Goal: Task Accomplishment & Management: Use online tool/utility

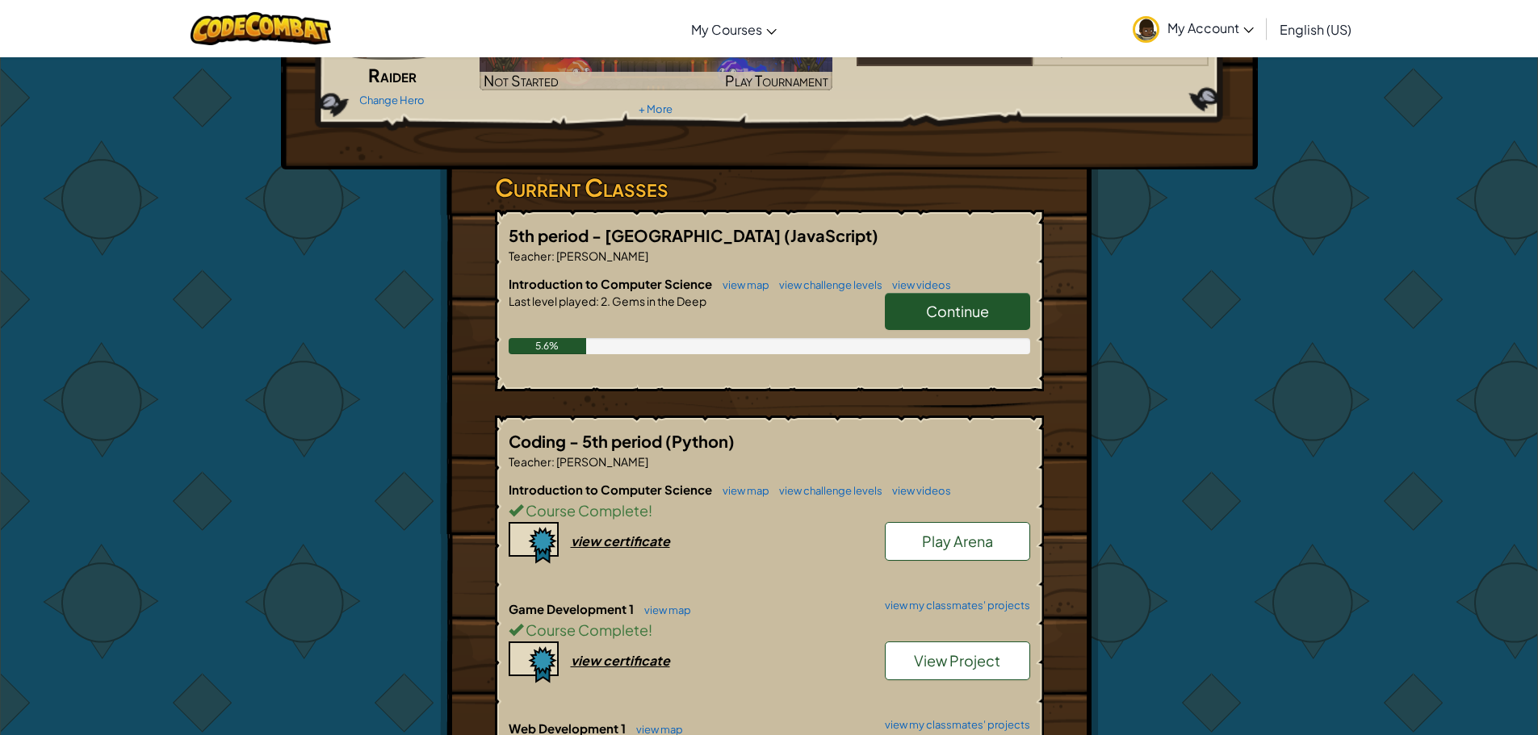
scroll to position [565, 0]
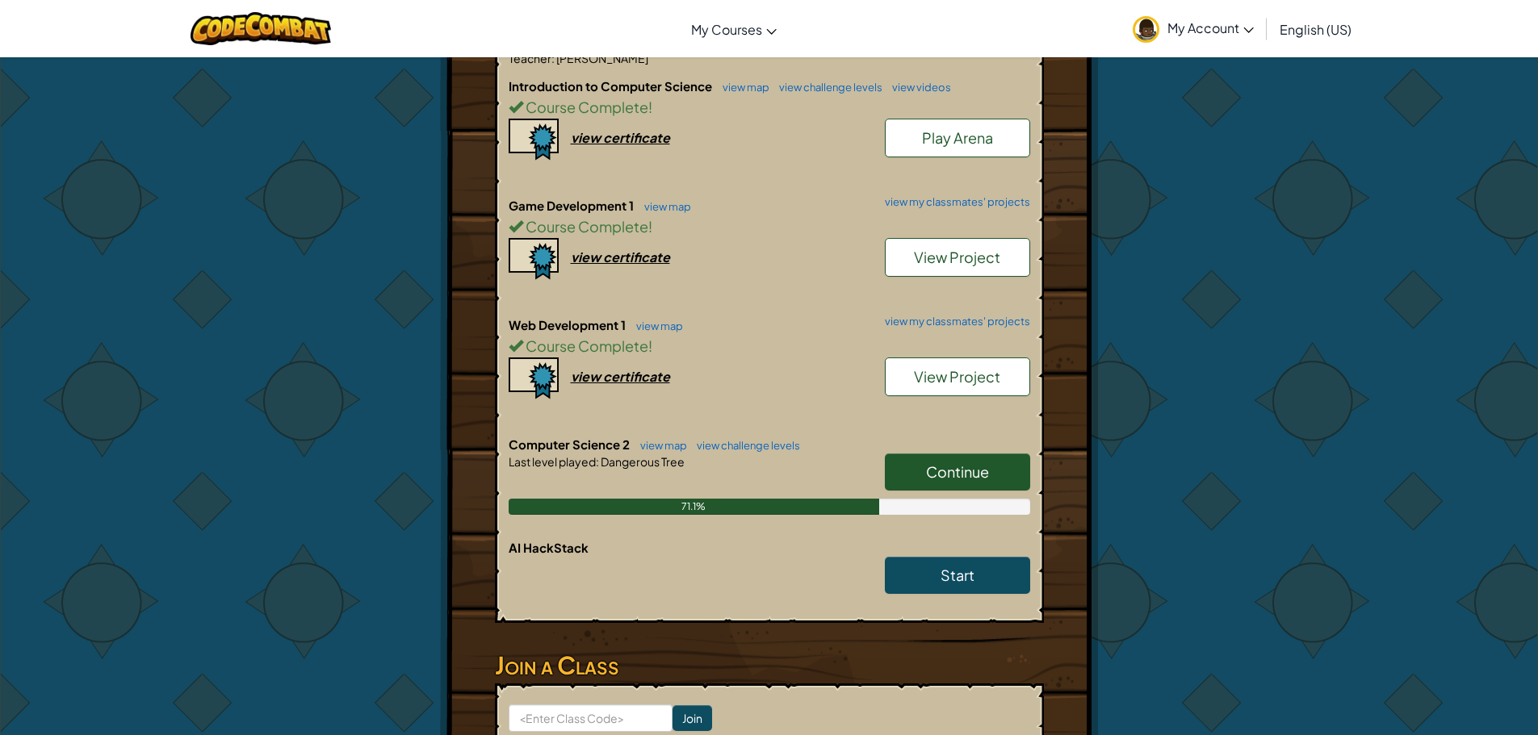
click at [937, 475] on span "Continue" at bounding box center [957, 471] width 63 height 19
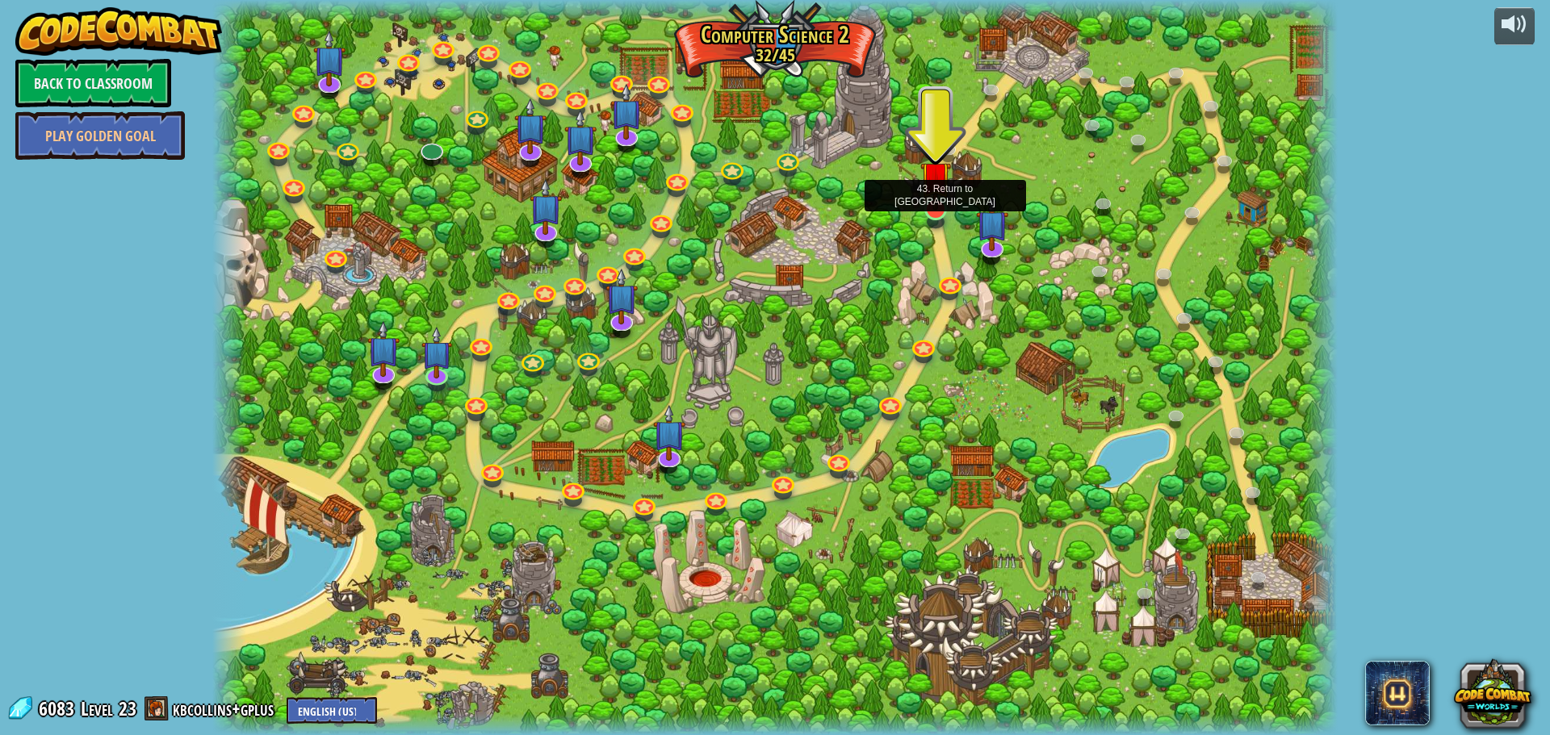
click at [932, 207] on img at bounding box center [935, 176] width 30 height 69
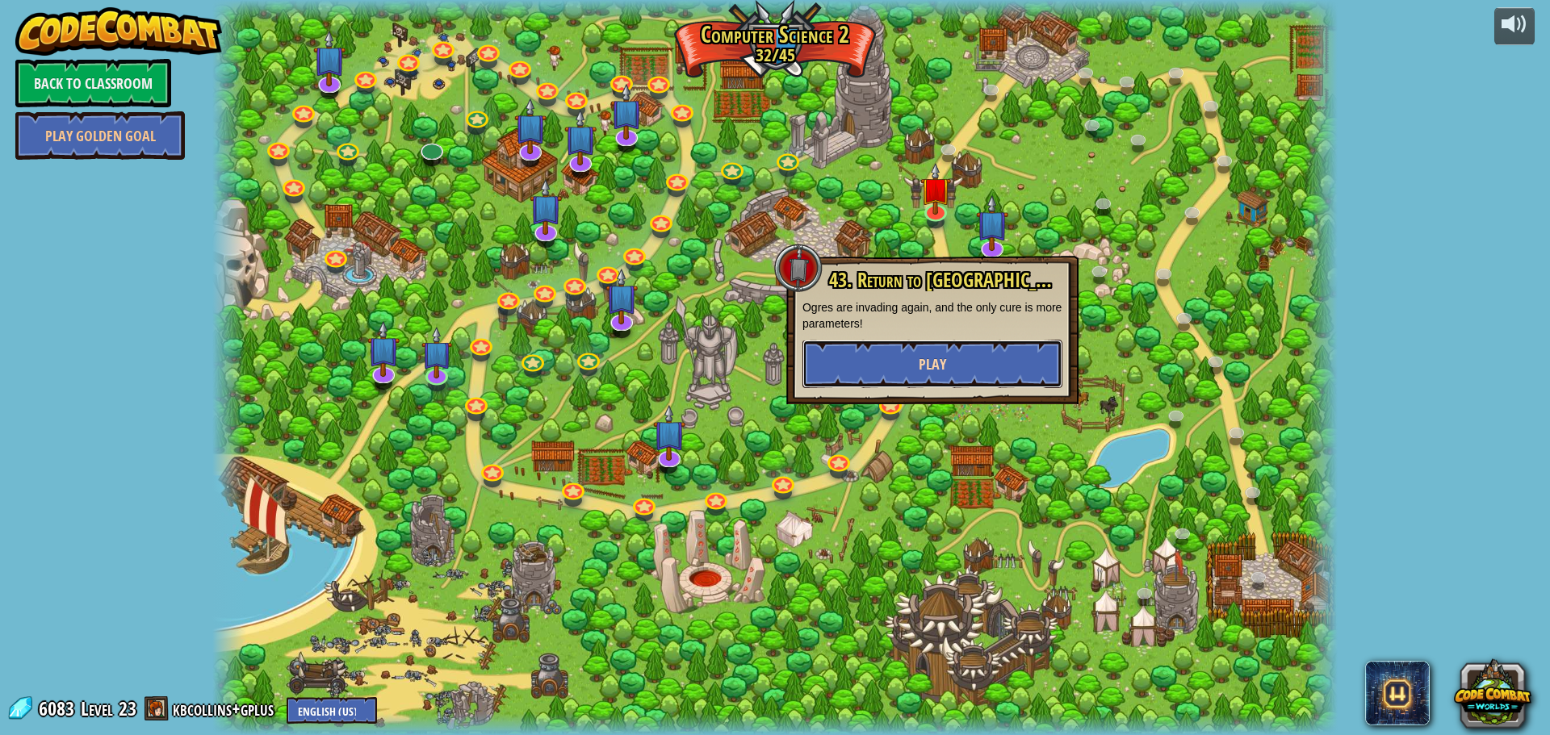
click at [935, 380] on button "Play" at bounding box center [932, 364] width 260 height 48
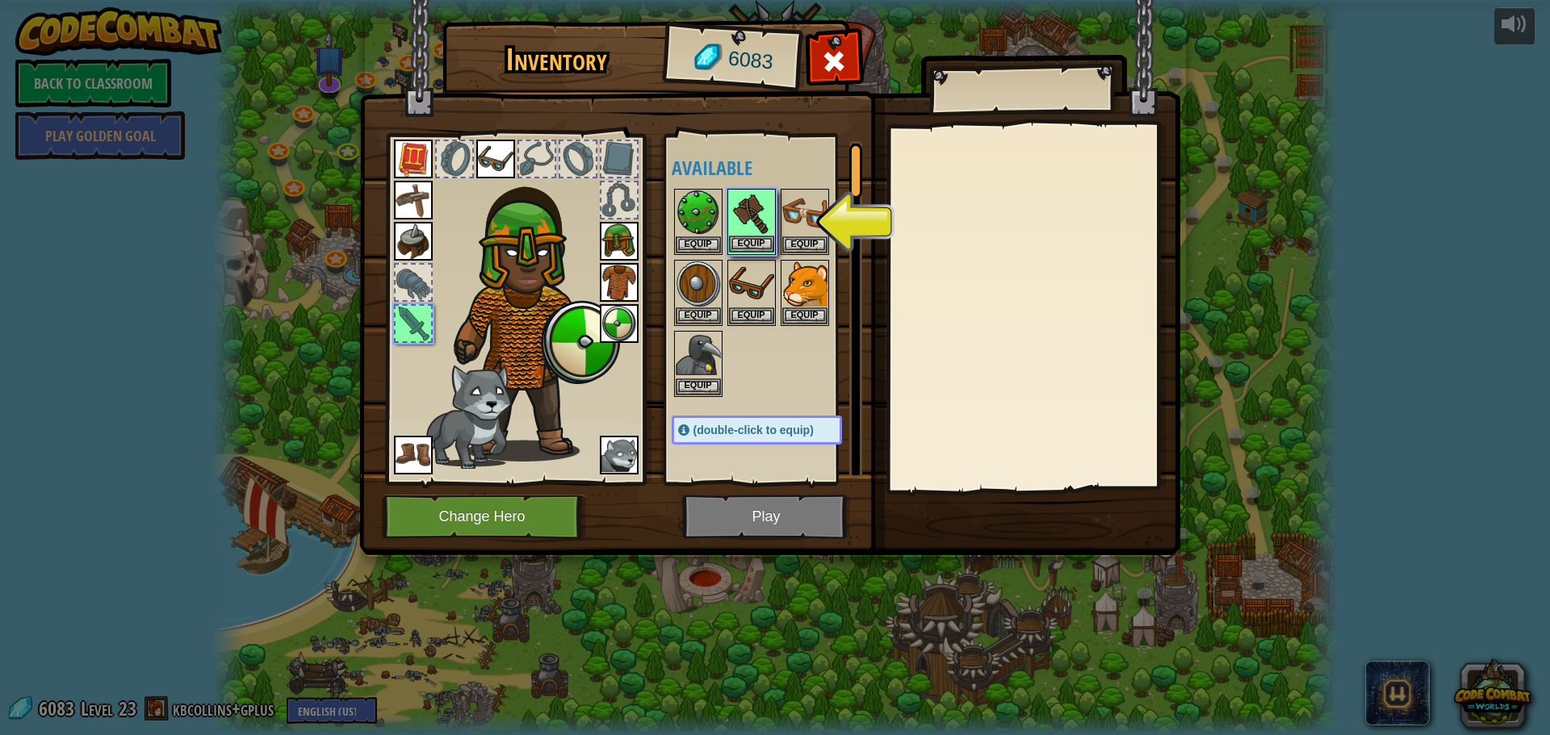
click at [755, 211] on img at bounding box center [751, 212] width 45 height 45
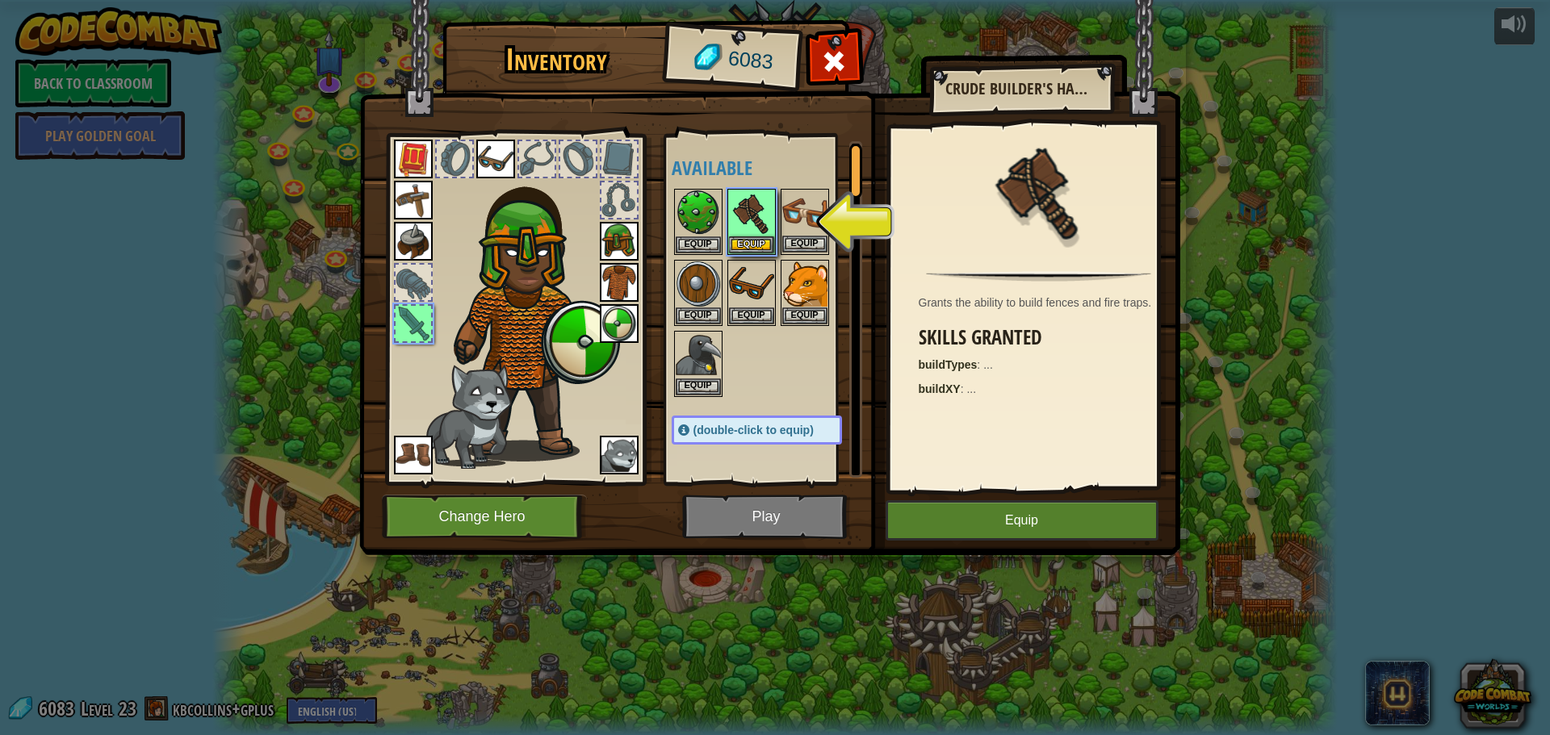
drag, startPoint x: 755, startPoint y: 212, endPoint x: 743, endPoint y: 218, distance: 13.4
click at [755, 214] on img at bounding box center [751, 212] width 45 height 45
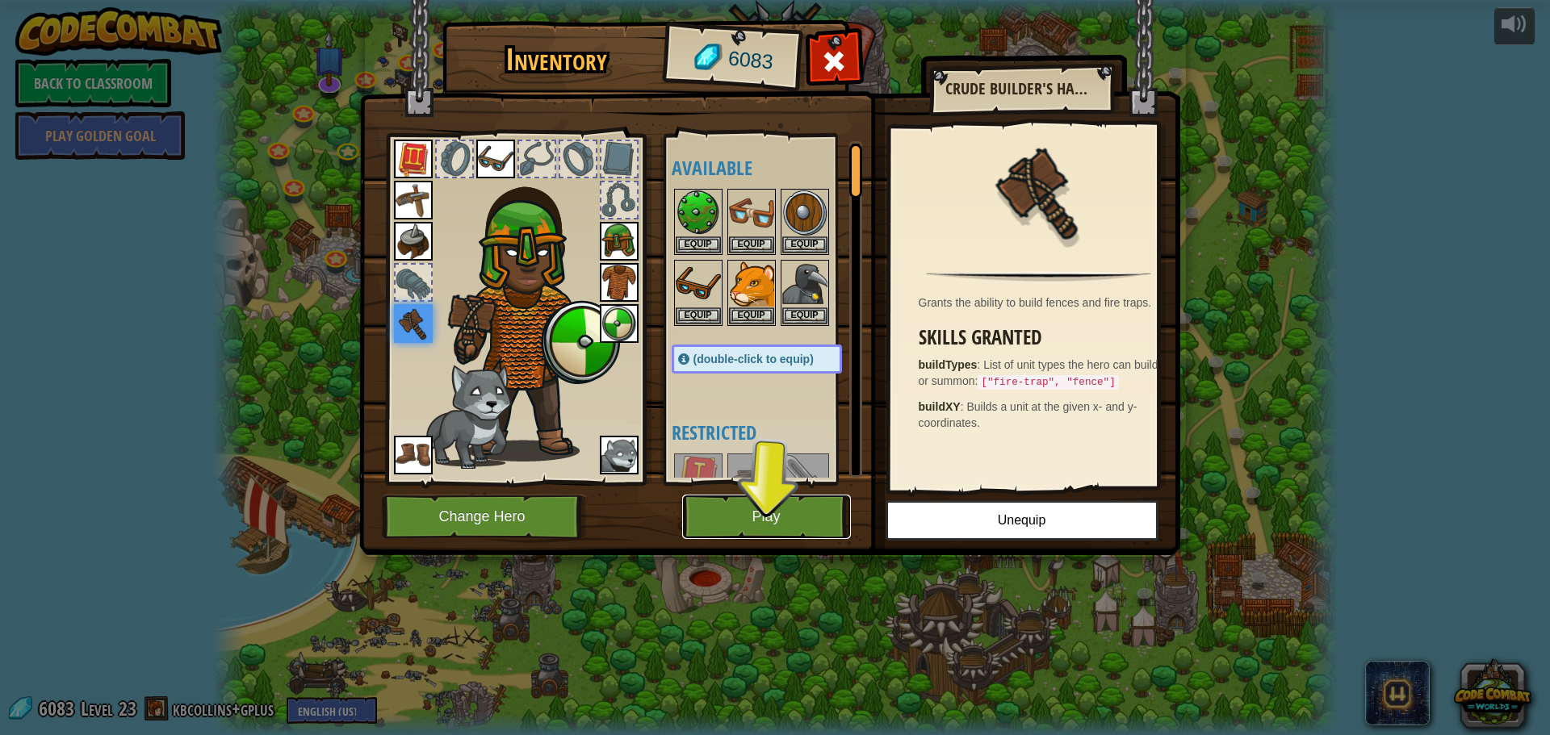
click at [772, 513] on button "Play" at bounding box center [766, 517] width 169 height 44
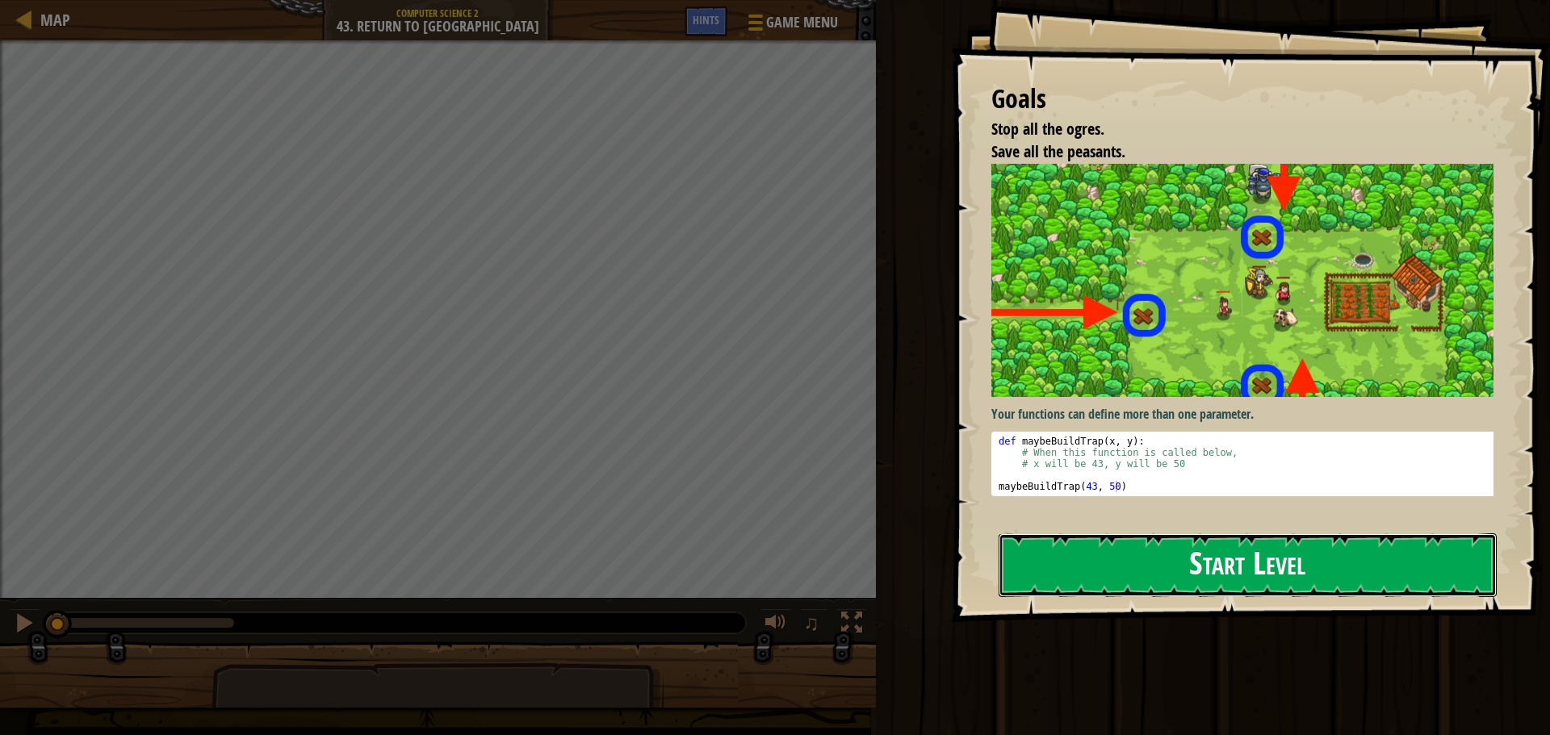
click at [1266, 577] on button "Start Level" at bounding box center [1247, 566] width 498 height 64
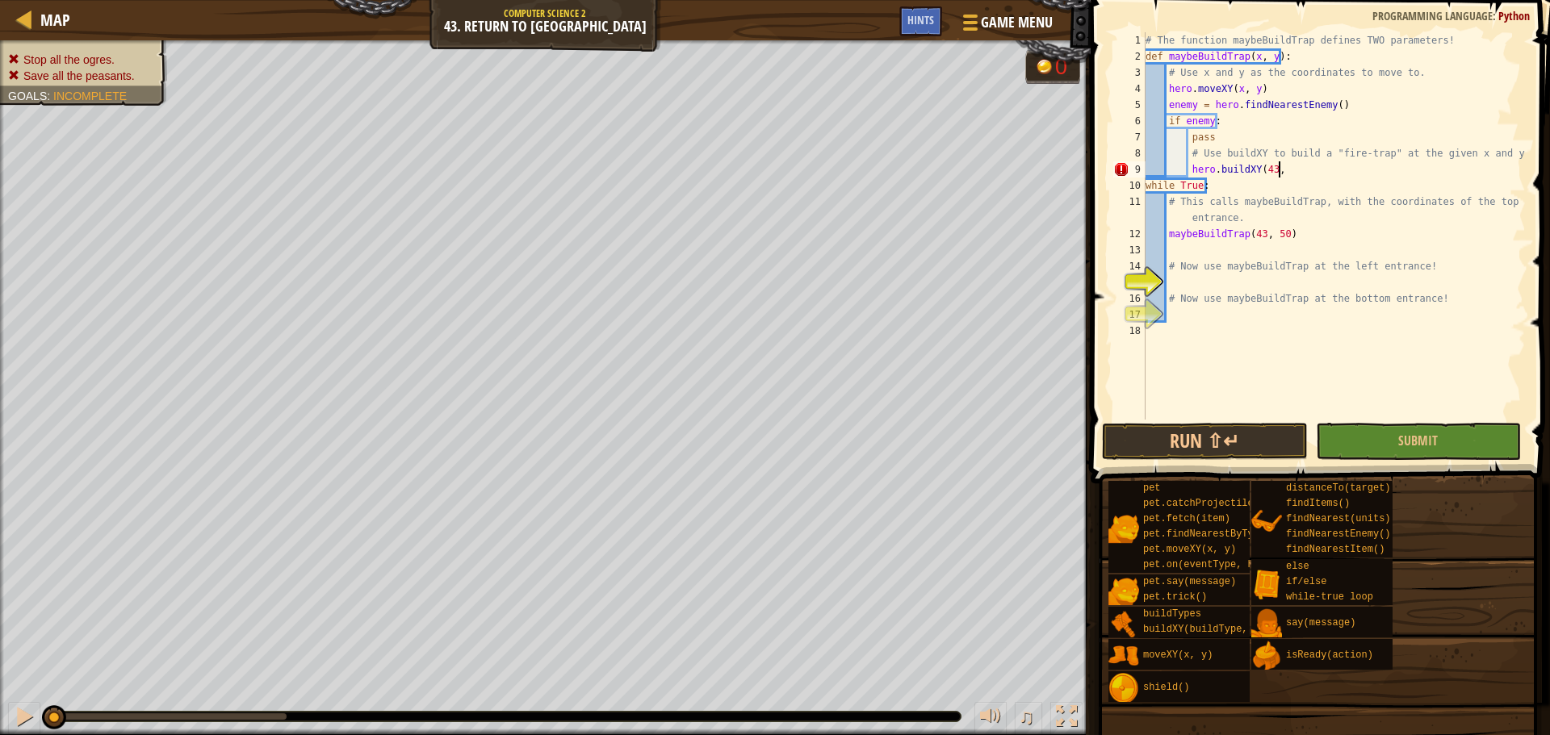
scroll to position [7, 10]
type textarea "hero.buildXY(43, 50)"
click at [1244, 282] on div "# The function maybeBuildTrap defines TWO parameters! def maybeBuildTrap ( x , …" at bounding box center [1333, 242] width 383 height 420
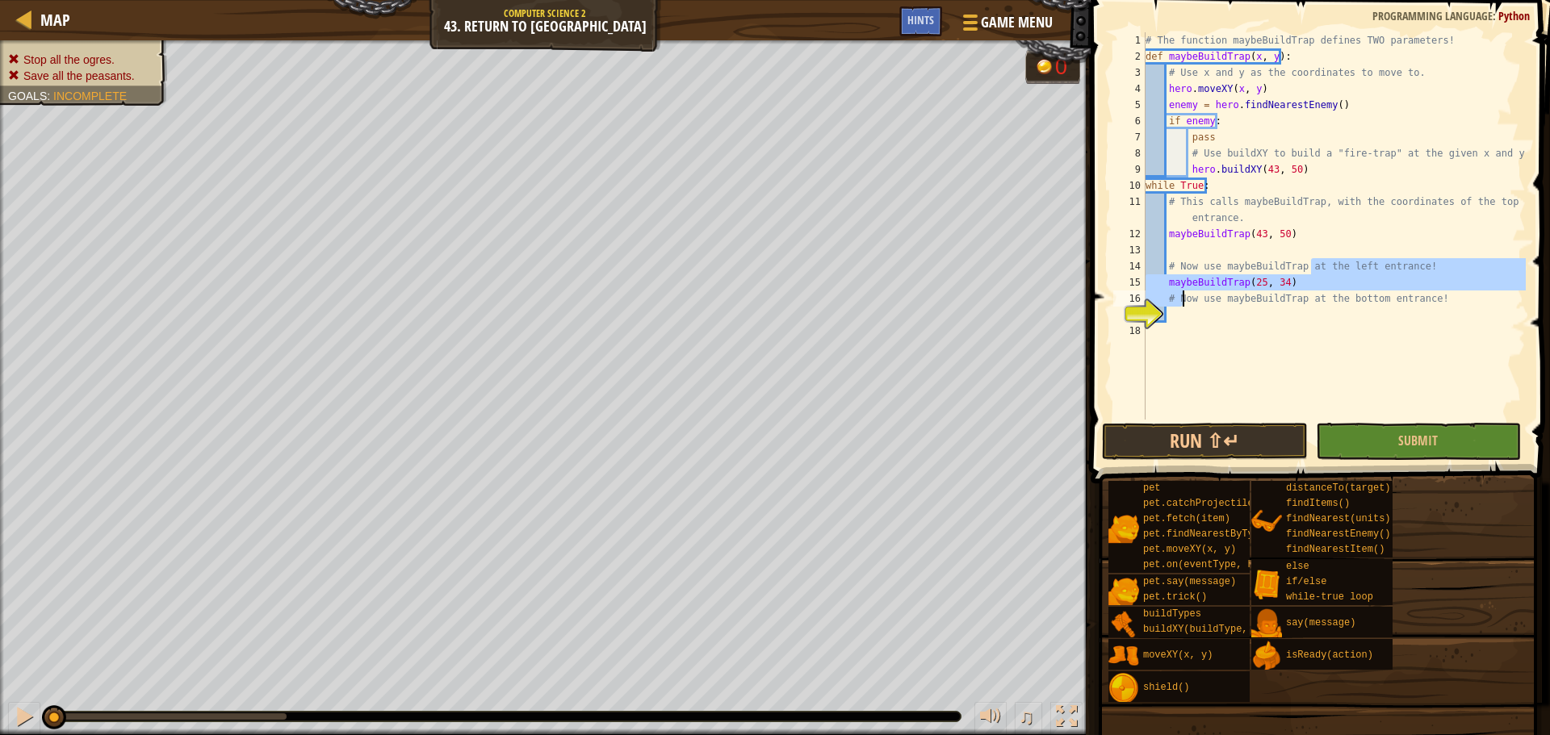
drag, startPoint x: 1311, startPoint y: 274, endPoint x: 1278, endPoint y: 288, distance: 36.1
click at [1278, 288] on div "# The function maybeBuildTrap defines TWO parameters! def maybeBuildTrap ( x , …" at bounding box center [1333, 242] width 383 height 420
click at [1272, 287] on div "# The function maybeBuildTrap defines TWO parameters! def maybeBuildTrap ( x , …" at bounding box center [1333, 225] width 383 height 387
type textarea "maybeBuildTrap(25, 34)"
drag, startPoint x: 1305, startPoint y: 287, endPoint x: 1167, endPoint y: 289, distance: 138.0
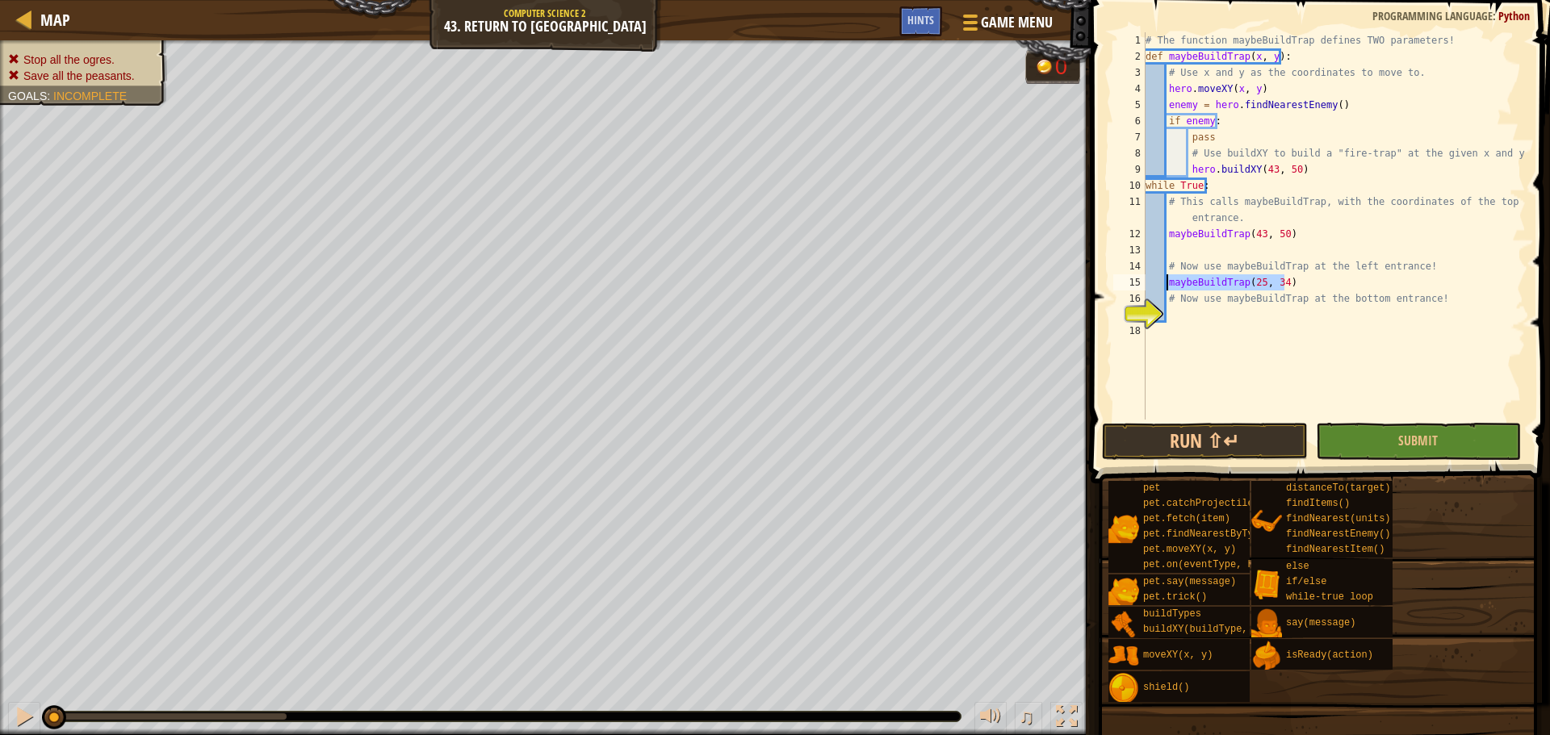
click at [1167, 289] on div "# The function maybeBuildTrap defines TWO parameters! def maybeBuildTrap ( x , …" at bounding box center [1333, 242] width 383 height 420
click at [1233, 323] on div "# The function maybeBuildTrap defines TWO parameters! def maybeBuildTrap ( x , …" at bounding box center [1333, 242] width 383 height 420
click at [1221, 307] on div "# The function maybeBuildTrap defines TWO parameters! def maybeBuildTrap ( x , …" at bounding box center [1333, 242] width 383 height 420
click at [1214, 316] on div "# The function maybeBuildTrap defines TWO parameters! def maybeBuildTrap ( x , …" at bounding box center [1333, 242] width 383 height 420
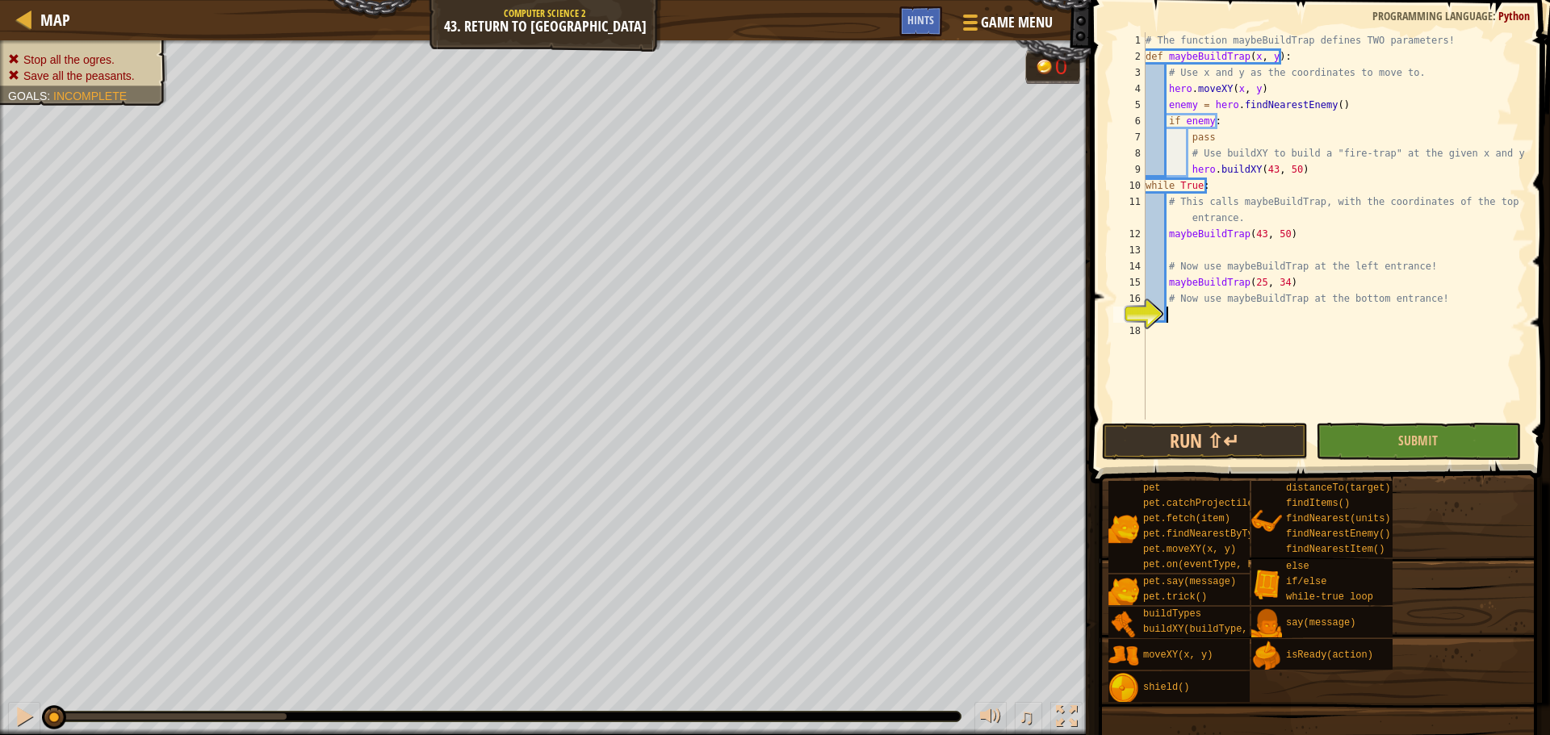
paste textarea "maybeBuildTrap(25, 34)"
click at [1261, 316] on div "# The function maybeBuildTrap defines TWO parameters! def maybeBuildTrap ( x , …" at bounding box center [1333, 242] width 383 height 420
type textarea "maybeBuildTrap(43, 20)"
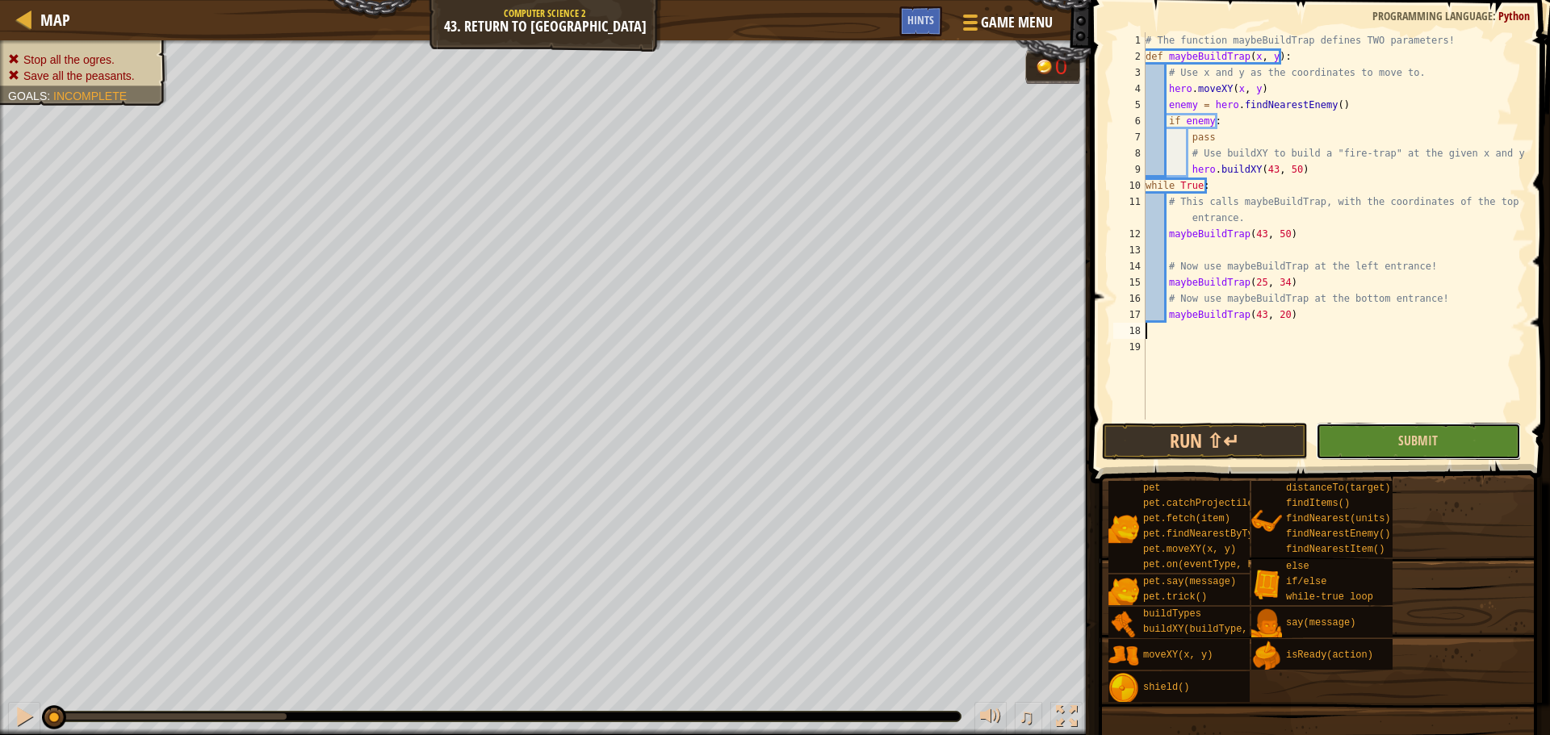
click at [1369, 450] on button "Submit" at bounding box center [1418, 441] width 205 height 37
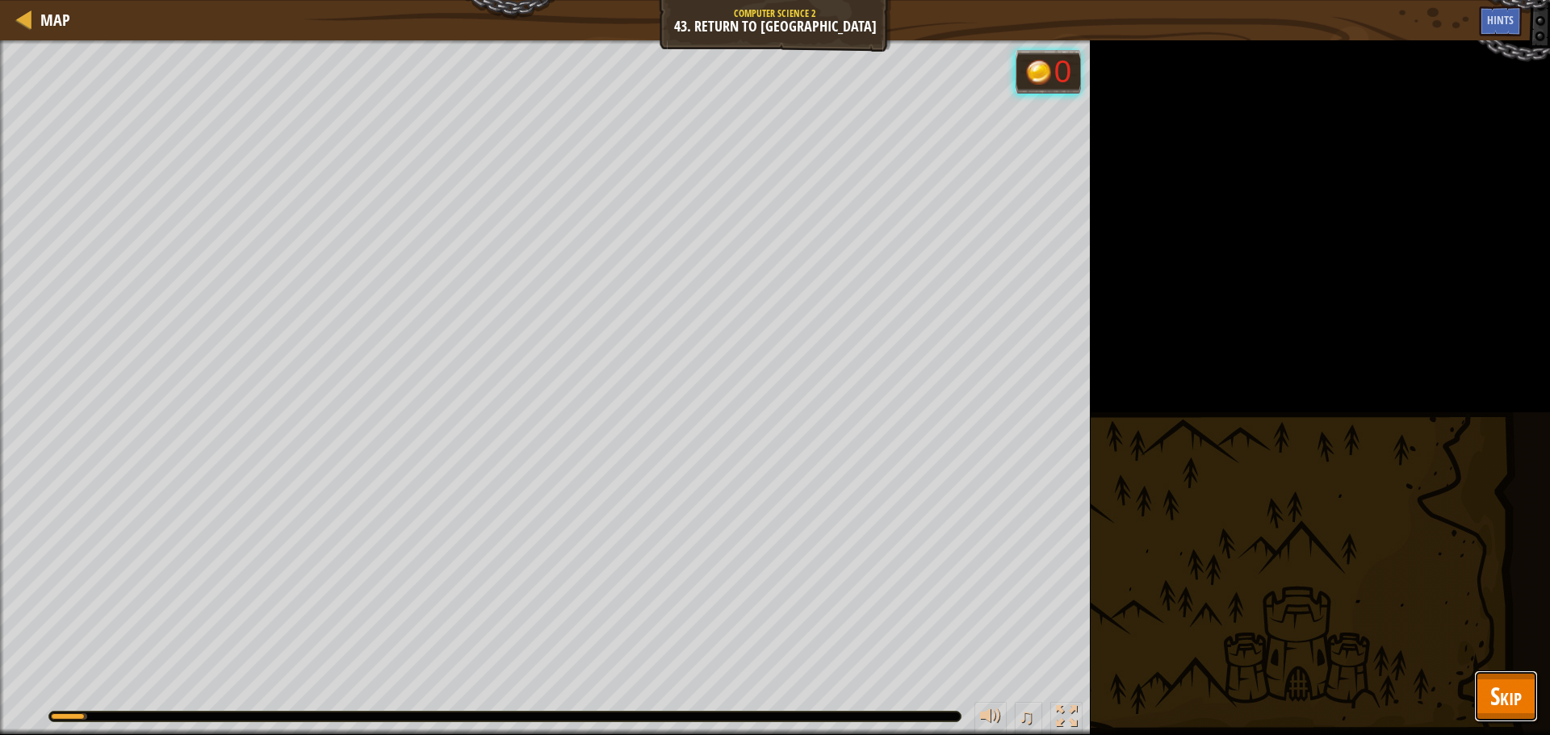
click at [1510, 695] on span "Skip" at bounding box center [1505, 696] width 31 height 33
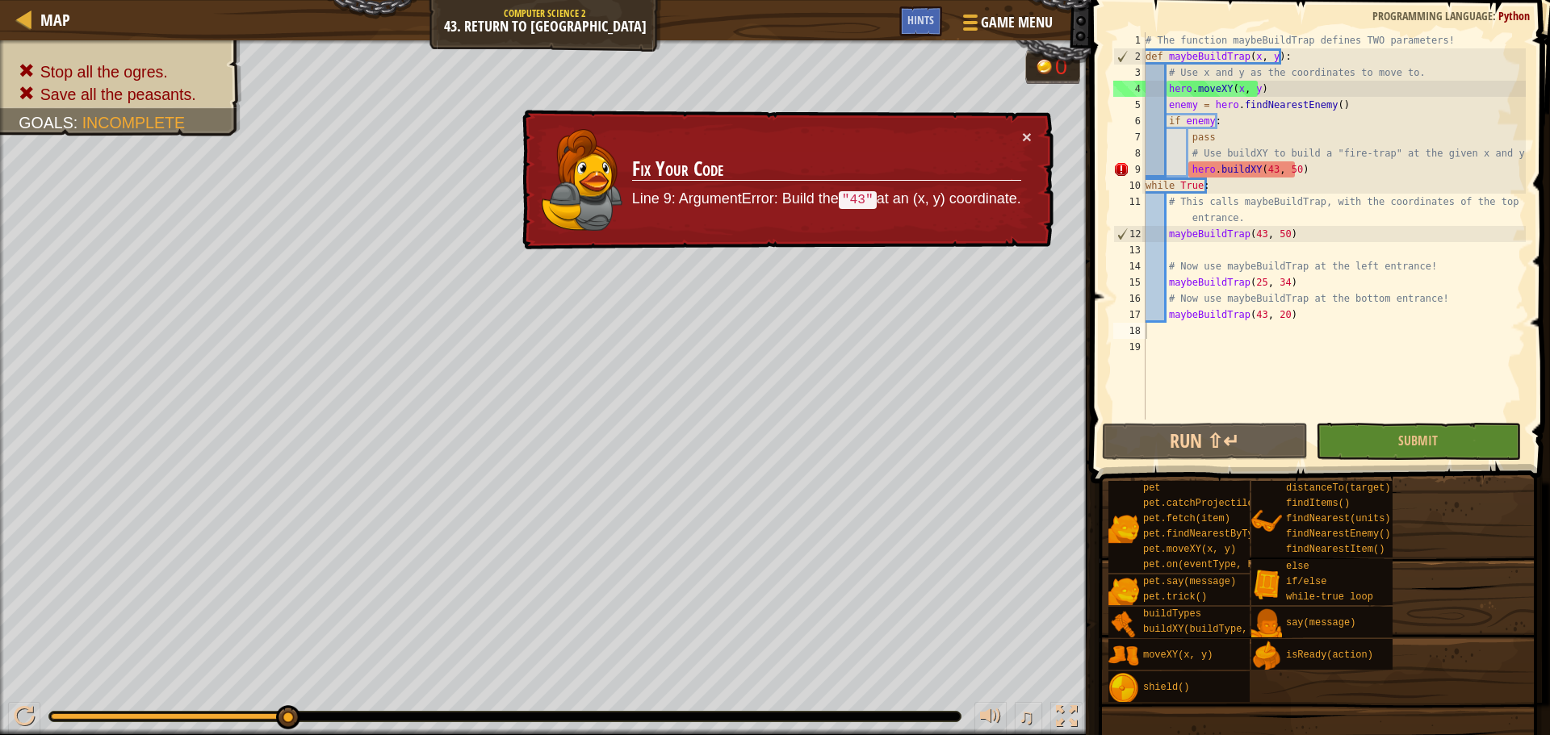
click at [1262, 171] on div "# The function maybeBuildTrap defines TWO parameters! def maybeBuildTrap ( x , …" at bounding box center [1333, 242] width 383 height 420
click at [1270, 173] on div "# The function maybeBuildTrap defines TWO parameters! def maybeBuildTrap ( x , …" at bounding box center [1333, 242] width 383 height 420
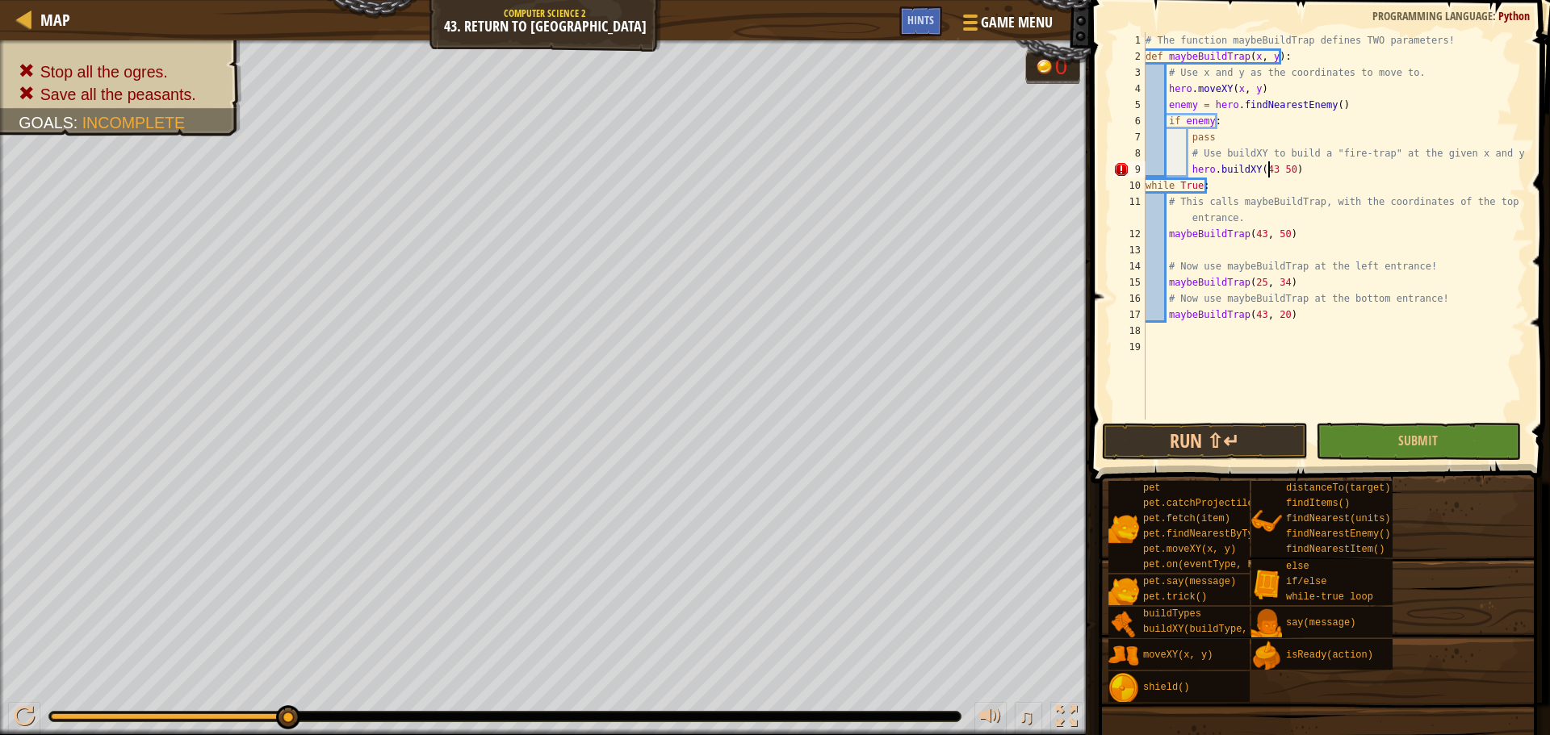
scroll to position [7, 10]
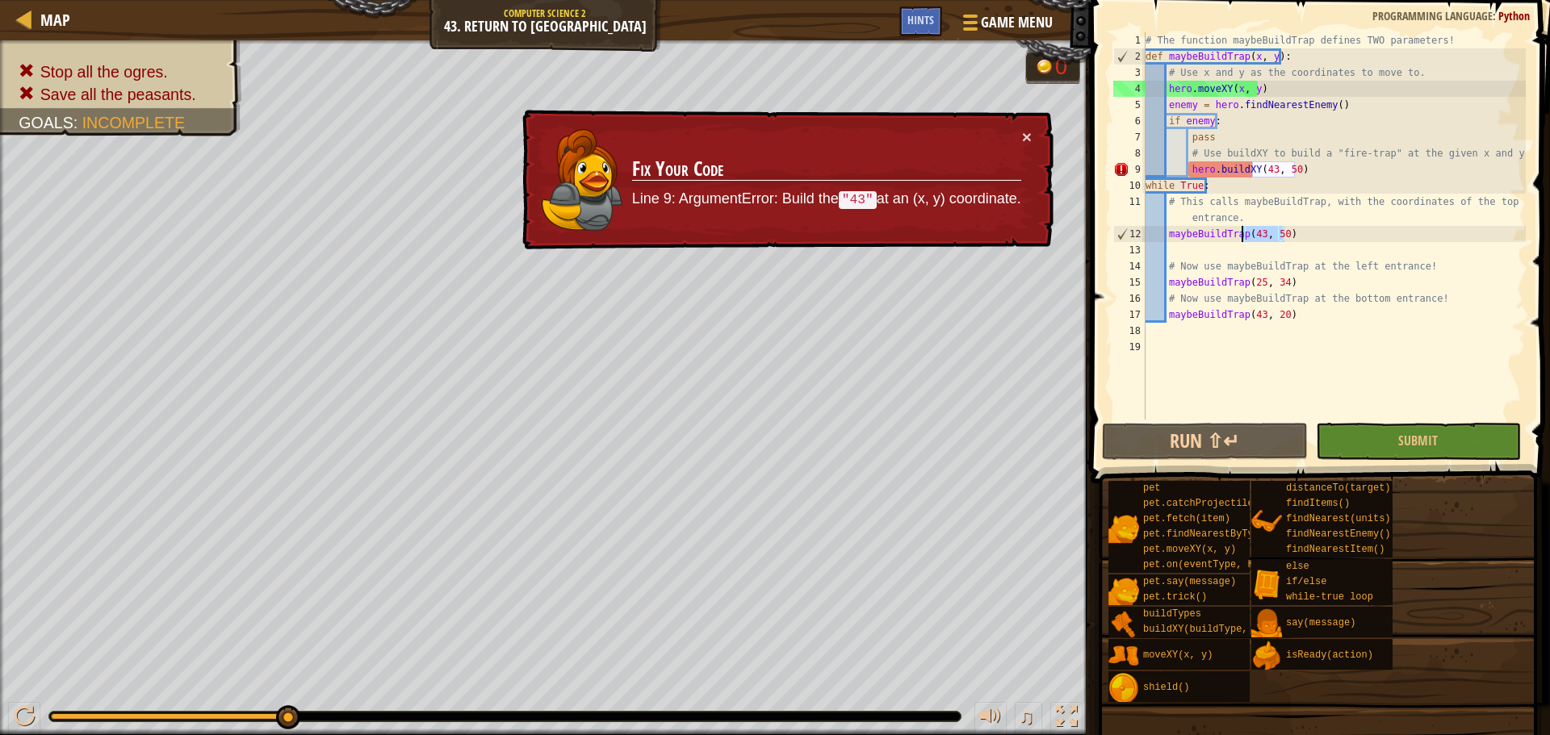
drag, startPoint x: 1291, startPoint y: 236, endPoint x: 1242, endPoint y: 241, distance: 48.8
click at [1242, 241] on div "# The function maybeBuildTrap defines TWO parameters! def maybeBuildTrap ( x , …" at bounding box center [1333, 242] width 383 height 420
click at [1239, 174] on div "# The function maybeBuildTrap defines TWO parameters! def maybeBuildTrap ( x , …" at bounding box center [1333, 242] width 383 height 420
click at [1290, 169] on div "# The function maybeBuildTrap defines TWO parameters! def maybeBuildTrap ( x , …" at bounding box center [1333, 242] width 383 height 420
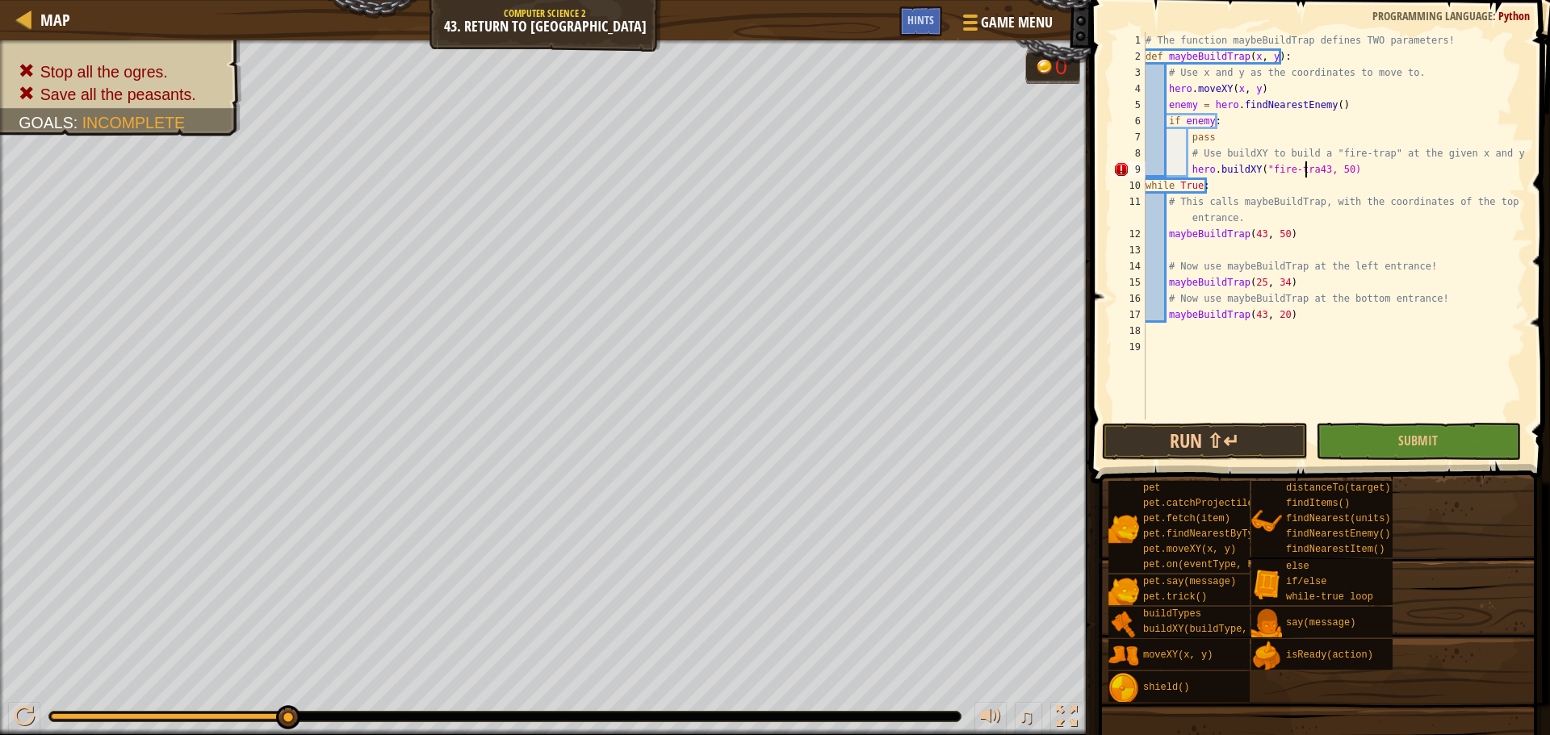
scroll to position [7, 14]
click at [1415, 444] on span "Submit" at bounding box center [1418, 441] width 40 height 18
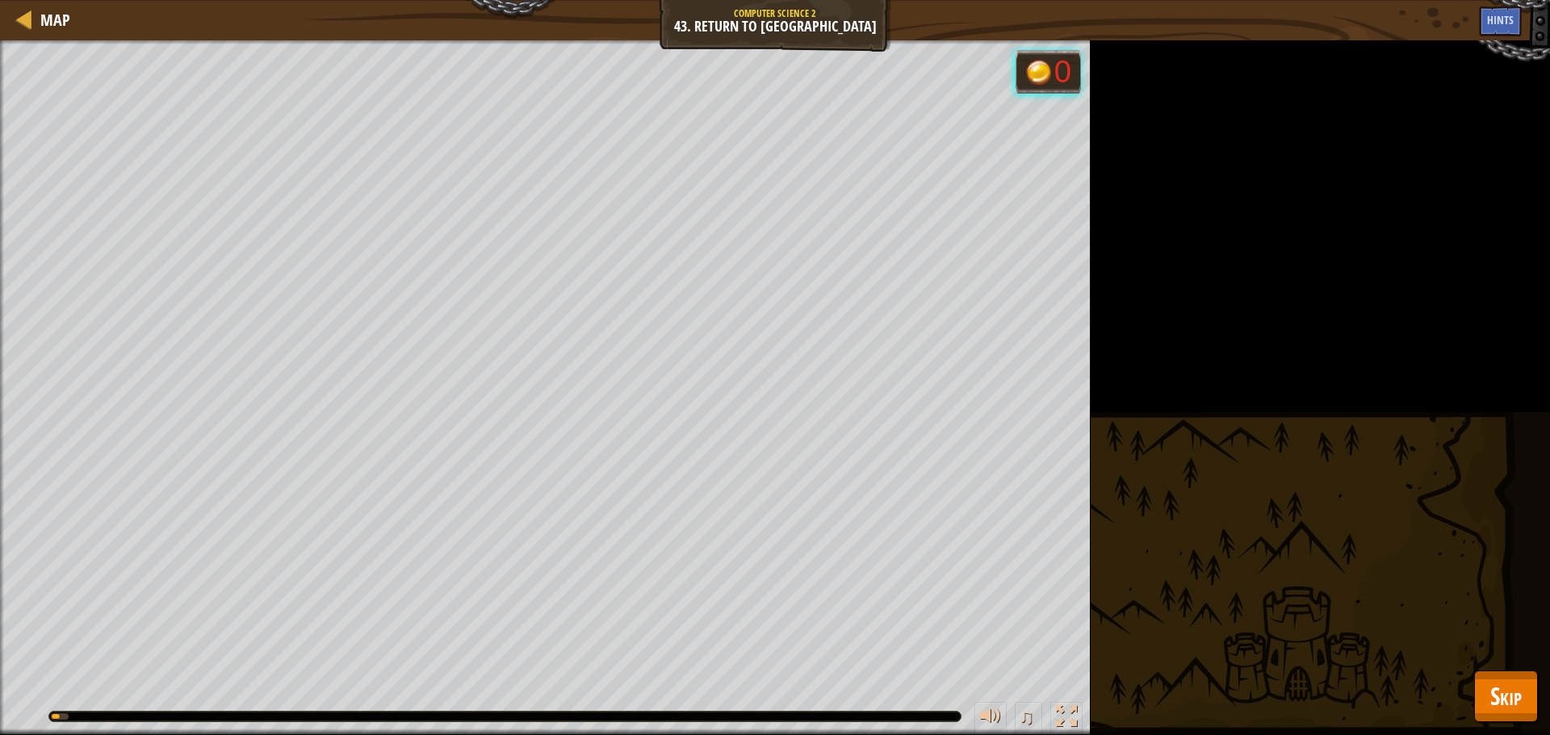
drag, startPoint x: 1510, startPoint y: 667, endPoint x: 1513, endPoint y: 681, distance: 13.9
click at [1513, 682] on div "Map Computer Science 2 43. Return to Thornbush Farm Game Menu Done Hints 1 הההה…" at bounding box center [775, 367] width 1550 height 735
click at [1513, 684] on span "Skip" at bounding box center [1505, 696] width 31 height 33
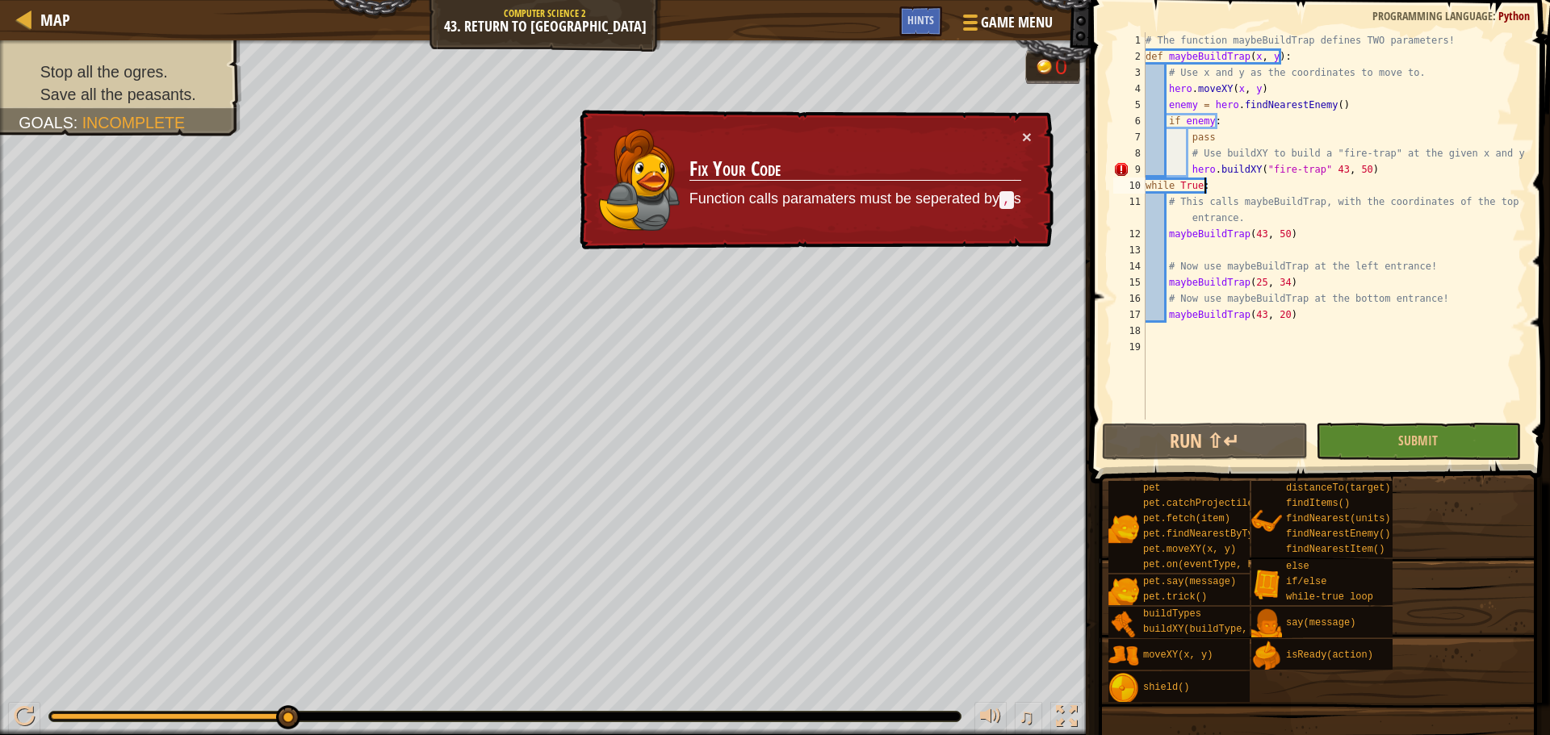
click at [1316, 178] on div "# The function maybeBuildTrap defines TWO parameters! def maybeBuildTrap ( x , …" at bounding box center [1333, 242] width 383 height 420
click at [1312, 168] on div "# The function maybeBuildTrap defines TWO parameters! def maybeBuildTrap ( x , …" at bounding box center [1333, 242] width 383 height 420
type textarea "hero.buildXY("fire-trap", 43, 50)"
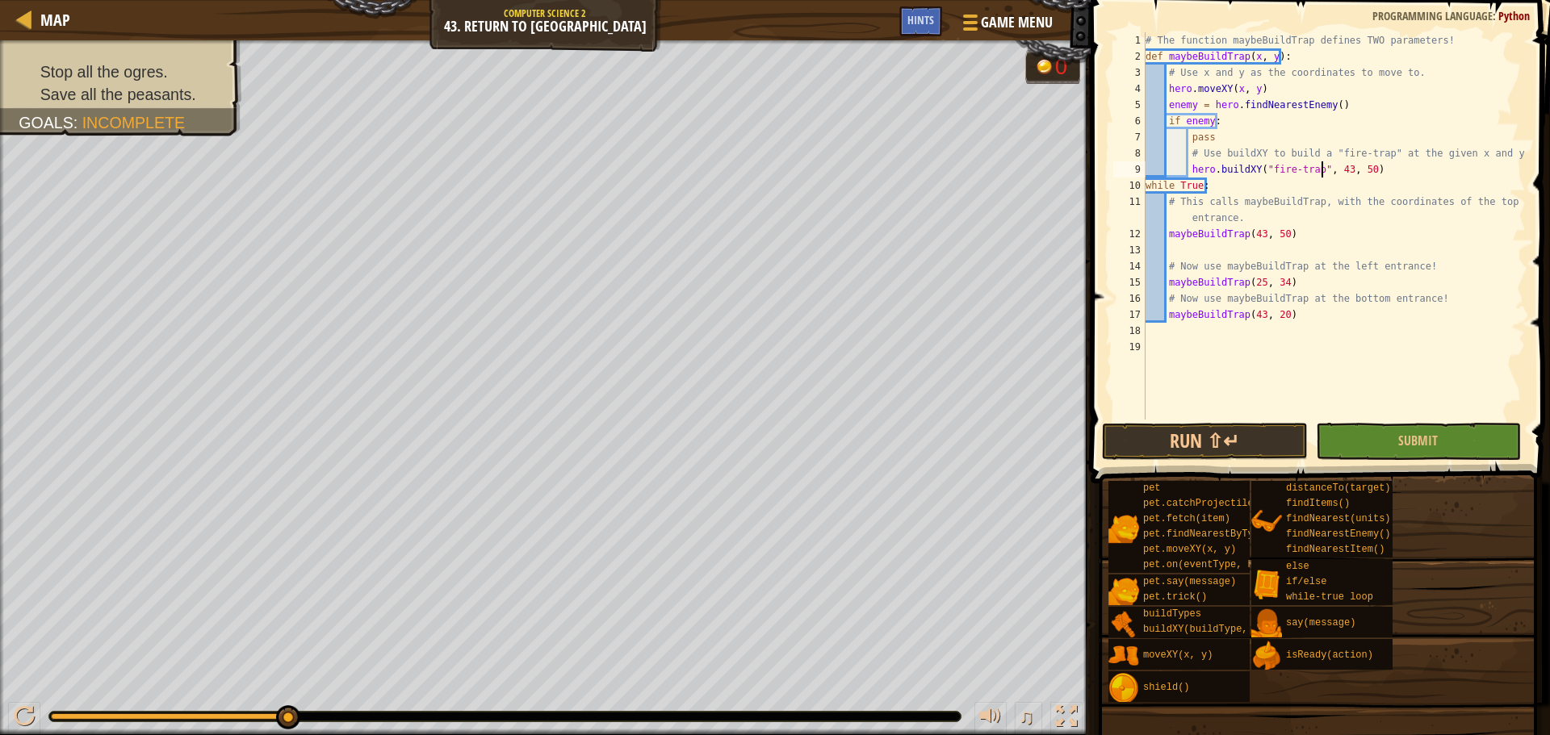
drag, startPoint x: 1430, startPoint y: 345, endPoint x: 1464, endPoint y: 461, distance: 120.3
click at [1453, 386] on div "# The function maybeBuildTrap defines TWO parameters! def maybeBuildTrap ( x , …" at bounding box center [1333, 242] width 383 height 420
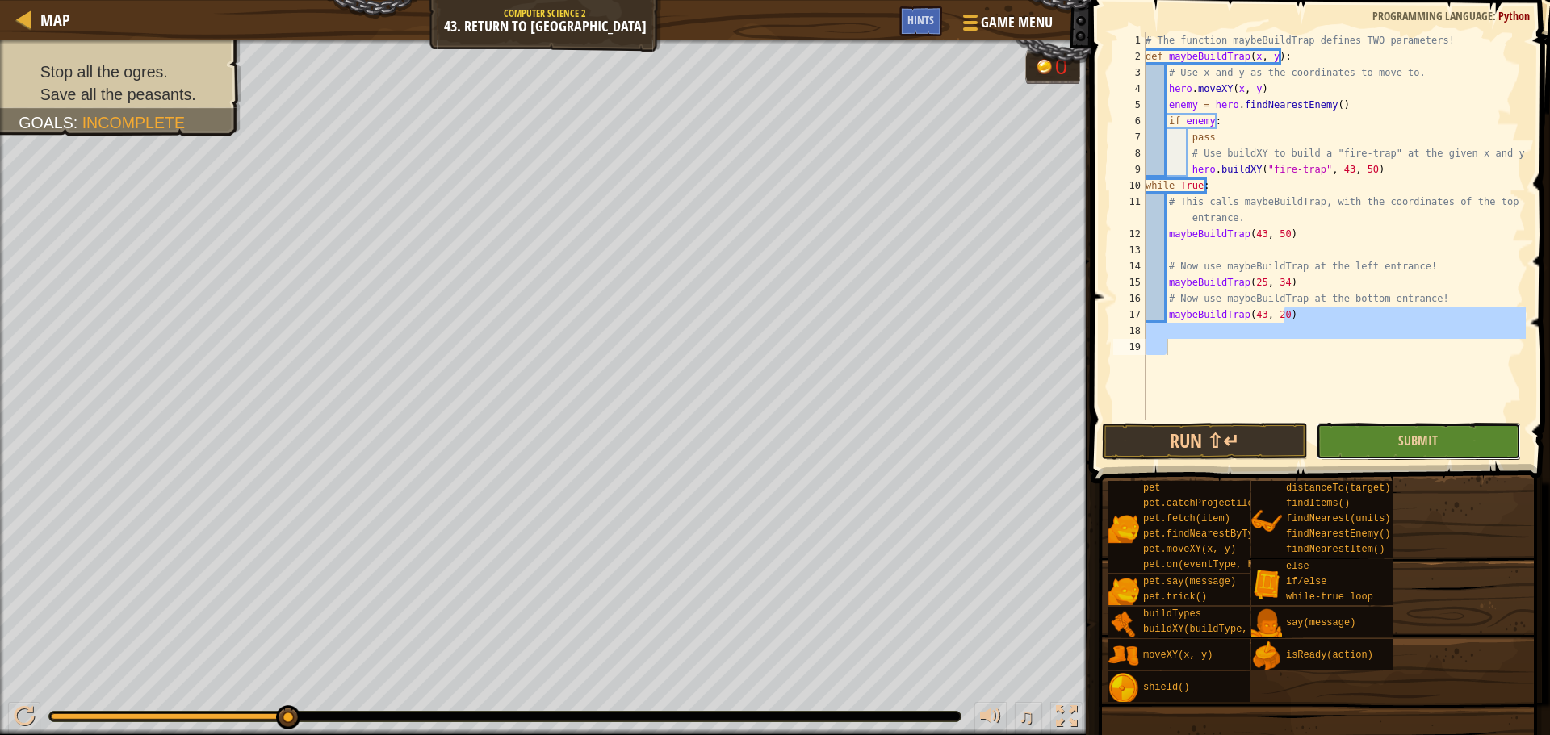
click at [1456, 433] on button "Submit" at bounding box center [1418, 441] width 205 height 37
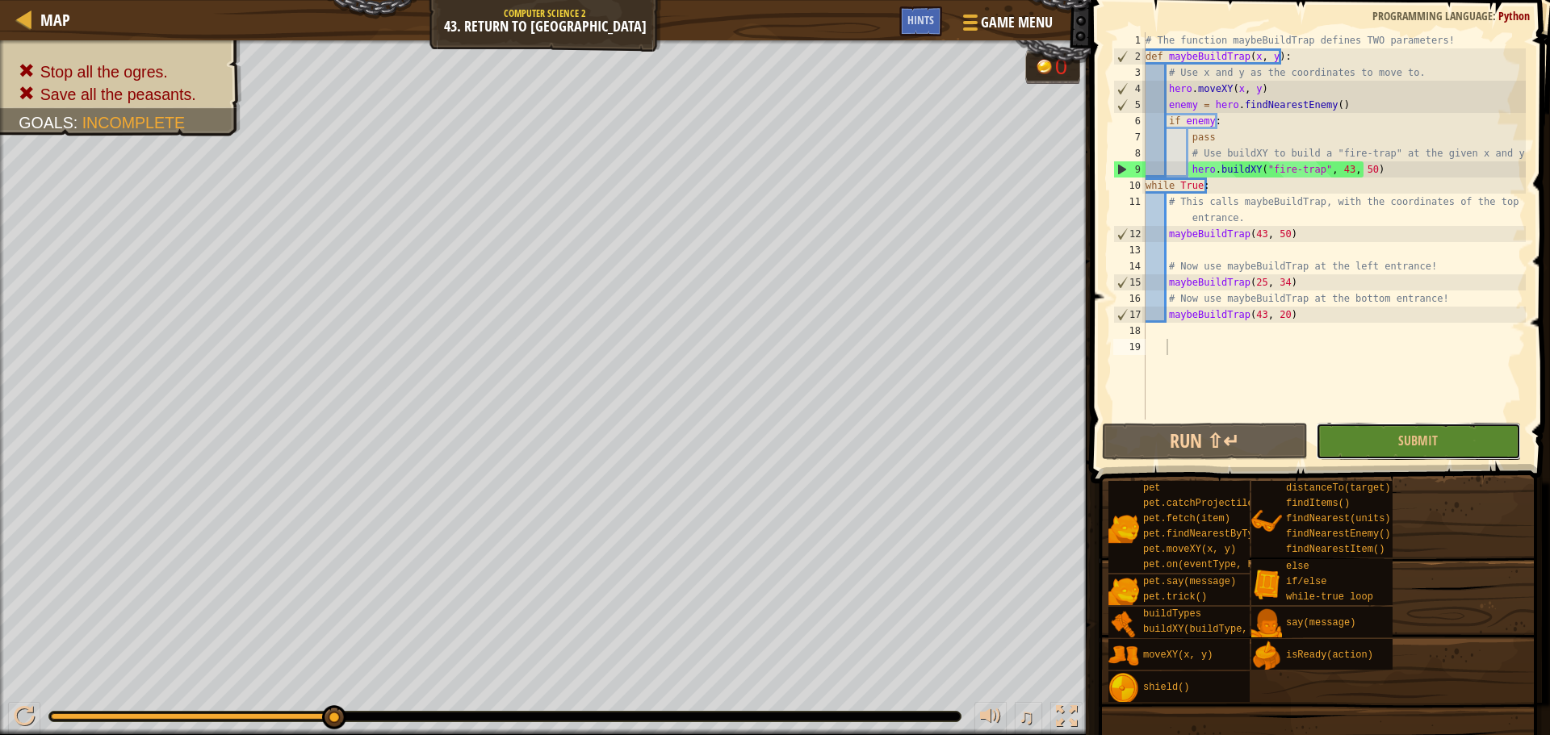
click at [1438, 437] on button "Submit" at bounding box center [1418, 441] width 205 height 37
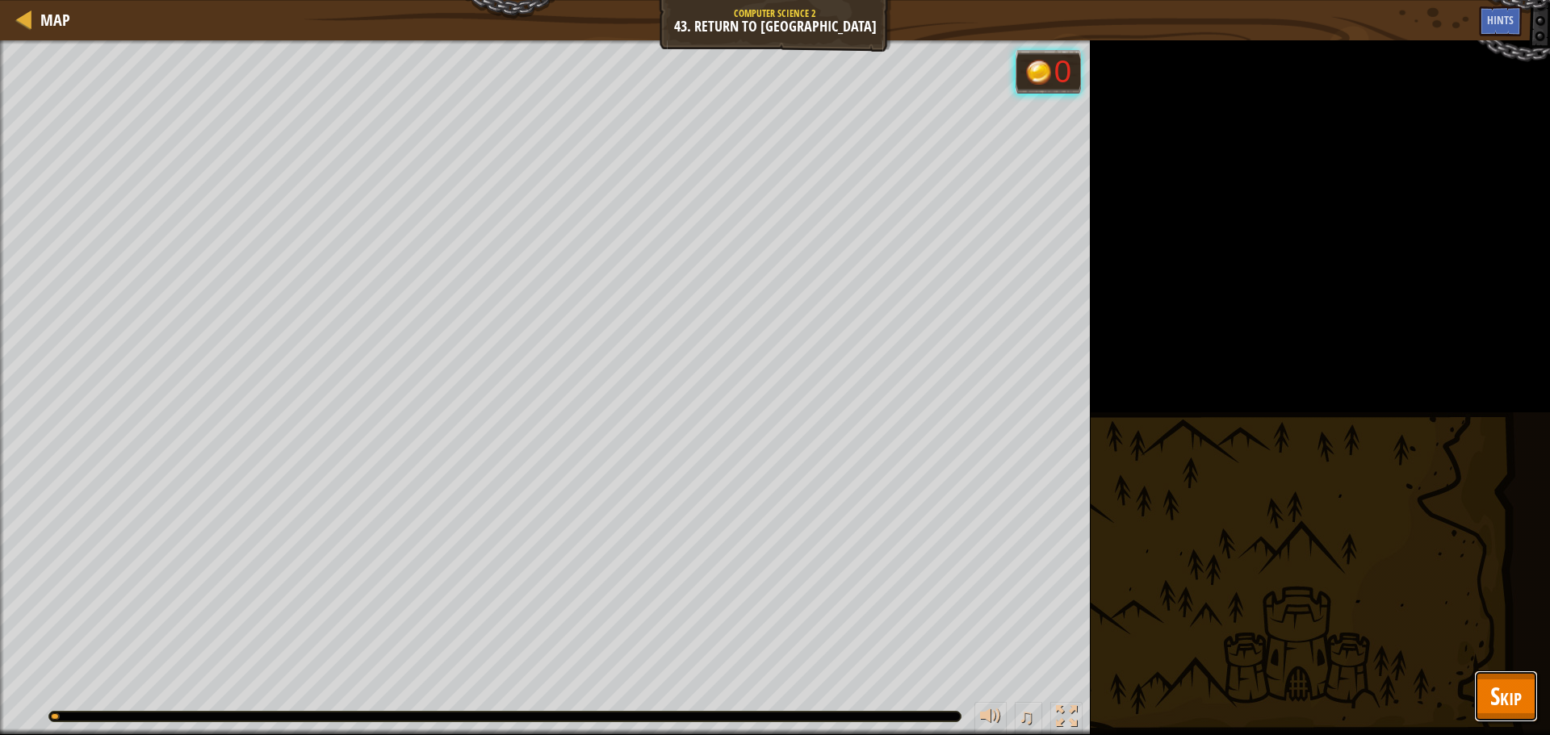
drag, startPoint x: 1480, startPoint y: 679, endPoint x: 1492, endPoint y: 677, distance: 12.2
click at [1487, 680] on button "Skip" at bounding box center [1506, 697] width 64 height 52
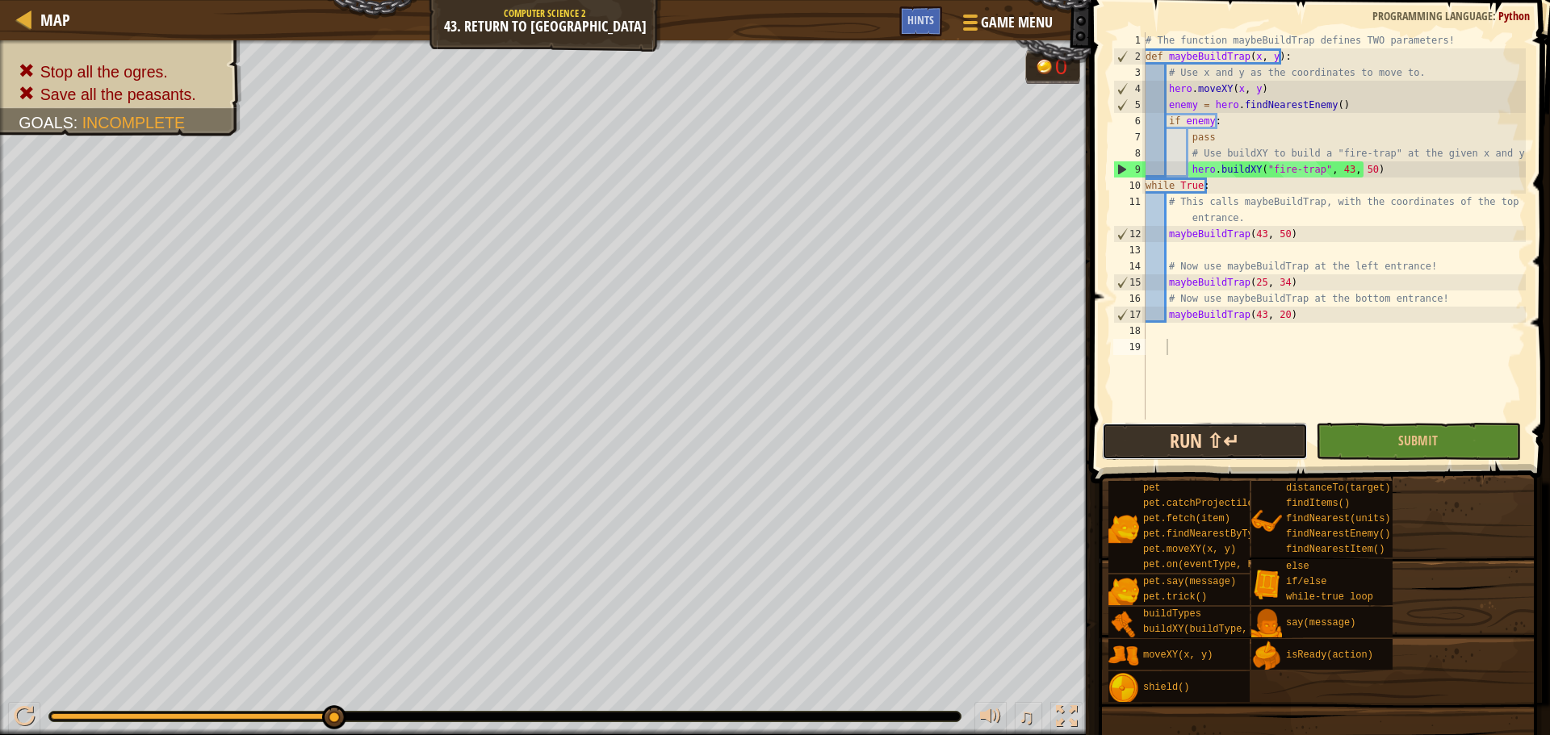
drag, startPoint x: 1237, startPoint y: 445, endPoint x: 1222, endPoint y: 438, distance: 16.6
click at [1237, 445] on button "Run ⇧↵" at bounding box center [1204, 441] width 205 height 37
click at [927, 10] on div "Hints" at bounding box center [920, 21] width 43 height 30
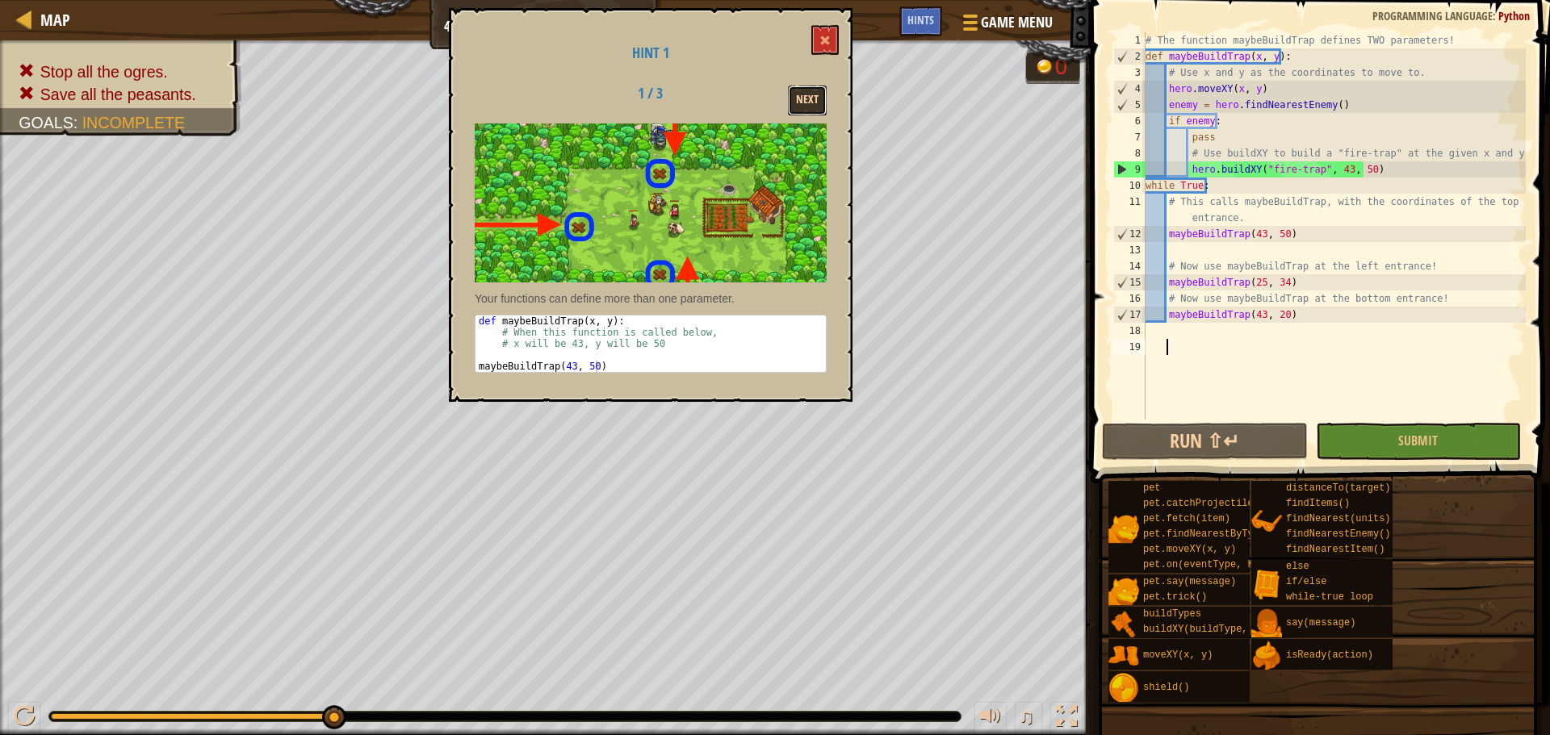
click at [812, 93] on button "Next" at bounding box center [807, 101] width 39 height 30
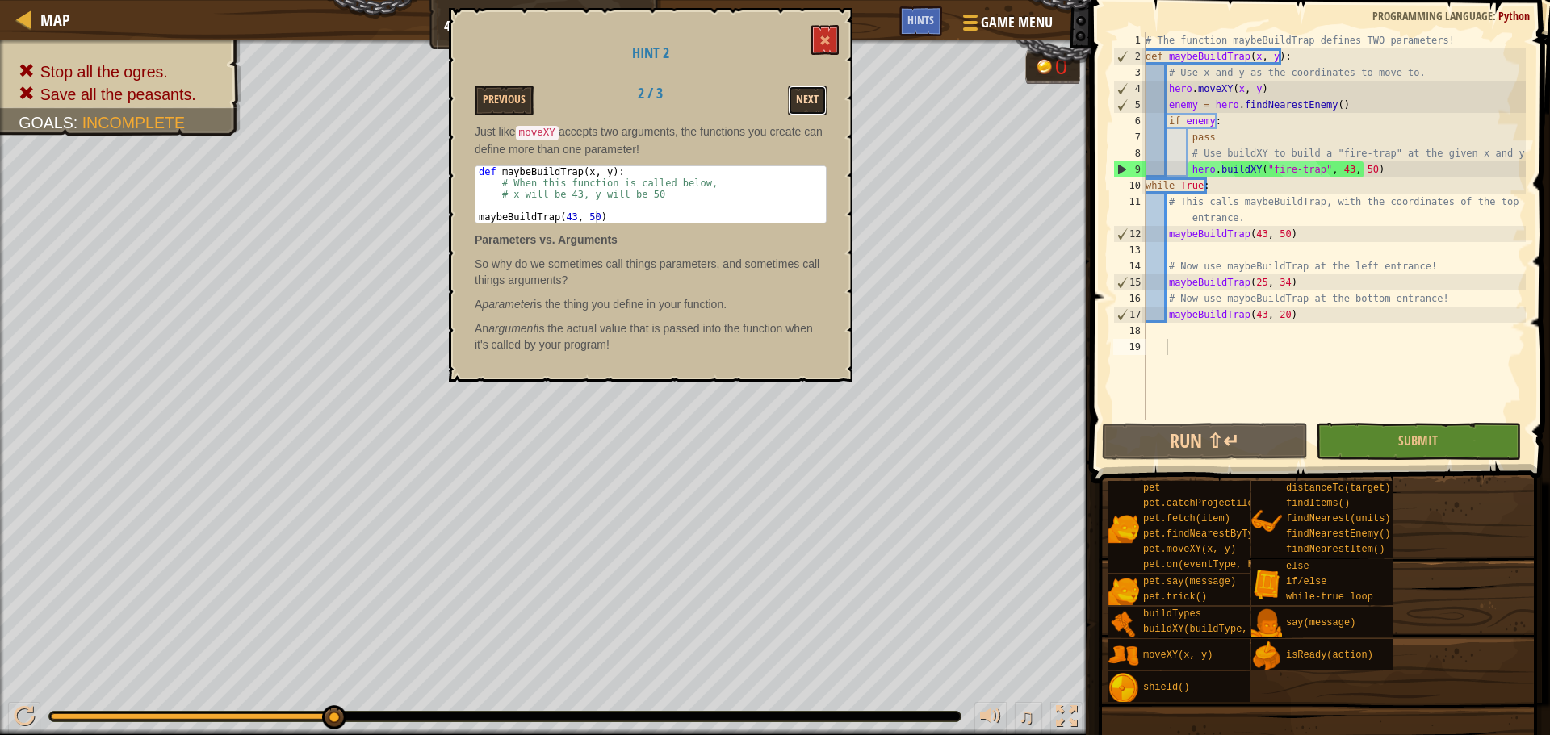
click at [820, 94] on button "Next" at bounding box center [807, 101] width 39 height 30
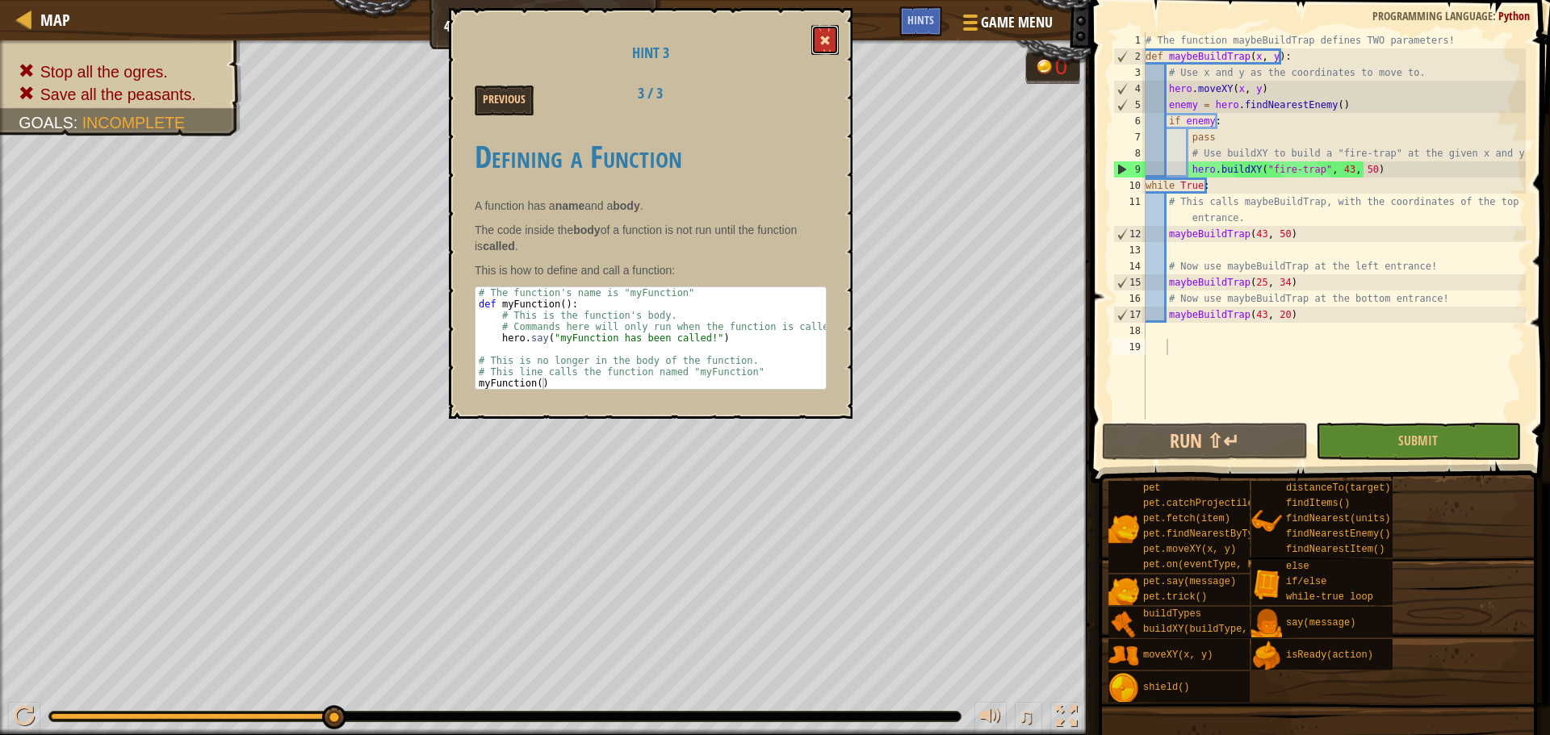
click at [814, 47] on button at bounding box center [824, 40] width 27 height 30
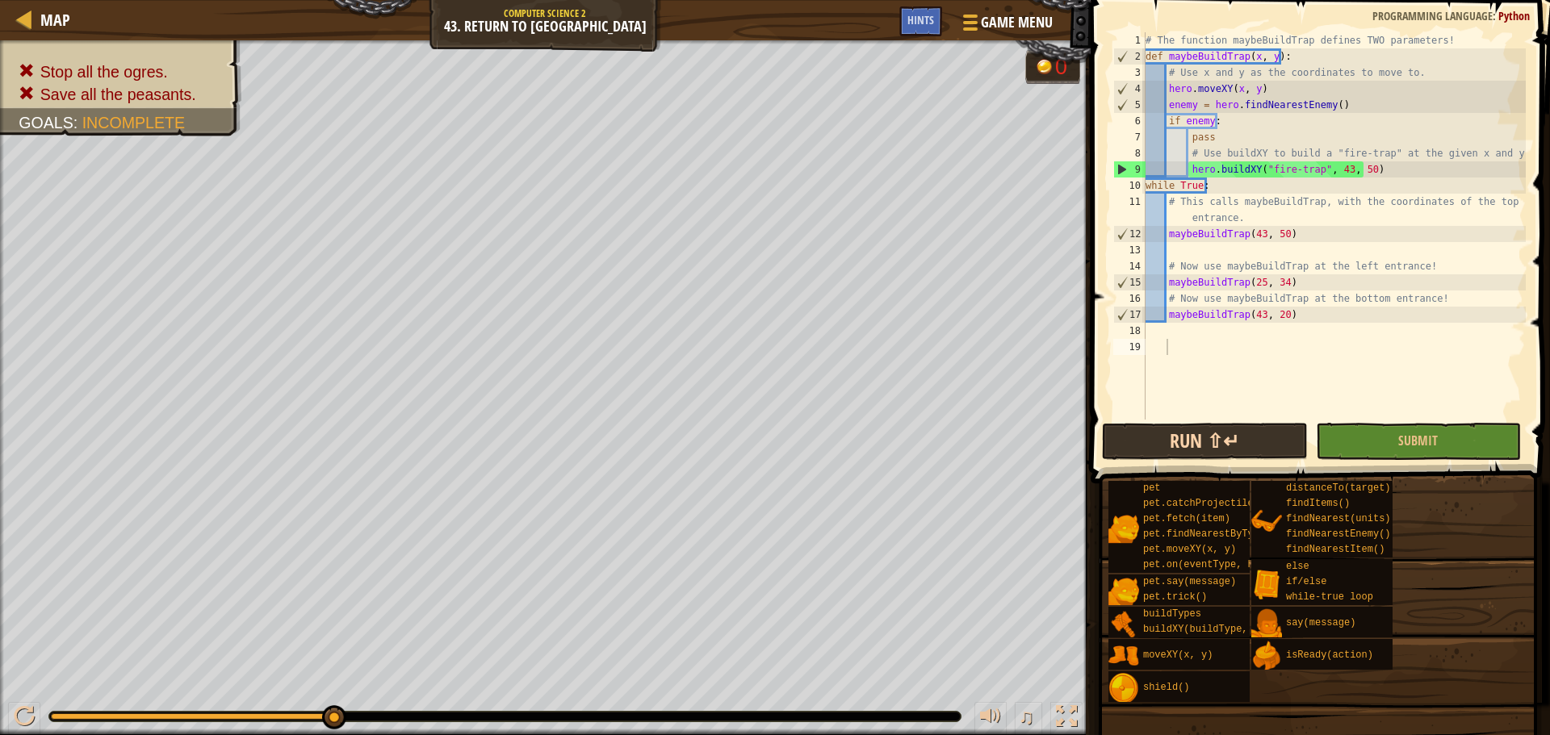
drag, startPoint x: 1245, startPoint y: 420, endPoint x: 1247, endPoint y: 437, distance: 17.8
click at [1247, 441] on div "1 2 3 4 5 6 7 8 9 10 11 12 13 14 15 16 17 18 19 # The function maybeBuildTrap d…" at bounding box center [1318, 273] width 464 height 531
click at [1248, 437] on button "Run ⇧↵" at bounding box center [1204, 441] width 205 height 37
click at [1177, 235] on div "# The function maybeBuildTrap defines TWO parameters! def maybeBuildTrap ( x , …" at bounding box center [1333, 242] width 383 height 420
click at [1257, 234] on div "# The function maybeBuildTrap defines TWO parameters! def maybeBuildTrap ( x , …" at bounding box center [1333, 242] width 383 height 420
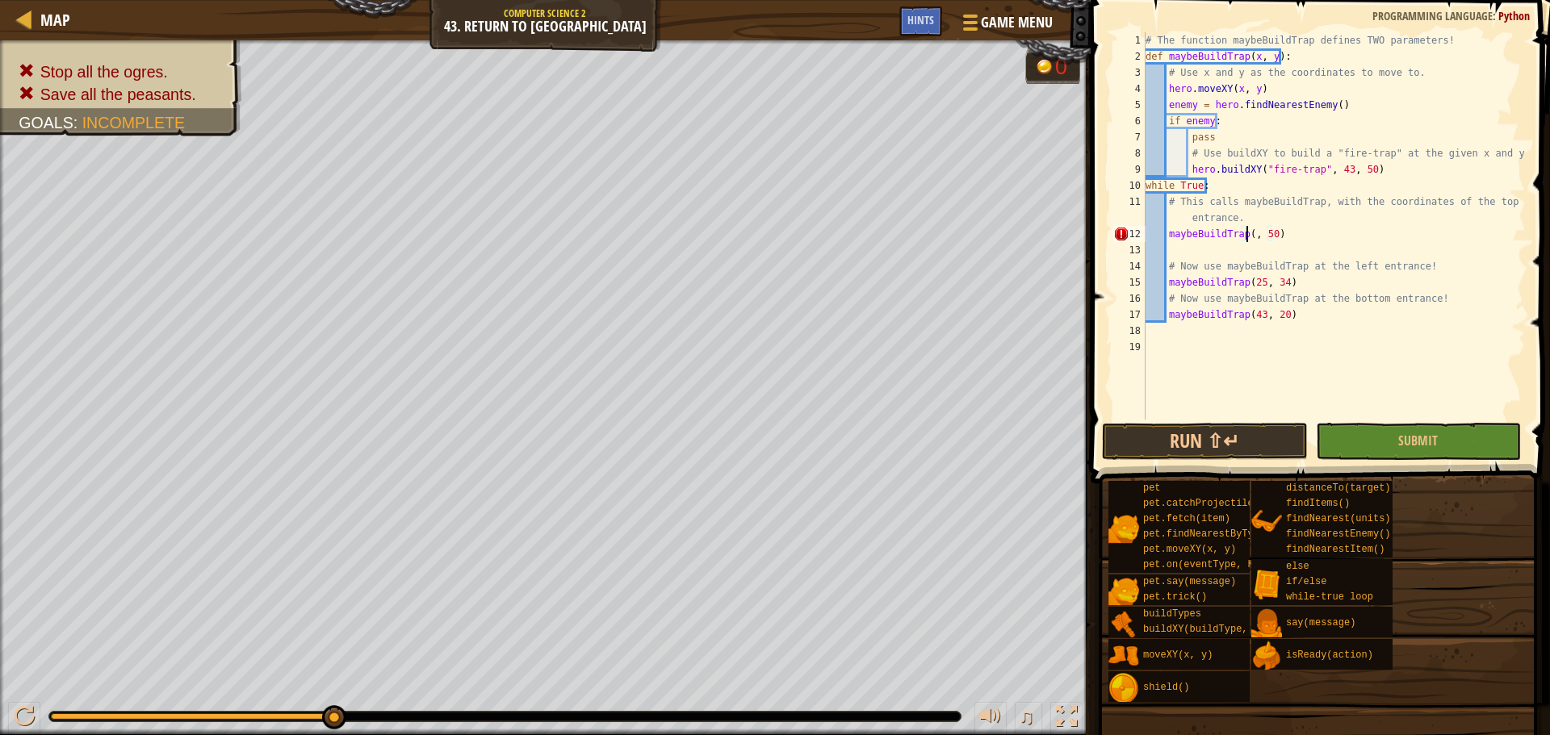
scroll to position [7, 9]
type textarea "maybeBuildTrap(25, 34)"
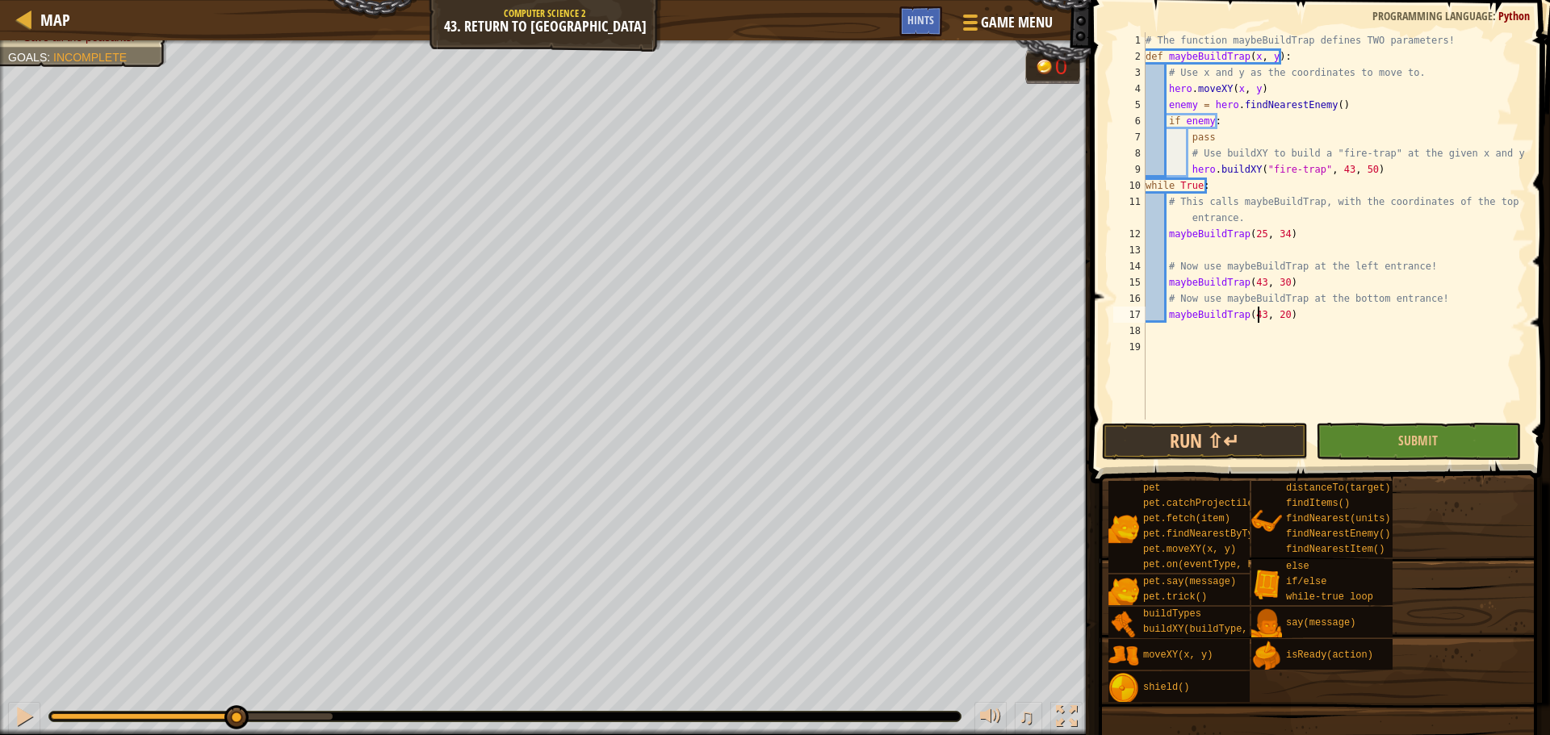
drag, startPoint x: 337, startPoint y: 714, endPoint x: 186, endPoint y: 691, distance: 151.9
click at [186, 698] on div "♫" at bounding box center [545, 712] width 1090 height 48
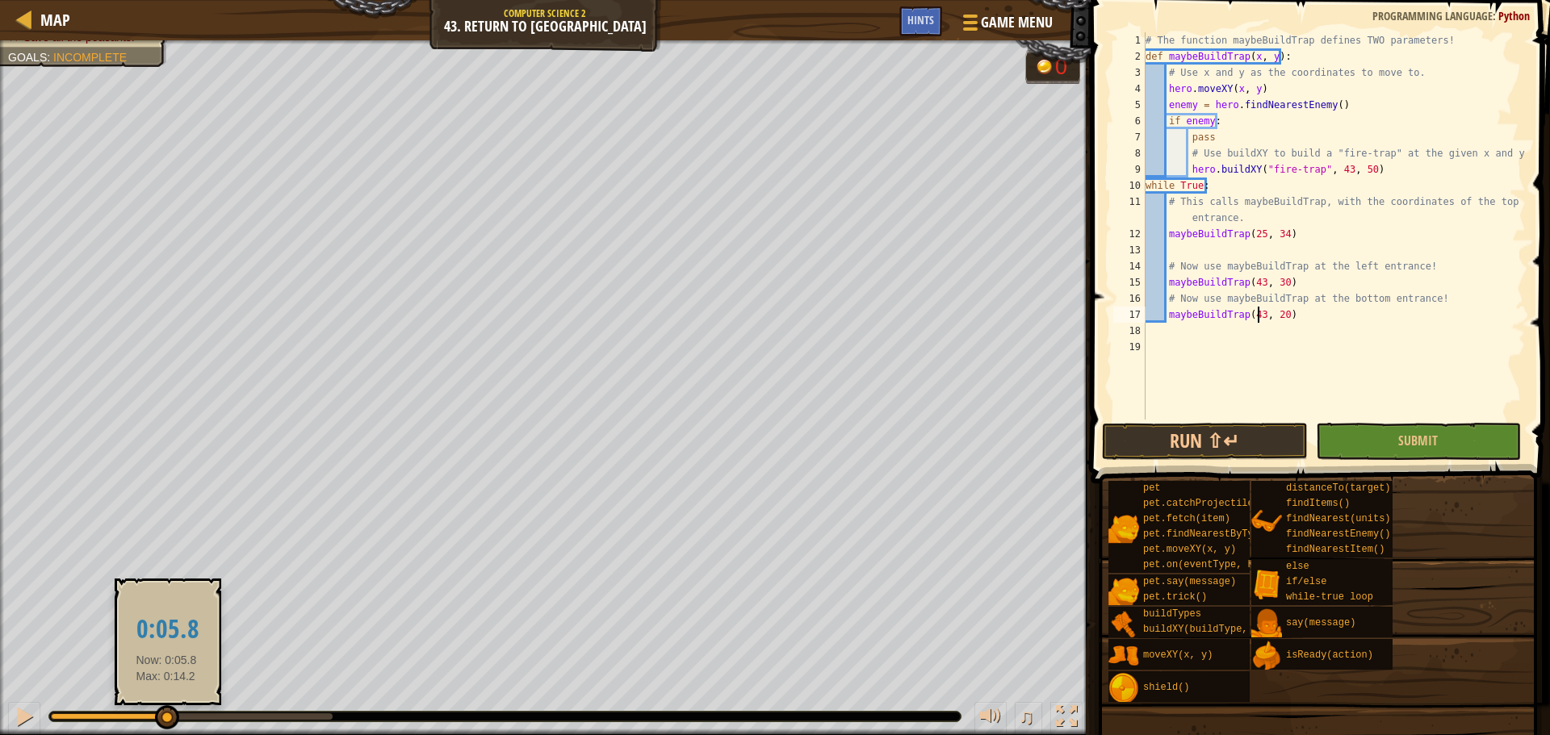
drag, startPoint x: 185, startPoint y: 709, endPoint x: 166, endPoint y: 709, distance: 18.6
click at [166, 709] on div at bounding box center [167, 717] width 24 height 24
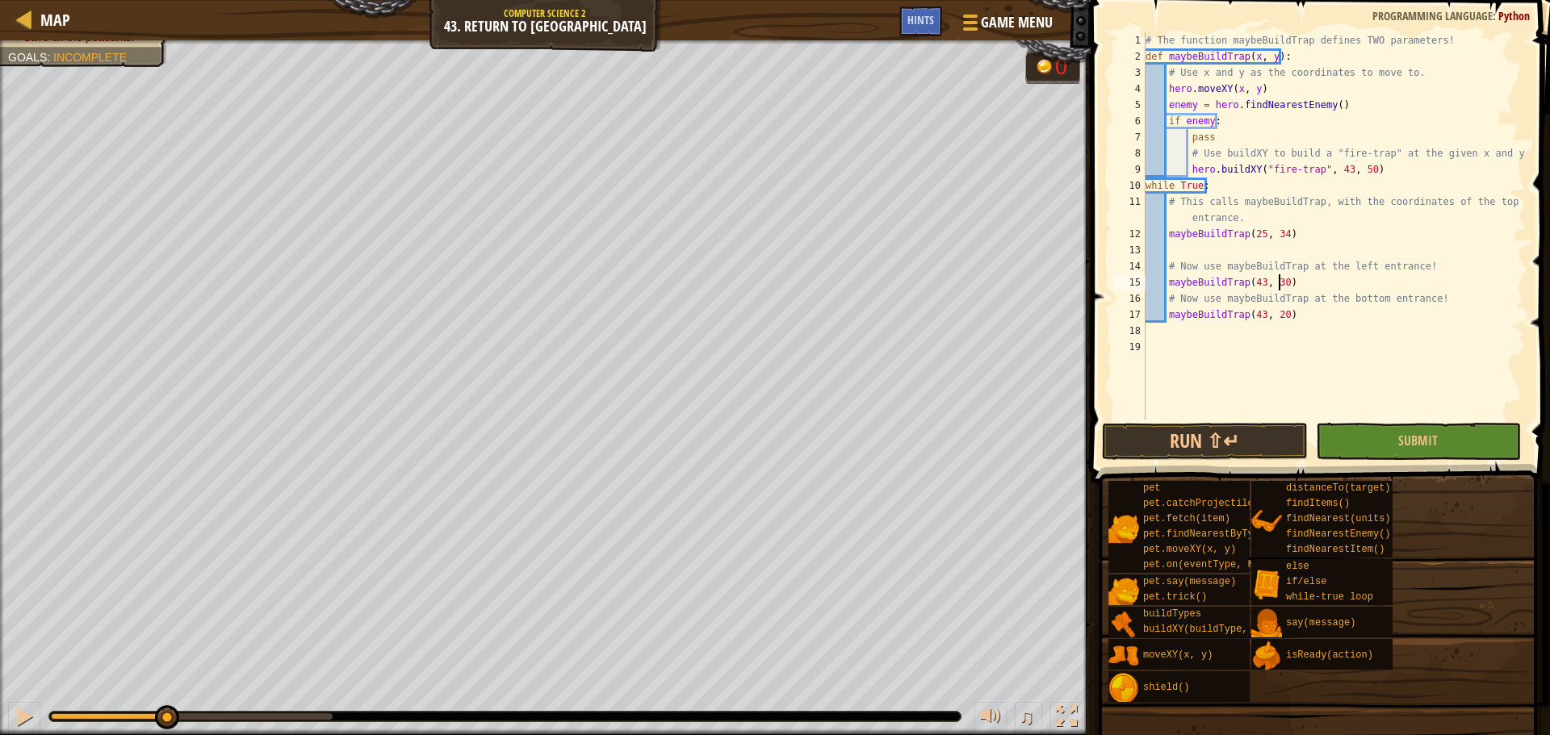
click at [1278, 287] on div "# The function maybeBuildTrap defines TWO parameters! def maybeBuildTrap ( x , …" at bounding box center [1333, 242] width 383 height 420
type textarea "maybeBuildTrap(43, 20)"
type textarea "maybeBuildTrap(43, 50)"
click at [1464, 432] on button "Submit" at bounding box center [1418, 441] width 205 height 37
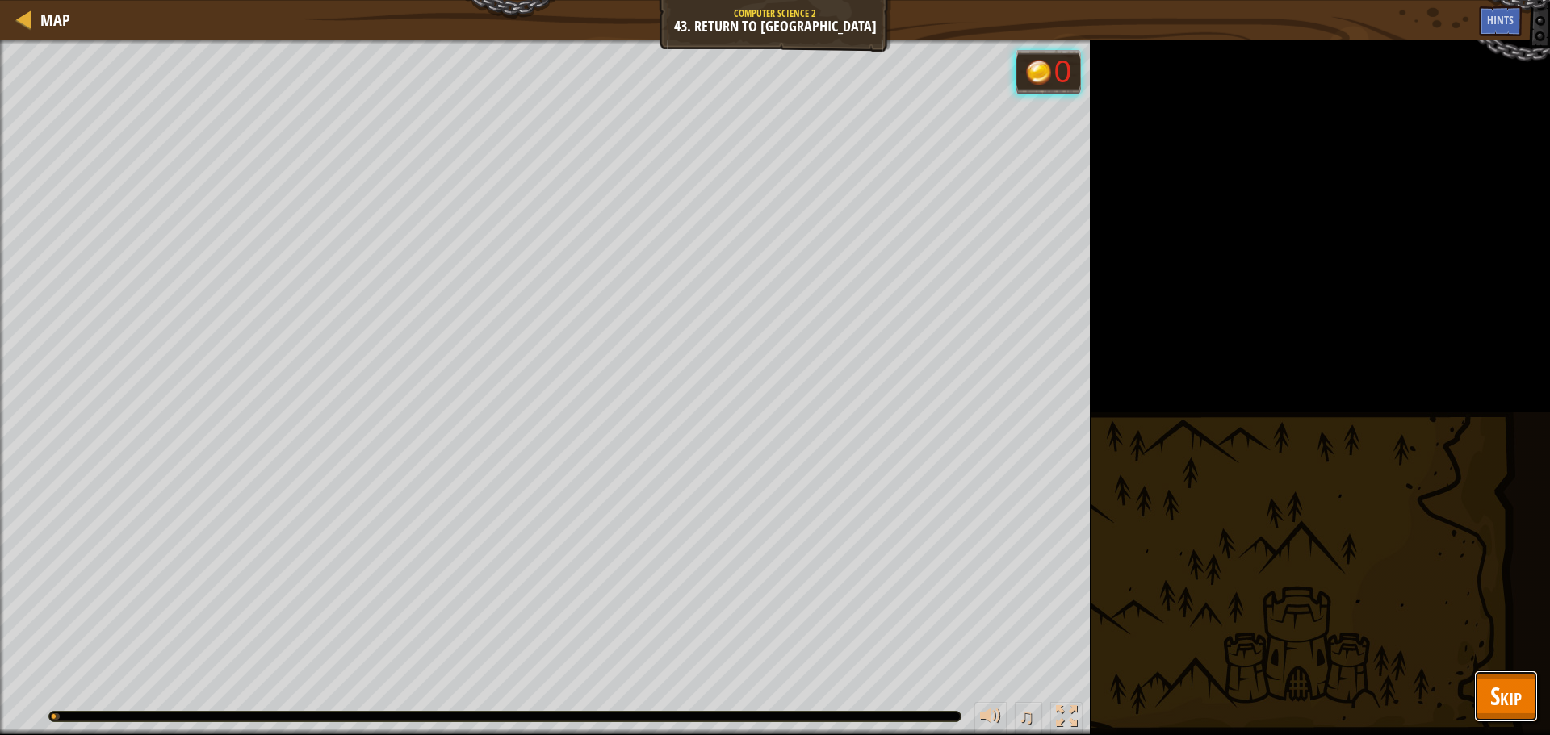
click at [1517, 683] on span "Skip" at bounding box center [1505, 696] width 31 height 33
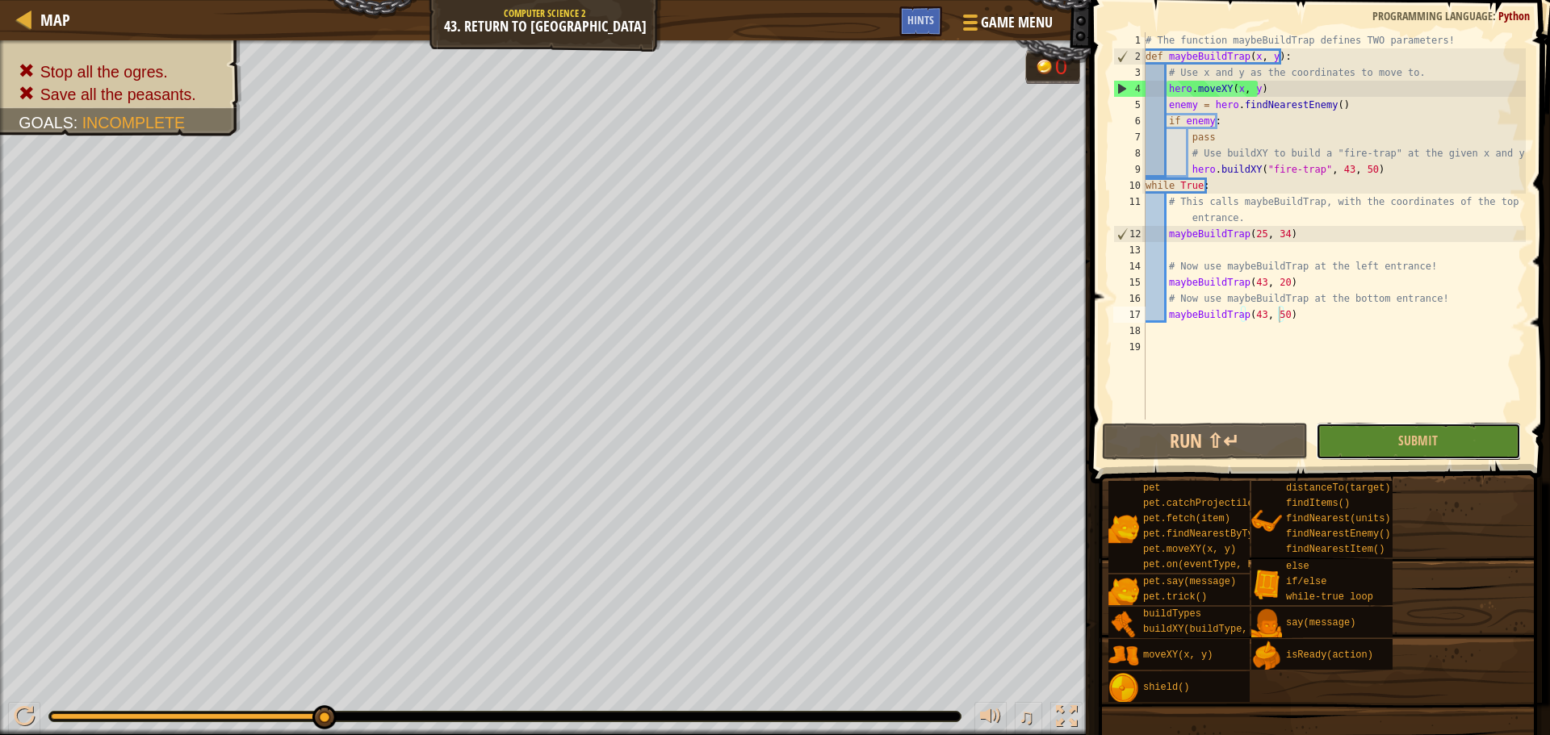
click at [1365, 441] on button "Submit" at bounding box center [1418, 441] width 205 height 37
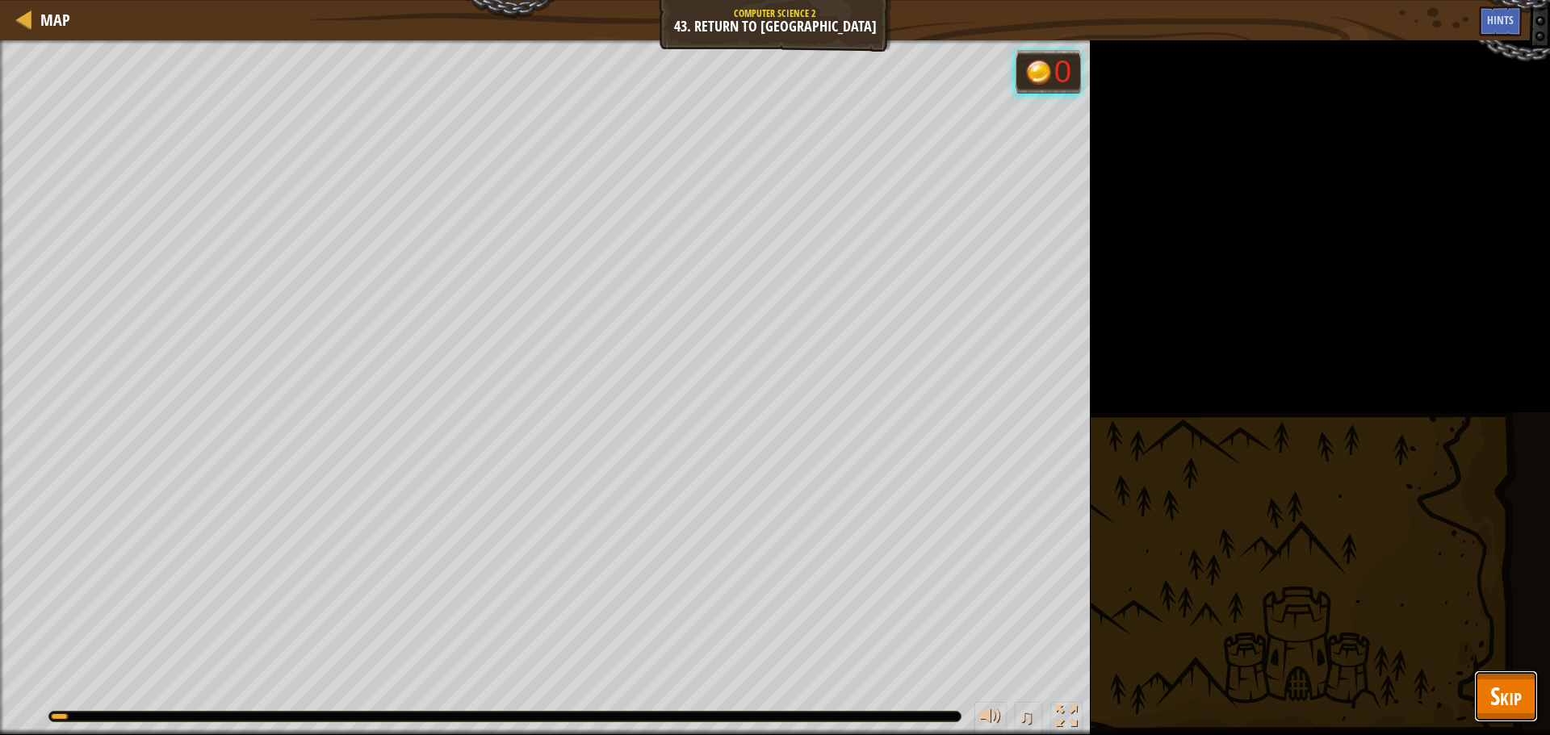
click at [1487, 703] on button "Skip" at bounding box center [1506, 697] width 64 height 52
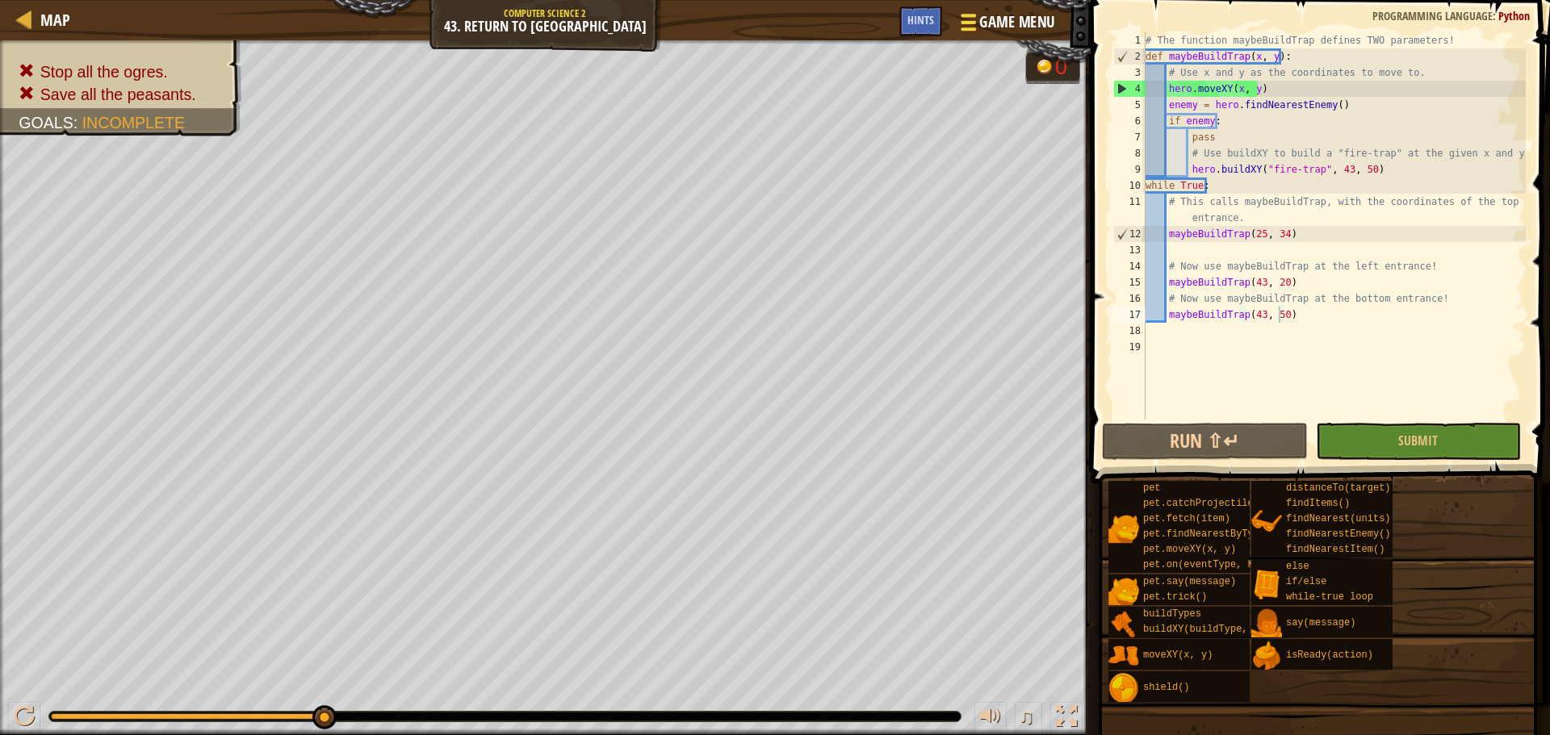
click at [974, 24] on div at bounding box center [968, 21] width 22 height 23
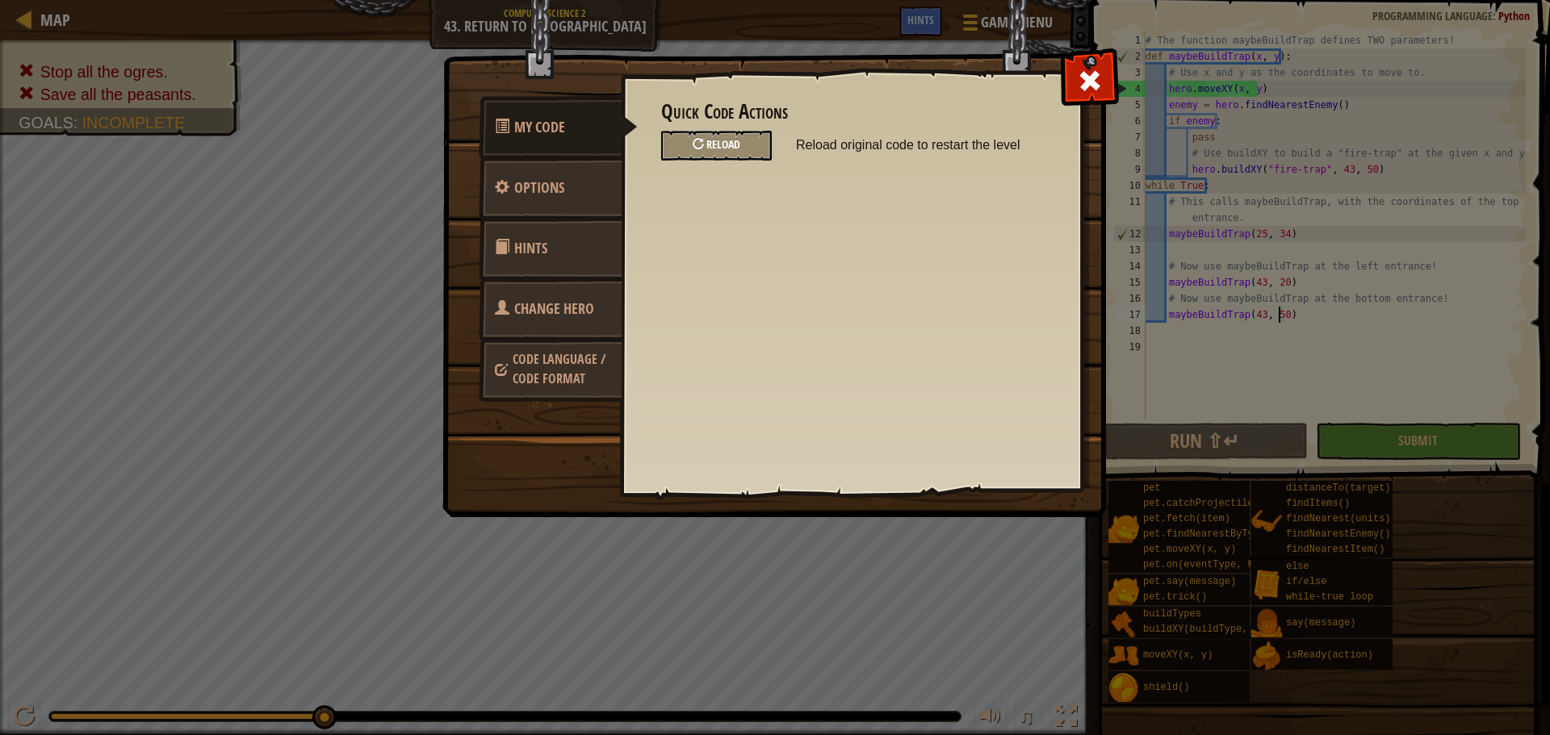
click at [714, 146] on span "Reload" at bounding box center [723, 143] width 34 height 15
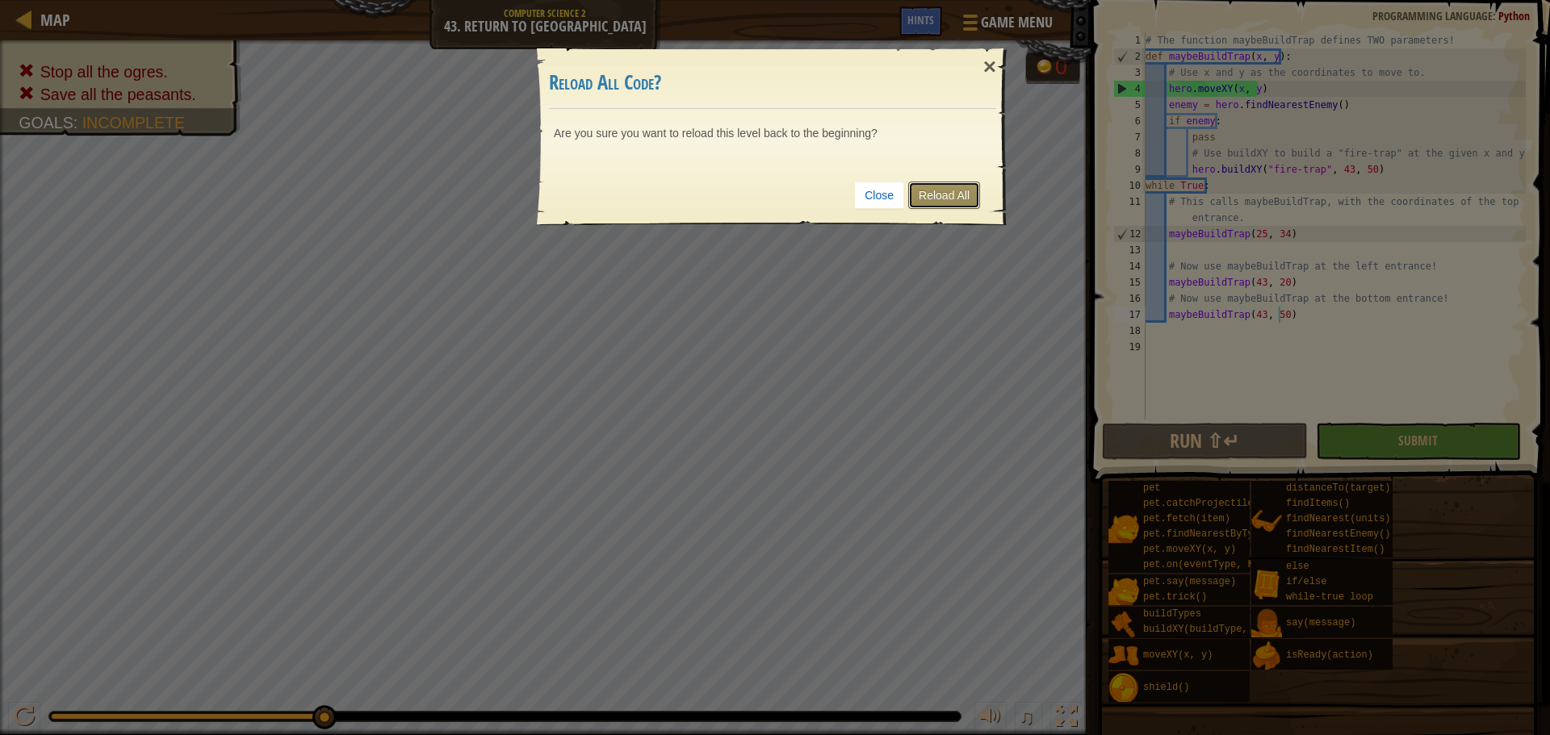
click at [941, 200] on link "Reload All" at bounding box center [944, 195] width 72 height 27
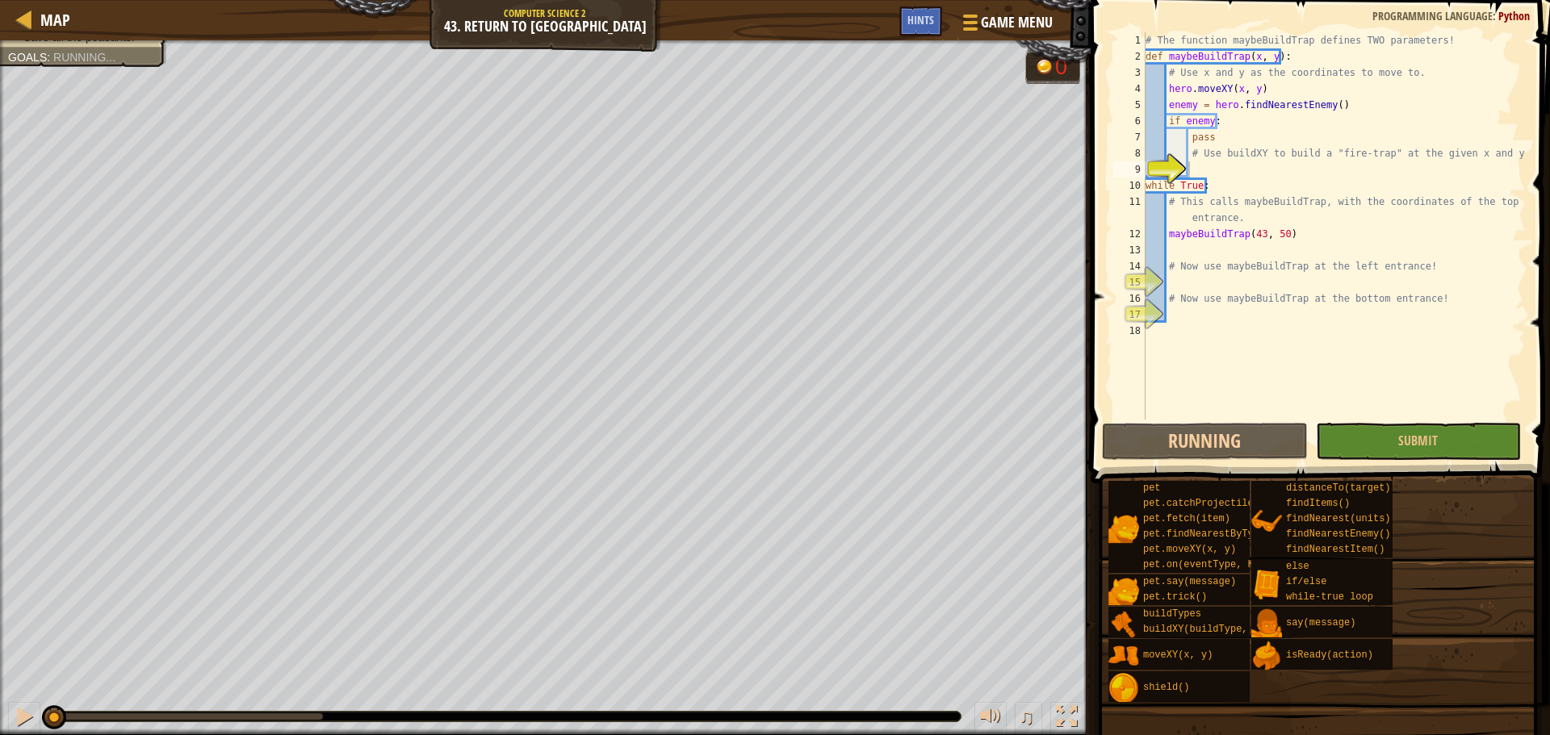
scroll to position [7, 2]
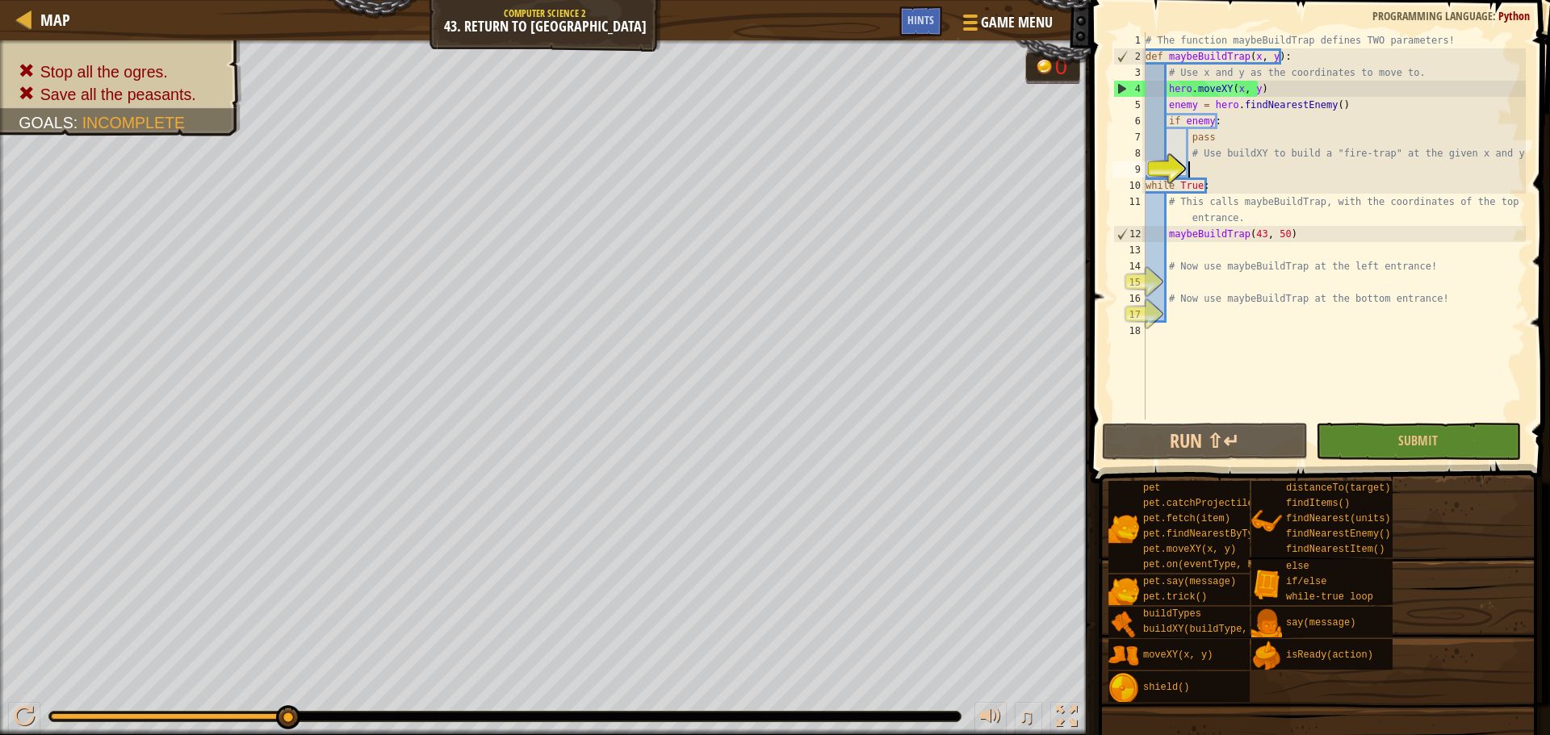
type textarea "h"
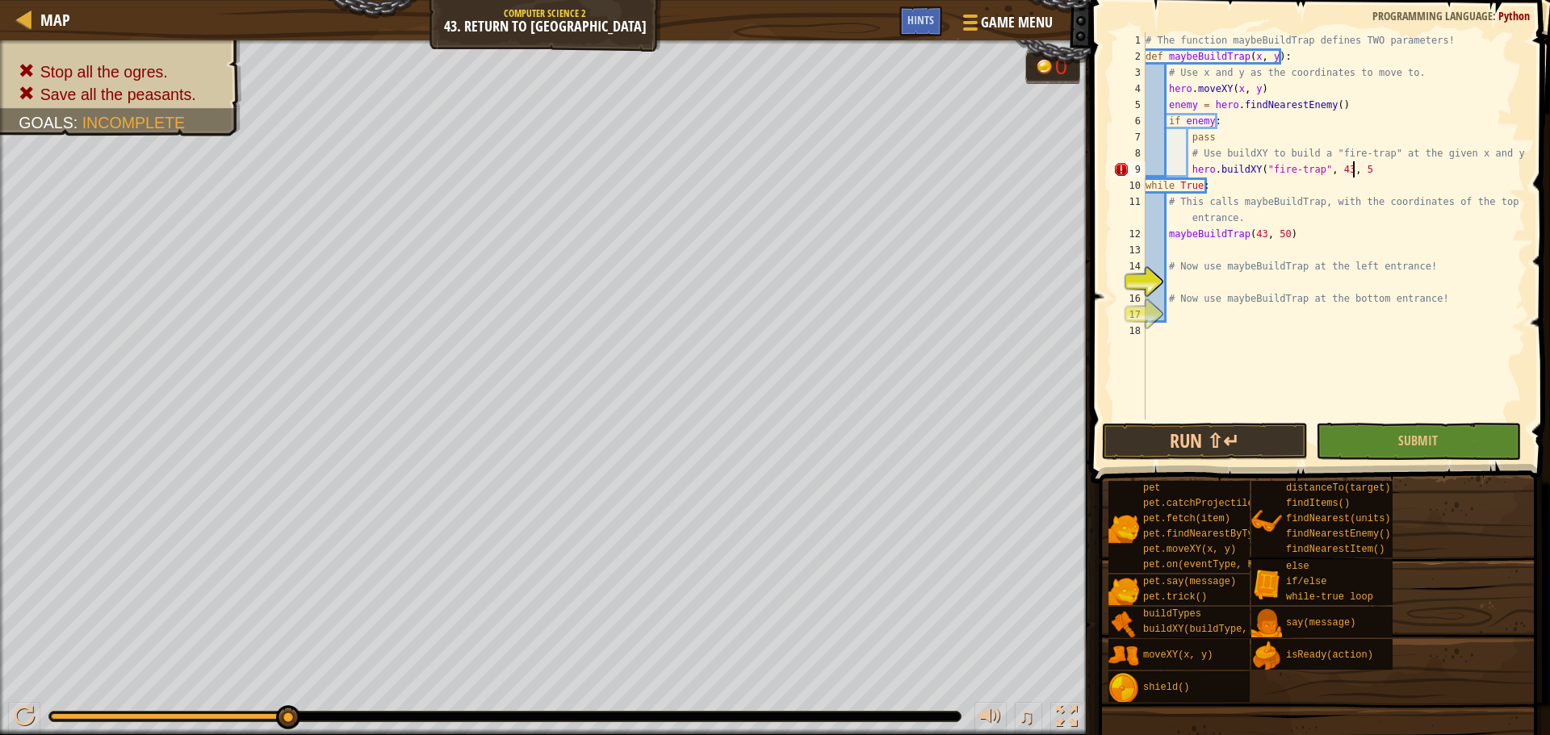
scroll to position [7, 17]
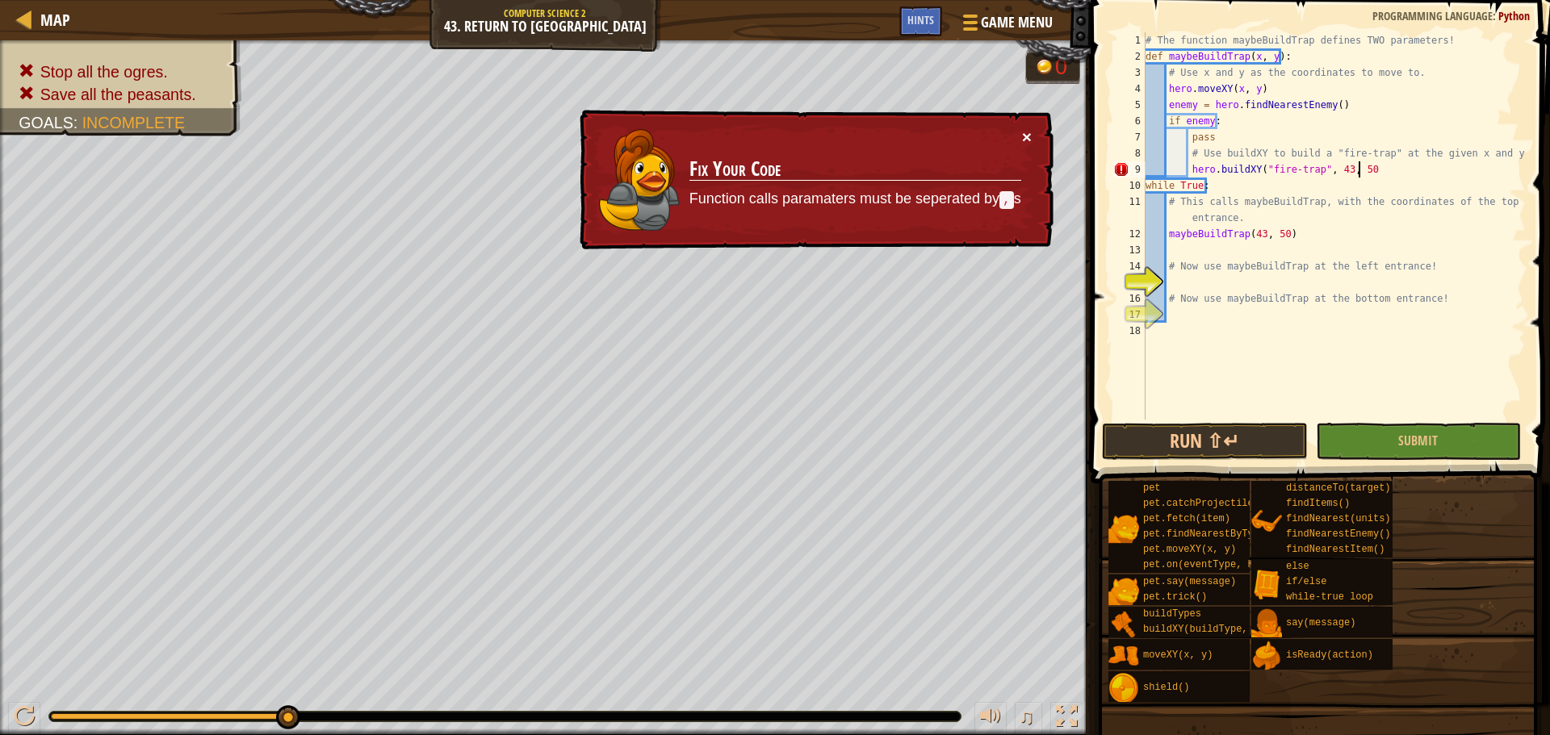
click at [1026, 136] on button "×" at bounding box center [1027, 136] width 10 height 17
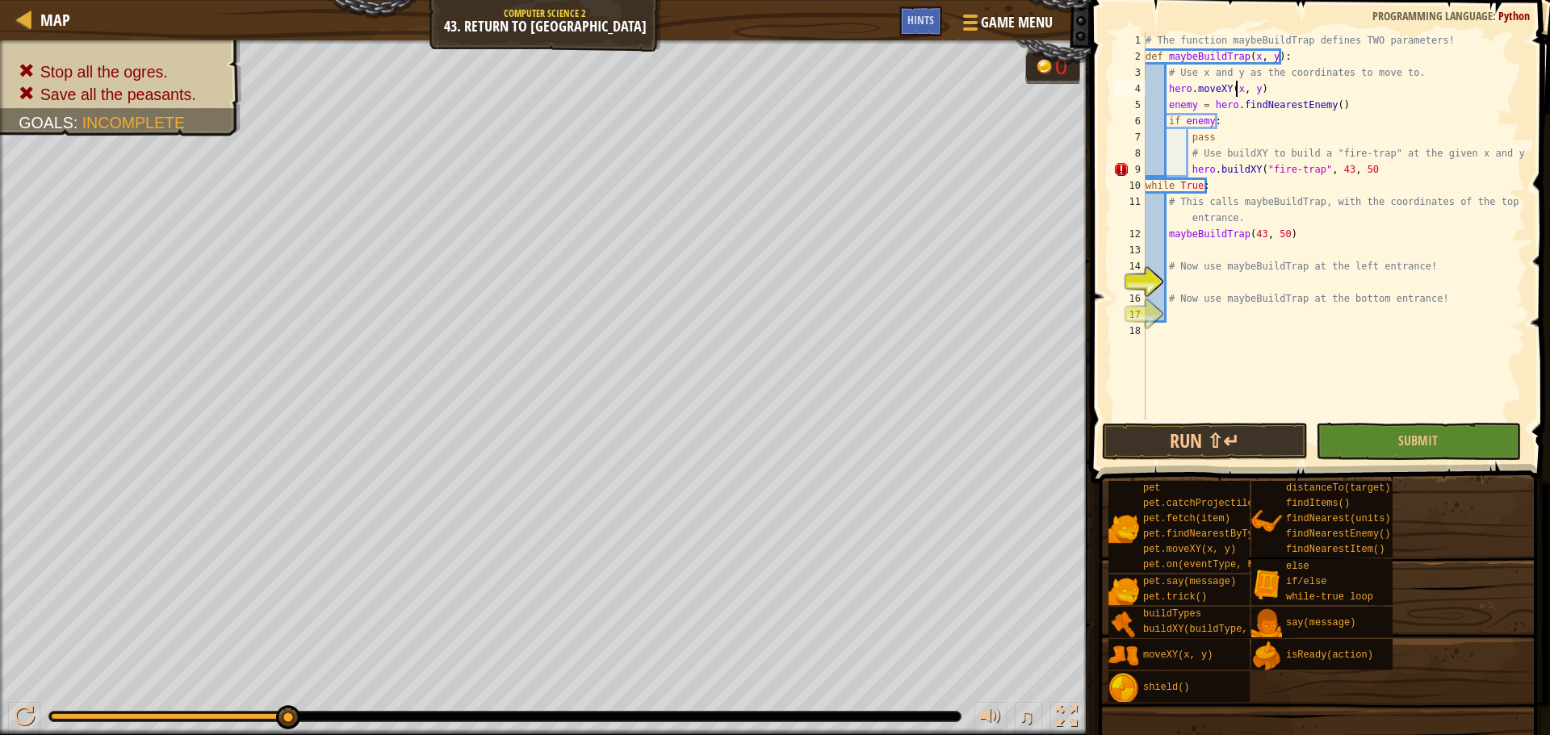
click at [1237, 90] on div "# The function maybeBuildTrap defines TWO parameters! def maybeBuildTrap ( x , …" at bounding box center [1333, 242] width 383 height 420
click at [1339, 172] on div "# The function maybeBuildTrap defines TWO parameters! def maybeBuildTrap ( x , …" at bounding box center [1333, 242] width 383 height 420
type textarea "hero.buildXY("fire-trap", x, y)"
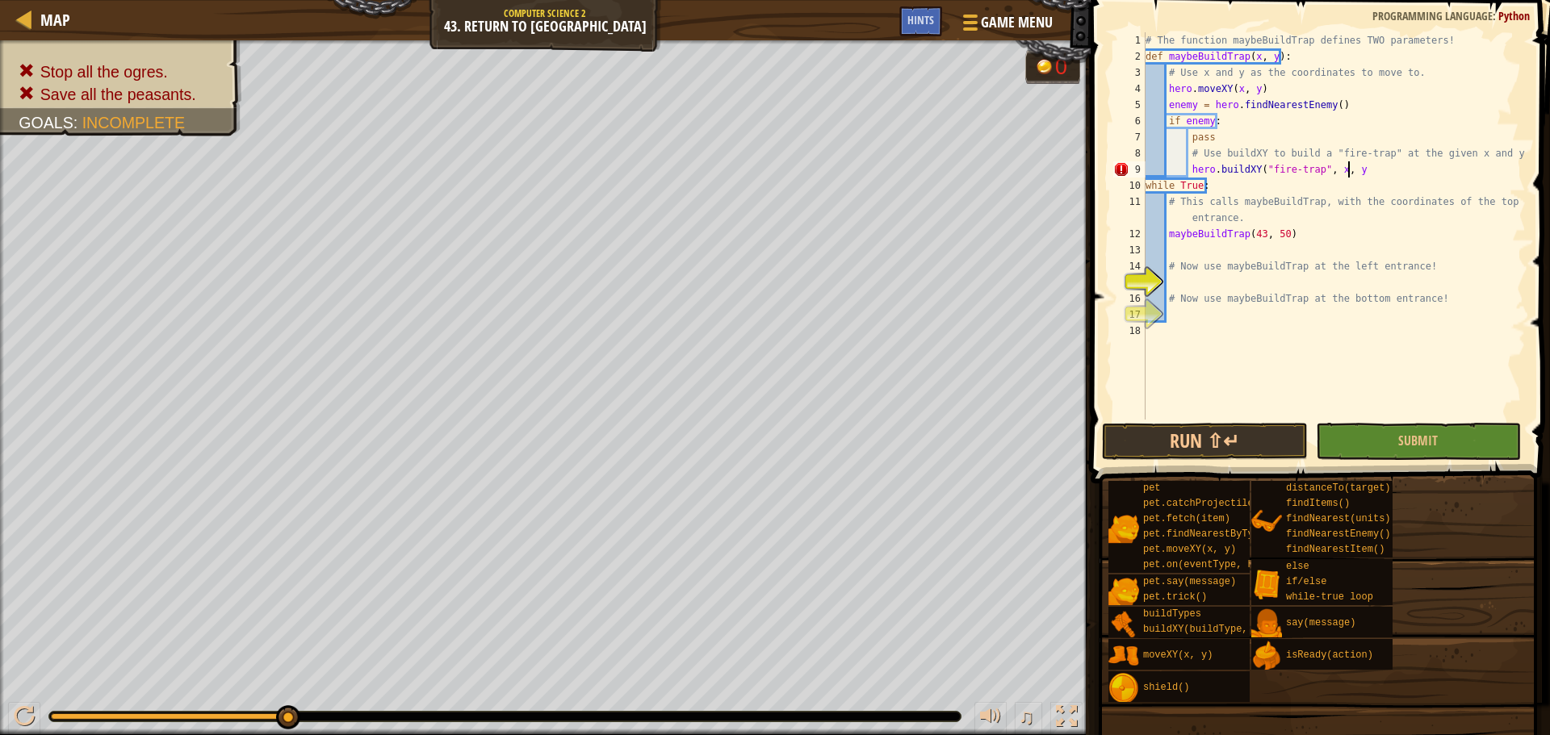
scroll to position [7, 16]
click at [1209, 282] on div "# The function maybeBuildTrap defines TWO parameters! def maybeBuildTrap ( x , …" at bounding box center [1333, 242] width 383 height 420
type textarea "# Now use maybeBuildTrap at the bottom entrance!"
type textarea "maybeBuildTrap(43, 20)"
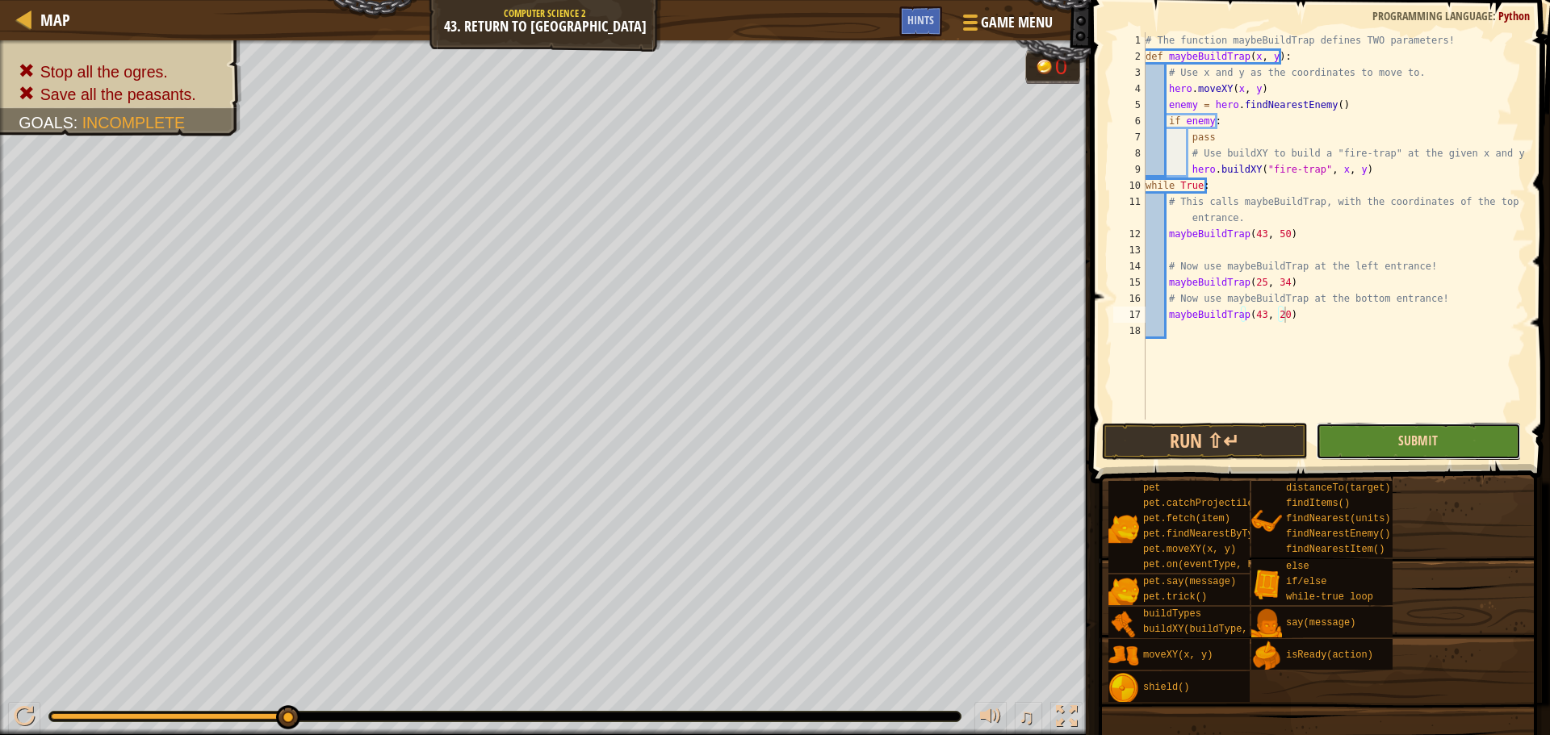
click at [1420, 436] on span "Submit" at bounding box center [1418, 441] width 40 height 18
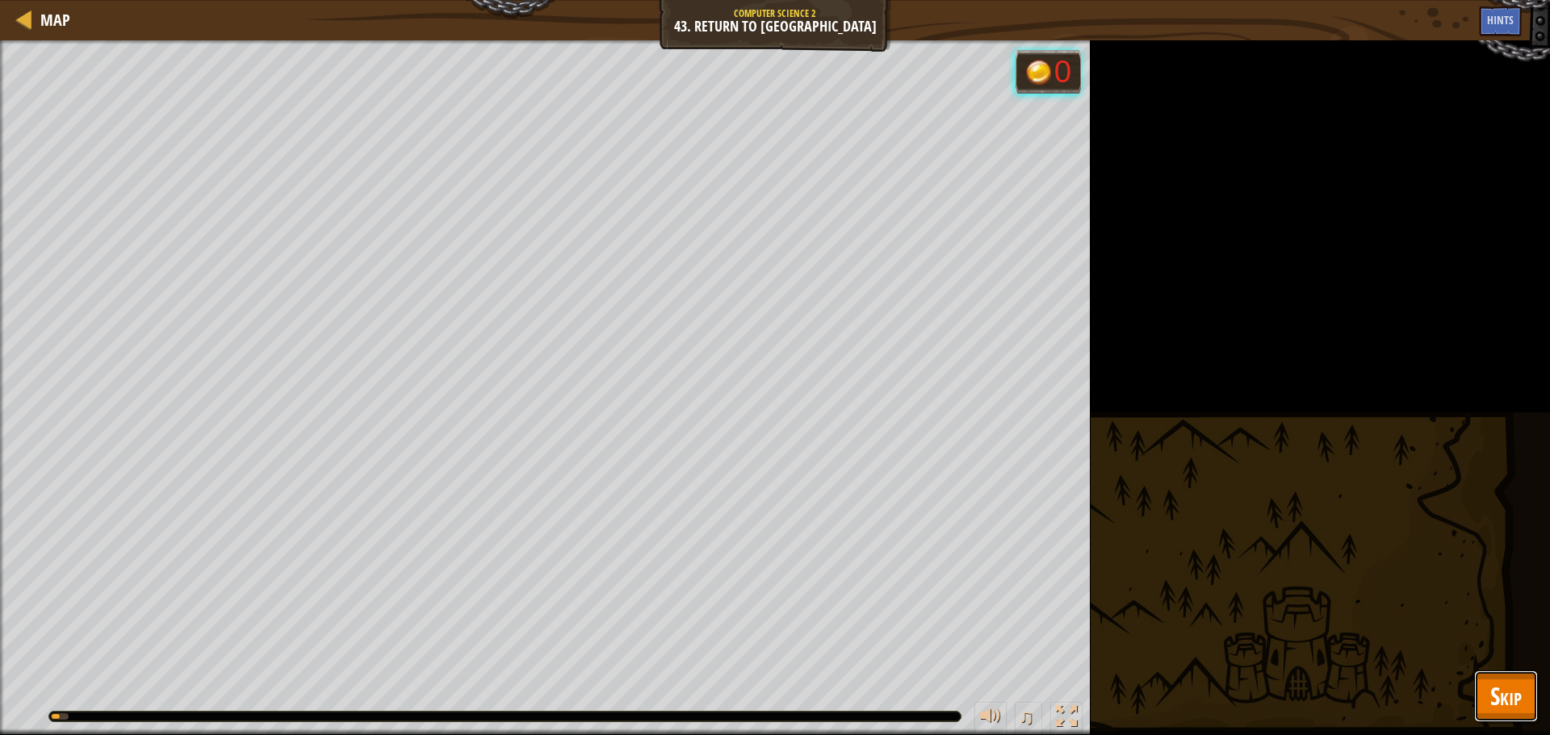
click at [1491, 691] on span "Skip" at bounding box center [1505, 696] width 31 height 33
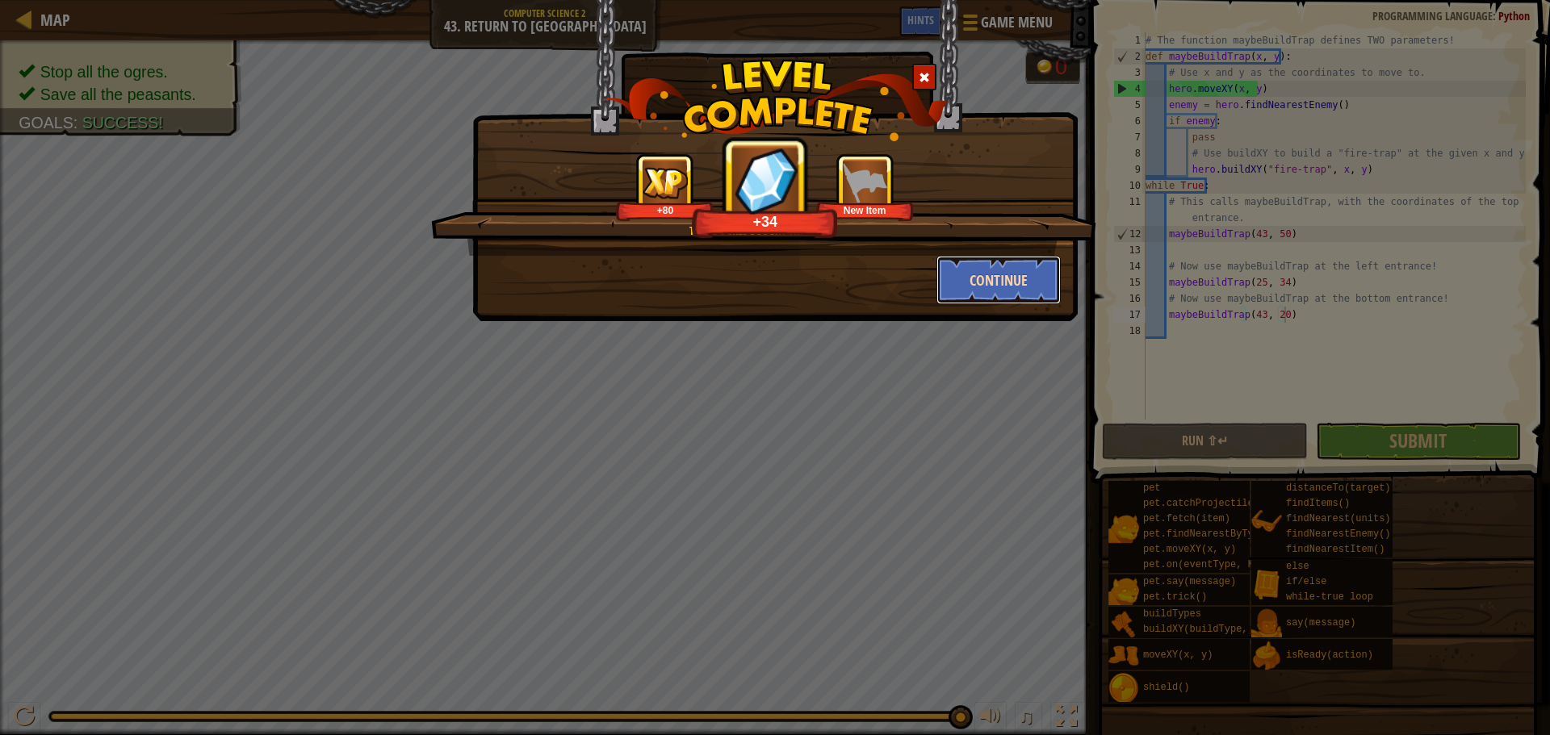
click at [973, 280] on button "Continue" at bounding box center [998, 280] width 125 height 48
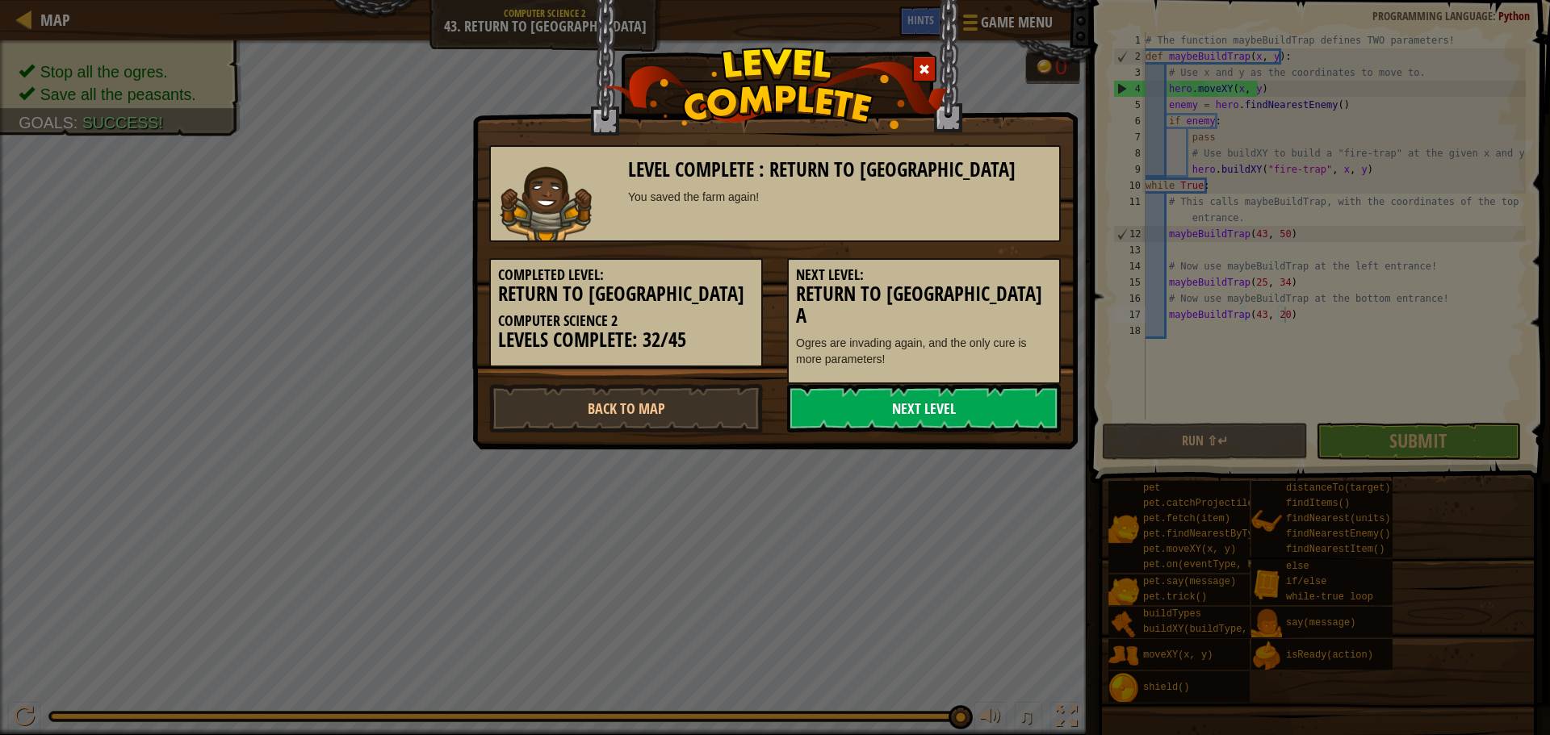
click at [927, 395] on link "Next Level" at bounding box center [924, 408] width 274 height 48
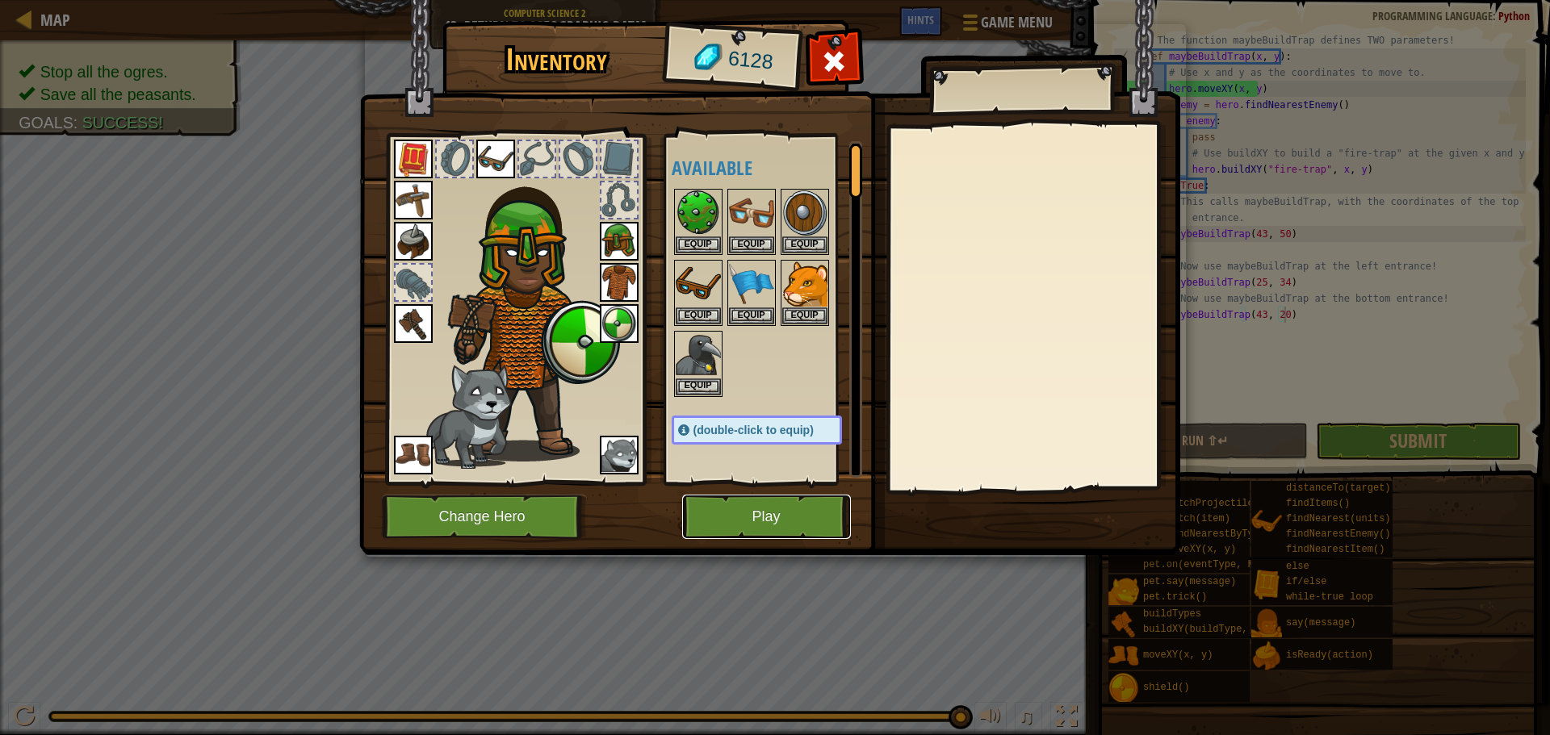
click at [823, 514] on button "Play" at bounding box center [766, 517] width 169 height 44
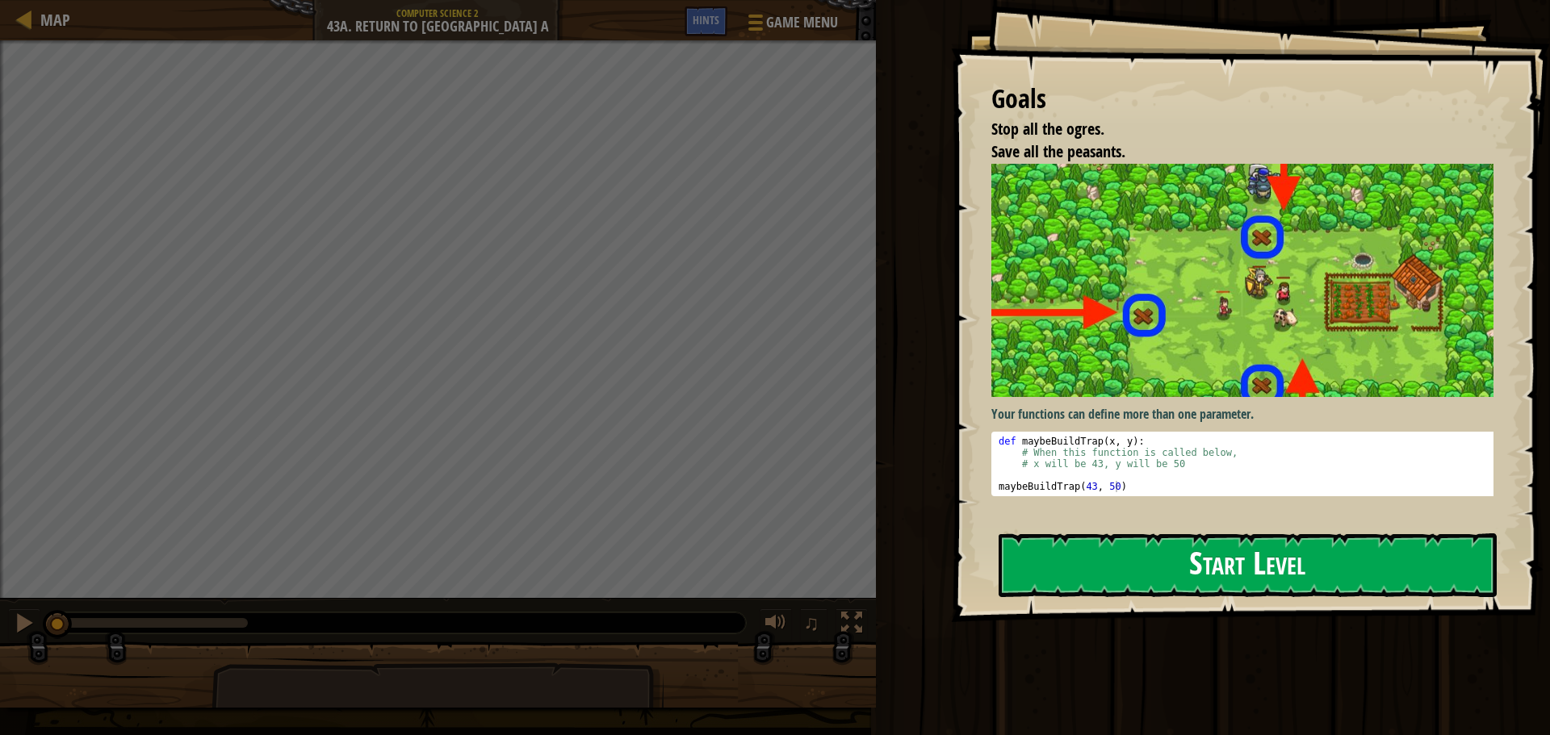
click at [1097, 578] on button "Start Level" at bounding box center [1247, 566] width 498 height 64
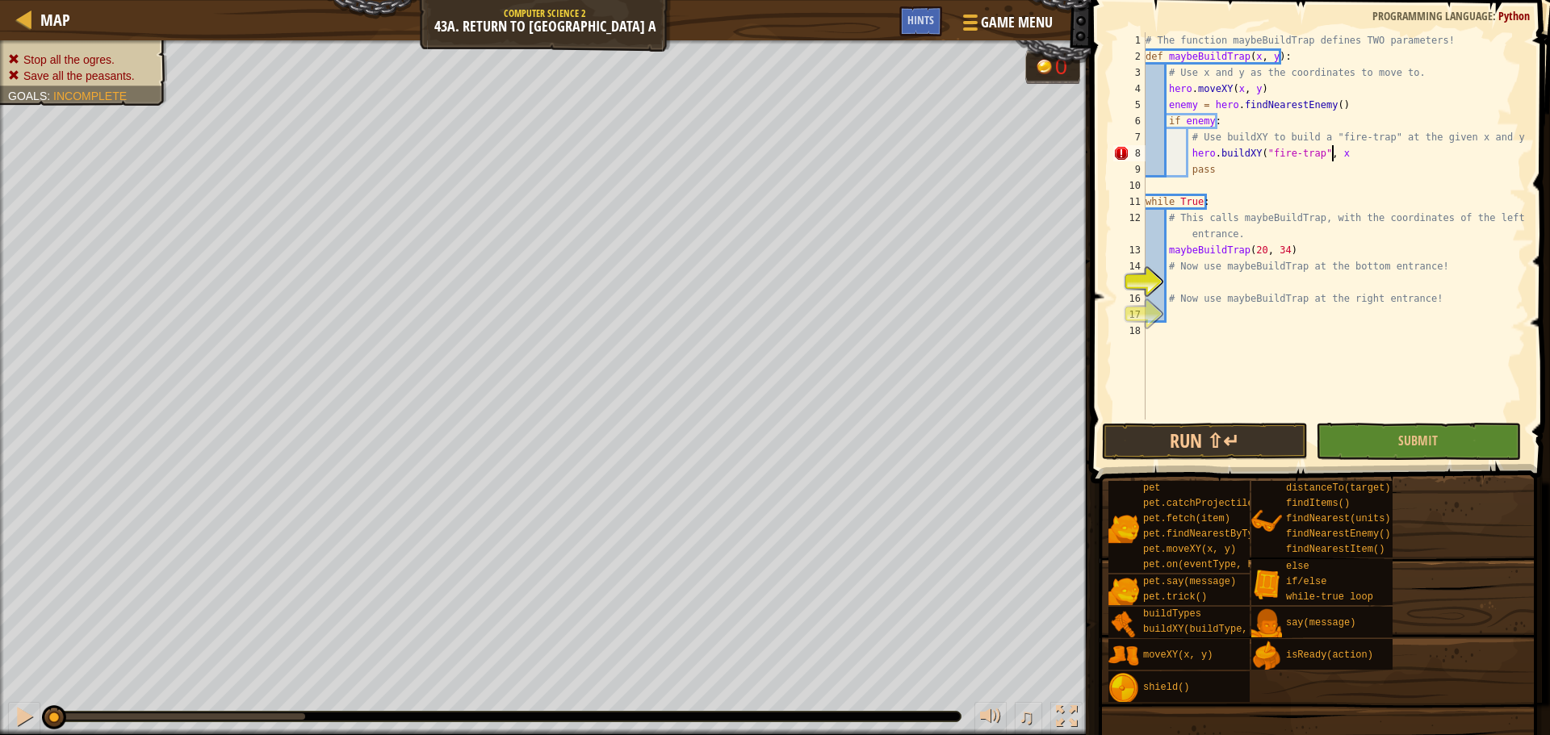
scroll to position [7, 15]
type textarea "hero.buildXY("fire-trap", x, y)"
click at [1223, 284] on div "# The function maybeBuildTrap defines TWO parameters! def maybeBuildTrap ( x , …" at bounding box center [1333, 242] width 383 height 420
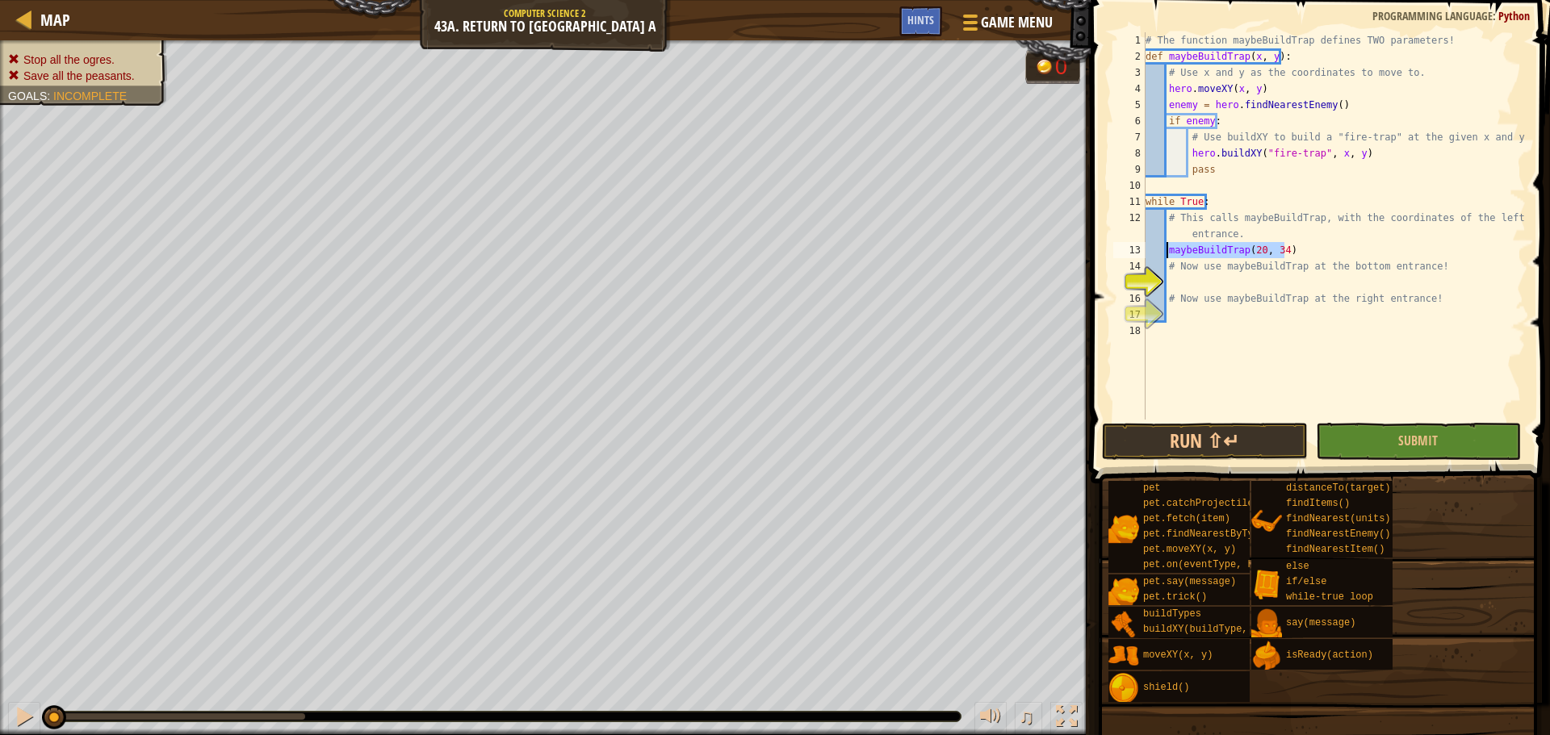
drag, startPoint x: 1301, startPoint y: 249, endPoint x: 1167, endPoint y: 253, distance: 134.1
click at [1167, 253] on div "# The function maybeBuildTrap defines TWO parameters! def maybeBuildTrap ( x , …" at bounding box center [1333, 242] width 383 height 420
type textarea "maybeBuildTrap(20, 34)"
click at [1197, 280] on div "# The function maybeBuildTrap defines TWO parameters! def maybeBuildTrap ( x , …" at bounding box center [1333, 242] width 383 height 420
type textarea "maybeBuildTrap(20, 34)"
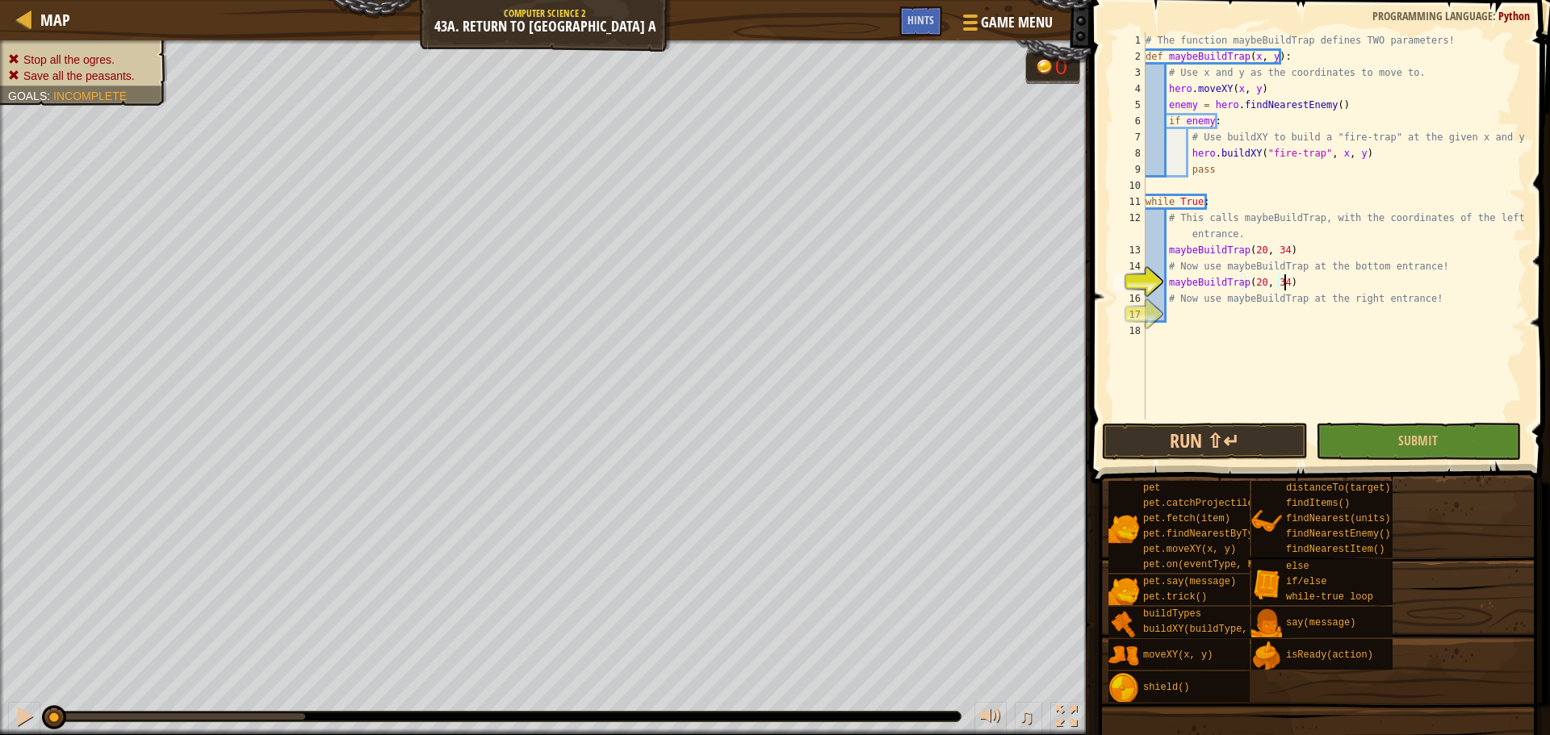
click at [1211, 313] on div "# The function maybeBuildTrap defines TWO parameters! def maybeBuildTrap ( x , …" at bounding box center [1333, 242] width 383 height 420
click at [1260, 283] on div "# The function maybeBuildTrap defines TWO parameters! def maybeBuildTrap ( x , …" at bounding box center [1333, 242] width 383 height 420
click at [1261, 304] on div "# The function maybeBuildTrap defines TWO parameters! def maybeBuildTrap ( x , …" at bounding box center [1333, 242] width 383 height 420
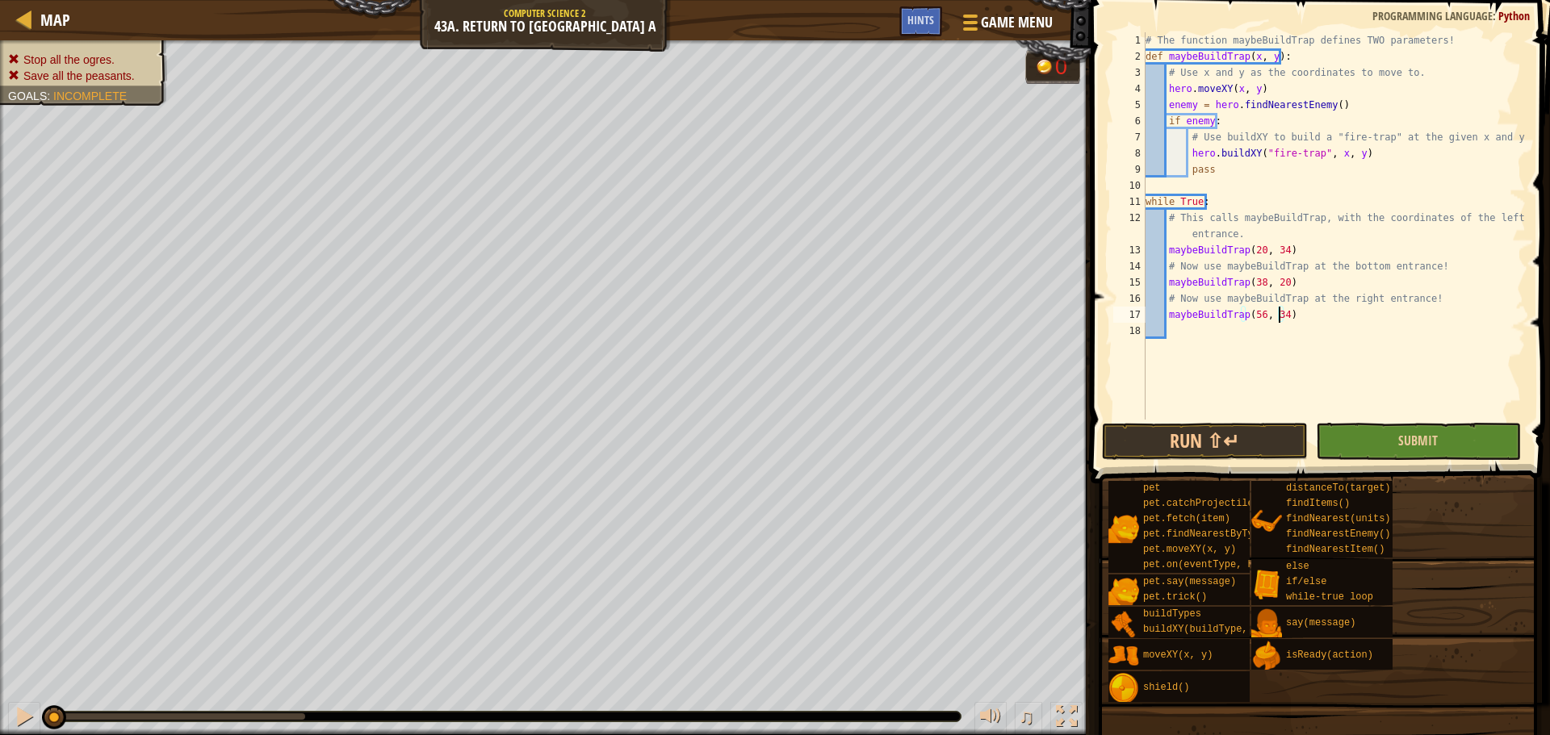
type textarea "maybeBuildTrap(56, 34)"
click at [1368, 446] on button "Submit" at bounding box center [1418, 441] width 205 height 37
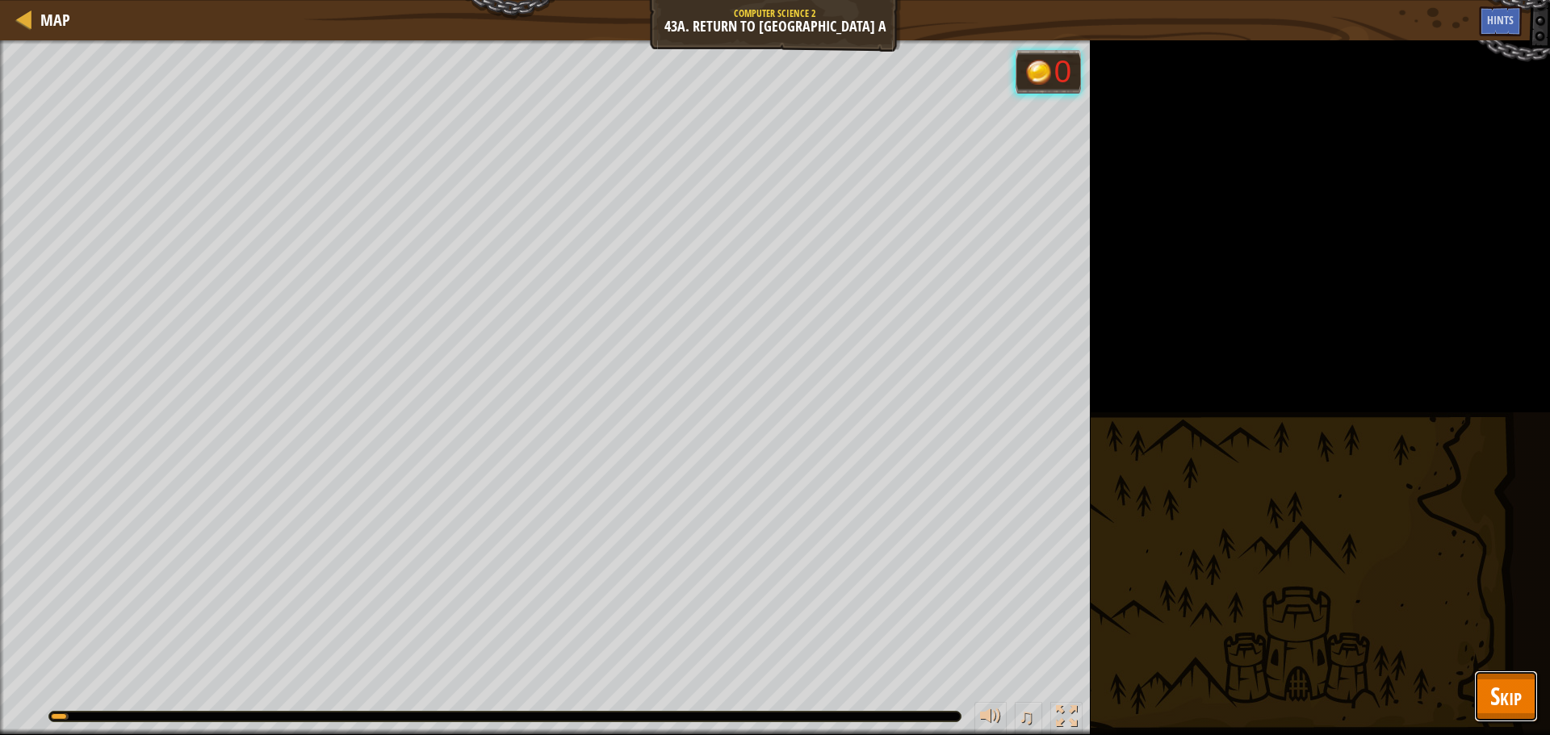
click at [1520, 697] on button "Skip" at bounding box center [1506, 697] width 64 height 52
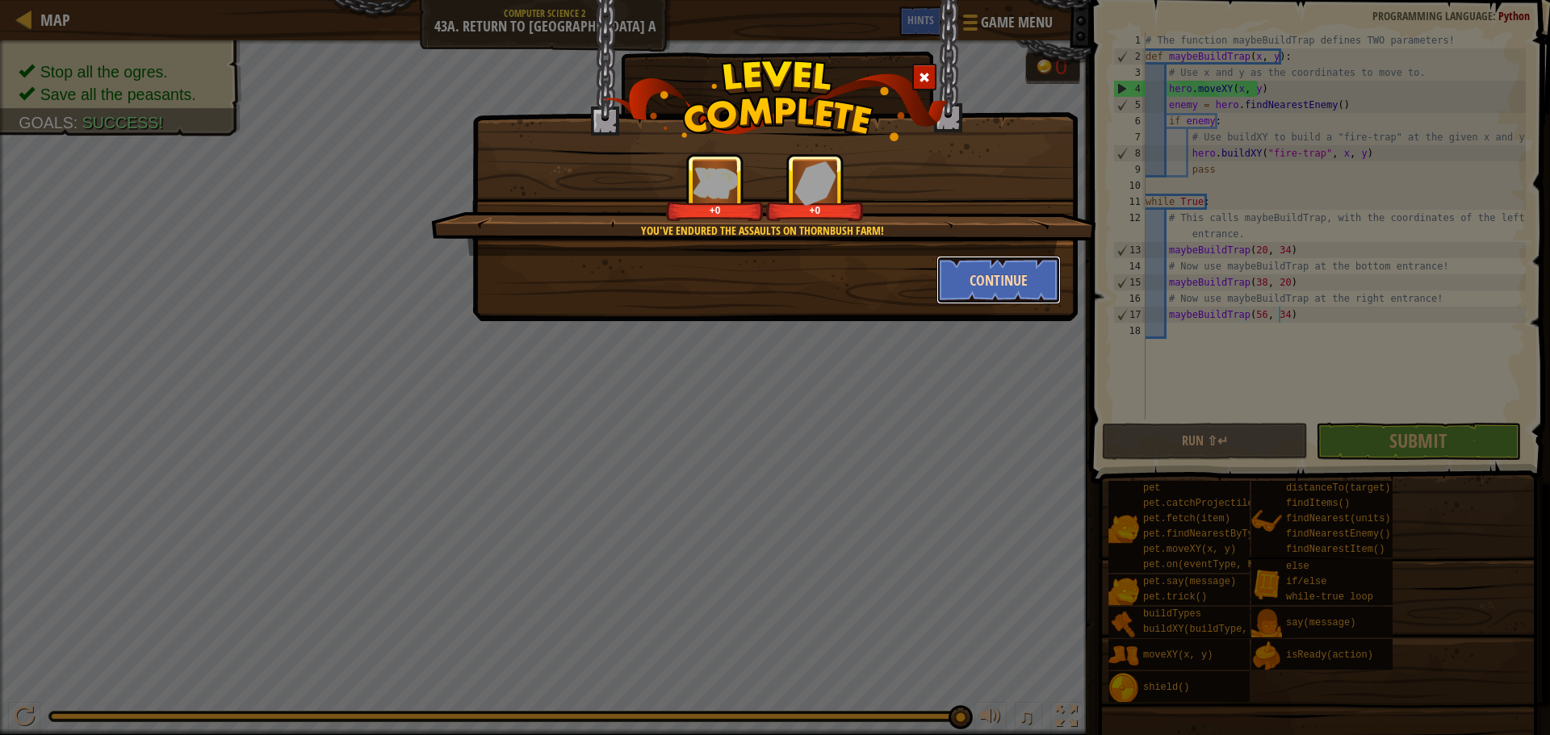
click at [1010, 283] on button "Continue" at bounding box center [998, 280] width 125 height 48
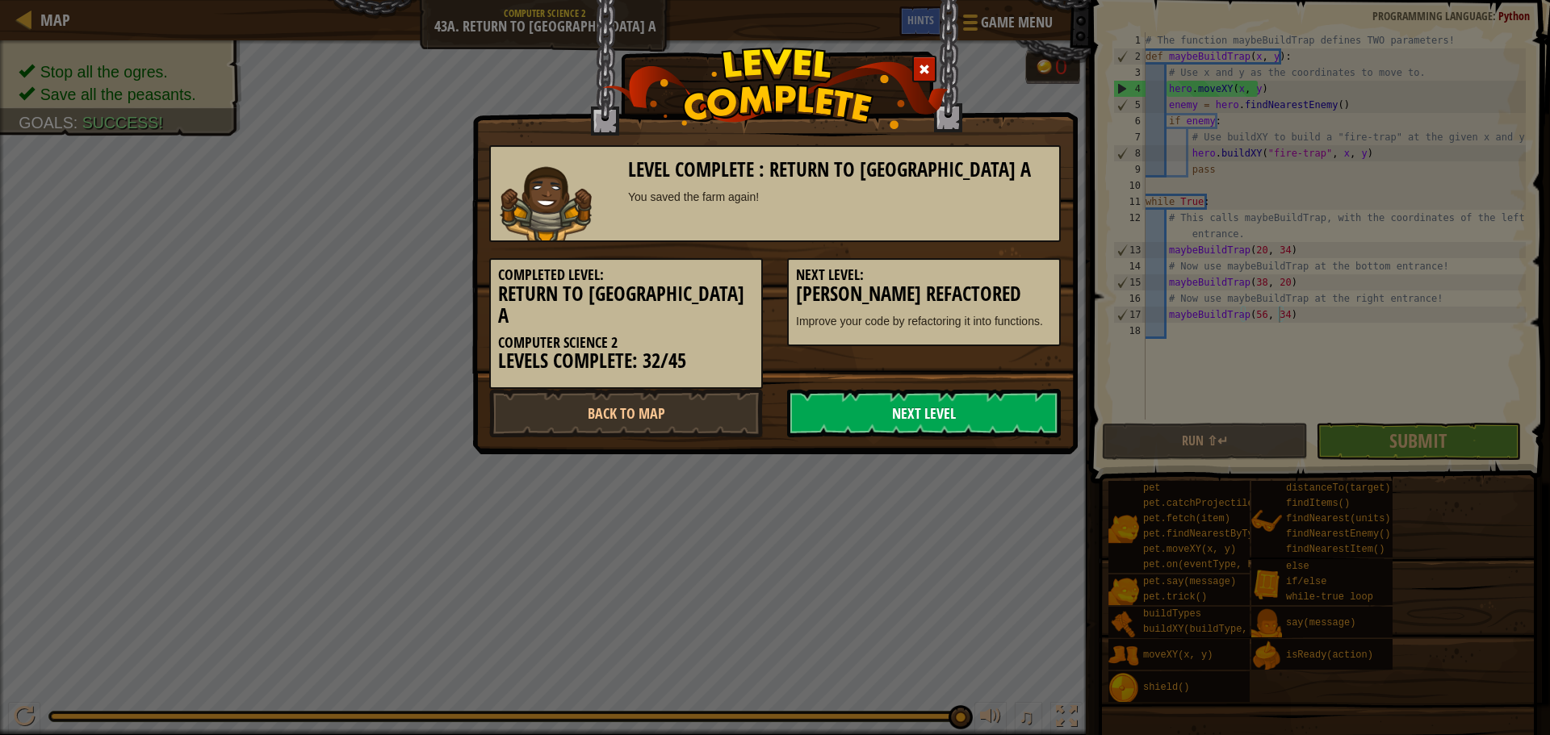
click at [1011, 389] on link "Next Level" at bounding box center [924, 413] width 274 height 48
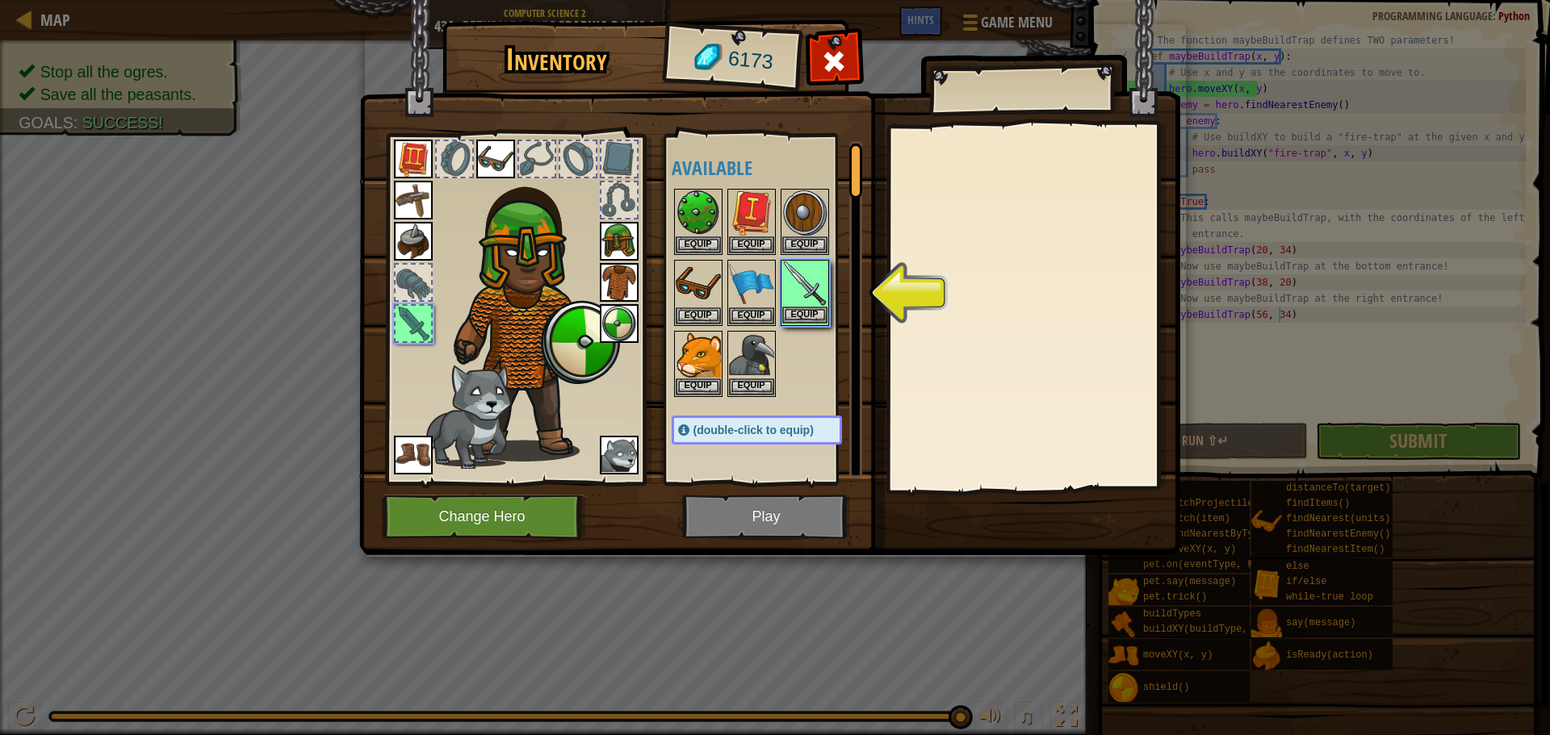
click at [819, 305] on img at bounding box center [804, 284] width 45 height 45
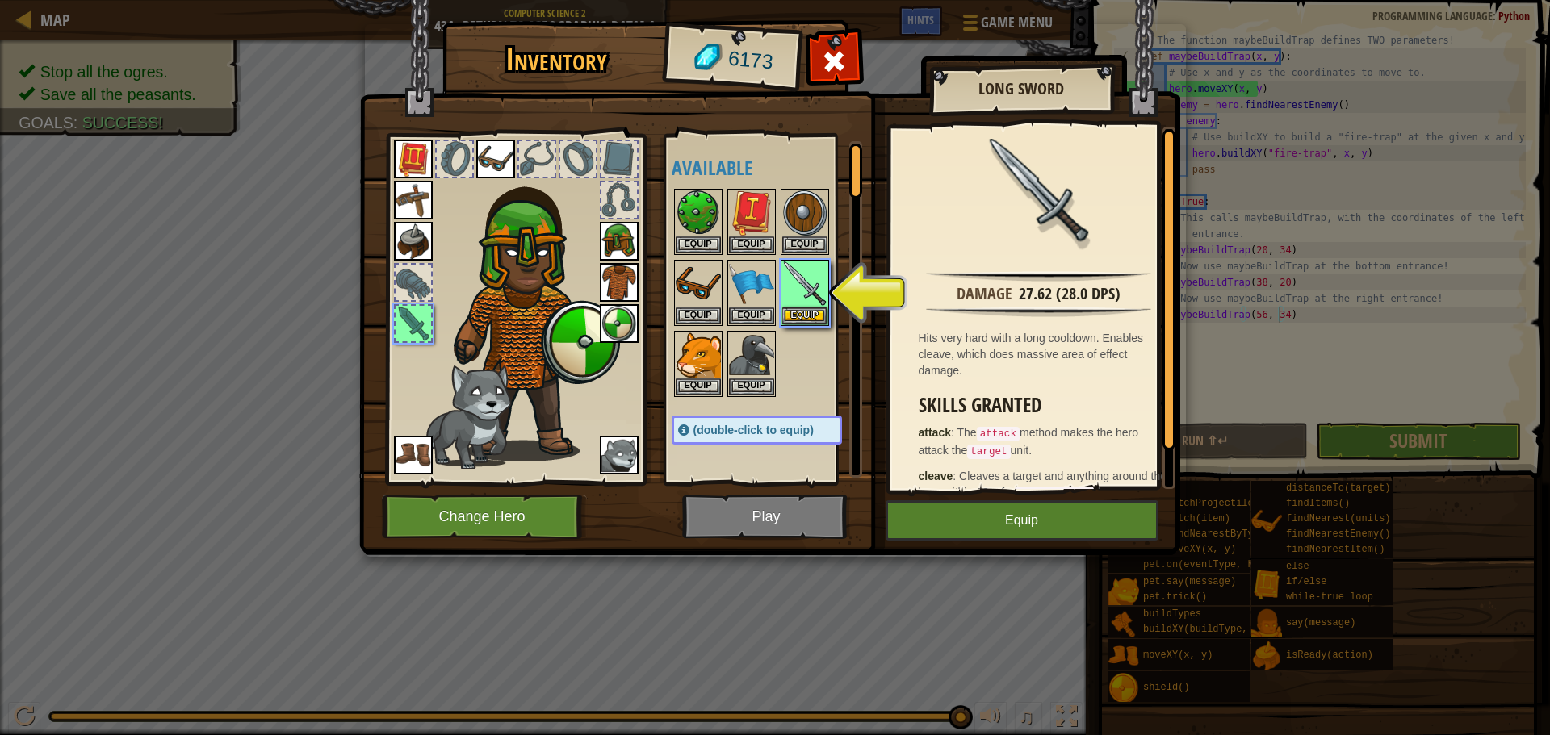
click at [428, 328] on div at bounding box center [413, 324] width 36 height 36
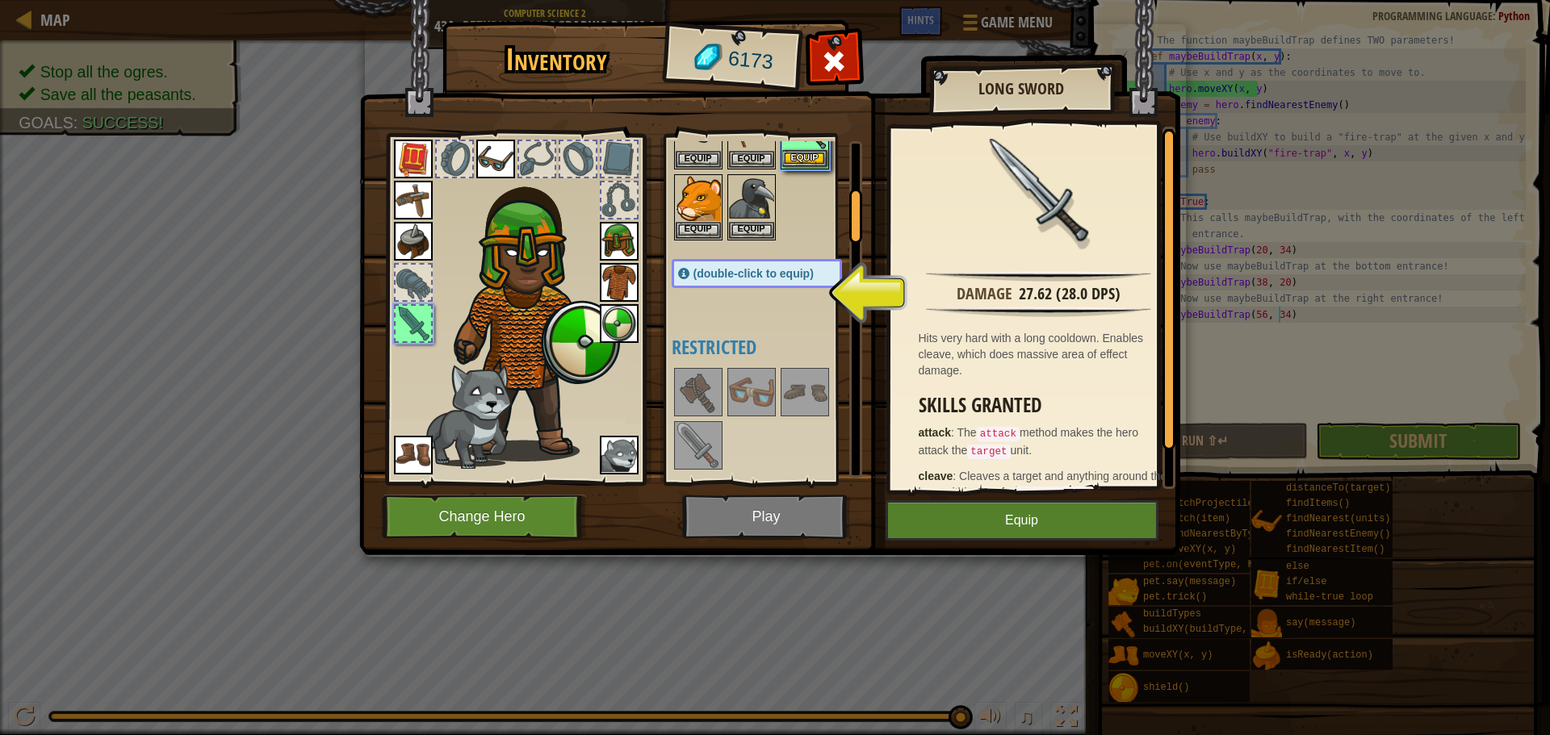
scroll to position [323, 0]
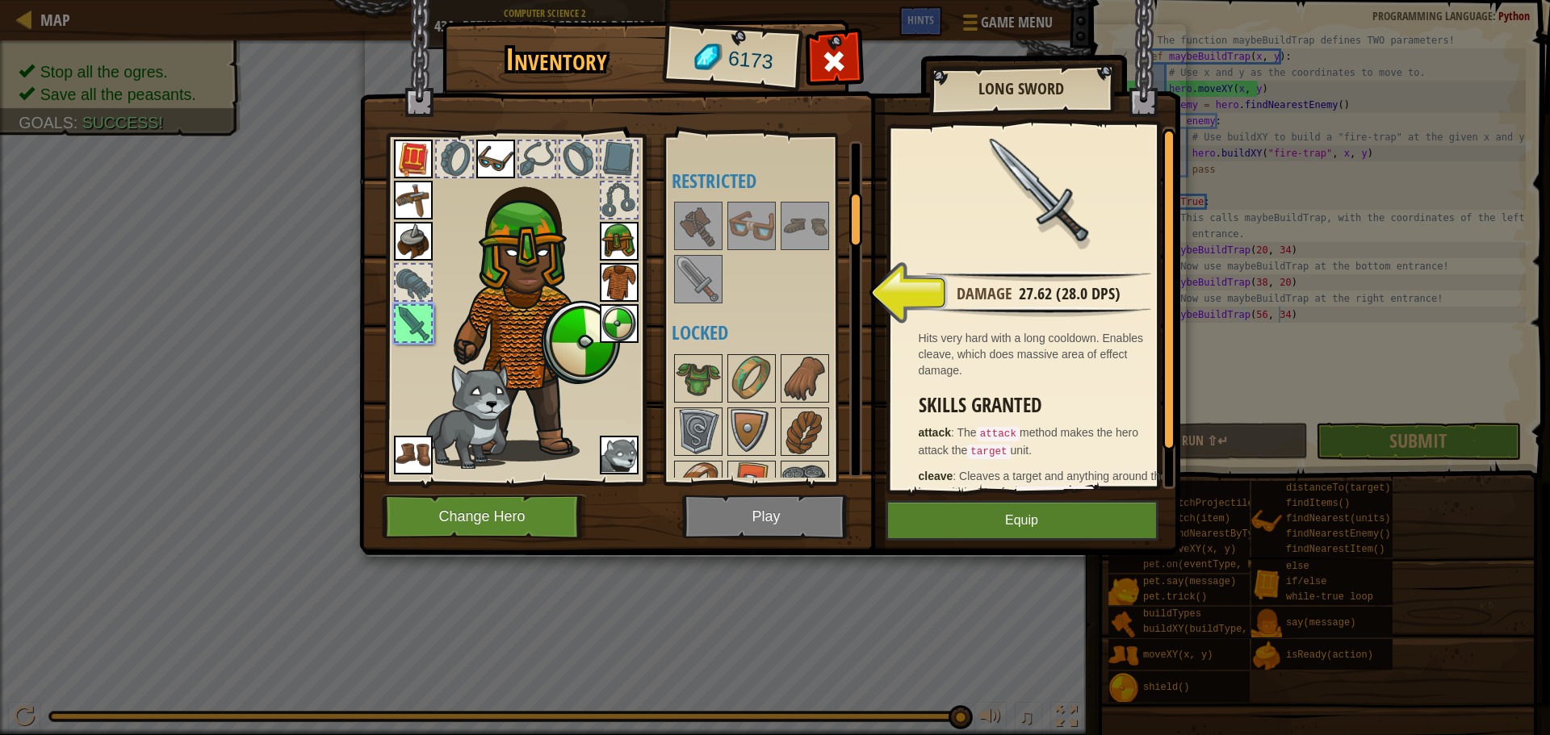
click at [698, 281] on img at bounding box center [698, 279] width 45 height 45
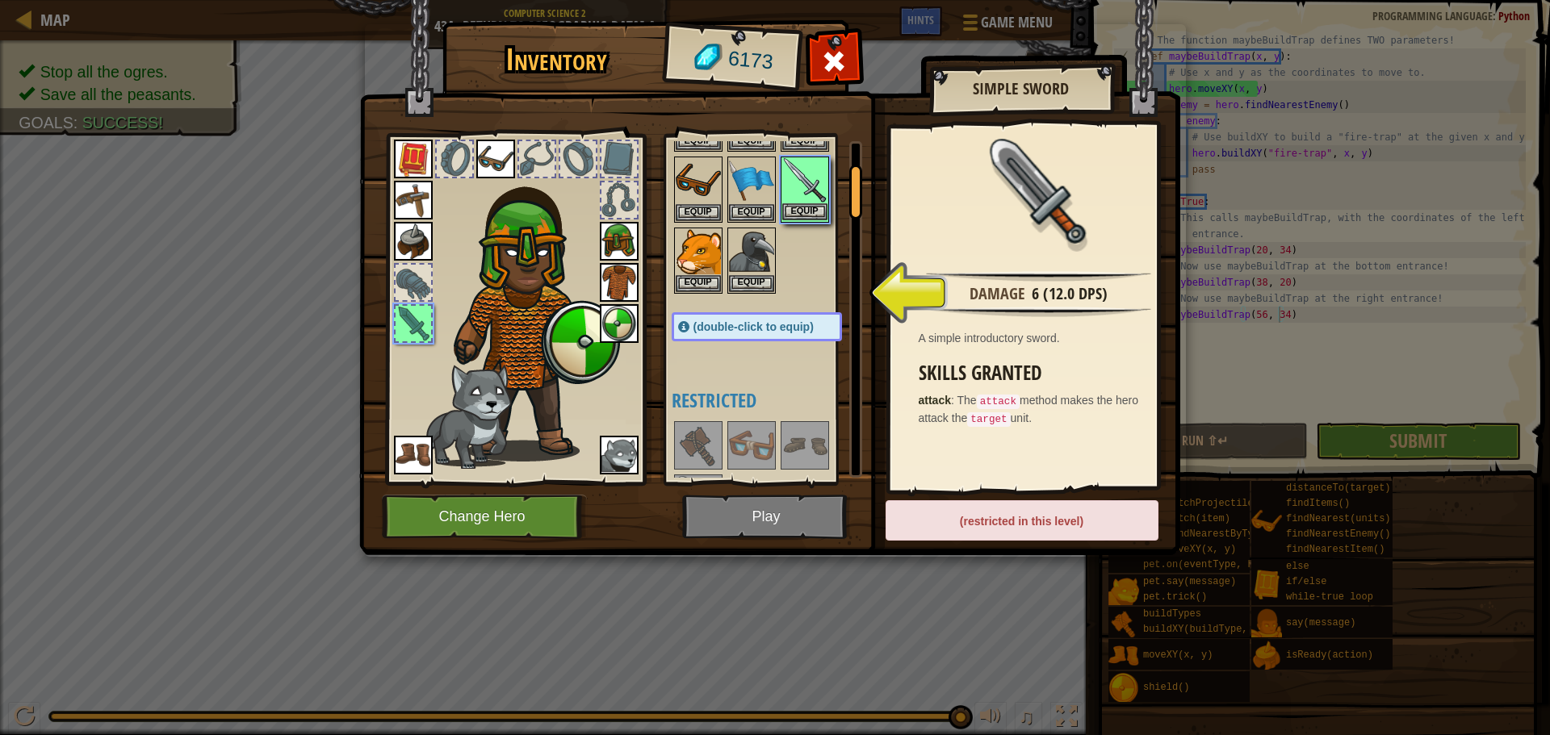
scroll to position [81, 0]
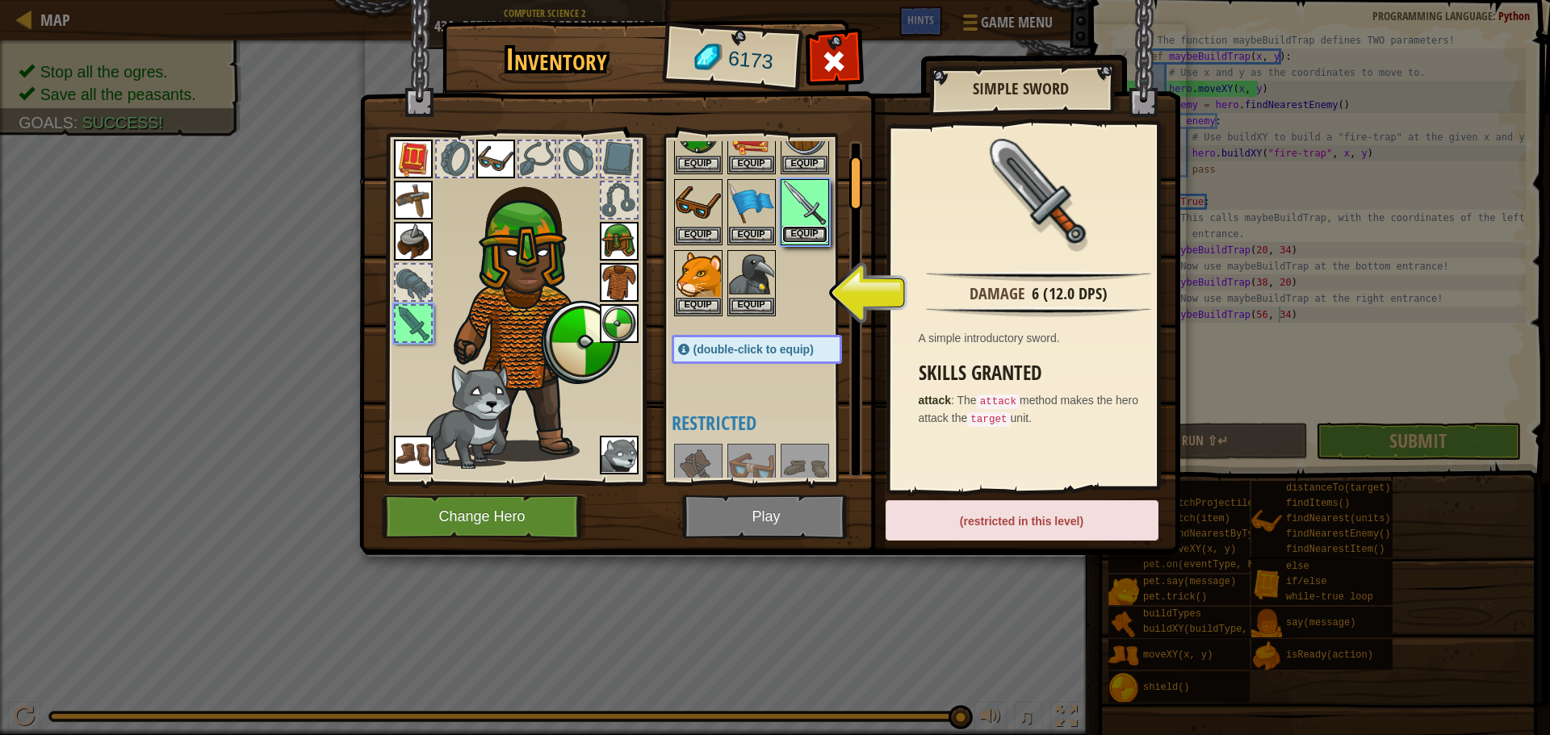
click at [811, 234] on button "Equip" at bounding box center [804, 234] width 45 height 17
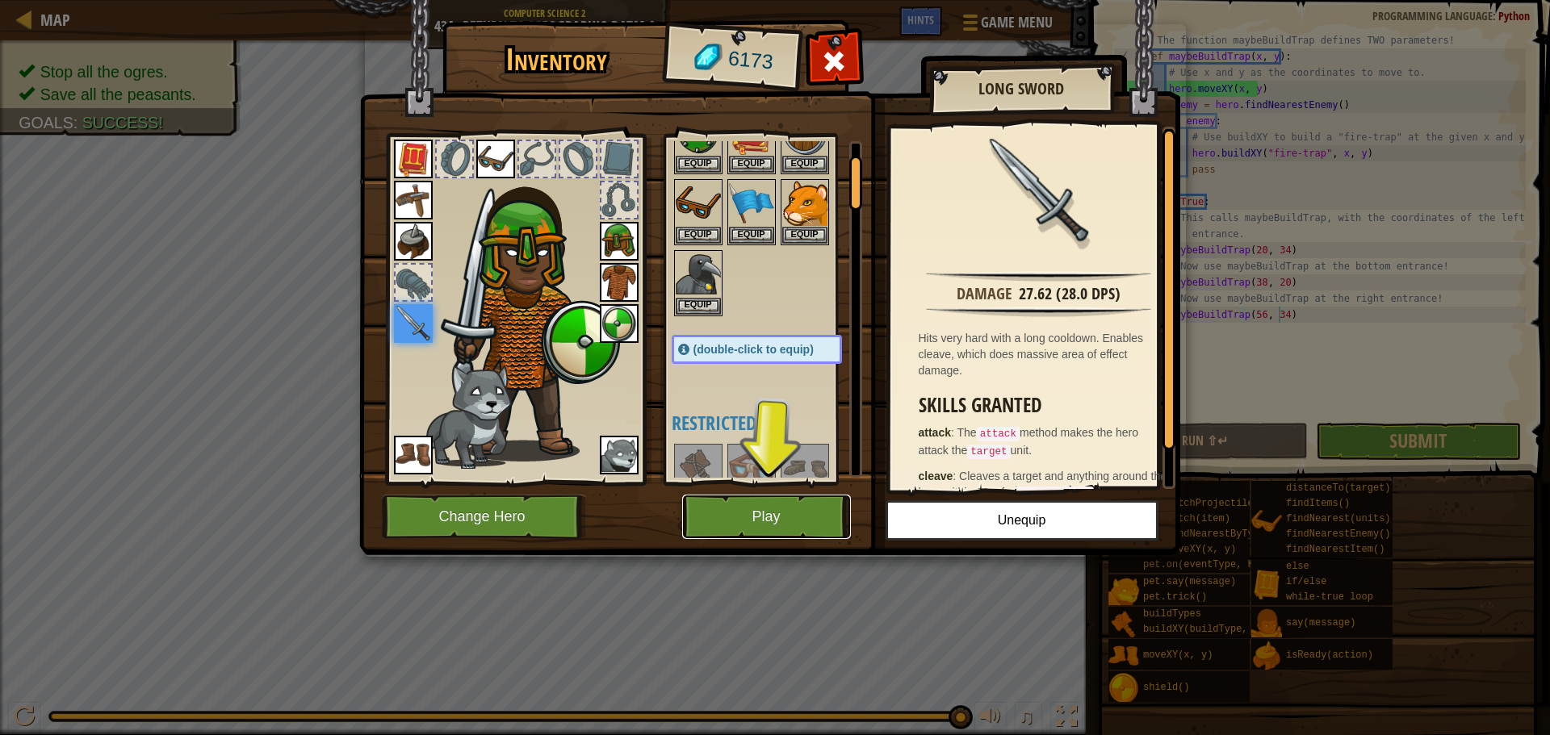
click at [817, 509] on button "Play" at bounding box center [766, 517] width 169 height 44
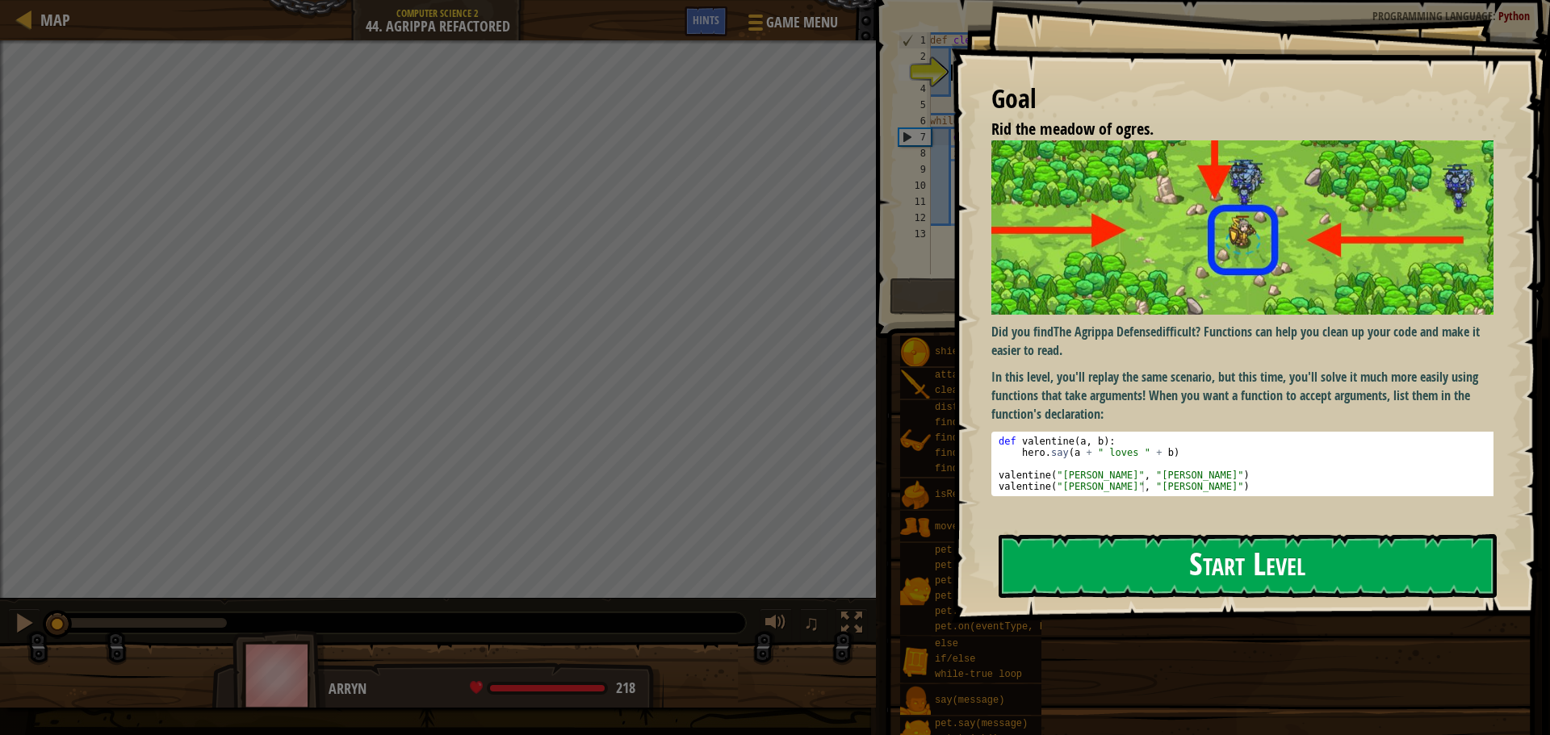
click at [1074, 561] on button "Start Level" at bounding box center [1247, 566] width 498 height 64
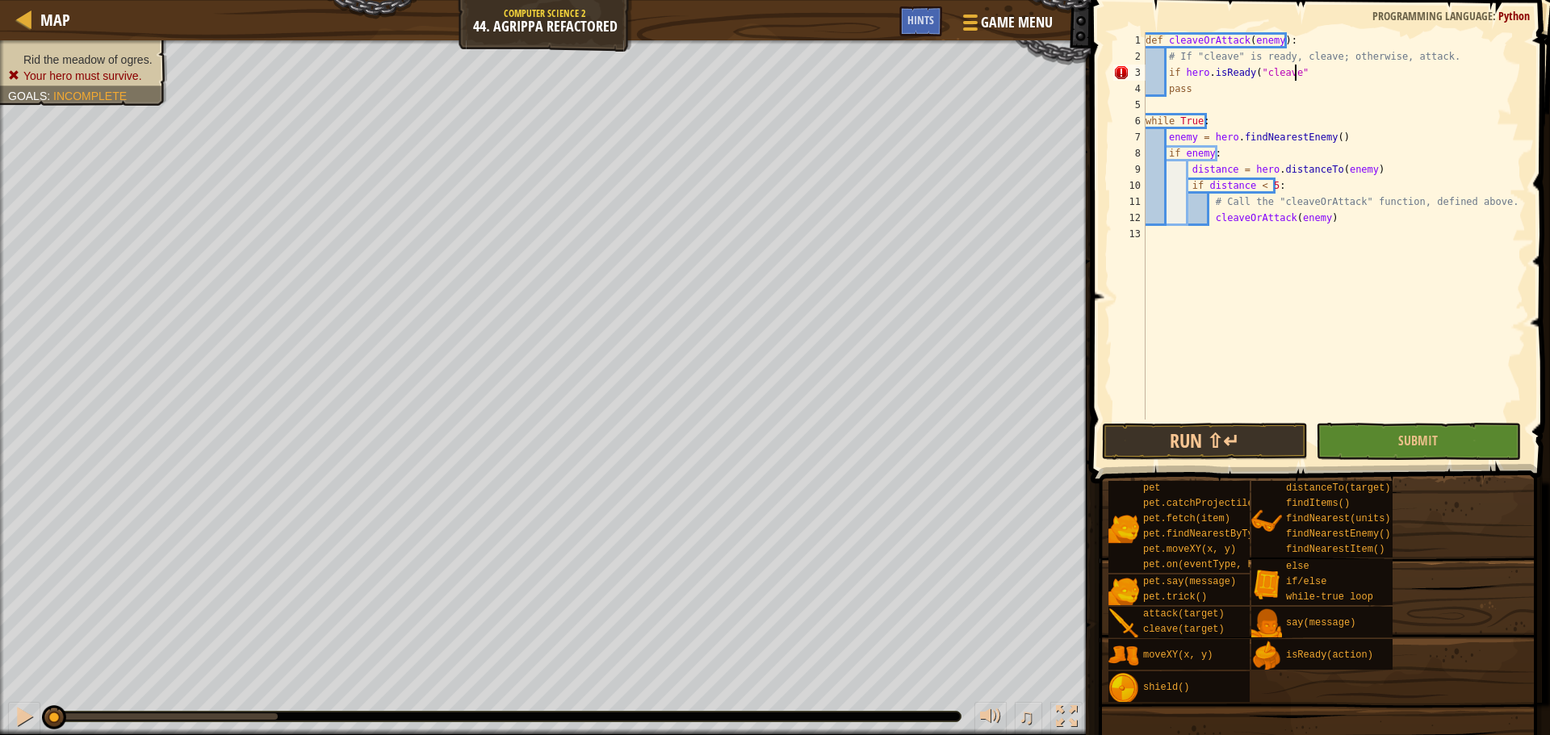
scroll to position [7, 11]
type textarea "pass"
type textarea "while True:"
type textarea "pass"
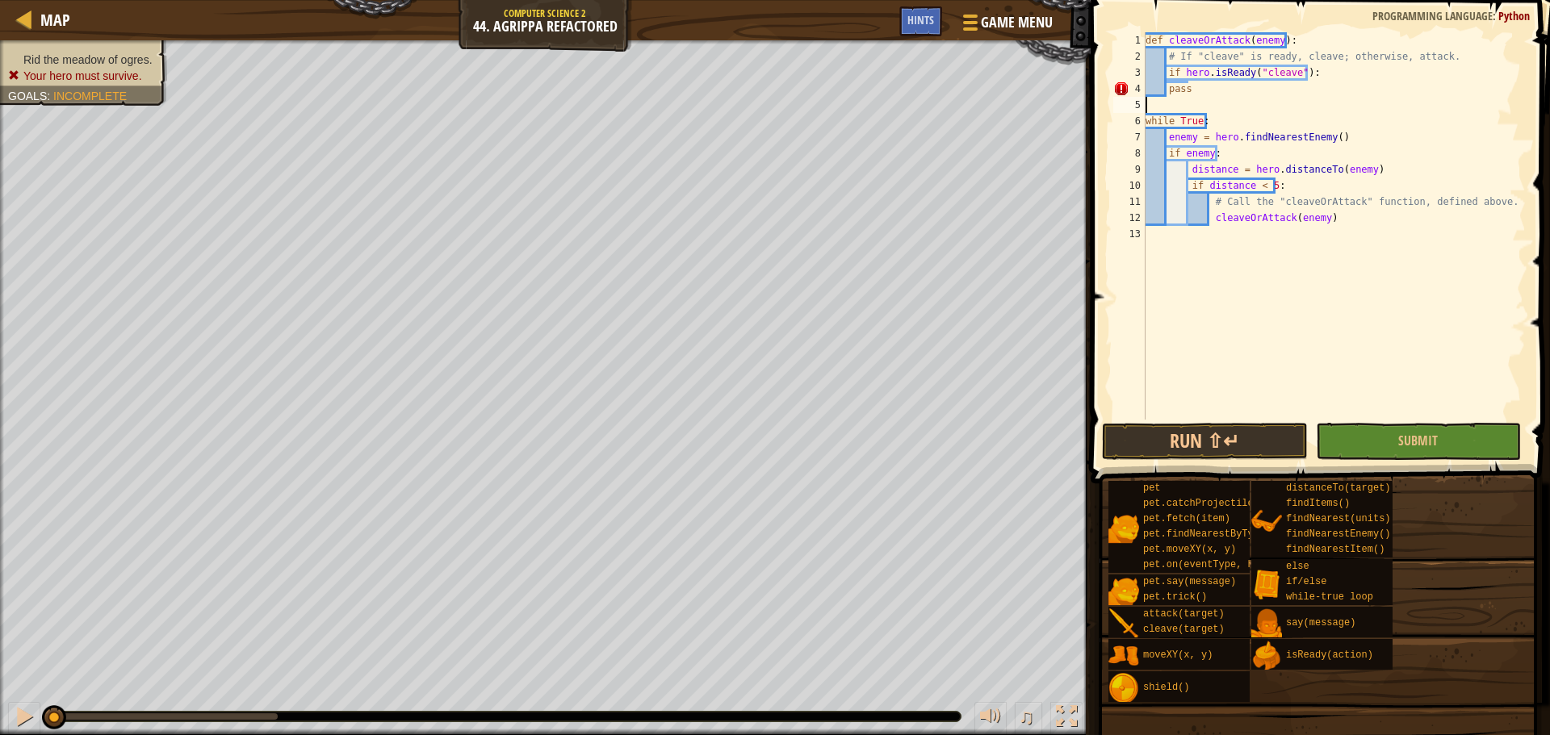
type textarea "pass"
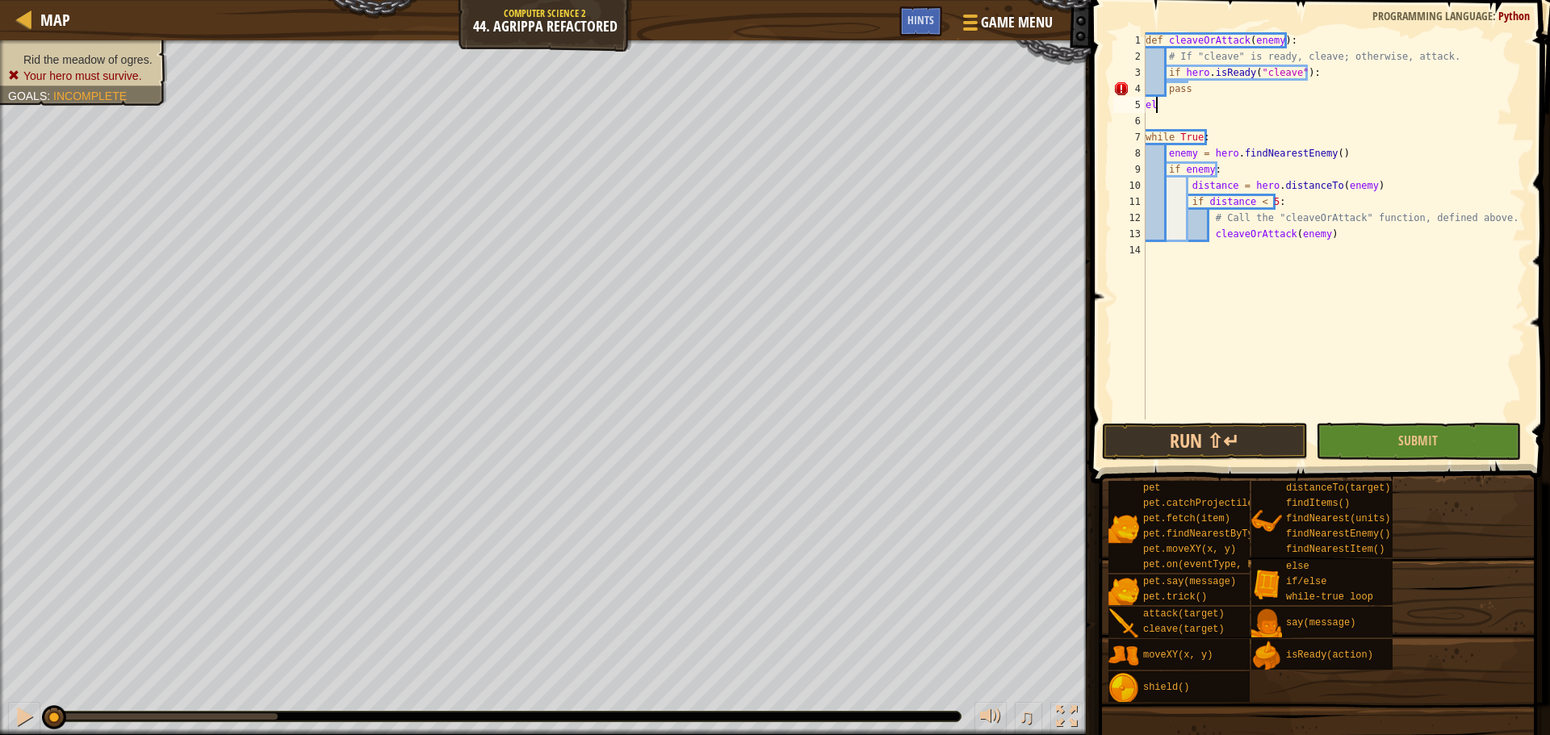
type textarea "e"
type textarea "else:"
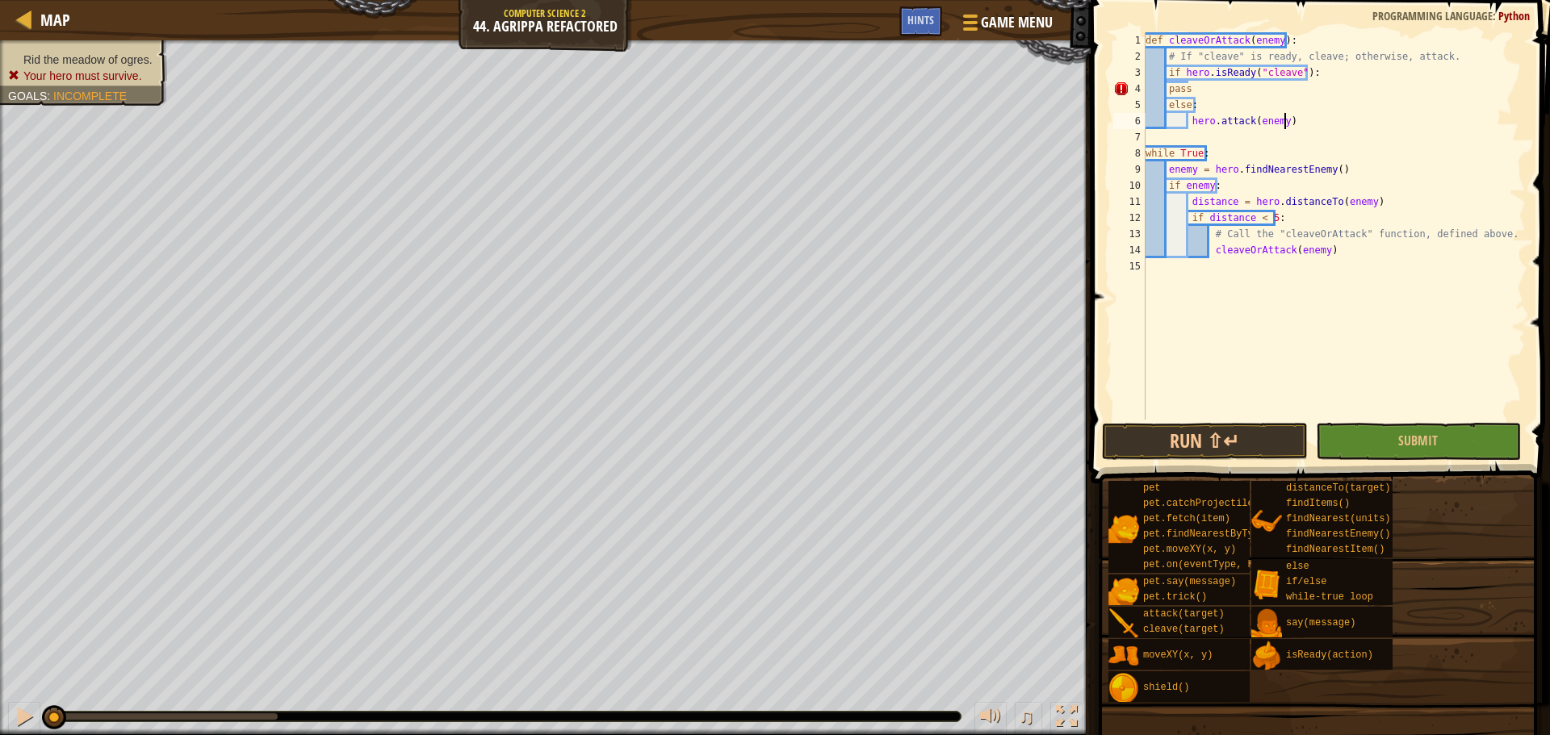
scroll to position [7, 10]
type textarea "h"
drag, startPoint x: 1164, startPoint y: 43, endPoint x: 1277, endPoint y: 48, distance: 113.1
click at [1277, 48] on div "def cleaveOrAttack ( enemy ) : # If "cleave" is ready, cleave; otherwise, attac…" at bounding box center [1333, 242] width 383 height 420
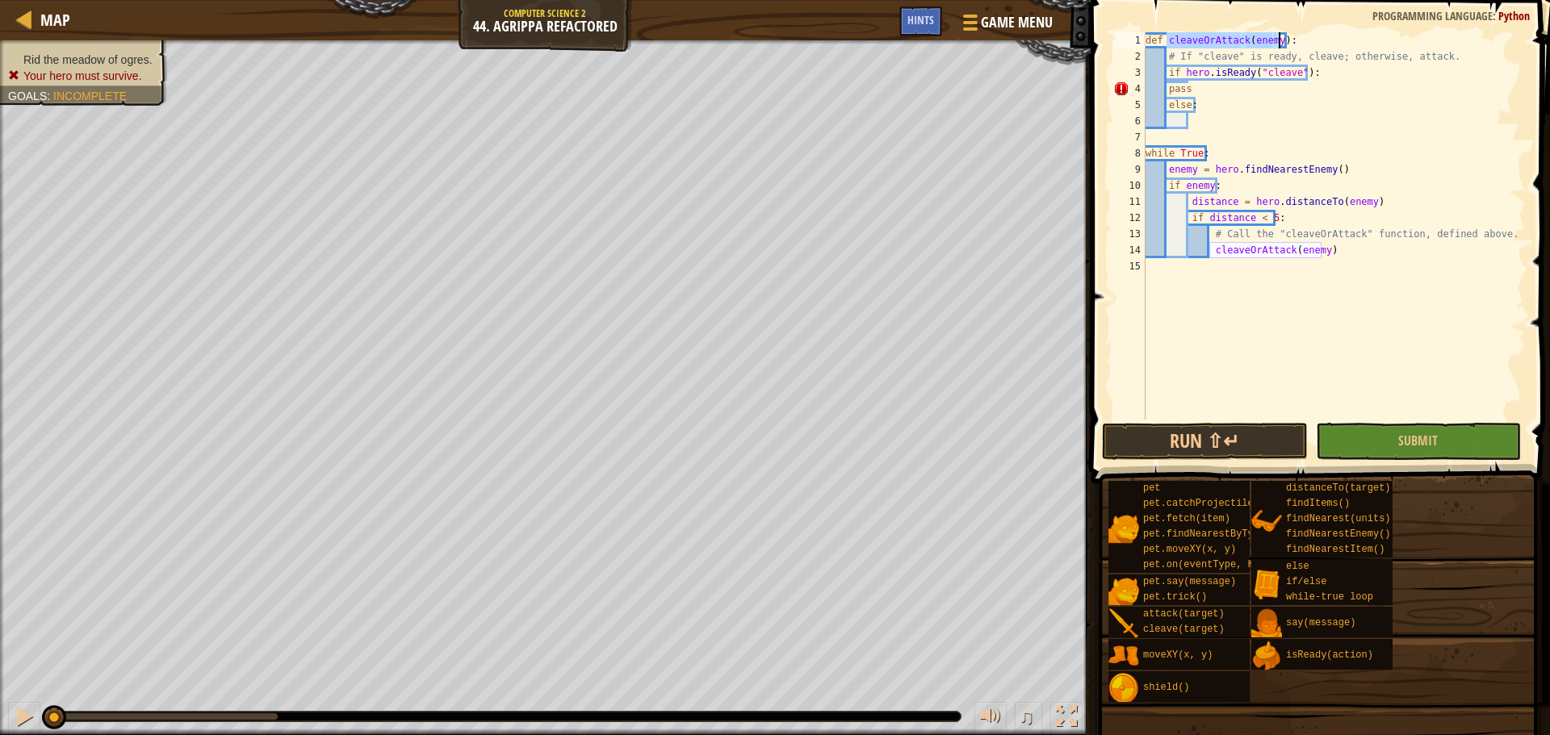
type textarea "def cleaveOrAttack(enemy):"
click at [1205, 124] on div "def cleaveOrAttack ( enemy ) : # If "cleave" is ready, cleave; otherwise, attac…" at bounding box center [1333, 242] width 383 height 420
click at [1192, 92] on div "def cleaveOrAttack ( enemy ) : # If "cleave" is ready, cleave; otherwise, attac…" at bounding box center [1333, 242] width 383 height 420
click at [1168, 89] on div "def cleaveOrAttack ( enemy ) : # If "cleave" is ready, cleave; otherwise, attac…" at bounding box center [1333, 242] width 383 height 420
click at [1387, 445] on button "Submit" at bounding box center [1418, 441] width 205 height 37
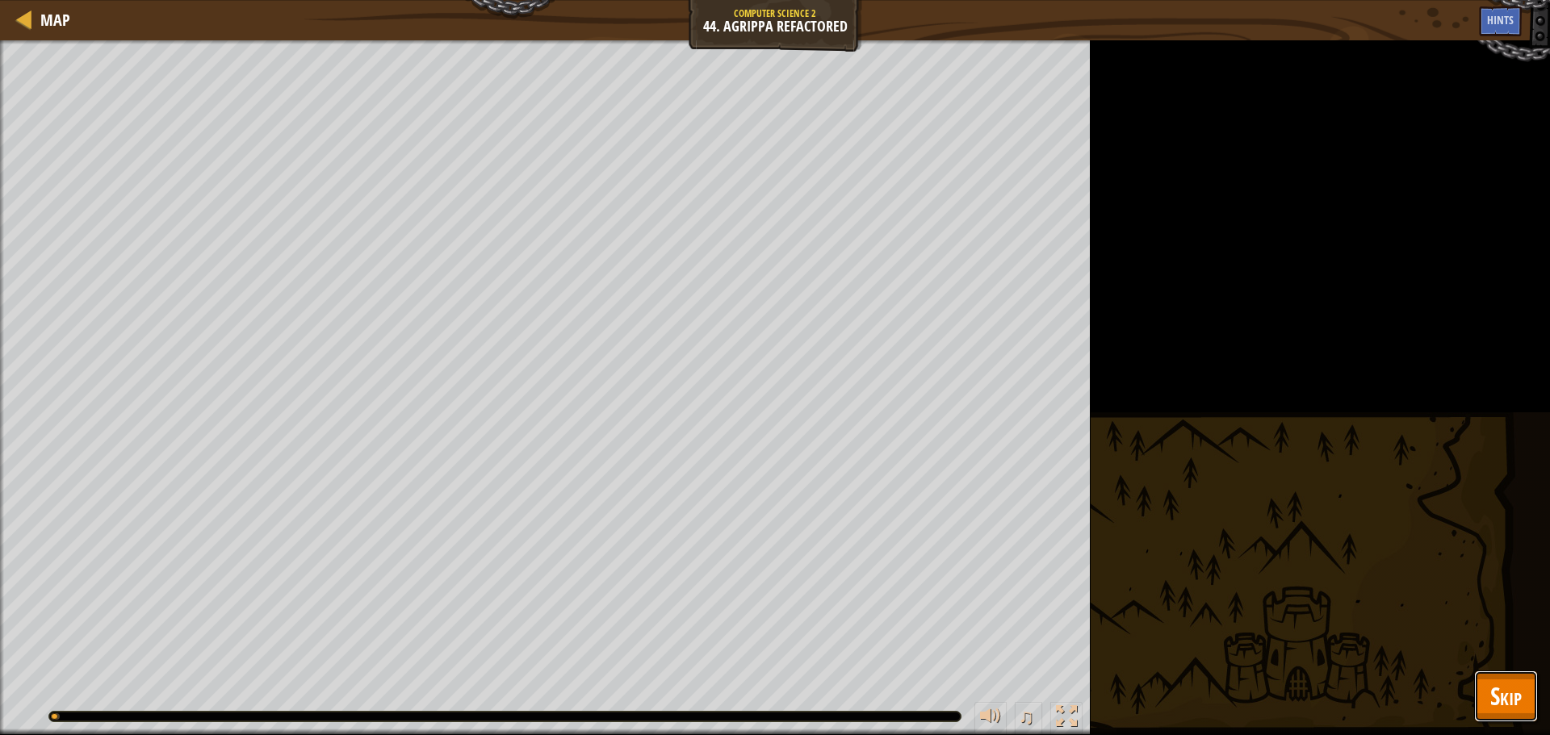
click at [1517, 689] on span "Skip" at bounding box center [1505, 696] width 31 height 33
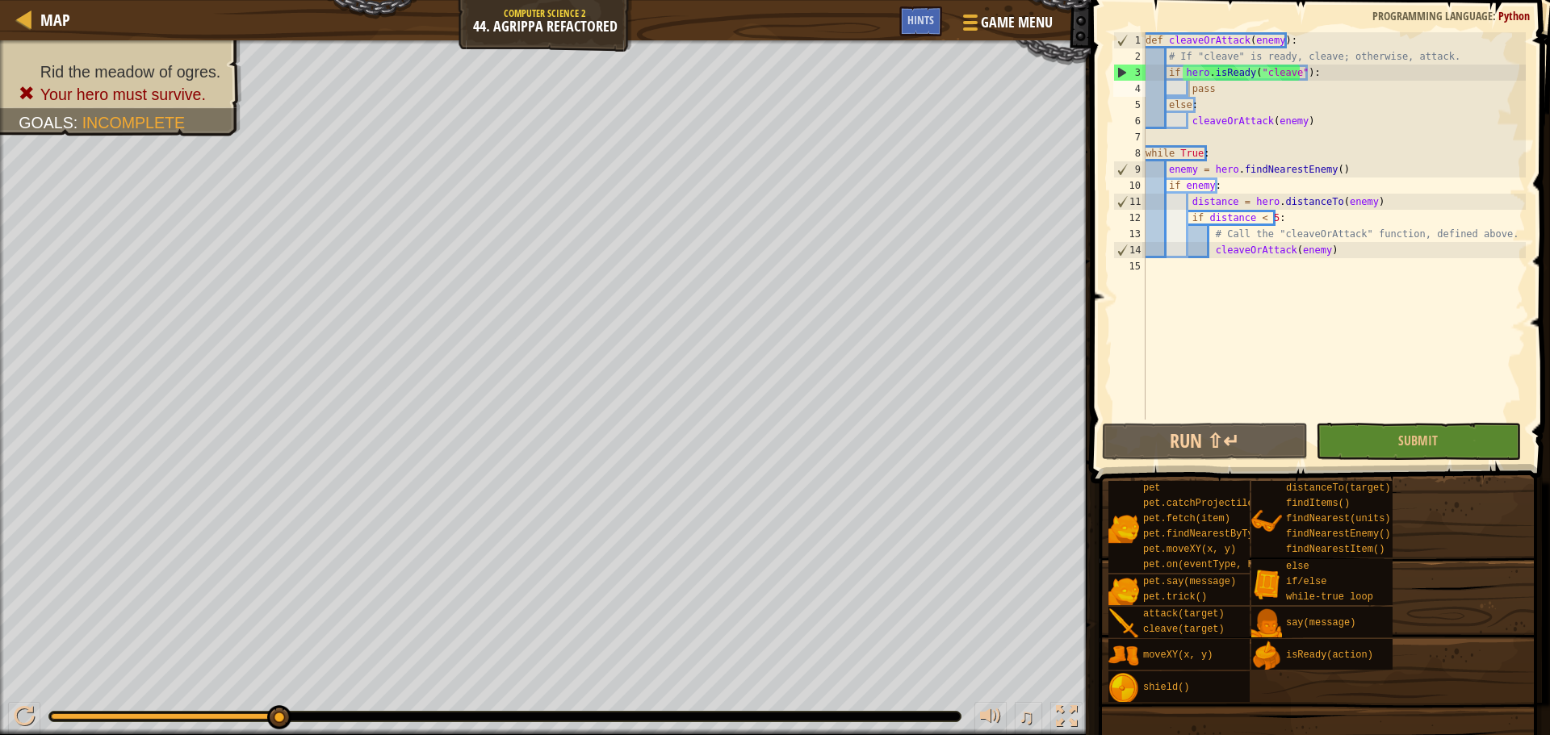
type textarea "if hero.isReady("cleave"):"
drag, startPoint x: 1312, startPoint y: 74, endPoint x: 1304, endPoint y: 90, distance: 17.3
click at [1312, 77] on div "def cleaveOrAttack ( enemy ) : # If "cleave" is ready, cleave; otherwise, attac…" at bounding box center [1333, 242] width 383 height 420
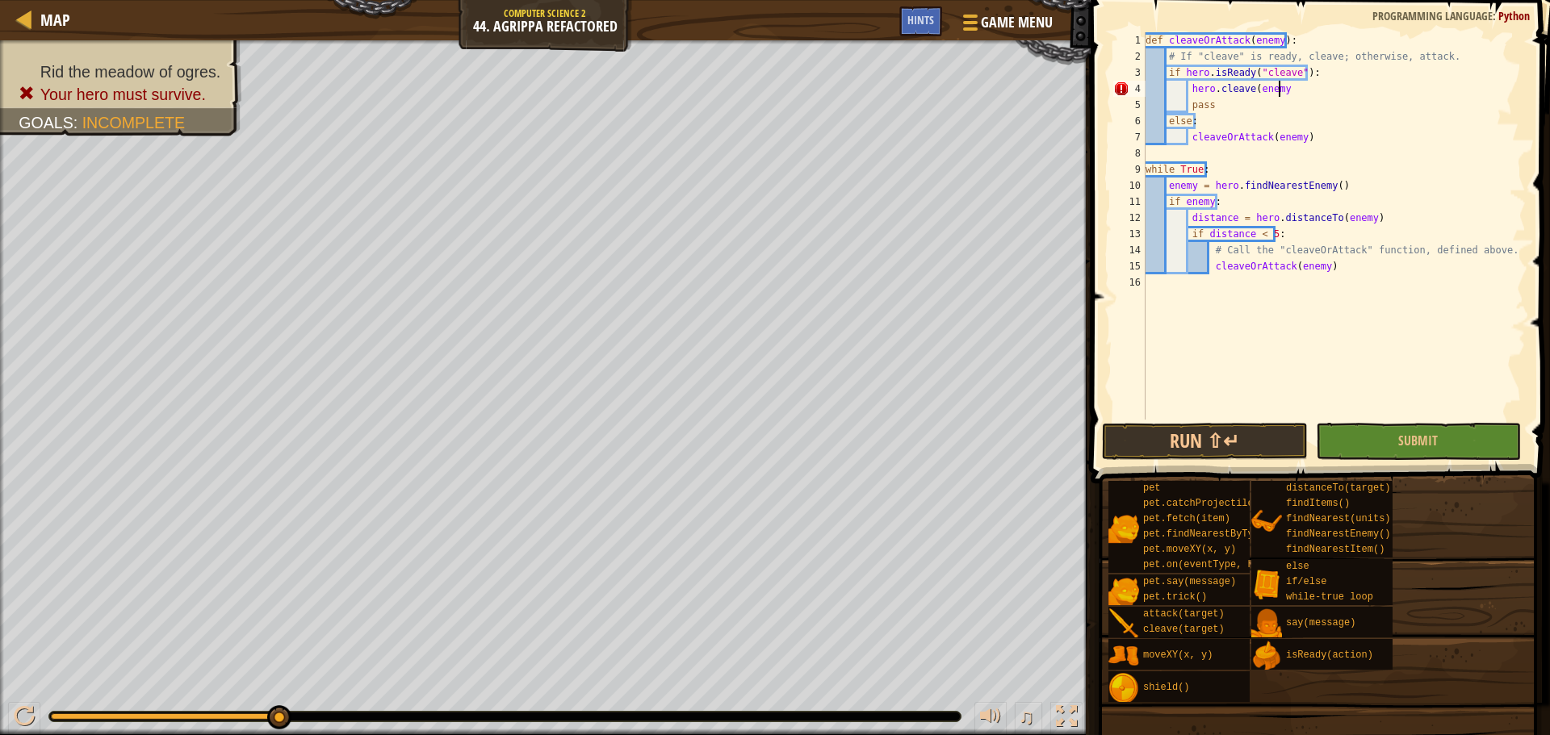
scroll to position [7, 10]
click at [1396, 457] on button "Submit" at bounding box center [1418, 441] width 205 height 37
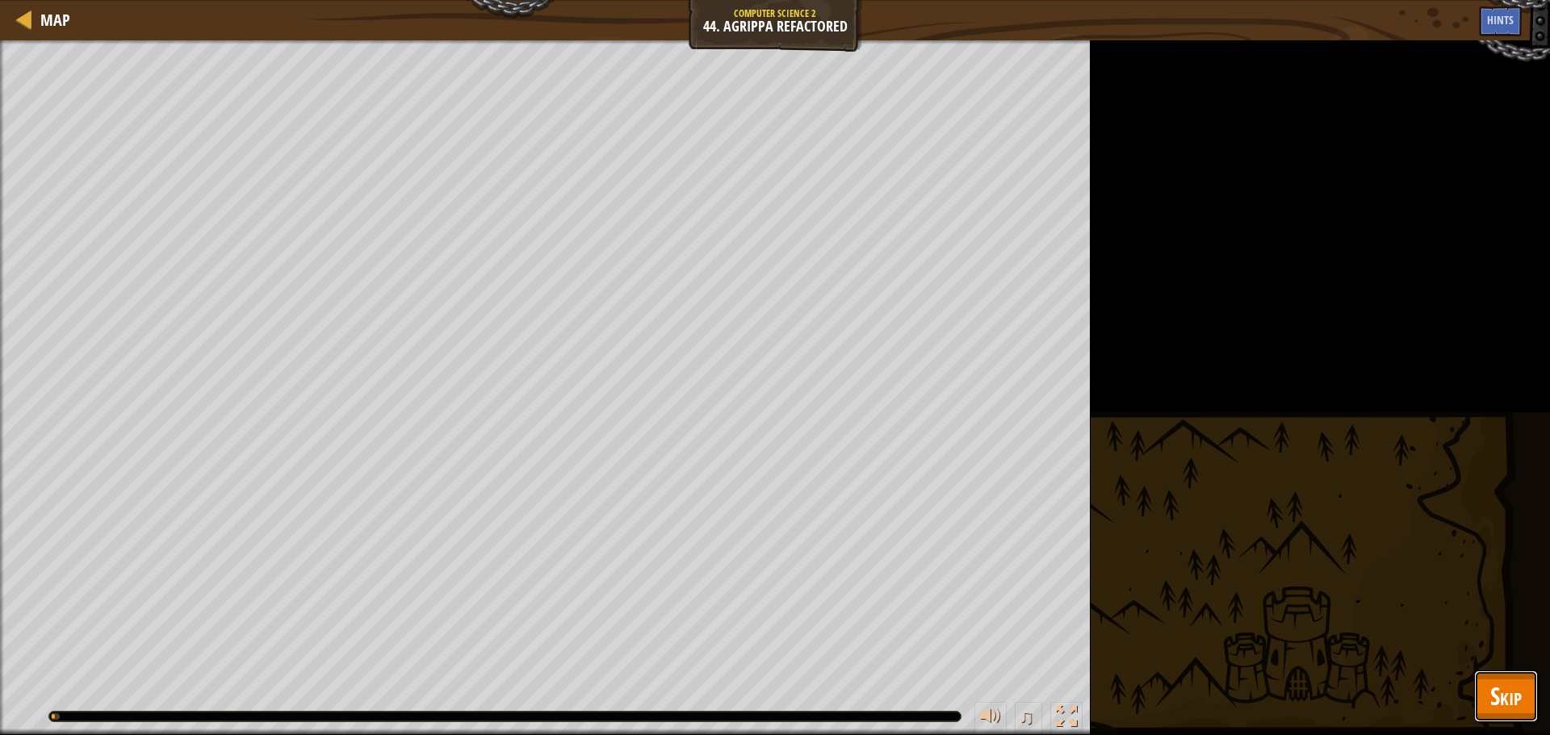
click at [1534, 712] on button "Skip" at bounding box center [1506, 697] width 64 height 52
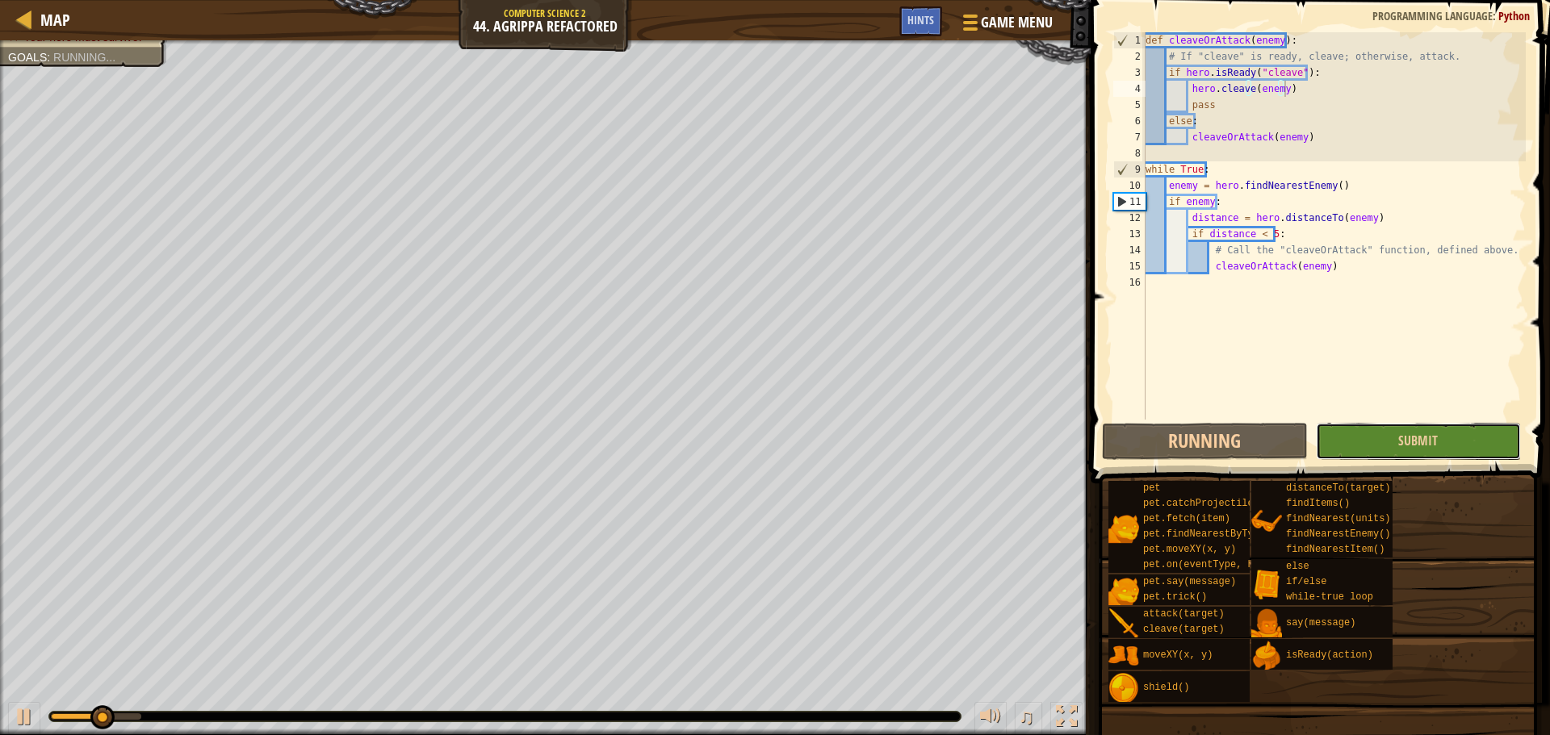
click at [1354, 440] on button "Submit" at bounding box center [1418, 441] width 205 height 37
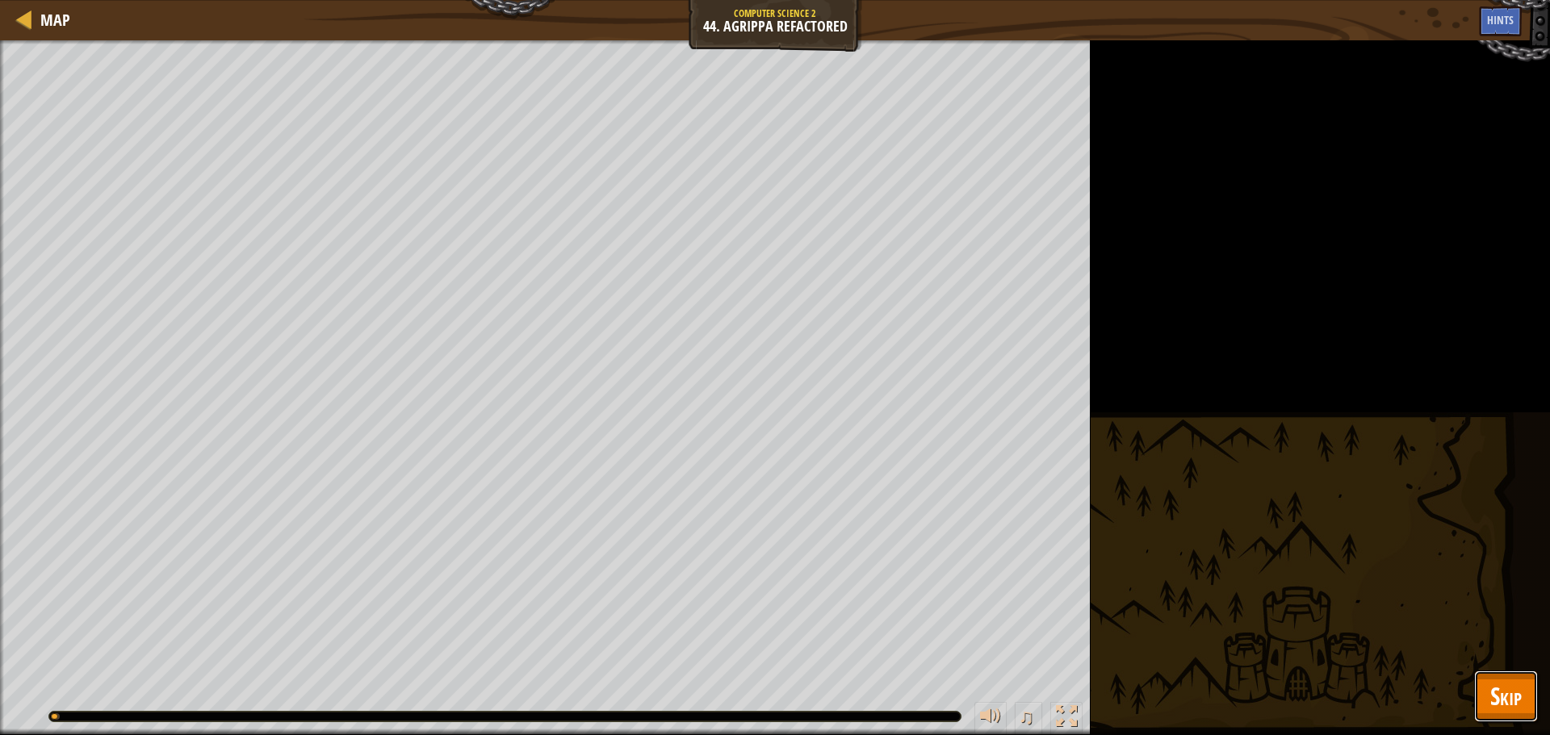
click at [1499, 680] on span "Skip" at bounding box center [1505, 696] width 31 height 33
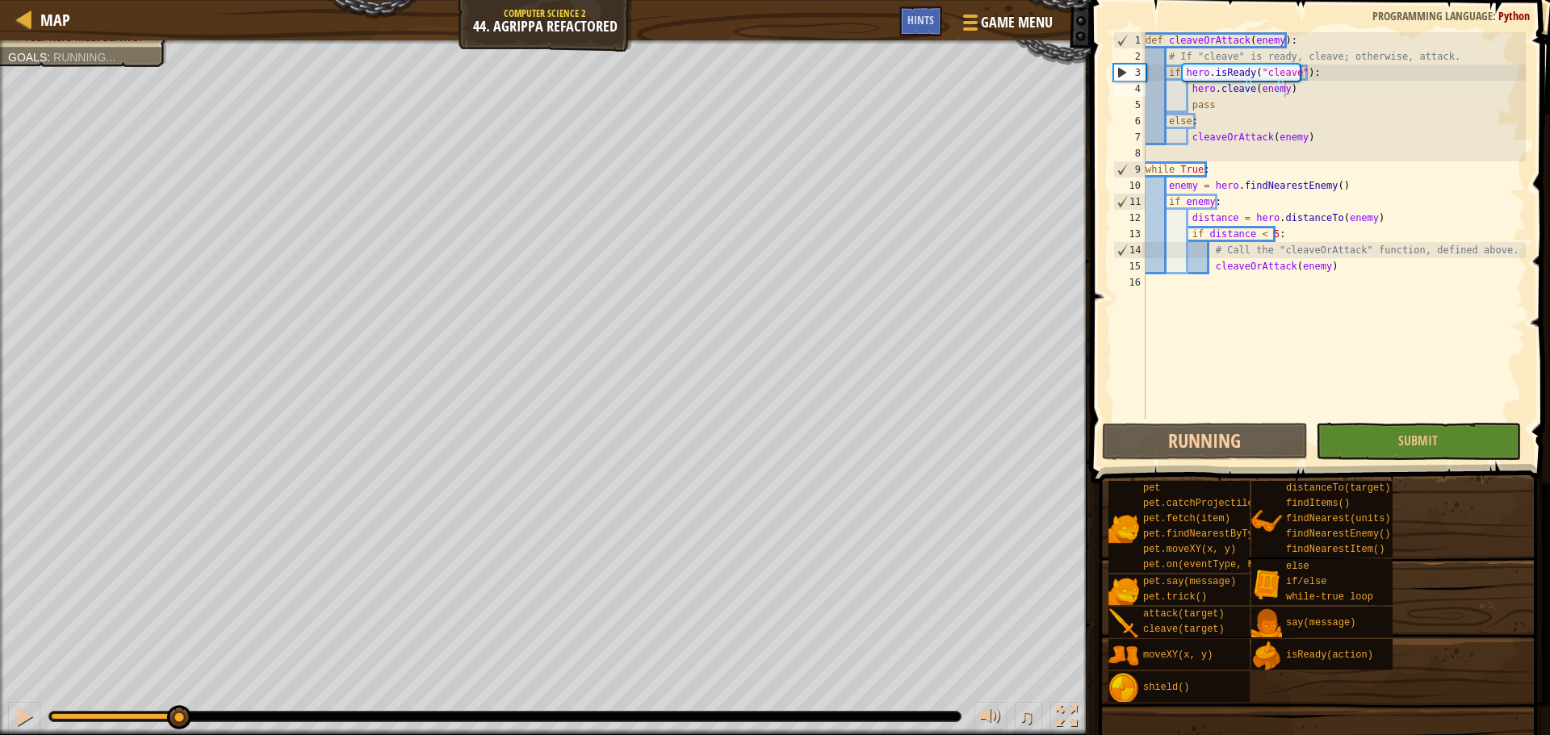
drag, startPoint x: 179, startPoint y: 719, endPoint x: 576, endPoint y: 722, distance: 397.1
click at [1184, 427] on button "Running" at bounding box center [1204, 441] width 205 height 37
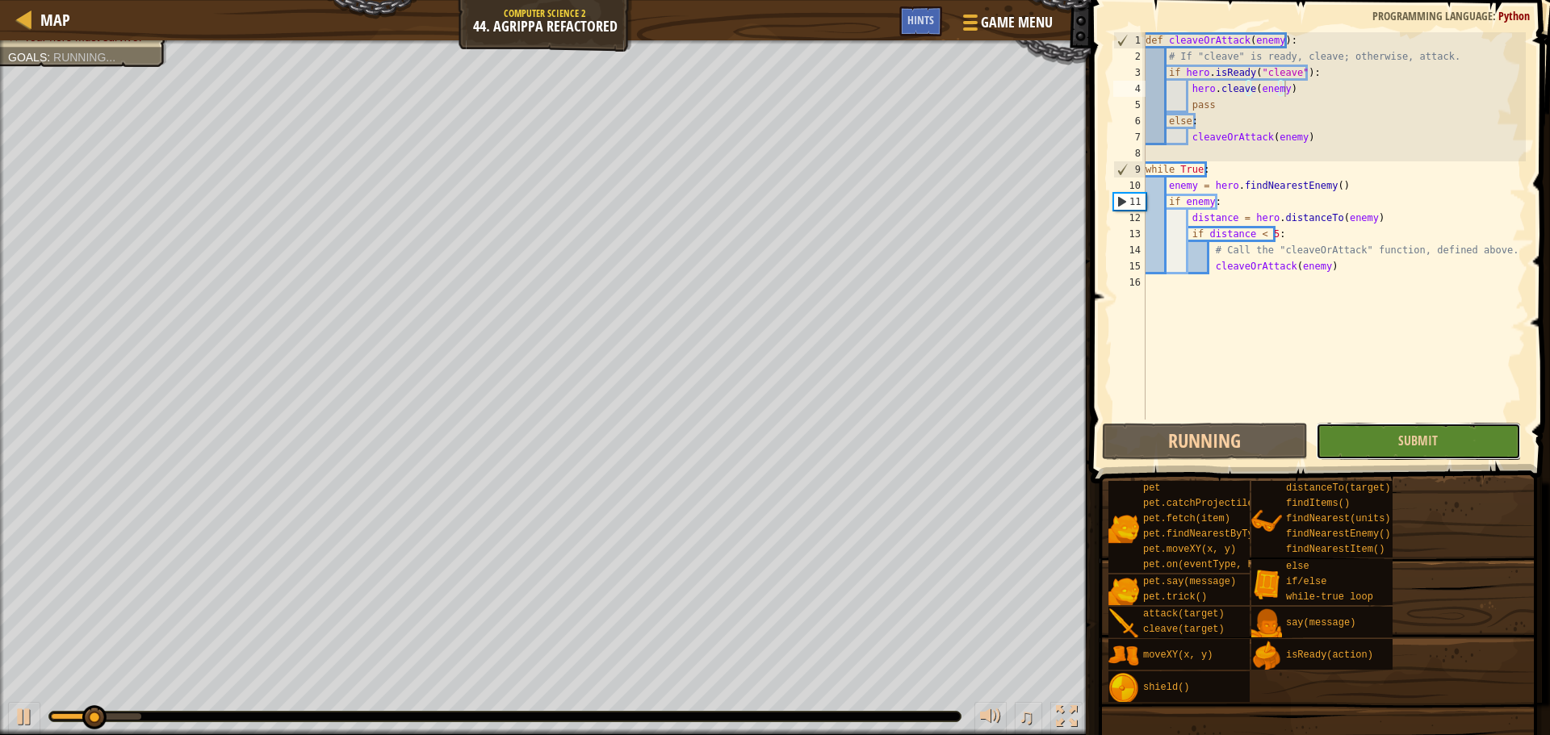
click at [1354, 427] on button "Submit" at bounding box center [1418, 441] width 205 height 37
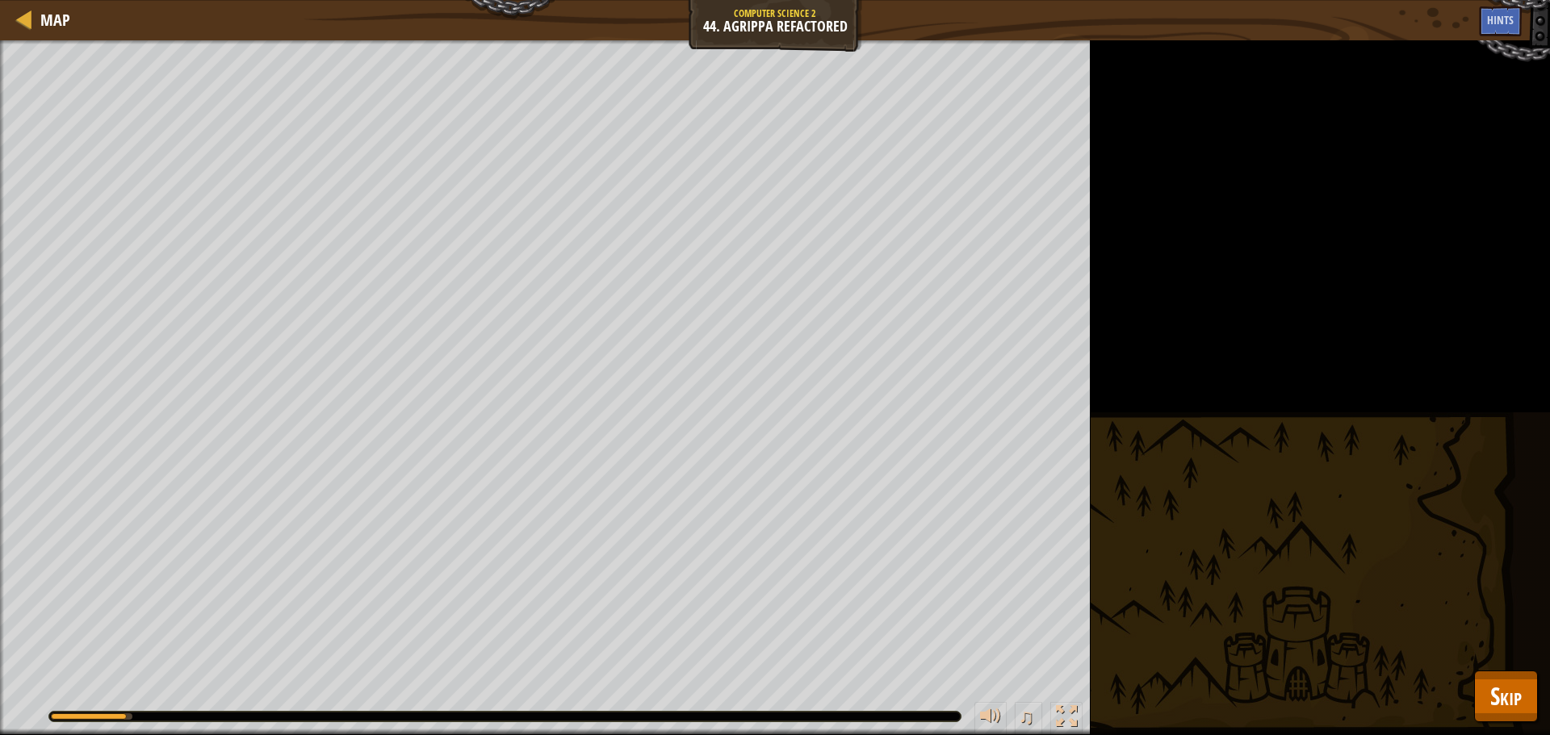
click at [222, 713] on div at bounding box center [504, 717] width 911 height 10
click at [1500, 685] on span "Skip" at bounding box center [1505, 696] width 31 height 33
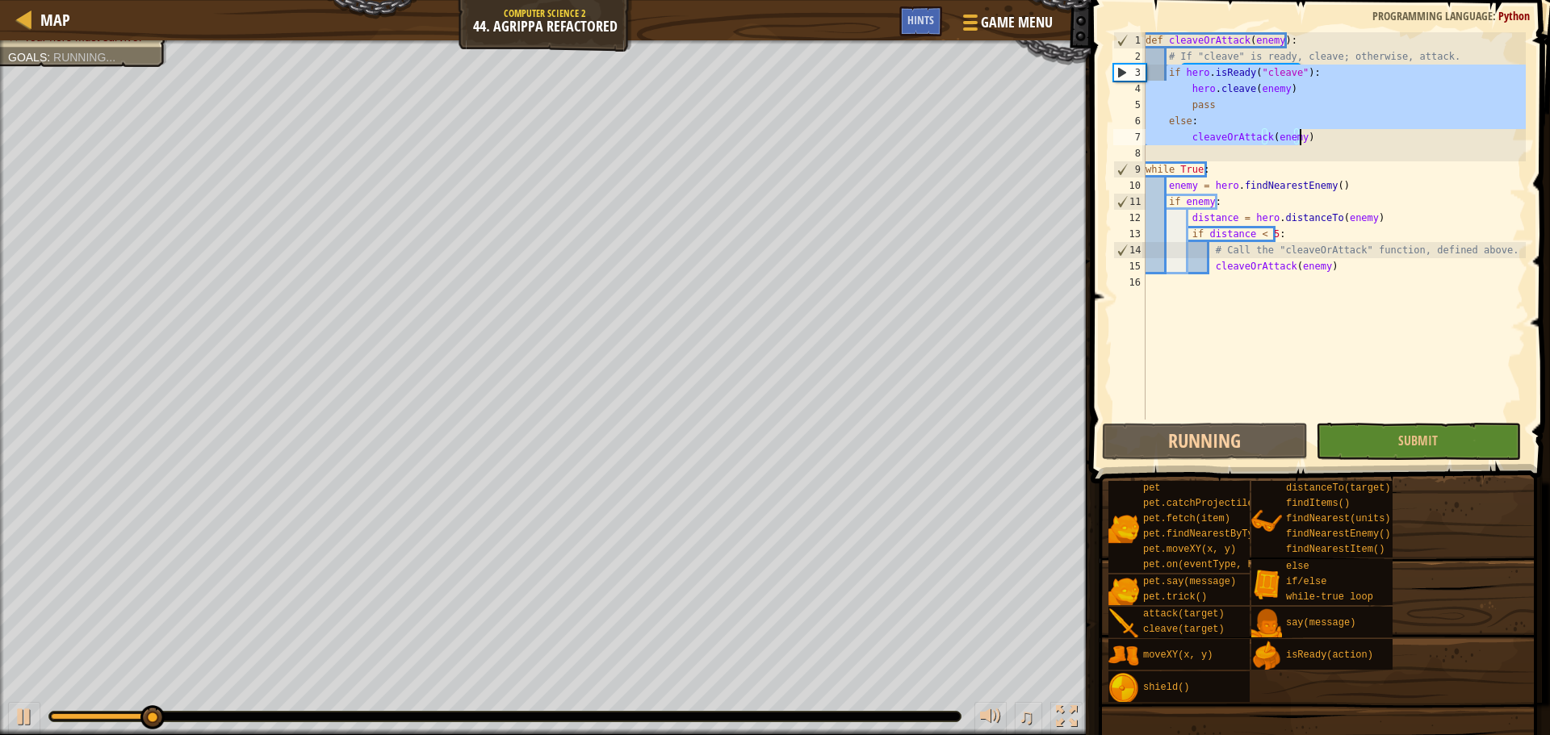
drag, startPoint x: 1166, startPoint y: 70, endPoint x: 1308, endPoint y: 138, distance: 157.4
click at [1308, 138] on div "def cleaveOrAttack ( enemy ) : # If "cleave" is ready, cleave; otherwise, attac…" at bounding box center [1333, 242] width 383 height 420
click at [981, 18] on span "Game Menu" at bounding box center [1016, 22] width 75 height 22
type textarea "cleaveOrAttack(enemy)"
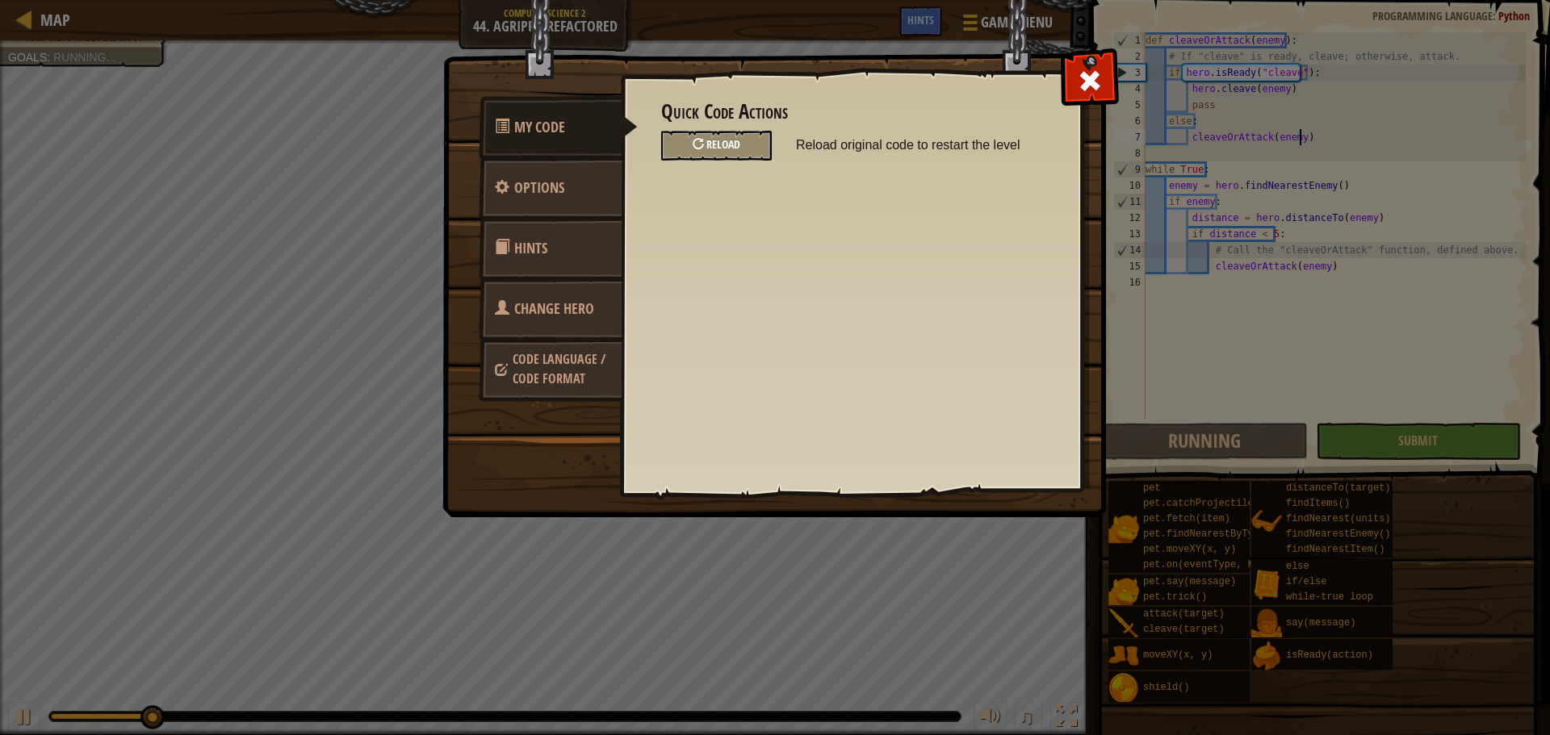
click at [726, 138] on span "Reload" at bounding box center [723, 143] width 34 height 15
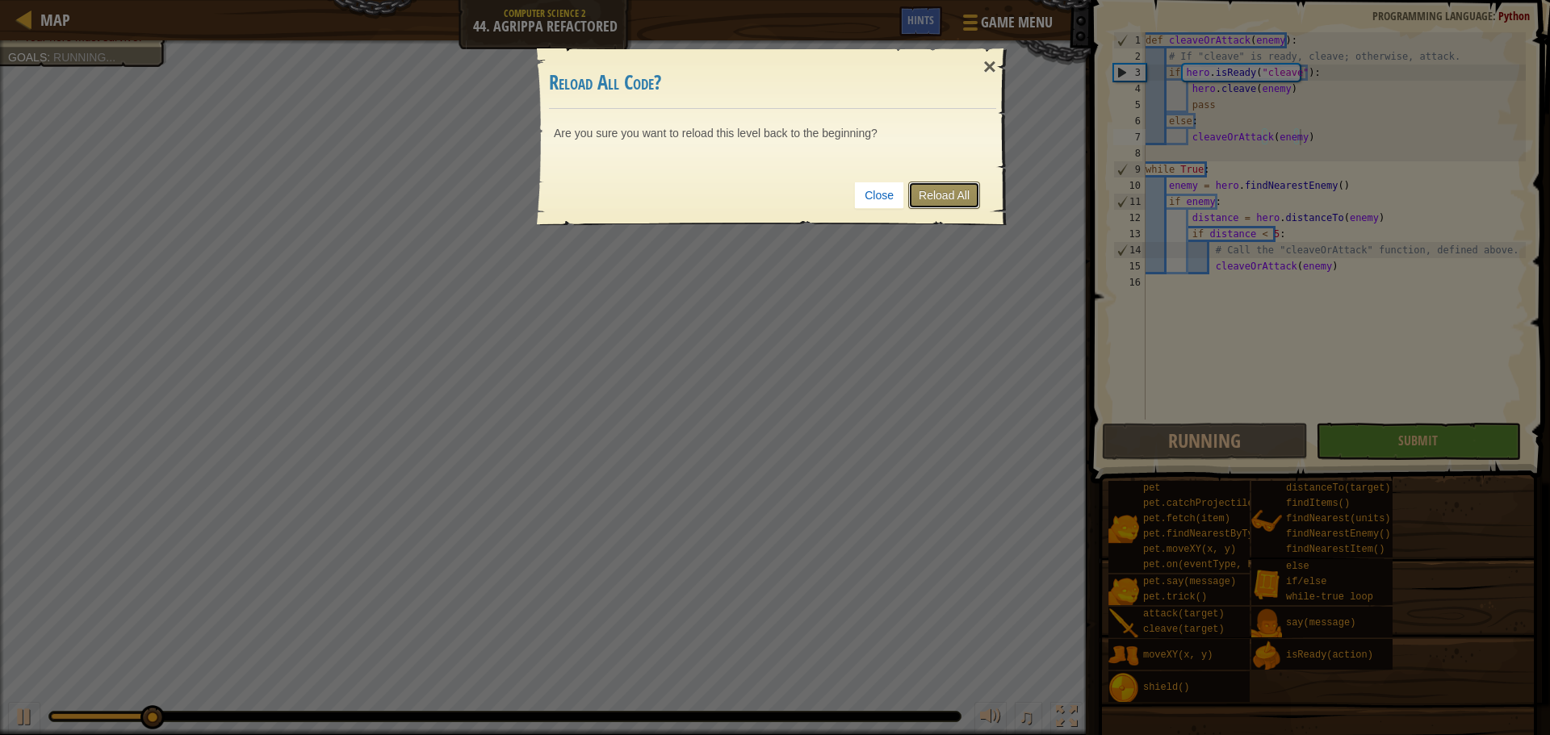
click at [924, 197] on link "Reload All" at bounding box center [944, 195] width 72 height 27
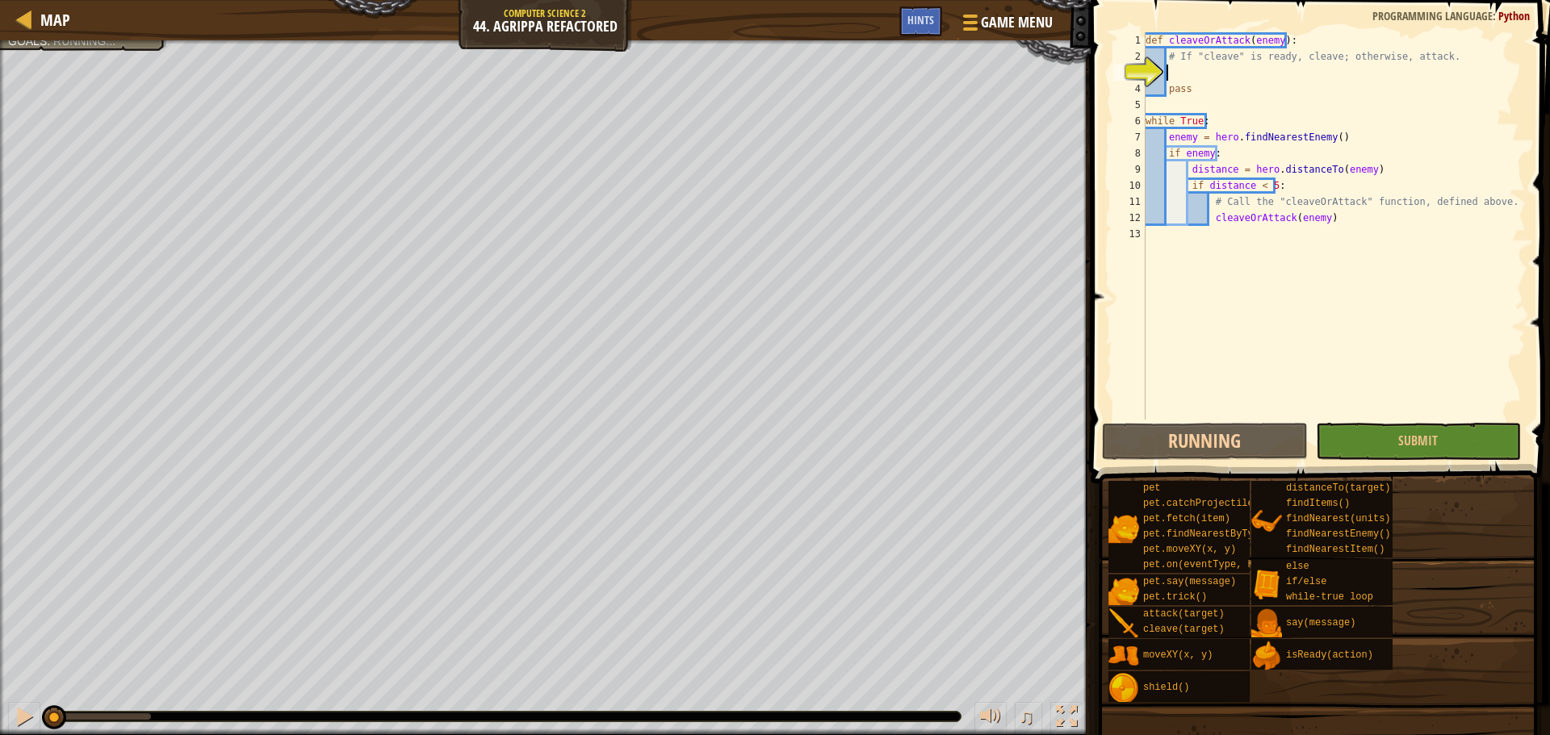
scroll to position [7, 1]
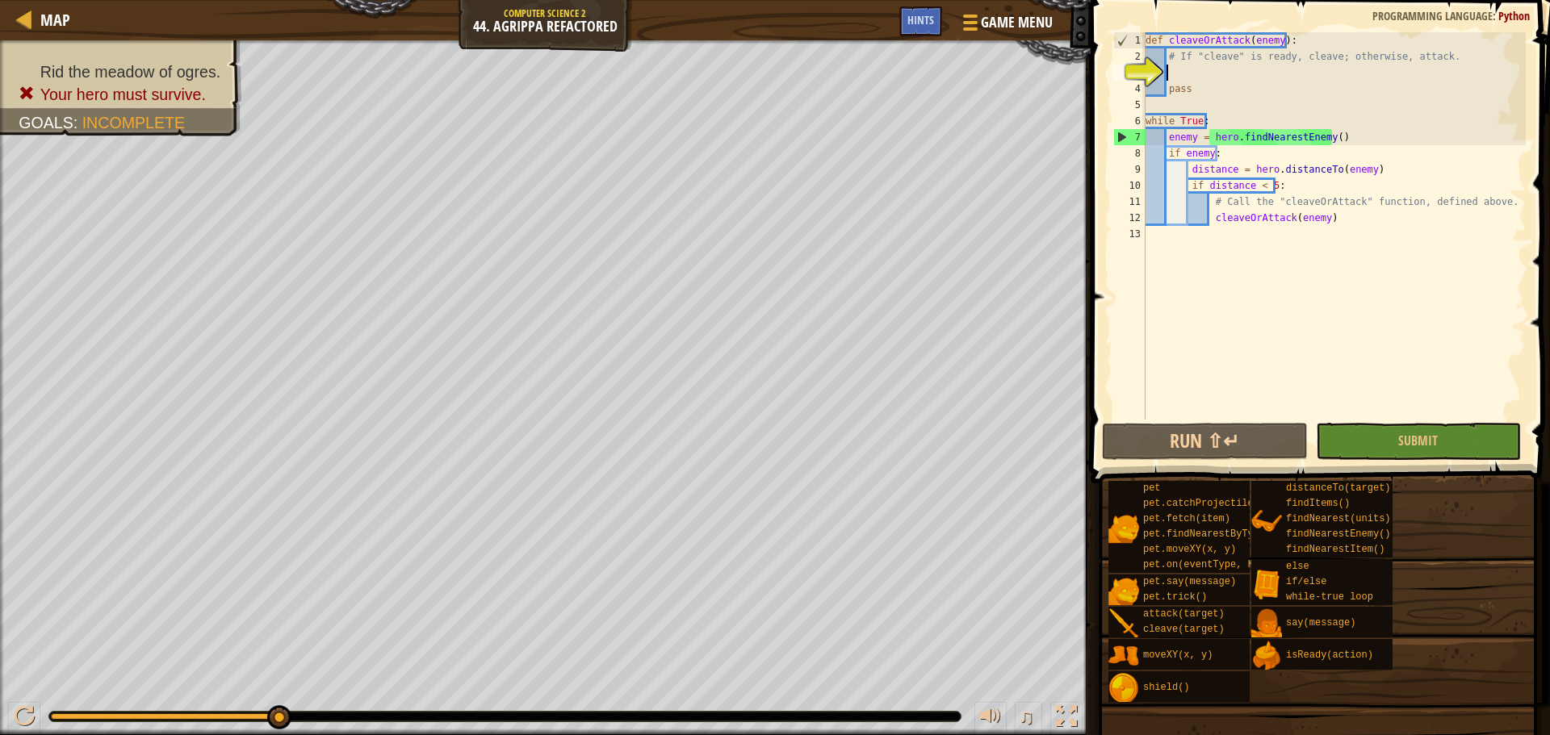
paste textarea "cleaveOrAttack(enemy)"
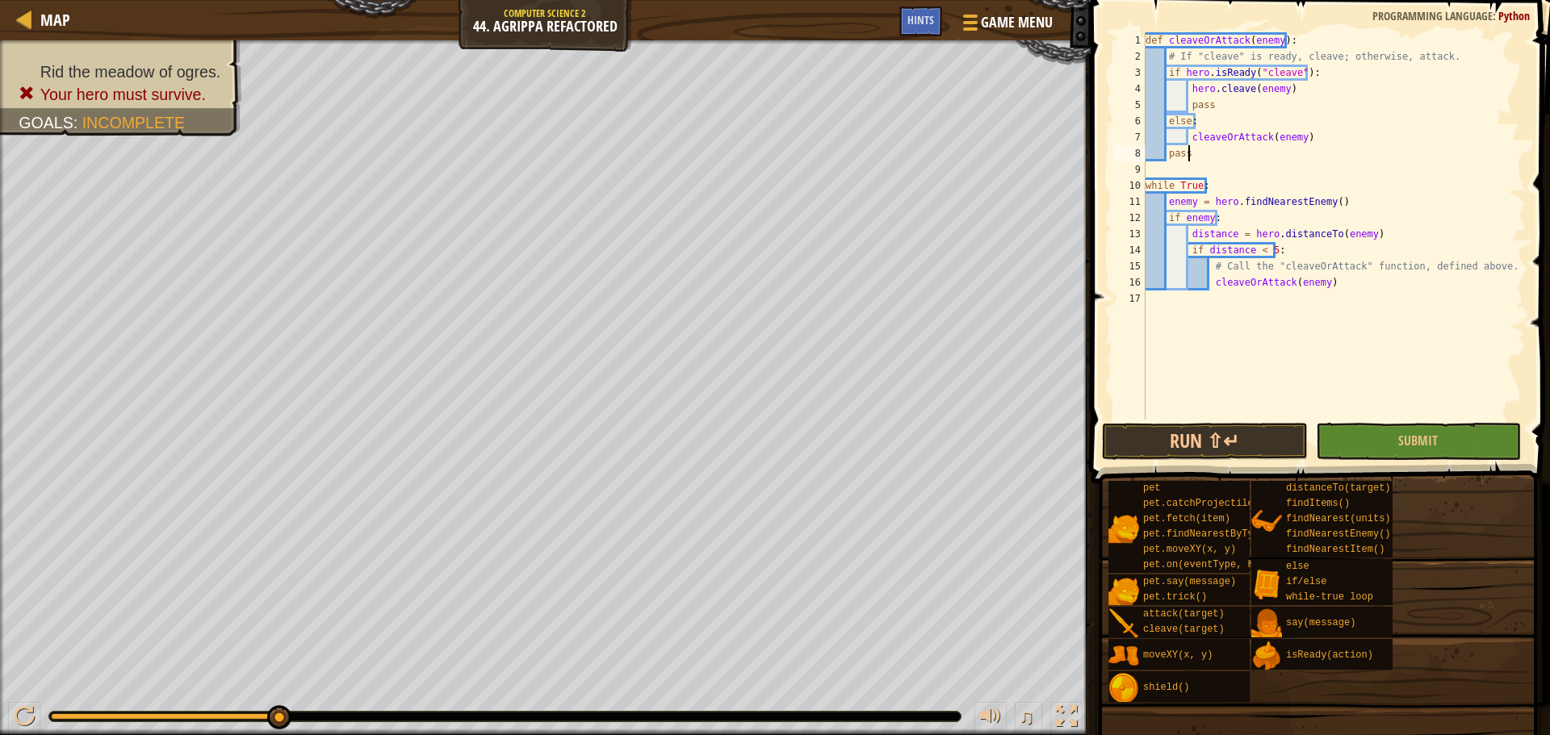
drag, startPoint x: 1195, startPoint y: 151, endPoint x: 1195, endPoint y: 166, distance: 15.3
click at [1195, 151] on div "def cleaveOrAttack ( enemy ) : # If "cleave" is ready, cleave; otherwise, attac…" at bounding box center [1333, 242] width 383 height 420
type textarea "p"
type textarea "cleaveOrAttack(enemy)"
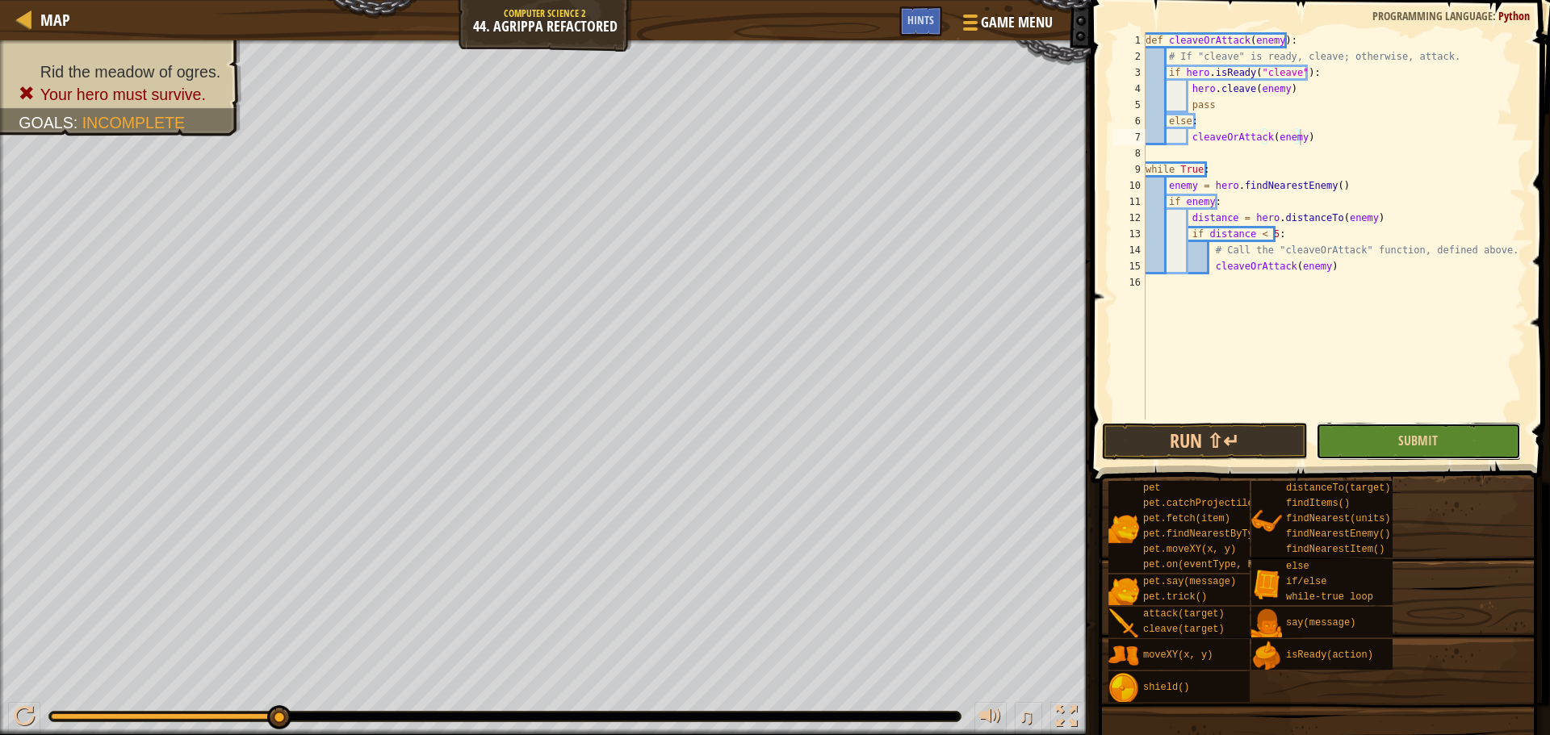
click at [1370, 437] on button "Submit" at bounding box center [1418, 441] width 205 height 37
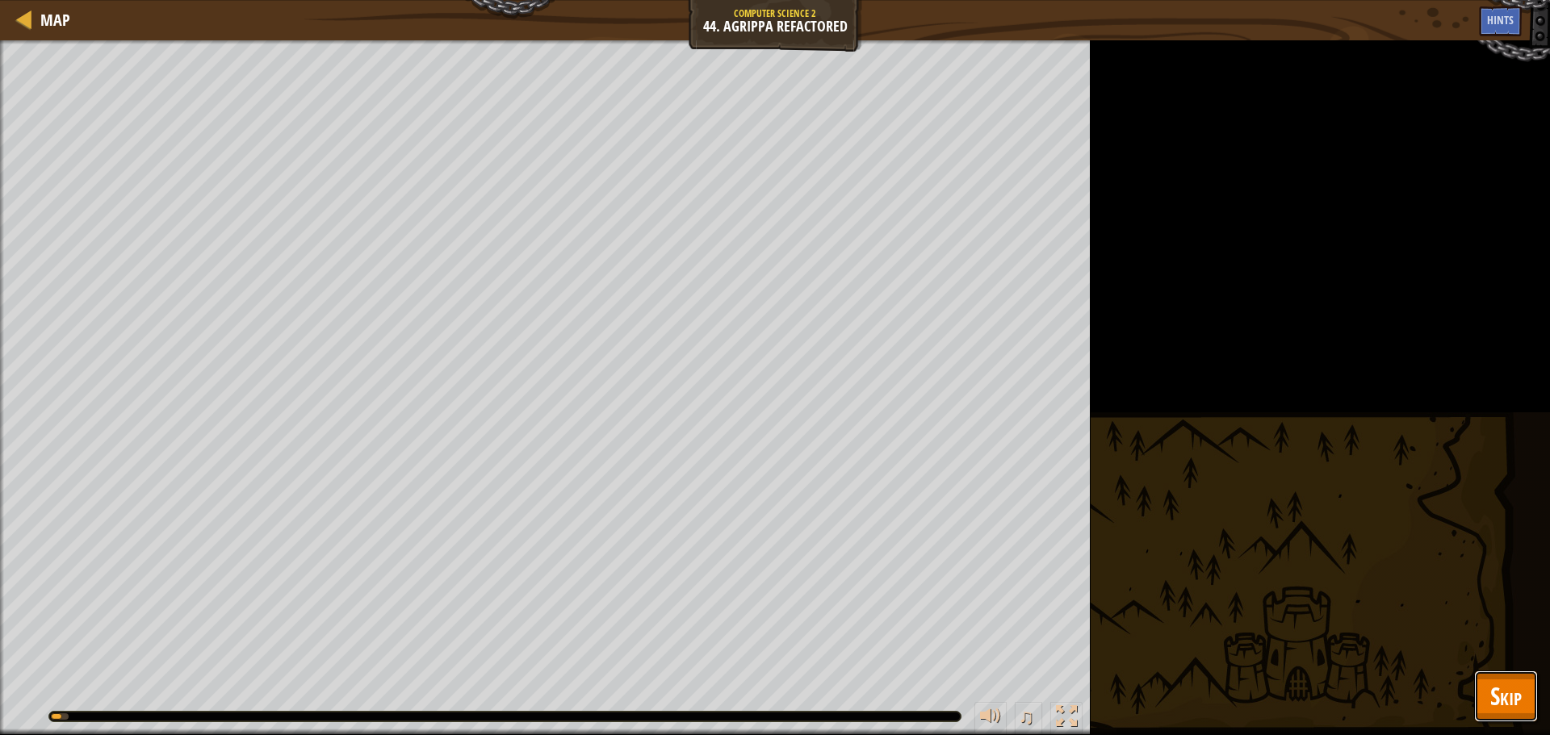
click at [1521, 679] on button "Skip" at bounding box center [1506, 697] width 64 height 52
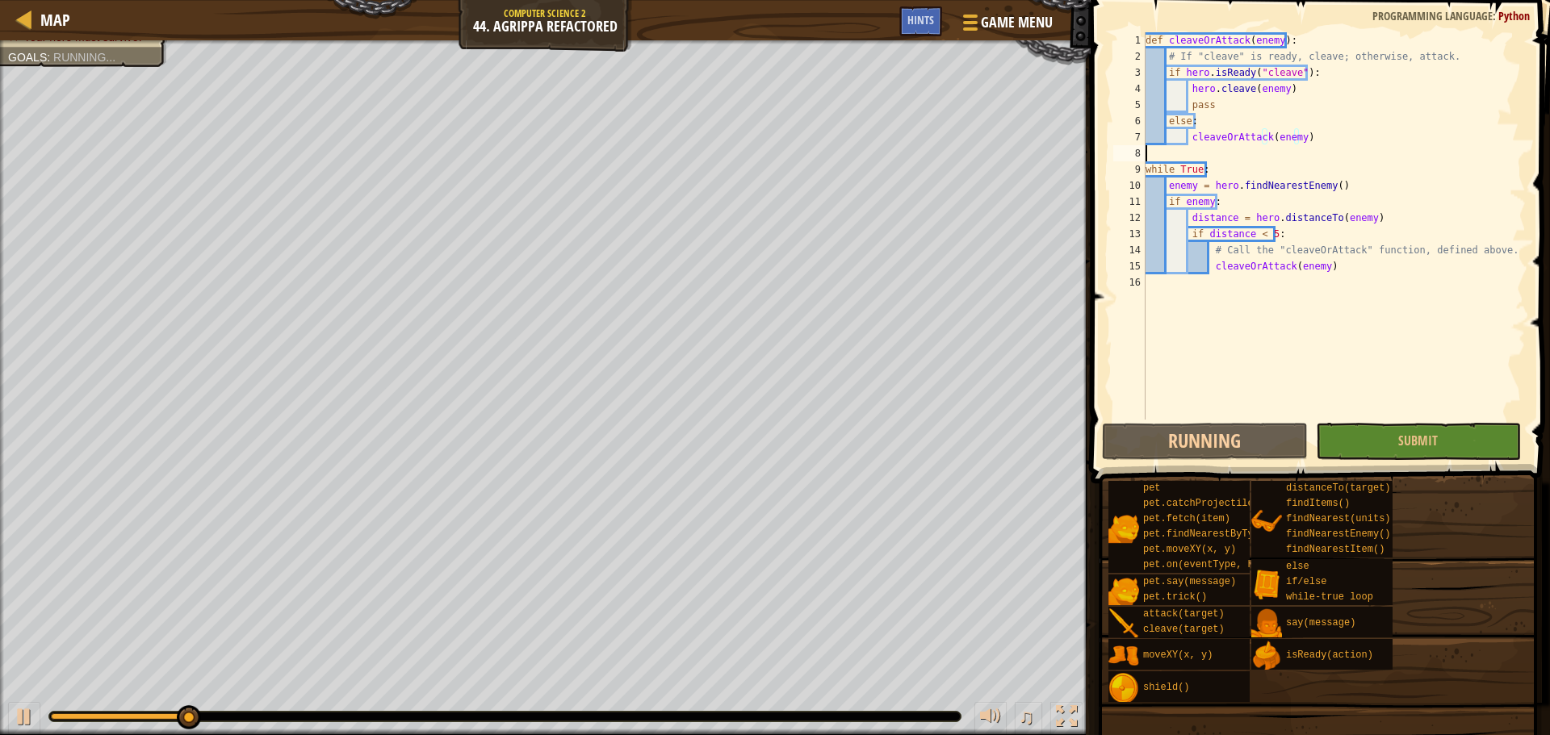
click at [1237, 153] on div "def cleaveOrAttack ( enemy ) : # If "cleave" is ready, cleave; otherwise, attac…" at bounding box center [1333, 242] width 383 height 420
type textarea "hero.moveXY(56, 33)"
click at [1442, 434] on button "Submit" at bounding box center [1418, 441] width 205 height 37
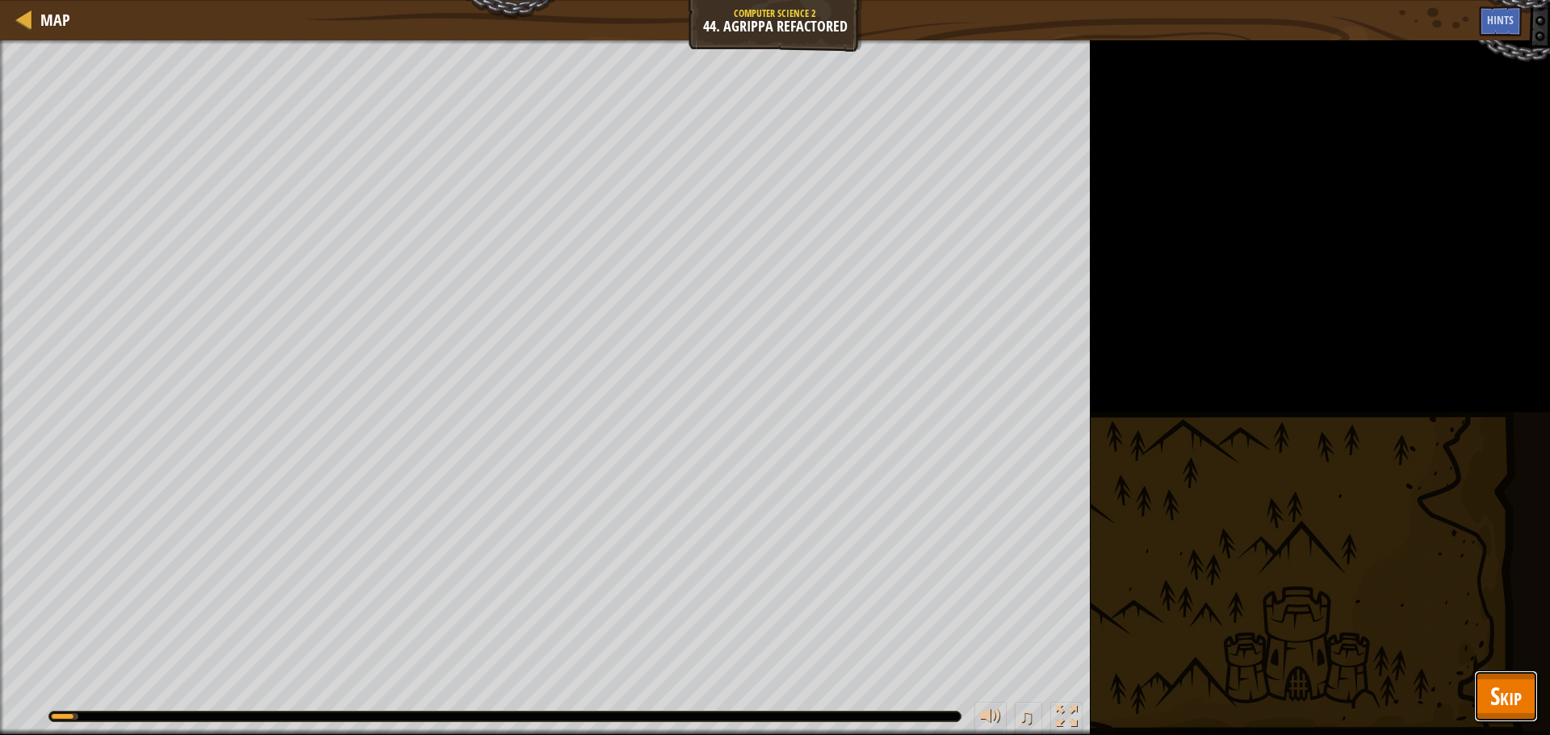
click at [1509, 681] on span "Skip" at bounding box center [1505, 696] width 31 height 33
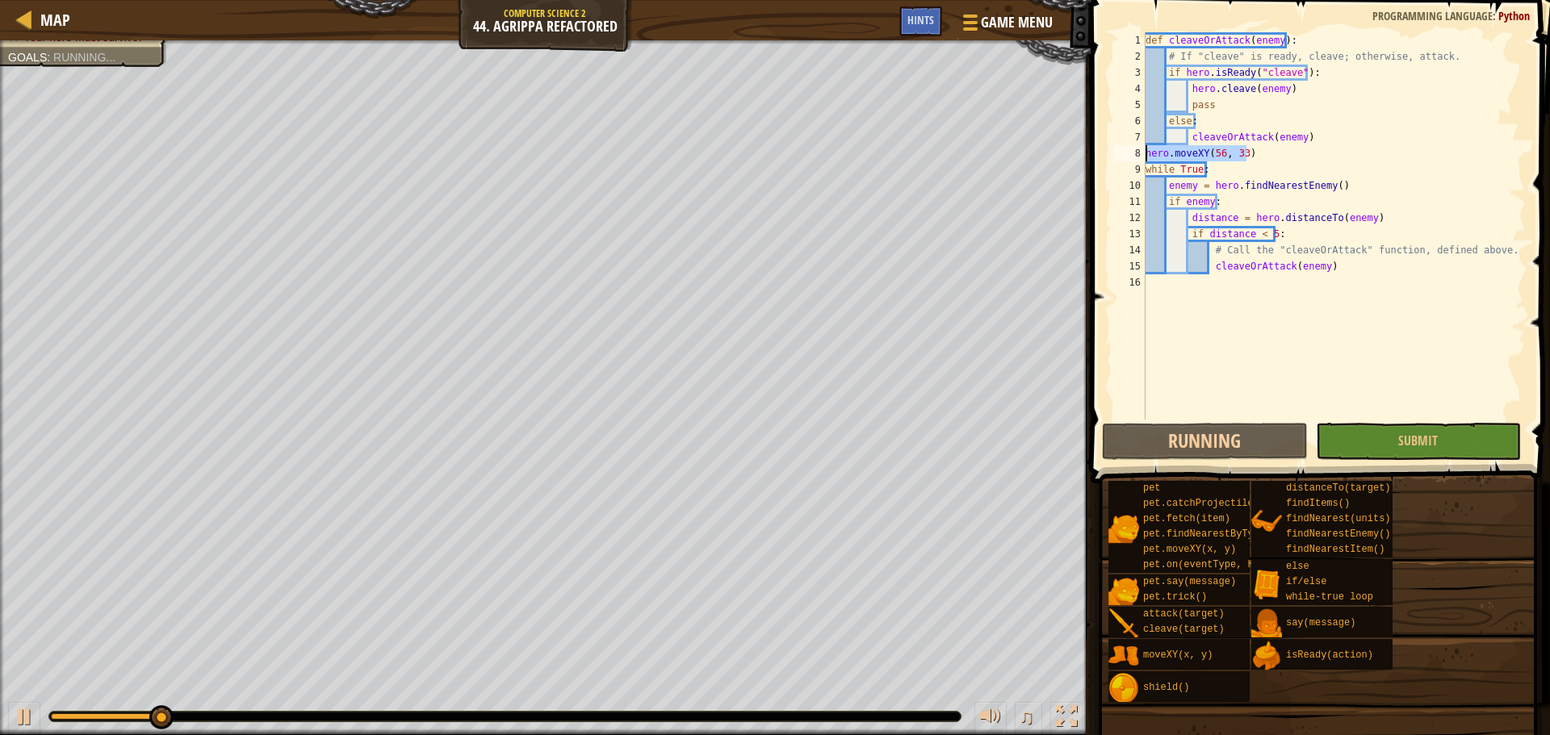
drag, startPoint x: 1254, startPoint y: 157, endPoint x: 1145, endPoint y: 154, distance: 109.8
click at [1145, 154] on div "hero.moveXY(56, 33) 1 2 3 4 5 6 7 8 9 10 11 12 13 14 15 16 def cleaveOrAttack (…" at bounding box center [1318, 225] width 416 height 387
click at [1449, 448] on button "Submit" at bounding box center [1418, 441] width 205 height 37
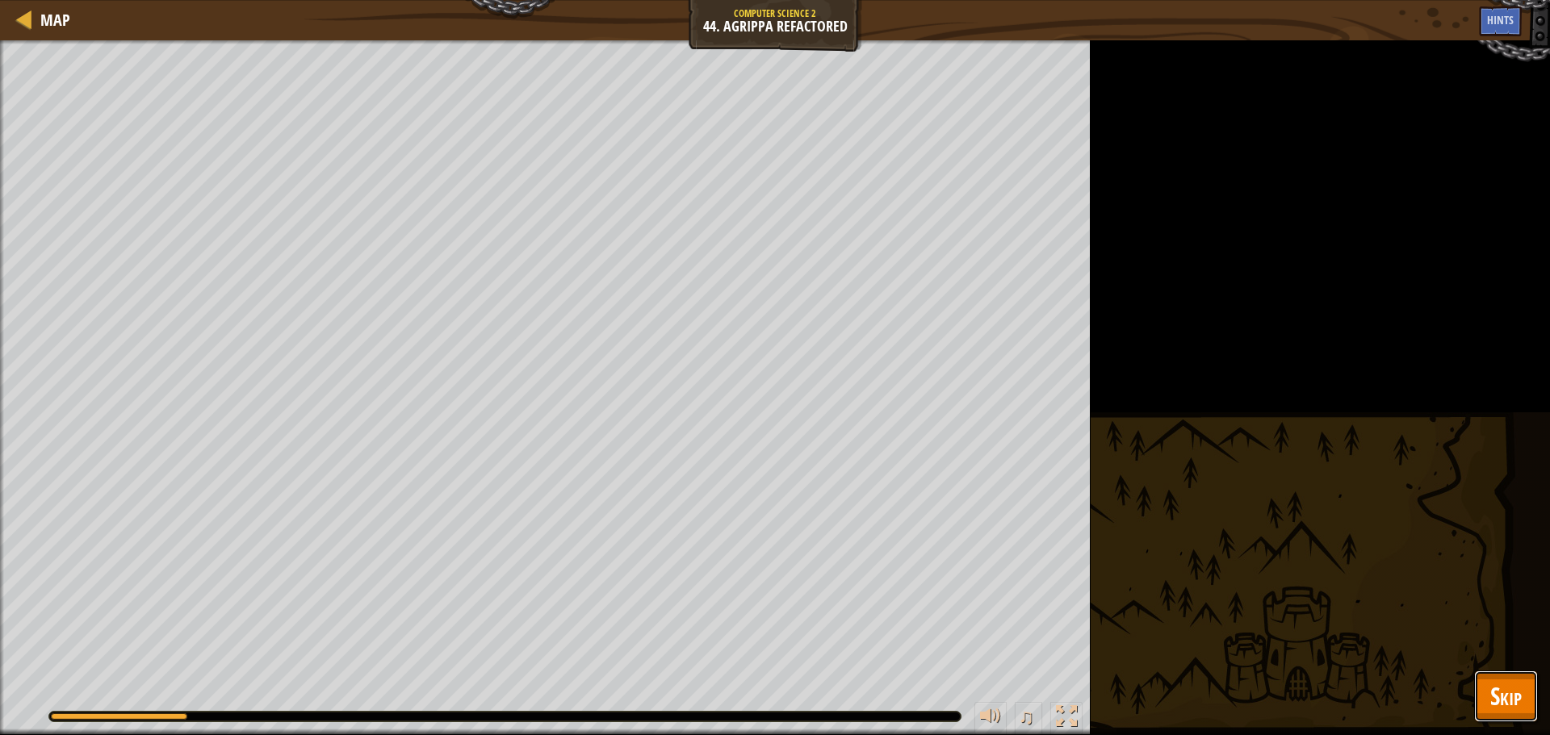
click at [1522, 707] on button "Skip" at bounding box center [1506, 697] width 64 height 52
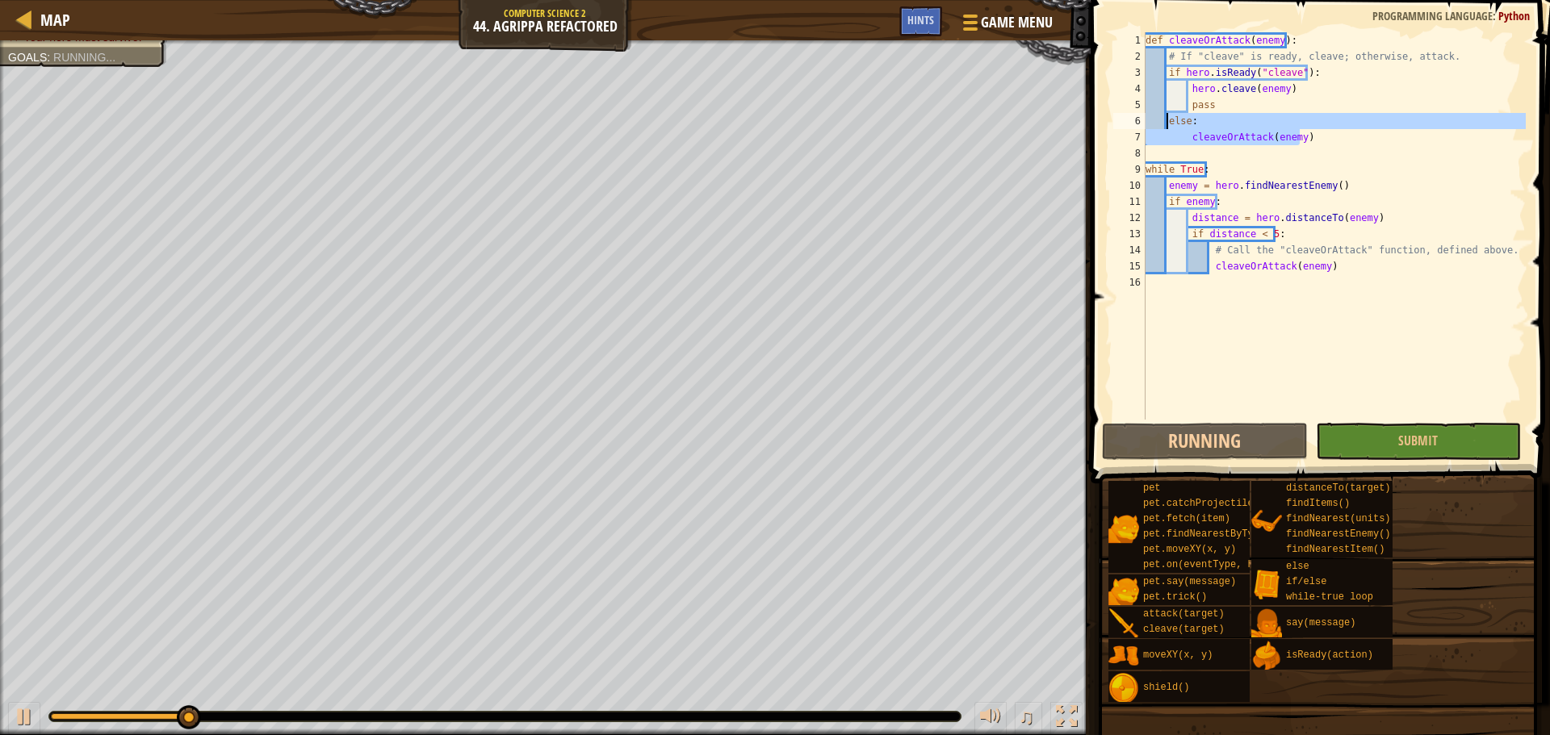
drag, startPoint x: 1300, startPoint y: 135, endPoint x: 1167, endPoint y: 123, distance: 133.7
click at [1167, 123] on div "def cleaveOrAttack ( enemy ) : # If "cleave" is ready, cleave; otherwise, attac…" at bounding box center [1333, 242] width 383 height 420
type textarea "else: cleaveOrAttack(enemy)"
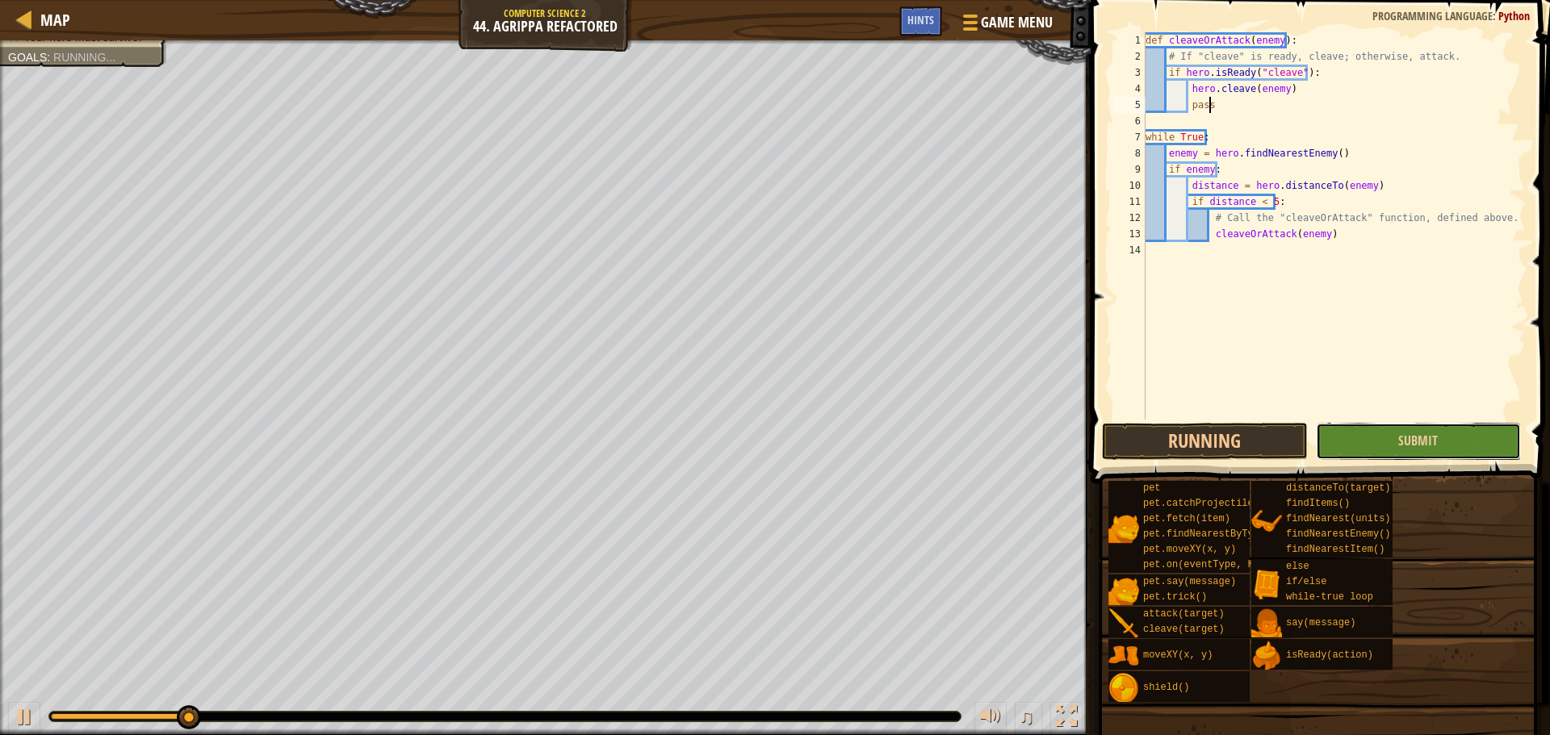
click at [1392, 447] on button "Submit" at bounding box center [1418, 441] width 205 height 37
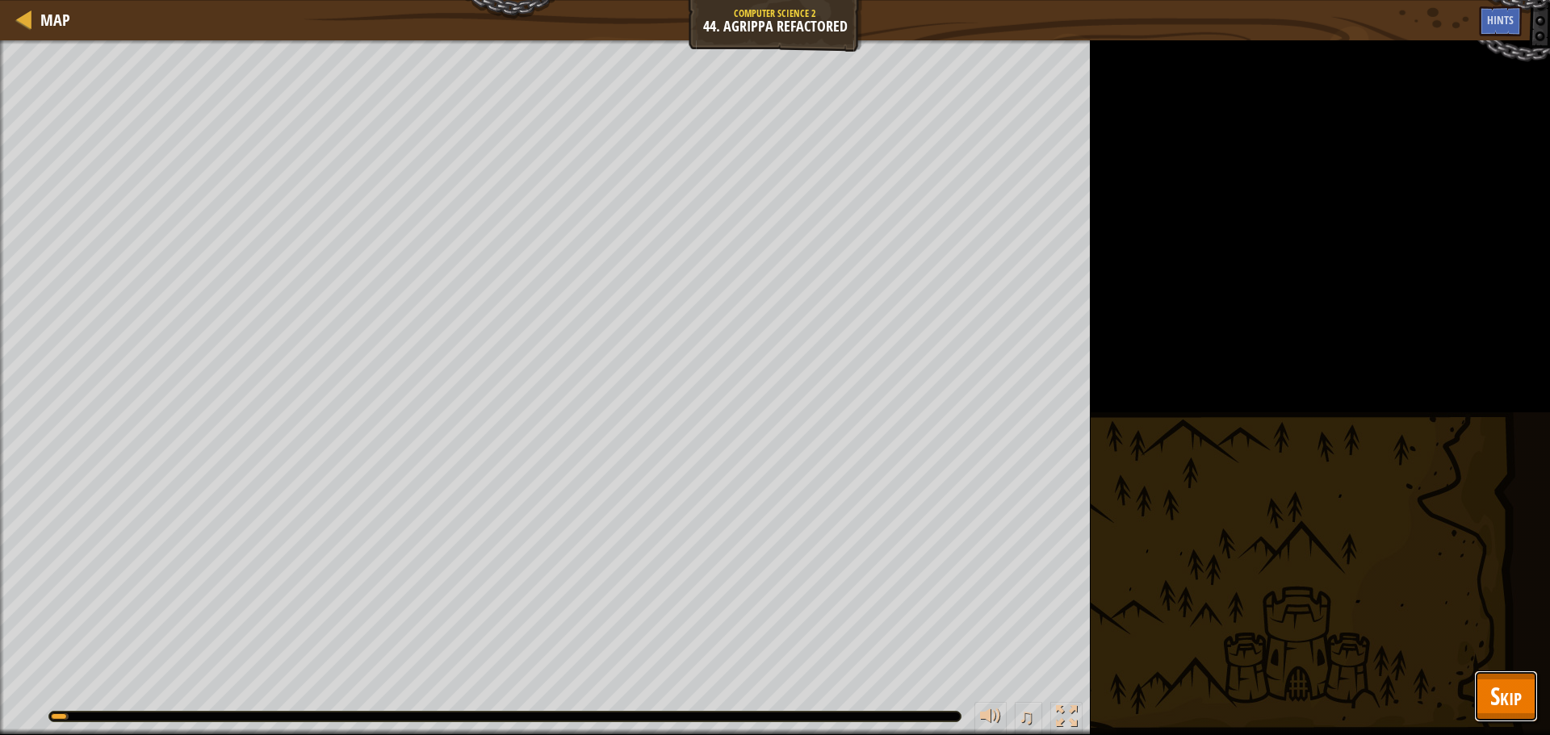
click at [1516, 676] on button "Skip" at bounding box center [1506, 697] width 64 height 52
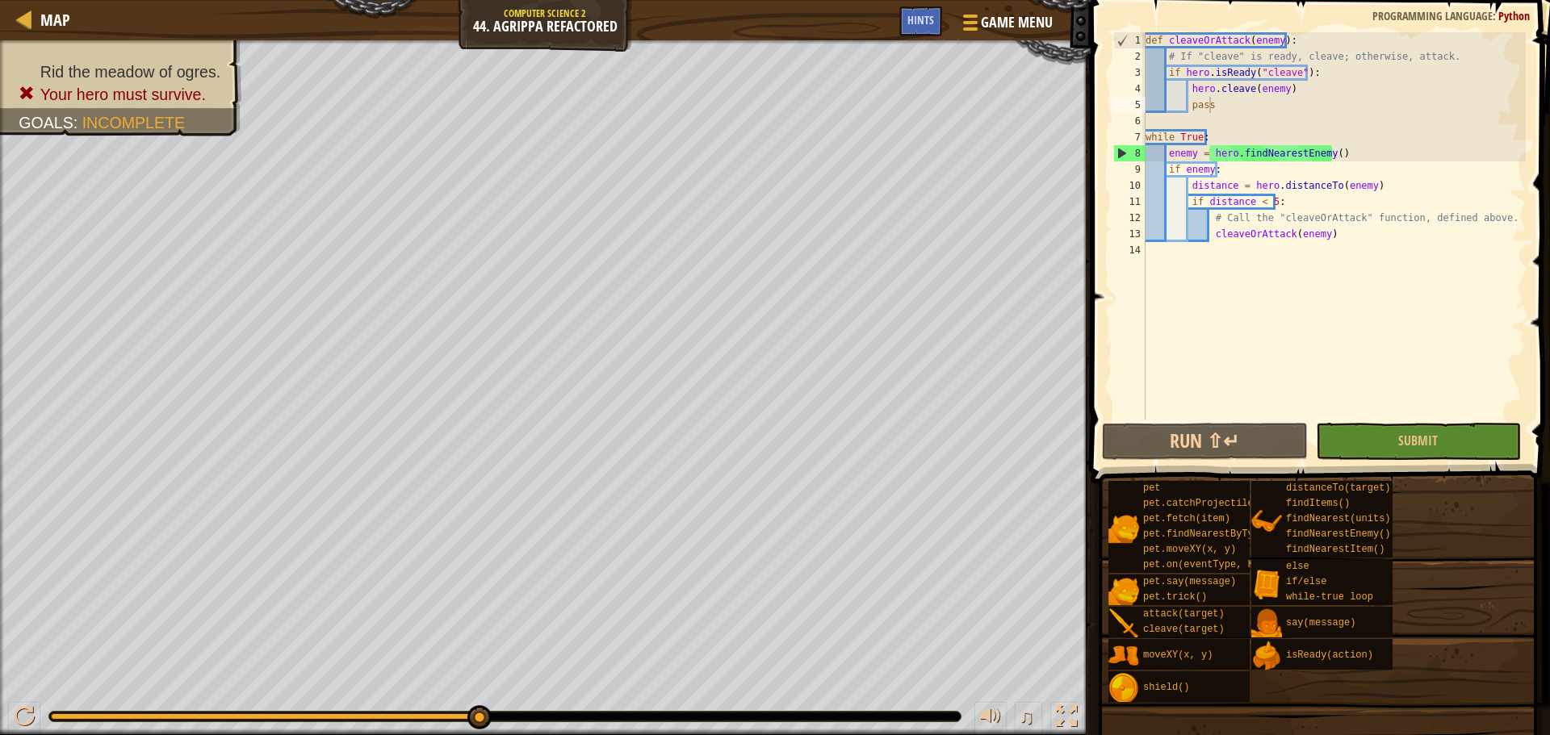
type textarea "hero.cleave(enemy)"
click at [1293, 88] on div "def cleaveOrAttack ( enemy ) : # If "cleave" is ready, cleave; otherwise, attac…" at bounding box center [1333, 242] width 383 height 420
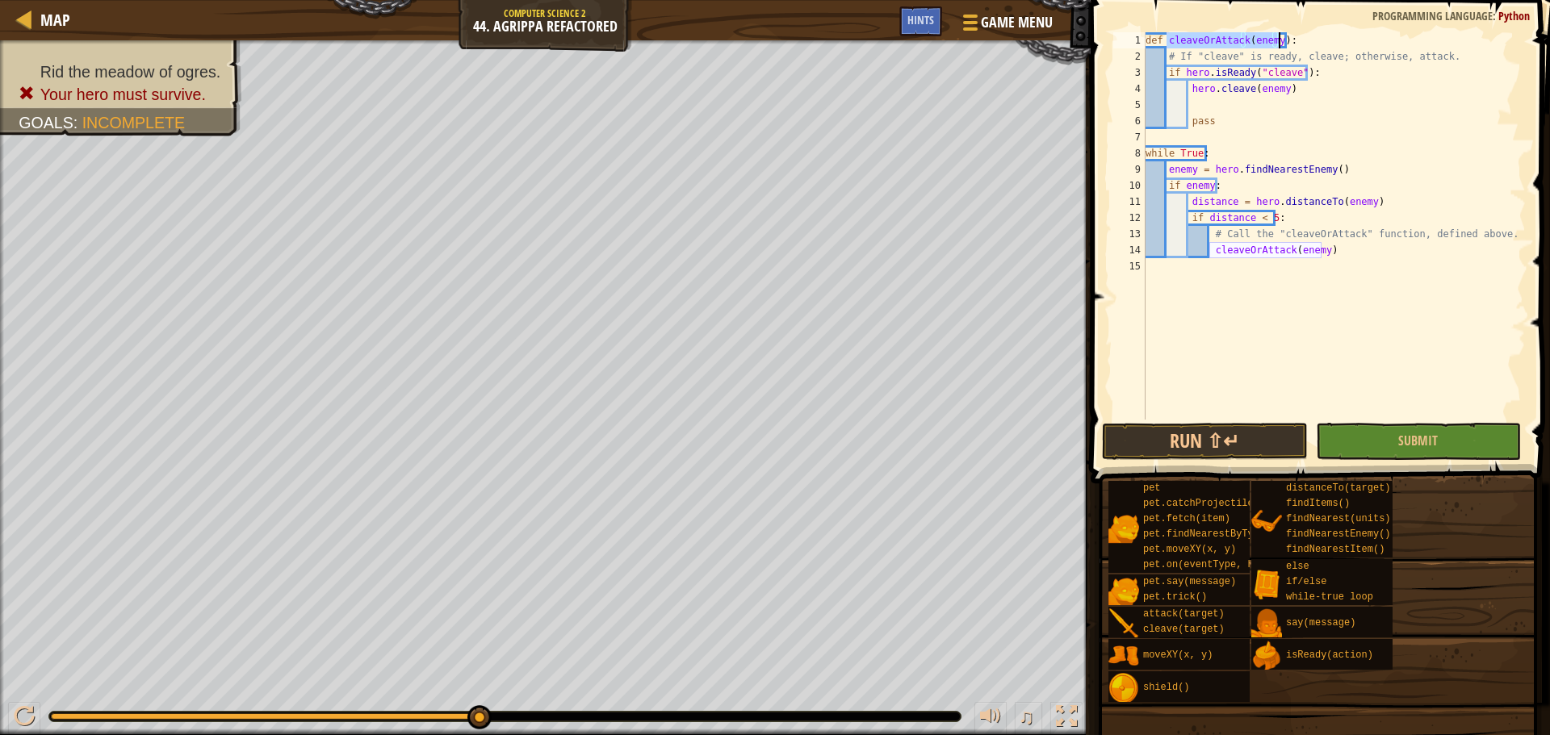
drag, startPoint x: 1168, startPoint y: 44, endPoint x: 1279, endPoint y: 43, distance: 111.4
click at [1279, 43] on div "def cleaveOrAttack ( enemy ) : # If "cleave" is ready, cleave; otherwise, attac…" at bounding box center [1333, 242] width 383 height 420
drag, startPoint x: 1218, startPoint y: 124, endPoint x: 1217, endPoint y: 107, distance: 17.8
click at [1217, 107] on div "def cleaveOrAttack ( enemy ) : # If "cleave" is ready, cleave; otherwise, attac…" at bounding box center [1333, 242] width 383 height 420
type textarea "pass"
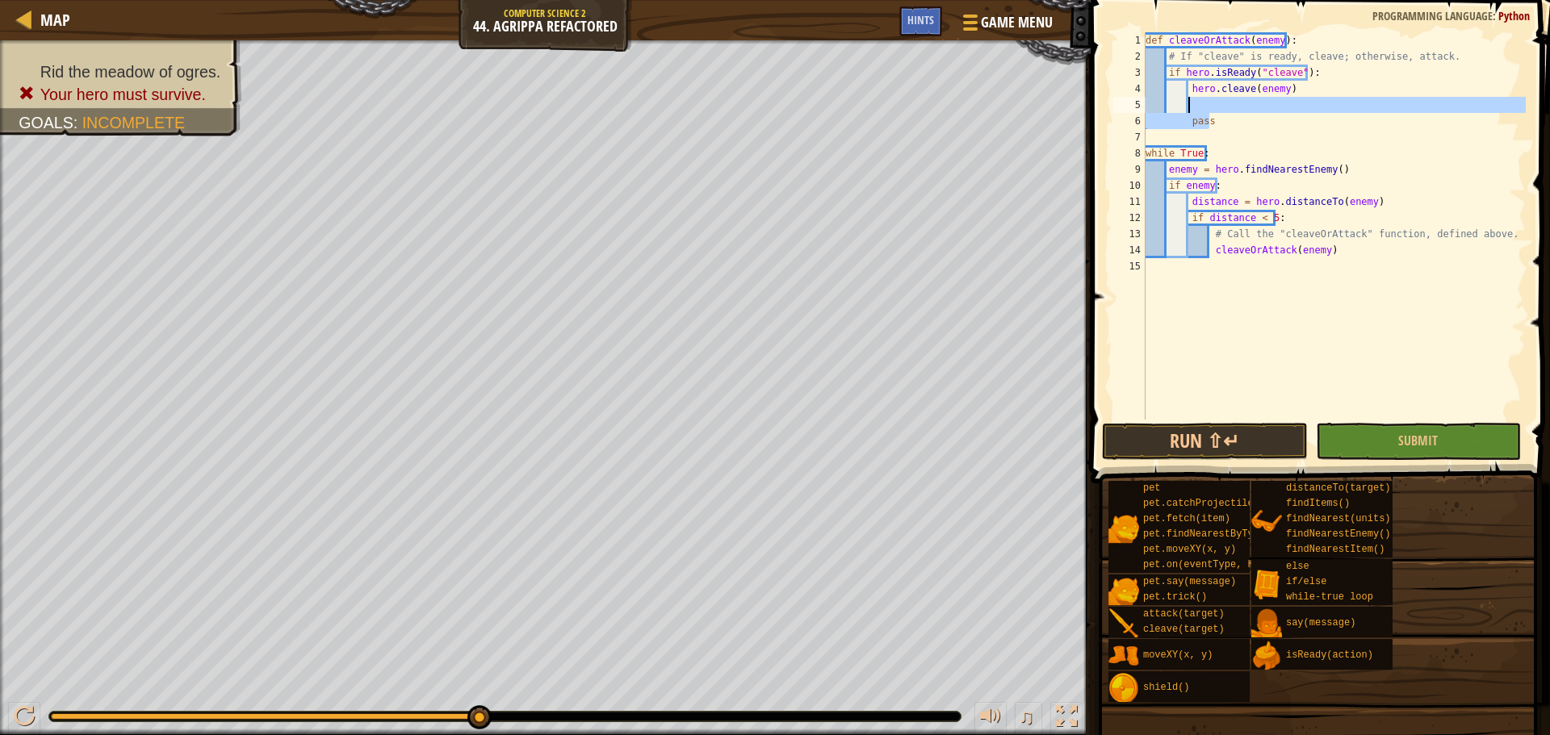
click at [1214, 106] on div "def cleaveOrAttack ( enemy ) : # If "cleave" is ready, cleave; otherwise, attac…" at bounding box center [1333, 225] width 383 height 387
click at [1229, 144] on div "def cleaveOrAttack ( enemy ) : # If "cleave" is ready, cleave; otherwise, attac…" at bounding box center [1333, 242] width 383 height 420
click at [1217, 110] on div "def cleaveOrAttack ( enemy ) : # If "cleave" is ready, cleave; otherwise, attac…" at bounding box center [1333, 242] width 383 height 420
paste textarea "cleaveOrAttack(enemy)"
click at [1405, 435] on span "Submit" at bounding box center [1418, 441] width 40 height 18
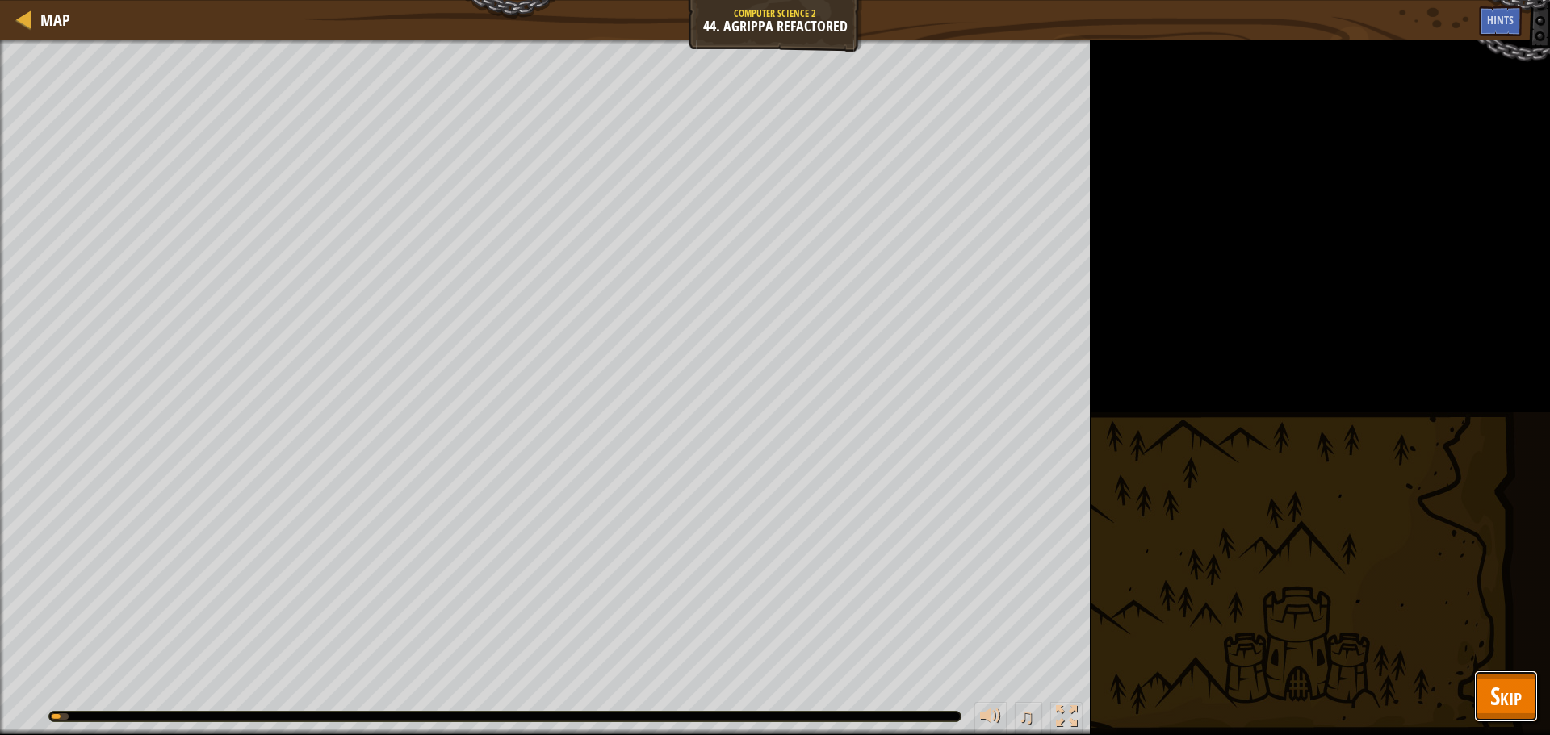
click at [1518, 699] on span "Skip" at bounding box center [1505, 696] width 31 height 33
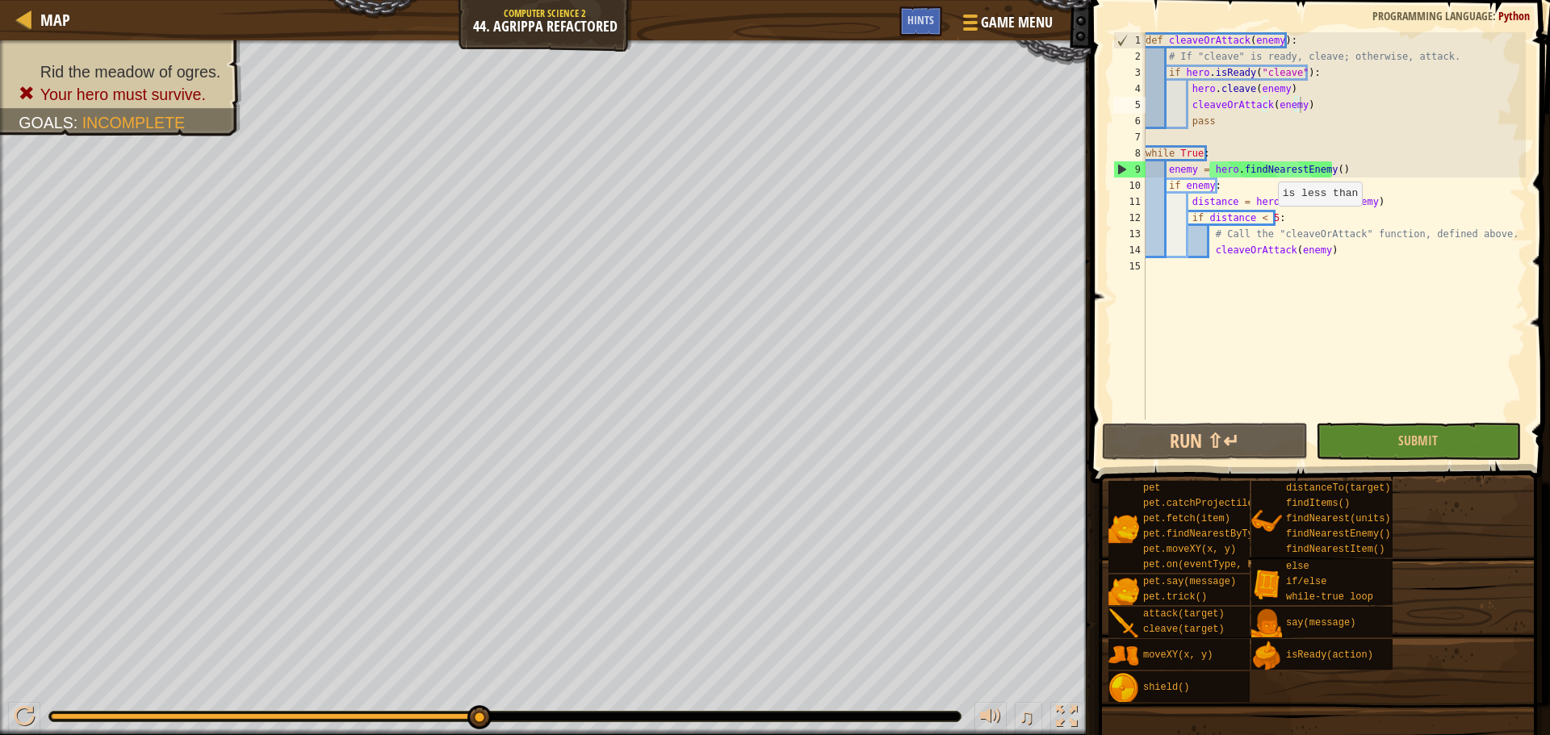
click at [1270, 223] on div "def cleaveOrAttack ( enemy ) : # If "cleave" is ready, cleave; otherwise, attac…" at bounding box center [1333, 242] width 383 height 420
click at [1264, 220] on div "def cleaveOrAttack ( enemy ) : # If "cleave" is ready, cleave; otherwise, attac…" at bounding box center [1333, 242] width 383 height 420
click at [1269, 224] on div "def cleaveOrAttack ( enemy ) : # If "cleave" is ready, cleave; otherwise, attac…" at bounding box center [1333, 242] width 383 height 420
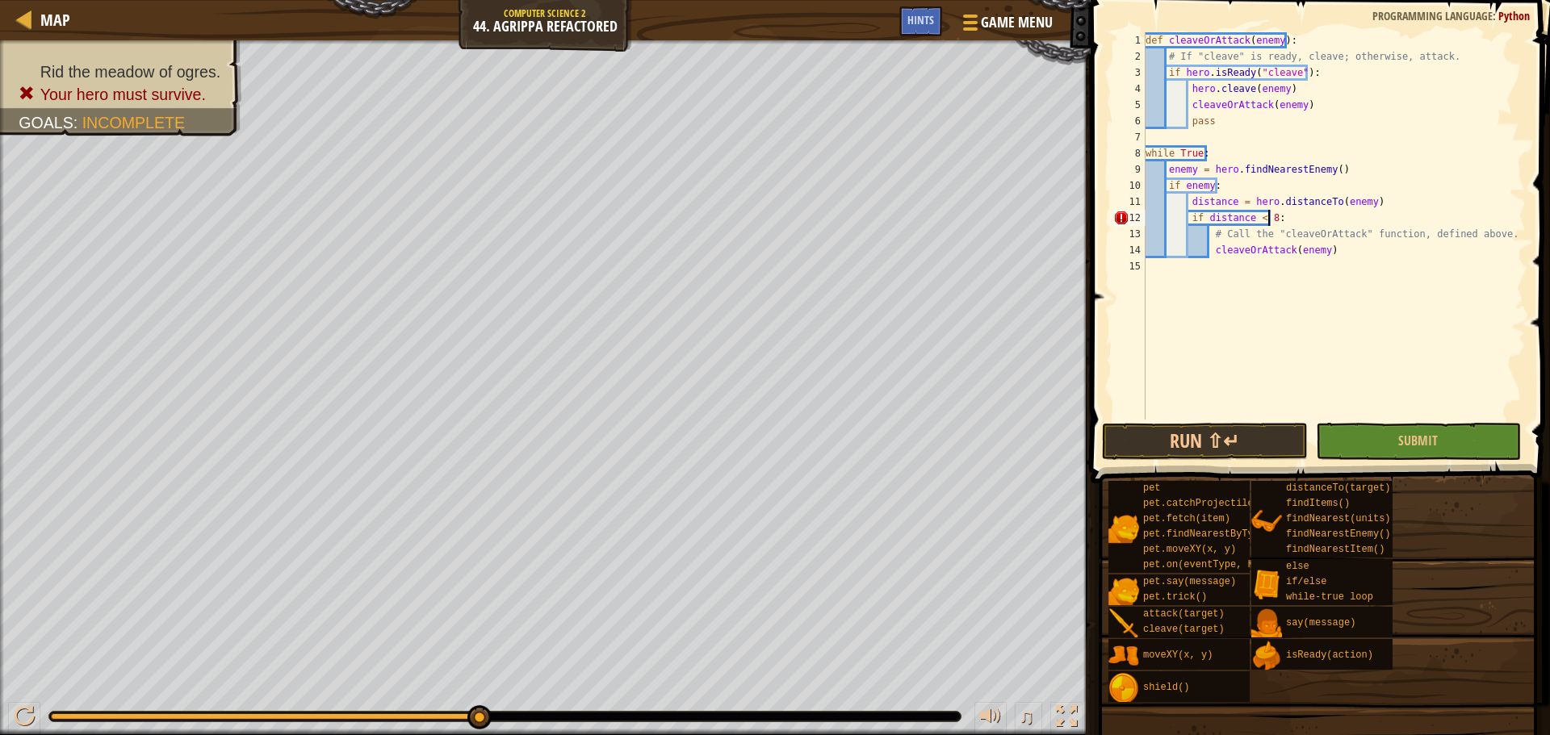
scroll to position [7, 10]
click at [1375, 425] on button "Submit" at bounding box center [1418, 441] width 205 height 37
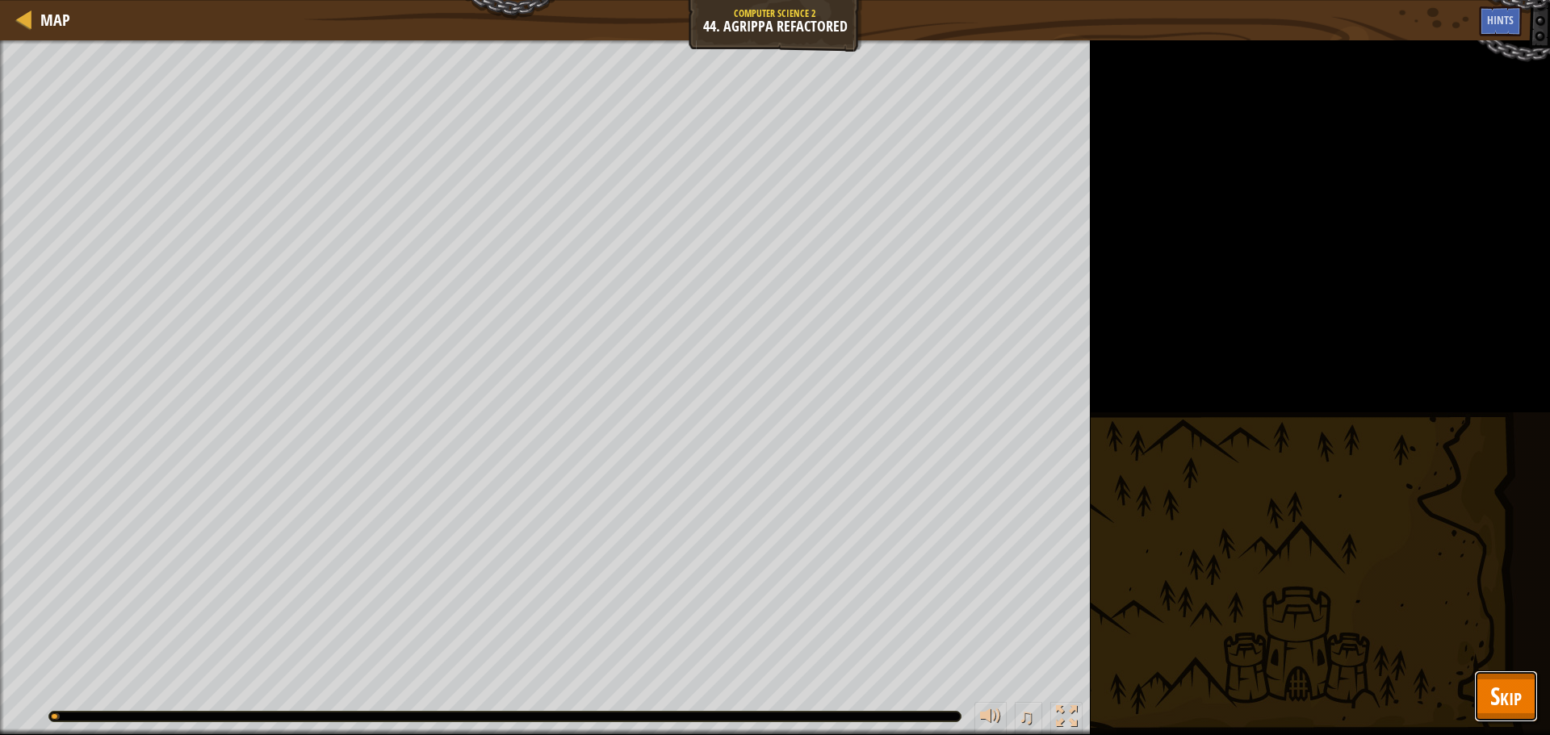
click at [1500, 689] on span "Skip" at bounding box center [1505, 696] width 31 height 33
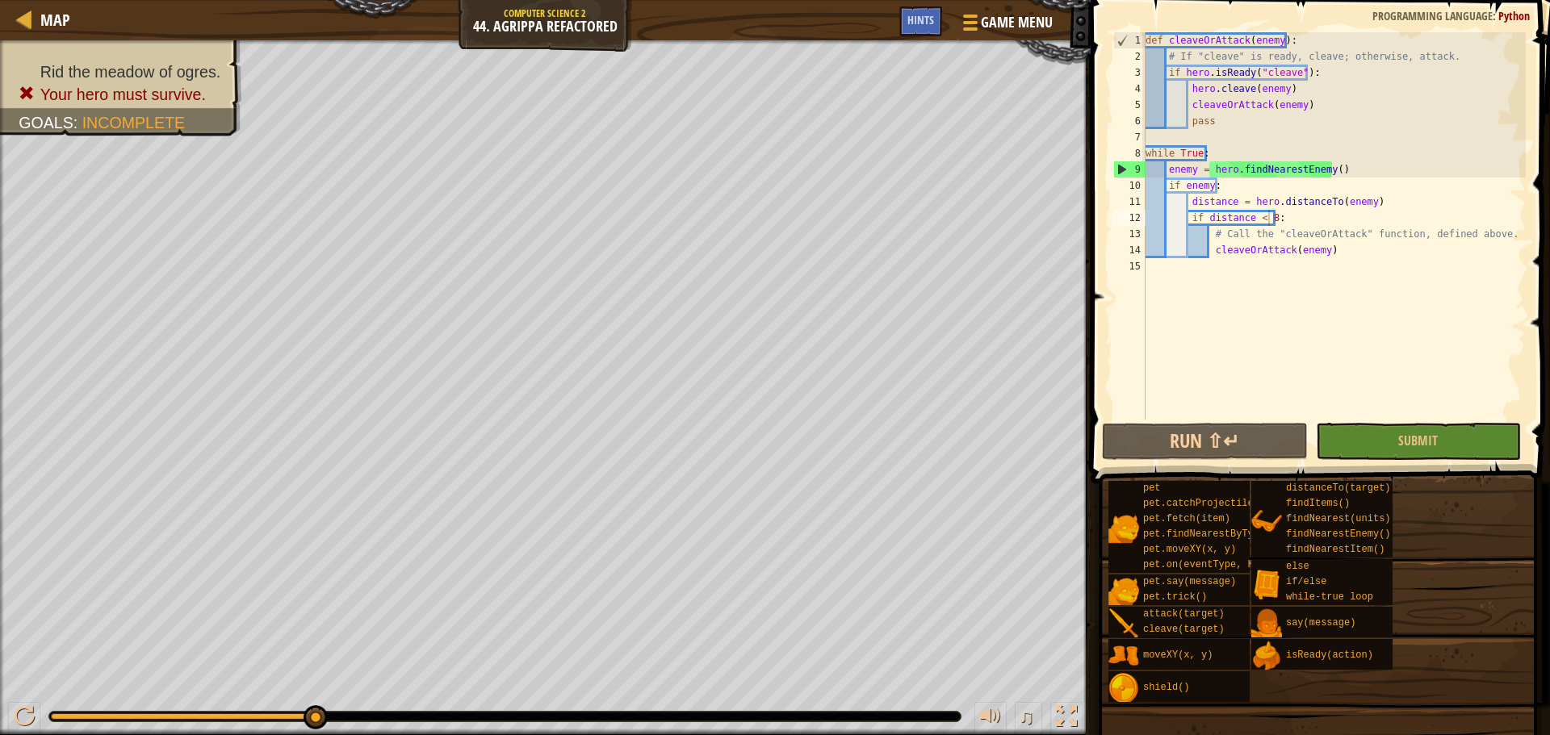
type textarea "cleaveOrAttack(enemy)"
drag, startPoint x: 1301, startPoint y: 105, endPoint x: 1187, endPoint y: 103, distance: 113.8
click at [1187, 103] on div "def cleaveOrAttack ( enemy ) : # If "cleave" is ready, cleave; otherwise, attac…" at bounding box center [1333, 242] width 383 height 420
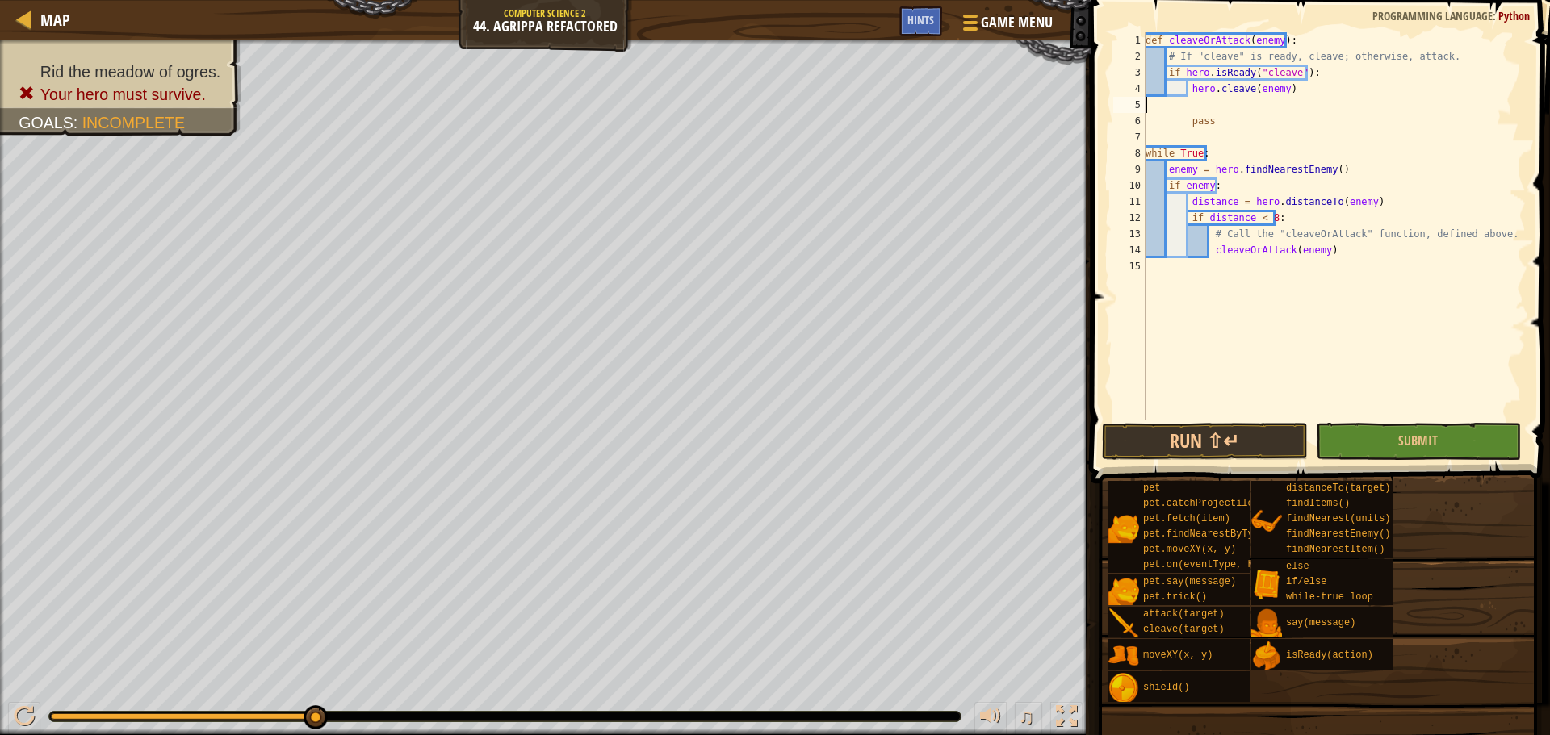
scroll to position [7, 0]
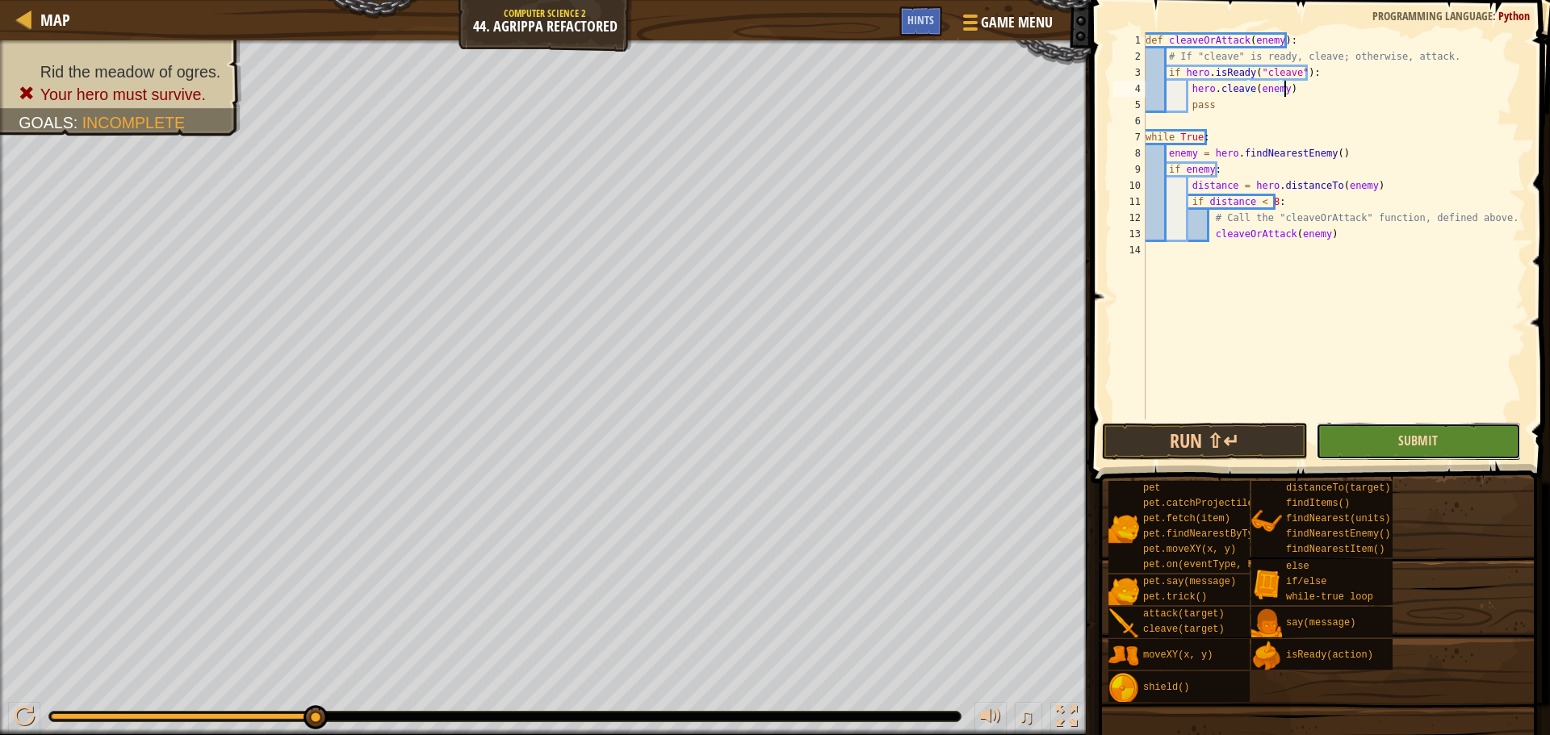
click at [1404, 440] on span "Submit" at bounding box center [1418, 441] width 40 height 18
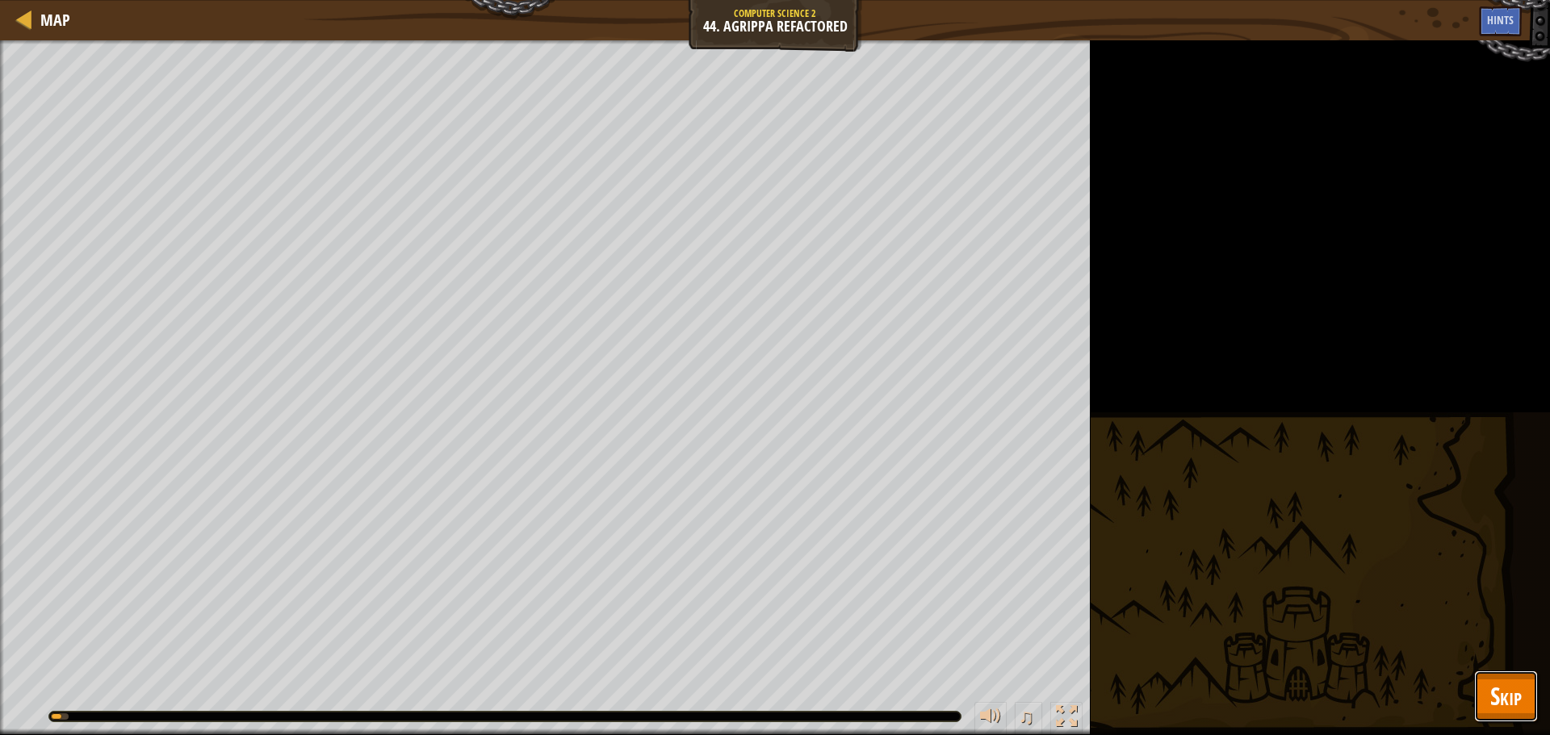
click at [1507, 692] on span "Skip" at bounding box center [1505, 696] width 31 height 33
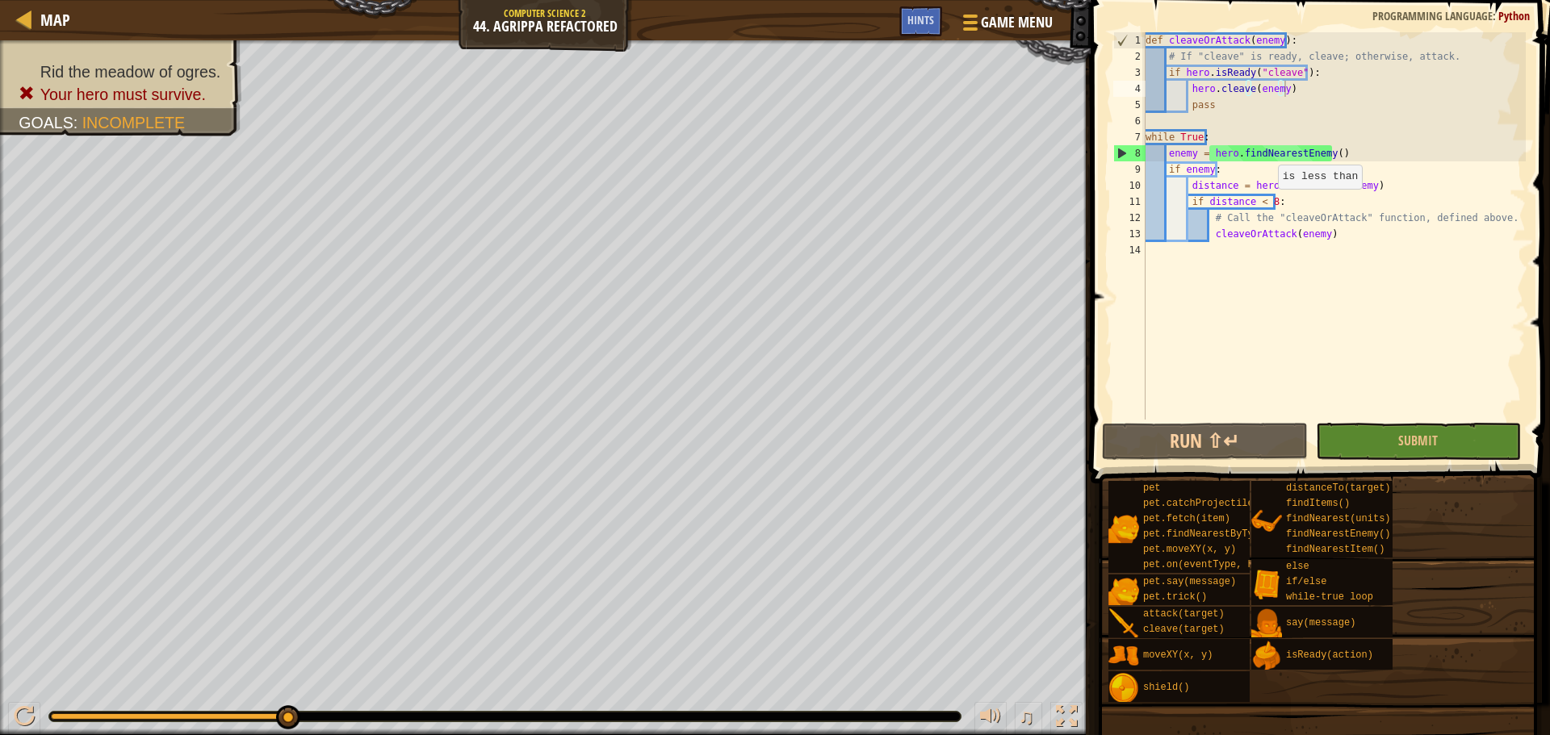
drag, startPoint x: 1270, startPoint y: 205, endPoint x: 1285, endPoint y: 232, distance: 31.4
click at [1269, 205] on div "def cleaveOrAttack ( enemy ) : # If "cleave" is ready, cleave; otherwise, attac…" at bounding box center [1333, 242] width 383 height 420
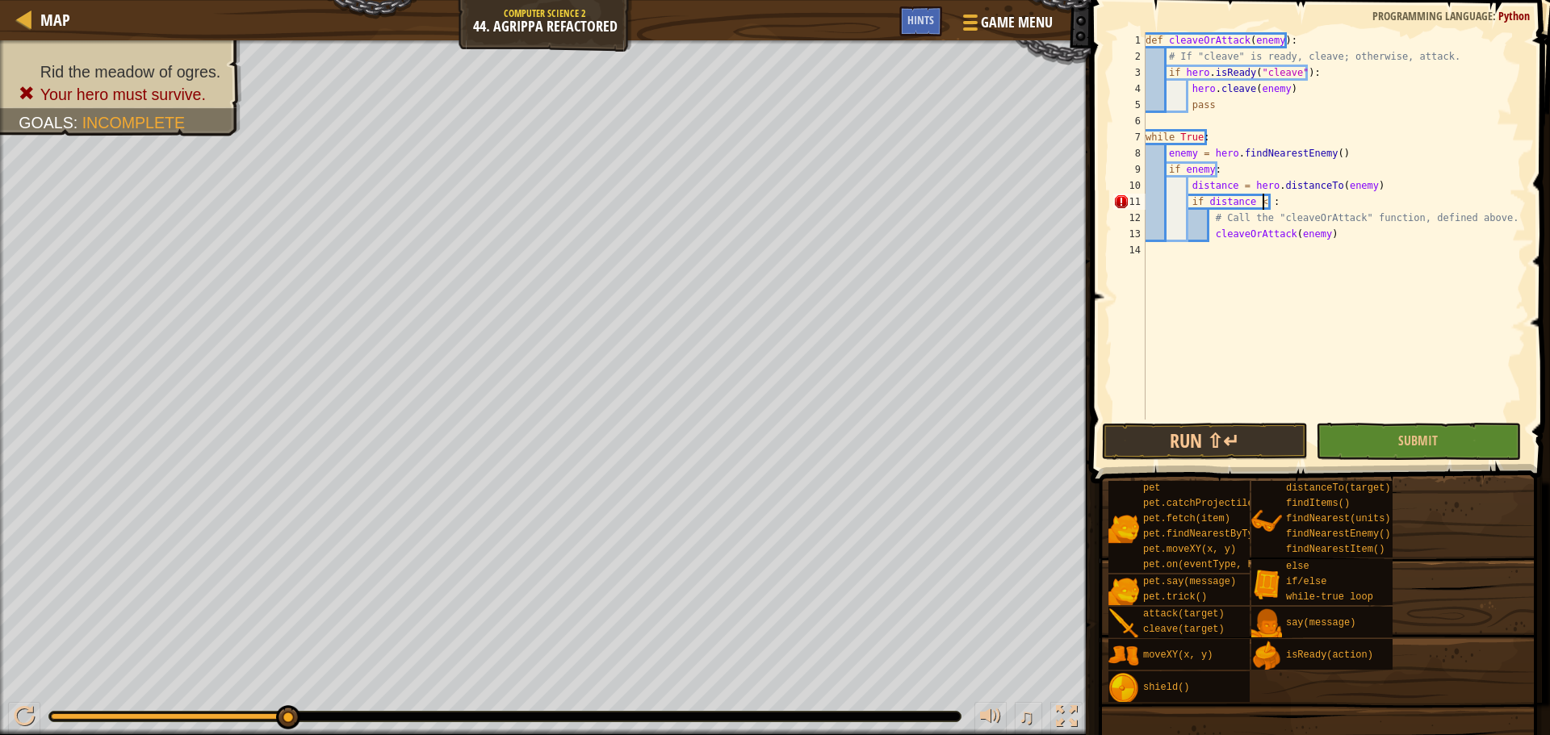
scroll to position [7, 10]
type textarea "if distance < 5:"
click at [1410, 427] on button "Submit" at bounding box center [1418, 441] width 205 height 37
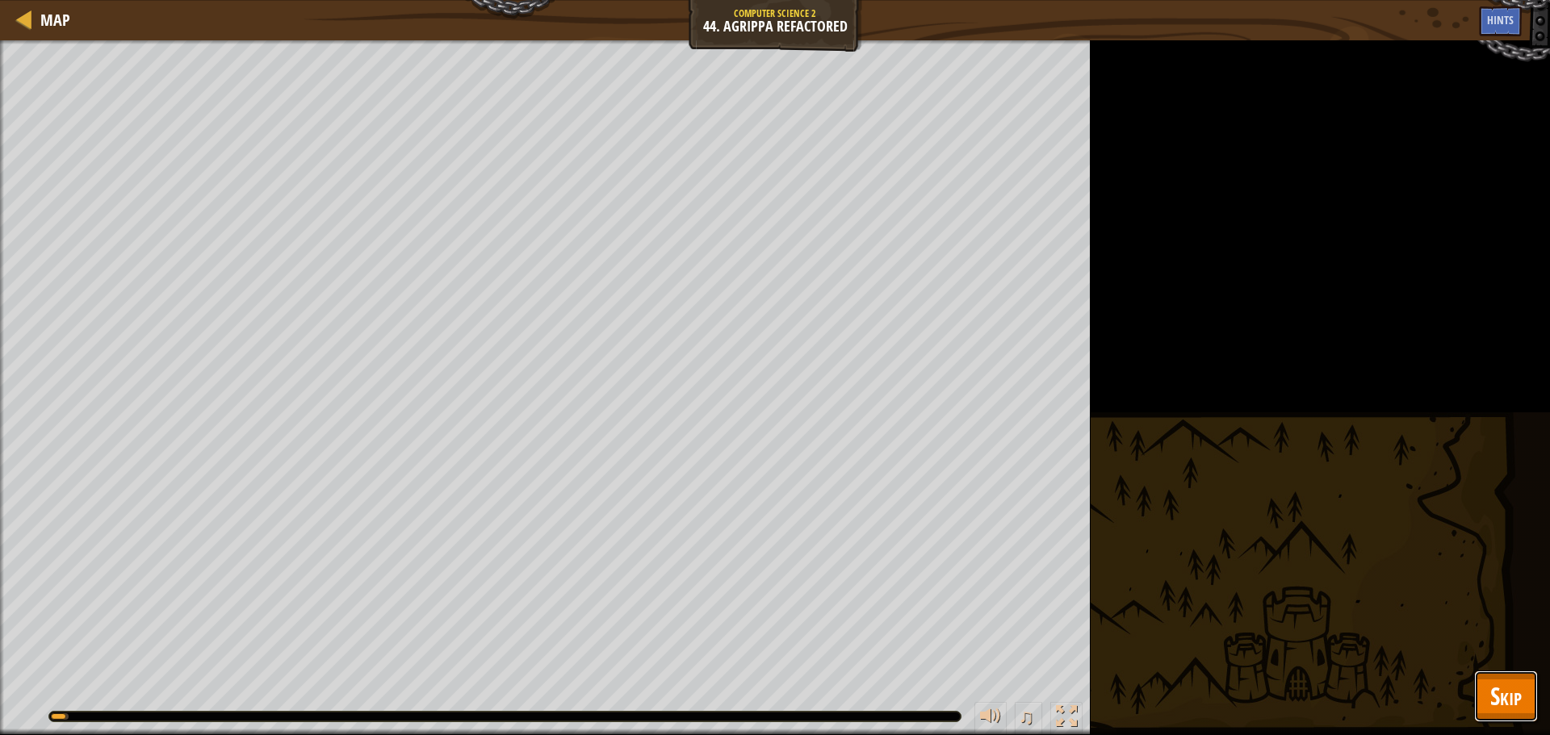
click at [1502, 699] on span "Skip" at bounding box center [1505, 696] width 31 height 33
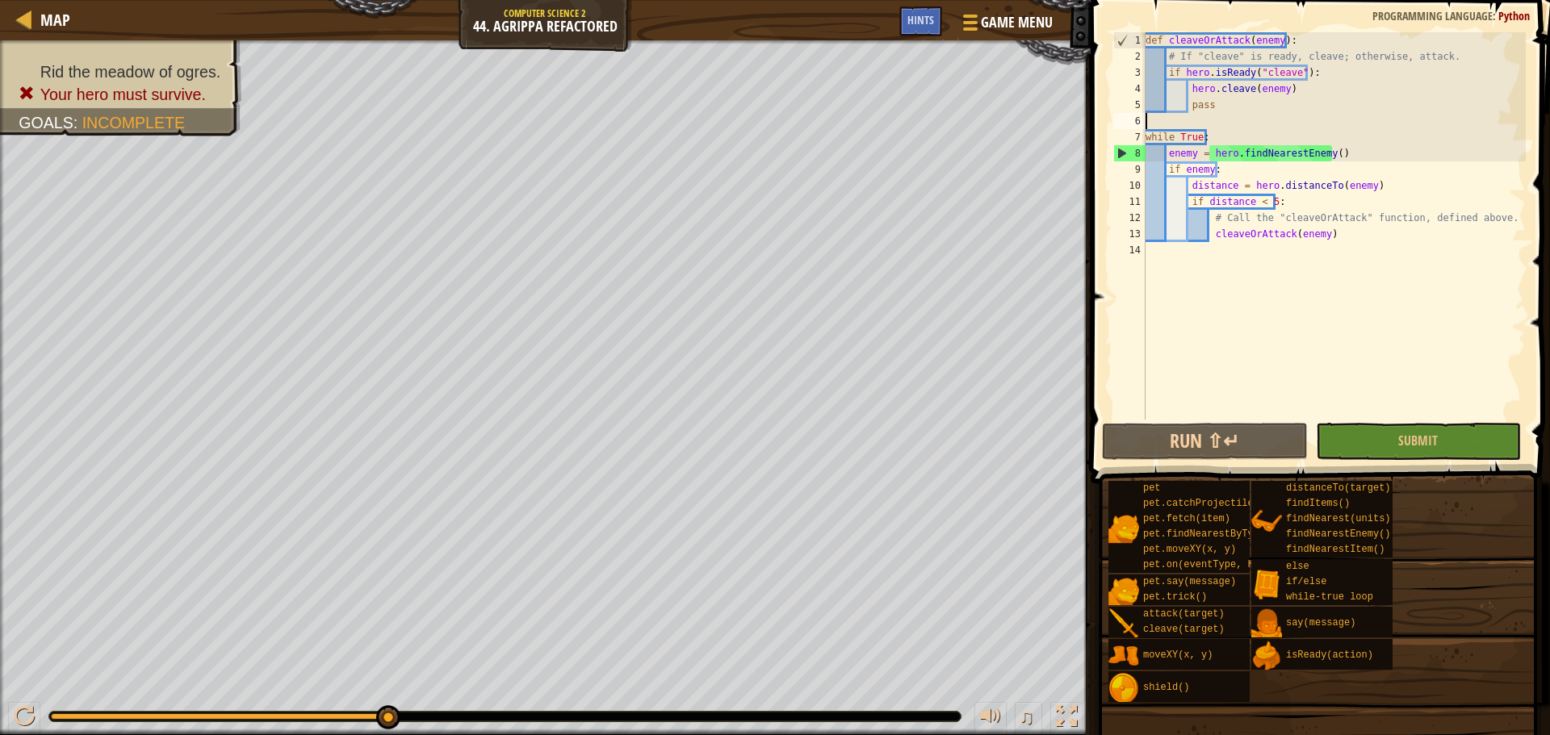
scroll to position [7, 0]
click at [1213, 119] on div "def cleaveOrAttack ( enemy ) : # If "cleave" is ready, cleave; otherwise, attac…" at bounding box center [1333, 242] width 383 height 420
click at [1233, 118] on div "def cleaveOrAttack ( enemy ) : # If "cleave" is ready, cleave; otherwise, attac…" at bounding box center [1333, 242] width 383 height 420
click at [1223, 115] on div "def cleaveOrAttack ( enemy ) : # If "cleave" is ready, cleave; otherwise, attac…" at bounding box center [1333, 242] width 383 height 420
click at [1173, 119] on div "def cleaveOrAttack ( enemy ) : # If "cleave" is ready, cleave; otherwise, attac…" at bounding box center [1333, 242] width 383 height 420
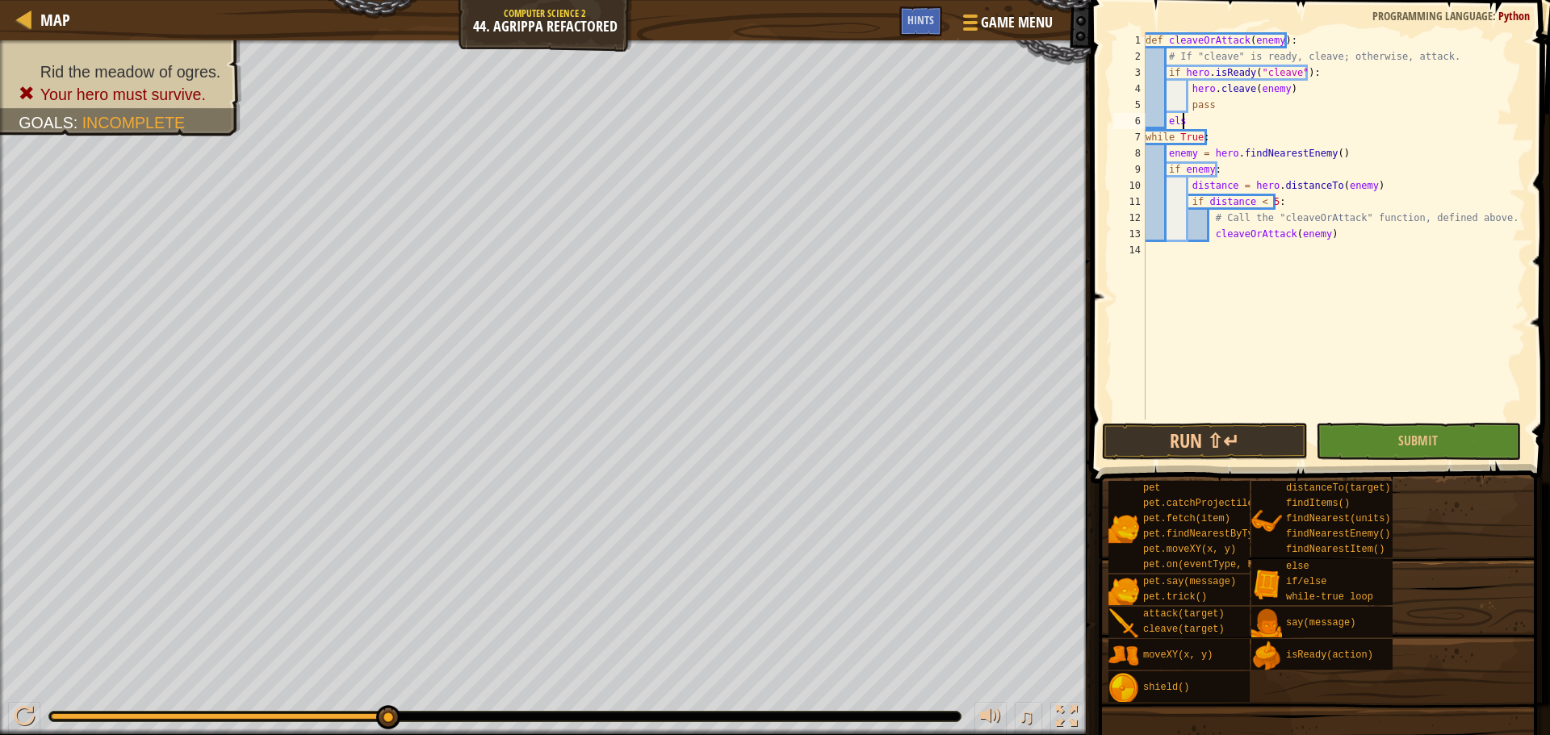
scroll to position [7, 2]
type textarea "else:"
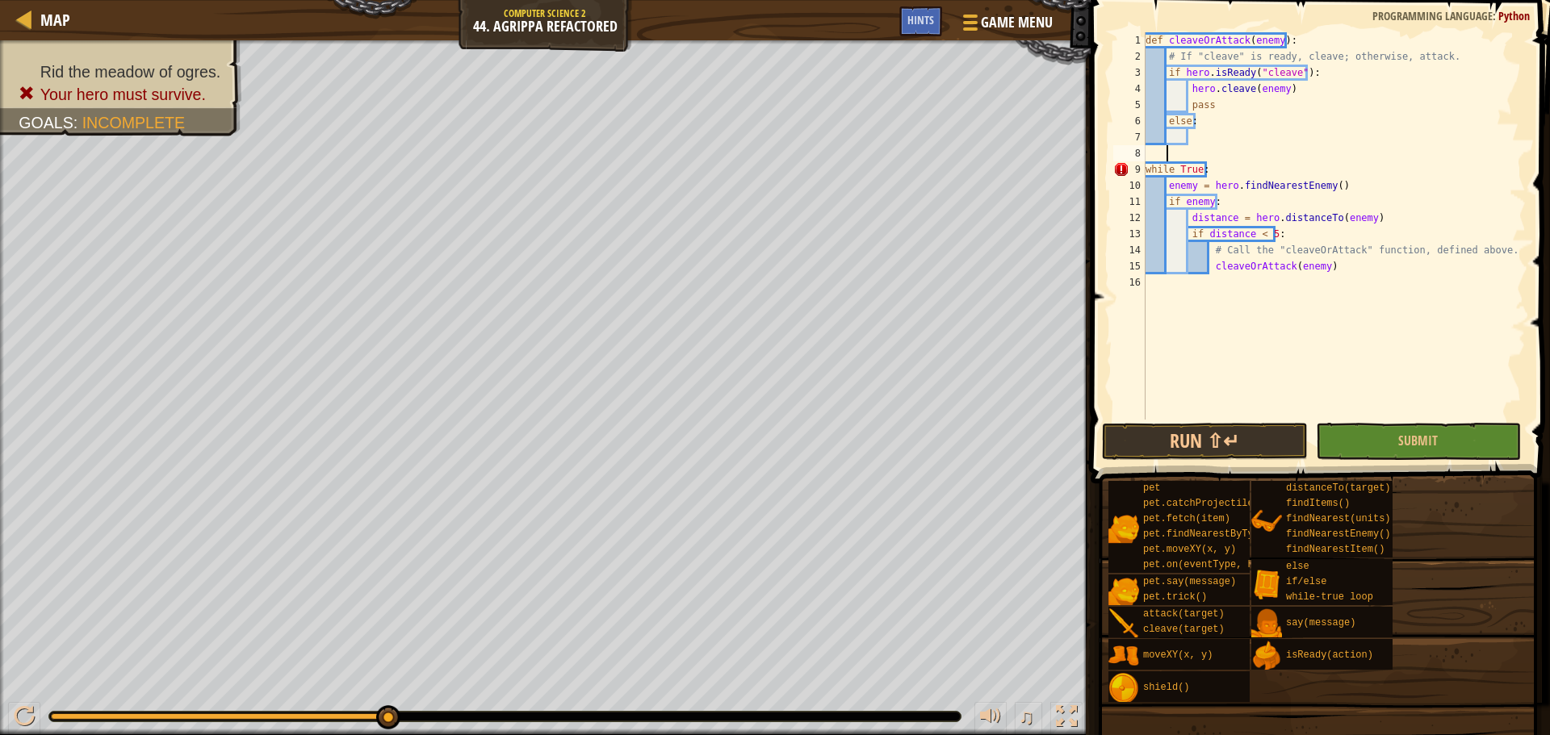
scroll to position [7, 0]
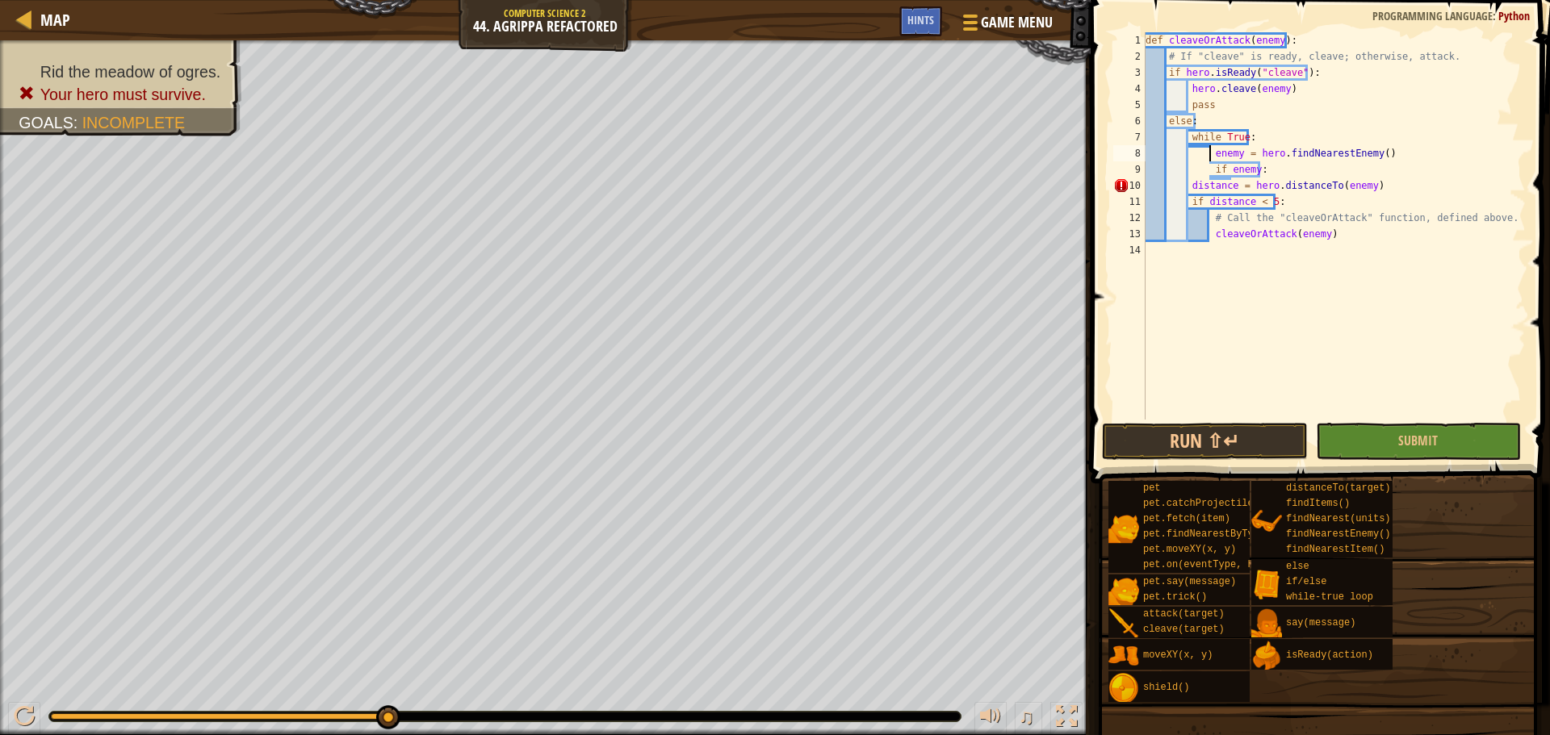
click at [1188, 186] on div "def cleaveOrAttack ( enemy ) : # If "cleave" is ready, cleave; otherwise, attac…" at bounding box center [1333, 242] width 383 height 420
drag, startPoint x: 1188, startPoint y: 202, endPoint x: 1189, endPoint y: 210, distance: 8.1
click at [1187, 202] on div "def cleaveOrAttack ( enemy ) : # If "cleave" is ready, cleave; otherwise, attac…" at bounding box center [1333, 242] width 383 height 420
click at [1202, 236] on div "def cleaveOrAttack ( enemy ) : # If "cleave" is ready, cleave; otherwise, attac…" at bounding box center [1333, 242] width 383 height 420
click at [1362, 454] on button "Submit" at bounding box center [1418, 441] width 205 height 37
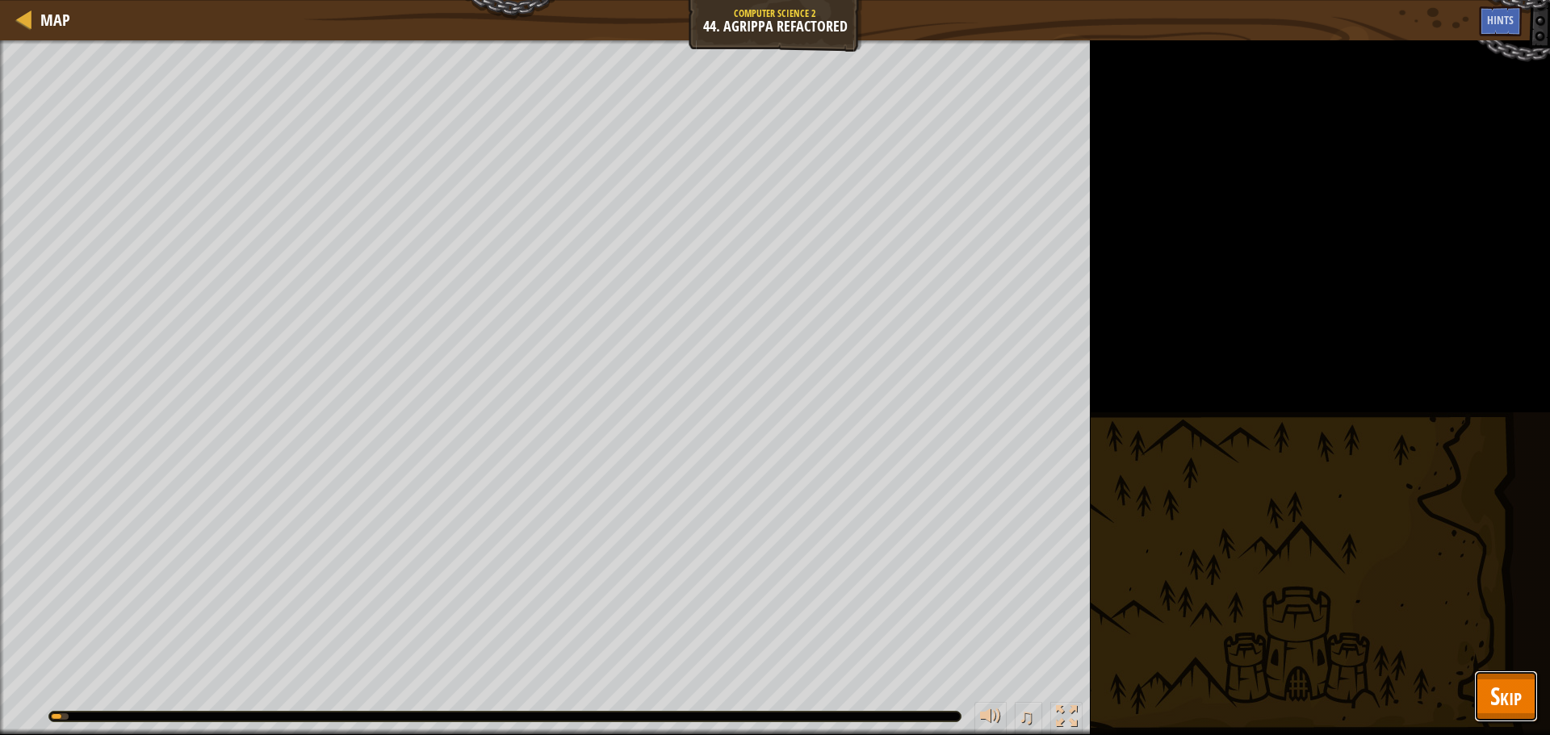
click at [1494, 692] on span "Skip" at bounding box center [1505, 696] width 31 height 33
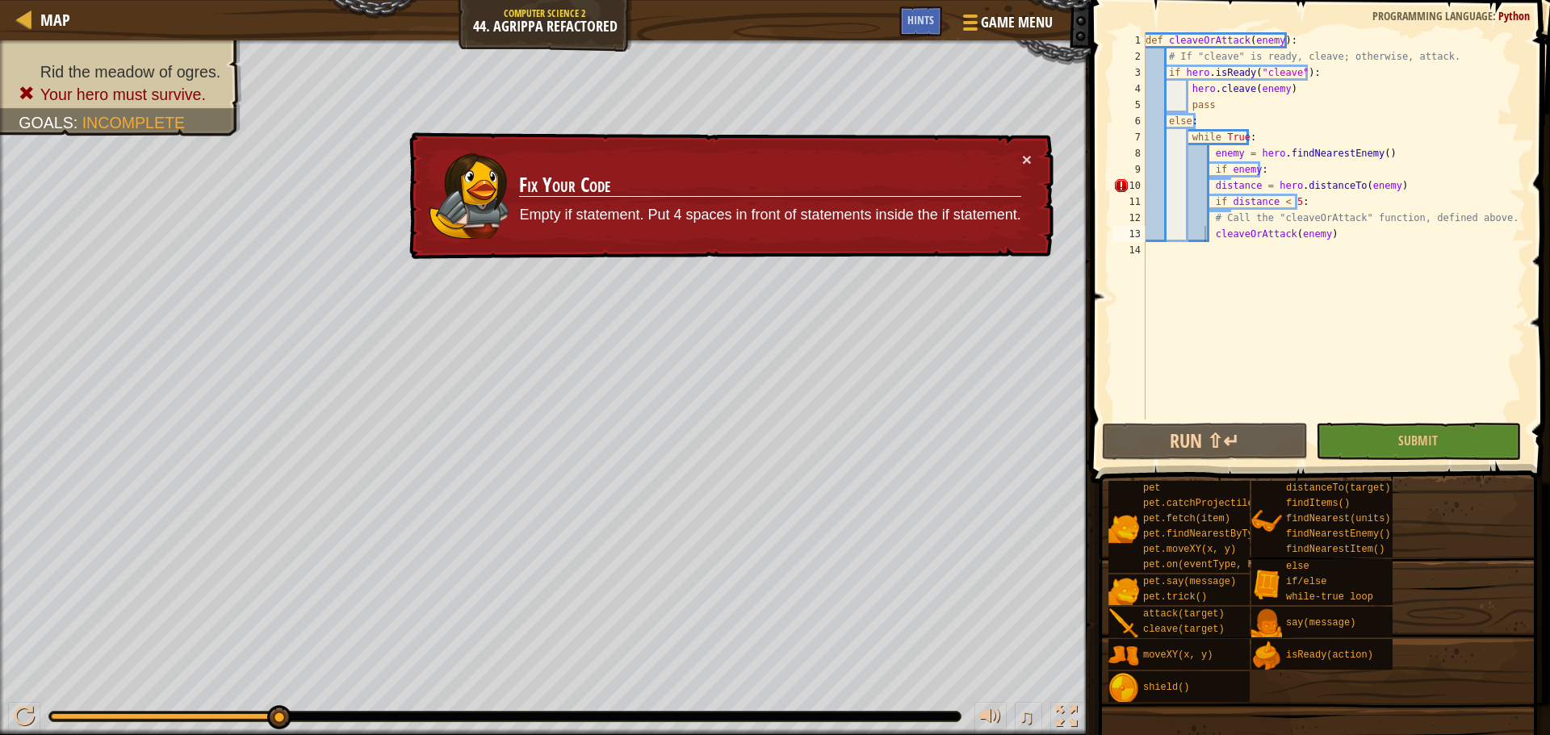
click at [1211, 190] on div "def cleaveOrAttack ( enemy ) : # If "cleave" is ready, cleave; otherwise, attac…" at bounding box center [1333, 242] width 383 height 420
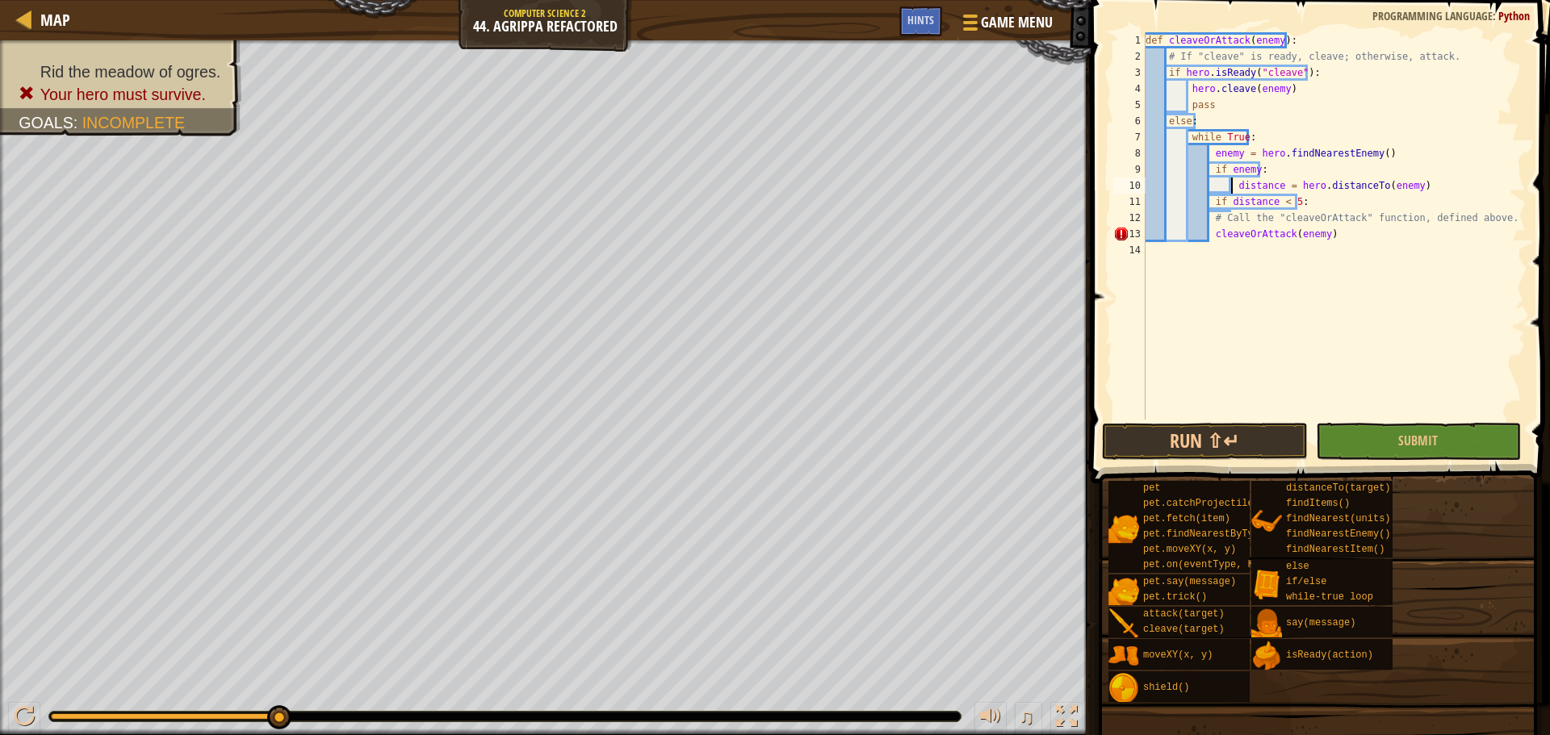
click at [1211, 202] on div "def cleaveOrAttack ( enemy ) : # If "cleave" is ready, cleave; otherwise, attac…" at bounding box center [1333, 242] width 383 height 420
click at [1211, 236] on div "def cleaveOrAttack ( enemy ) : # If "cleave" is ready, cleave; otherwise, attac…" at bounding box center [1333, 242] width 383 height 420
click at [1399, 439] on button "Submit" at bounding box center [1418, 441] width 205 height 37
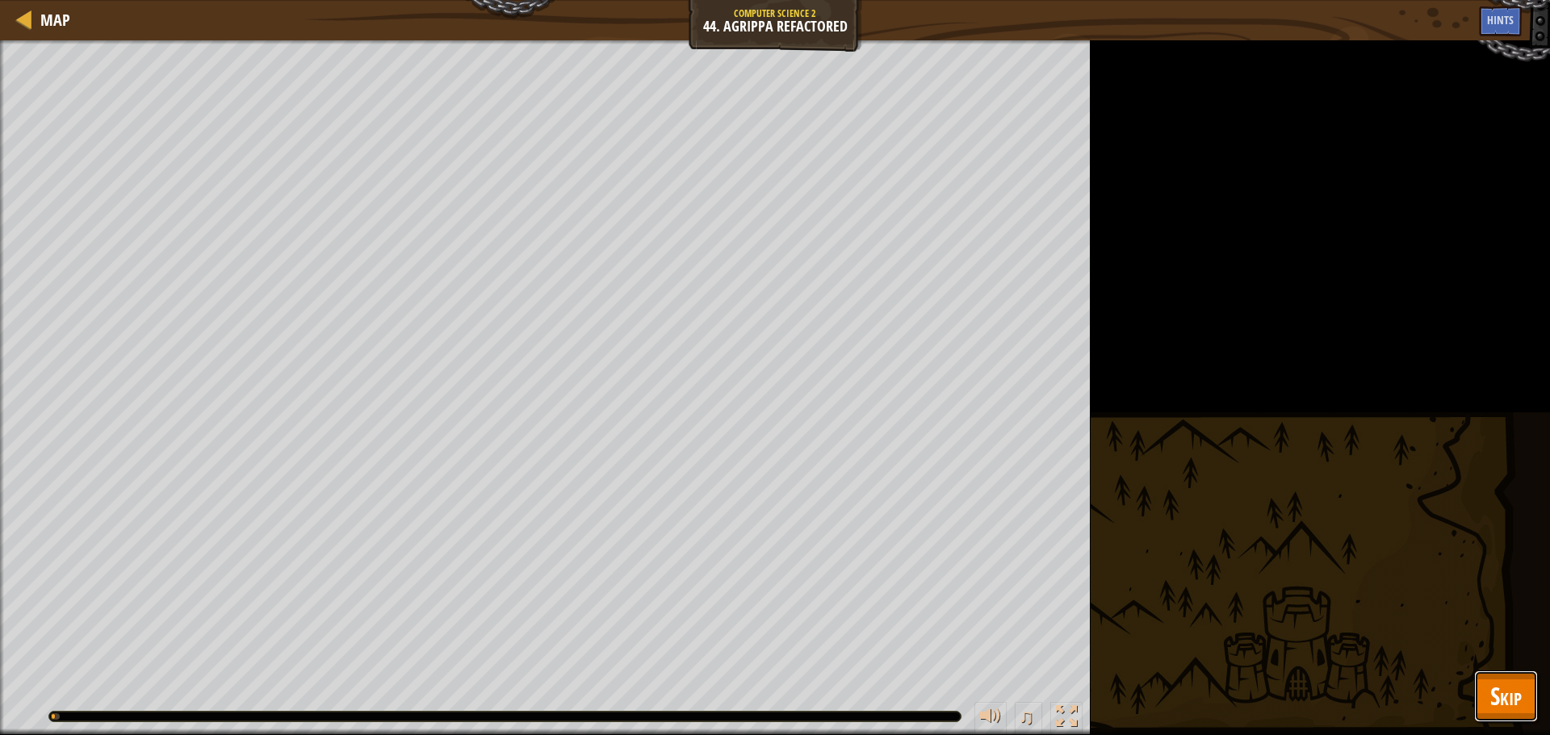
click at [1525, 691] on button "Skip" at bounding box center [1506, 697] width 64 height 52
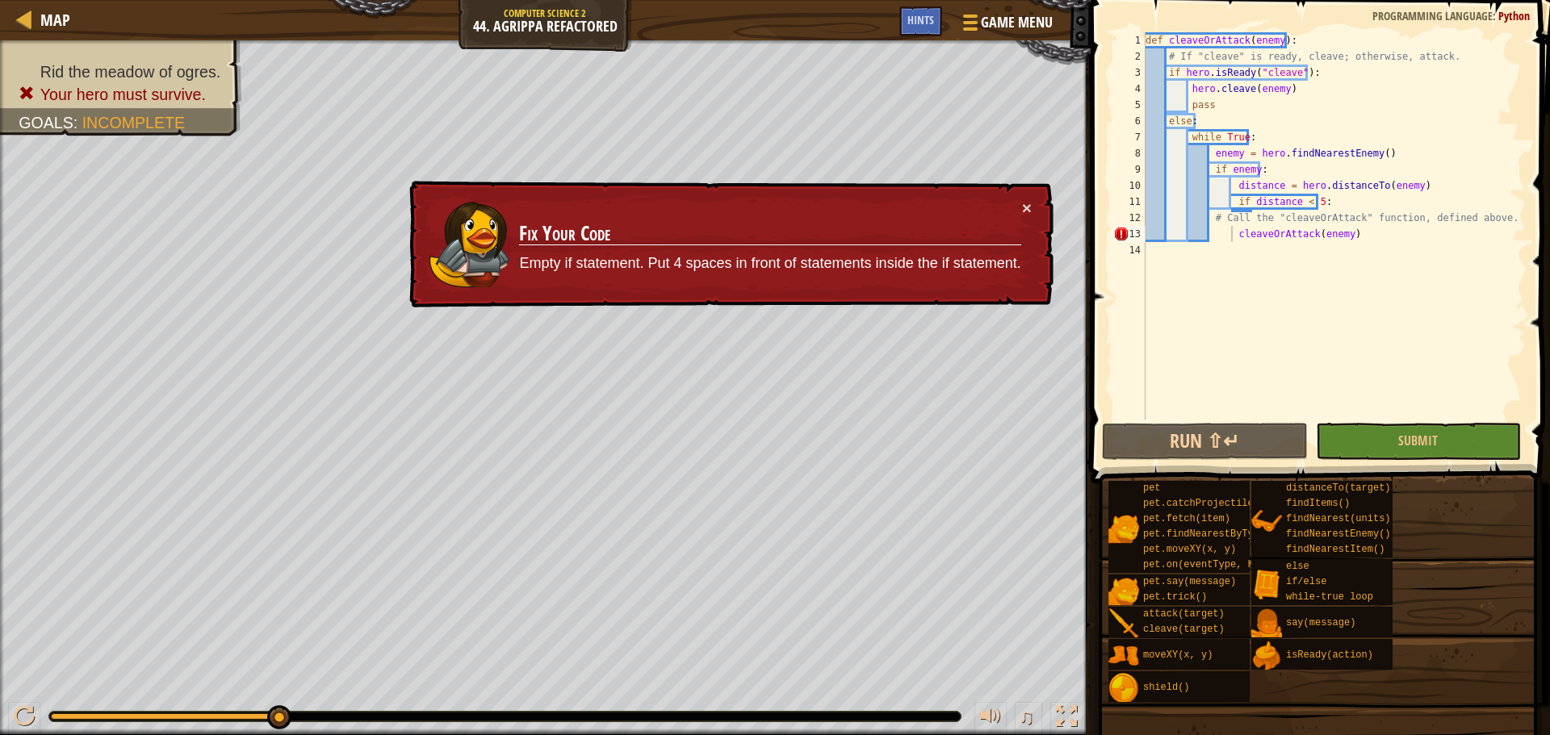
click at [1232, 241] on div "def cleaveOrAttack ( enemy ) : # If "cleave" is ready, cleave; otherwise, attac…" at bounding box center [1333, 242] width 383 height 420
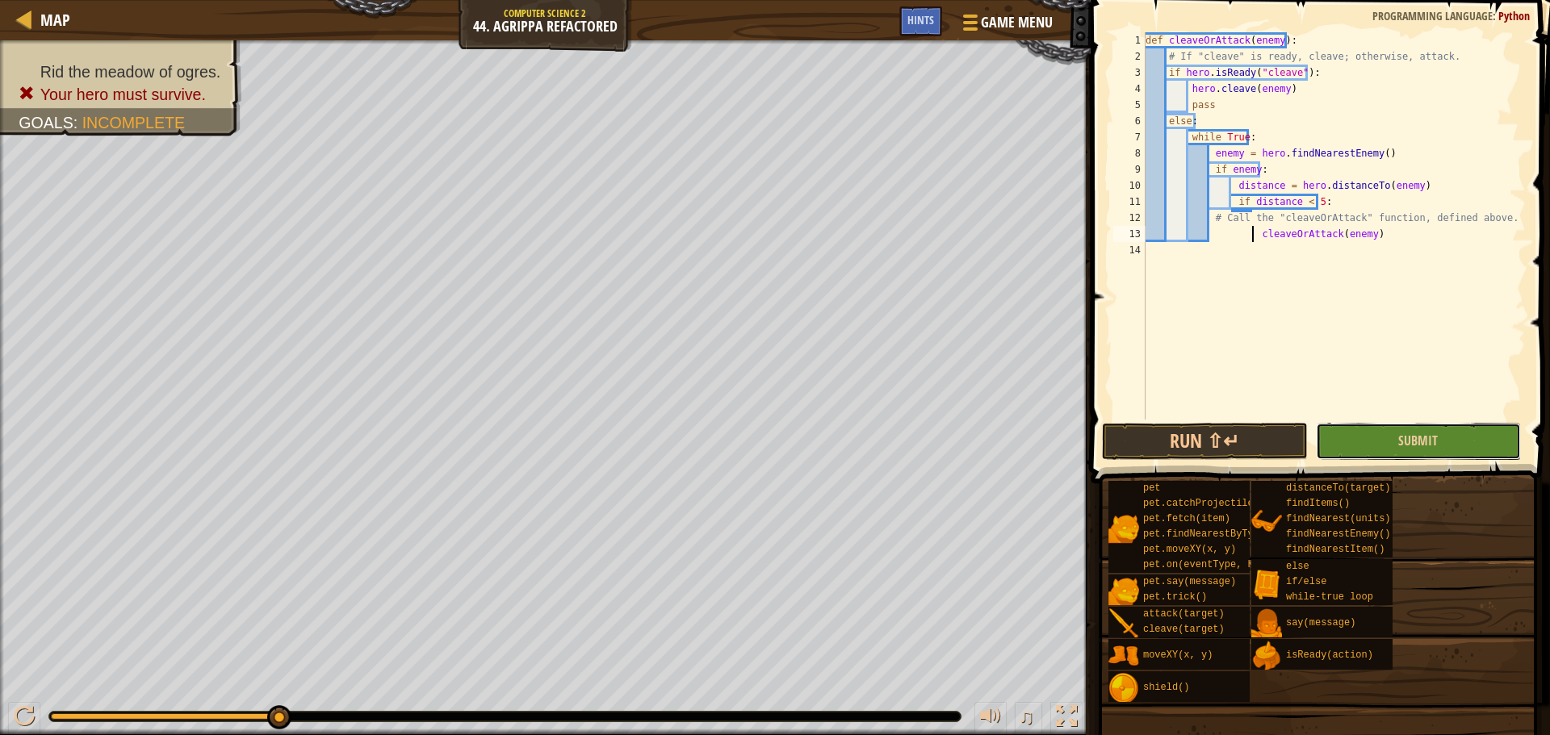
click at [1377, 439] on button "Submit" at bounding box center [1418, 441] width 205 height 37
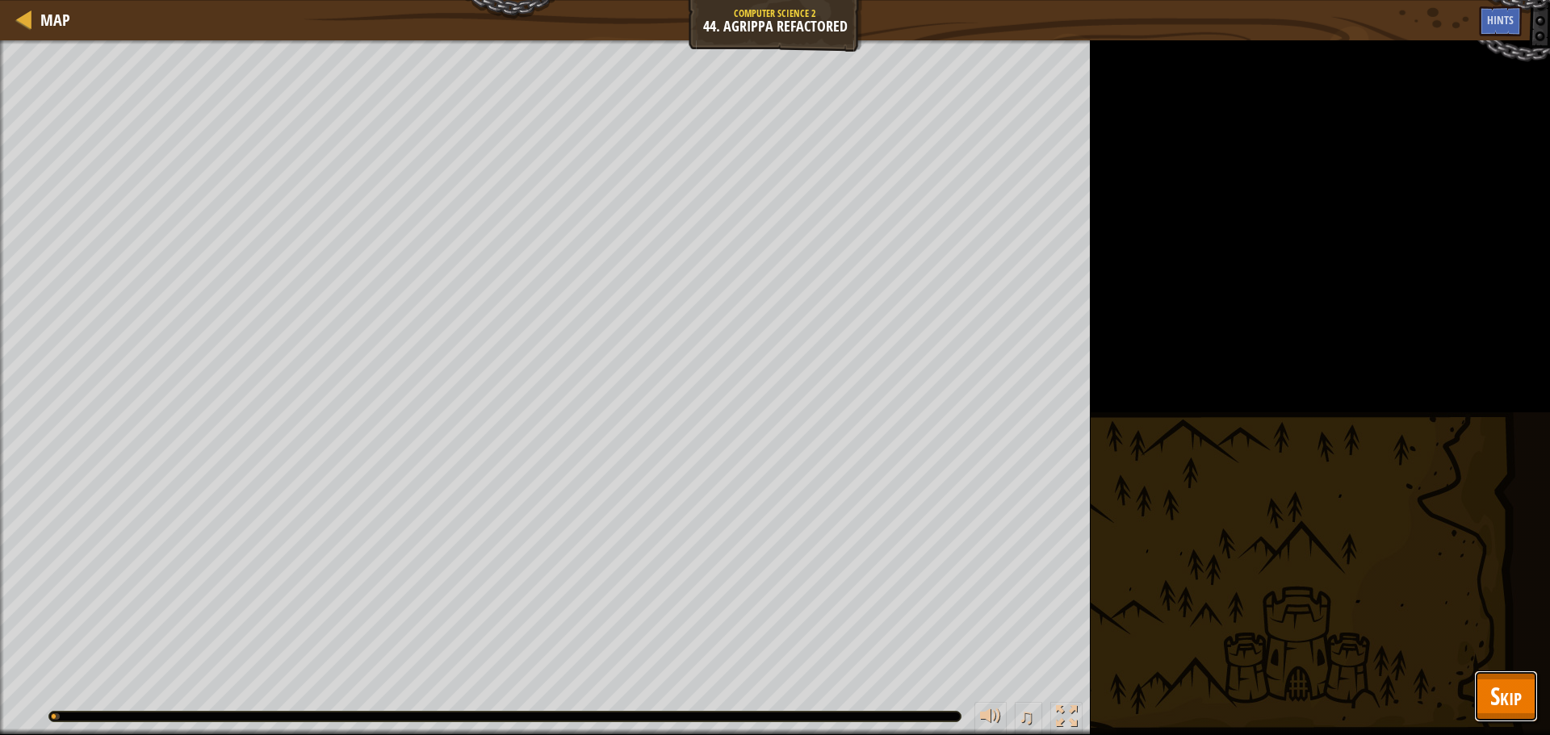
click at [1513, 684] on span "Skip" at bounding box center [1505, 696] width 31 height 33
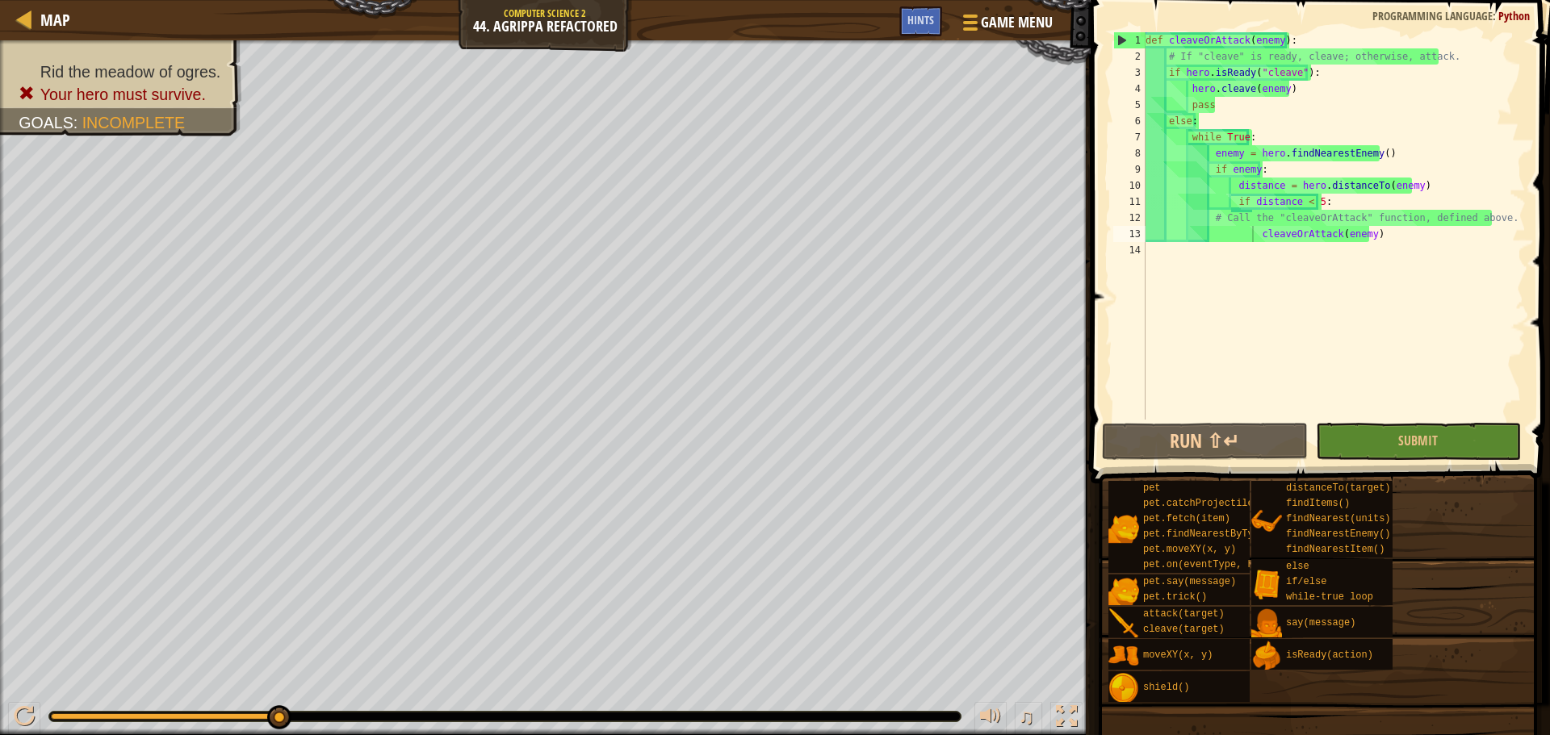
drag, startPoint x: 908, startPoint y: 31, endPoint x: 914, endPoint y: 40, distance: 10.5
click at [912, 39] on div "Game Menu Done Hints" at bounding box center [980, 25] width 163 height 38
click at [927, 32] on div "Hints" at bounding box center [920, 21] width 43 height 30
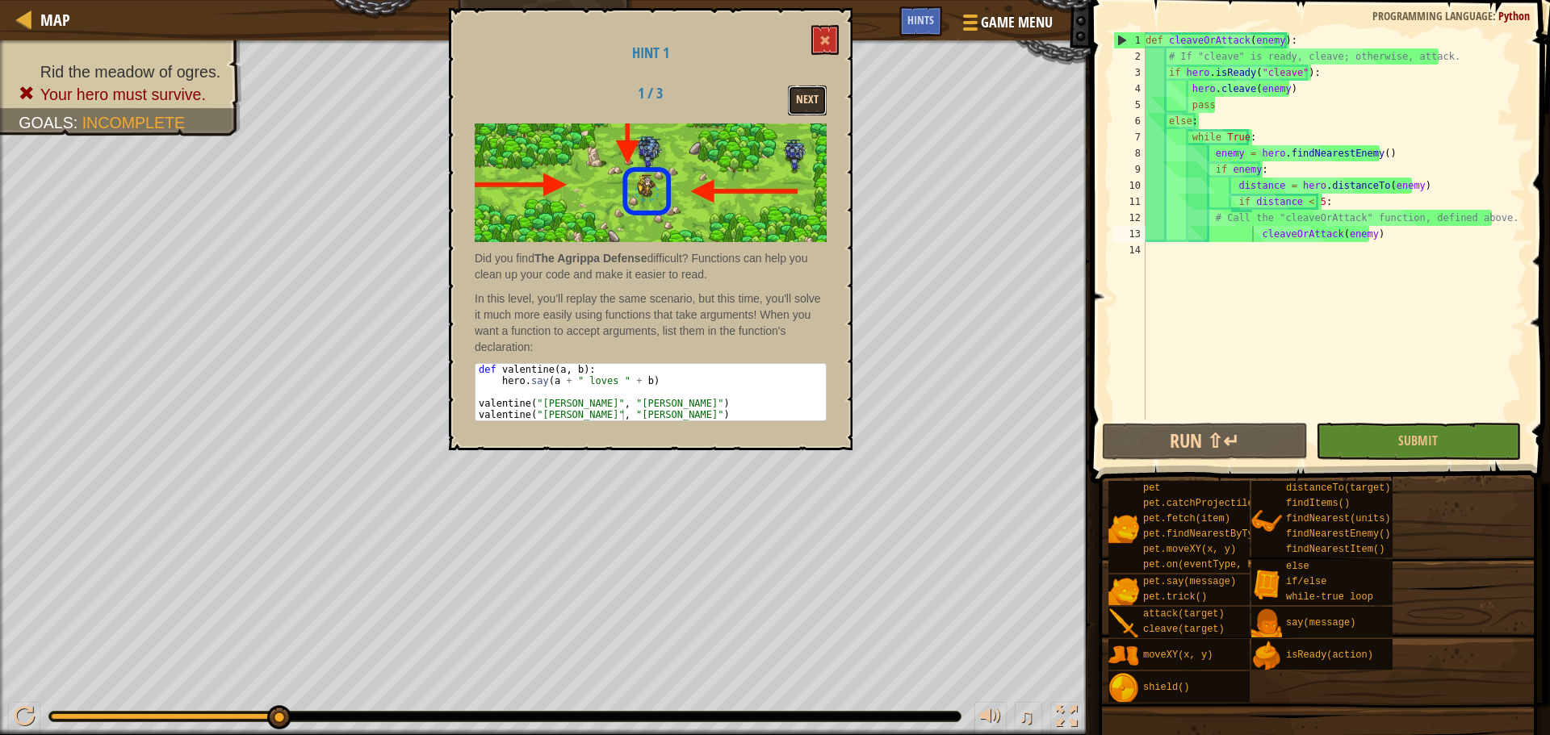
click at [799, 94] on button "Next" at bounding box center [807, 101] width 39 height 30
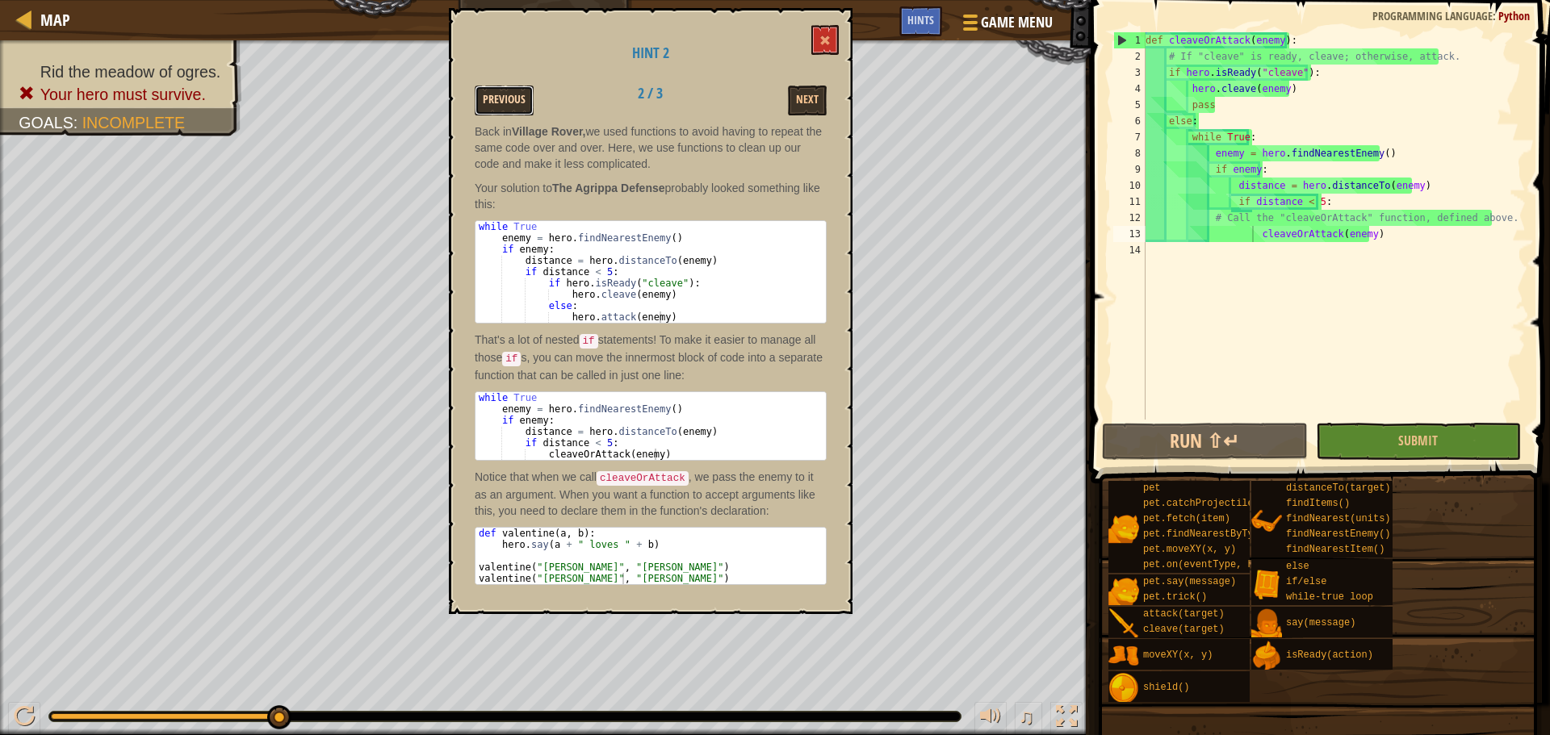
click at [511, 100] on button "Previous" at bounding box center [504, 101] width 59 height 30
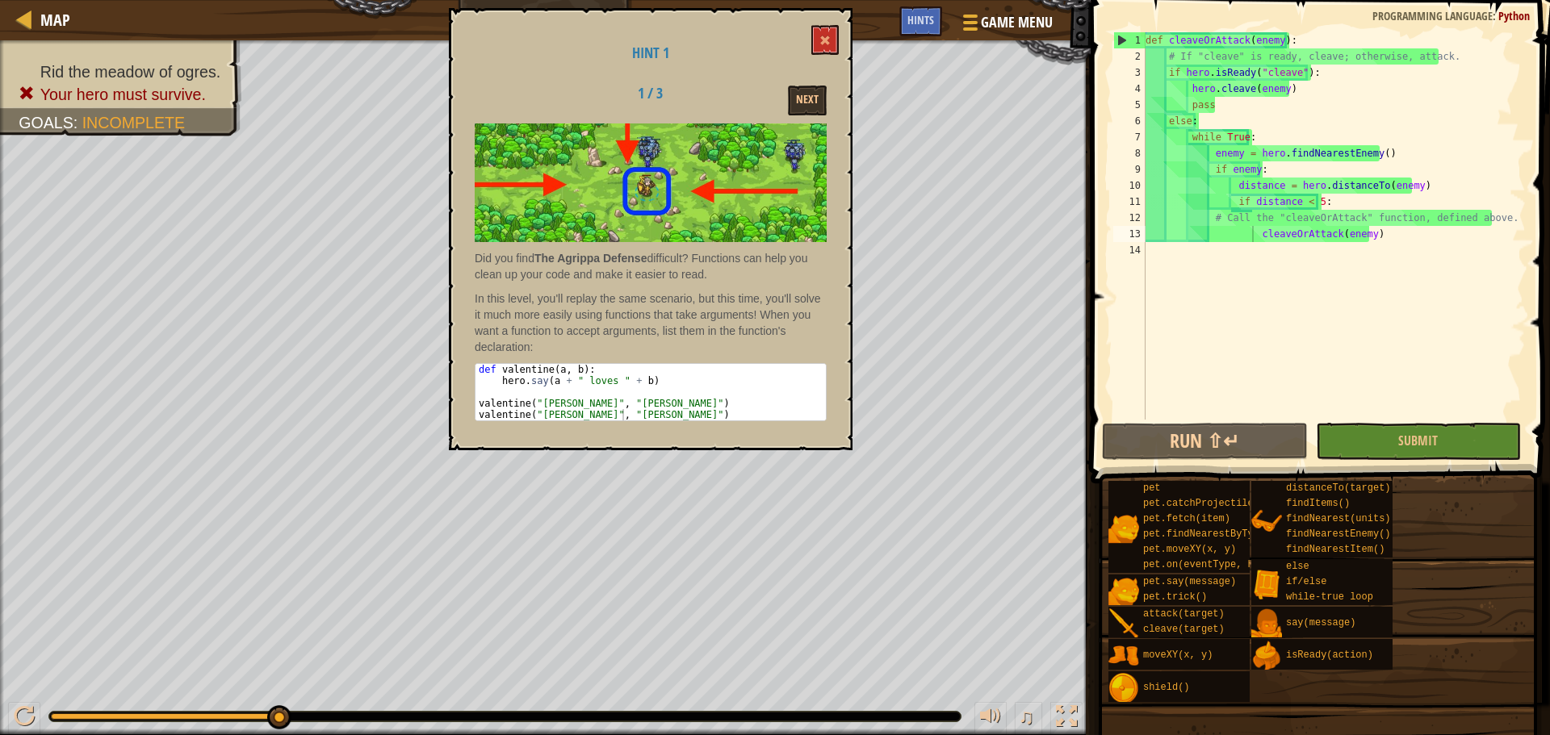
type textarea "enemy = hero.findNearestEnemy()"
click at [1242, 151] on div "def cleaveOrAttack ( enemy ) : # If "cleave" is ready, cleave; otherwise, attac…" at bounding box center [1333, 242] width 383 height 420
click at [966, 10] on button "Game Menu" at bounding box center [1006, 26] width 118 height 40
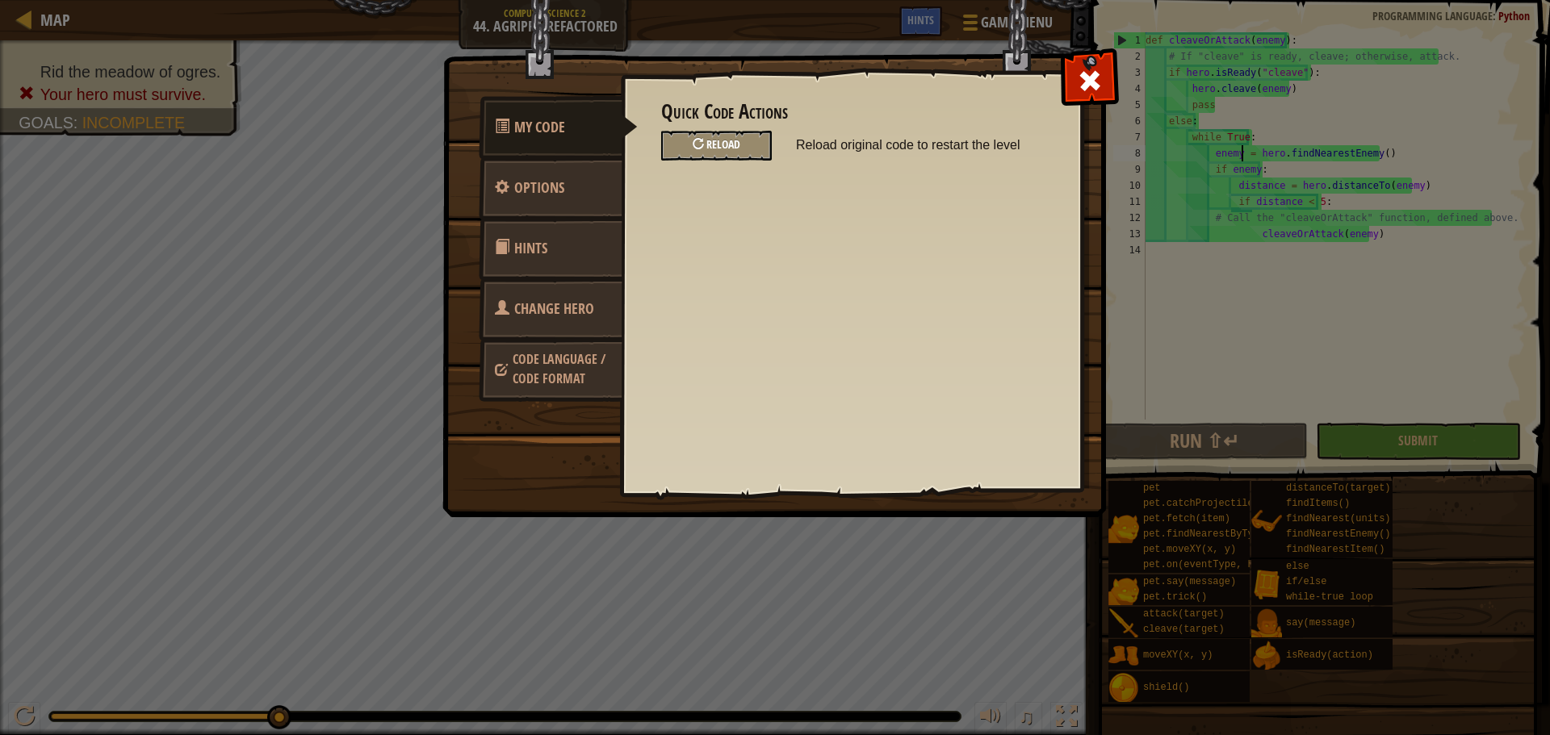
click at [744, 140] on div "Reload" at bounding box center [716, 146] width 111 height 30
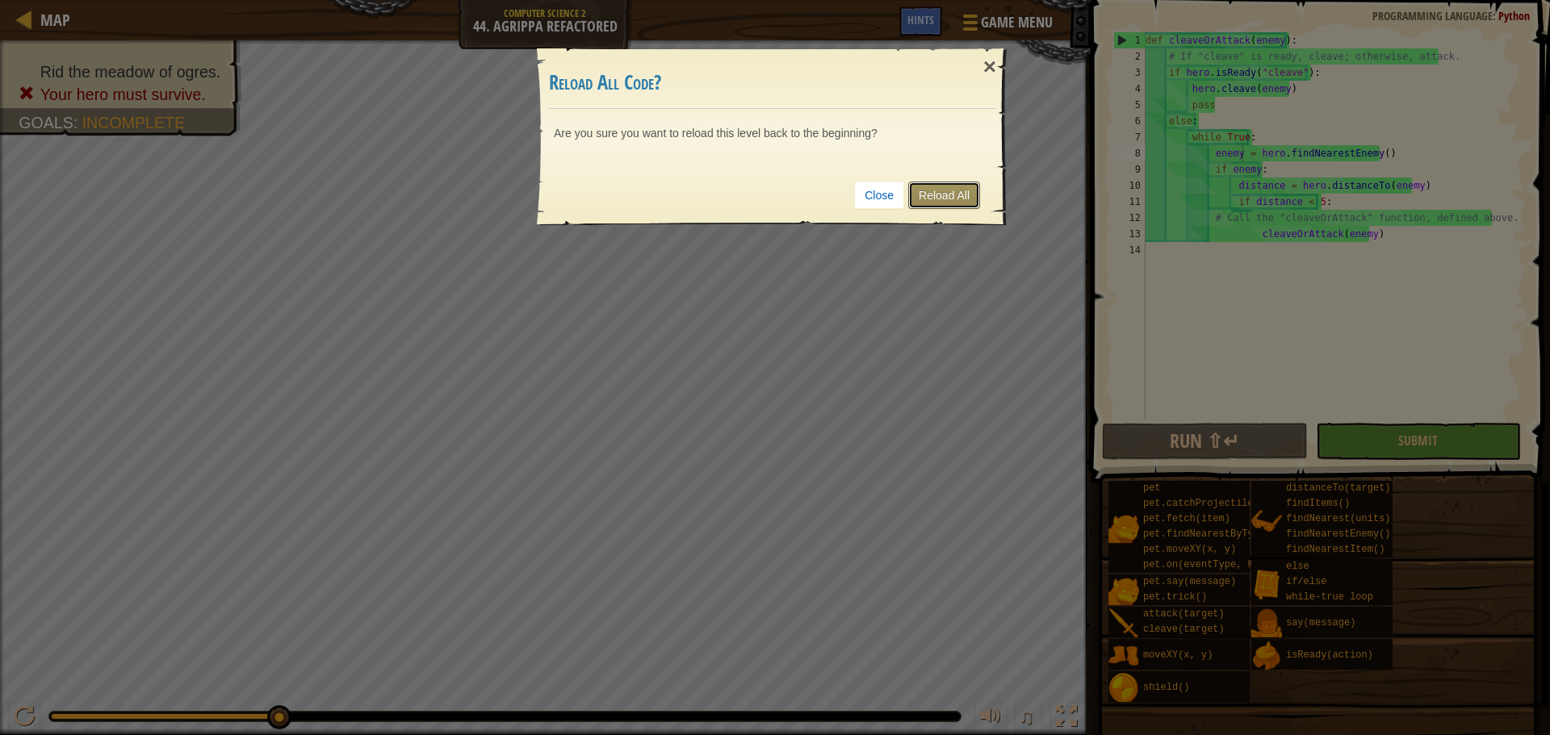
drag, startPoint x: 938, startPoint y: 197, endPoint x: 934, endPoint y: 185, distance: 12.8
click at [937, 199] on link "Reload All" at bounding box center [944, 195] width 72 height 27
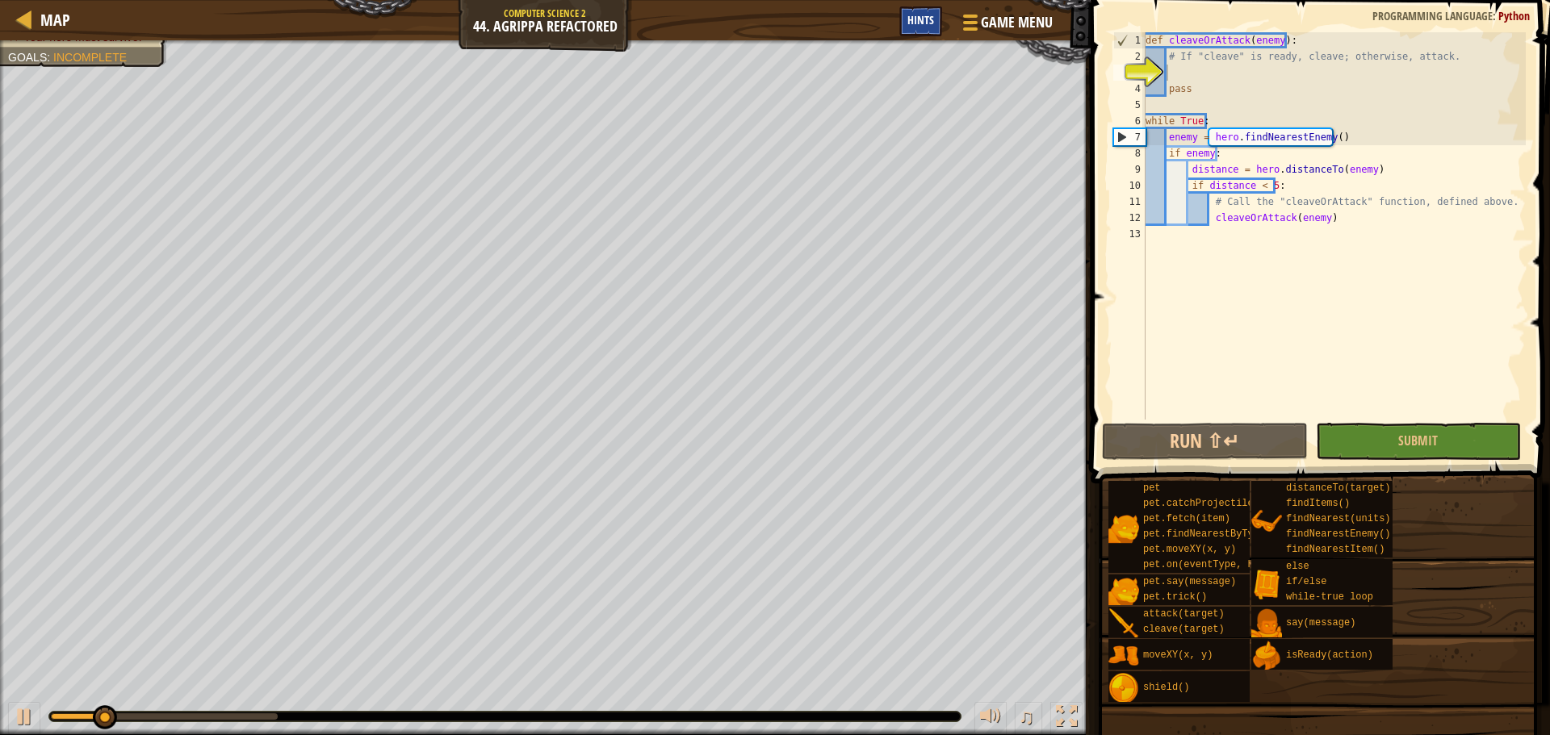
click at [922, 21] on span "Hints" at bounding box center [920, 19] width 27 height 15
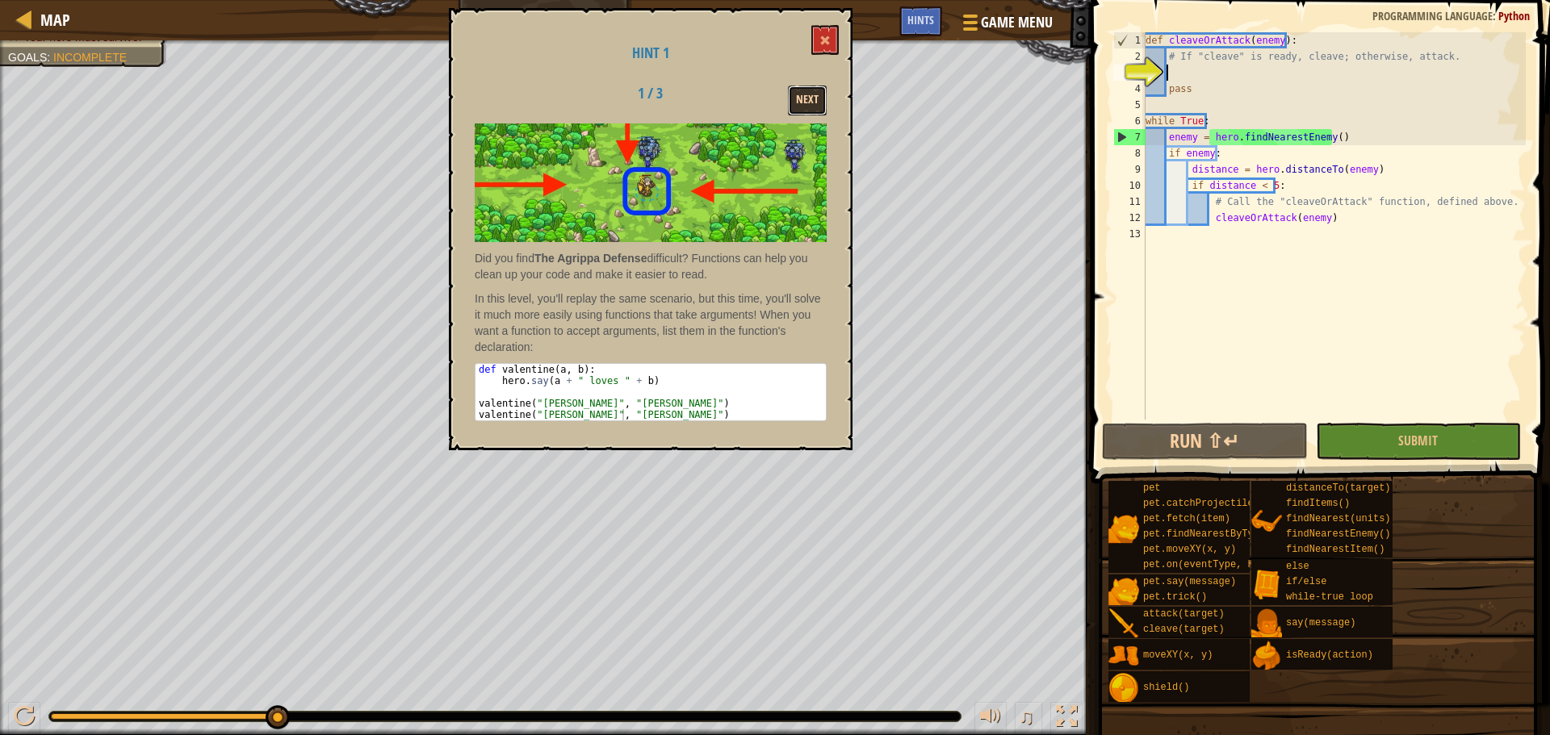
click at [804, 103] on button "Next" at bounding box center [807, 101] width 39 height 30
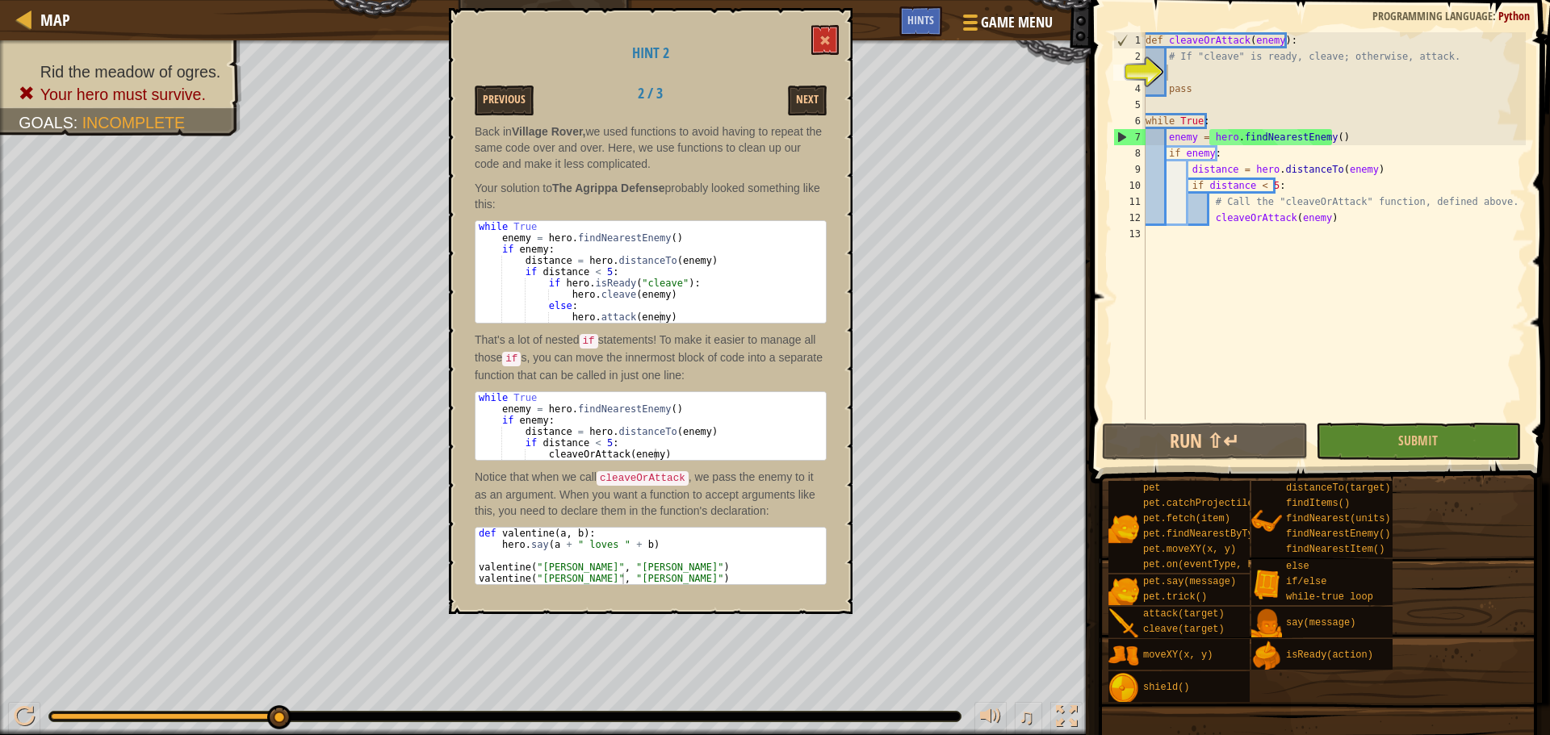
type textarea "# If "cleave" is ready, cleave; otherwise, attack."
click at [1204, 61] on div "def cleaveOrAttack ( enemy ) : # If "cleave" is ready, cleave; otherwise, attac…" at bounding box center [1333, 242] width 383 height 420
click at [1203, 70] on div "def cleaveOrAttack ( enemy ) : # If "cleave" is ready, cleave; otherwise, attac…" at bounding box center [1333, 242] width 383 height 420
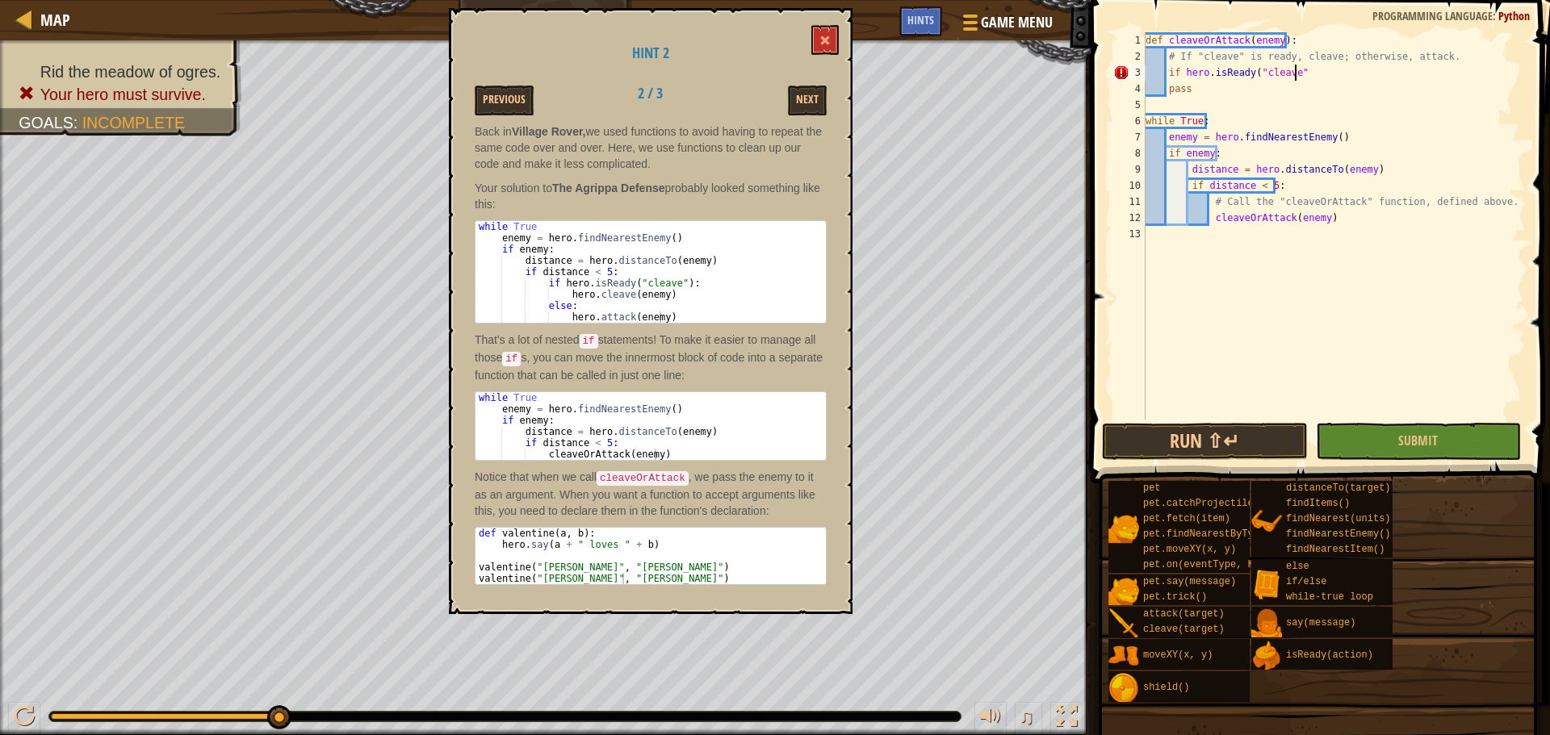
scroll to position [7, 11]
type textarea "if hero.isReady("cleave")"
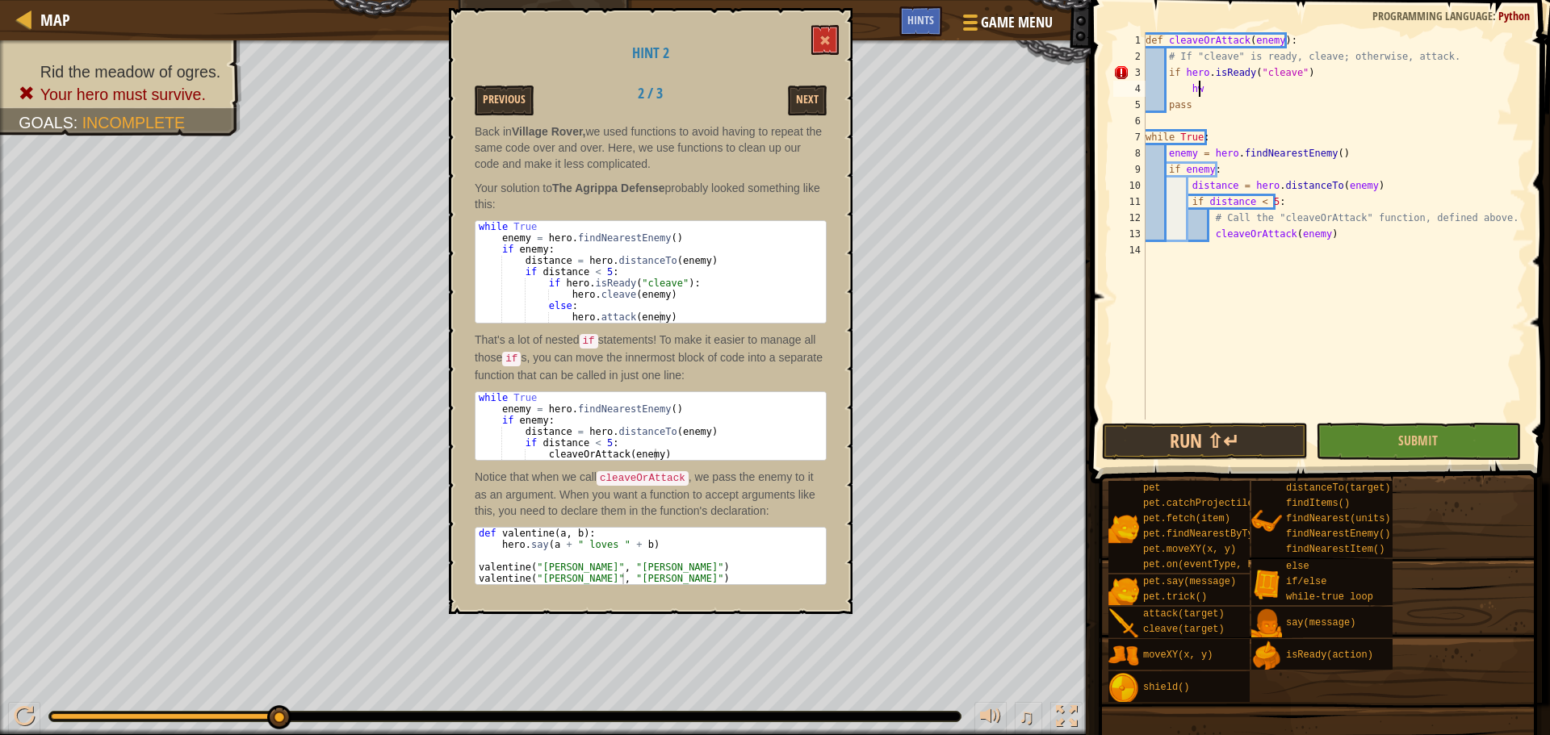
type textarea "h"
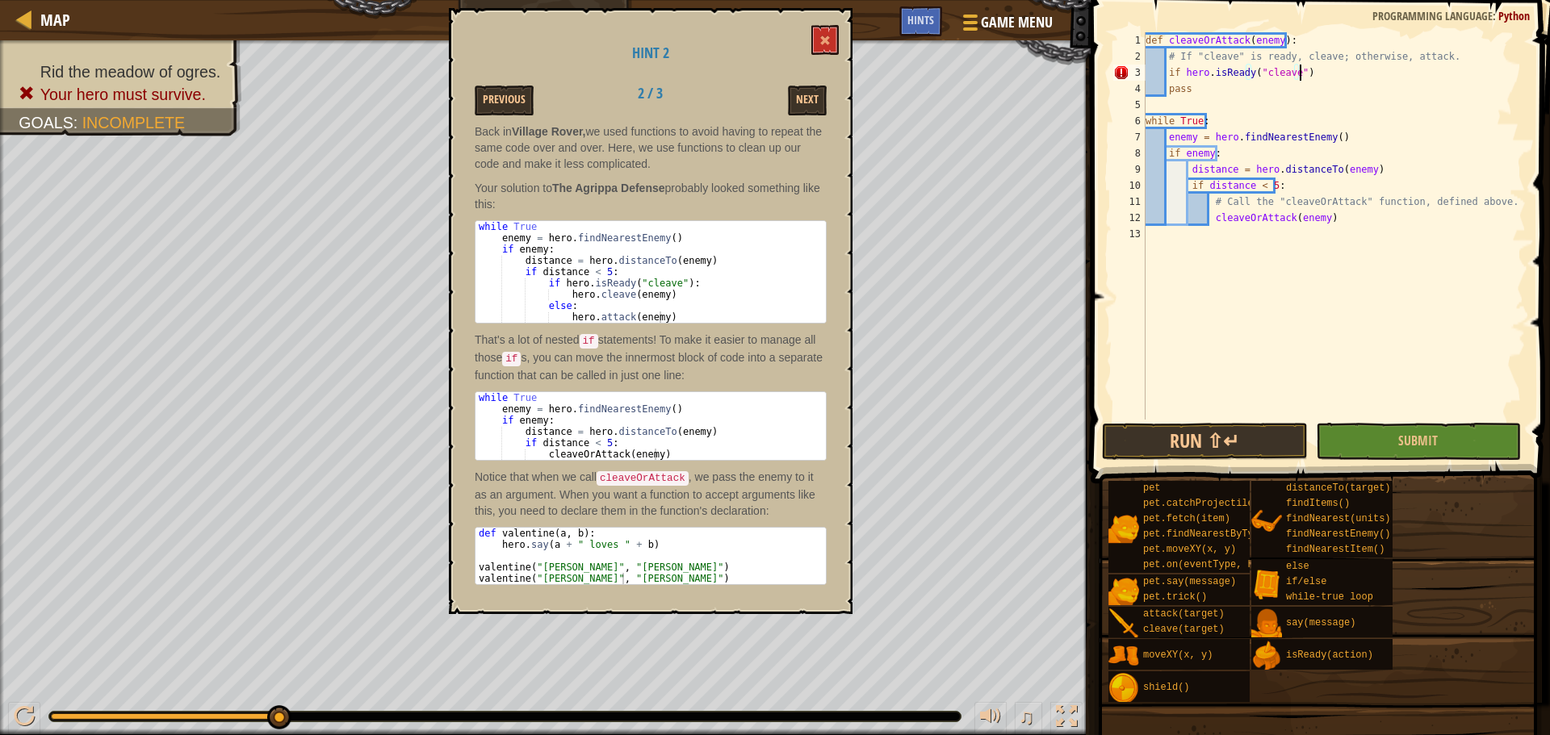
type textarea "if hero.isReady("cleave"):"
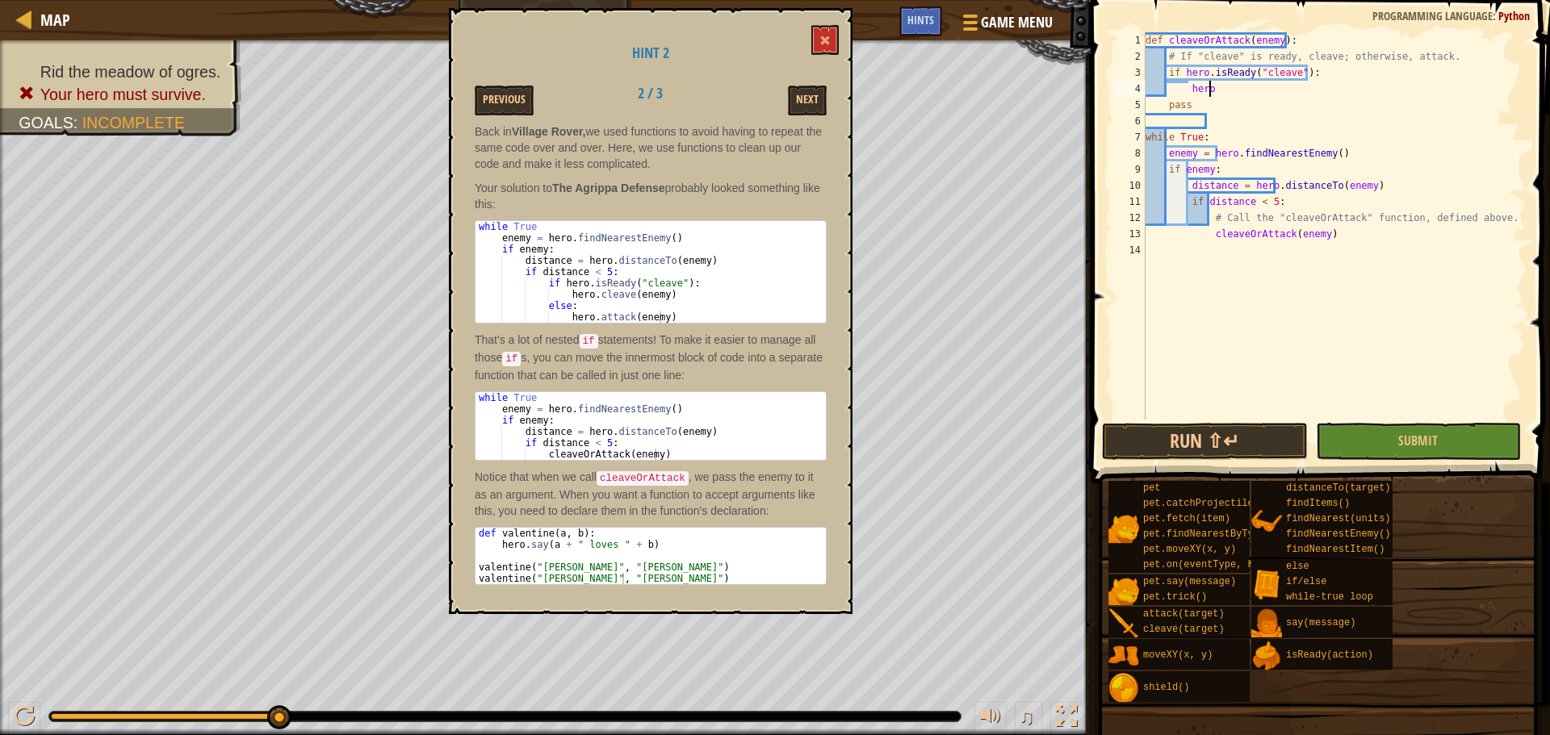
scroll to position [7, 5]
type textarea "hero.cleave(enemy)"
click at [1204, 116] on div "def cleaveOrAttack ( enemy ) : # If "cleave" is ready, cleave; otherwise, attac…" at bounding box center [1333, 242] width 383 height 420
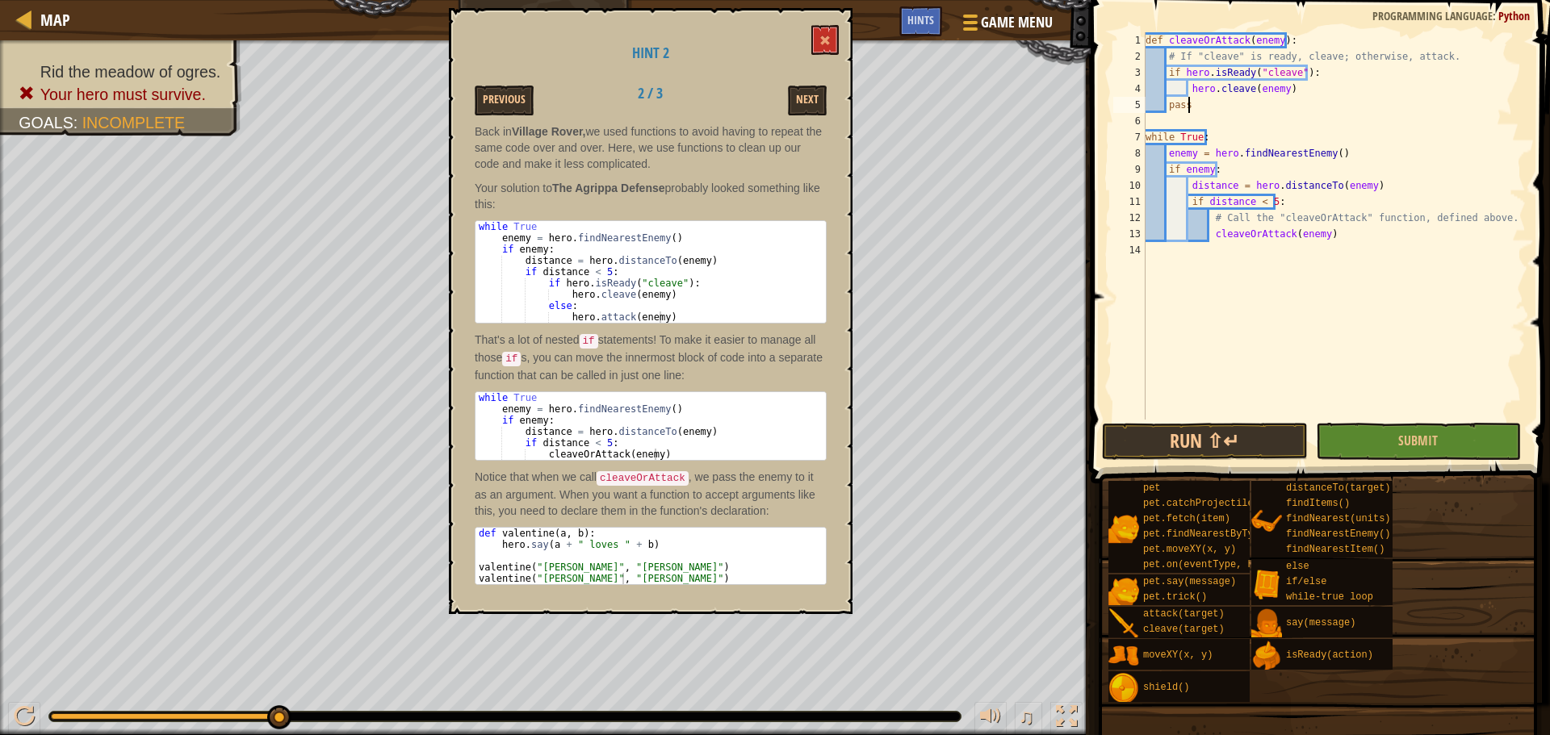
click at [1221, 112] on div "def cleaveOrAttack ( enemy ) : # If "cleave" is ready, cleave; otherwise, attac…" at bounding box center [1333, 242] width 383 height 420
type textarea "pass"
click at [1189, 121] on div "def cleaveOrAttack ( enemy ) : # If "cleave" is ready, cleave; otherwise, attac…" at bounding box center [1333, 242] width 383 height 420
click at [1214, 106] on div "def cleaveOrAttack ( enemy ) : # If "cleave" is ready, cleave; otherwise, attac…" at bounding box center [1333, 242] width 383 height 420
type textarea "pass"
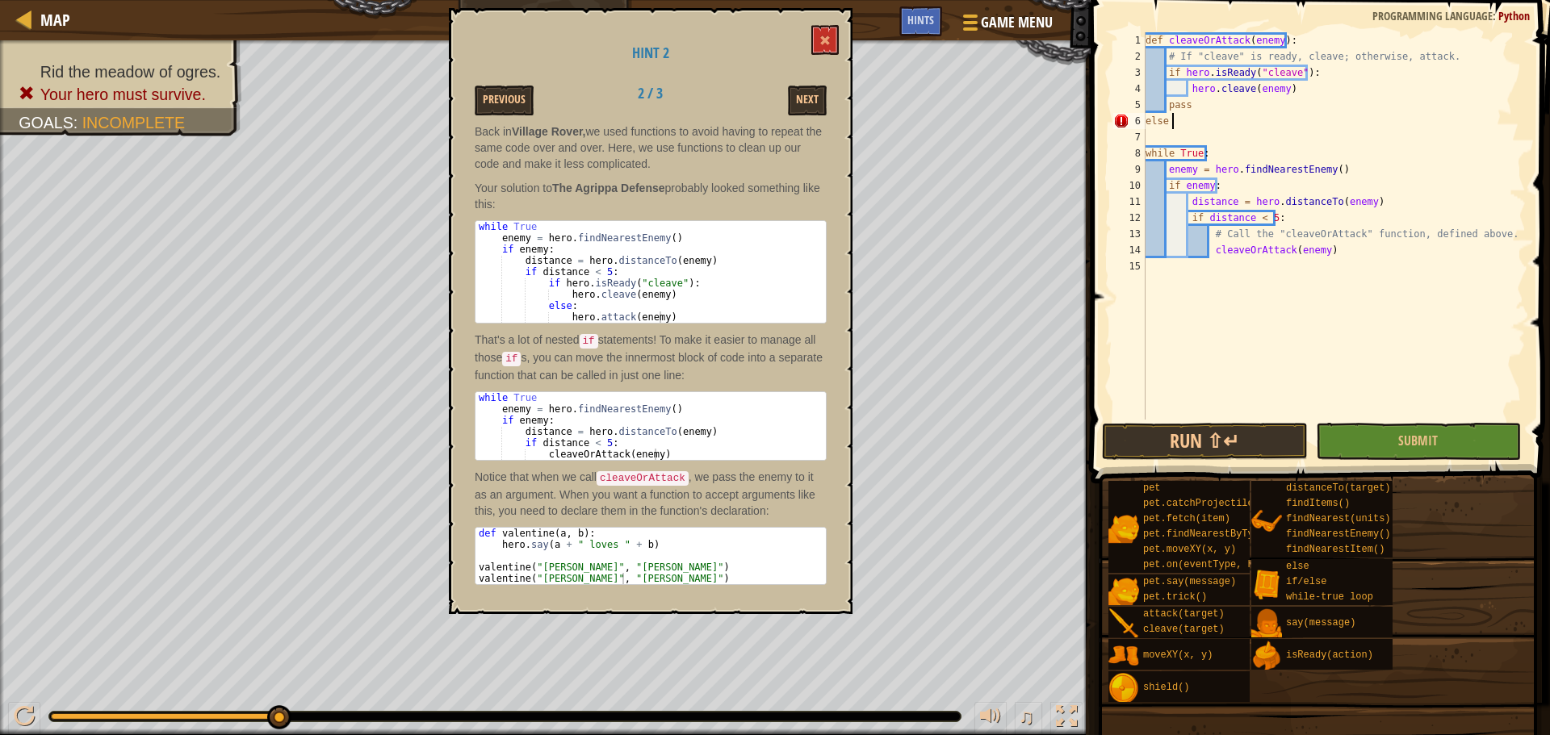
scroll to position [7, 1]
click at [1169, 105] on div "def cleaveOrAttack ( enemy ) : # If "cleave" is ready, cleave; otherwise, attac…" at bounding box center [1333, 242] width 383 height 420
click at [1168, 122] on div "def cleaveOrAttack ( enemy ) : # If "cleave" is ready, cleave; otherwise, attac…" at bounding box center [1333, 242] width 383 height 420
click at [1188, 91] on div "def cleaveOrAttack ( enemy ) : # If "cleave" is ready, cleave; otherwise, attac…" at bounding box center [1333, 242] width 383 height 420
click at [1290, 94] on div "def cleaveOrAttack ( enemy ) : # If "cleave" is ready, cleave; otherwise, attac…" at bounding box center [1333, 242] width 383 height 420
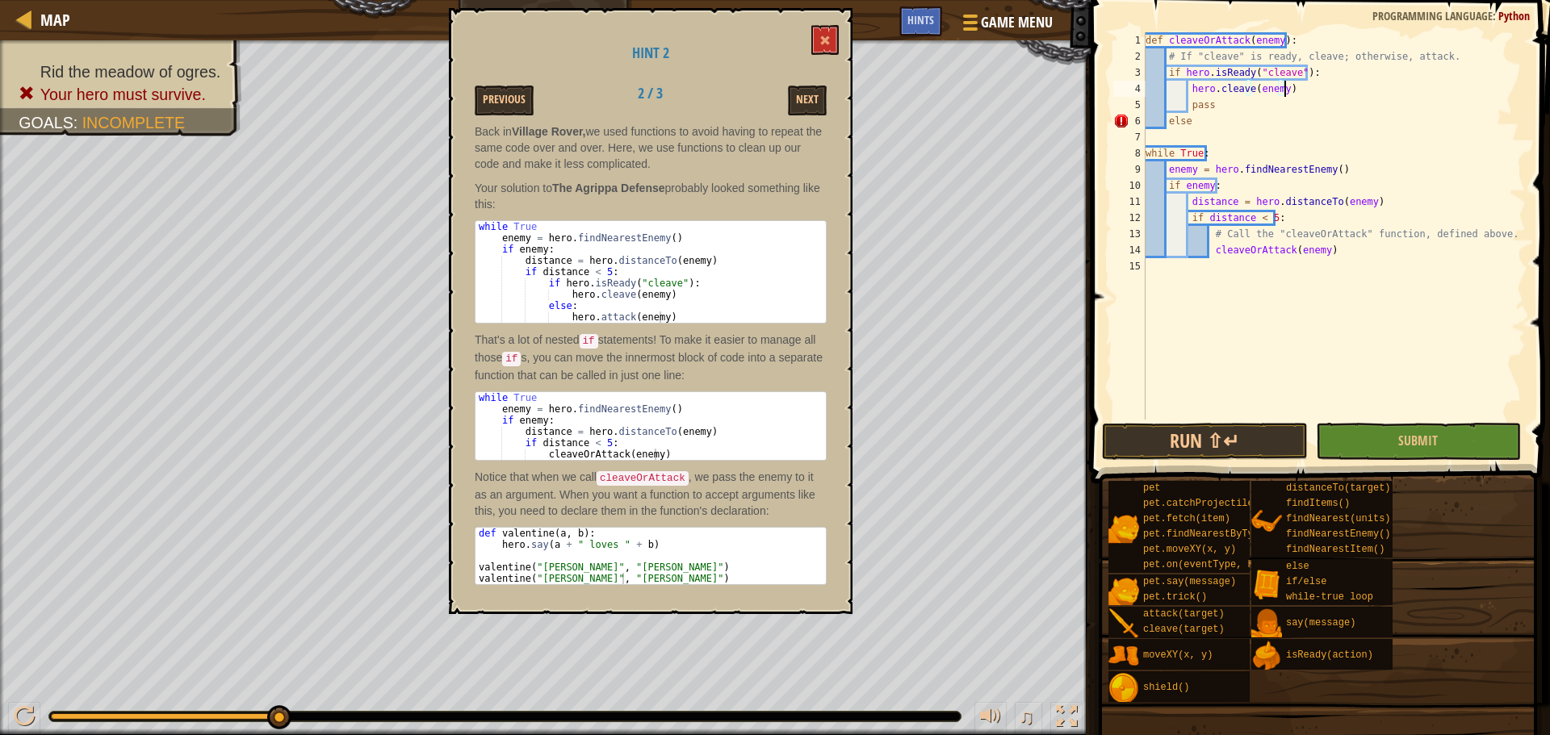
click at [1171, 123] on div "def cleaveOrAttack ( enemy ) : # If "cleave" is ready, cleave; otherwise, attac…" at bounding box center [1333, 242] width 383 height 420
click at [1167, 124] on div "def cleaveOrAttack ( enemy ) : # If "cleave" is ready, cleave; otherwise, attac…" at bounding box center [1333, 242] width 383 height 420
drag, startPoint x: 1196, startPoint y: 123, endPoint x: 1206, endPoint y: 123, distance: 9.7
click at [1201, 123] on div "def cleaveOrAttack ( enemy ) : # If "cleave" is ready, cleave; otherwise, attac…" at bounding box center [1333, 242] width 383 height 420
type textarea "else:"
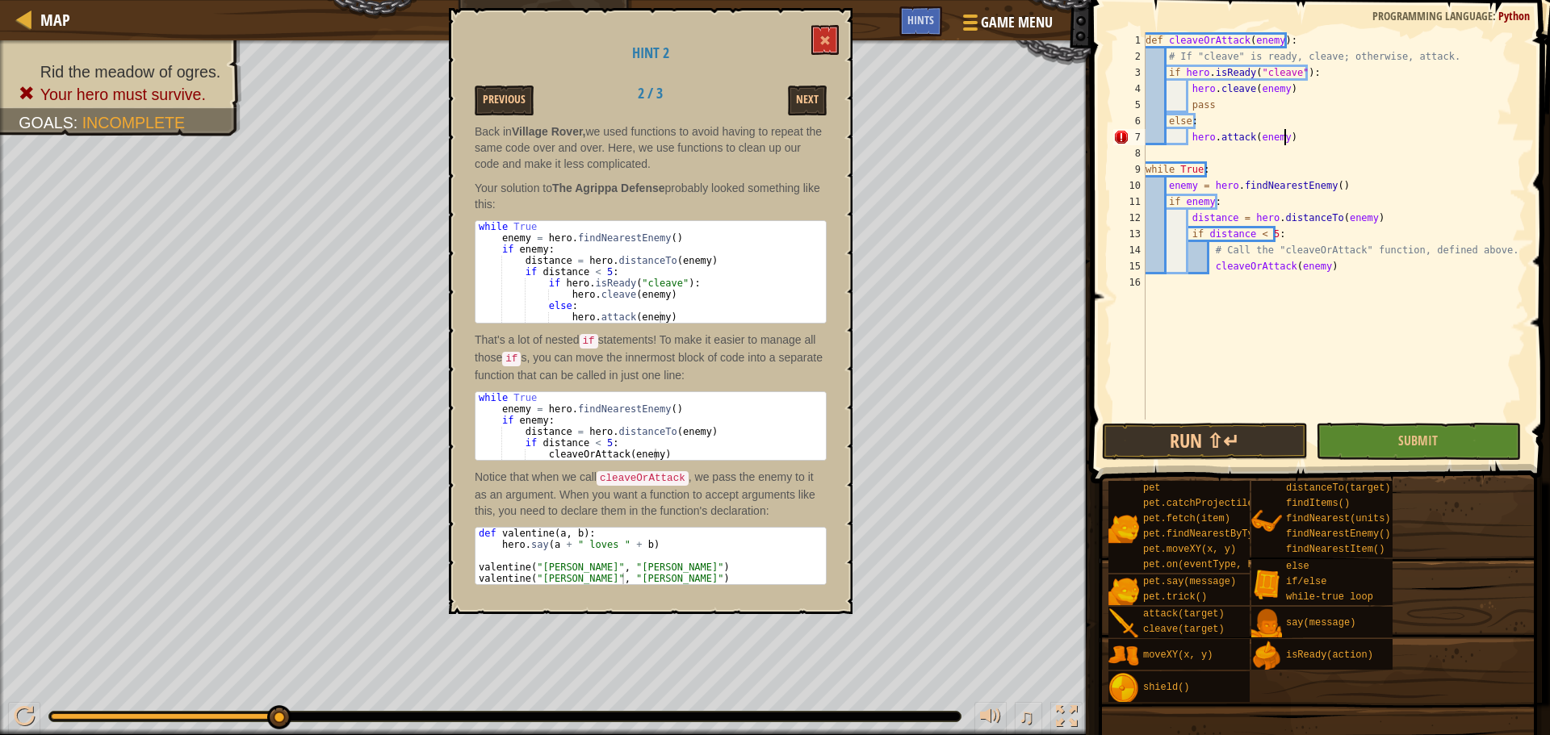
scroll to position [7, 10]
type textarea "hero.attack(enemy)"
click at [1440, 429] on button "Submit" at bounding box center [1418, 441] width 205 height 37
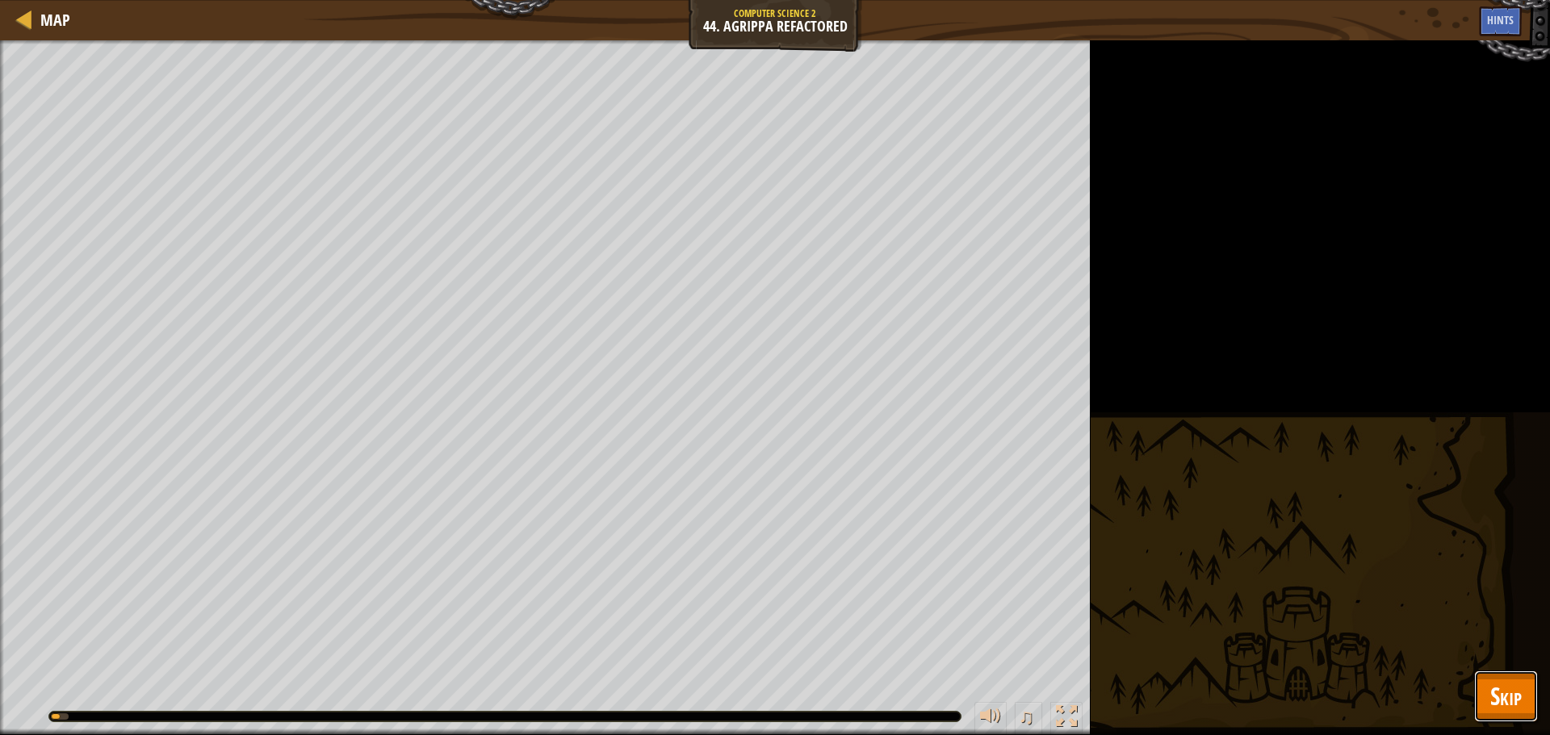
click at [1496, 720] on button "Skip" at bounding box center [1506, 697] width 64 height 52
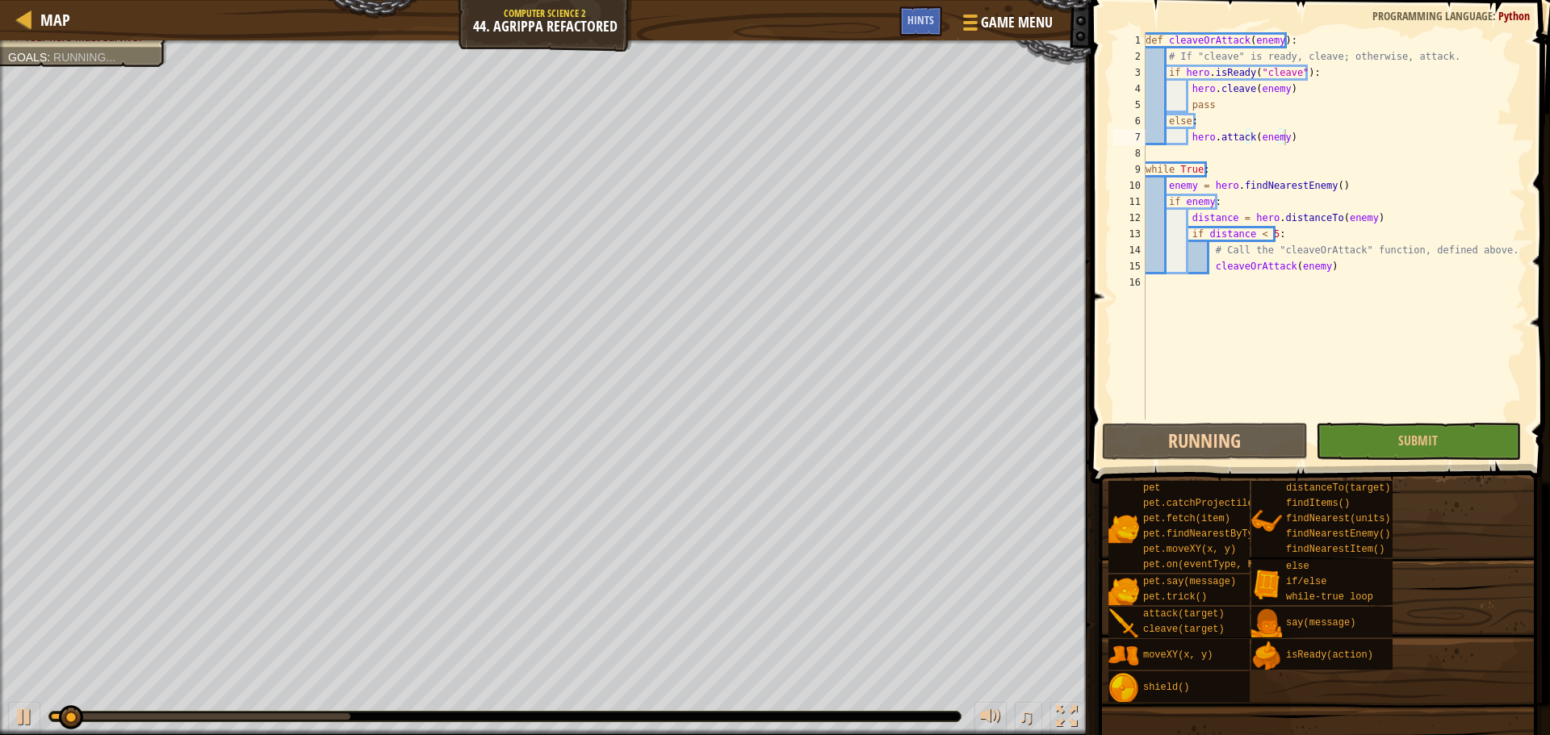
click at [1496, 0] on body "Map Computer Science 2 44. [PERSON_NAME] Refactored Game Menu Done Hints 1 הההה…" at bounding box center [775, 0] width 1550 height 0
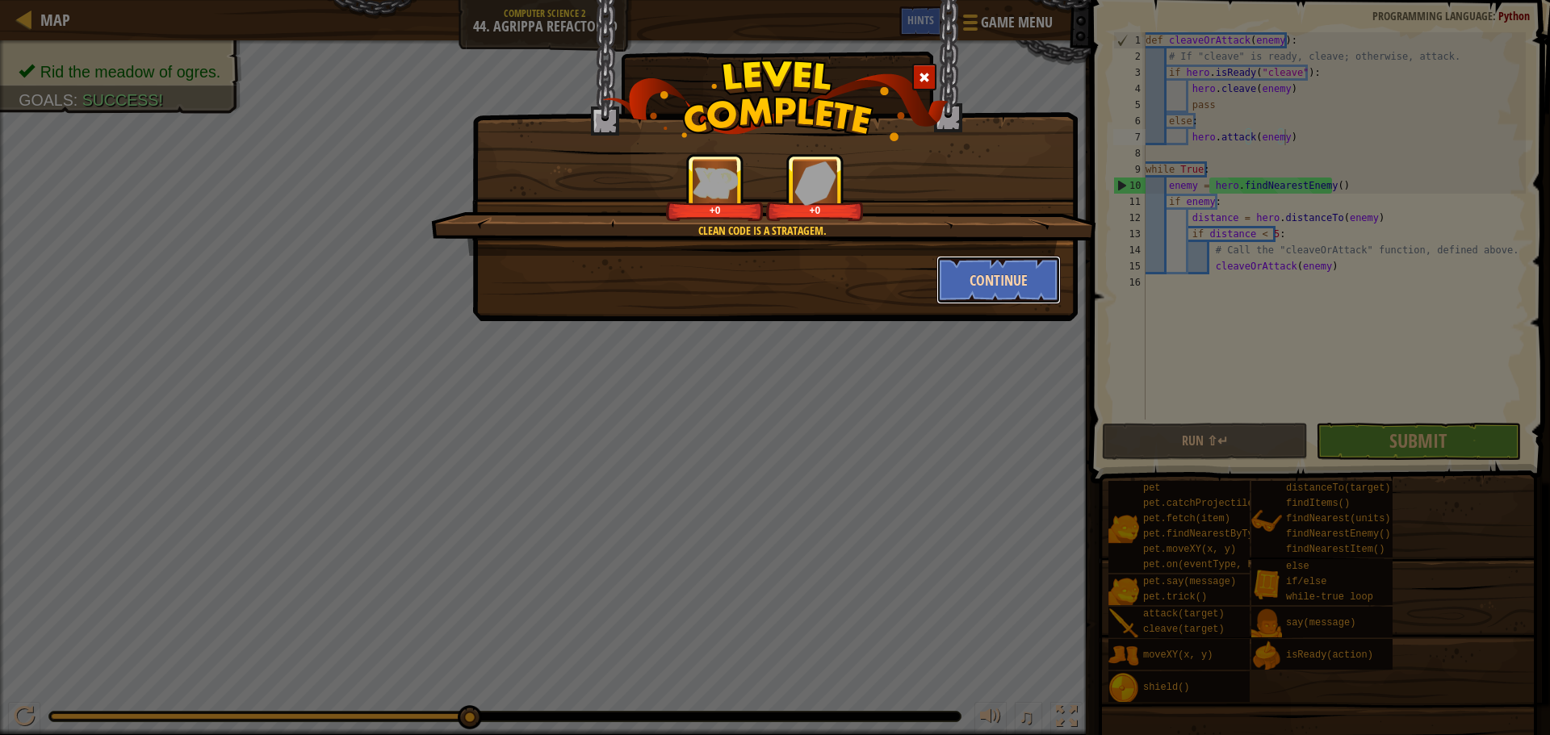
click at [991, 289] on button "Continue" at bounding box center [998, 280] width 125 height 48
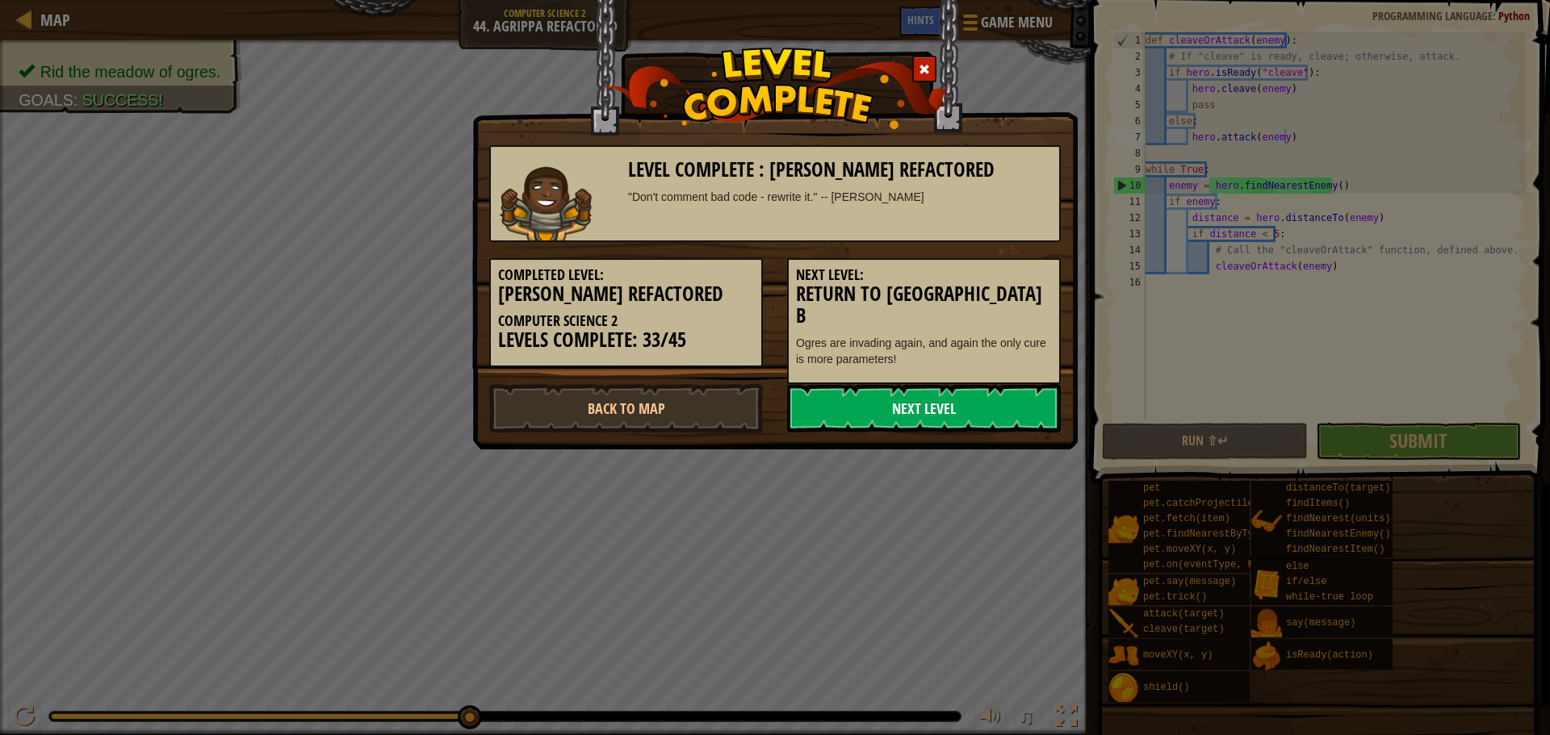
click at [898, 401] on link "Next Level" at bounding box center [924, 408] width 274 height 48
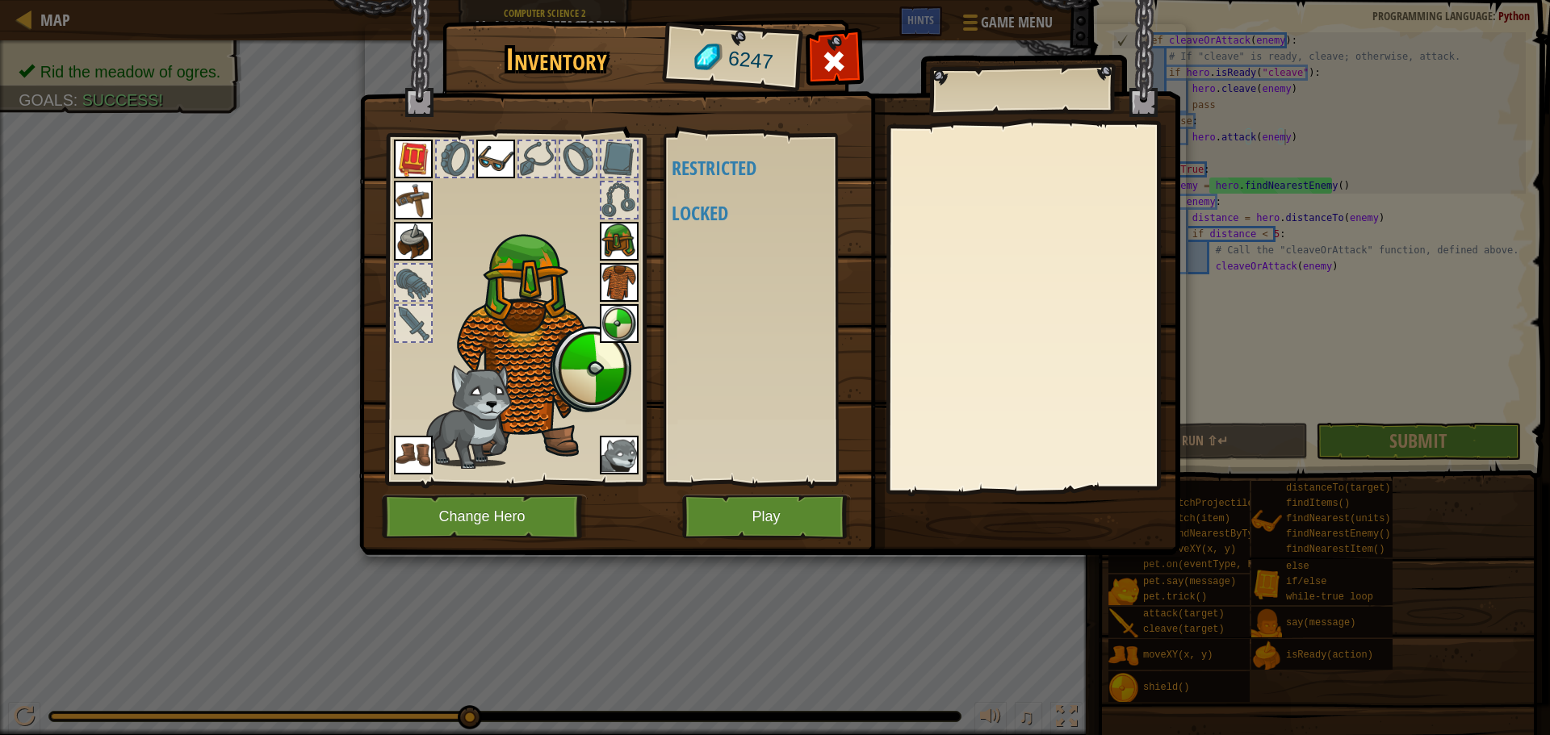
click at [751, 545] on img at bounding box center [769, 262] width 821 height 586
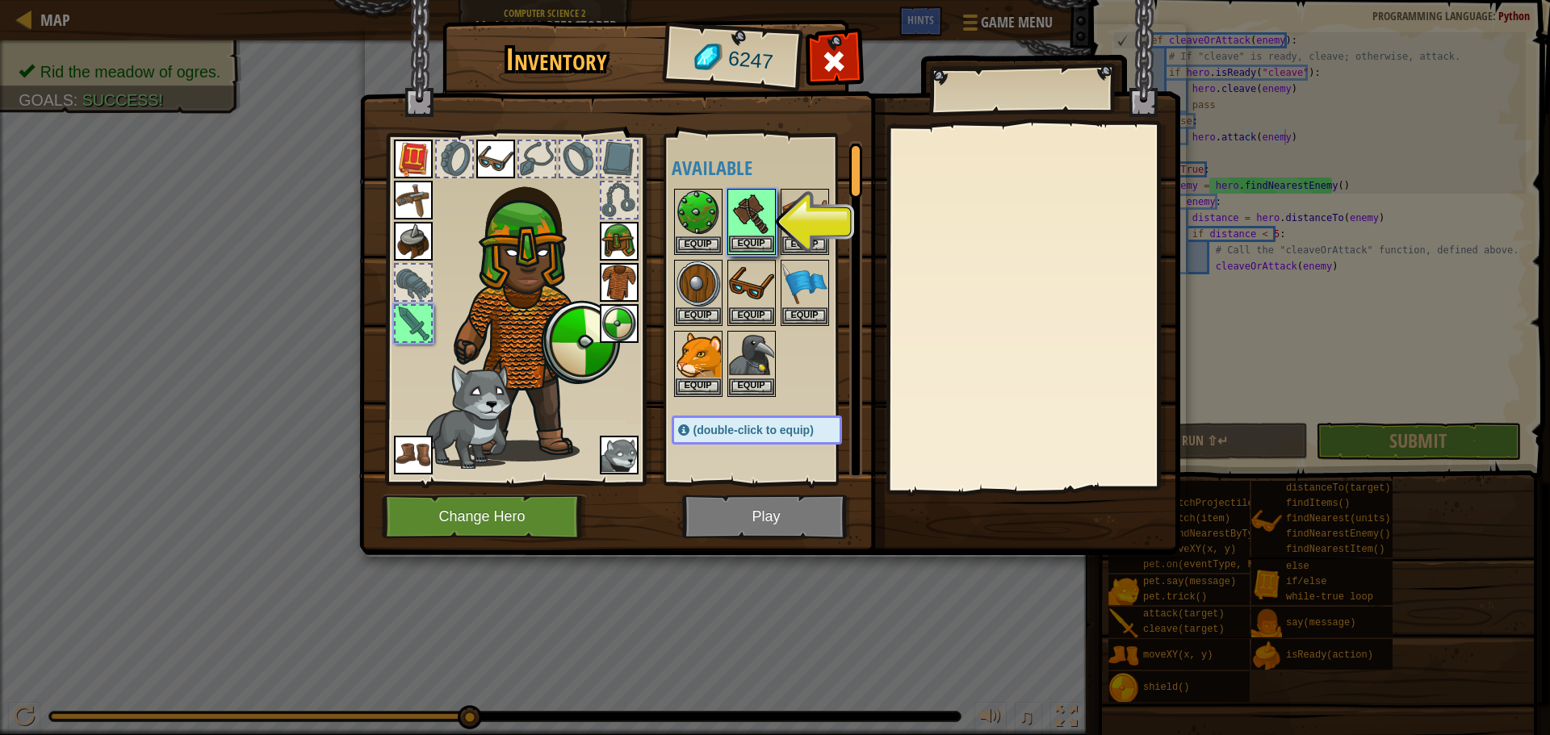
click at [749, 235] on div "Inventory 6247 Available Equip Equip Equip Equip Equip Equip Equip Equip Equip …" at bounding box center [775, 367] width 1550 height 735
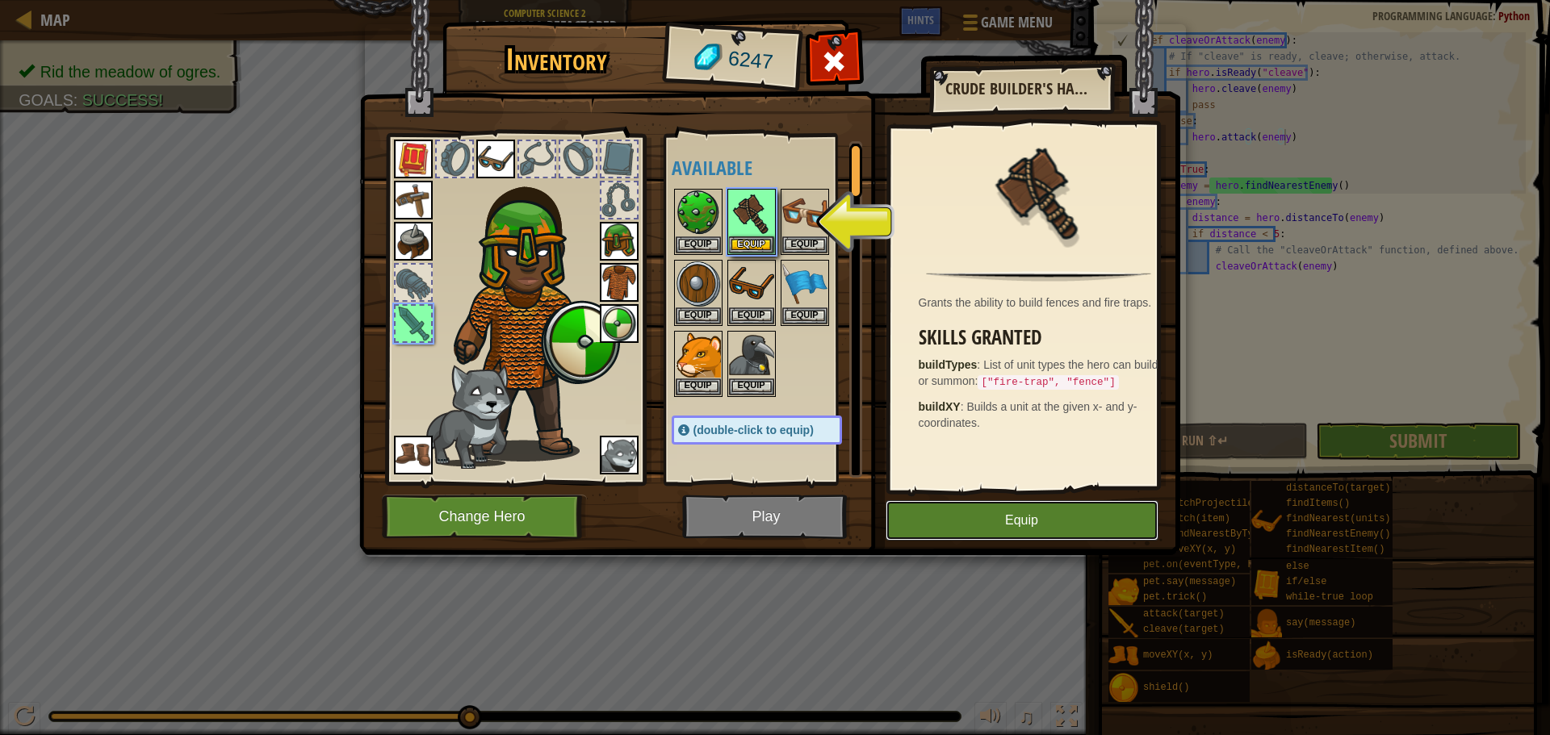
click at [952, 506] on button "Equip" at bounding box center [1021, 520] width 273 height 40
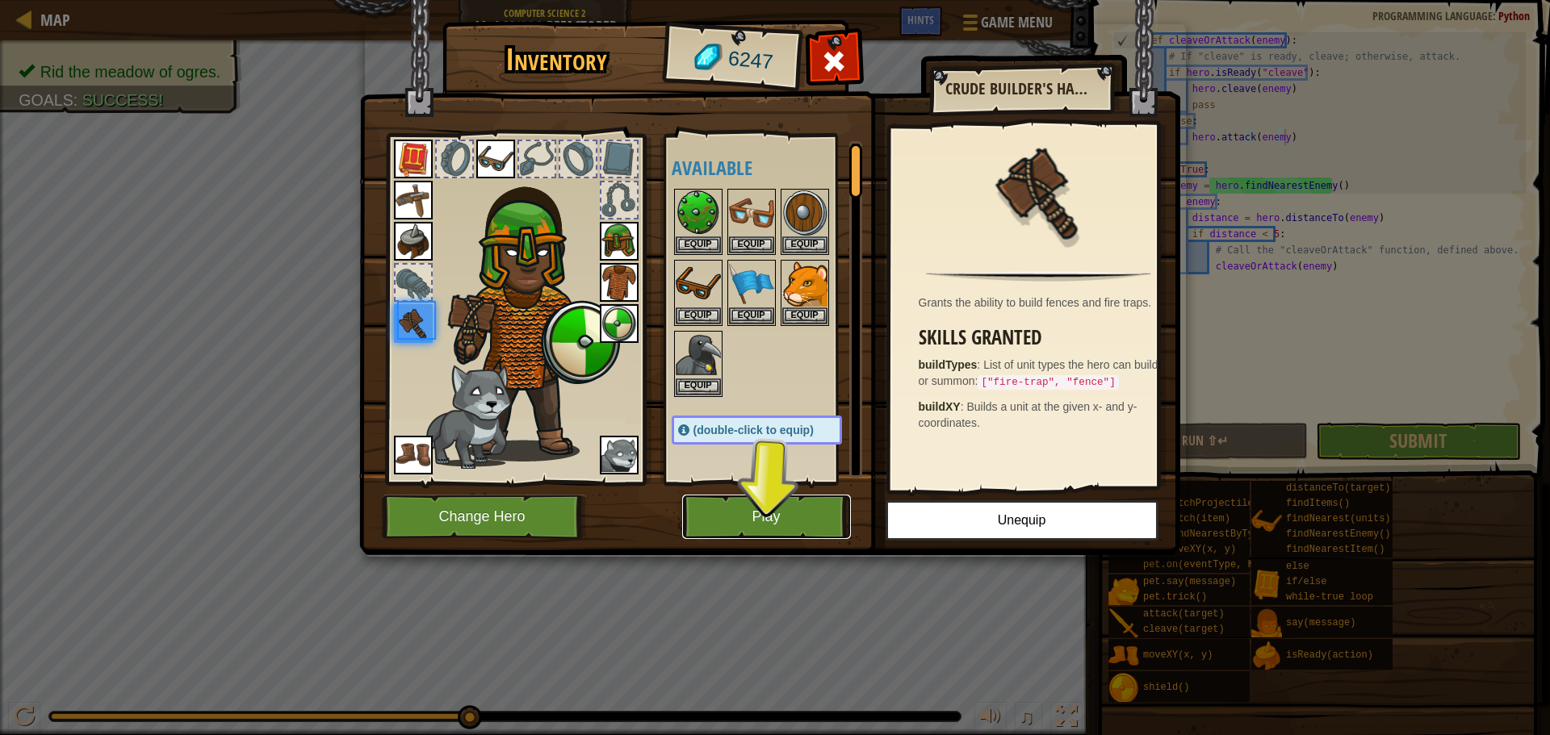
click at [780, 514] on button "Play" at bounding box center [766, 517] width 169 height 44
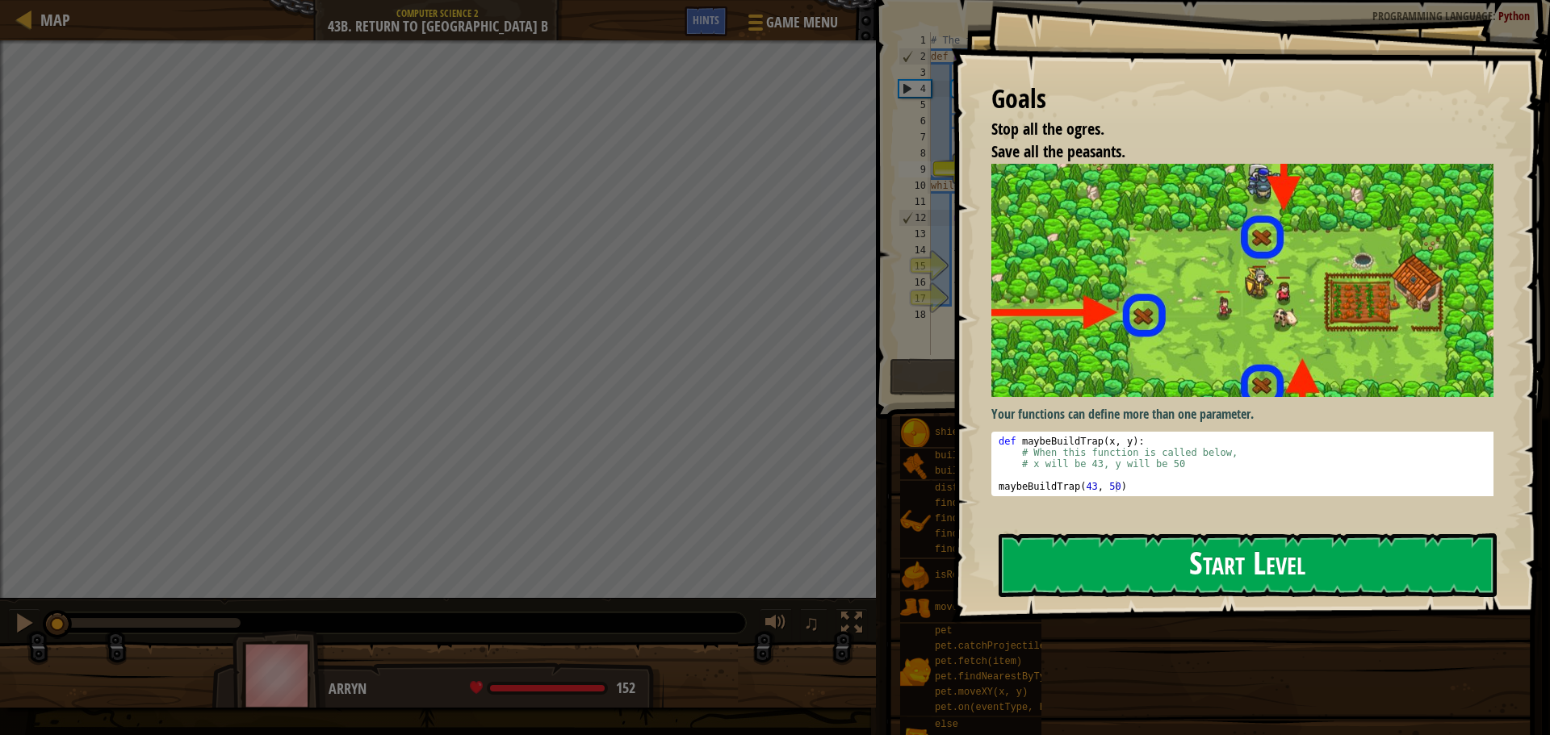
click at [1102, 571] on button "Start Level" at bounding box center [1247, 566] width 498 height 64
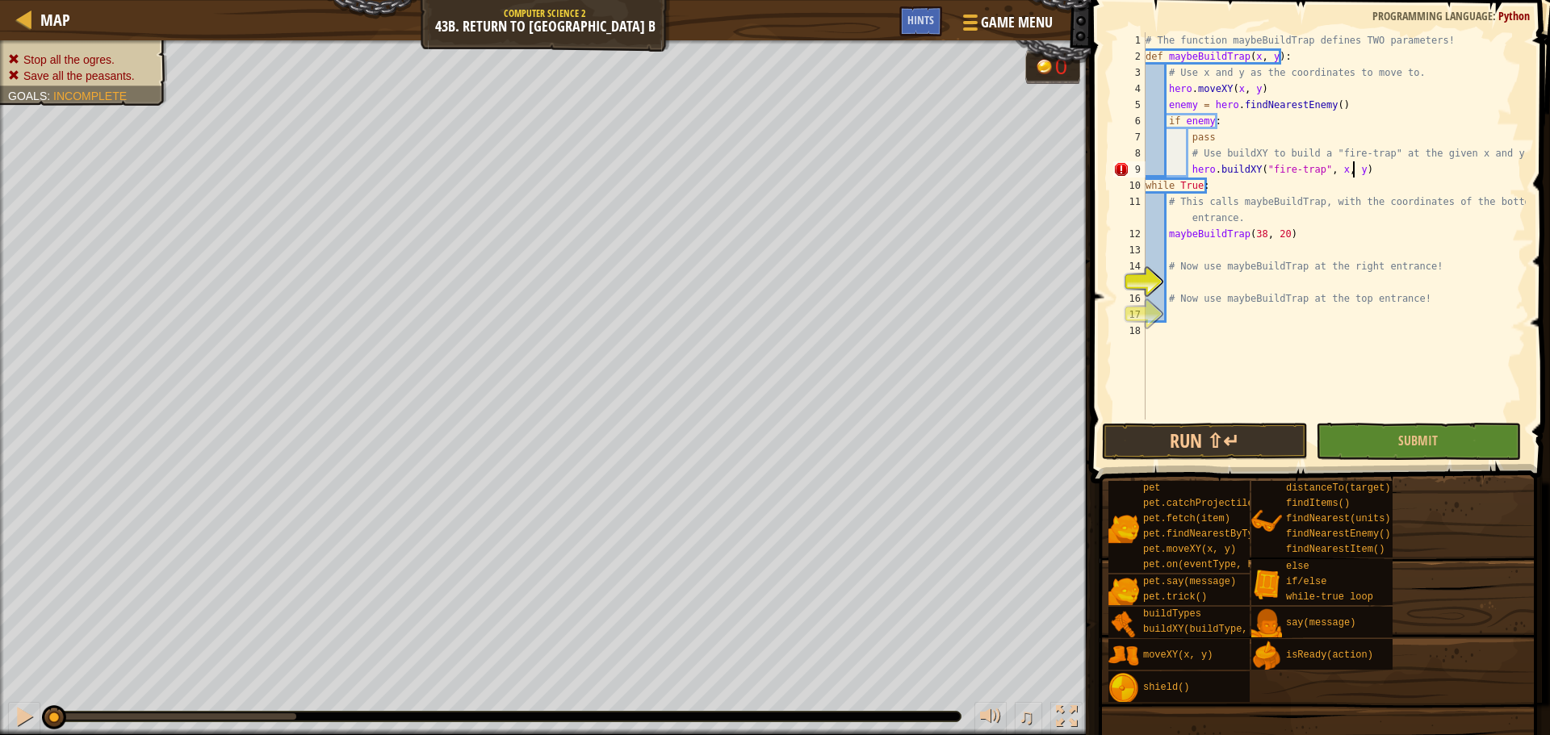
scroll to position [7, 16]
click at [1274, 241] on div "# The function maybeBuildTrap defines TWO parameters! def maybeBuildTrap ( x , …" at bounding box center [1333, 242] width 383 height 420
click at [1287, 235] on div "# The function maybeBuildTrap defines TWO parameters! def maybeBuildTrap ( x , …" at bounding box center [1333, 225] width 383 height 387
type textarea "maybeBuildTrap(38, 20)"
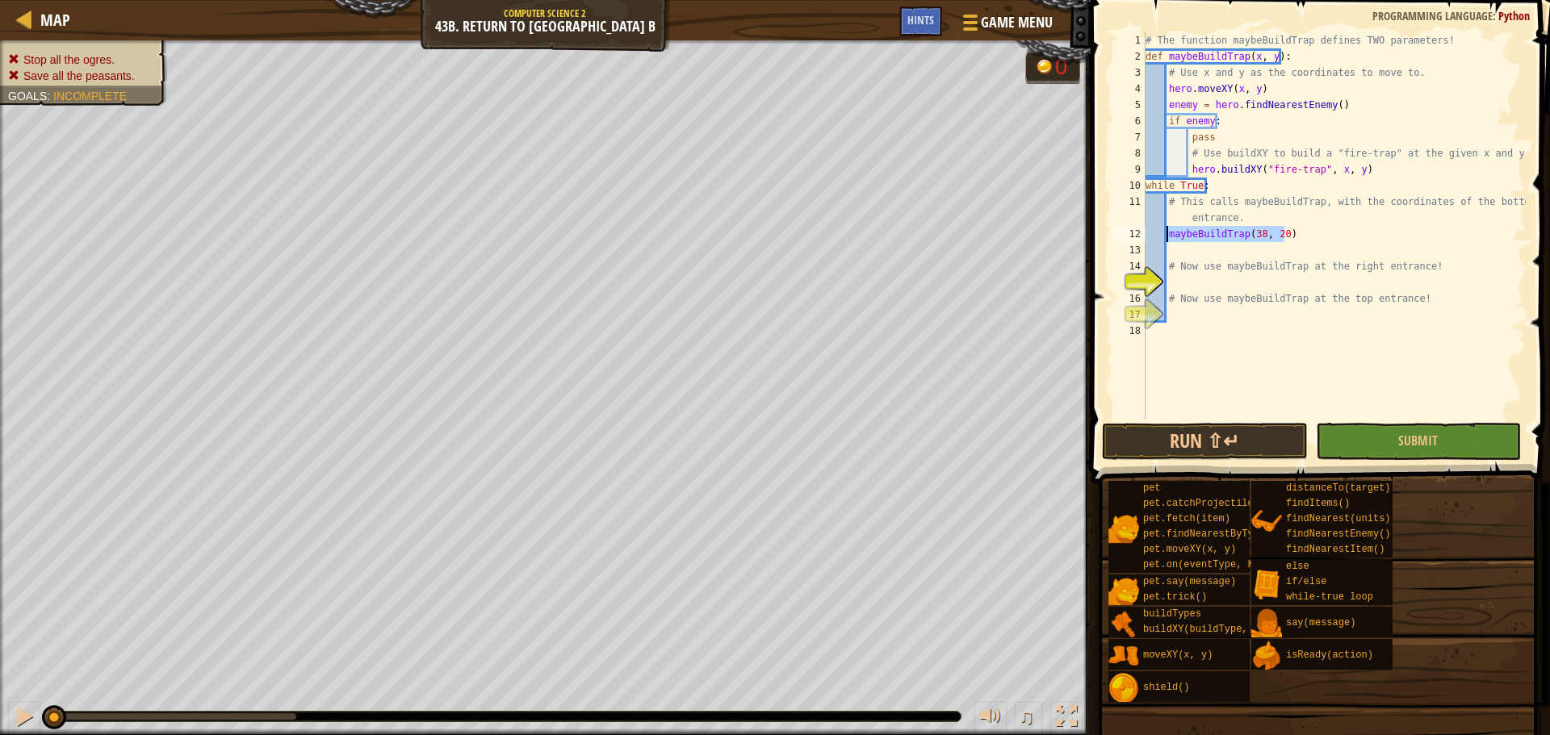
drag, startPoint x: 1287, startPoint y: 233, endPoint x: 1168, endPoint y: 234, distance: 119.5
click at [1168, 234] on div "# The function maybeBuildTrap defines TWO parameters! def maybeBuildTrap ( x , …" at bounding box center [1333, 242] width 383 height 420
click at [1229, 282] on div "# The function maybeBuildTrap defines TWO parameters! def maybeBuildTrap ( x , …" at bounding box center [1333, 242] width 383 height 420
paste textarea "maybeBuildTrap(38, 20)"
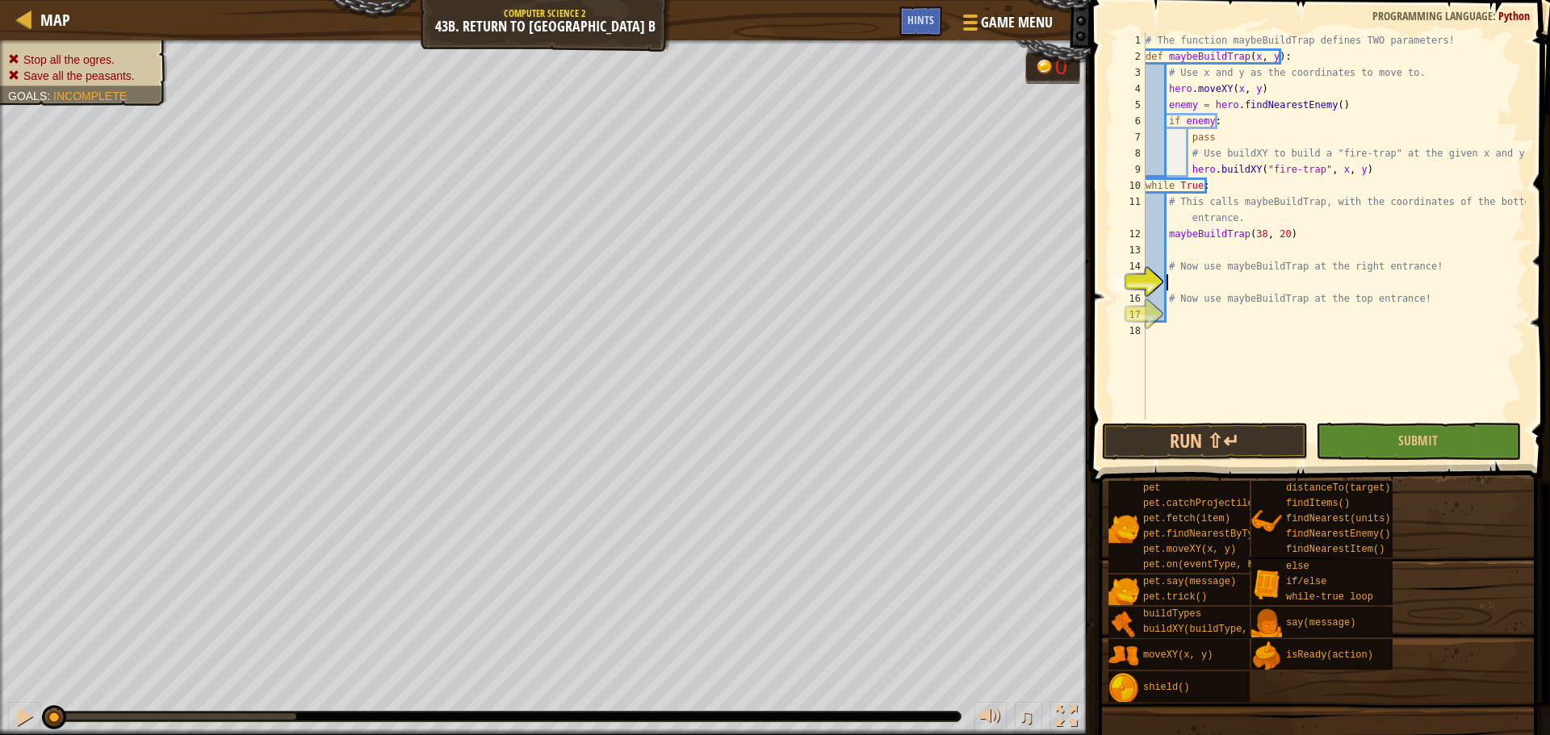
type textarea "maybeBuildTrap(38, 20)"
click at [1236, 318] on div "# The function maybeBuildTrap defines TWO parameters! def maybeBuildTrap ( x , …" at bounding box center [1333, 242] width 383 height 420
paste textarea "maybeBuildTrap(38, 20)"
click at [1256, 287] on div "# The function maybeBuildTrap defines TWO parameters! def maybeBuildTrap ( x , …" at bounding box center [1333, 242] width 383 height 420
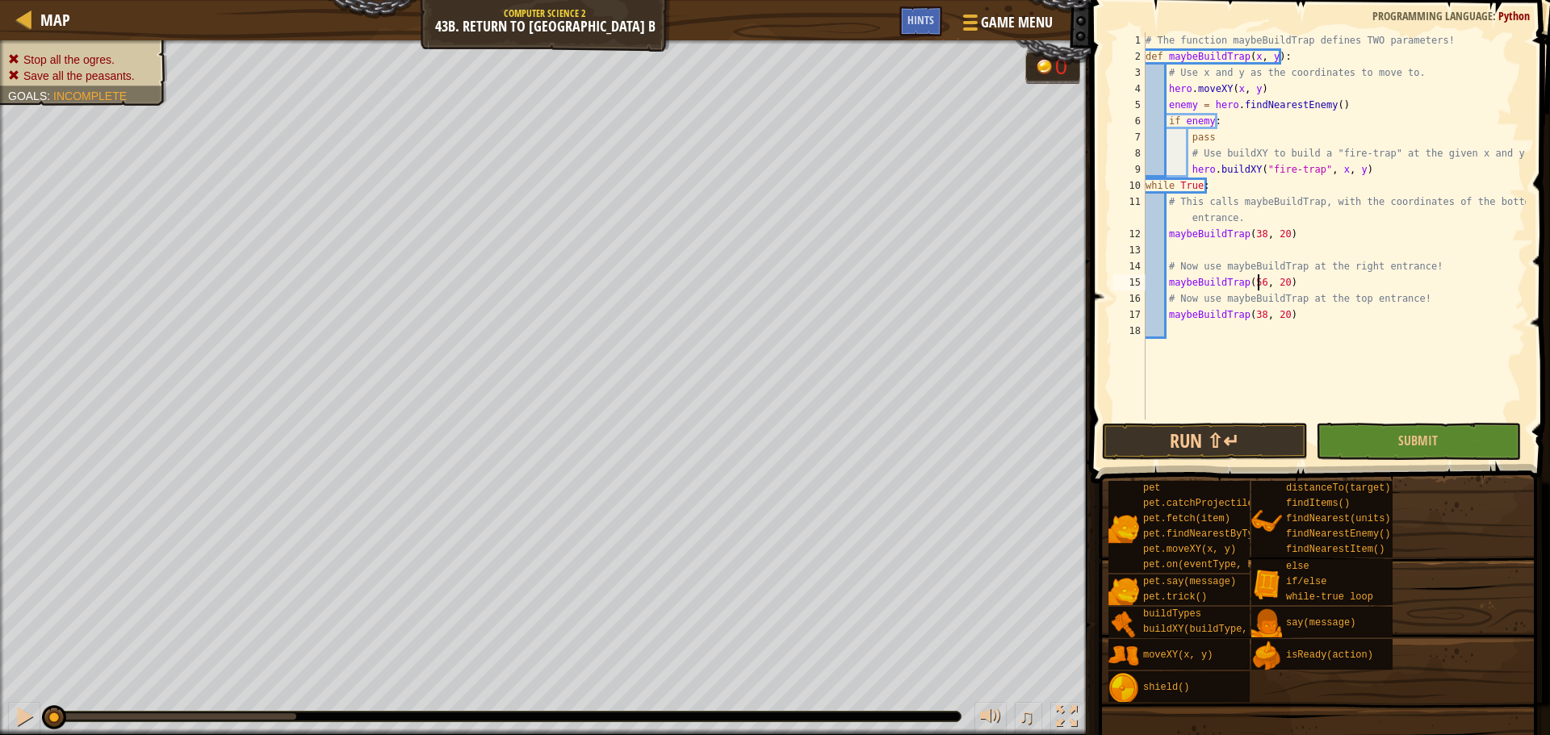
click at [1278, 287] on div "# The function maybeBuildTrap defines TWO parameters! def maybeBuildTrap ( x , …" at bounding box center [1333, 242] width 383 height 420
click at [1257, 318] on div "# The function maybeBuildTrap defines TWO parameters! def maybeBuildTrap ( x , …" at bounding box center [1333, 242] width 383 height 420
click at [1278, 320] on div "# The function maybeBuildTrap defines TWO parameters! def maybeBuildTrap ( x , …" at bounding box center [1333, 242] width 383 height 420
type textarea "maybeBuildTrap(38, 48)"
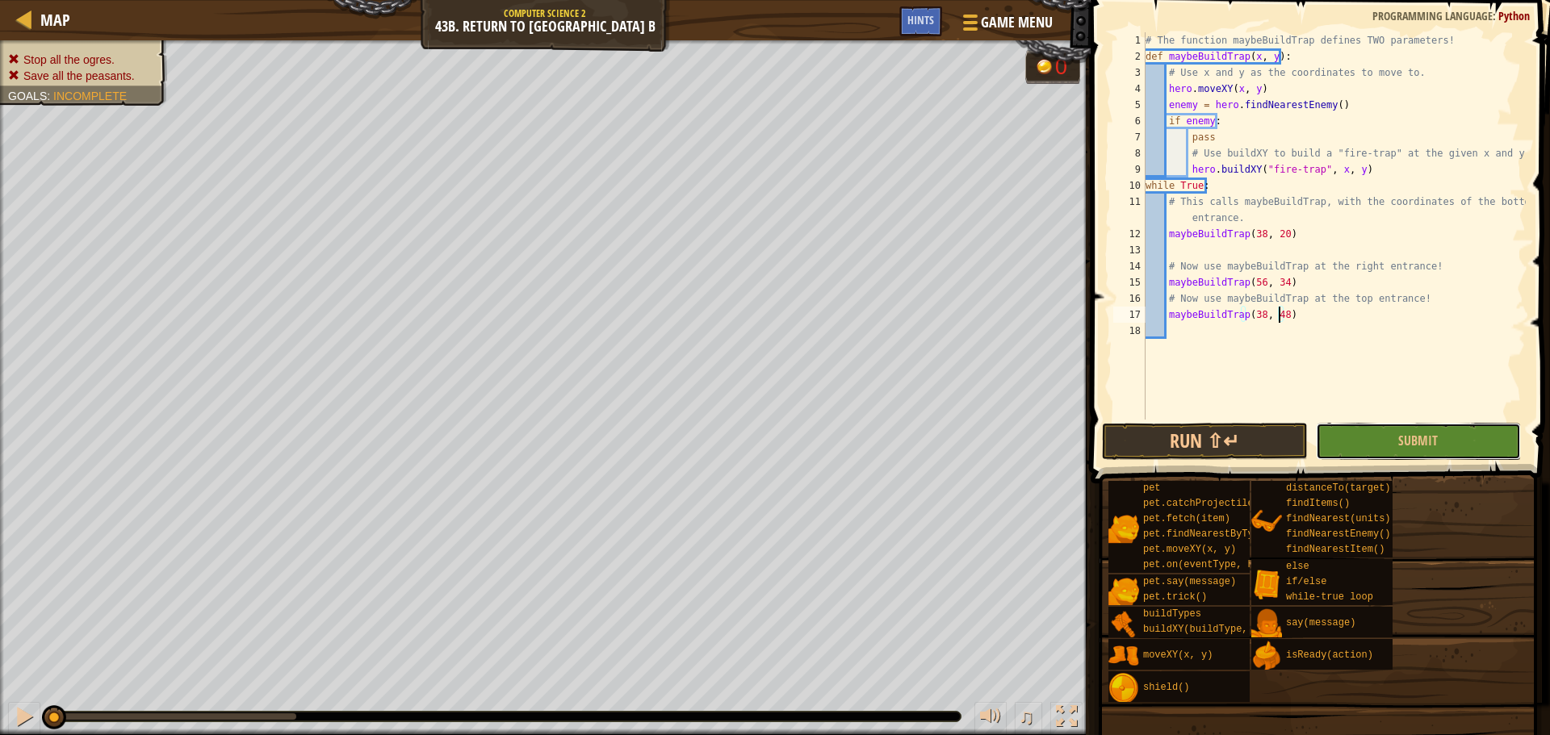
click at [1387, 445] on button "Submit" at bounding box center [1418, 441] width 205 height 37
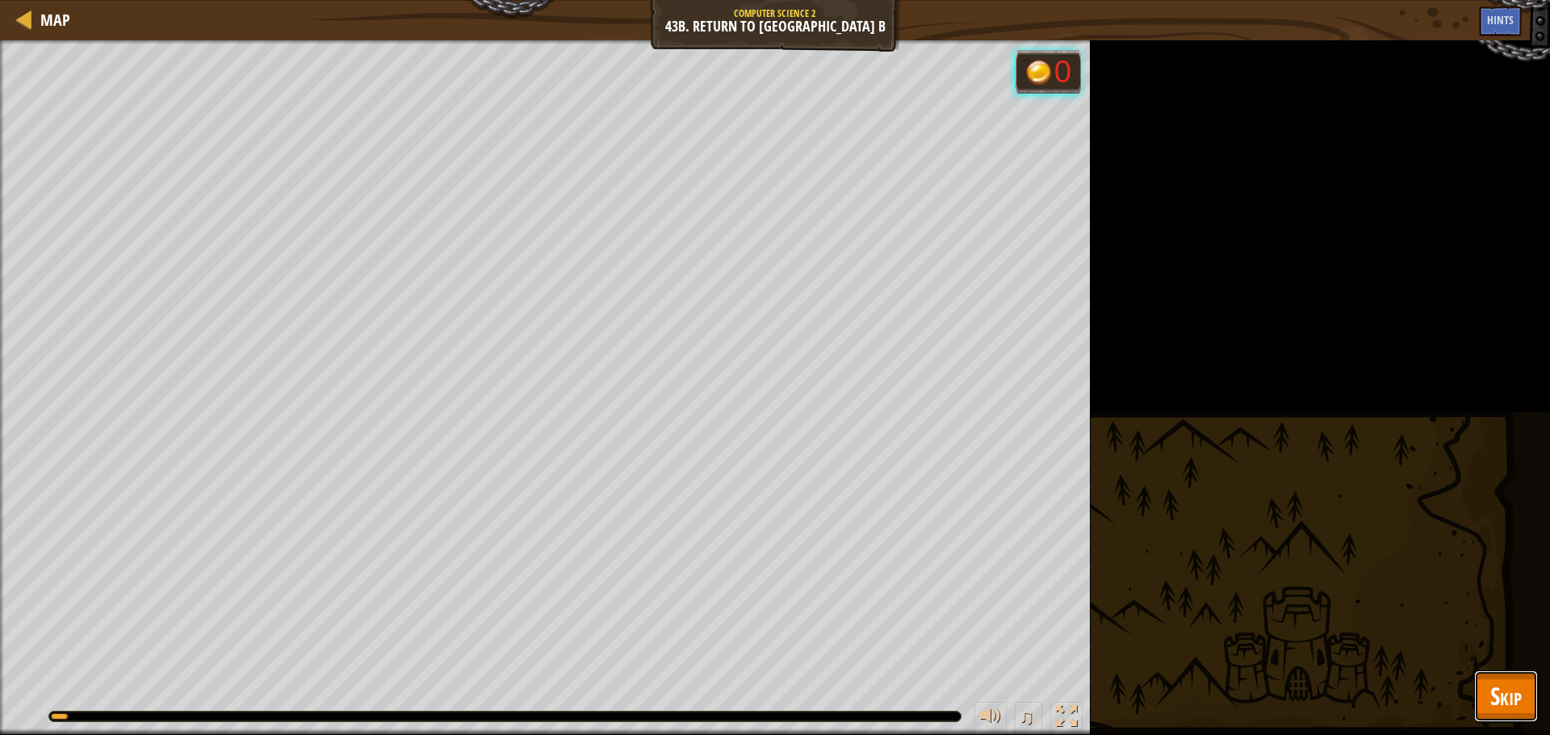
click at [1488, 682] on button "Skip" at bounding box center [1506, 697] width 64 height 52
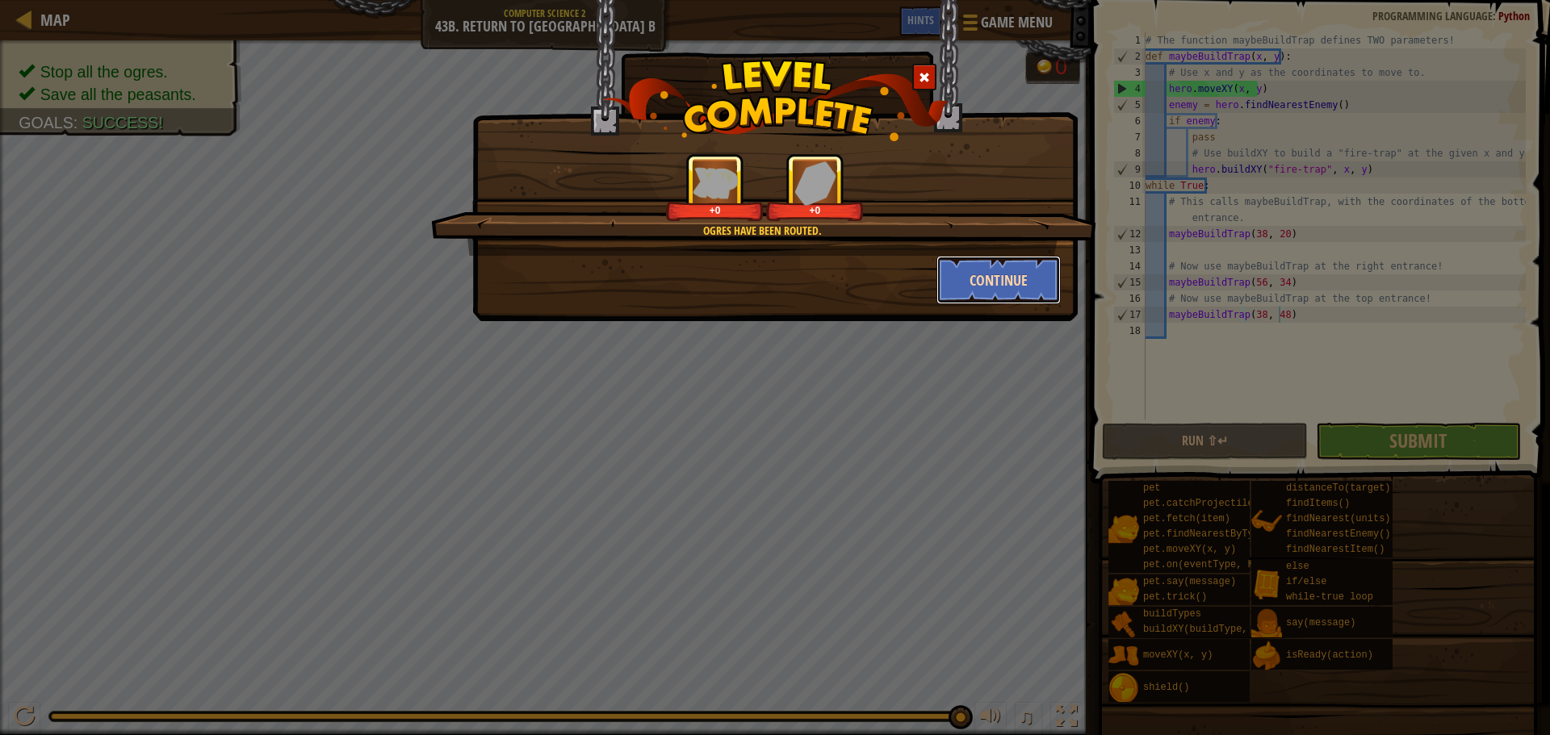
click at [986, 280] on button "Continue" at bounding box center [998, 280] width 125 height 48
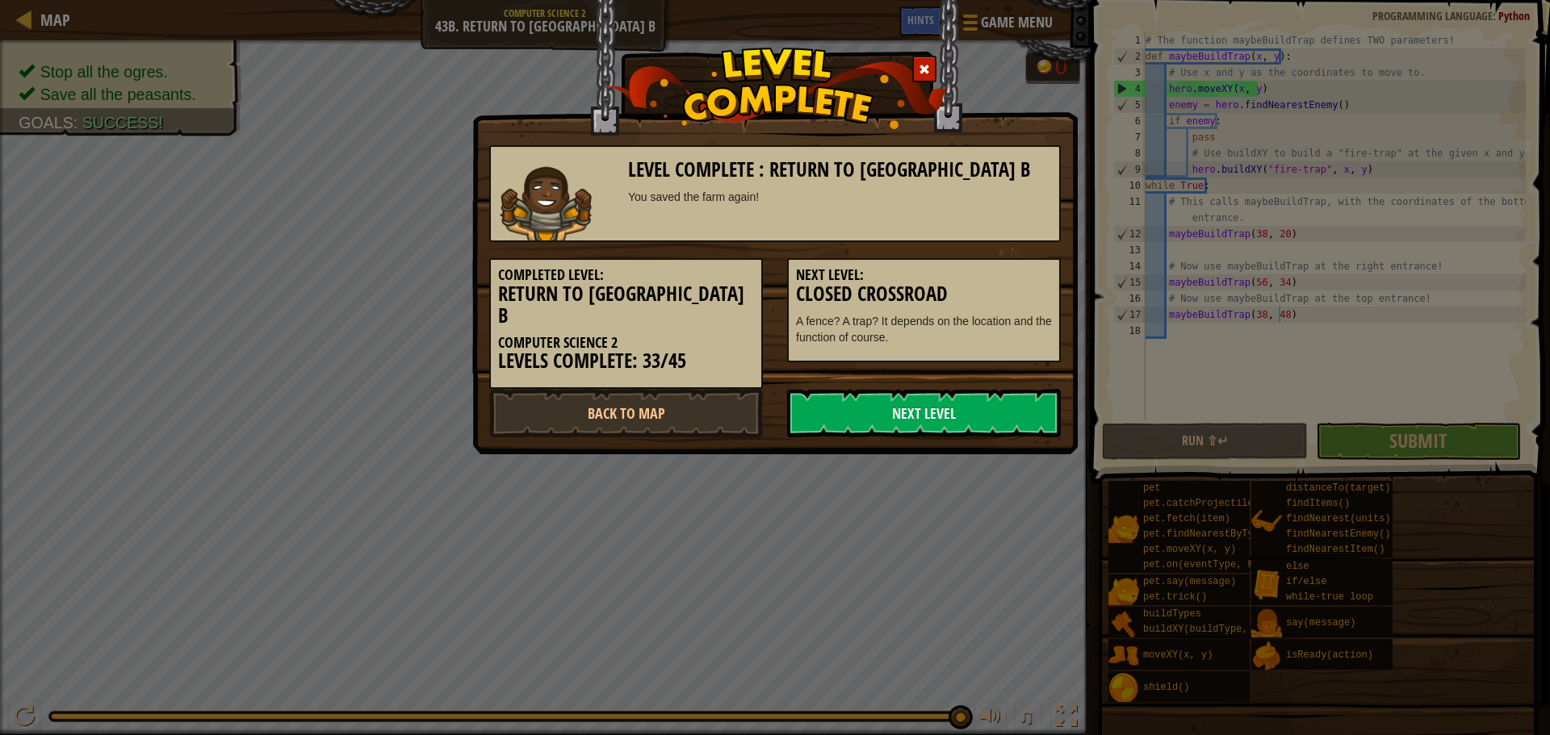
click at [998, 353] on div "Next Level: Closed Crossroad A fence? A trap? It depends on the location and th…" at bounding box center [924, 310] width 274 height 104
click at [990, 389] on link "Next Level" at bounding box center [924, 413] width 274 height 48
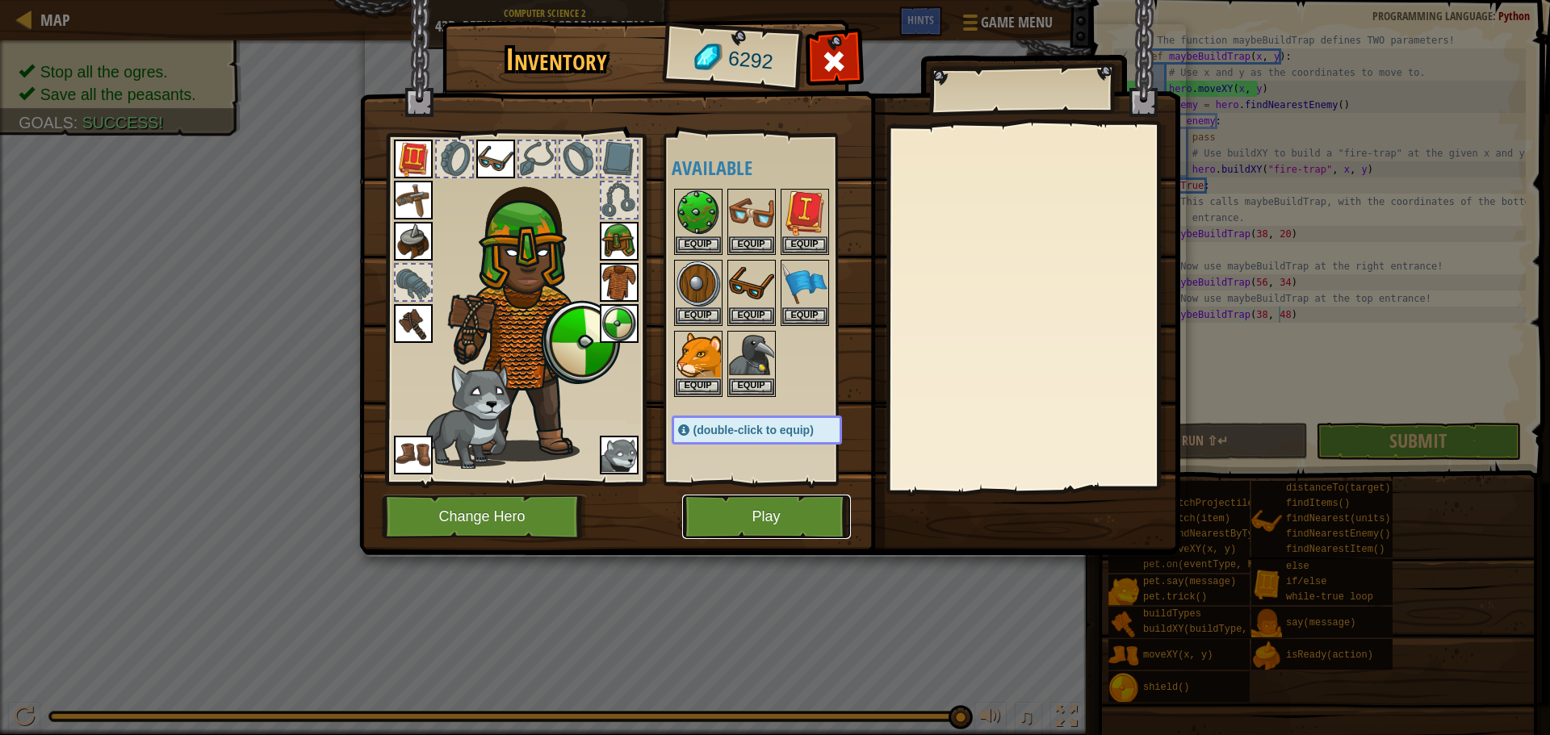
click at [770, 508] on button "Play" at bounding box center [766, 517] width 169 height 44
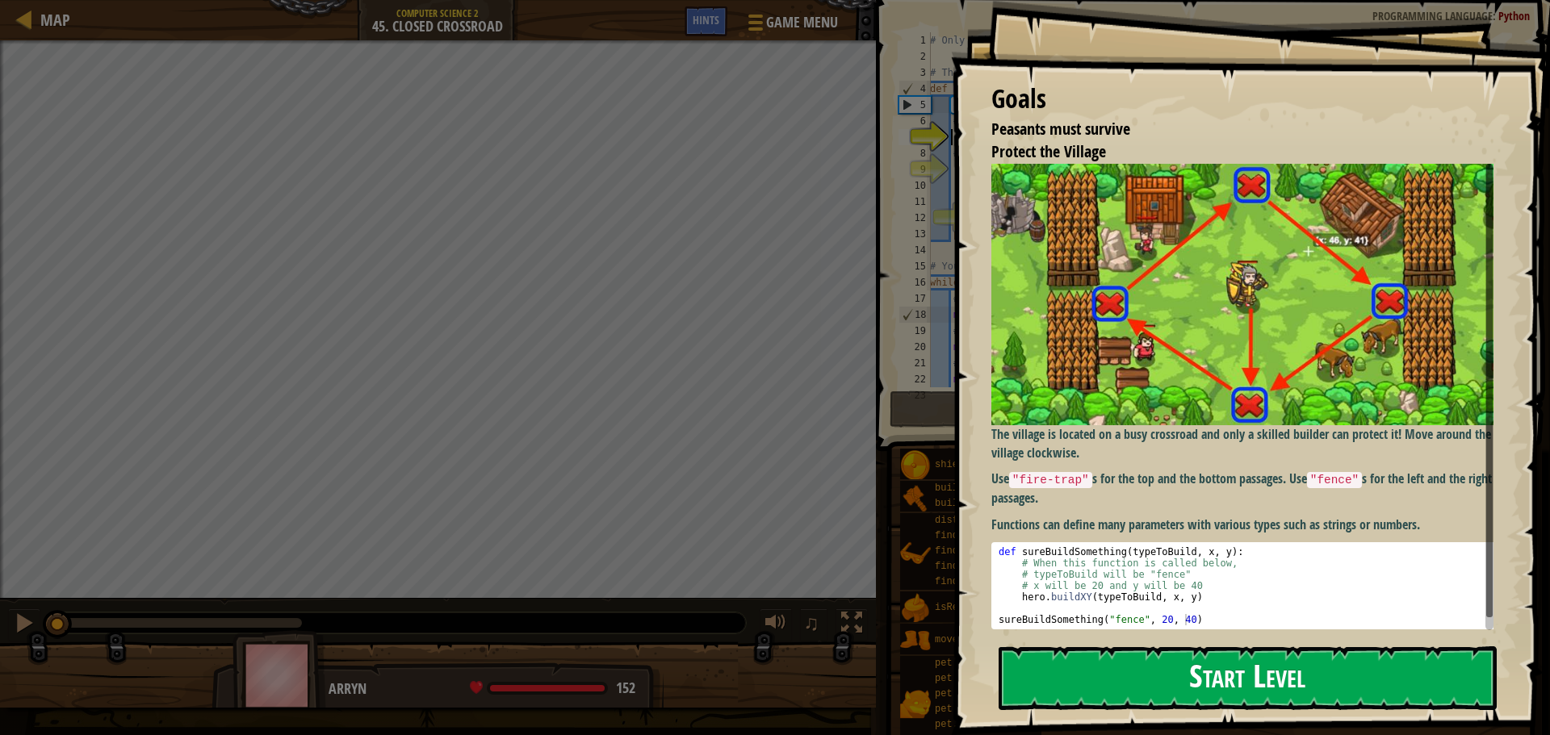
click at [1256, 676] on button "Start Level" at bounding box center [1247, 679] width 498 height 64
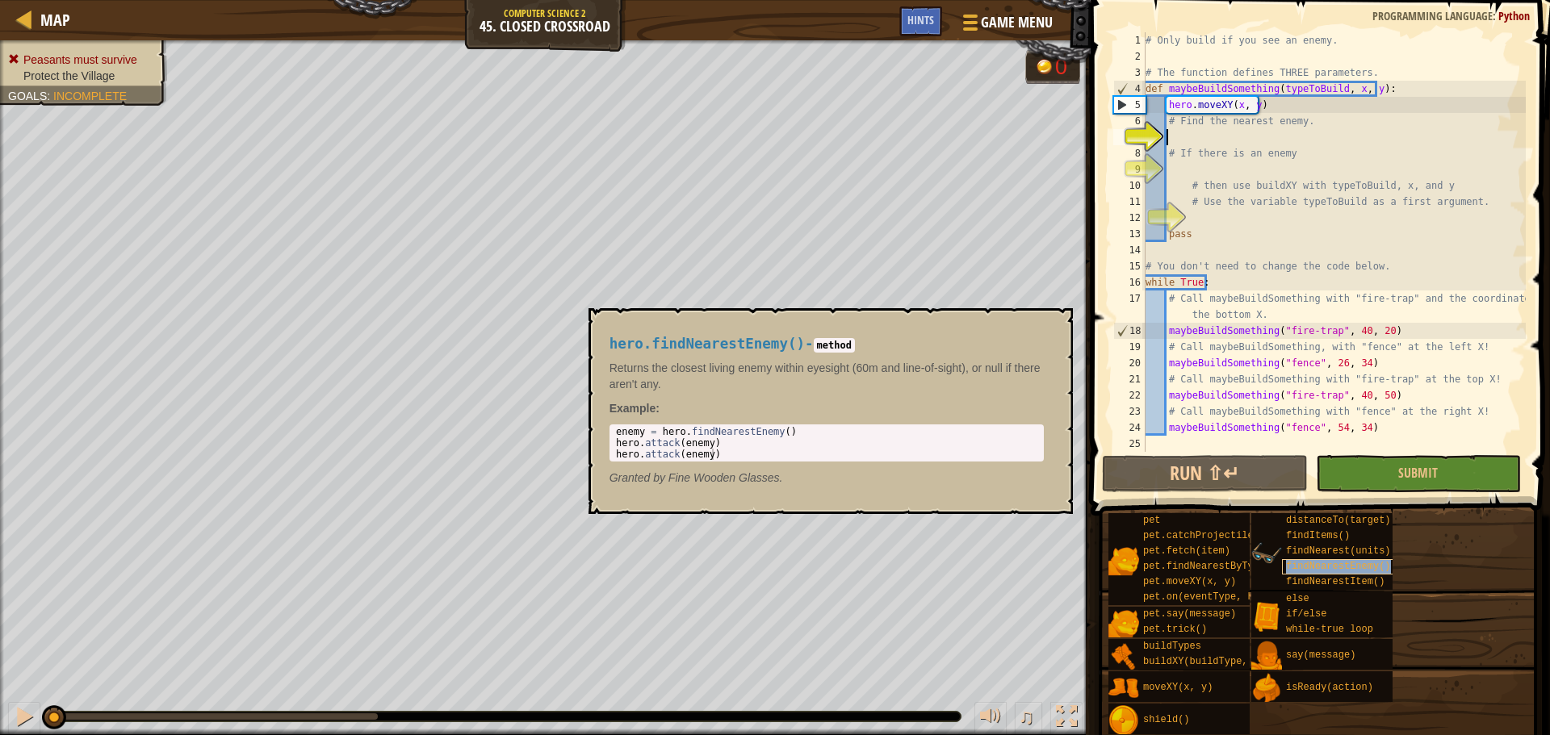
click at [1310, 567] on span "findNearestEnemy()" at bounding box center [1338, 566] width 105 height 11
drag, startPoint x: 814, startPoint y: 423, endPoint x: 731, endPoint y: 433, distance: 83.0
click at [727, 435] on div "hero.findNearestEnemy() - method Returns the closest living enemy within eyesig…" at bounding box center [826, 411] width 457 height 180
type textarea "enemy = hero.findNearestEnemy()"
click at [743, 432] on div "enemy = hero . findNearestEnemy ( ) hero . attack ( enemy ) hero . attack ( ene…" at bounding box center [827, 454] width 428 height 56
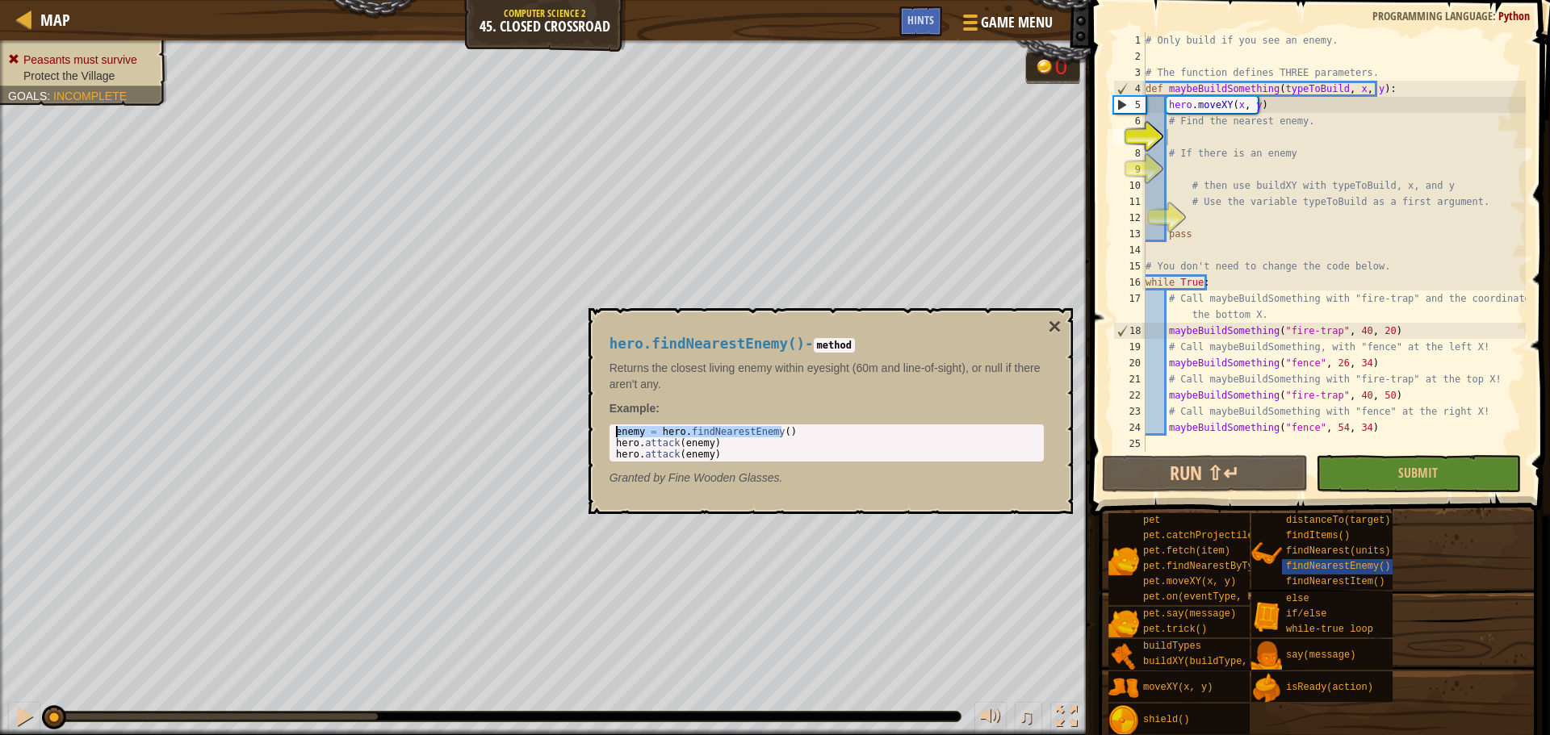
drag, startPoint x: 786, startPoint y: 437, endPoint x: 617, endPoint y: 431, distance: 169.6
click at [617, 431] on div "enemy = hero . findNearestEnemy ( ) hero . attack ( enemy ) hero . attack ( ene…" at bounding box center [827, 454] width 428 height 56
click at [1254, 139] on div "# Only build if you see an enemy. # The function defines THREE parameters. def …" at bounding box center [1333, 258] width 383 height 452
paste textarea "enemy = hero.findNearestEnemy()"
type textarea "enemy = hero.findNearestEnemy()"
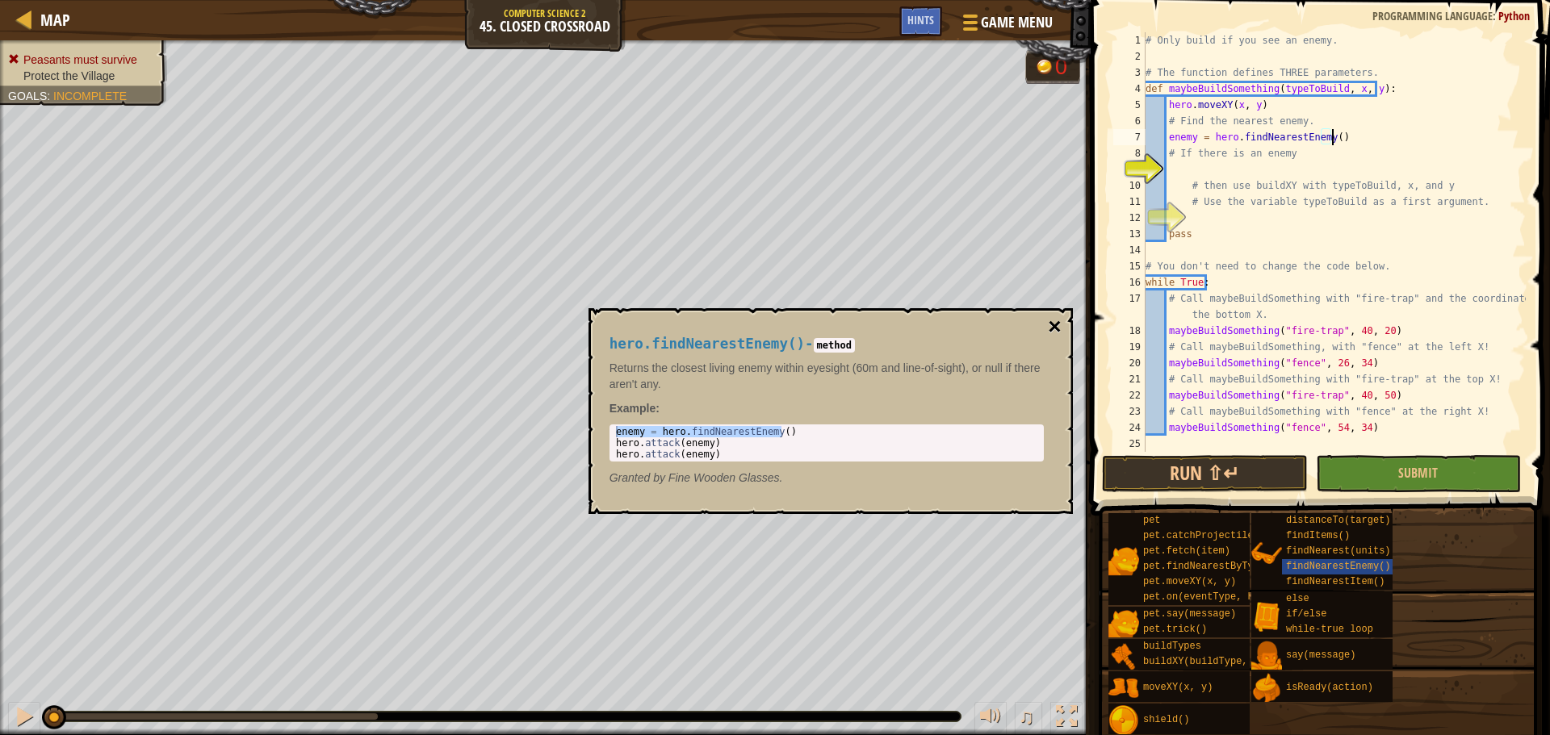
click at [1051, 326] on button "×" at bounding box center [1054, 327] width 13 height 23
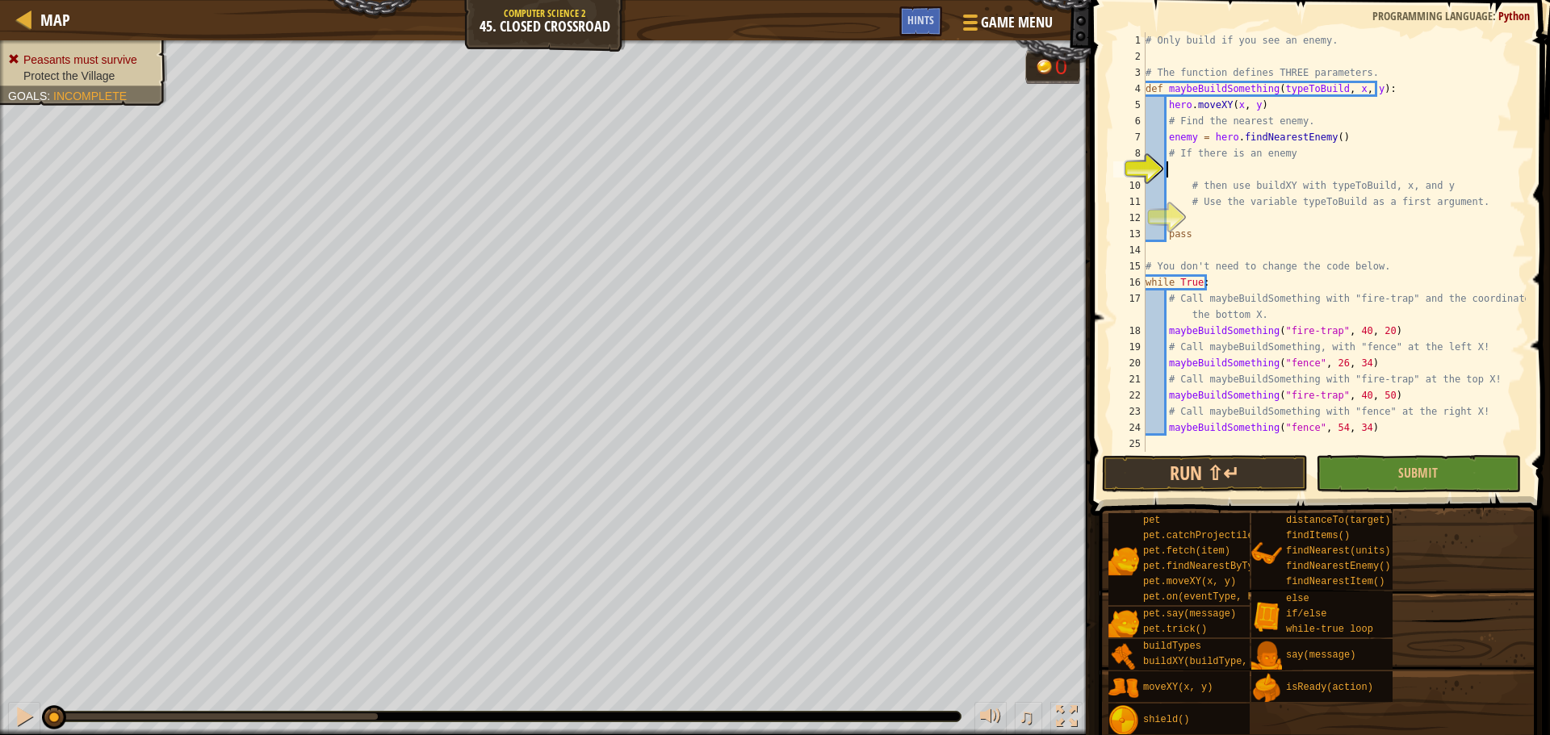
click at [1267, 166] on div "# Only build if you see an enemy. # The function defines THREE parameters. def …" at bounding box center [1333, 258] width 383 height 452
type textarea "if enemy:"
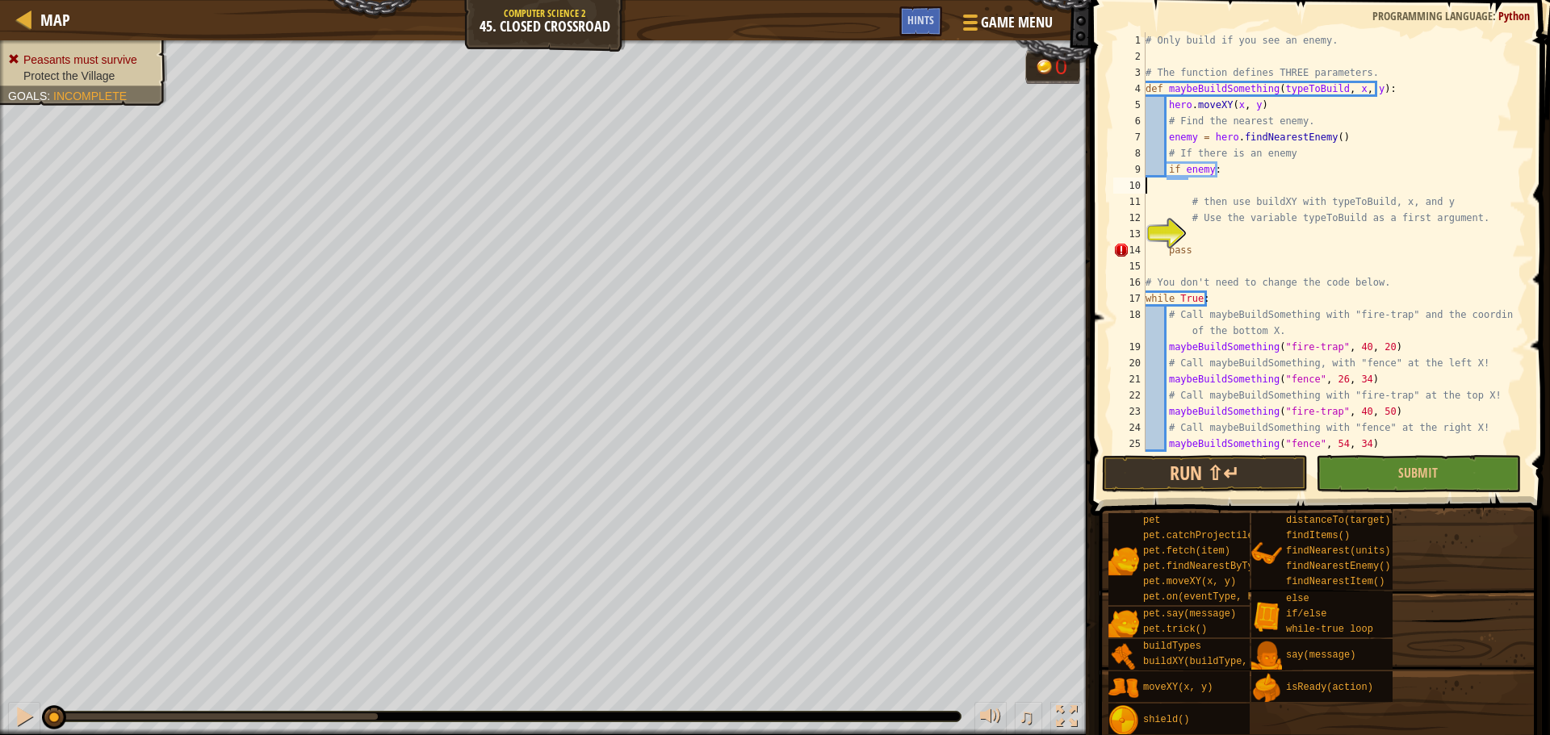
scroll to position [7, 0]
type textarea "if enemy:"
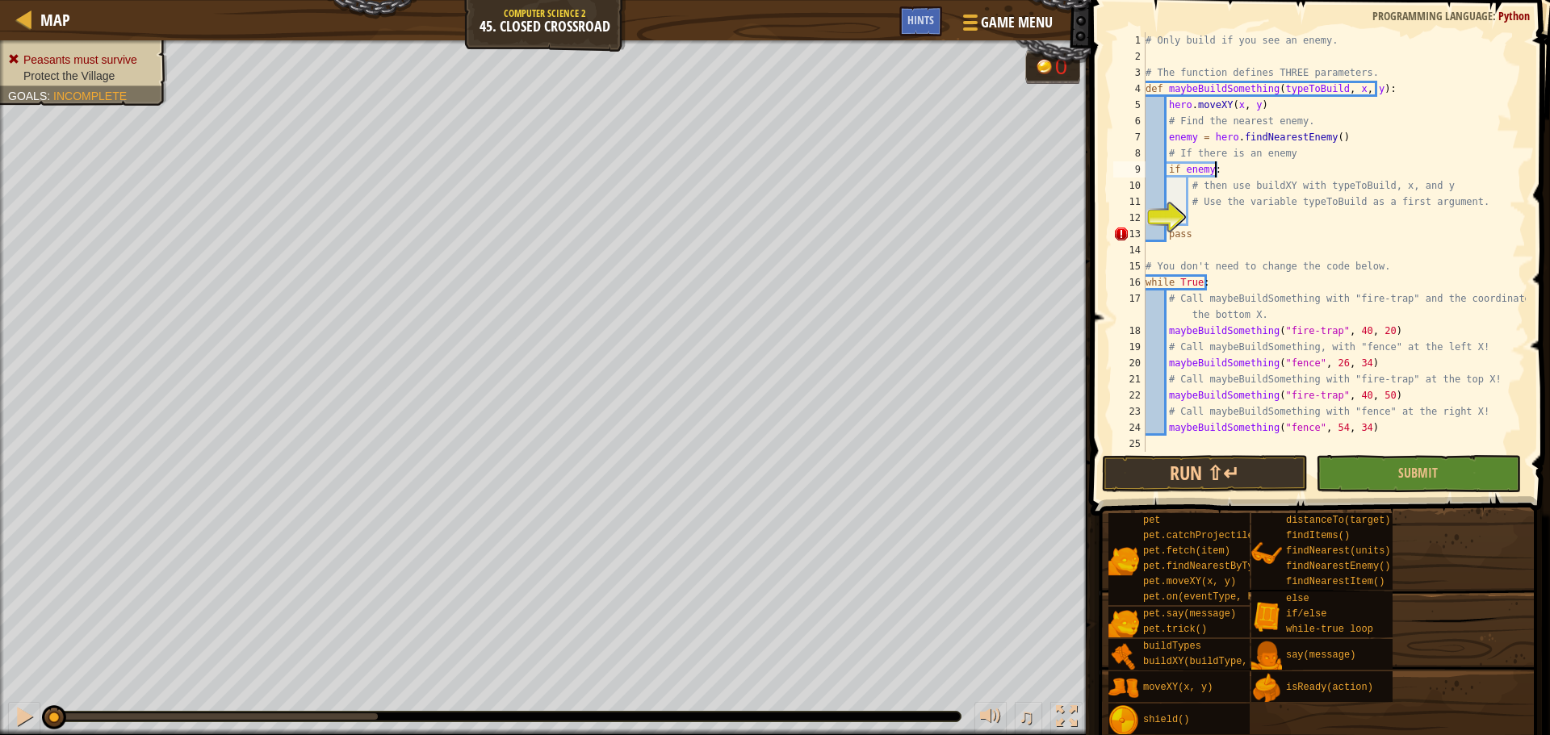
click at [1285, 224] on div "# Only build if you see an enemy. # The function defines THREE parameters. def …" at bounding box center [1333, 258] width 383 height 452
click at [919, 13] on div "Hints" at bounding box center [920, 21] width 43 height 30
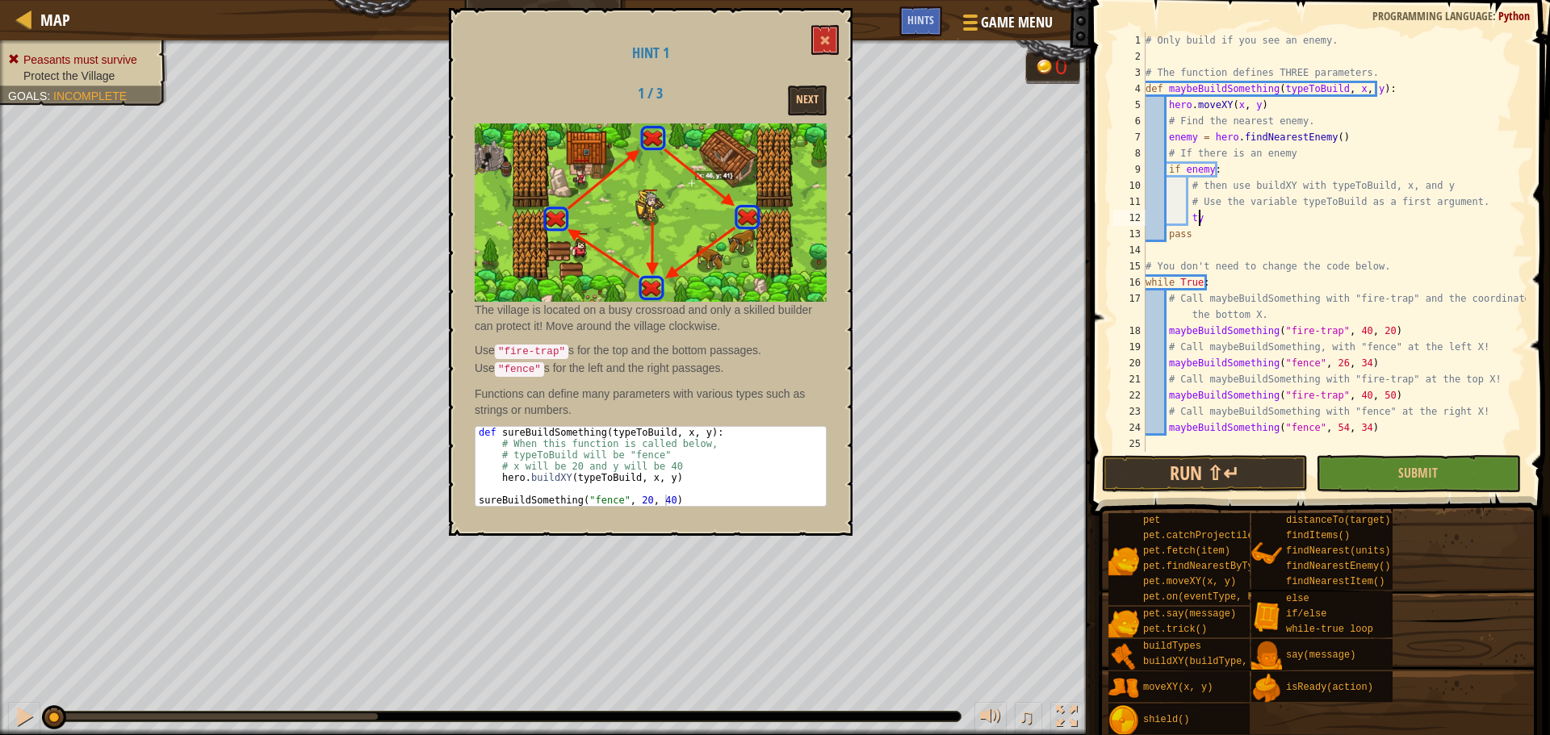
type textarea "t"
click at [1257, 220] on div "# Only build if you see an enemy. # The function defines THREE parameters. def …" at bounding box center [1333, 258] width 383 height 452
click at [1335, 215] on div "# Only build if you see an enemy. # The function defines THREE parameters. def …" at bounding box center [1333, 258] width 383 height 452
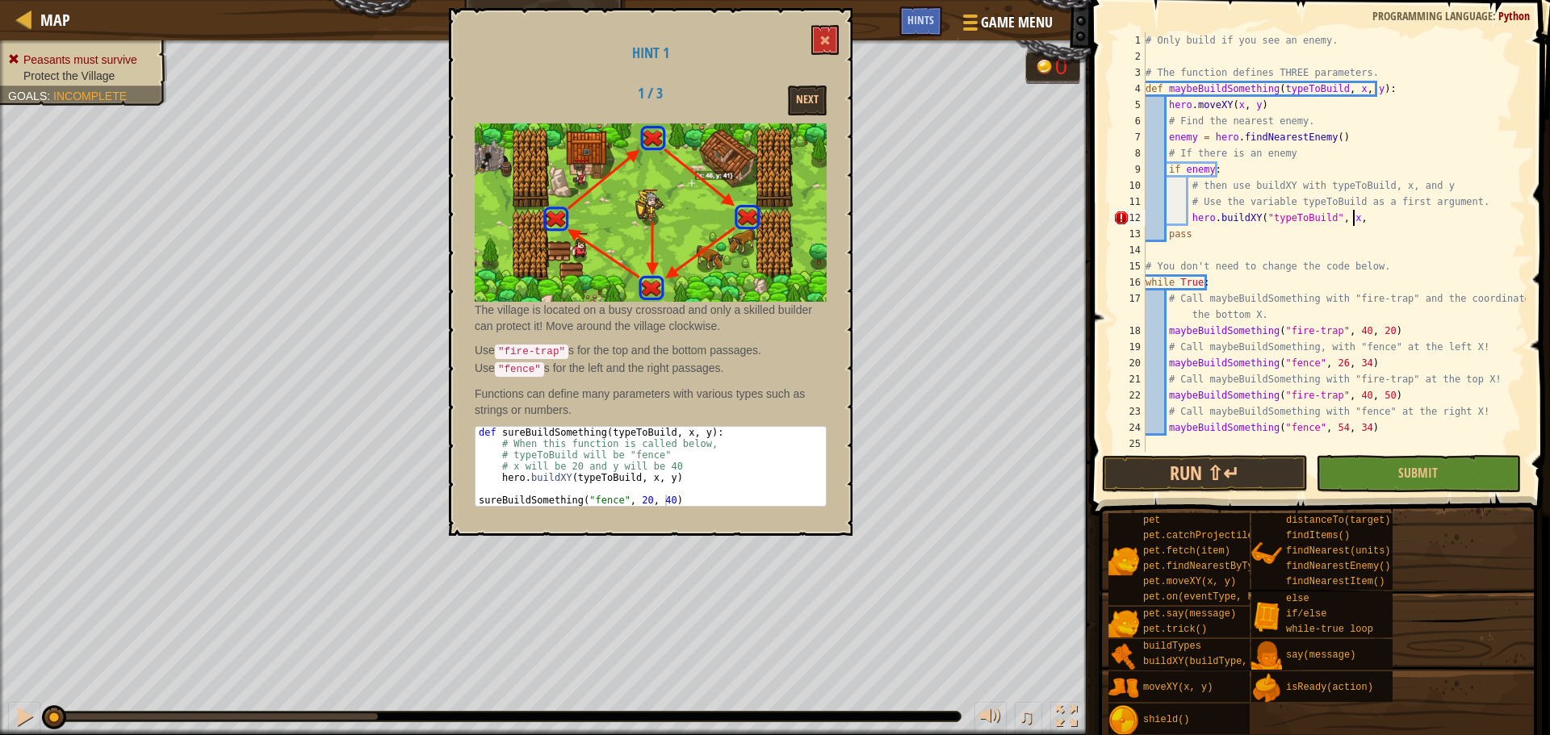
scroll to position [7, 17]
click at [1398, 471] on button "Submit" at bounding box center [1418, 473] width 205 height 37
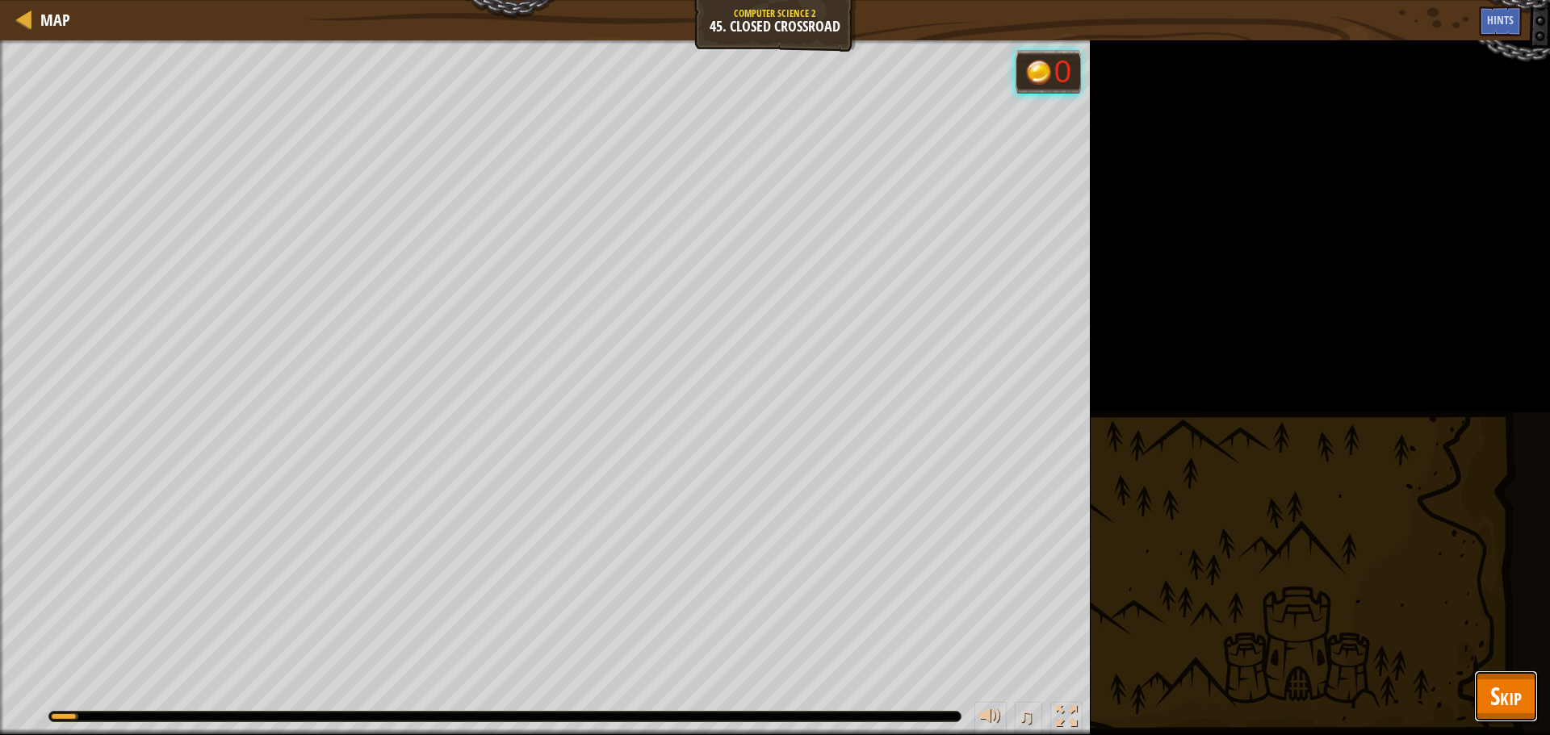
click at [1513, 679] on button "Skip" at bounding box center [1506, 697] width 64 height 52
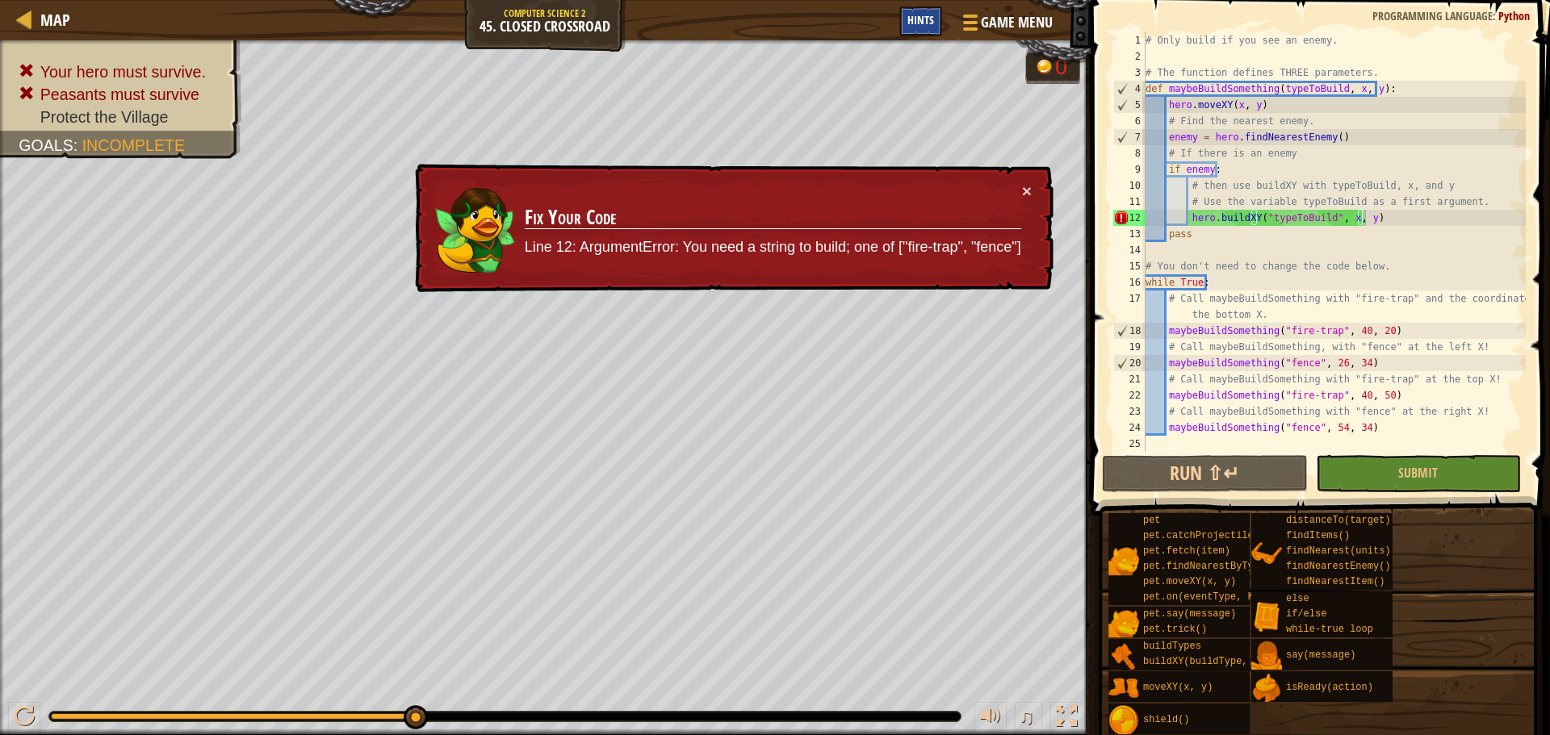
click at [910, 27] on span "Hints" at bounding box center [920, 19] width 27 height 15
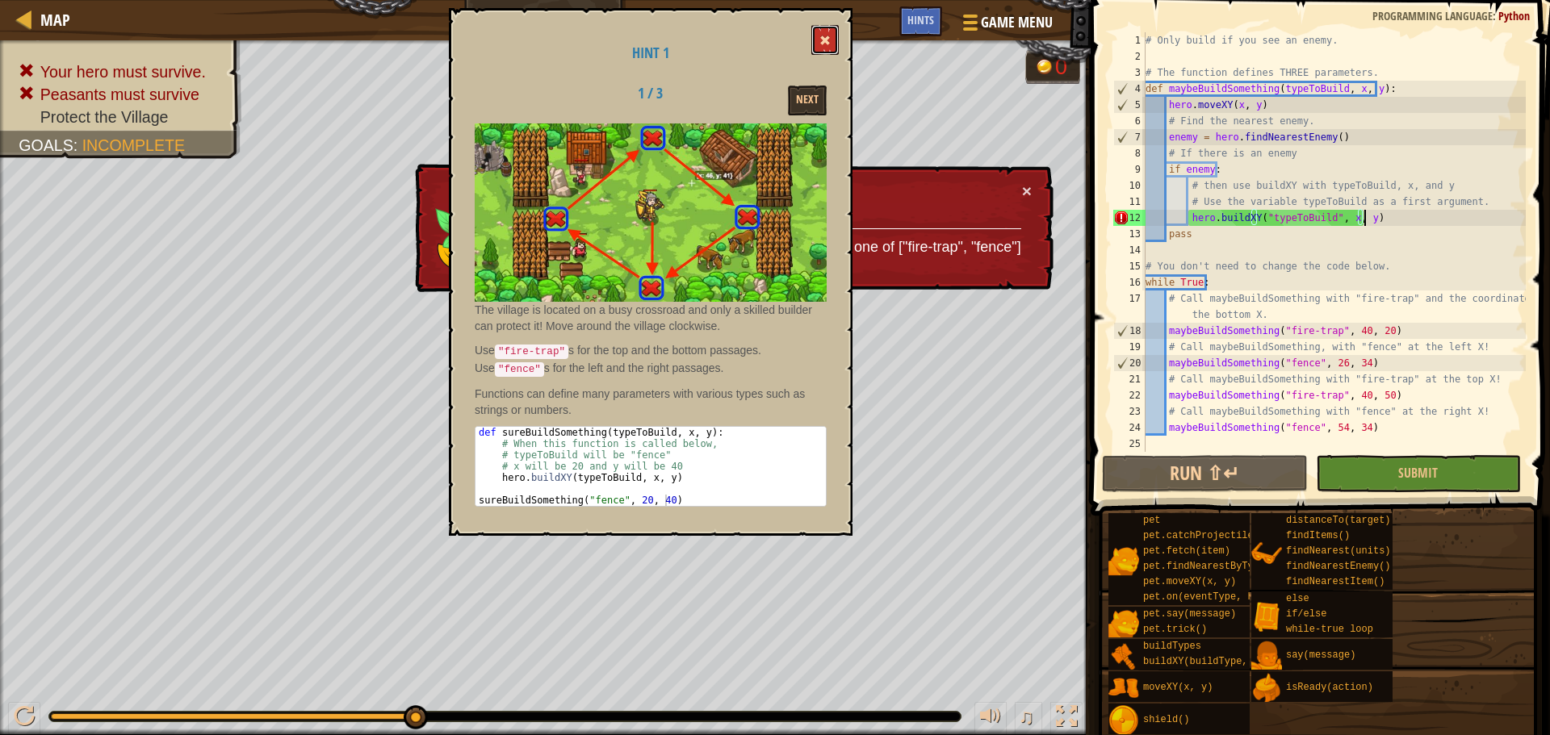
click at [821, 36] on span at bounding box center [824, 40] width 11 height 11
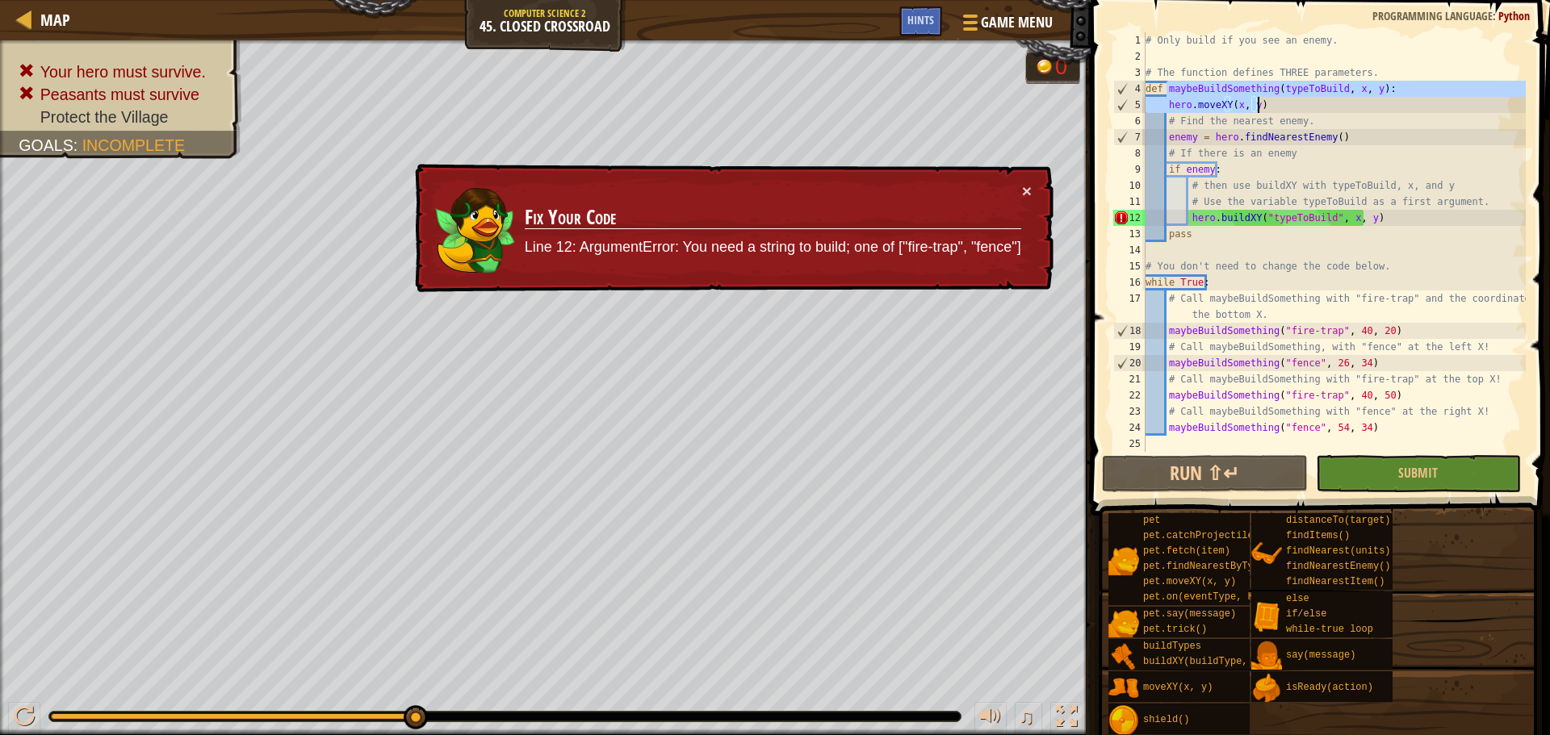
drag, startPoint x: 1168, startPoint y: 89, endPoint x: 1366, endPoint y: 97, distance: 197.9
click at [1366, 97] on div "# Only build if you see an enemy. # The function defines THREE parameters. def …" at bounding box center [1333, 258] width 383 height 452
click at [1365, 93] on div "# Only build if you see an enemy. # The function defines THREE parameters. def …" at bounding box center [1333, 242] width 383 height 420
drag, startPoint x: 1166, startPoint y: 87, endPoint x: 1369, endPoint y: 95, distance: 202.7
click at [1369, 95] on div "# Only build if you see an enemy. # The function defines THREE parameters. def …" at bounding box center [1333, 258] width 383 height 452
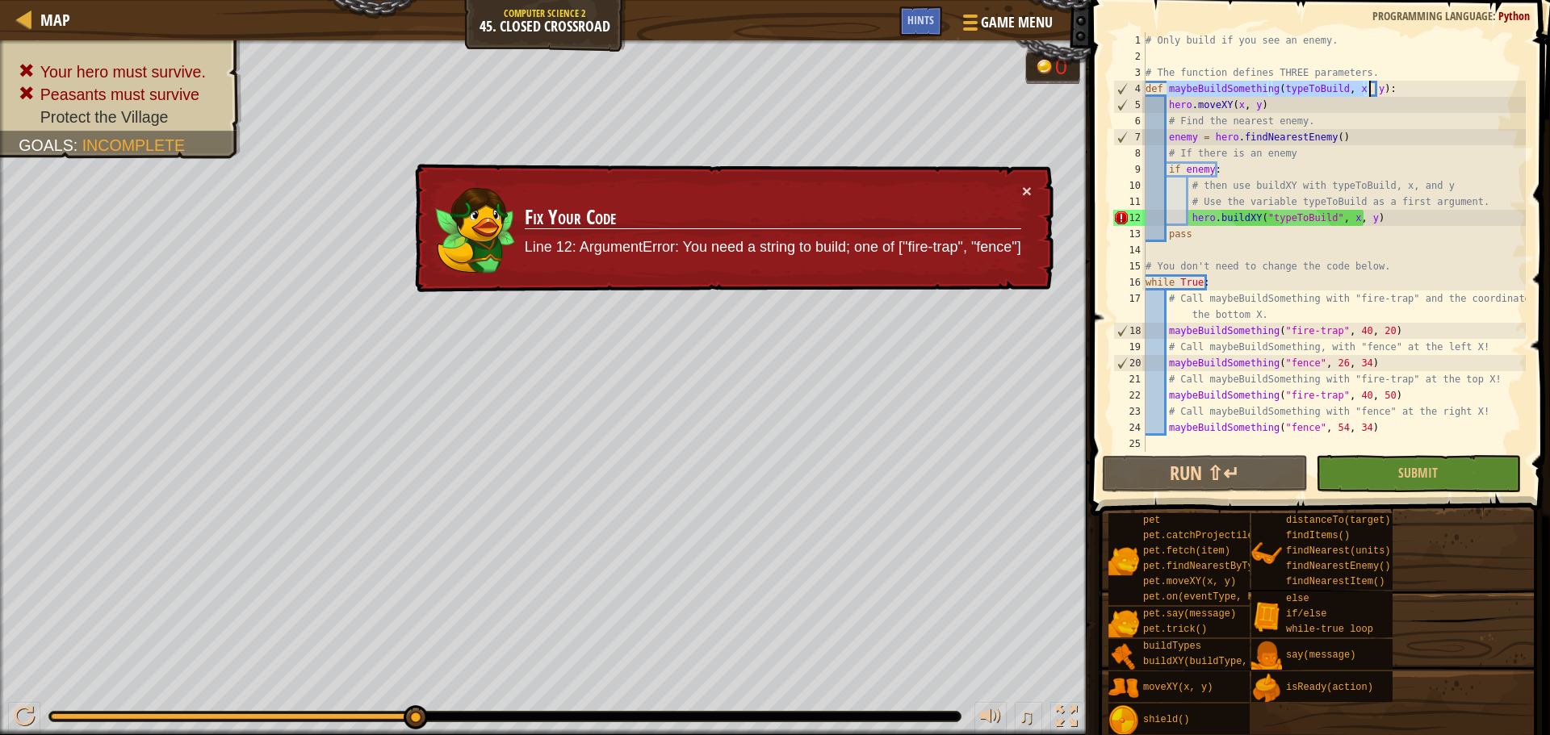
click at [1250, 234] on div "# Only build if you see an enemy. # The function defines THREE parameters. def …" at bounding box center [1333, 258] width 383 height 452
click at [1238, 263] on div "# Only build if you see an enemy. # The function defines THREE parameters. def …" at bounding box center [1333, 258] width 383 height 452
type textarea "# You don't need to change the code below."
click at [1208, 248] on div "# Only build if you see an enemy. # The function defines THREE parameters. def …" at bounding box center [1333, 258] width 383 height 452
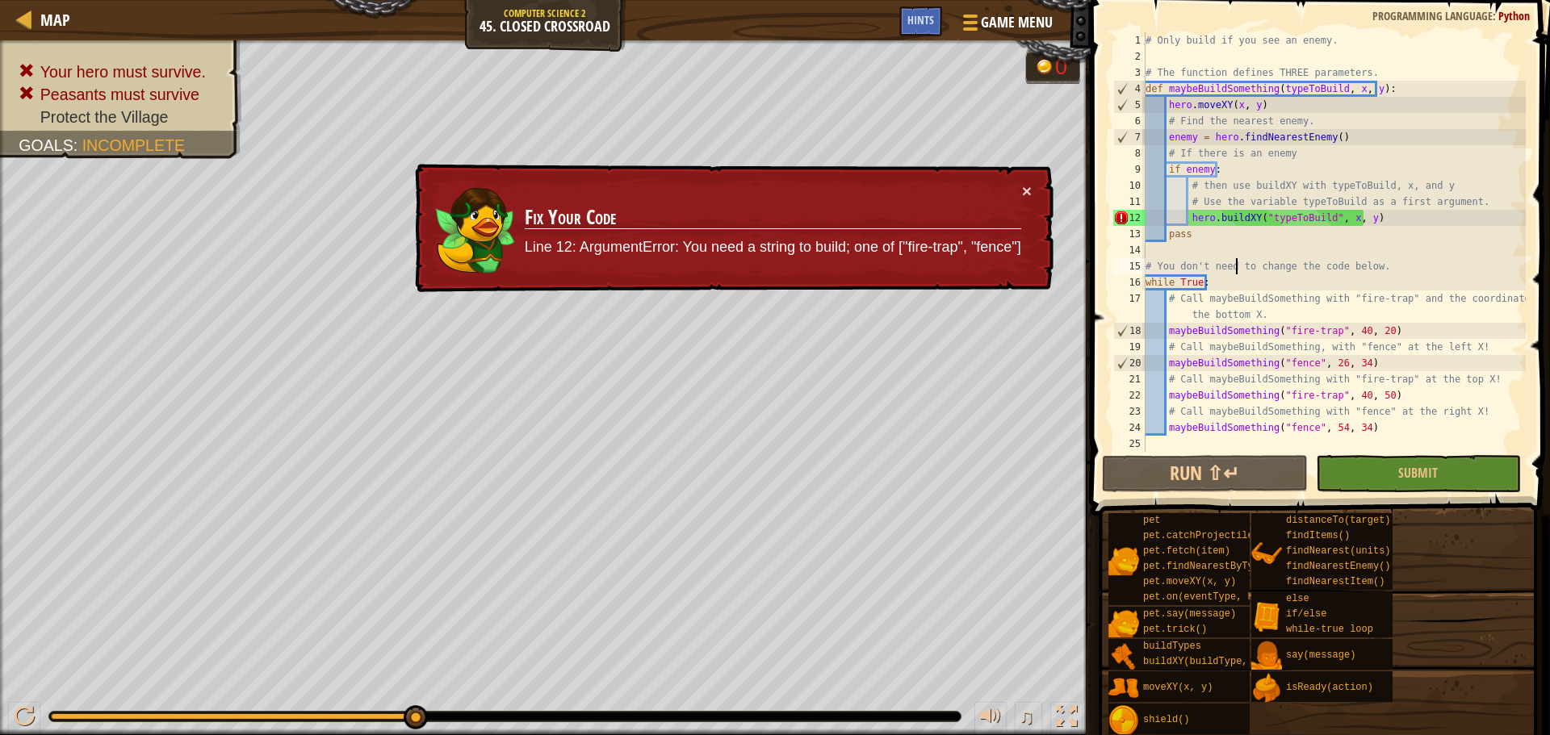
scroll to position [7, 0]
paste textarea "maybeBuildSomething(typeToBuild, x, y)"
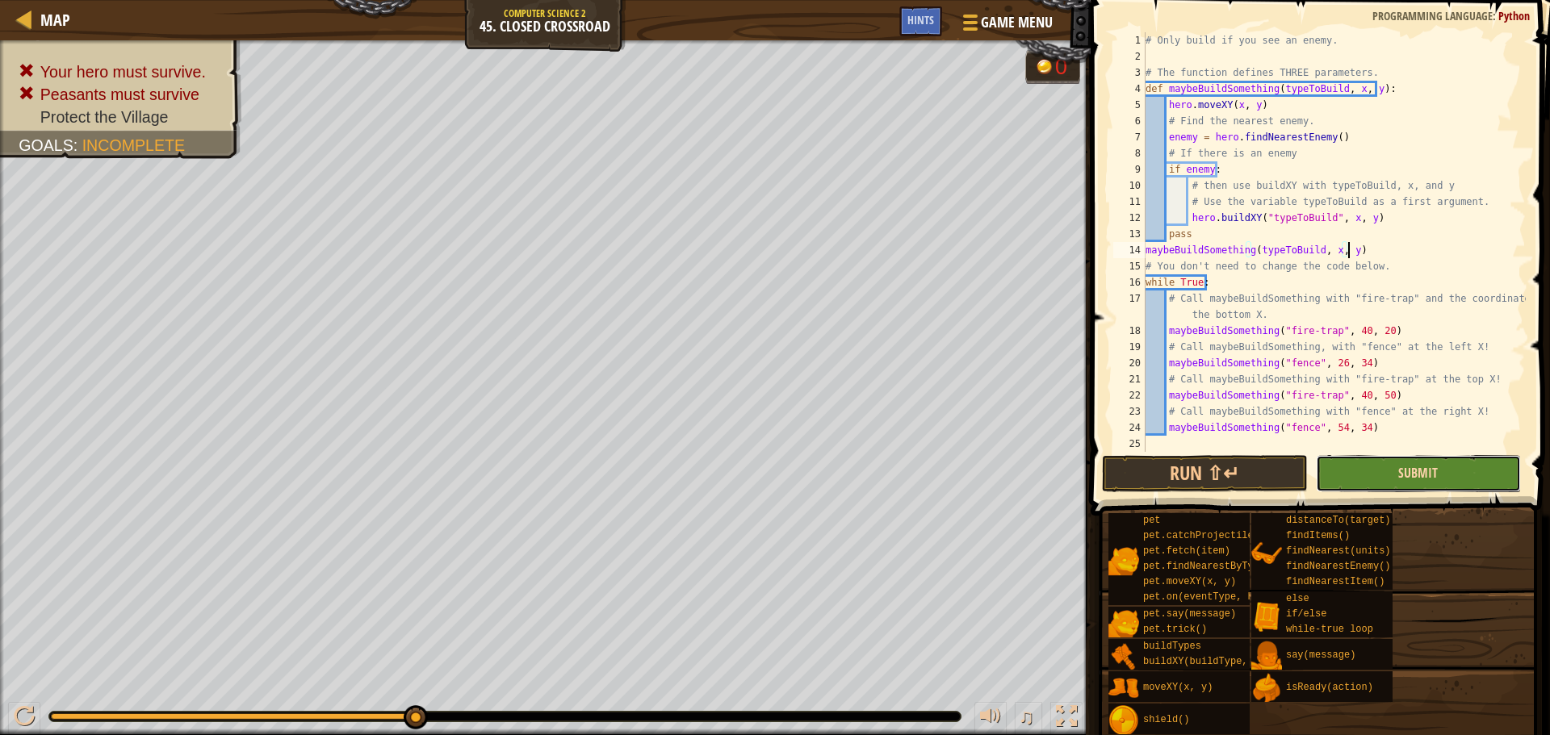
click at [1418, 466] on span "Submit" at bounding box center [1418, 473] width 40 height 18
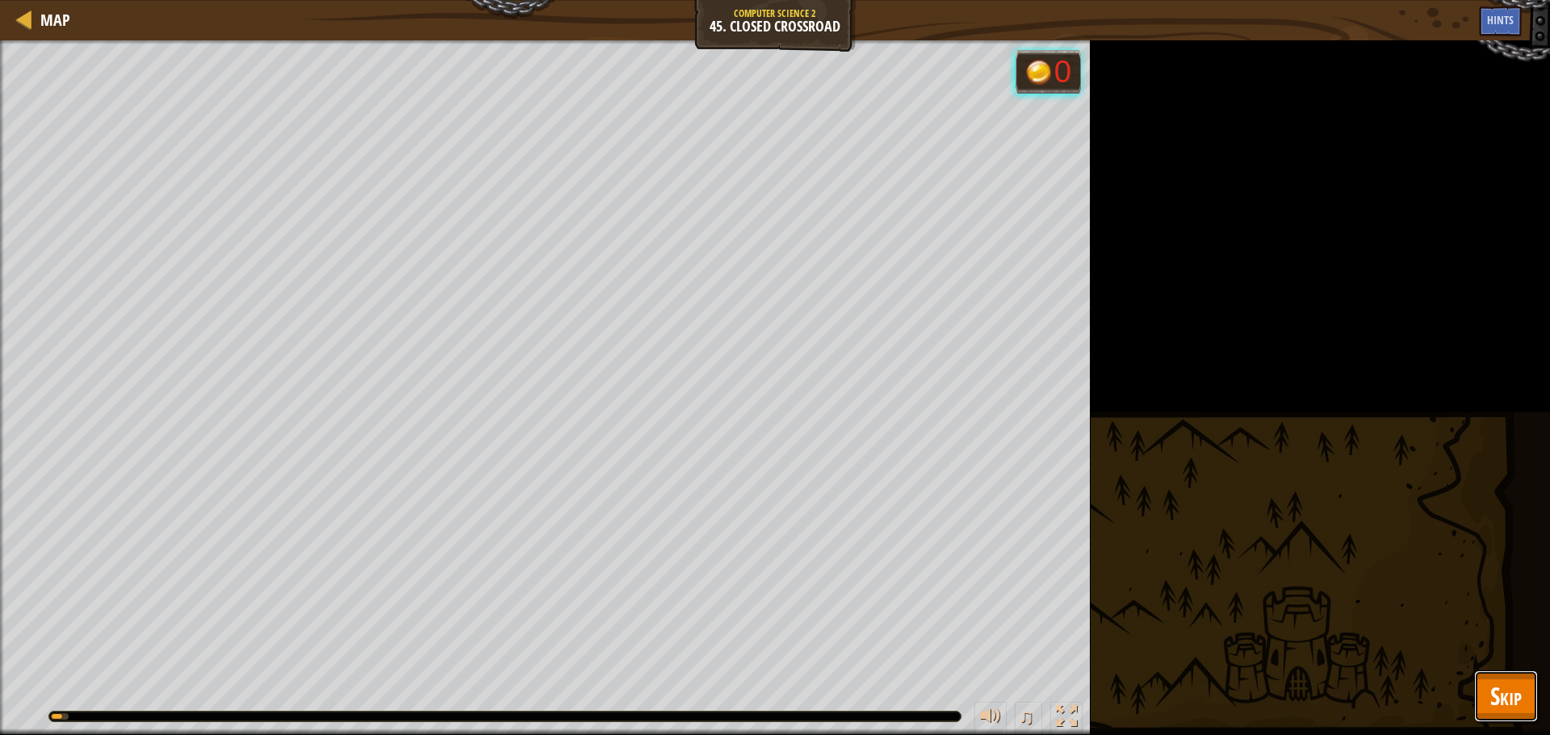
click at [1509, 688] on span "Skip" at bounding box center [1505, 696] width 31 height 33
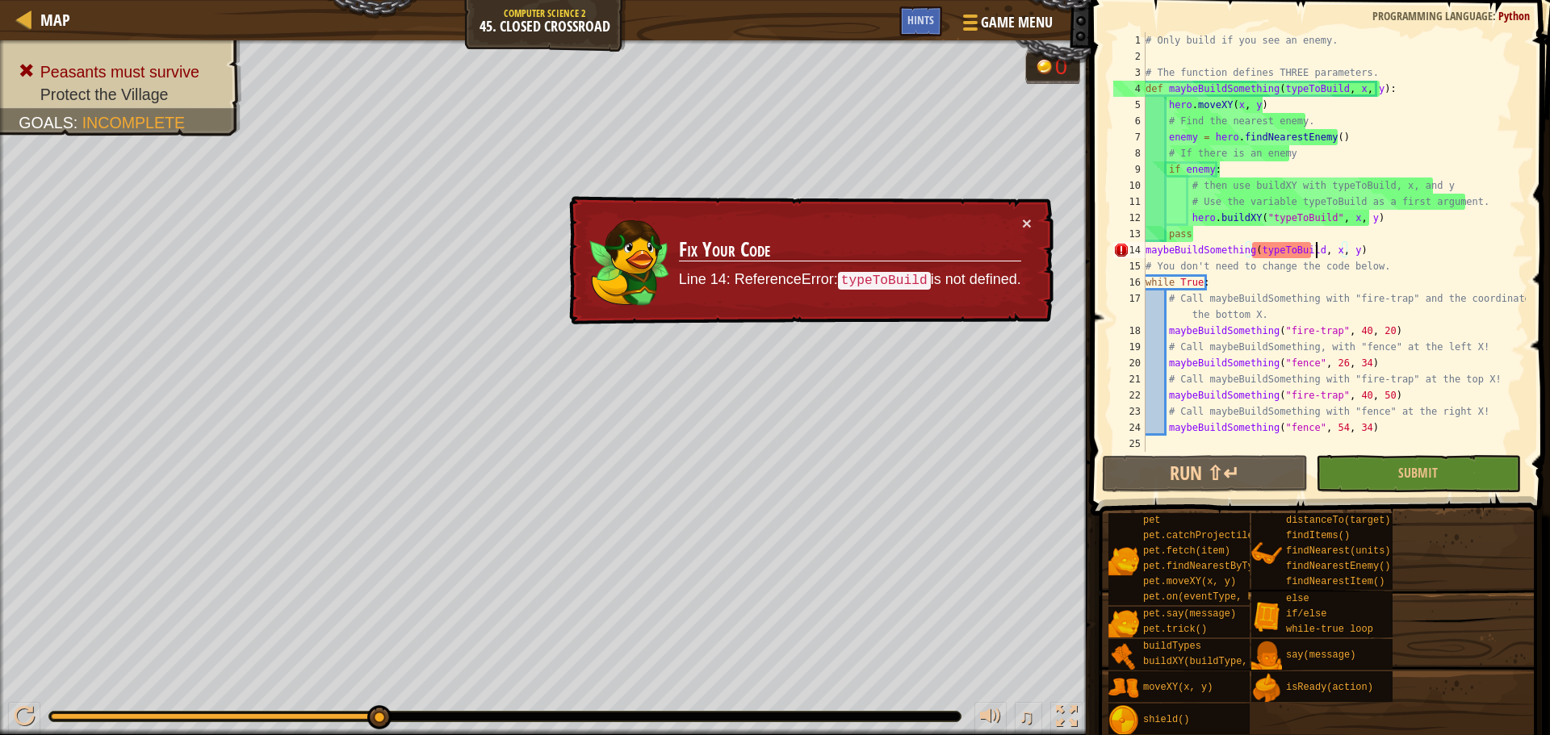
click at [1313, 253] on div "# Only build if you see an enemy. # The function defines THREE parameters. def …" at bounding box center [1333, 258] width 383 height 452
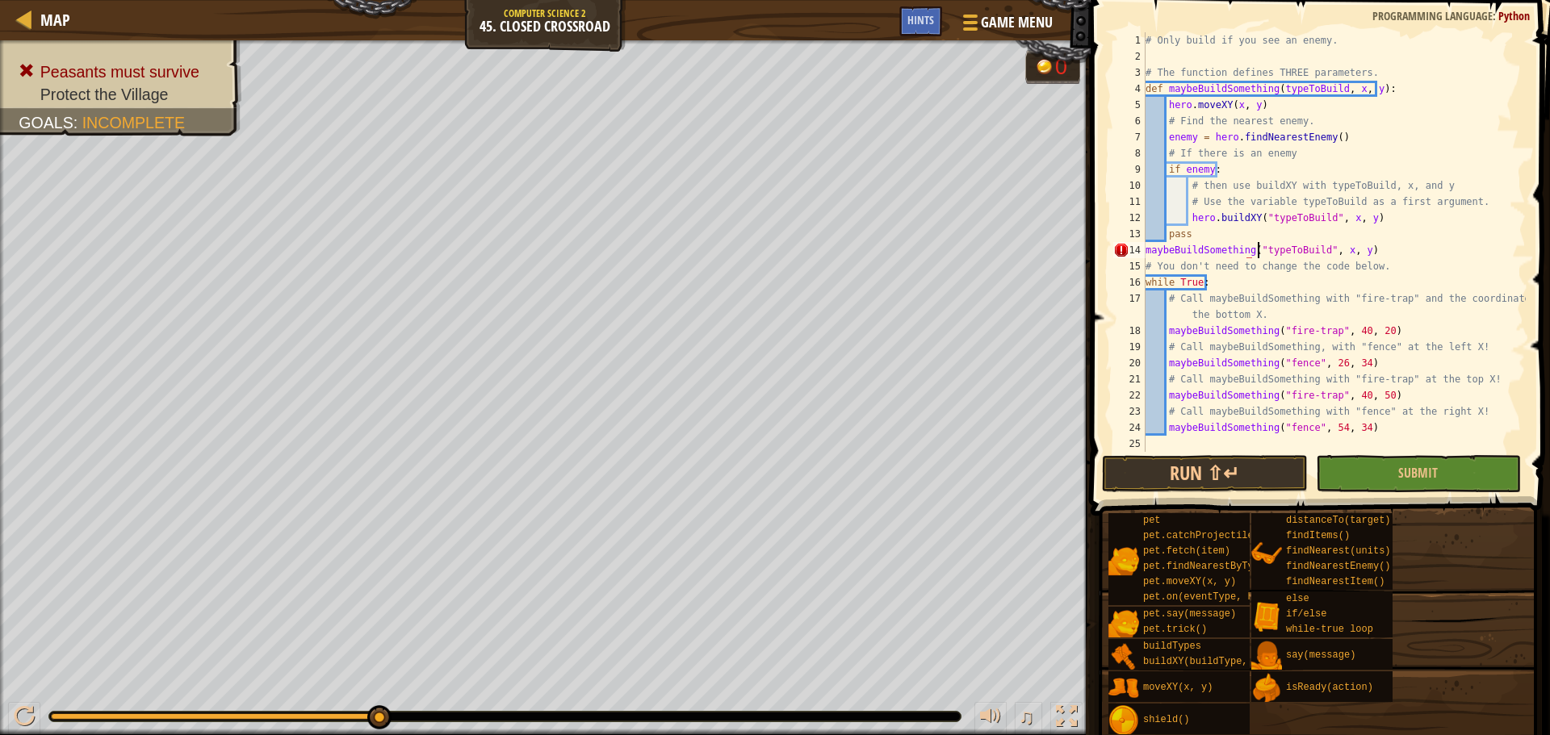
scroll to position [7, 9]
type textarea "maybeBuildSomething("typeToBuild", x, y)"
click at [1424, 478] on span "Submit" at bounding box center [1418, 473] width 40 height 18
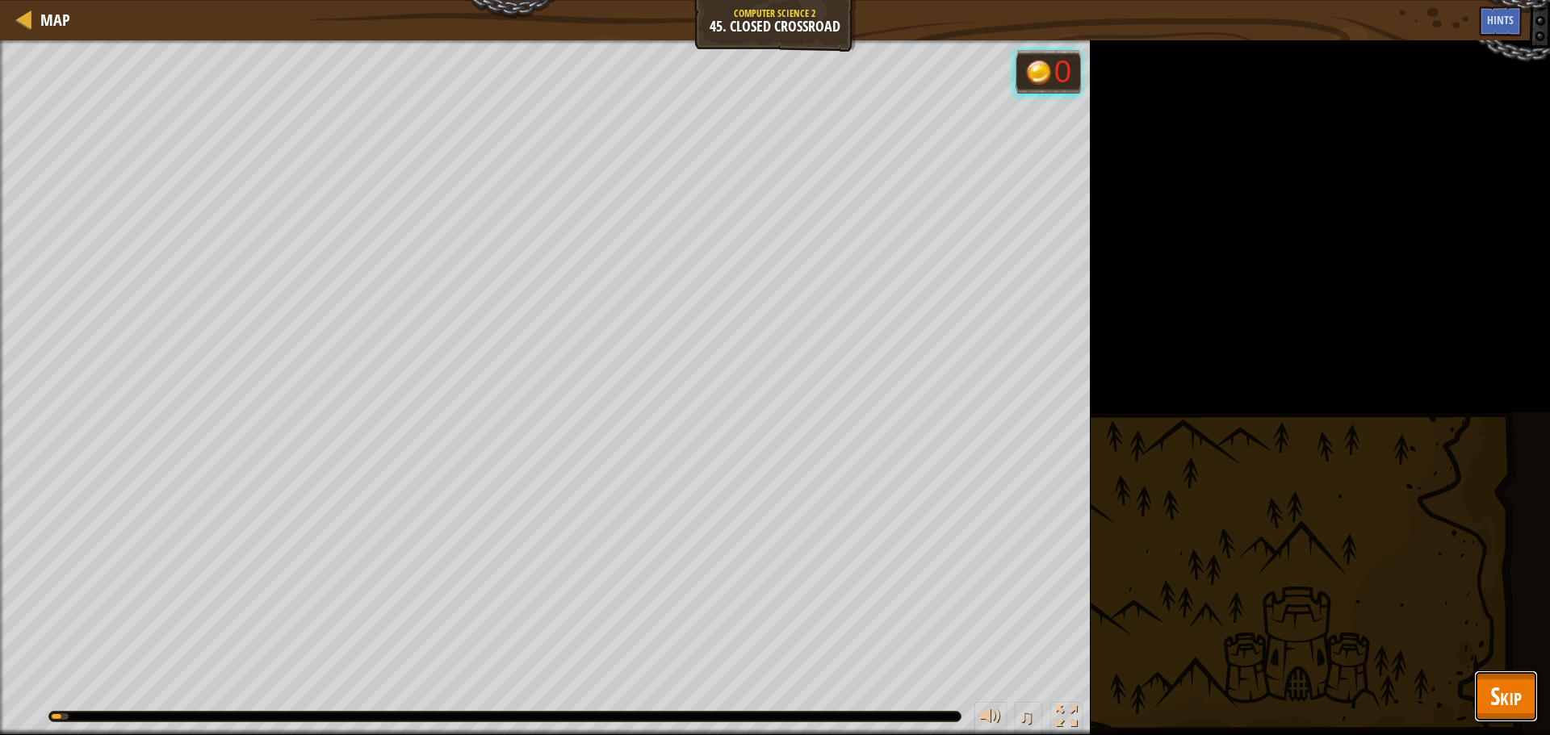
click at [1529, 689] on button "Skip" at bounding box center [1506, 697] width 64 height 52
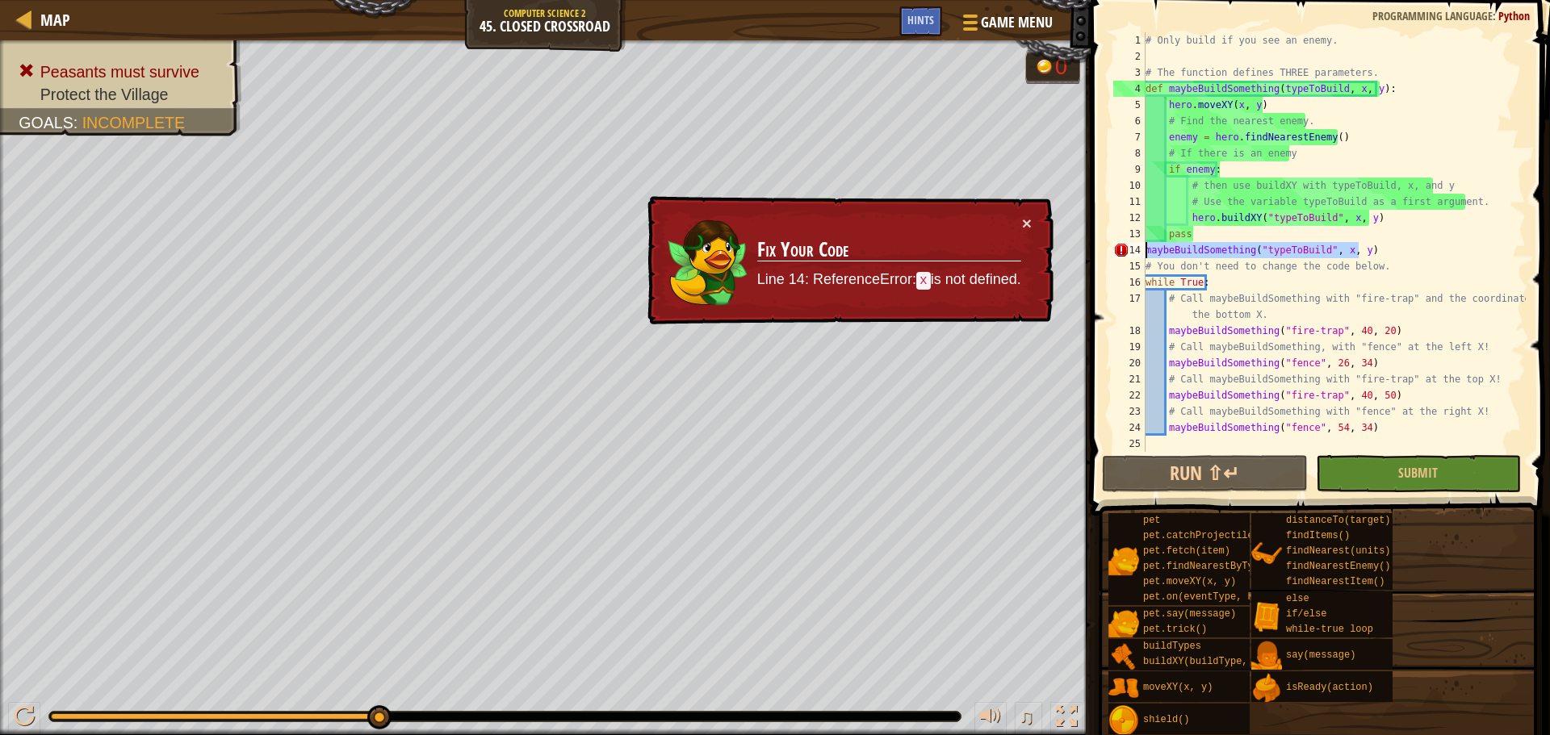
drag, startPoint x: 1371, startPoint y: 248, endPoint x: 1144, endPoint y: 252, distance: 227.6
click at [1144, 252] on div "maybeBuildSomething("typeToBuild", x, y) 1 2 3 4 5 6 7 8 9 10 11 12 13 14 15 16…" at bounding box center [1318, 242] width 416 height 420
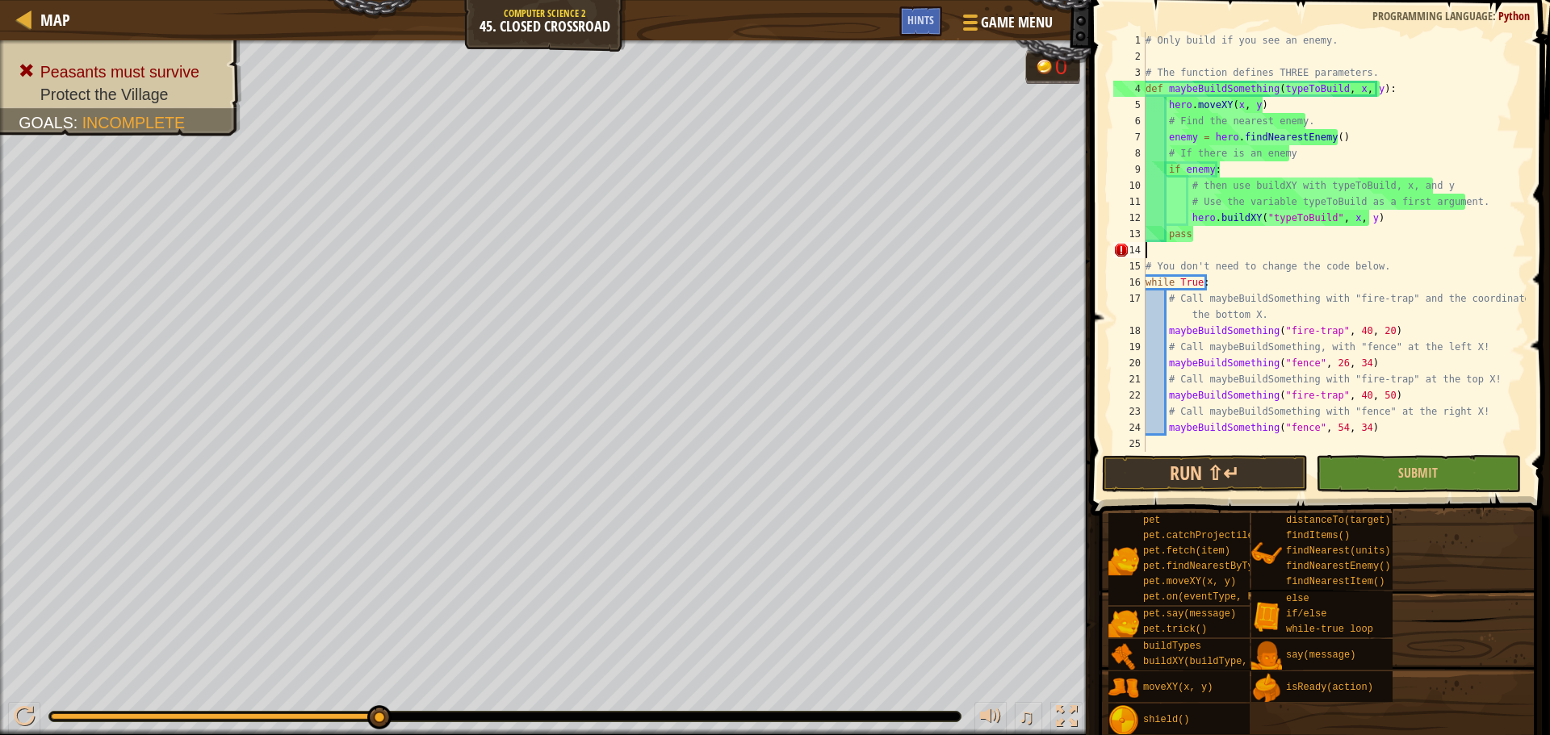
scroll to position [7, 0]
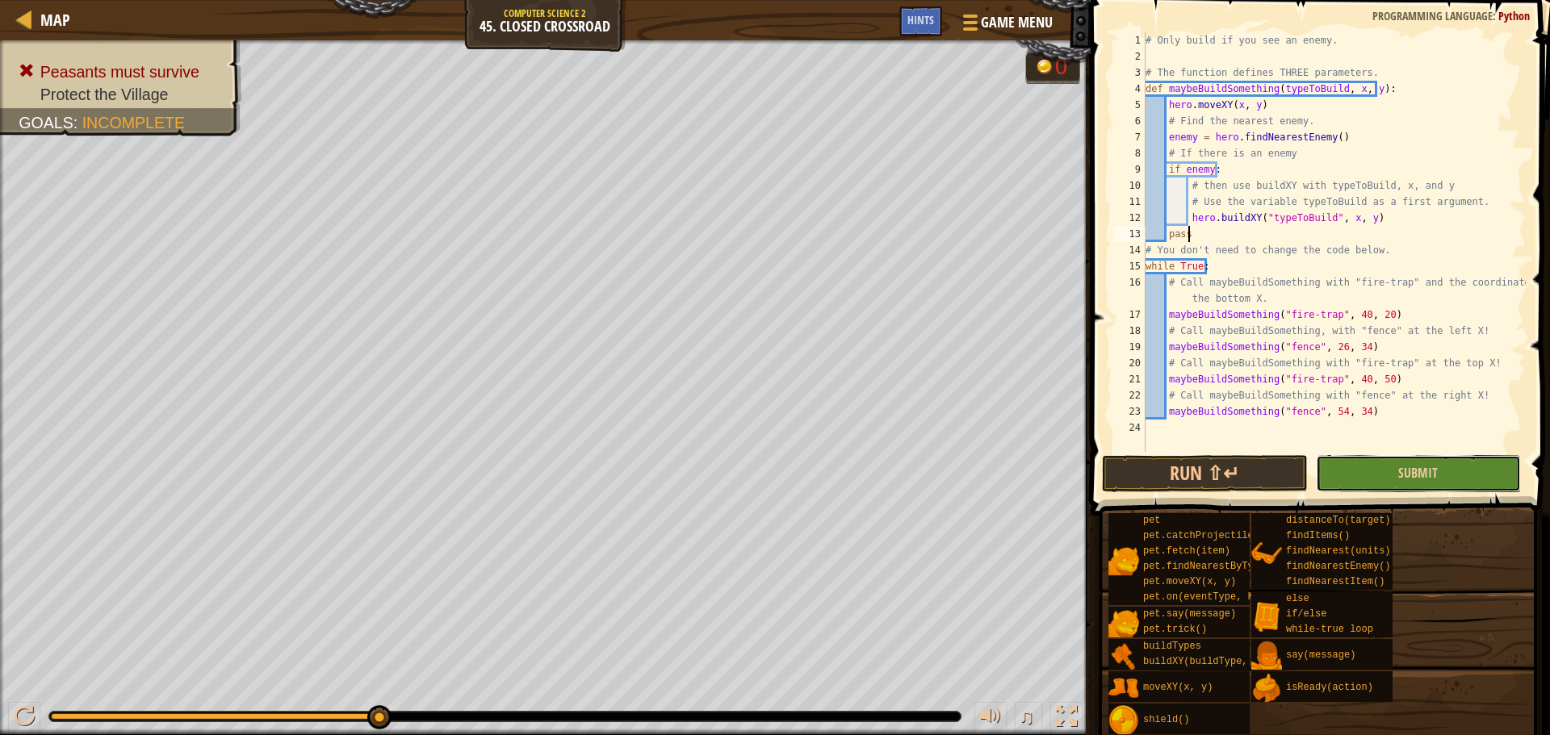
click at [1358, 466] on button "Submit" at bounding box center [1418, 473] width 205 height 37
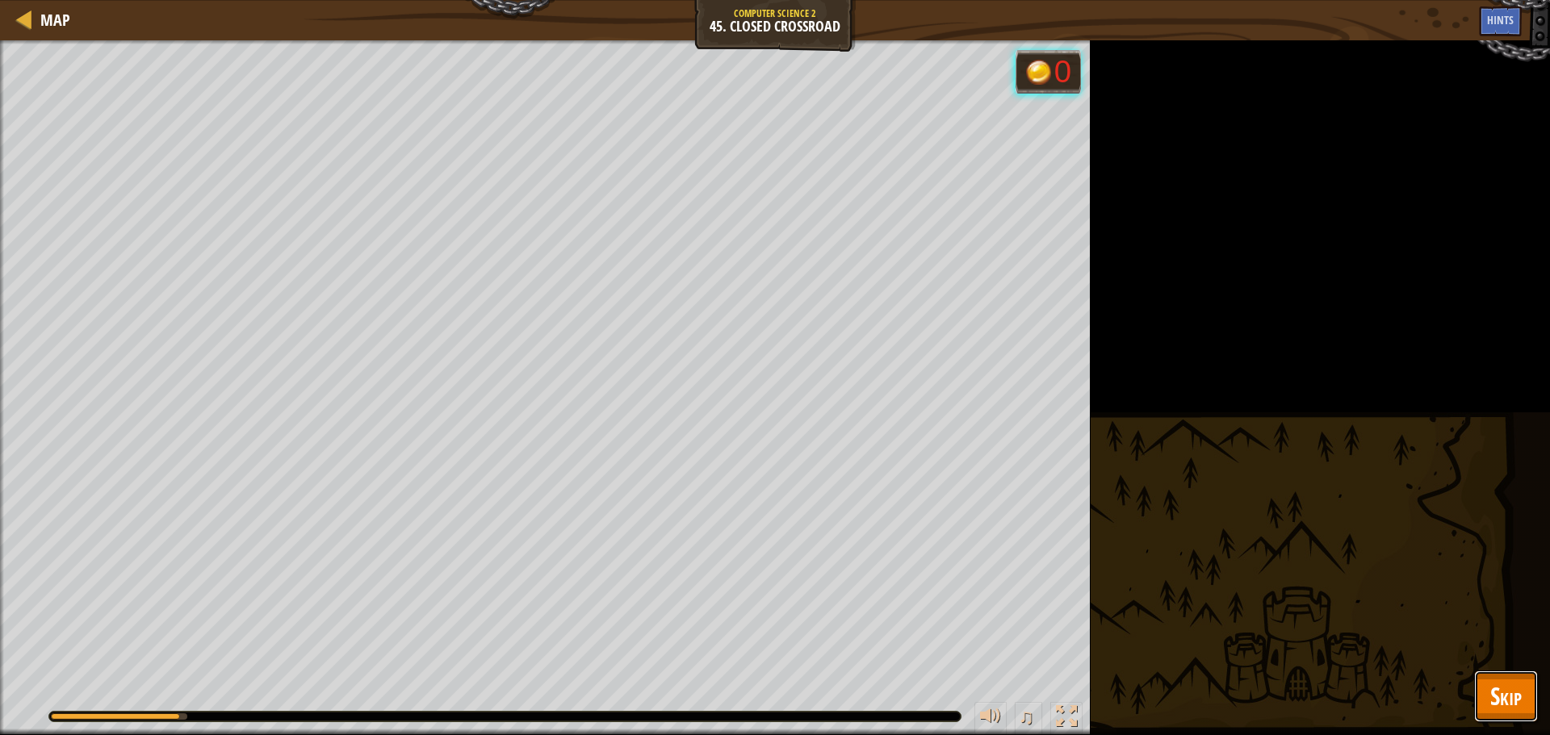
click at [1507, 705] on span "Skip" at bounding box center [1505, 696] width 31 height 33
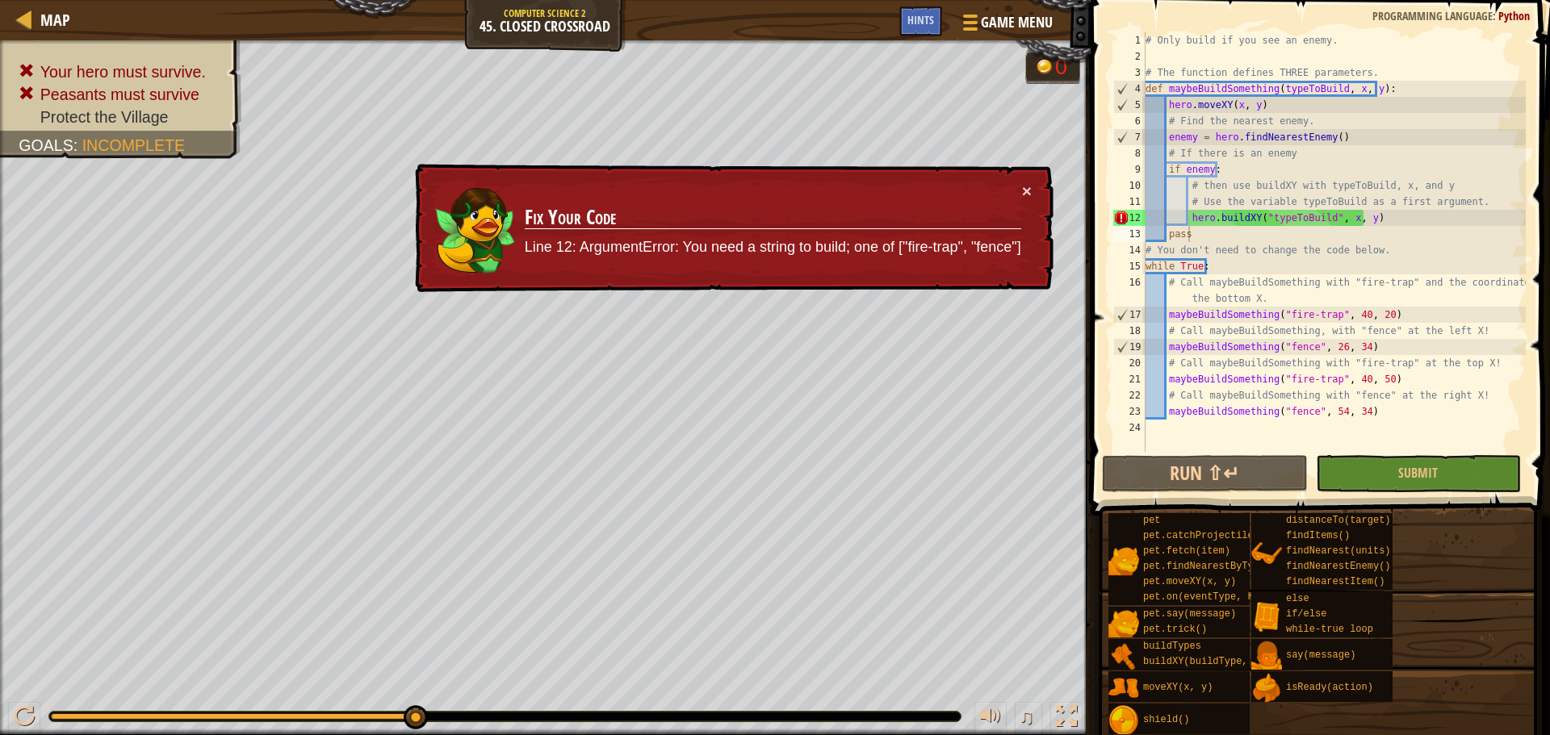
click at [1324, 222] on div "# Only build if you see an enemy. # The function defines THREE parameters. def …" at bounding box center [1333, 258] width 383 height 452
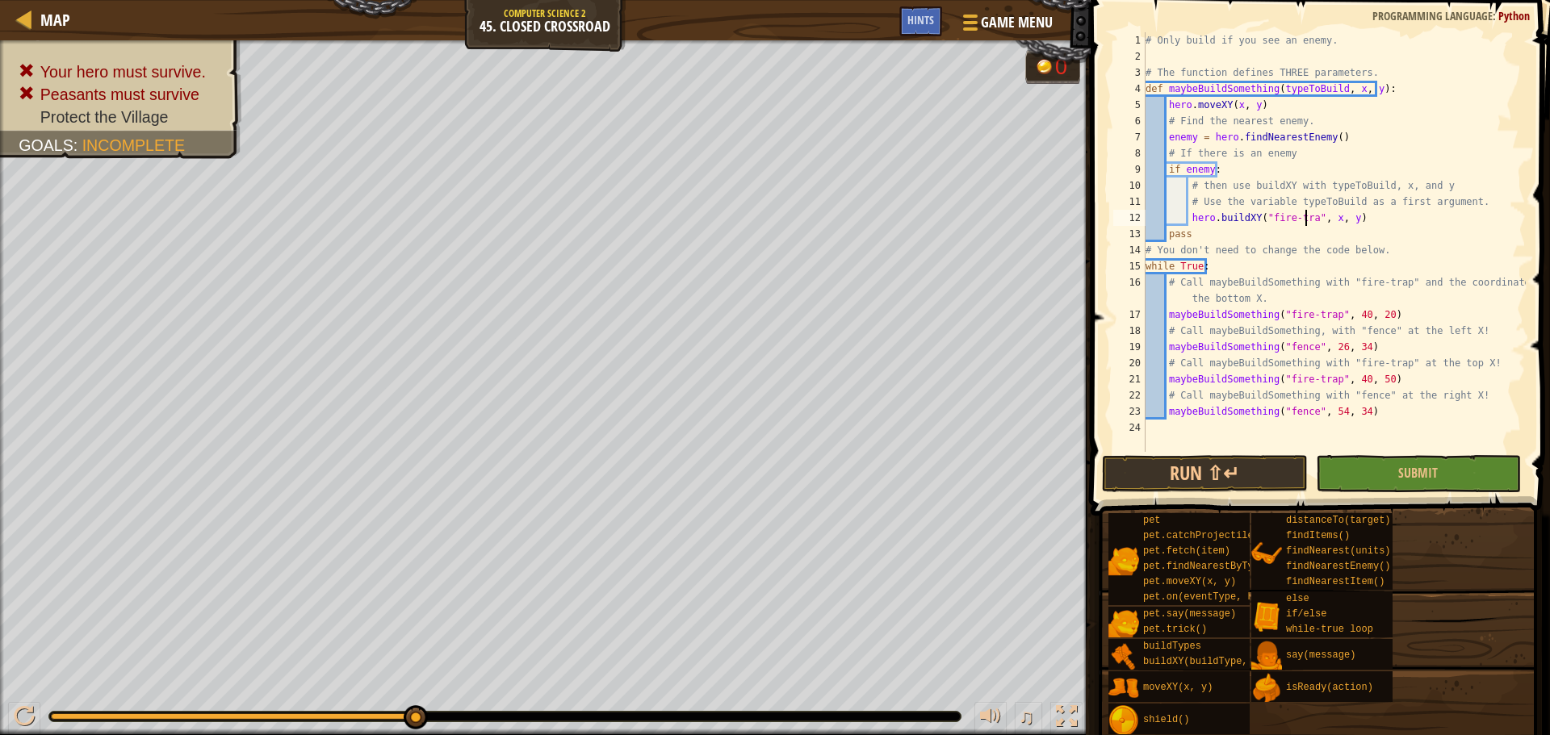
scroll to position [7, 14]
click at [1443, 476] on button "Submit" at bounding box center [1418, 473] width 205 height 37
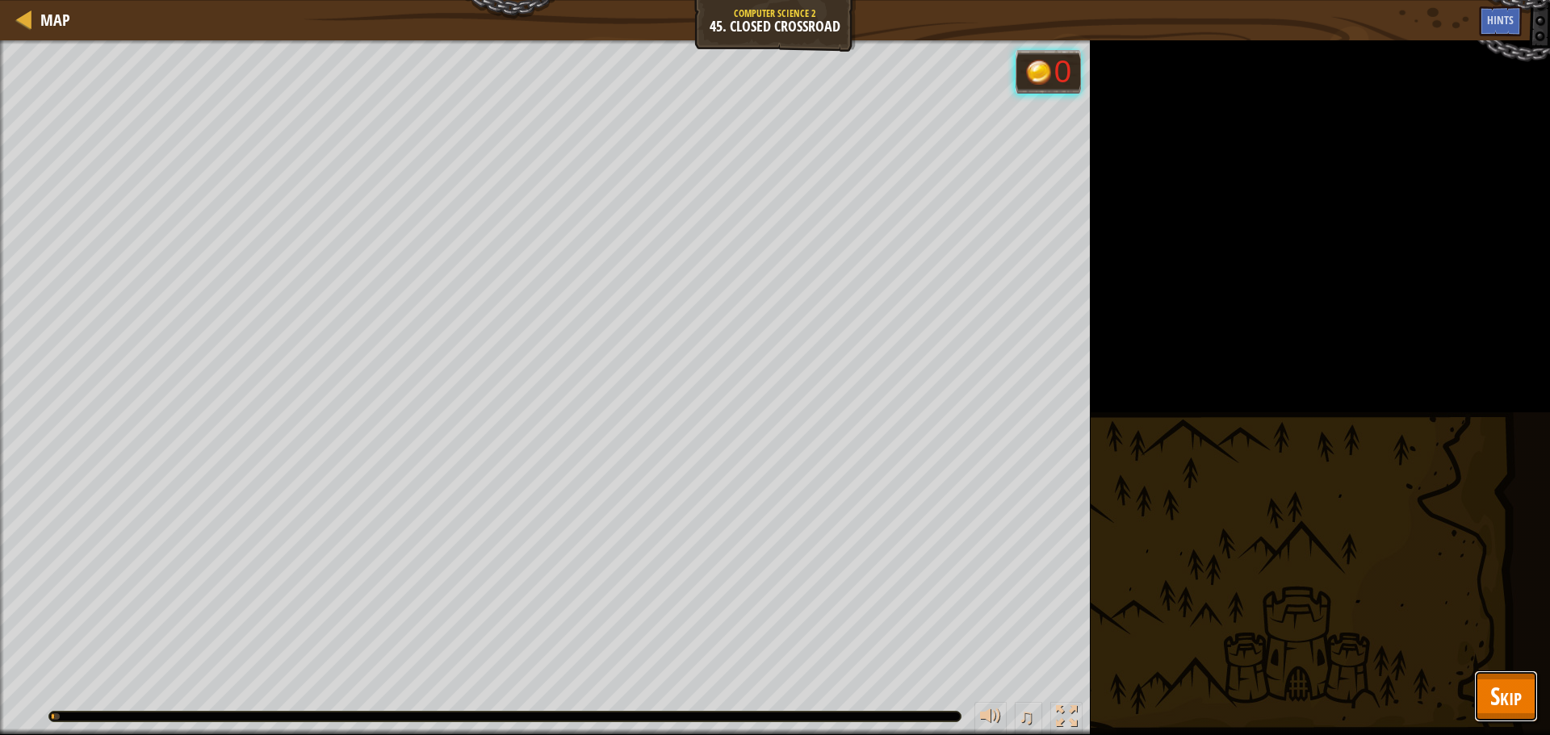
click at [1497, 691] on span "Skip" at bounding box center [1505, 696] width 31 height 33
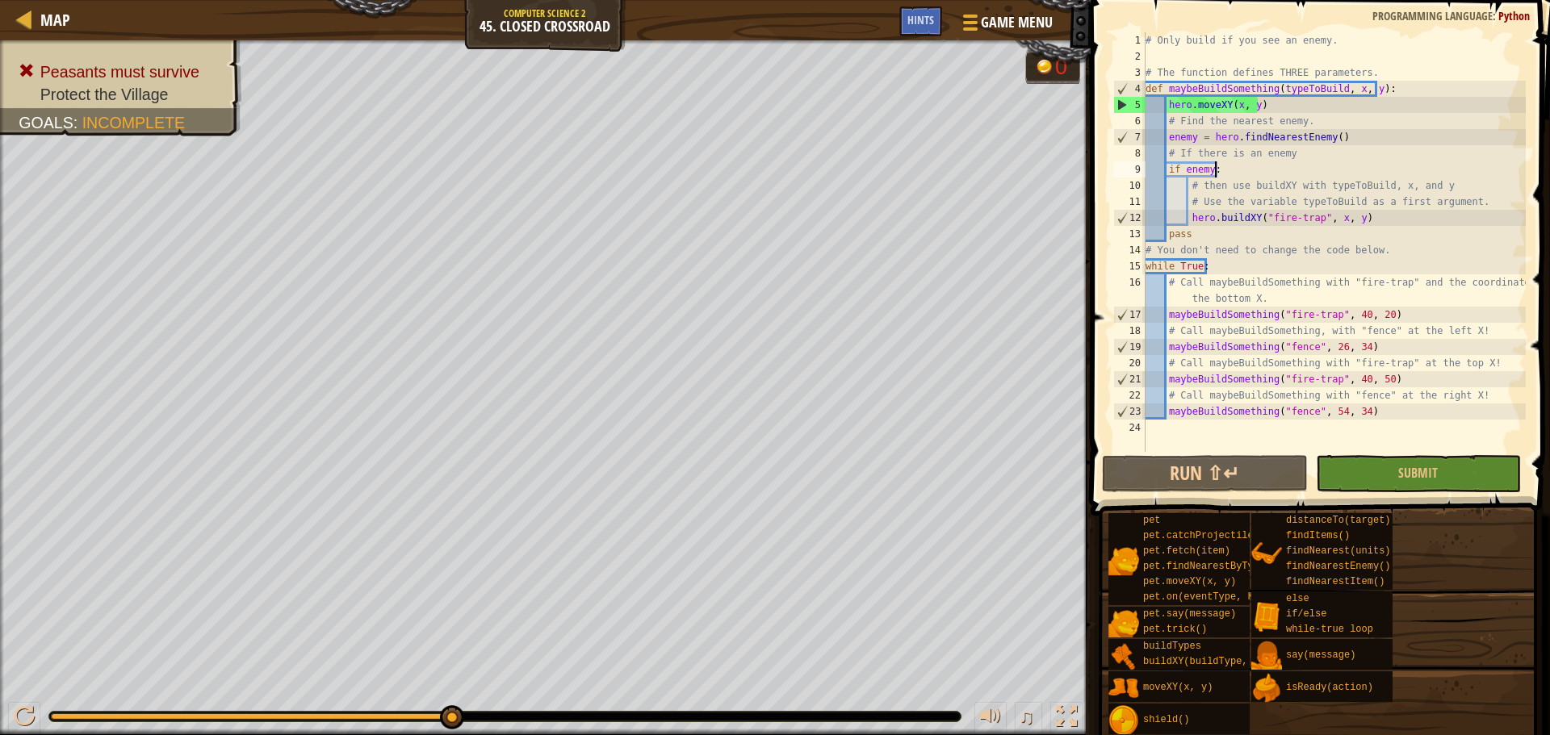
scroll to position [7, 5]
drag, startPoint x: 1219, startPoint y: 171, endPoint x: 1233, endPoint y: 191, distance: 24.9
click at [1219, 172] on div "# Only build if you see an enemy. # The function defines THREE parameters. def …" at bounding box center [1333, 258] width 383 height 452
click at [1374, 479] on button "Submit" at bounding box center [1418, 473] width 205 height 37
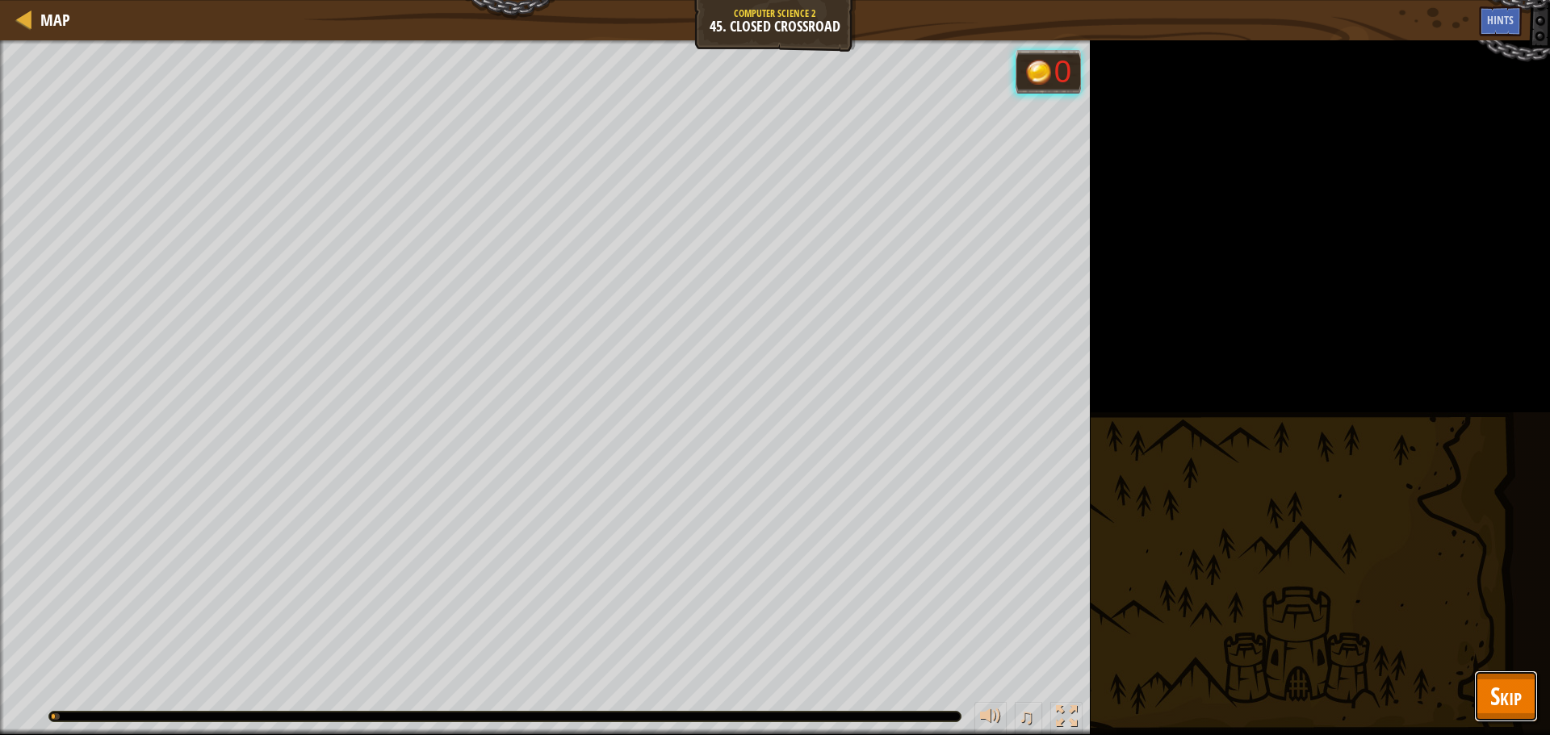
click at [1514, 682] on button "Skip" at bounding box center [1506, 697] width 64 height 52
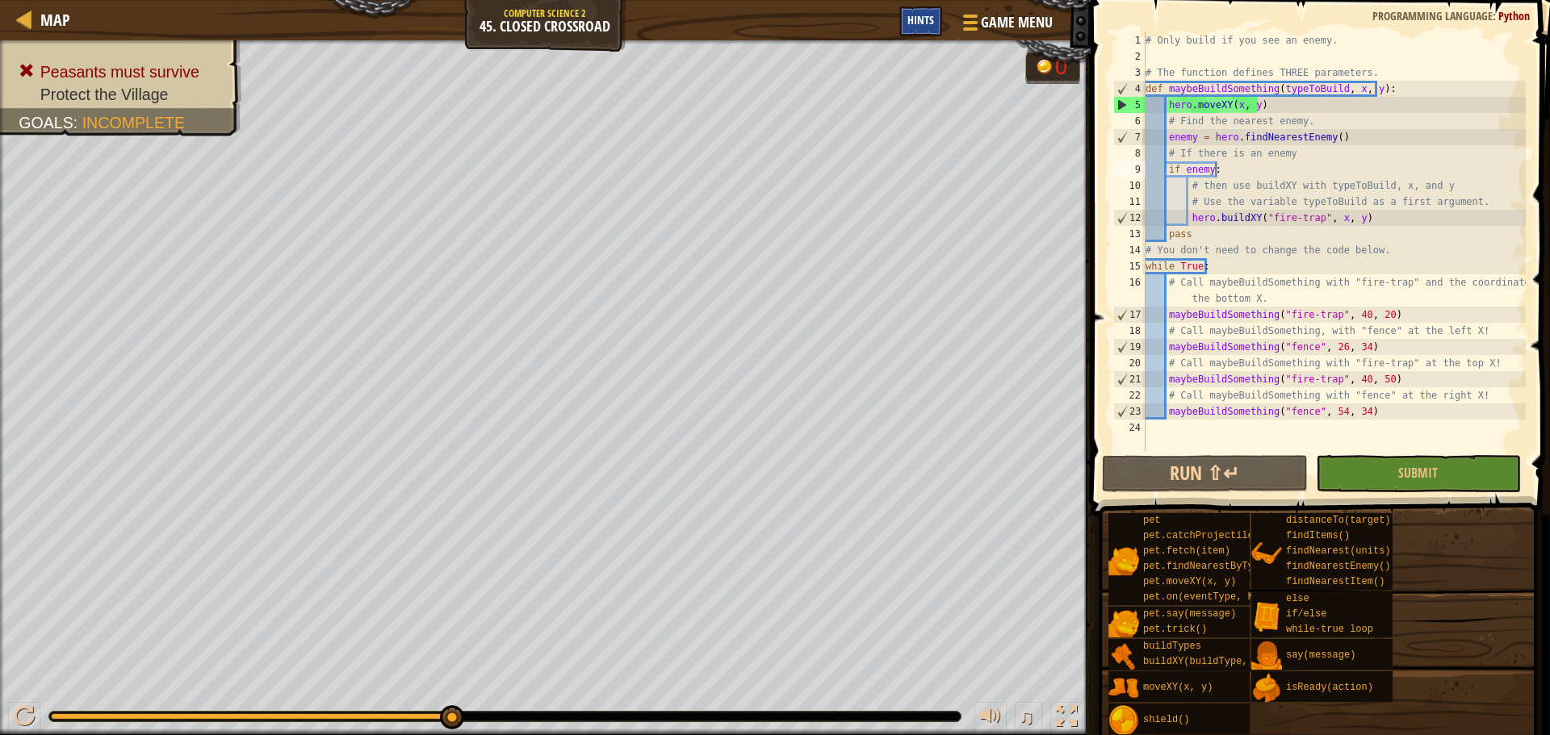
click at [923, 15] on span "Hints" at bounding box center [920, 19] width 27 height 15
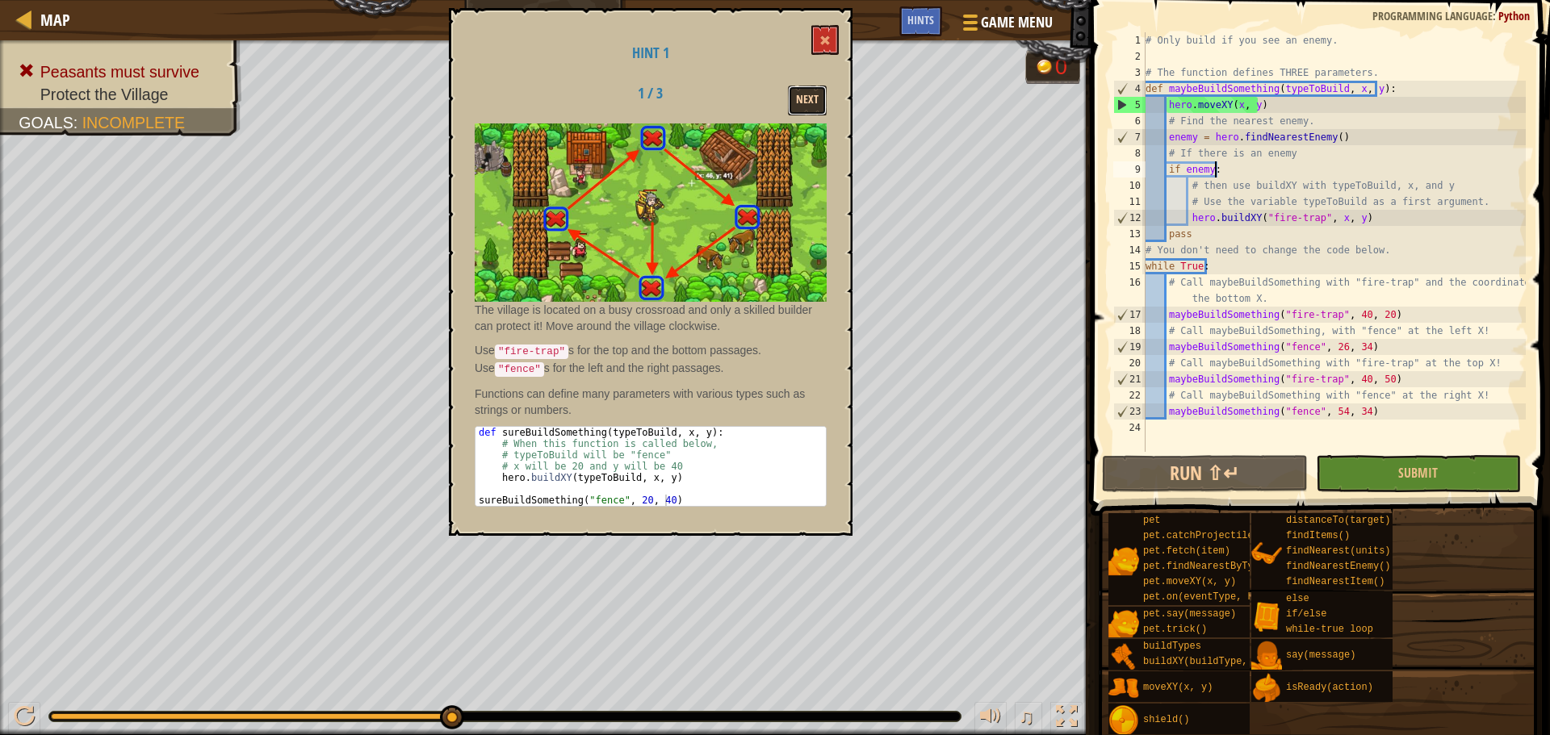
click at [822, 100] on button "Next" at bounding box center [807, 101] width 39 height 30
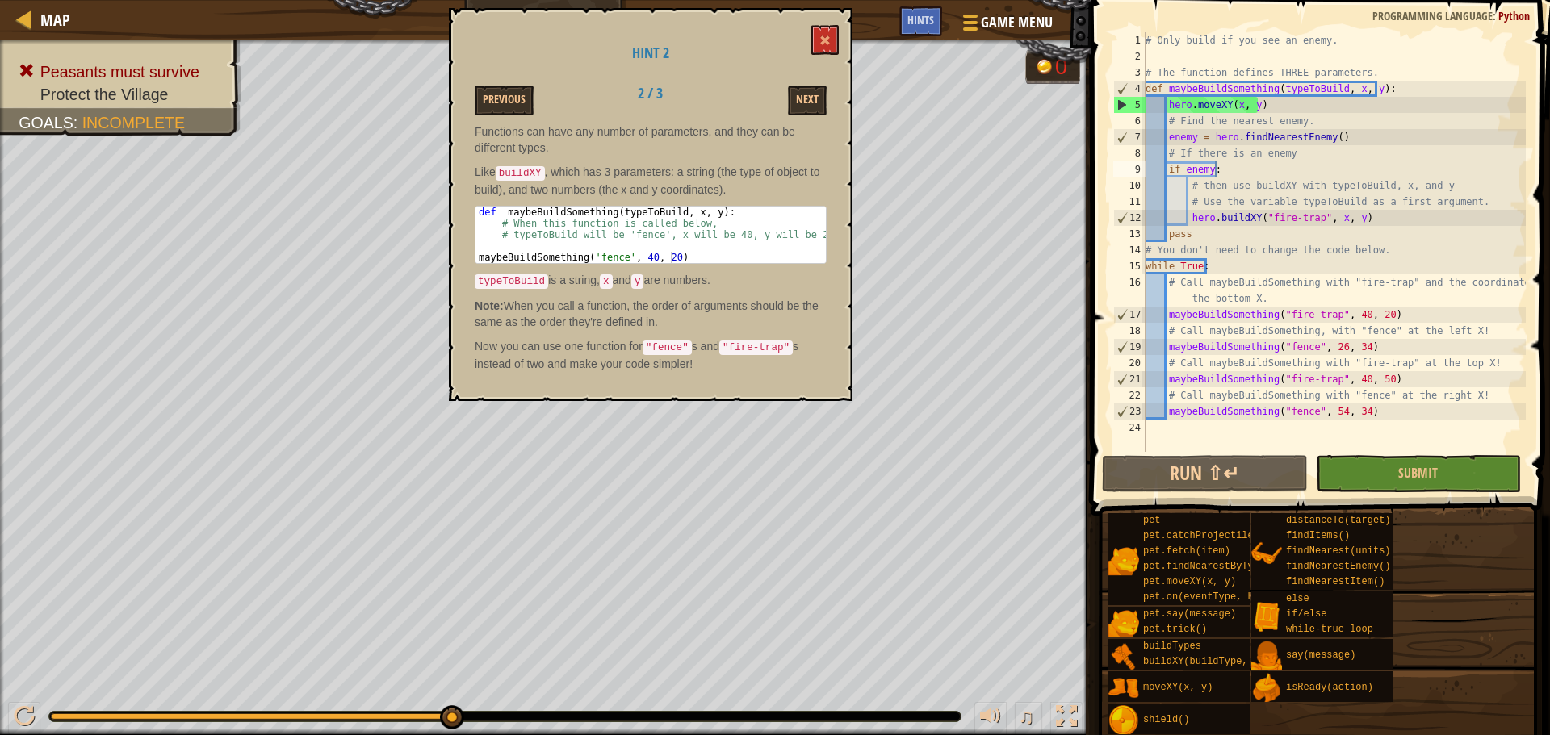
click at [1311, 219] on div "# Only build if you see an enemy. # The function defines THREE parameters. def …" at bounding box center [1333, 258] width 383 height 452
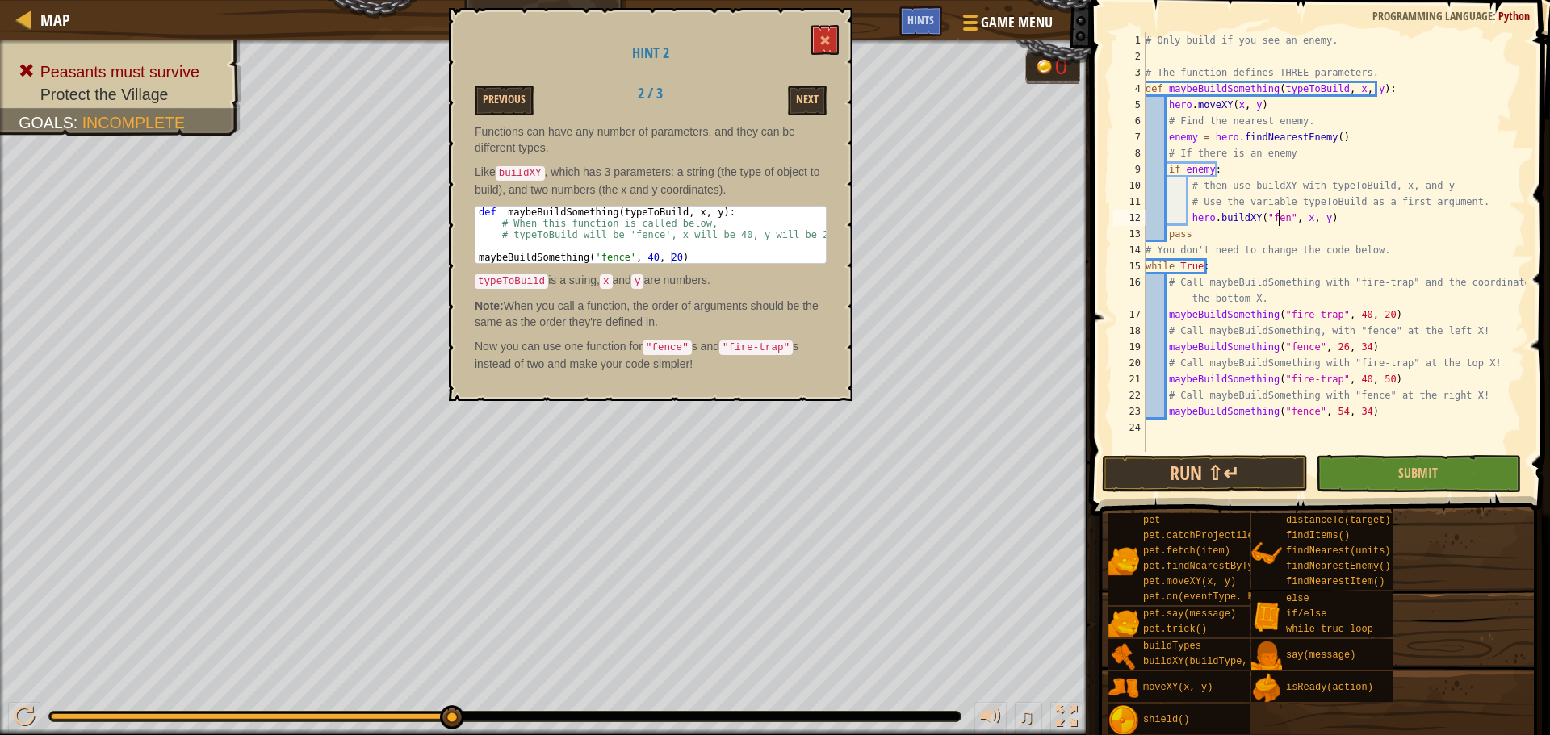
scroll to position [7, 11]
click at [1365, 460] on button "Submit" at bounding box center [1418, 473] width 205 height 37
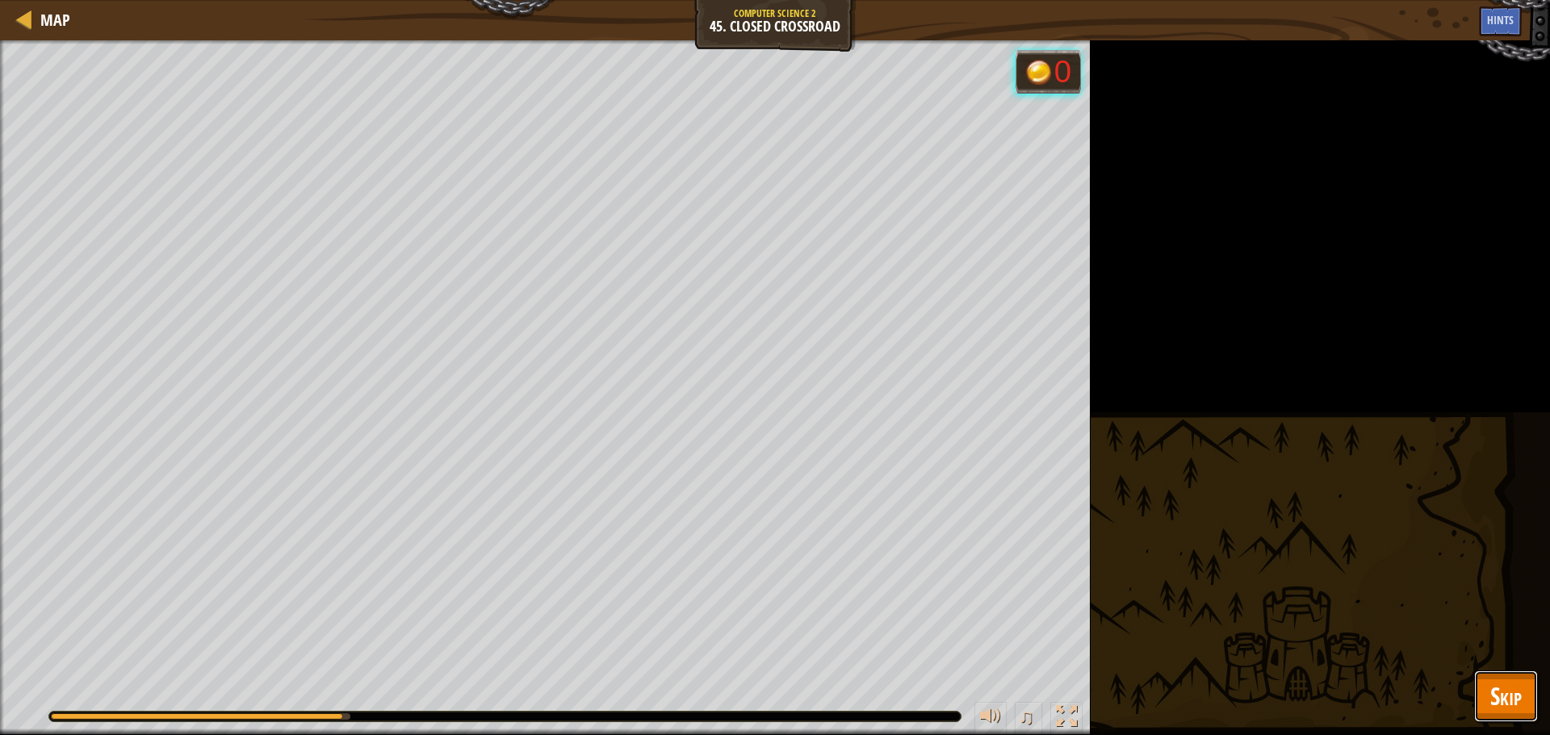
click at [1521, 697] on span "Skip" at bounding box center [1505, 696] width 31 height 33
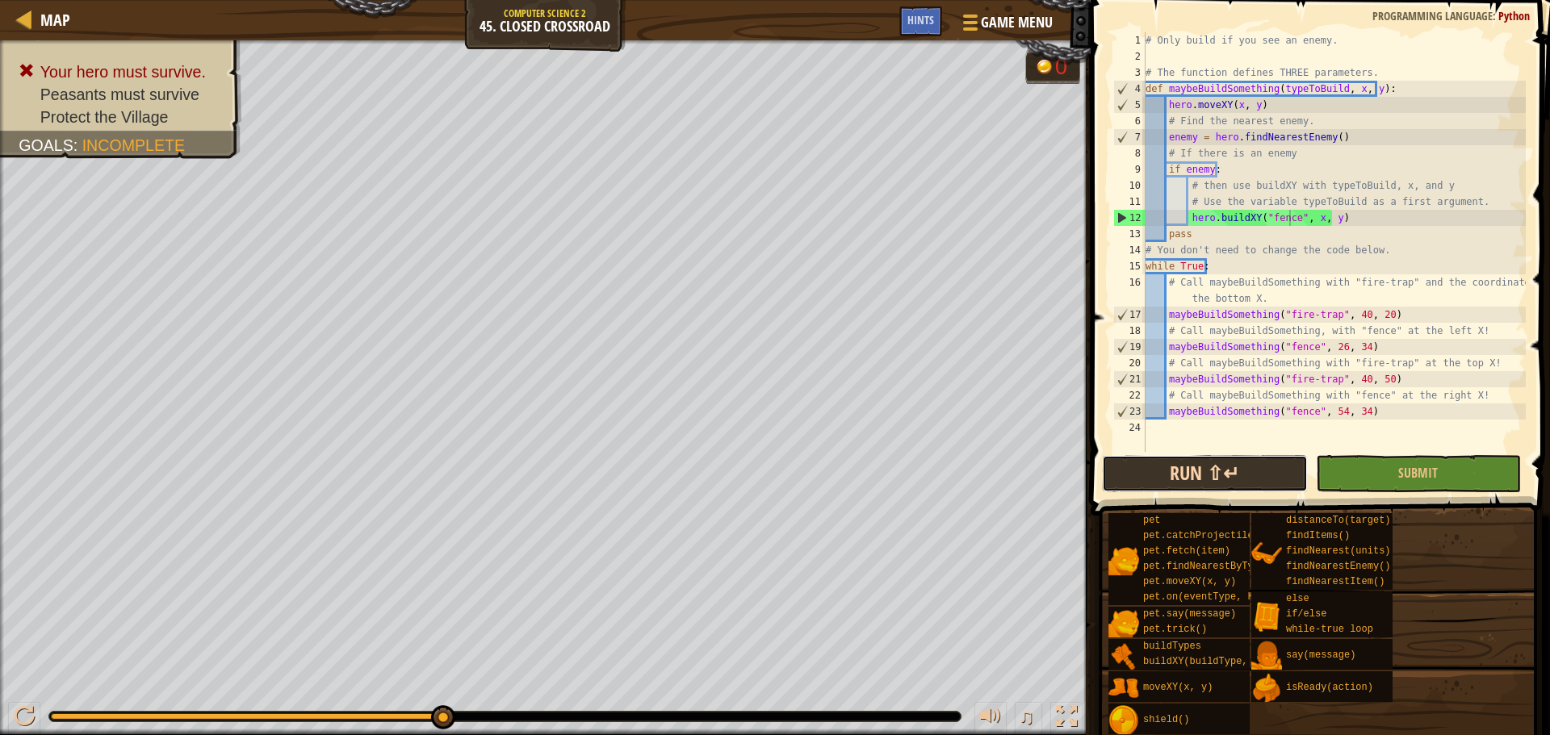
click at [1241, 462] on button "Run ⇧↵" at bounding box center [1204, 473] width 205 height 37
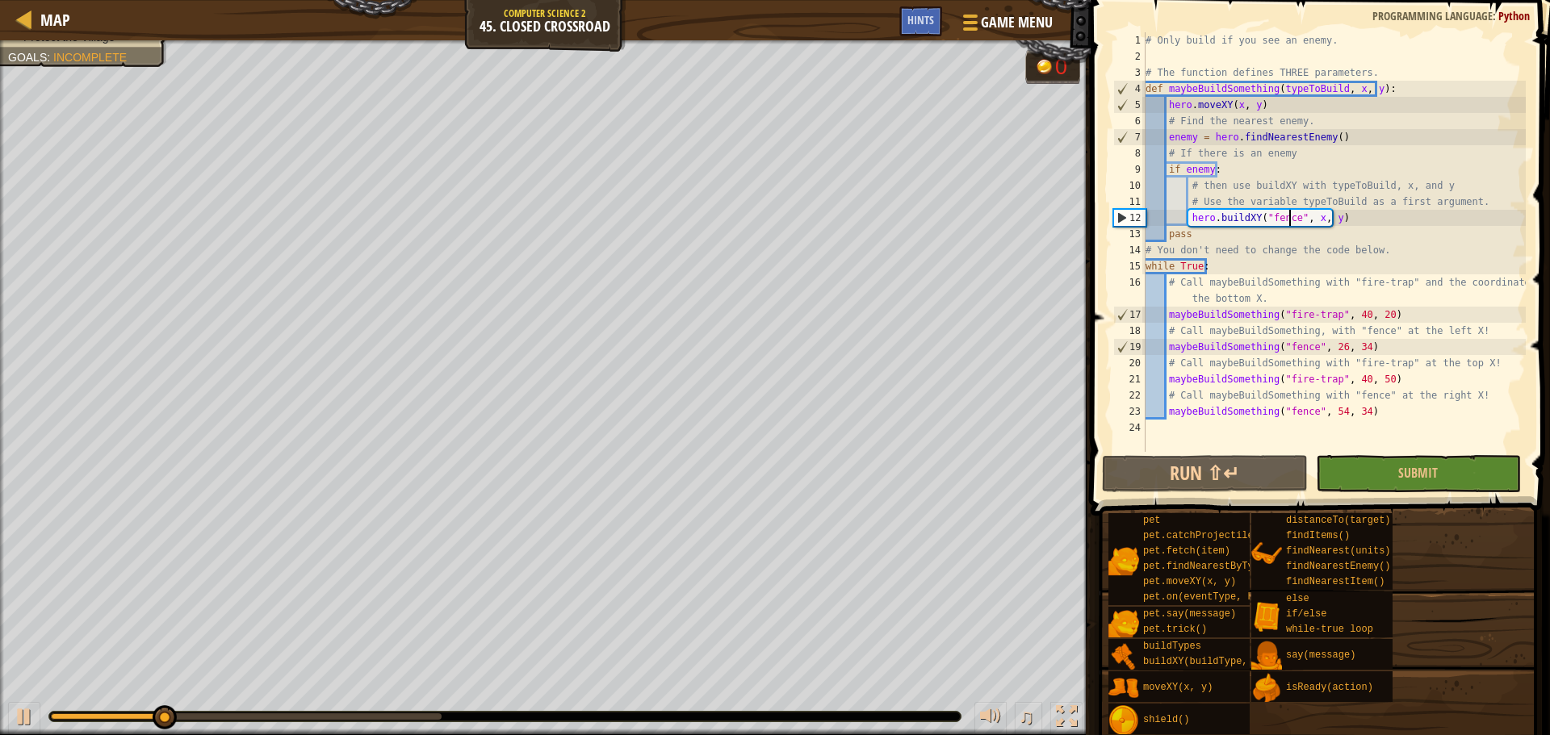
click at [382, 715] on div at bounding box center [246, 716] width 391 height 6
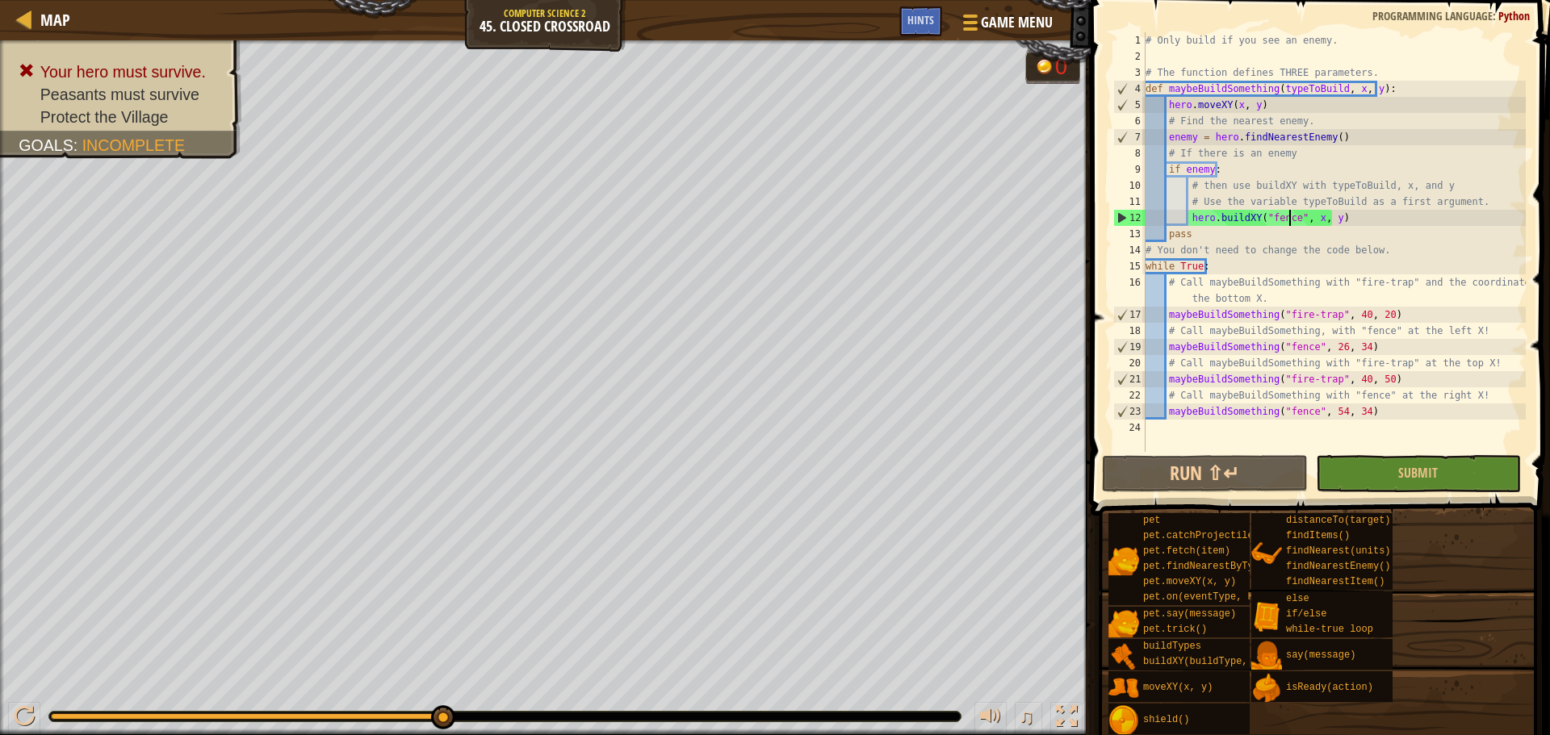
drag, startPoint x: 385, startPoint y: 718, endPoint x: 503, endPoint y: 701, distance: 119.1
click at [503, 701] on div "♫" at bounding box center [545, 712] width 1090 height 48
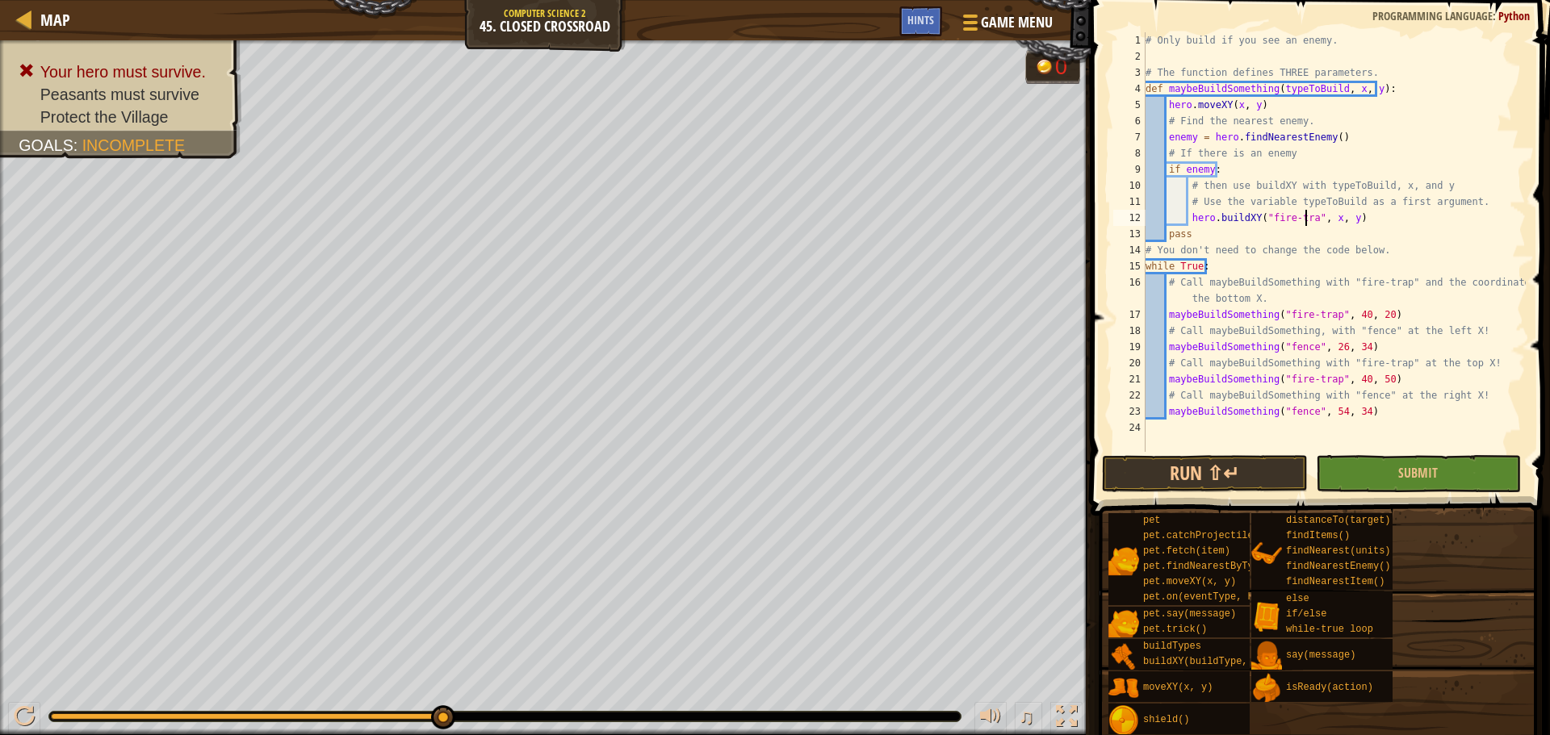
scroll to position [7, 14]
click at [1351, 479] on button "Submit" at bounding box center [1418, 473] width 205 height 37
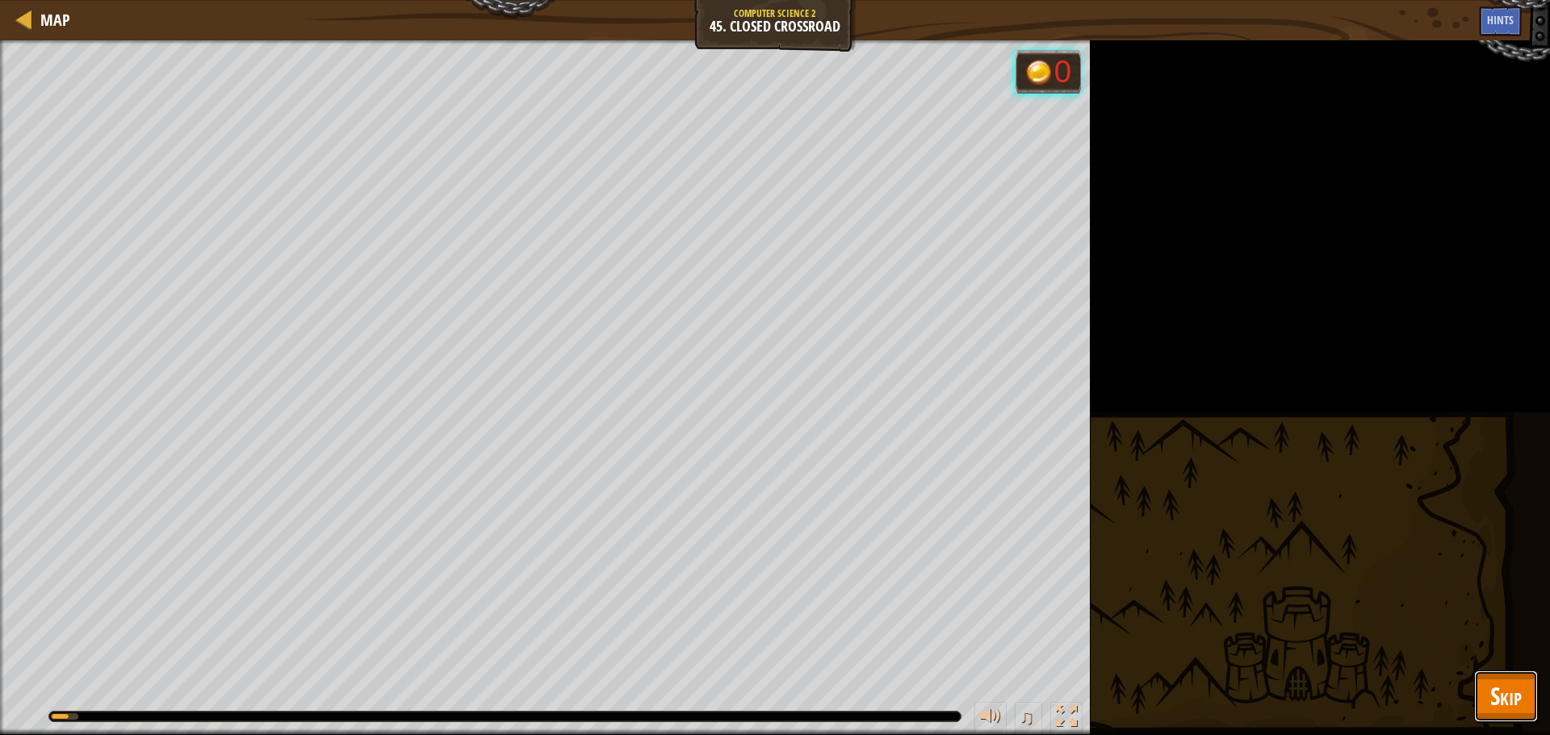
click at [1511, 681] on button "Skip" at bounding box center [1506, 697] width 64 height 52
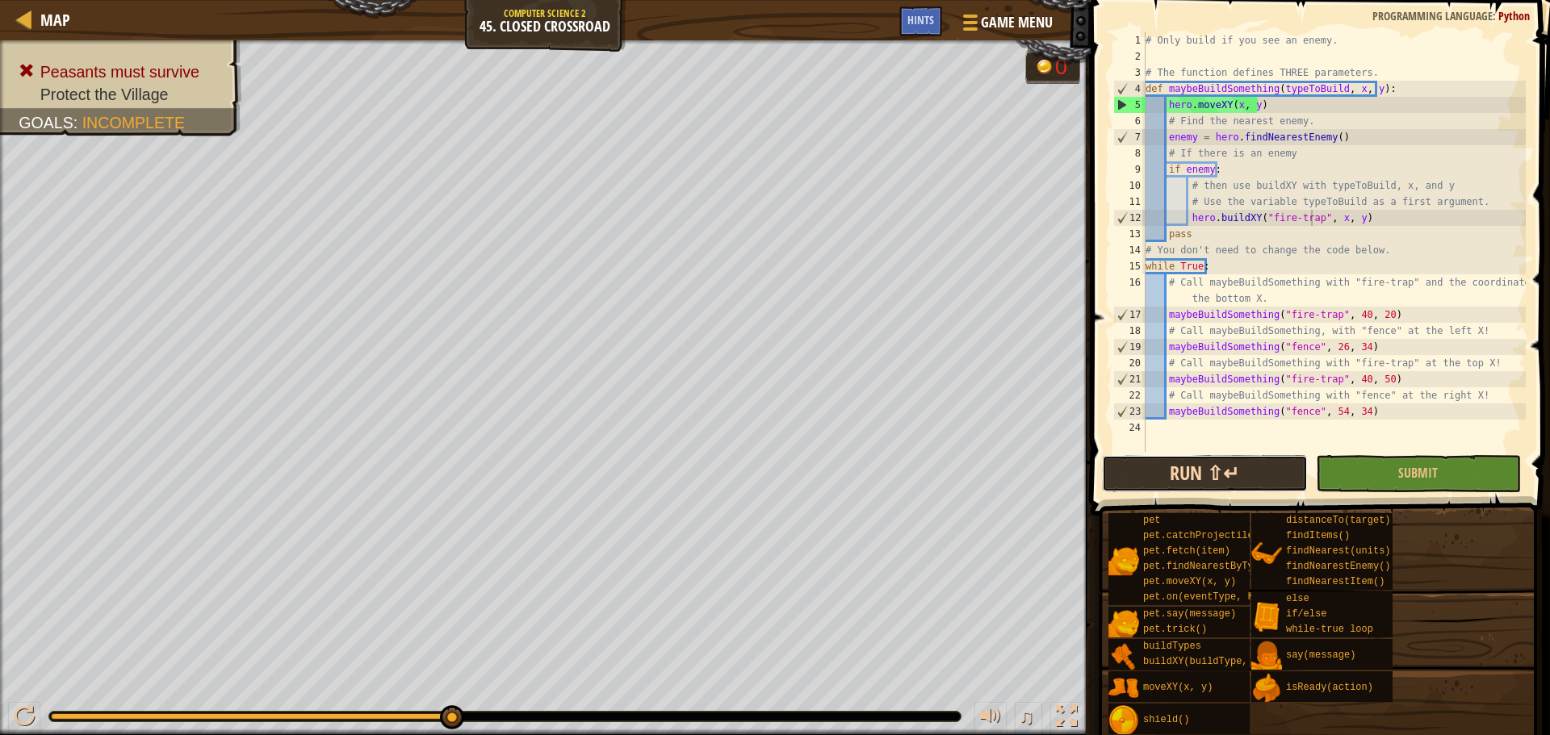
click at [1182, 483] on button "Run ⇧↵" at bounding box center [1204, 473] width 205 height 37
click at [1245, 169] on div "# Only build if you see an enemy. # The function defines THREE parameters. def …" at bounding box center [1333, 258] width 383 height 452
drag, startPoint x: 1186, startPoint y: 220, endPoint x: 1357, endPoint y: 217, distance: 170.3
click at [1357, 217] on div "# Only build if you see an enemy. # The function defines THREE parameters. def …" at bounding box center [1333, 258] width 383 height 452
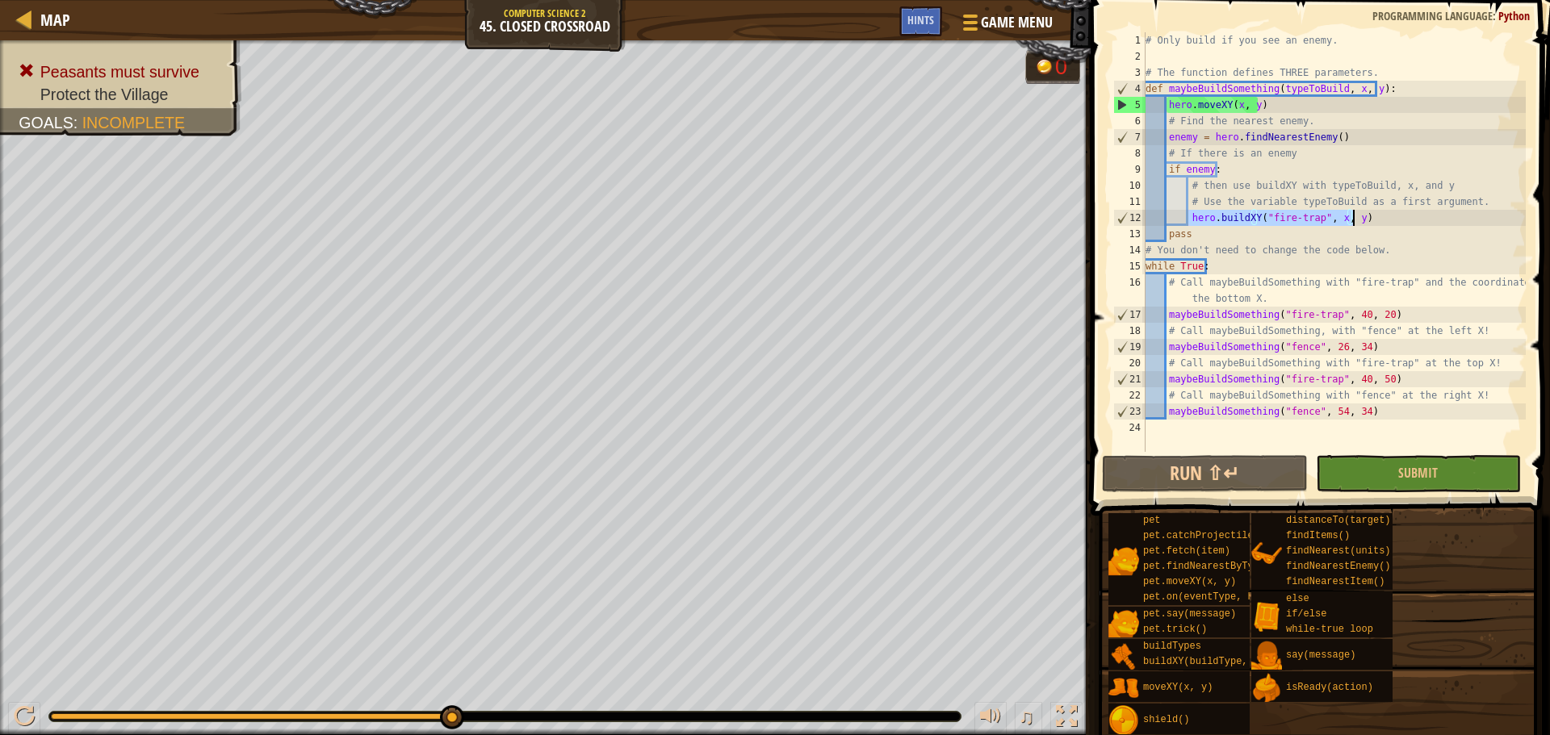
click at [1311, 165] on div "# Only build if you see an enemy. # The function defines THREE parameters. def …" at bounding box center [1333, 258] width 383 height 452
type textarea "if enemy:"
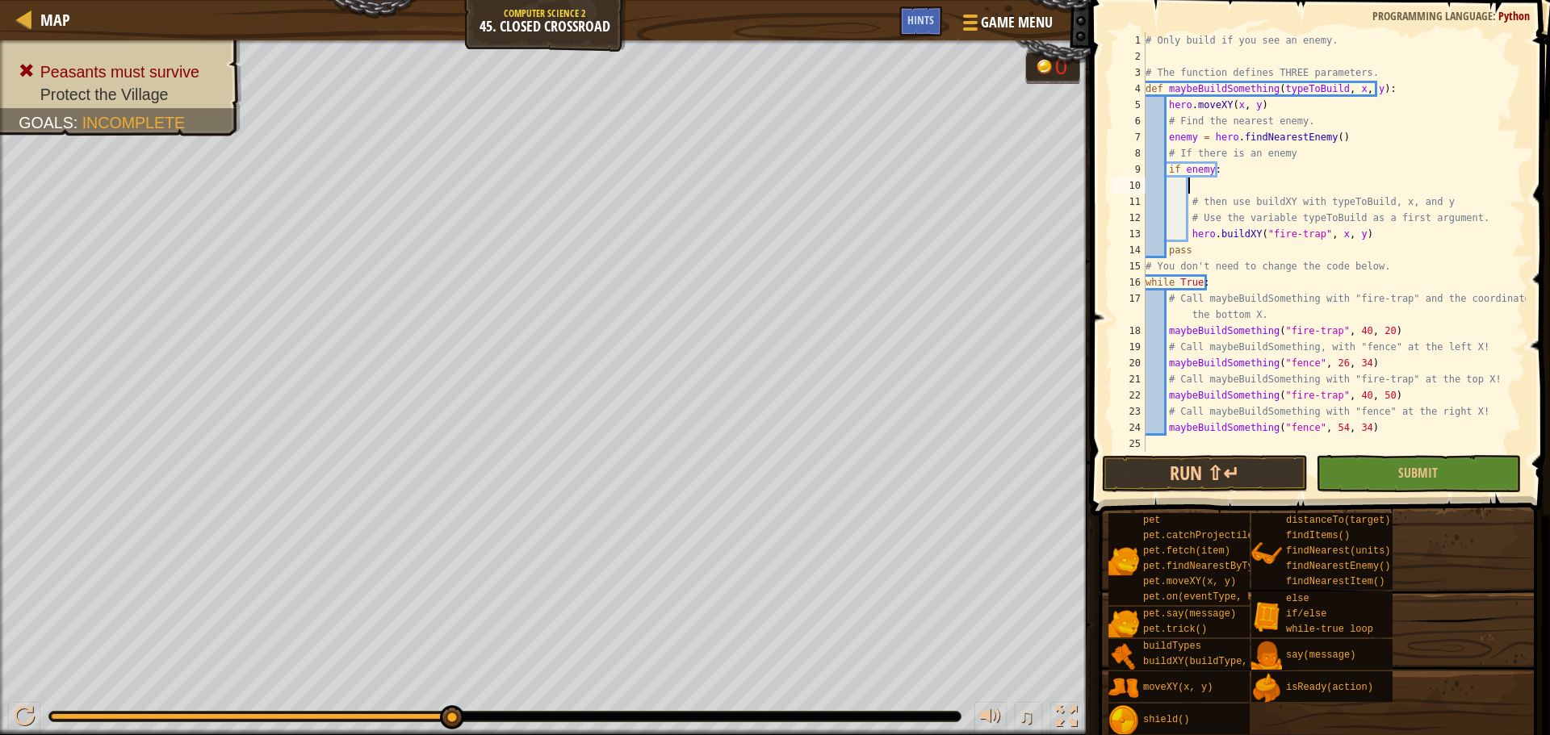
paste textarea "hero.buildXY("fire-trap", x, y)"
type textarea "hero.buildXY("fire-trap", x, y)"
drag, startPoint x: 1371, startPoint y: 235, endPoint x: 1224, endPoint y: 303, distance: 162.5
click at [1188, 235] on div "# Only build if you see an enemy. # The function defines THREE parameters. def …" at bounding box center [1333, 258] width 383 height 452
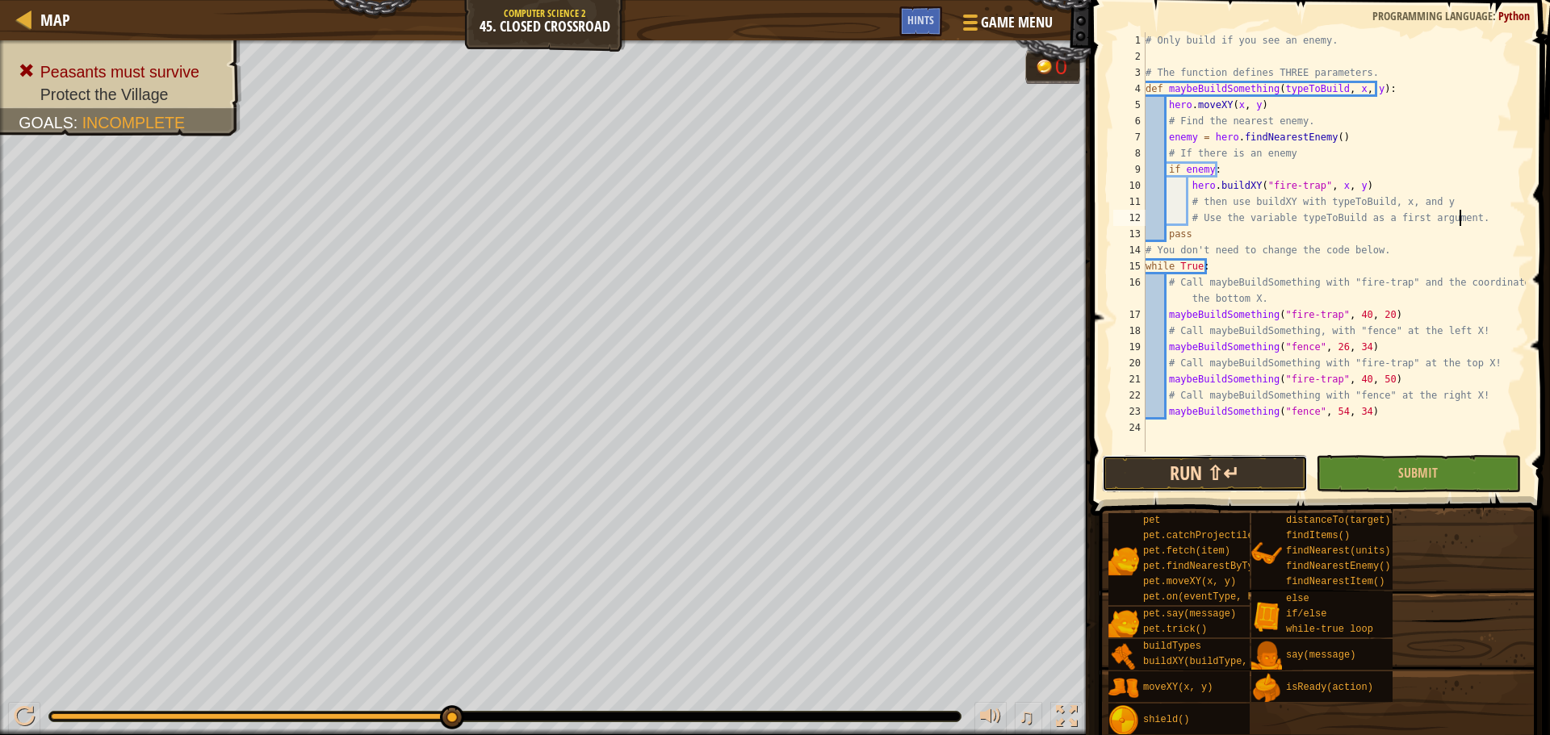
click at [1241, 469] on button "Run ⇧↵" at bounding box center [1204, 473] width 205 height 37
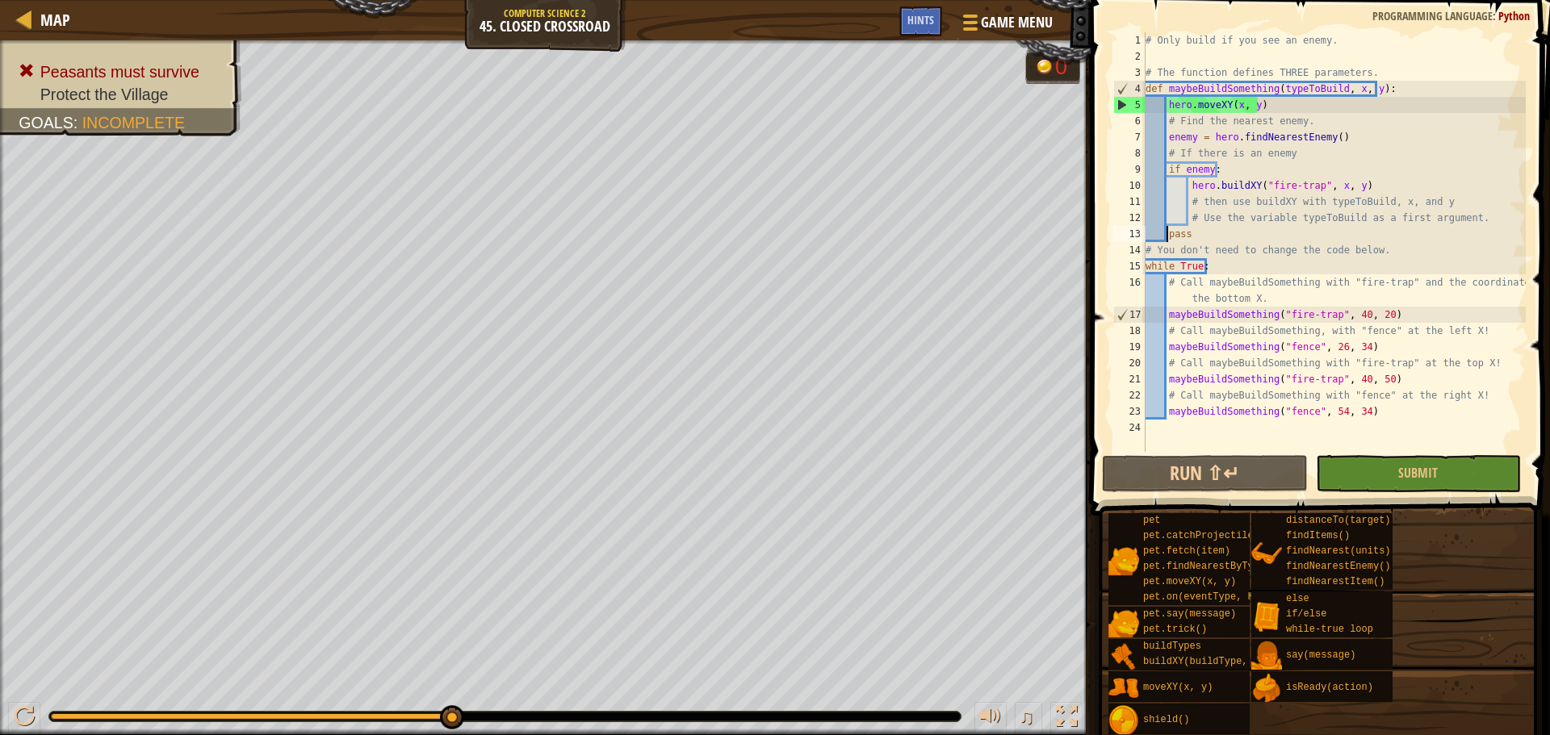
click at [1166, 236] on div "# Only build if you see an enemy. # The function defines THREE parameters. def …" at bounding box center [1333, 258] width 383 height 452
type textarea "pass"
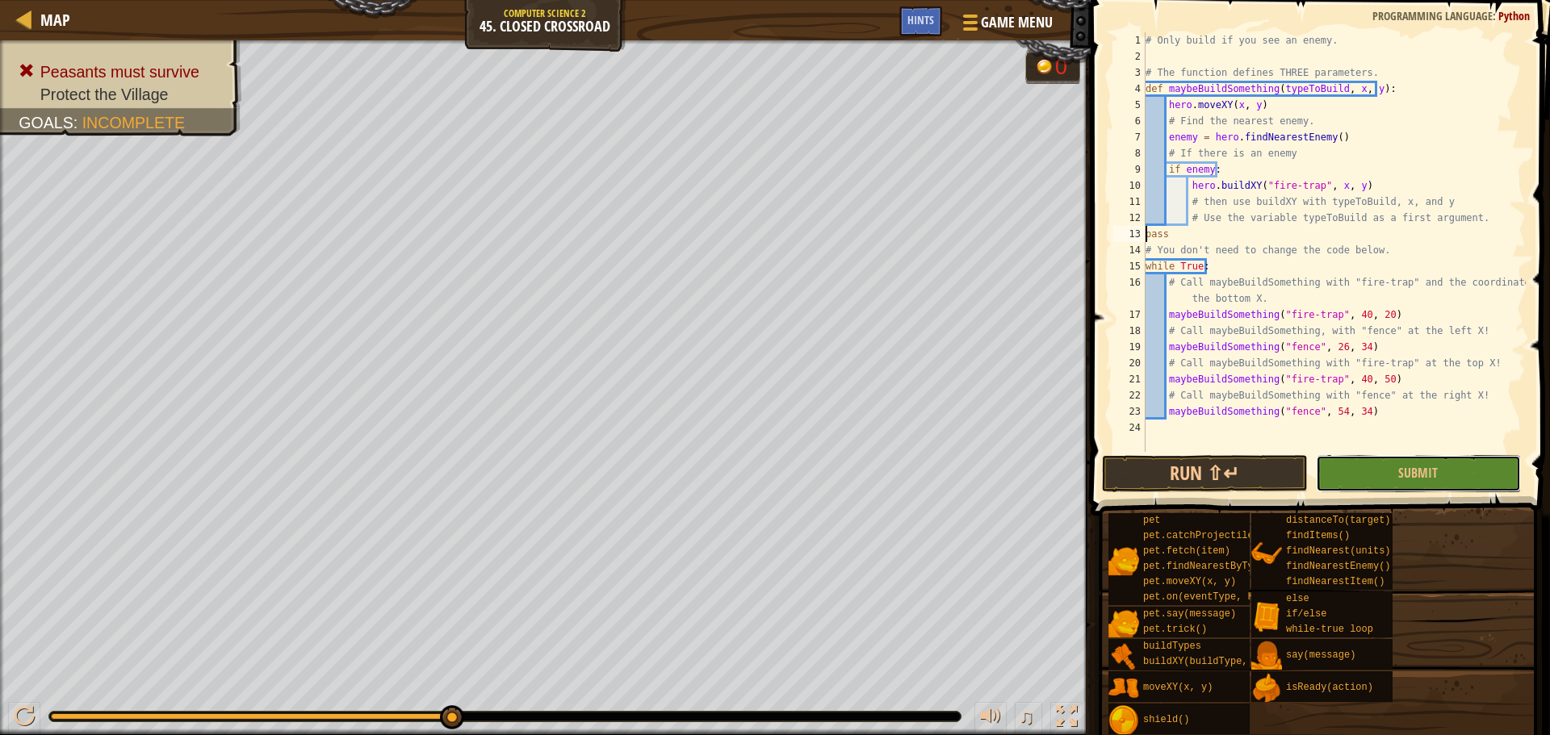
click at [1422, 471] on span "Submit" at bounding box center [1418, 473] width 40 height 18
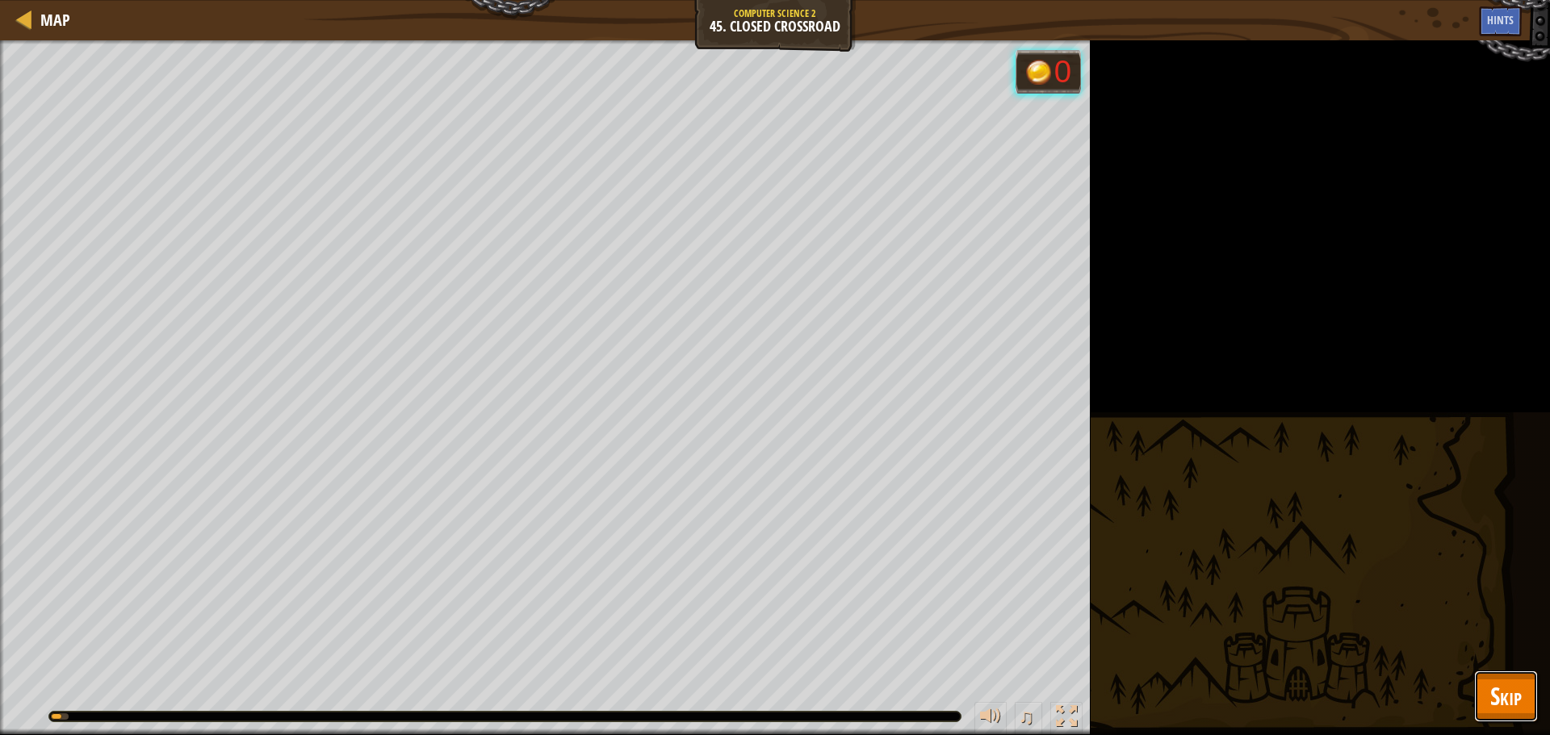
click at [1506, 681] on span "Skip" at bounding box center [1505, 696] width 31 height 33
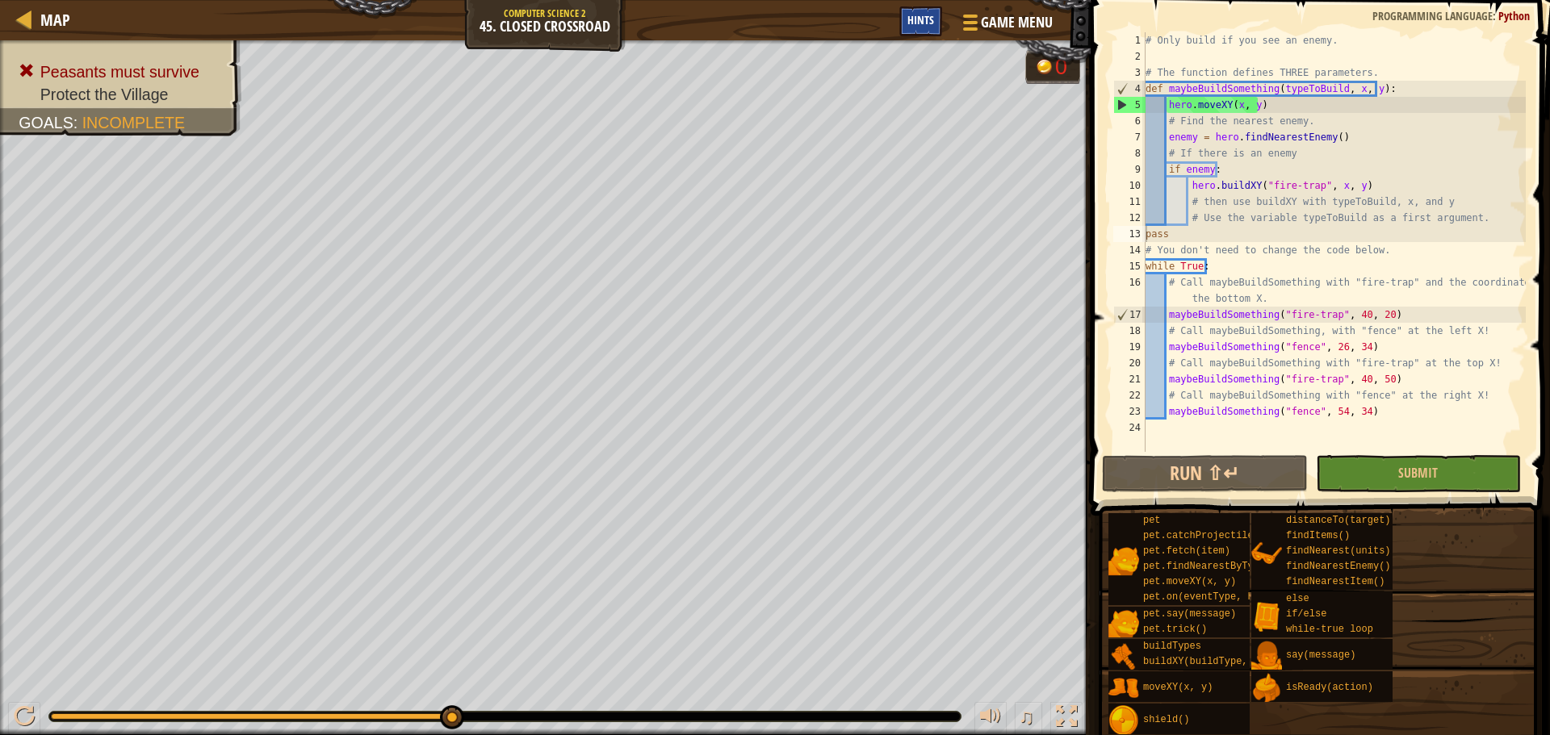
click at [920, 28] on div "Hints" at bounding box center [920, 21] width 43 height 30
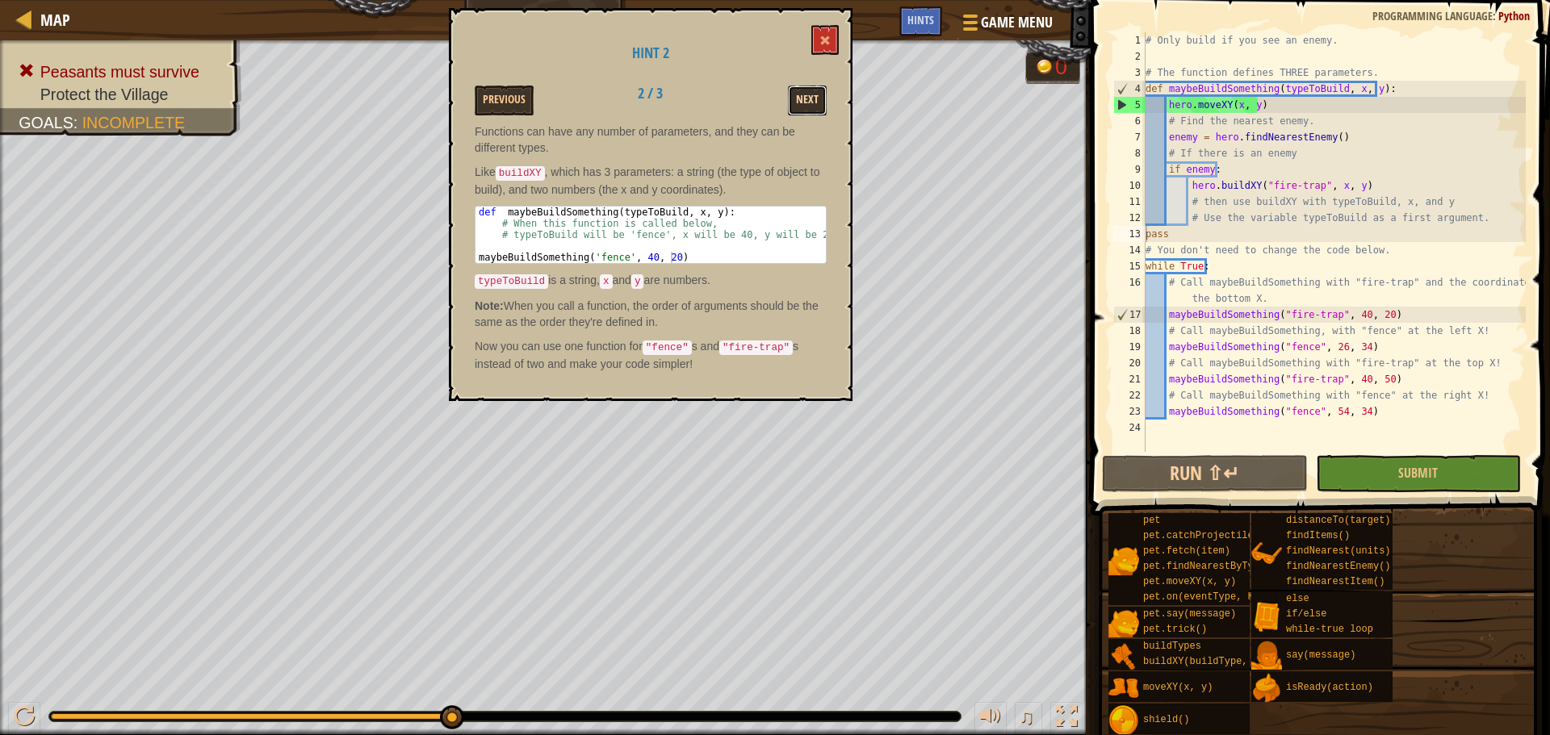
click at [798, 99] on button "Next" at bounding box center [807, 101] width 39 height 30
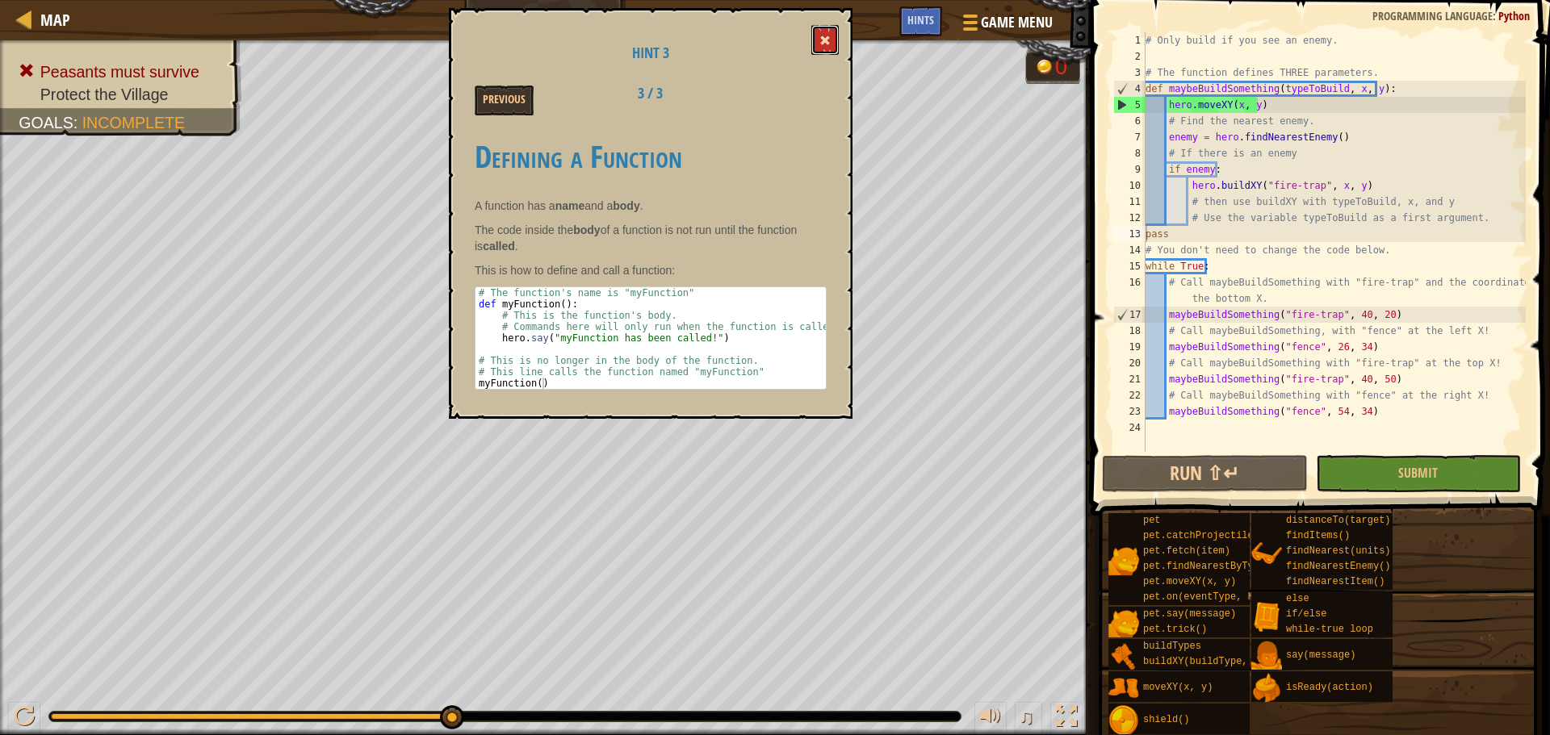
click at [816, 51] on button at bounding box center [824, 40] width 27 height 30
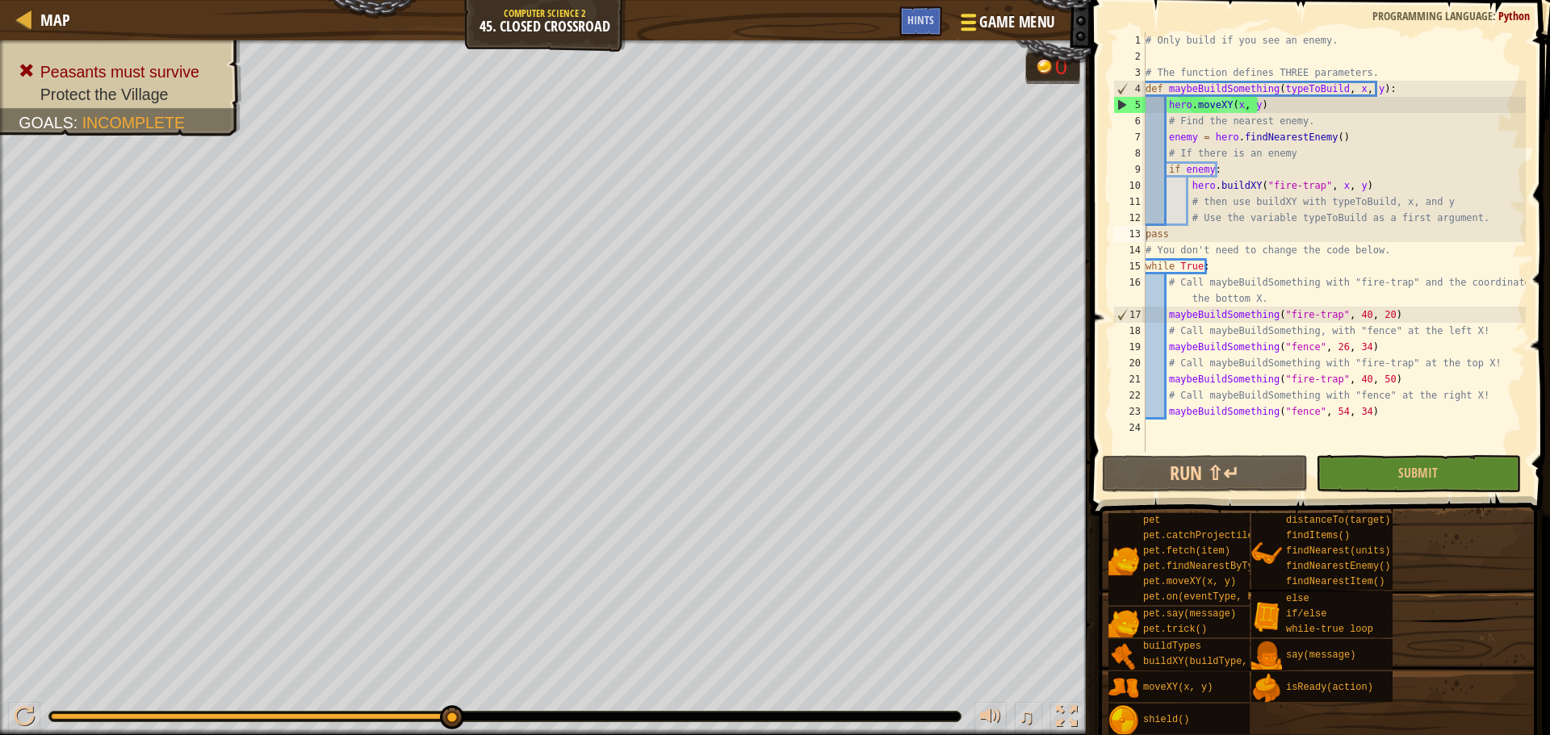
click at [977, 18] on div at bounding box center [968, 21] width 22 height 23
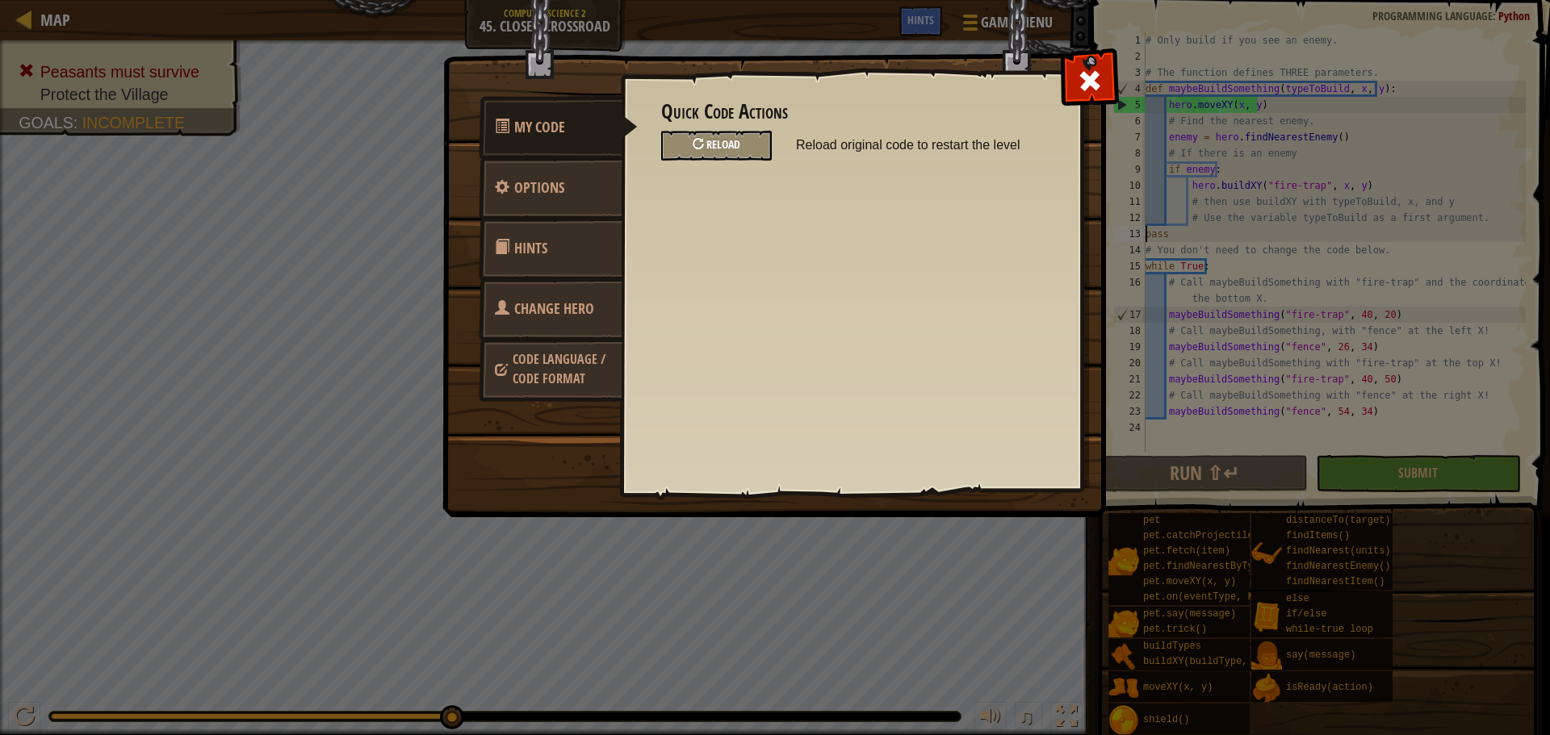
click at [723, 145] on span "Reload" at bounding box center [723, 143] width 34 height 15
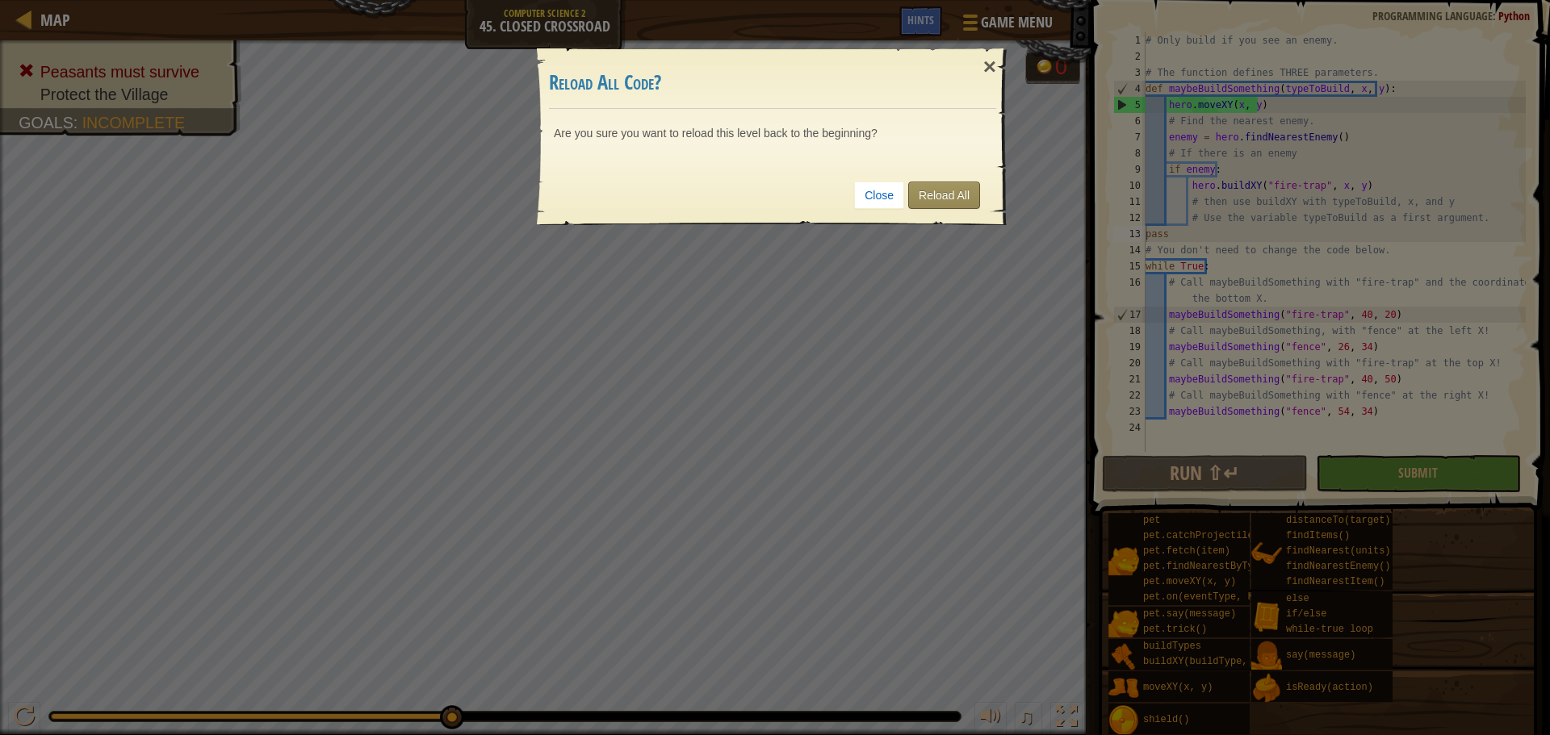
drag, startPoint x: 931, startPoint y: 207, endPoint x: 934, endPoint y: 198, distance: 10.2
click at [934, 198] on div "Close Reload All" at bounding box center [772, 195] width 447 height 60
click at [934, 198] on link "Reload All" at bounding box center [944, 195] width 72 height 27
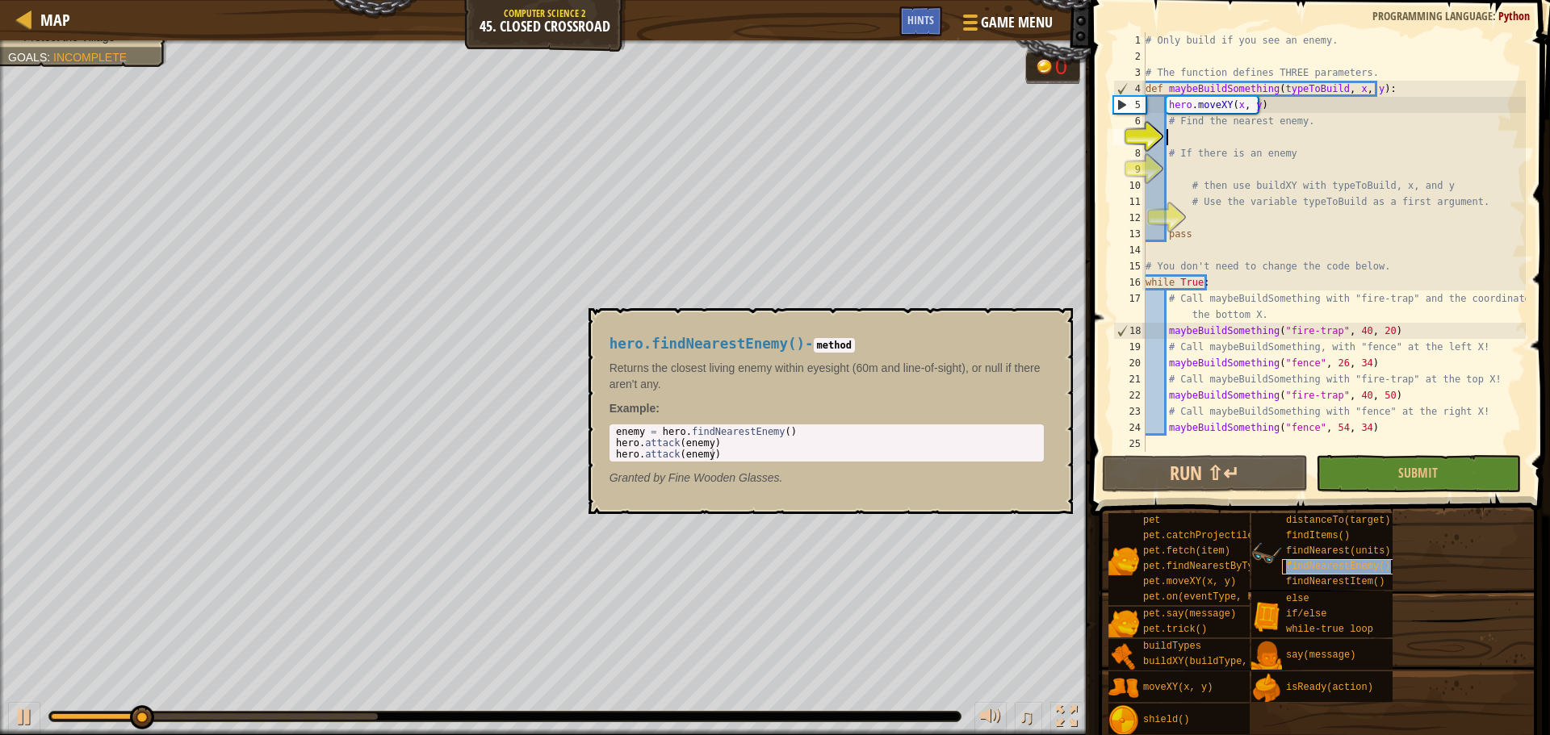
click at [1337, 563] on span "findNearestEnemy()" at bounding box center [1338, 566] width 105 height 11
type textarea "enemy = hero.findNearestEnemy()"
drag, startPoint x: 817, startPoint y: 428, endPoint x: 609, endPoint y: 422, distance: 208.3
click at [609, 422] on div "hero.findNearestEnemy() - method Returns the closest living enemy within eyesig…" at bounding box center [826, 411] width 457 height 180
click at [1216, 143] on div "# Only build if you see an enemy. # The function defines THREE parameters. def …" at bounding box center [1333, 258] width 383 height 452
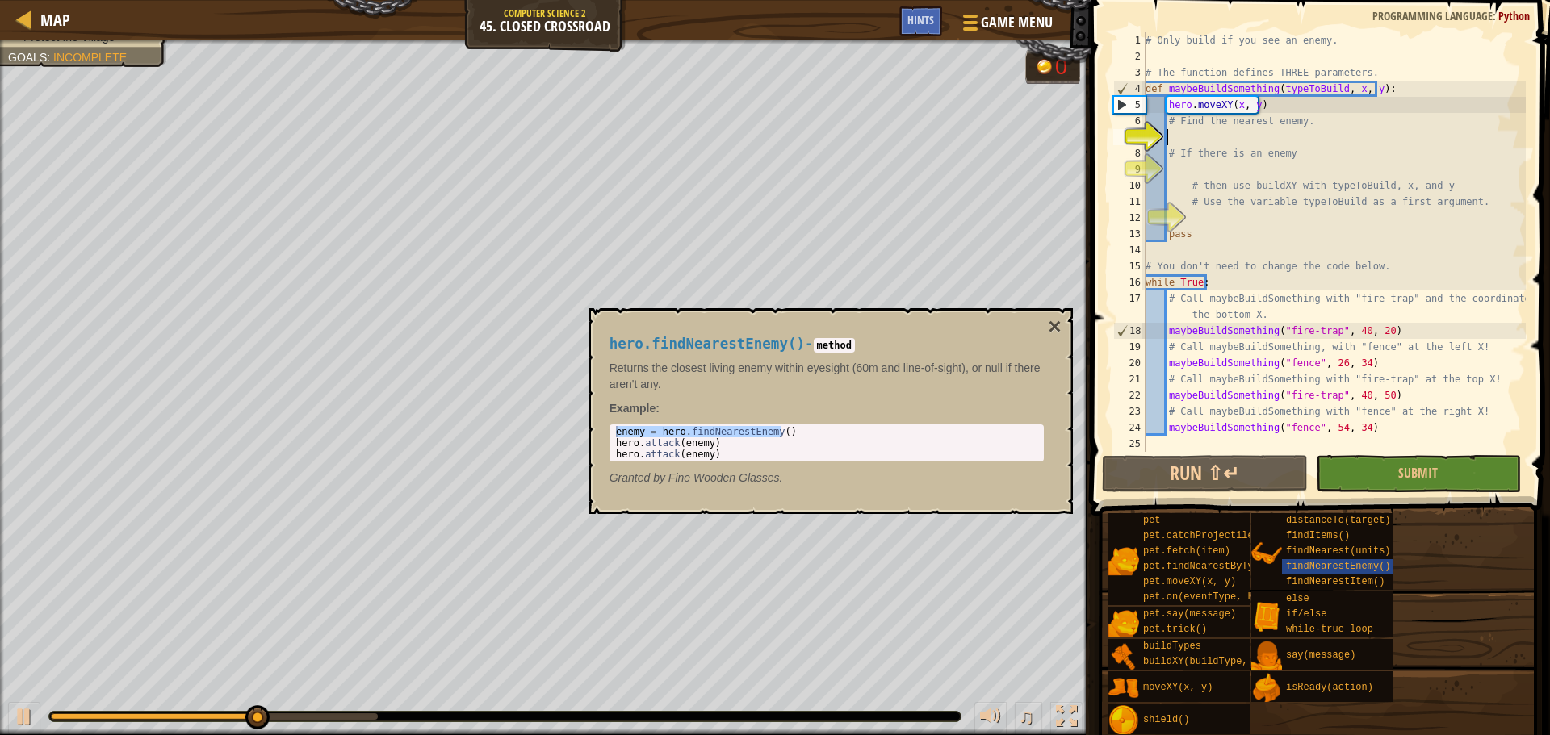
paste textarea "enemy = hero.findNearestEnemy()"
type textarea "enemy = hero.findNearestEnemy()"
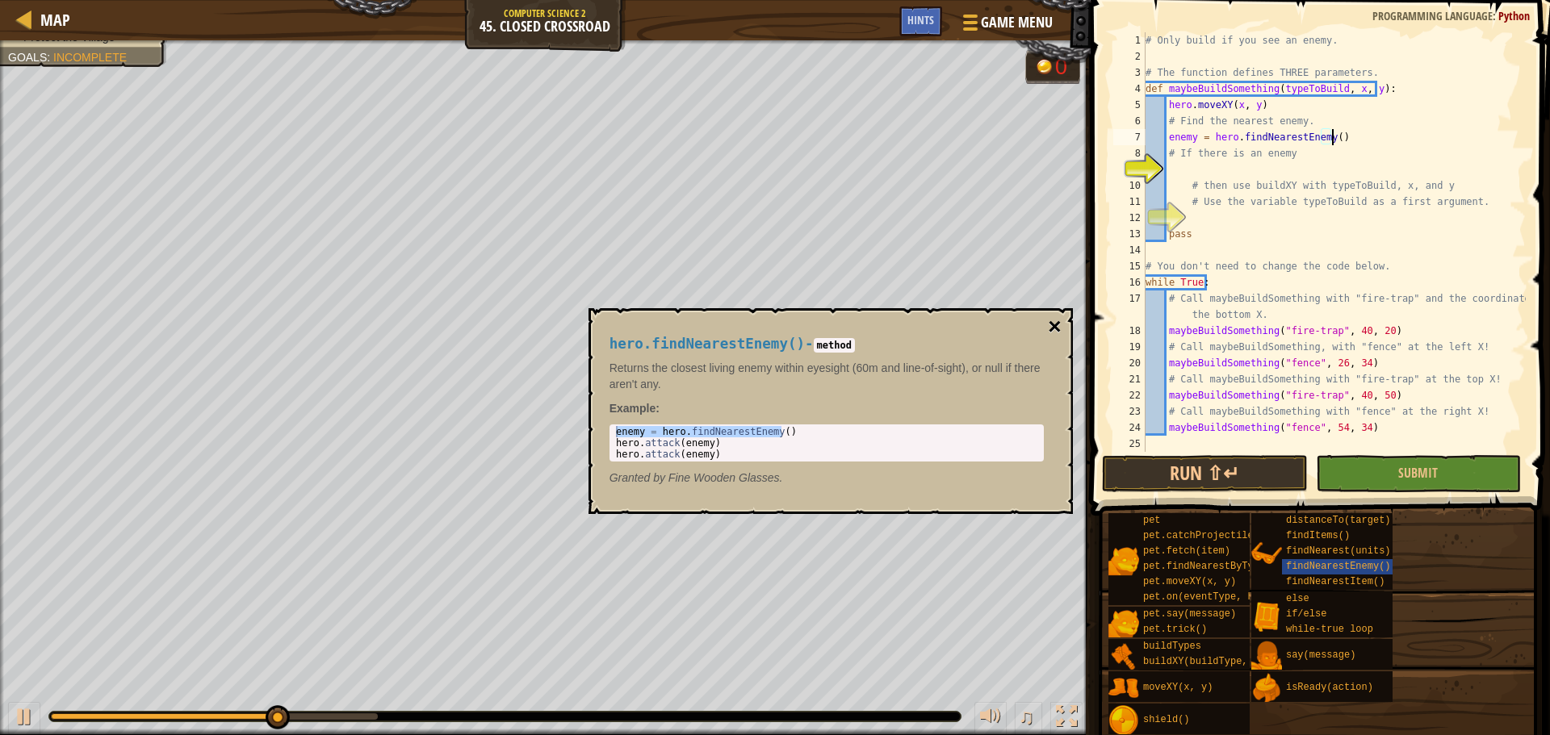
click at [1051, 324] on button "×" at bounding box center [1054, 327] width 13 height 23
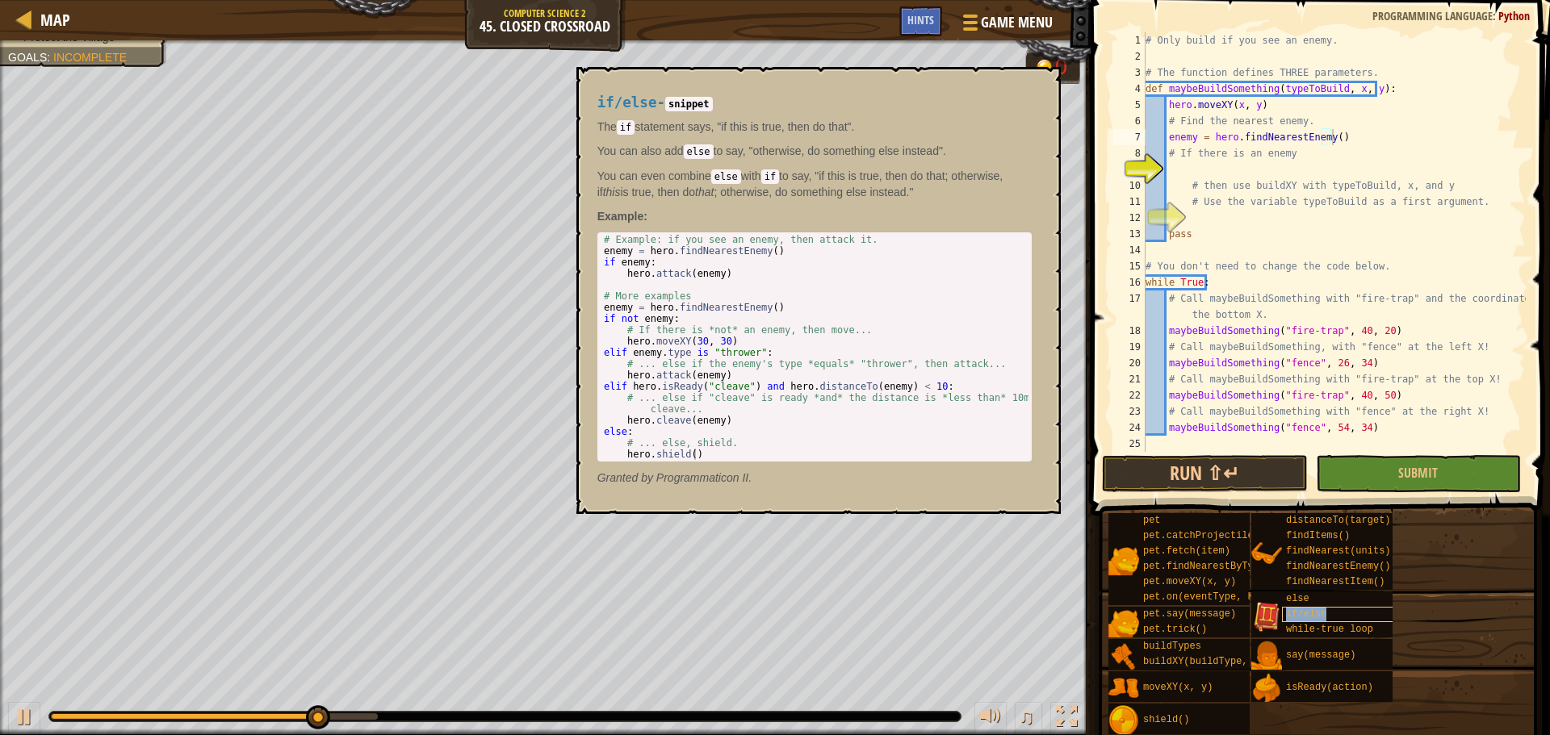
click at [1308, 612] on span "if/else" at bounding box center [1306, 614] width 40 height 11
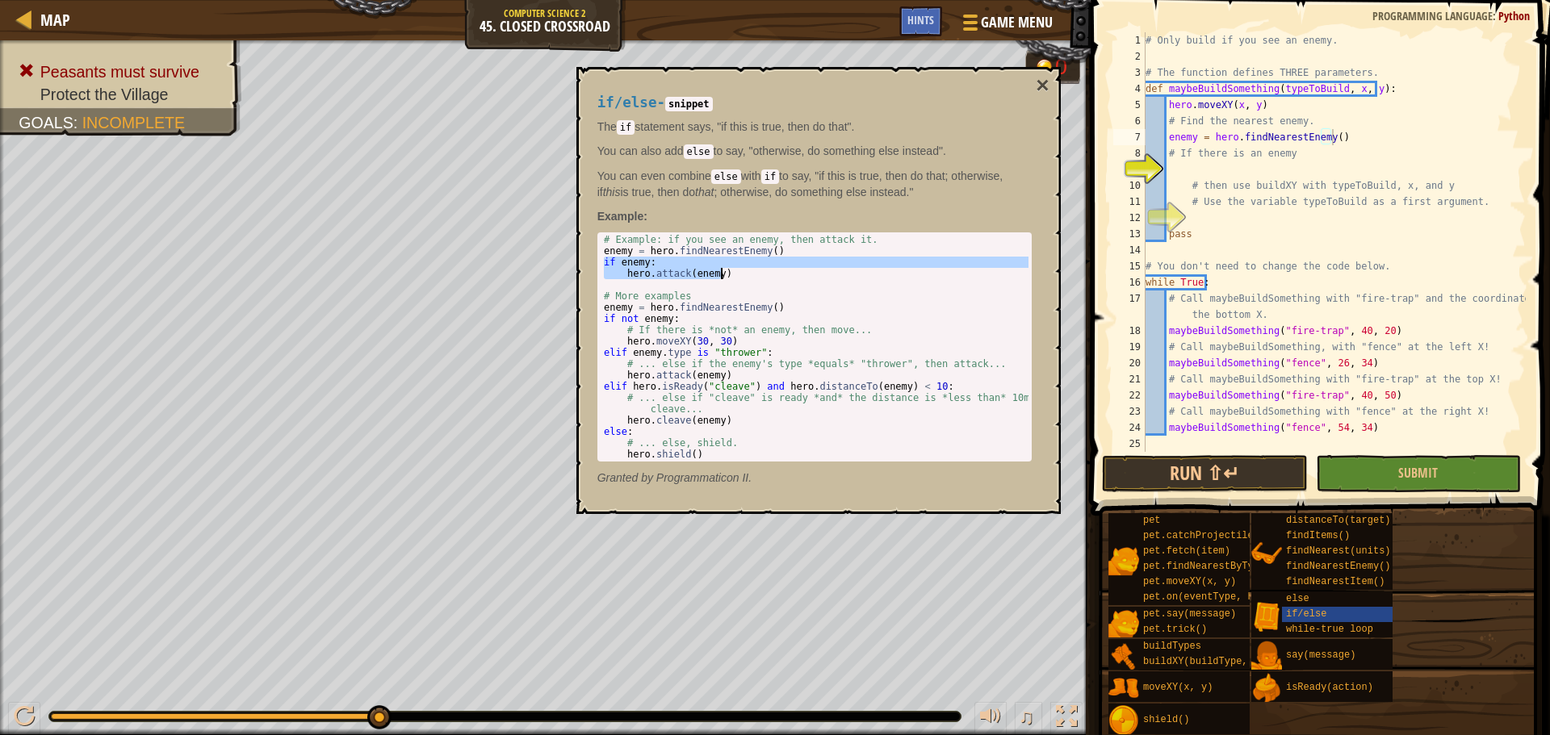
drag, startPoint x: 602, startPoint y: 262, endPoint x: 725, endPoint y: 275, distance: 123.4
click at [725, 275] on div "# Example: if you see an enemy, then attack it. enemy = hero . findNearestEnemy…" at bounding box center [814, 358] width 428 height 249
type textarea "if enemy: hero.attack(enemy)"
click at [1034, 75] on div "if/else - snippet The if statement says, "if this is true, then do that". You c…" at bounding box center [818, 290] width 484 height 447
click at [1041, 90] on button "×" at bounding box center [1042, 85] width 13 height 23
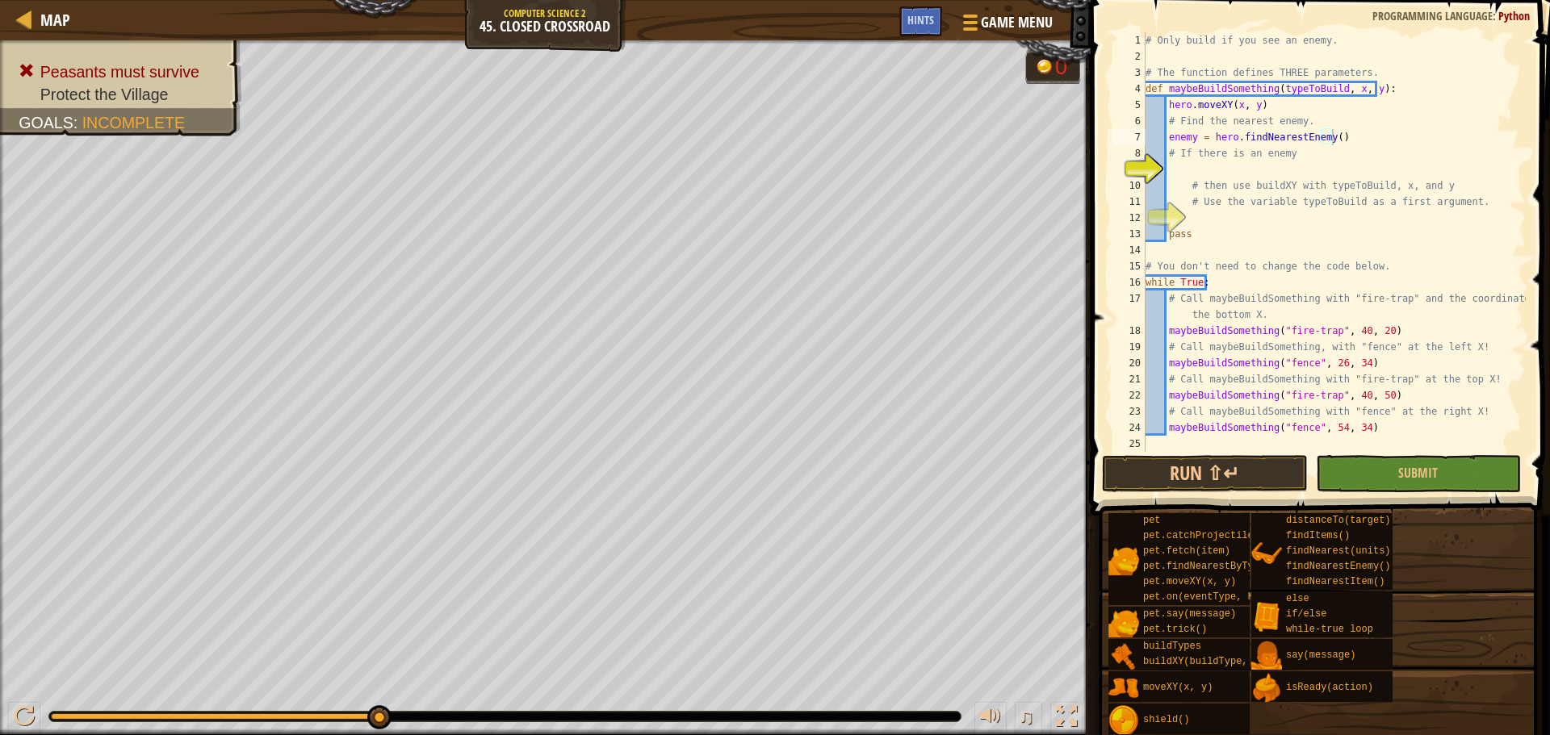
click at [1197, 167] on div "# Only build if you see an enemy. # The function defines THREE parameters. def …" at bounding box center [1333, 258] width 383 height 452
paste textarea "hero.attack(enemy)"
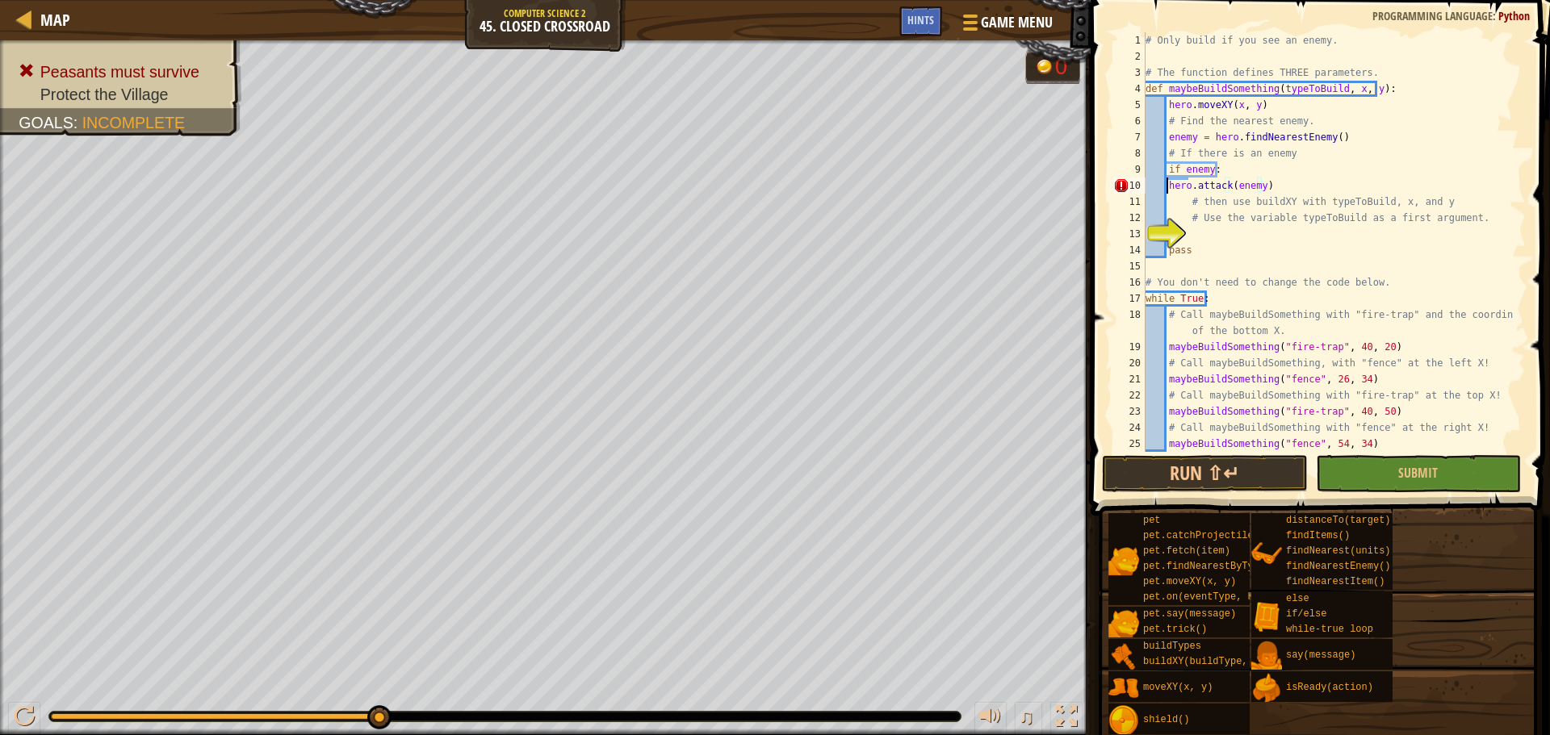
drag, startPoint x: 1168, startPoint y: 188, endPoint x: 1199, endPoint y: 232, distance: 53.8
click at [1168, 189] on div "# Only build if you see an enemy. # The function defines THREE parameters. def …" at bounding box center [1327, 258] width 371 height 452
drag, startPoint x: 1301, startPoint y: 191, endPoint x: 1184, endPoint y: 178, distance: 117.7
click at [1184, 178] on div "# Only build if you see an enemy. # The function defines THREE parameters. def …" at bounding box center [1327, 258] width 371 height 452
click at [1184, 176] on div "# Only build if you see an enemy. # The function defines THREE parameters. def …" at bounding box center [1327, 242] width 371 height 420
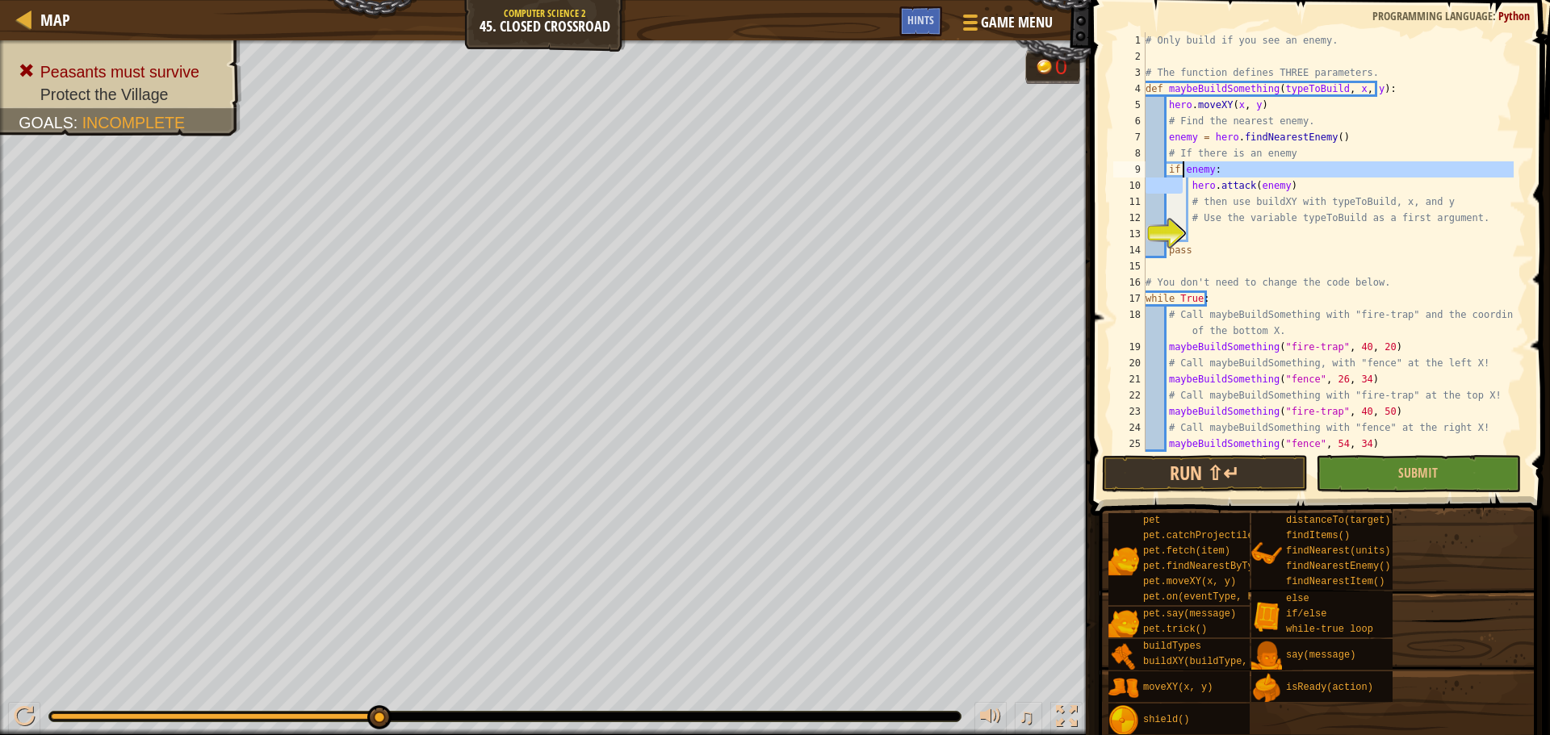
click at [1227, 193] on div "# Only build if you see an enemy. # The function defines THREE parameters. def …" at bounding box center [1327, 258] width 371 height 452
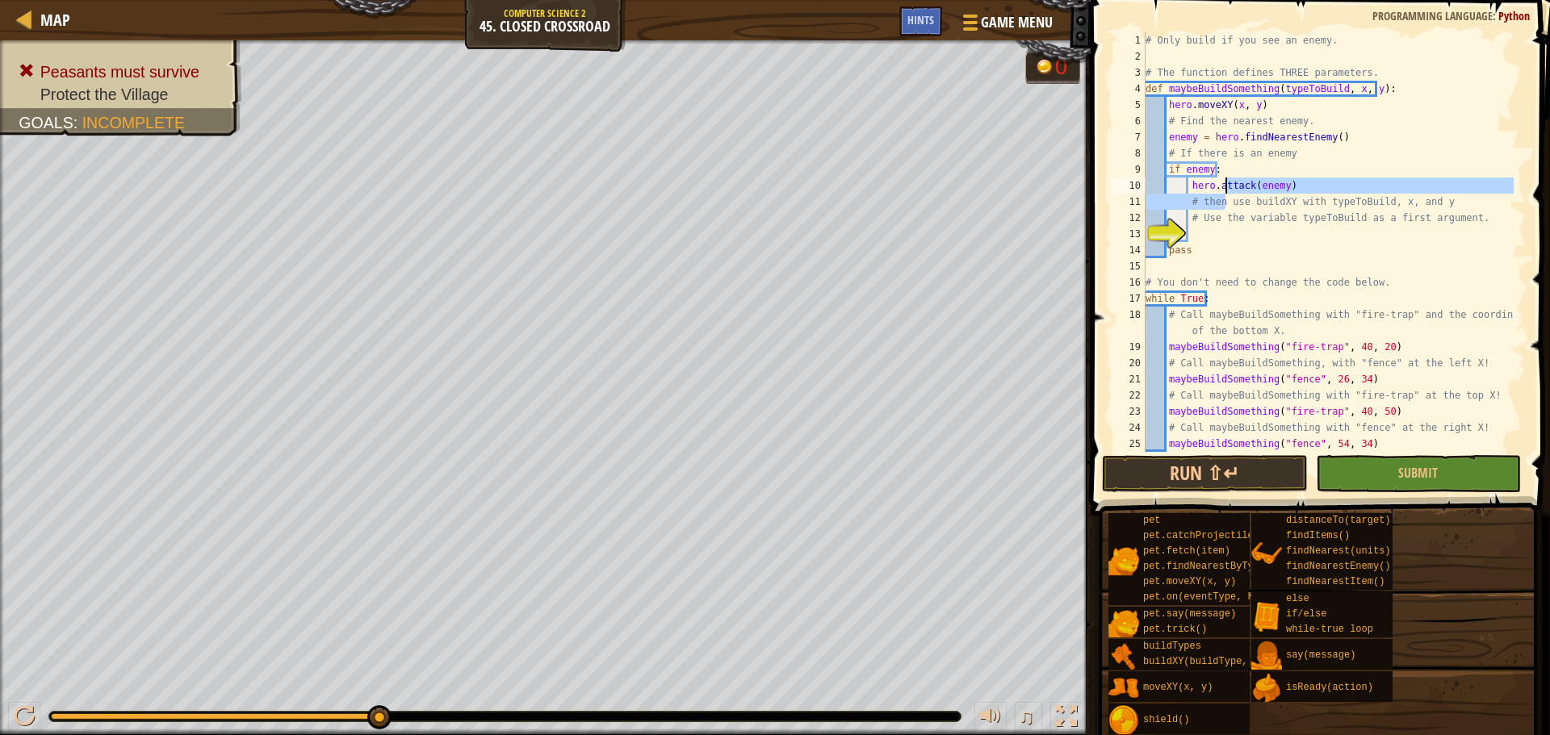
click at [1277, 181] on div "# Only build if you see an enemy. # The function defines THREE parameters. def …" at bounding box center [1327, 242] width 371 height 420
type textarea "hero.attack(enemy)"
drag, startPoint x: 1287, startPoint y: 183, endPoint x: 1189, endPoint y: 190, distance: 98.7
click at [1189, 190] on div "# Only build if you see an enemy. # The function defines THREE parameters. def …" at bounding box center [1327, 258] width 371 height 452
type textarea "if enemy:"
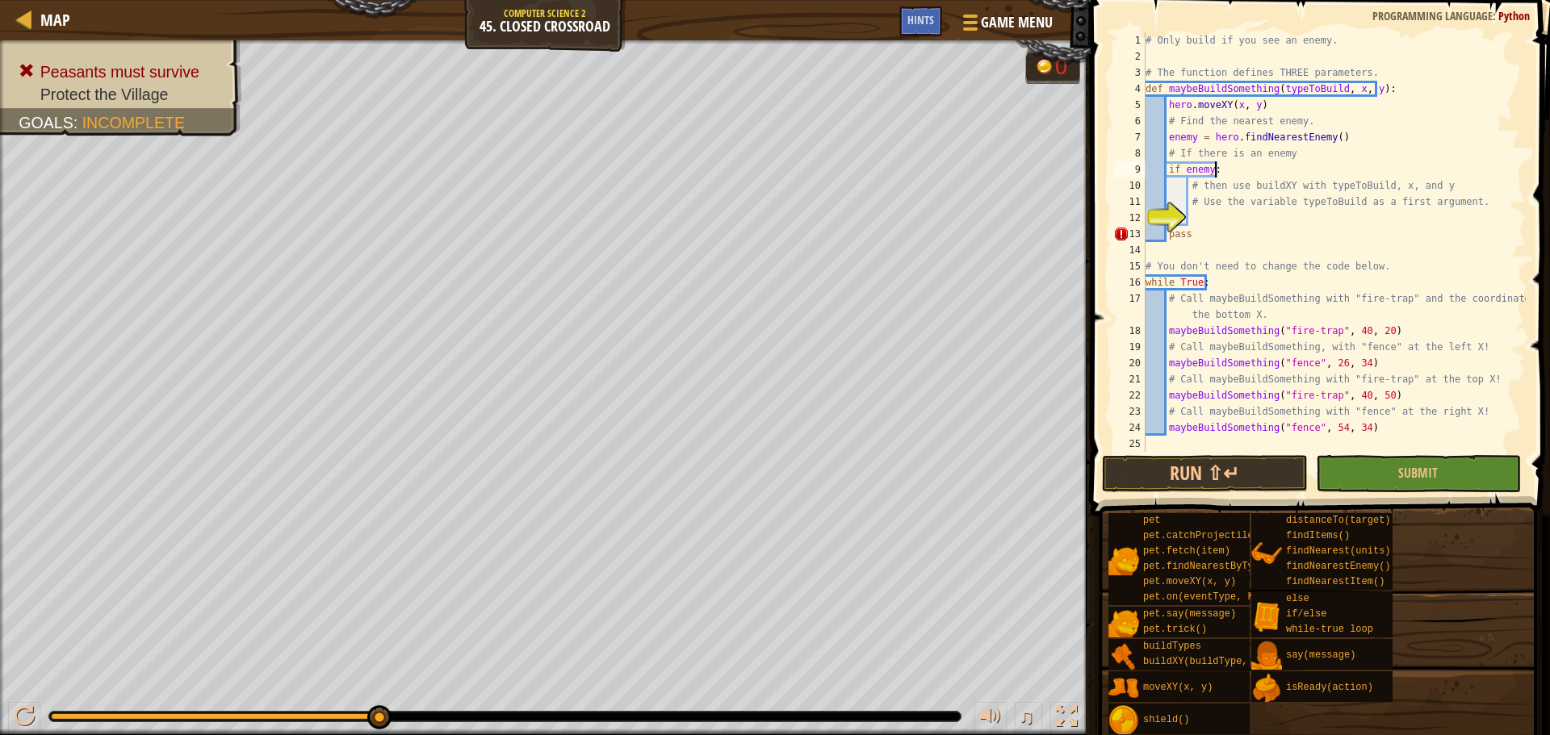
drag, startPoint x: 1225, startPoint y: 216, endPoint x: 1215, endPoint y: 220, distance: 11.0
click at [1224, 216] on div "# Only build if you see an enemy. # The function defines THREE parameters. def …" at bounding box center [1333, 258] width 383 height 452
click at [1164, 236] on div "# Only build if you see an enemy. # The function defines THREE parameters. def …" at bounding box center [1333, 258] width 383 height 452
type textarea "pass"
click at [1203, 211] on div "# Only build if you see an enemy. # The function defines THREE parameters. def …" at bounding box center [1333, 258] width 383 height 452
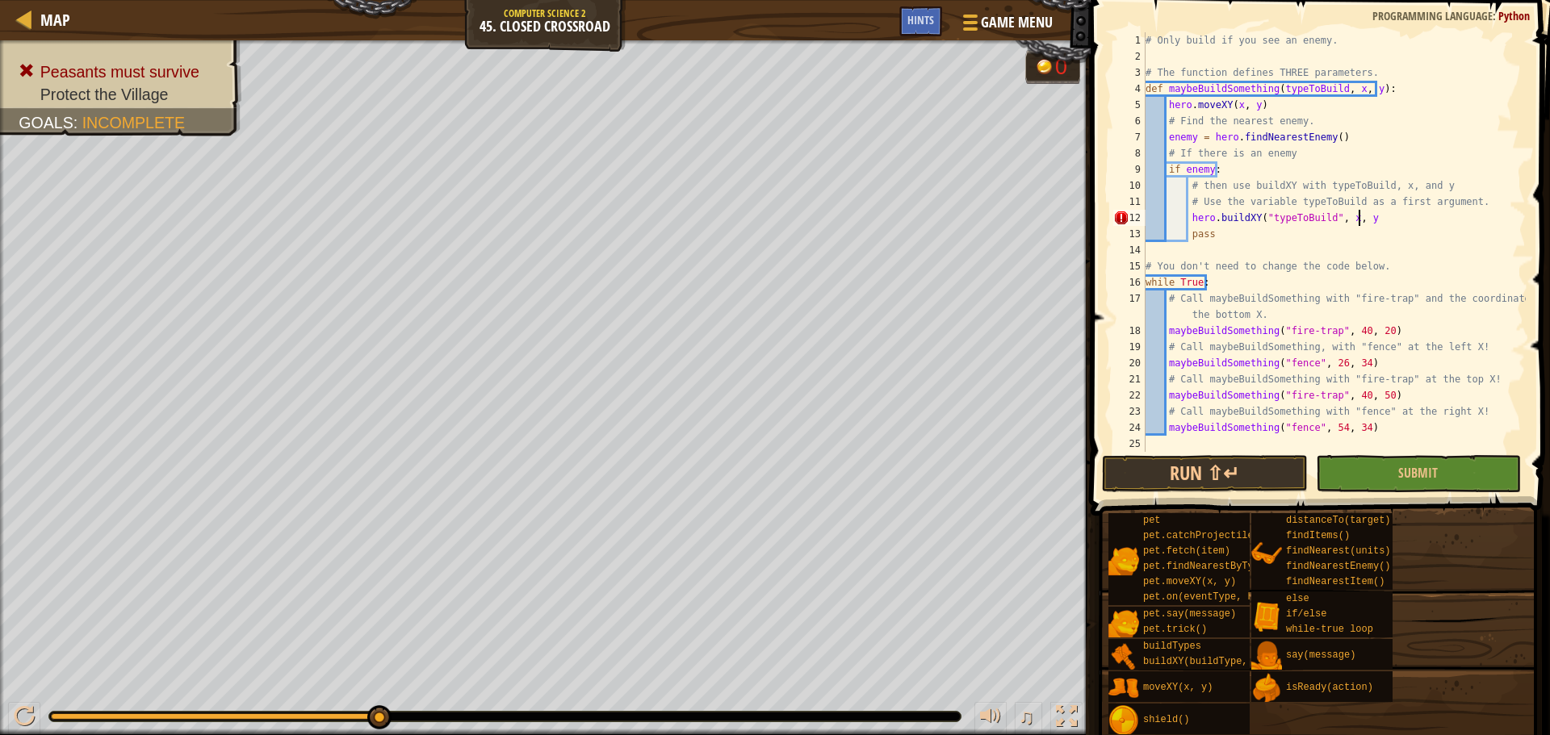
scroll to position [7, 17]
click at [1476, 466] on button "Submit" at bounding box center [1418, 473] width 205 height 37
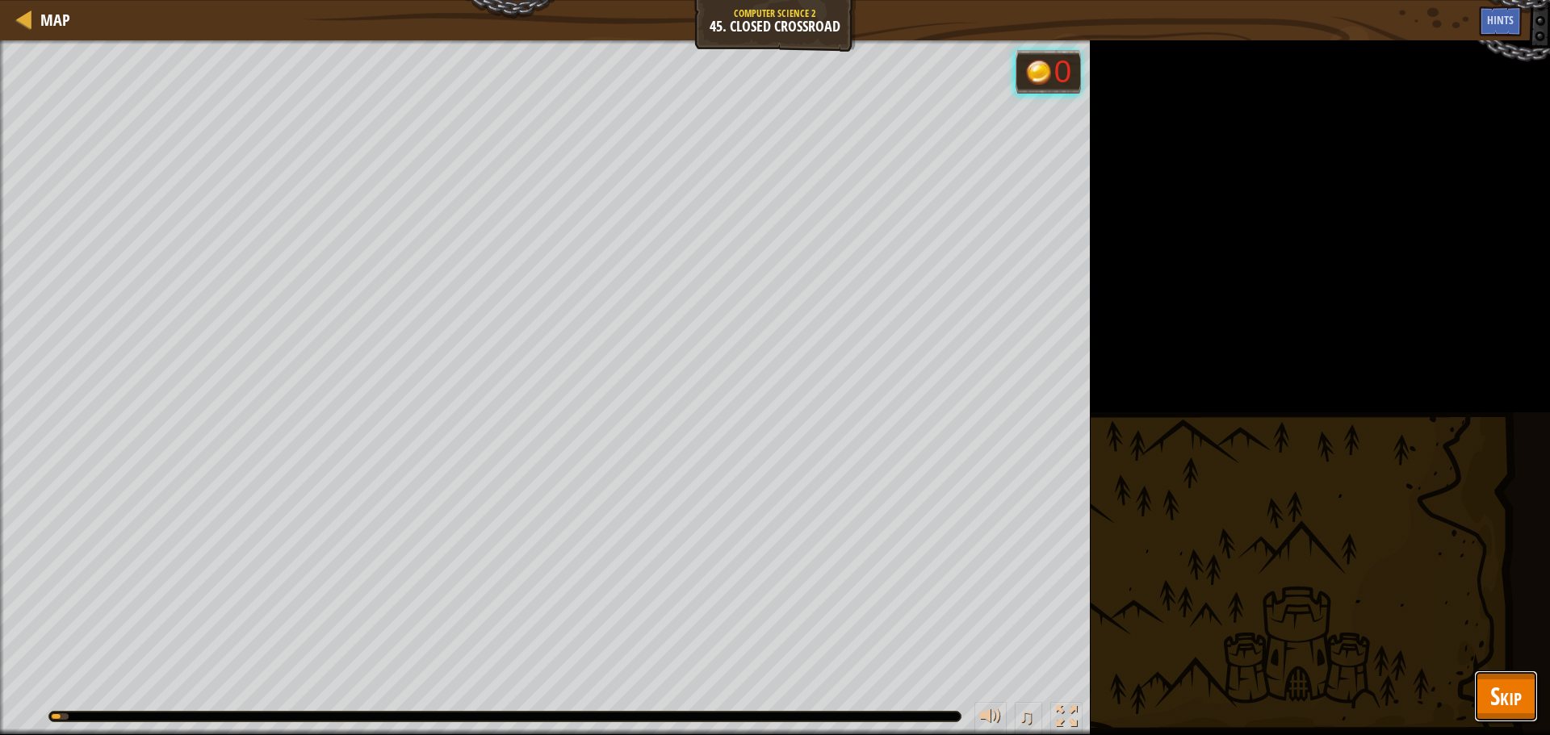
click at [1490, 691] on span "Skip" at bounding box center [1505, 696] width 31 height 33
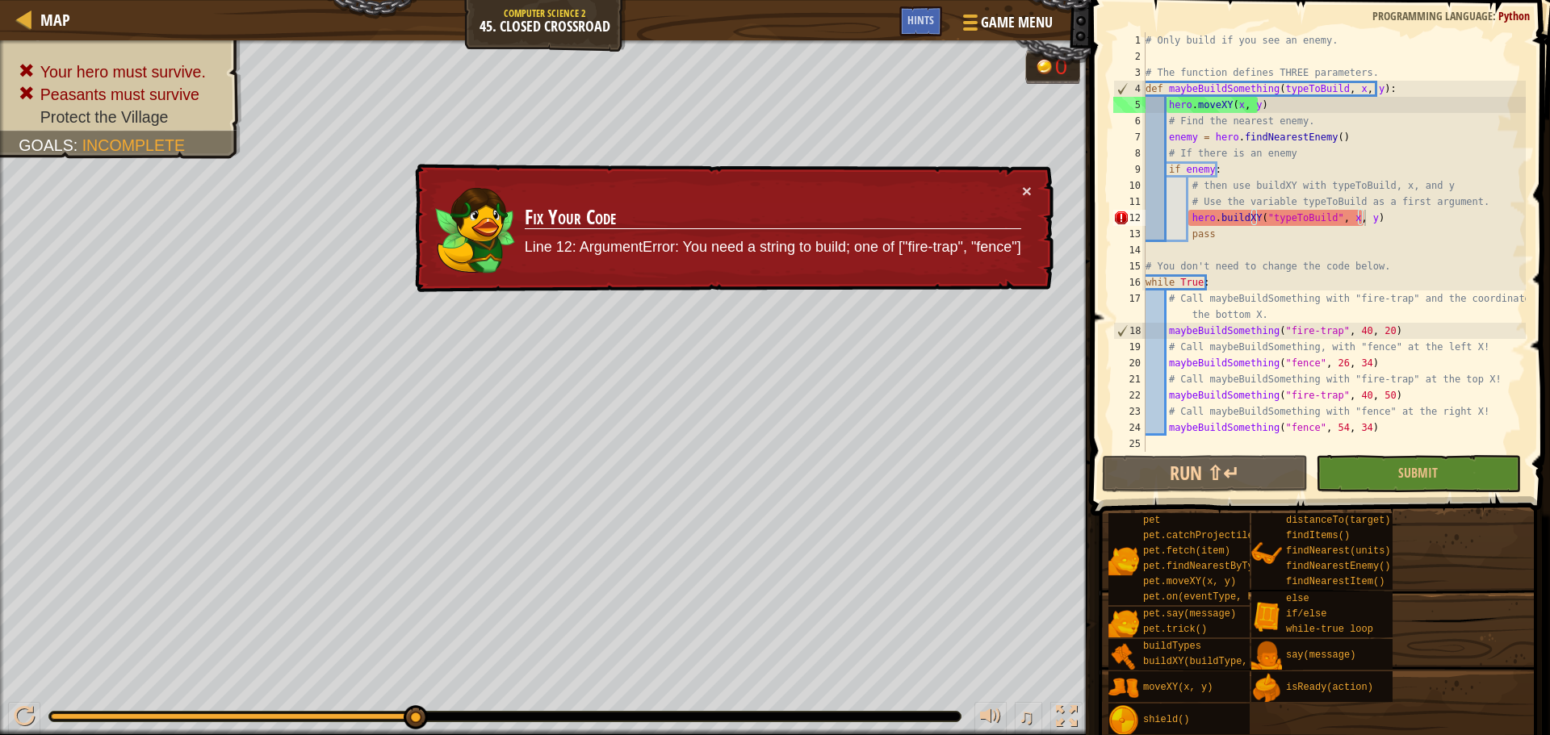
click at [1324, 221] on div "# Only build if you see an enemy. # The function defines THREE parameters. def …" at bounding box center [1333, 258] width 383 height 452
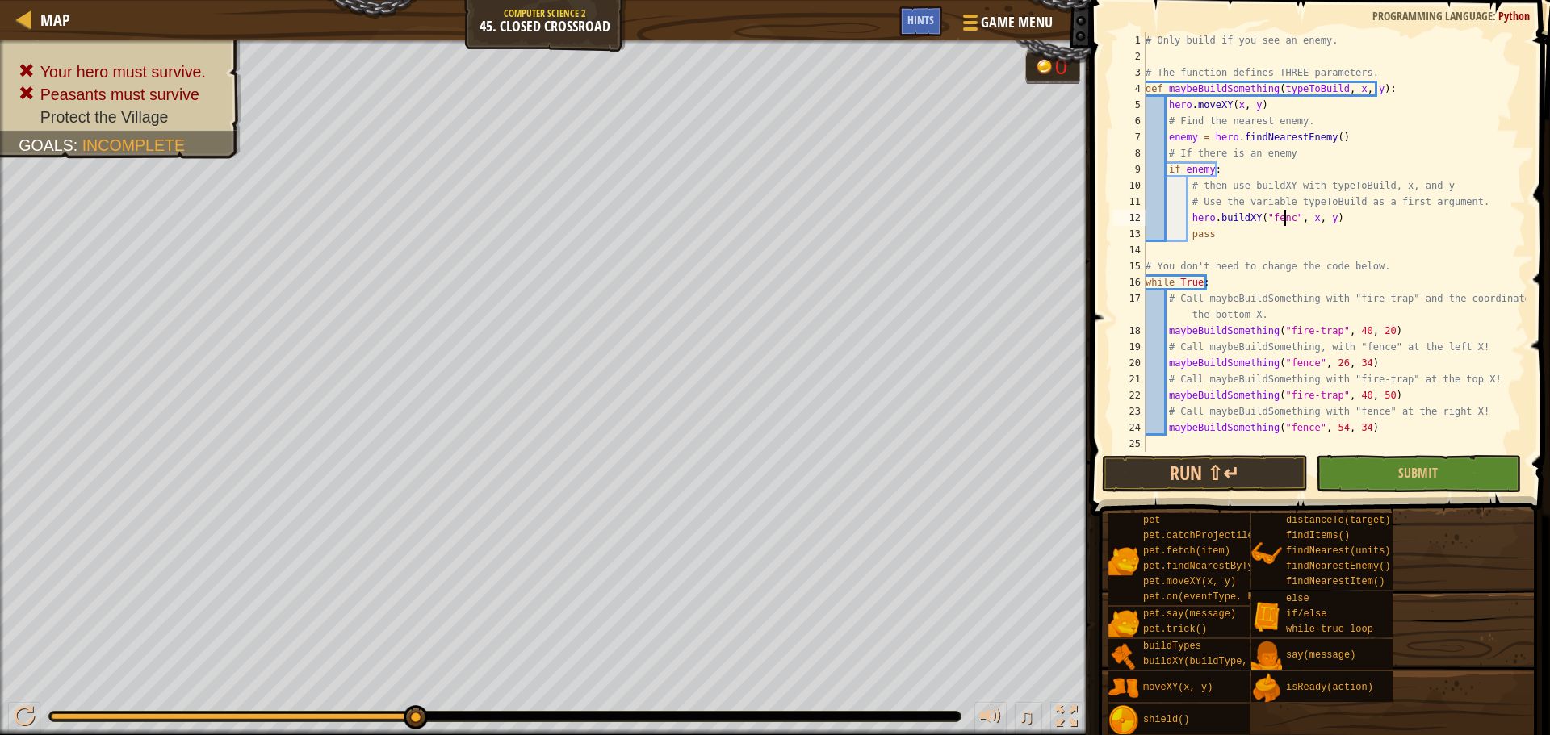
scroll to position [7, 11]
drag, startPoint x: 1432, startPoint y: 462, endPoint x: 1430, endPoint y: 452, distance: 9.8
click at [1431, 464] on button "Submit" at bounding box center [1418, 473] width 205 height 37
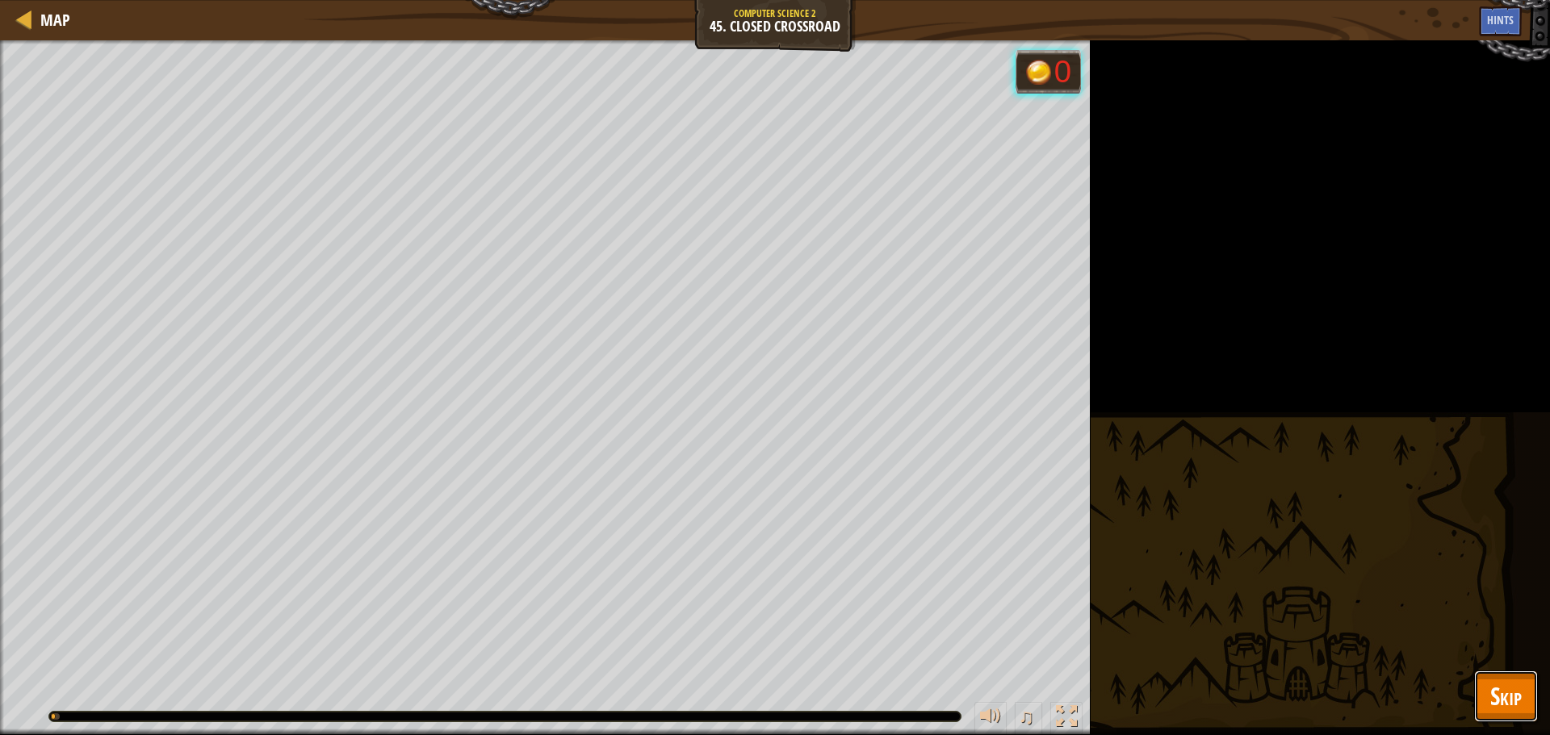
click at [1500, 698] on span "Skip" at bounding box center [1505, 696] width 31 height 33
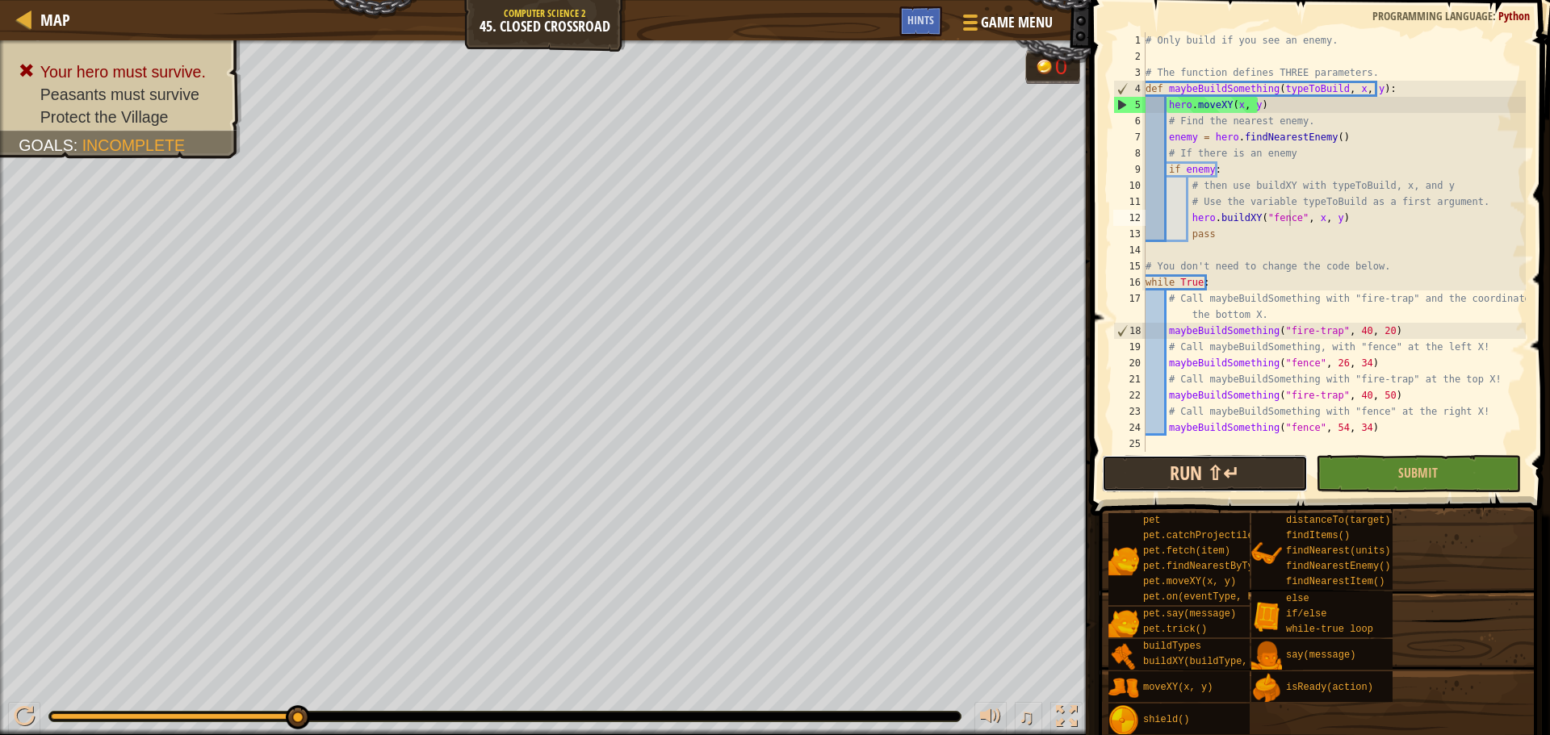
click at [1268, 474] on button "Run ⇧↵" at bounding box center [1204, 473] width 205 height 37
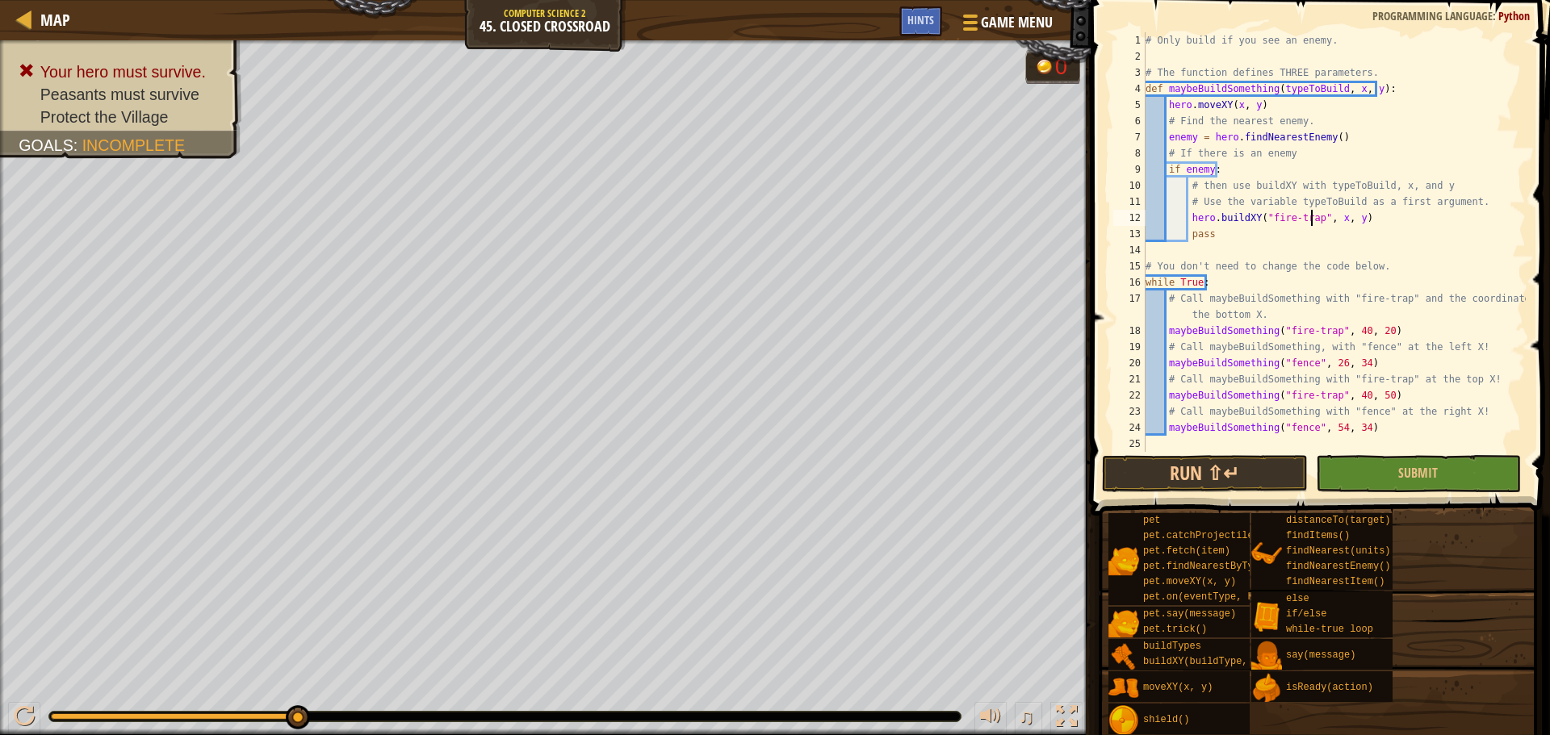
scroll to position [7, 14]
click at [1409, 476] on span "Submit" at bounding box center [1418, 473] width 40 height 18
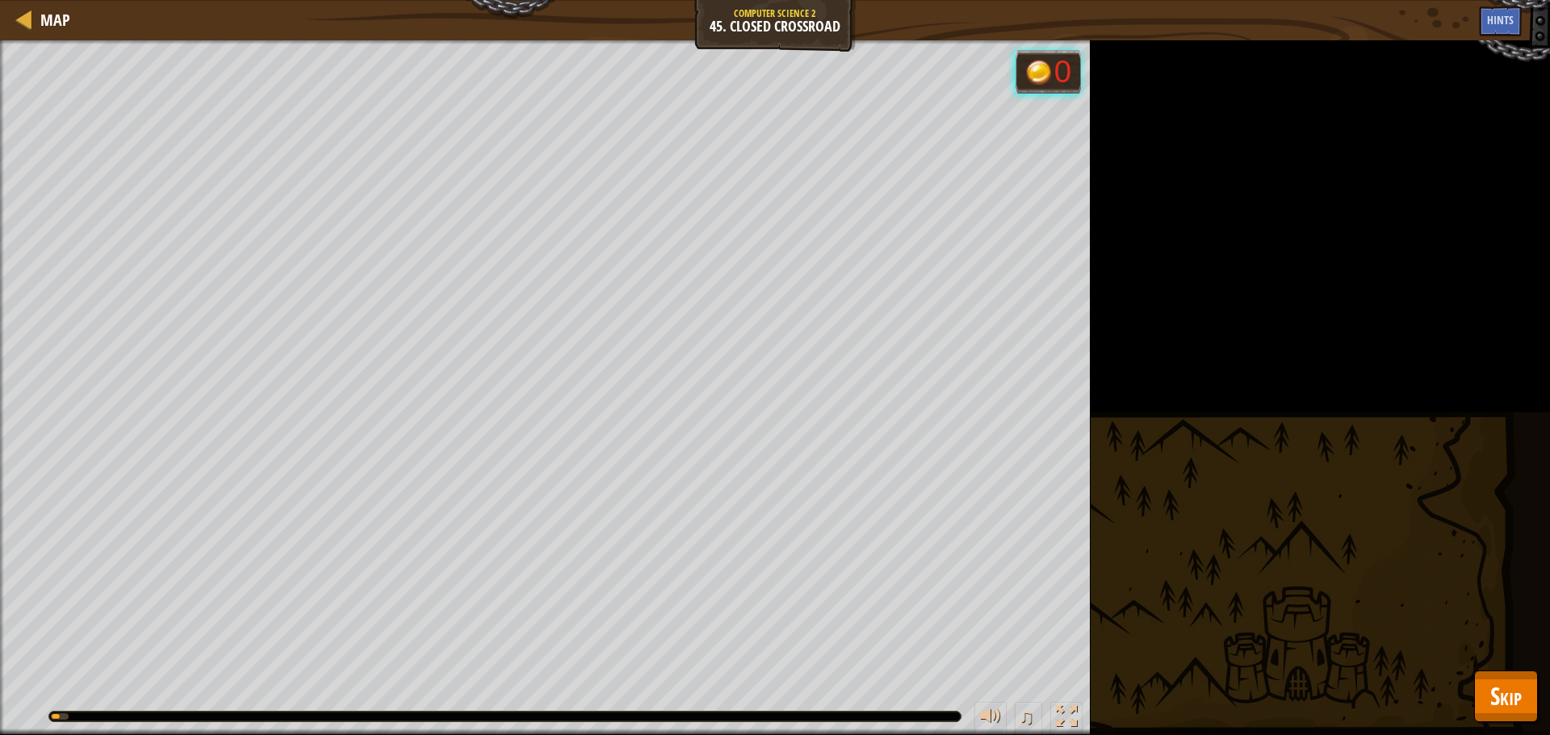
drag, startPoint x: 1483, startPoint y: 669, endPoint x: 1503, endPoint y: 676, distance: 20.7
click at [1492, 676] on div "Map Computer Science 2 45. Closed Crossroad Game Menu Done Hints 1 הההההההההההה…" at bounding box center [775, 367] width 1550 height 735
click at [1518, 701] on span "Skip" at bounding box center [1505, 696] width 31 height 33
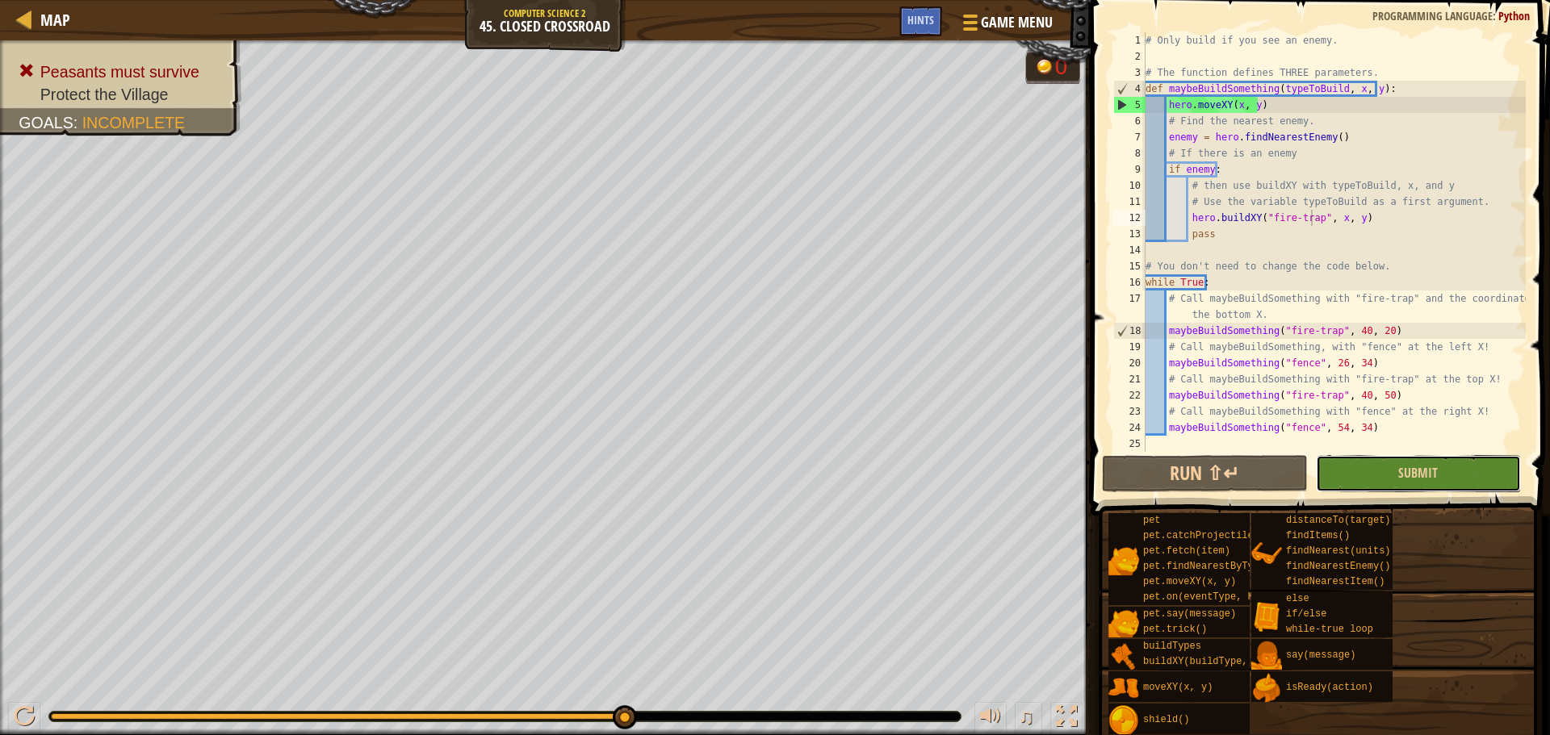
click at [1368, 467] on button "Submit" at bounding box center [1418, 473] width 205 height 37
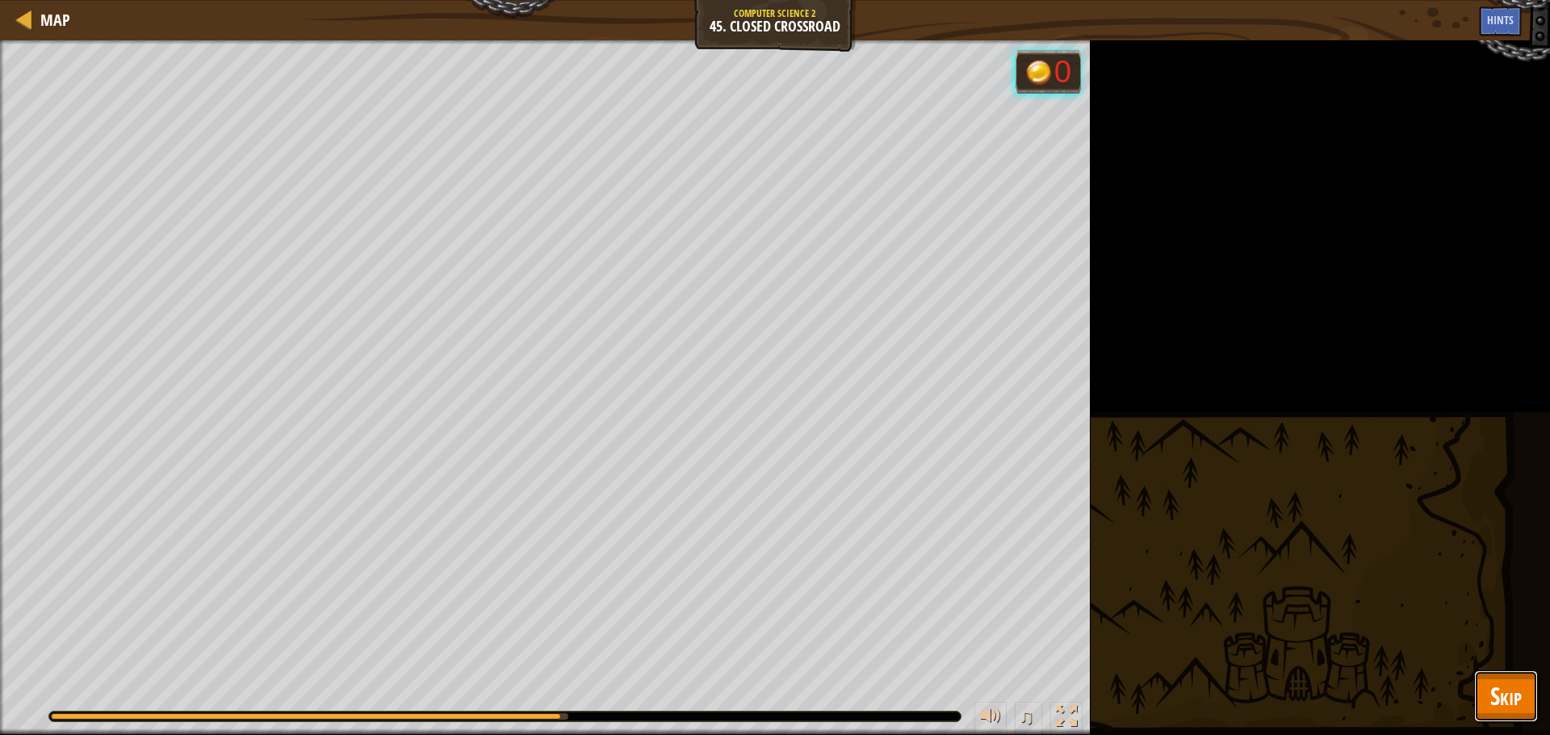
click at [1521, 703] on span "Skip" at bounding box center [1505, 696] width 31 height 33
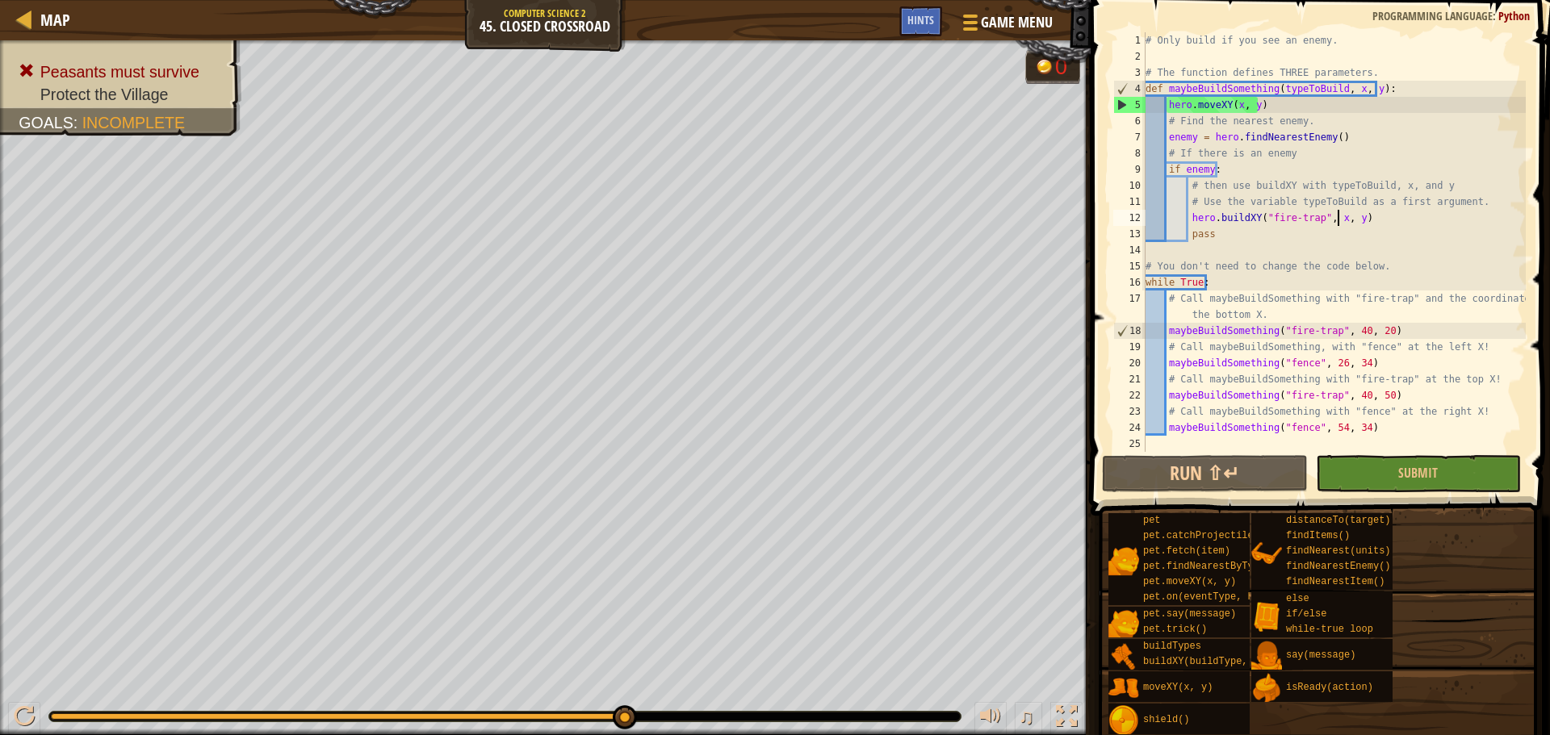
drag, startPoint x: 1334, startPoint y: 223, endPoint x: 1342, endPoint y: 241, distance: 19.5
click at [1334, 224] on div "# Only build if you see an enemy. # The function defines THREE parameters. def …" at bounding box center [1333, 258] width 383 height 452
click at [1332, 222] on div "# Only build if you see an enemy. # The function defines THREE parameters. def …" at bounding box center [1333, 258] width 383 height 452
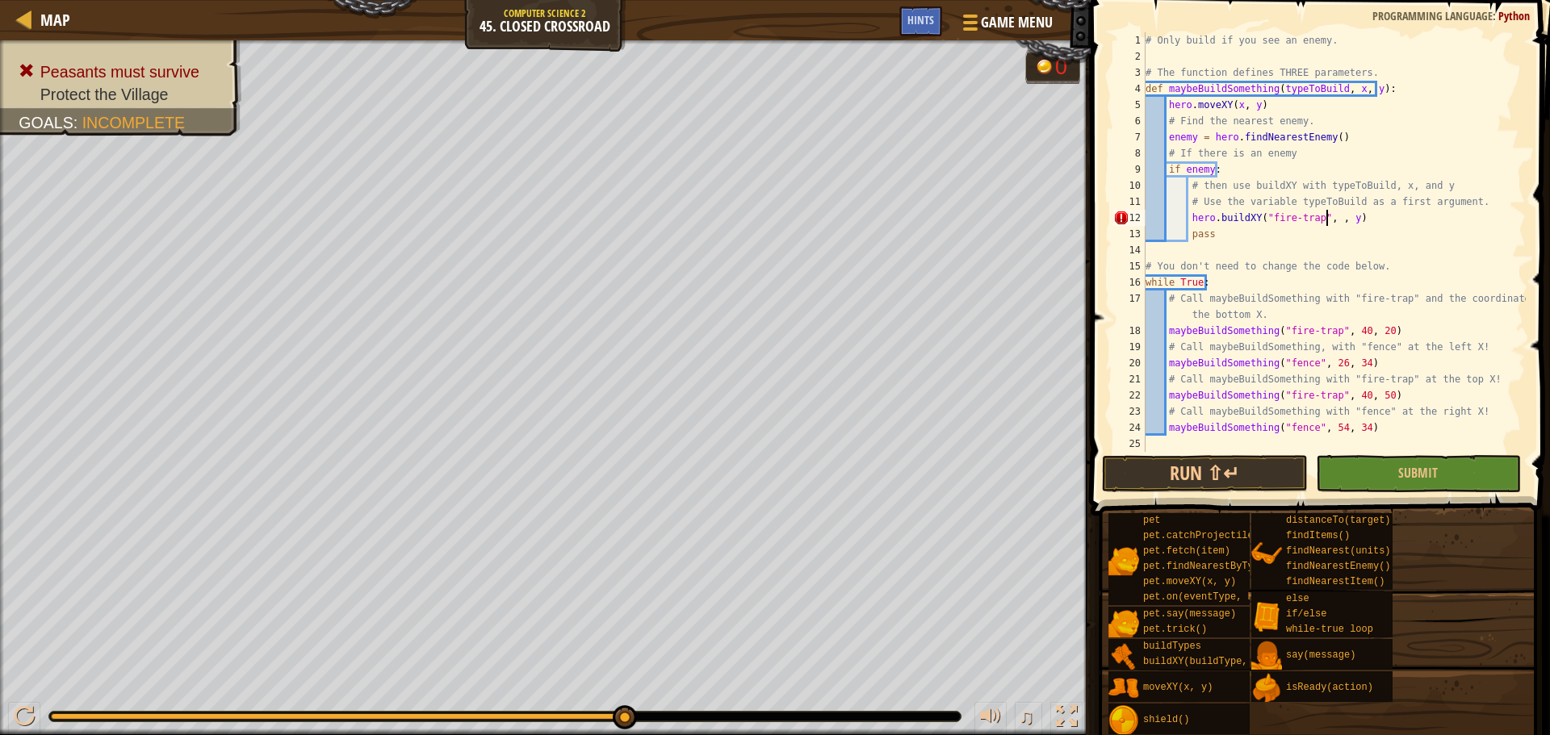
scroll to position [7, 15]
type textarea "pass"
click at [1400, 486] on button "Submit" at bounding box center [1418, 473] width 205 height 37
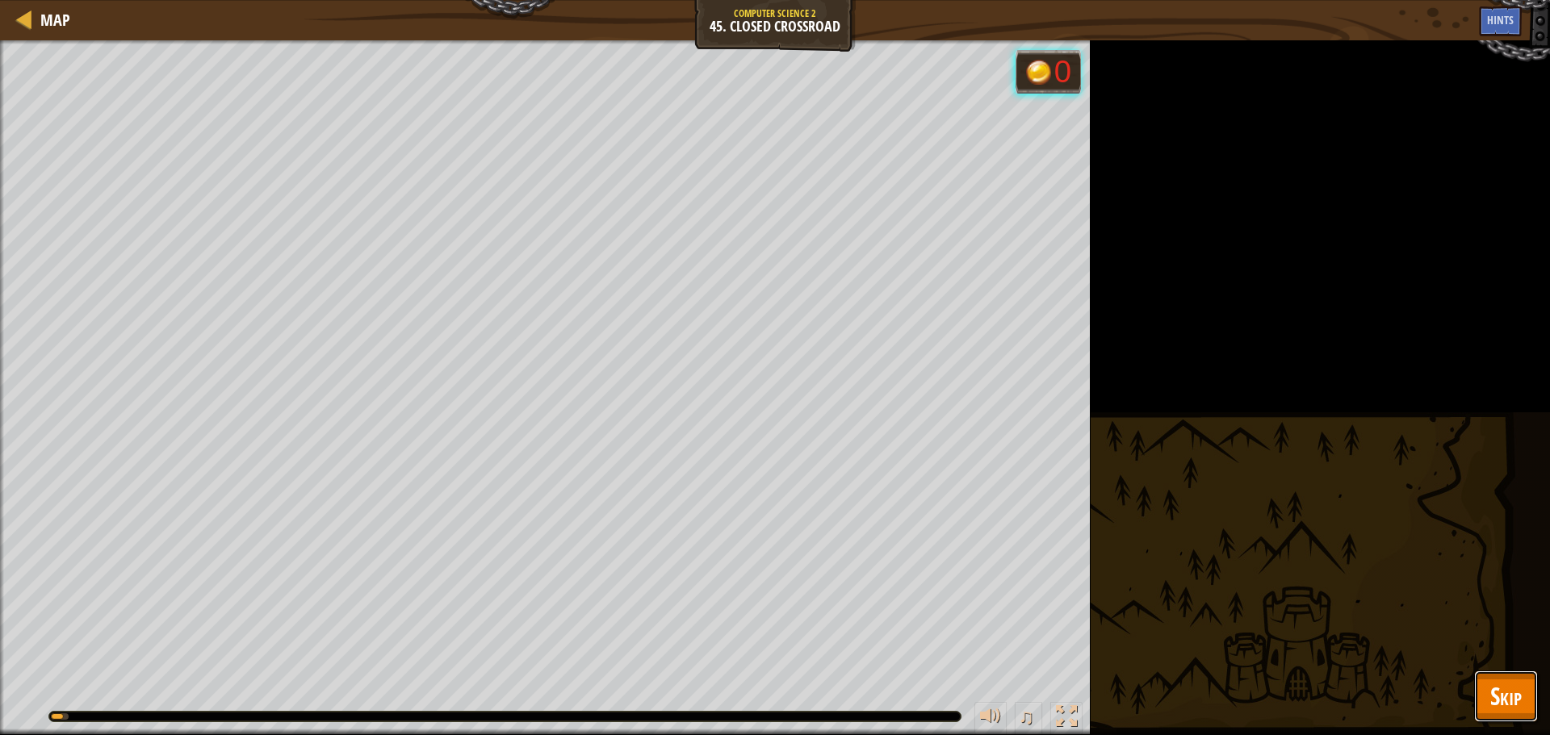
click at [1520, 690] on button "Skip" at bounding box center [1506, 697] width 64 height 52
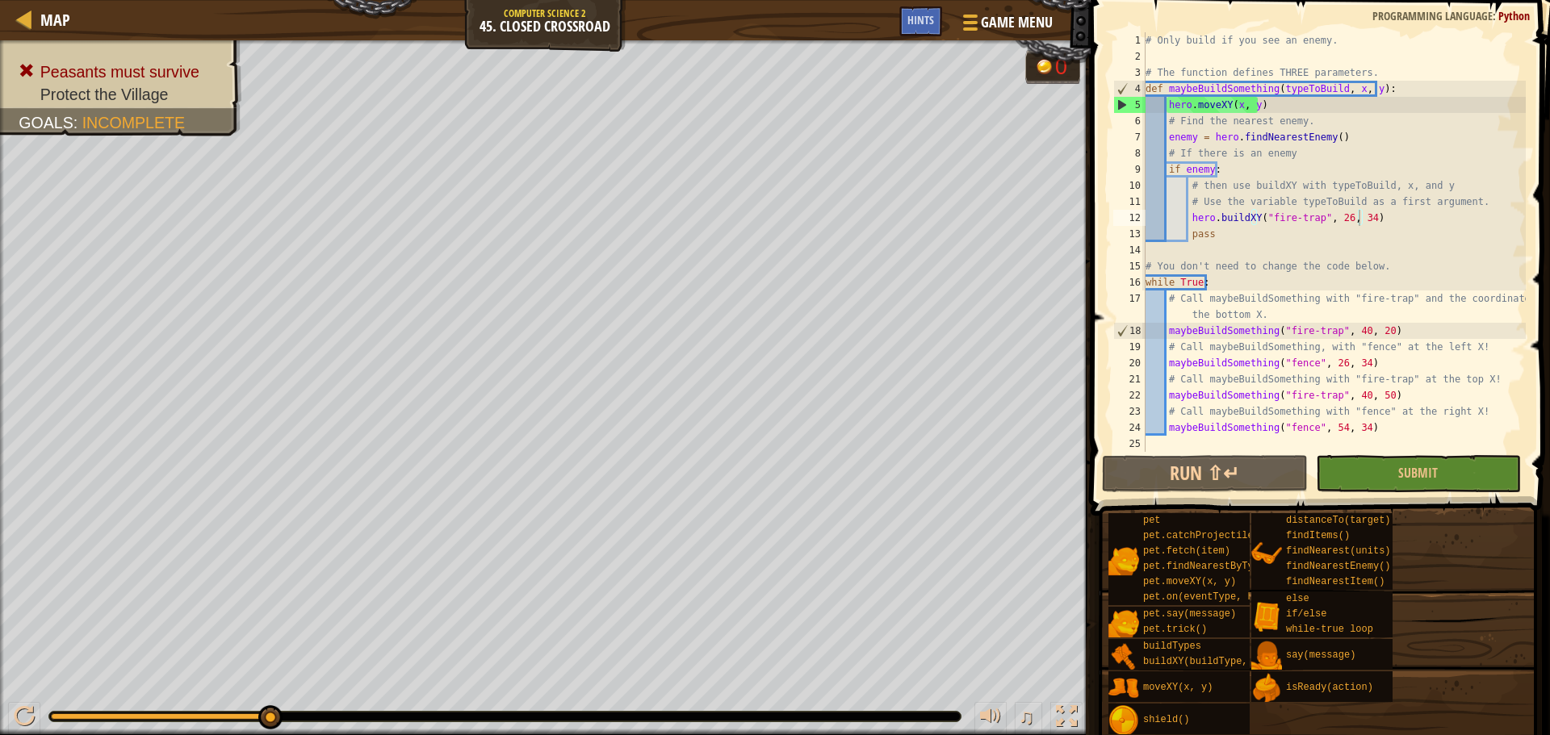
click at [1337, 223] on div "# Only build if you see an enemy. # The function defines THREE parameters. def …" at bounding box center [1333, 258] width 383 height 452
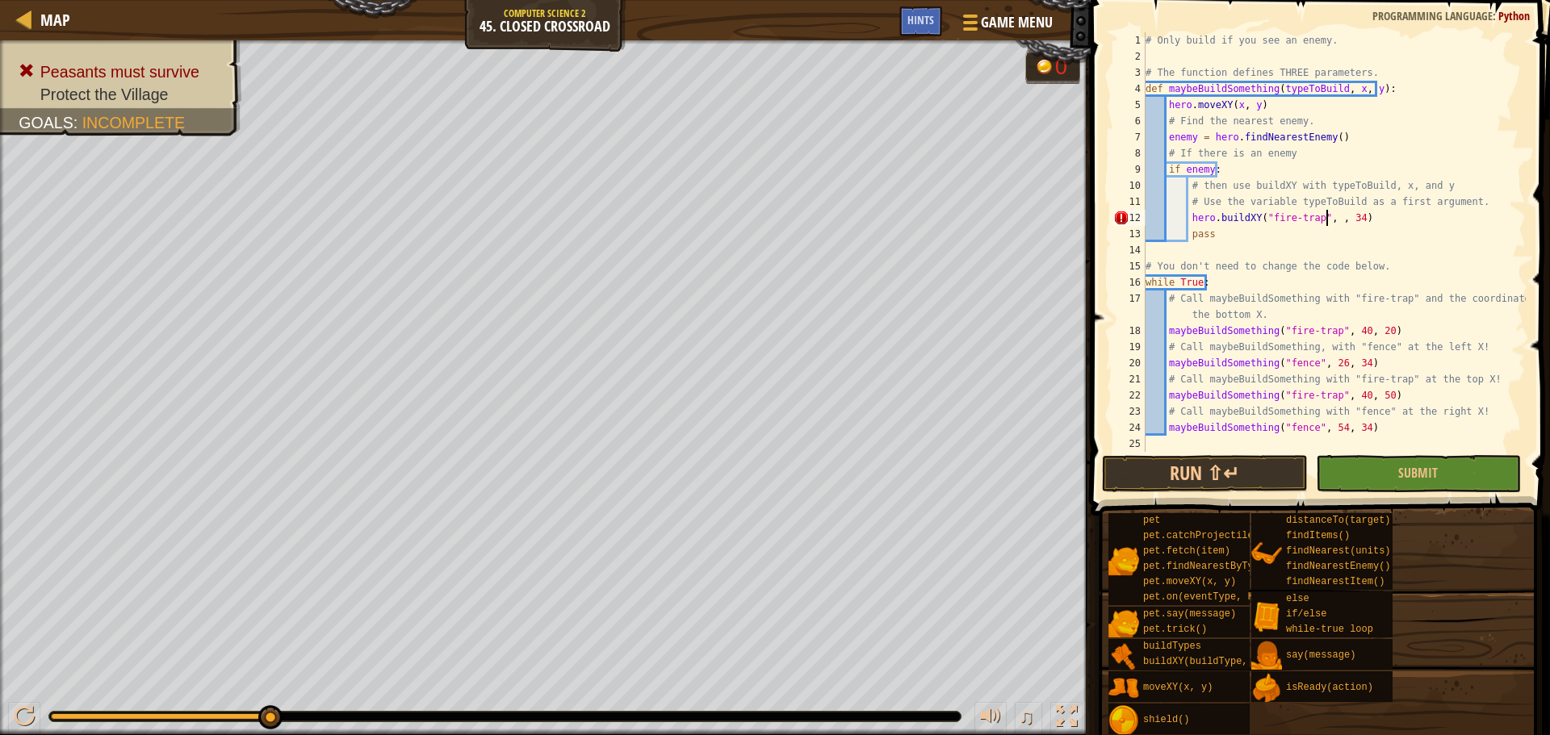
scroll to position [7, 15]
type textarea "hero.buildXY("fire-trap", x, y)"
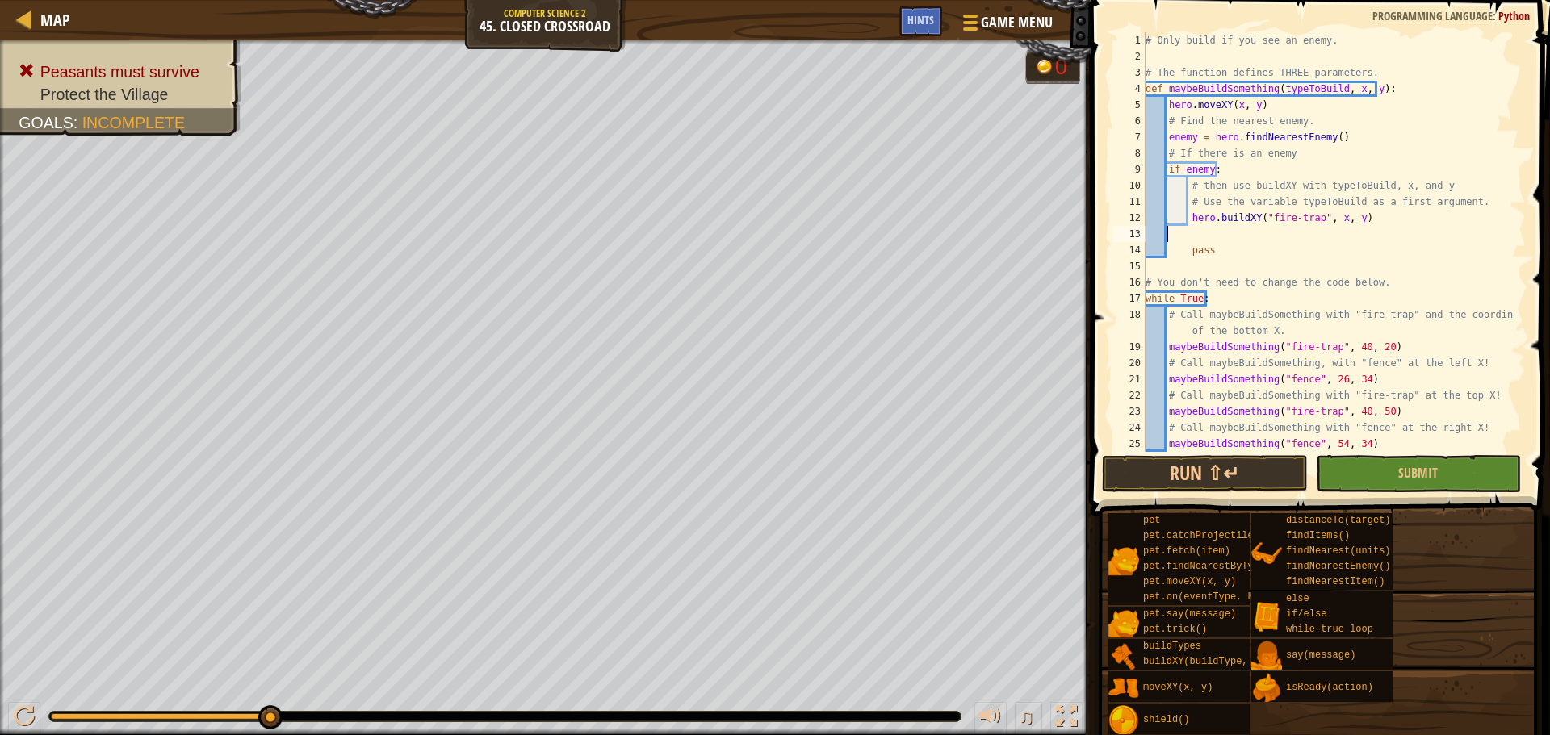
scroll to position [7, 0]
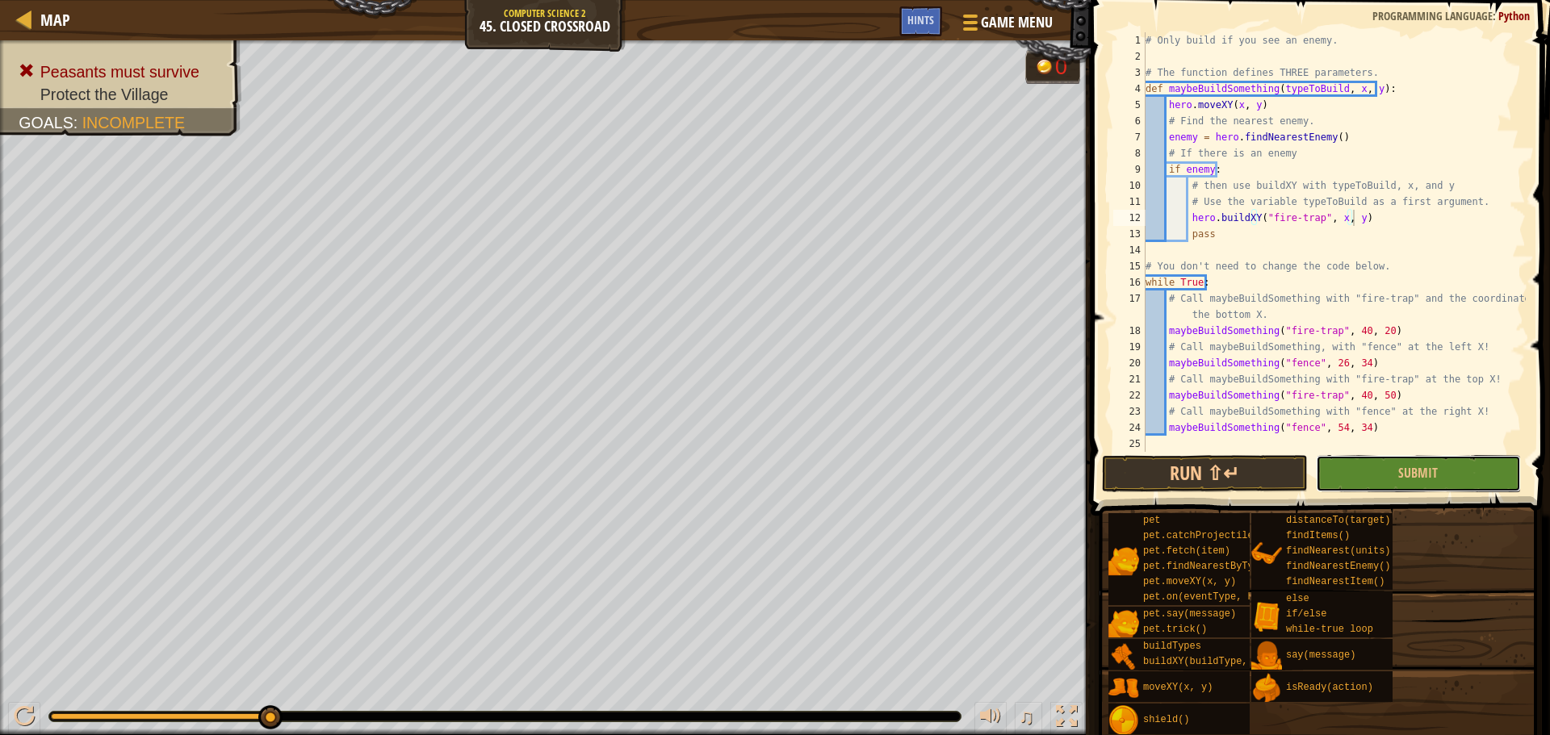
click at [1454, 483] on button "Submit" at bounding box center [1418, 473] width 205 height 37
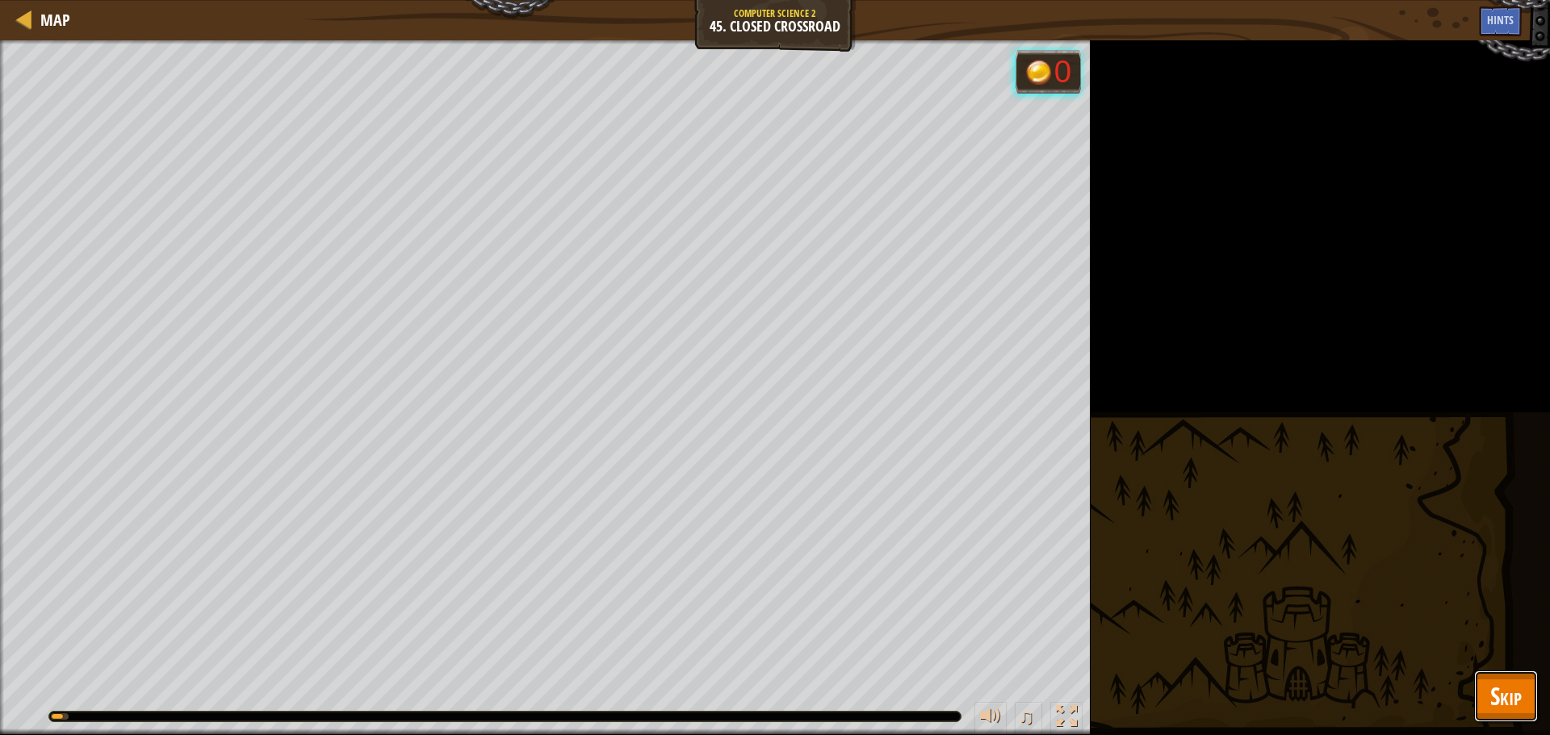
click at [1524, 695] on button "Skip" at bounding box center [1506, 697] width 64 height 52
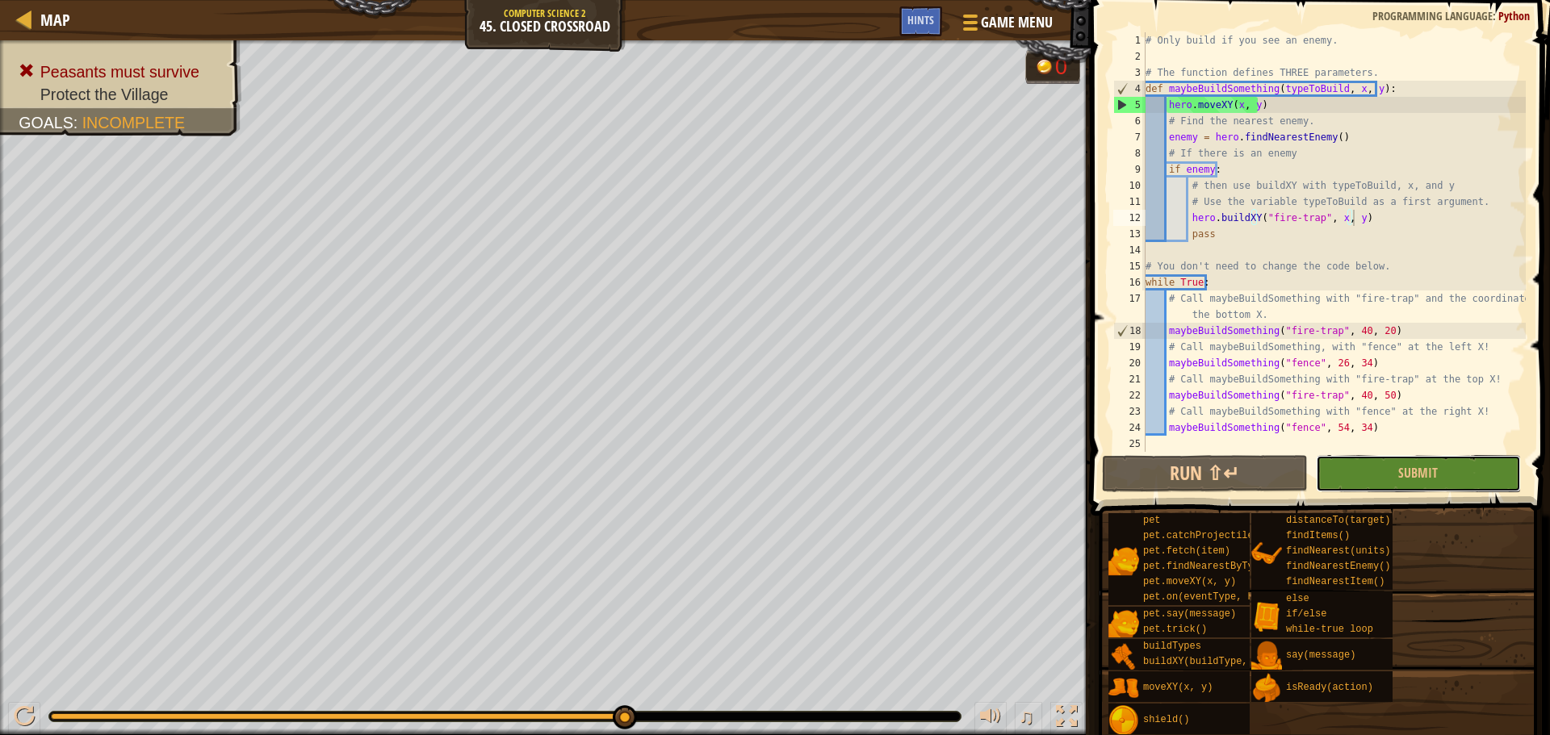
click at [1382, 479] on button "Submit" at bounding box center [1418, 473] width 205 height 37
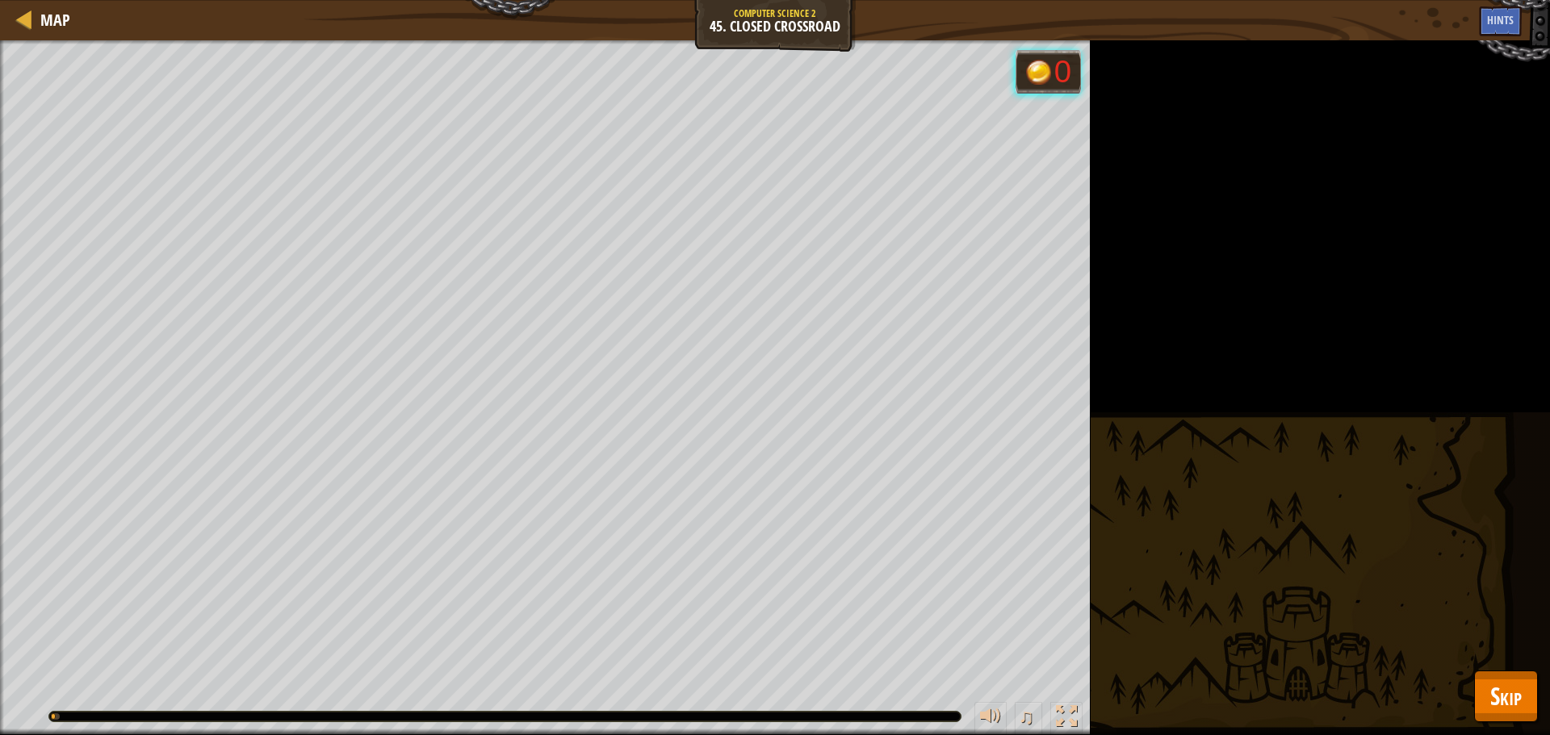
drag, startPoint x: 1541, startPoint y: 687, endPoint x: 1528, endPoint y: 686, distance: 12.9
click at [1537, 684] on div "Peasants must survive Protect the Village Goals : Running... 0 ♫ Gurulax - ogre…" at bounding box center [775, 387] width 1550 height 695
click at [1528, 687] on button "Skip" at bounding box center [1506, 697] width 64 height 52
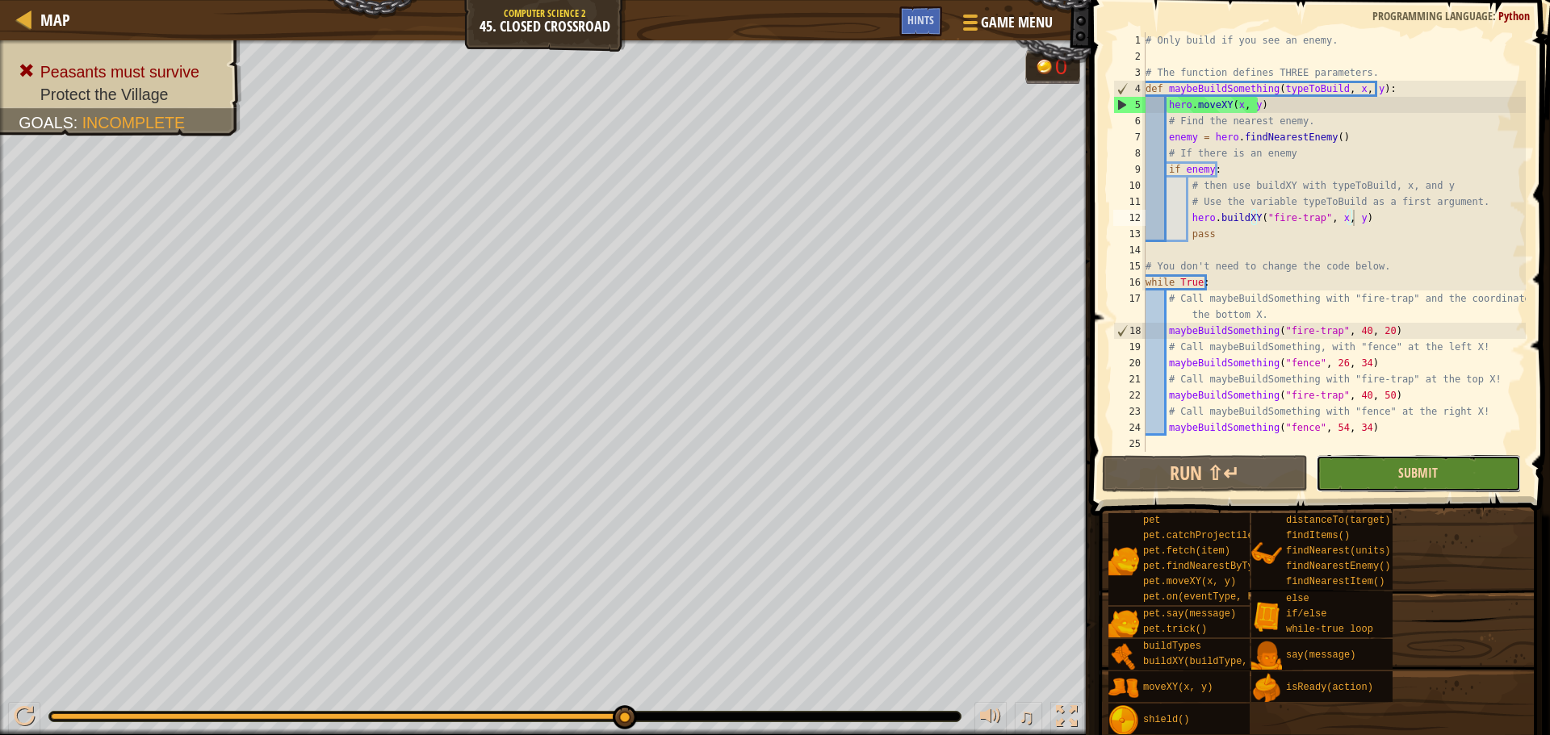
click at [1433, 467] on span "Submit" at bounding box center [1418, 473] width 40 height 18
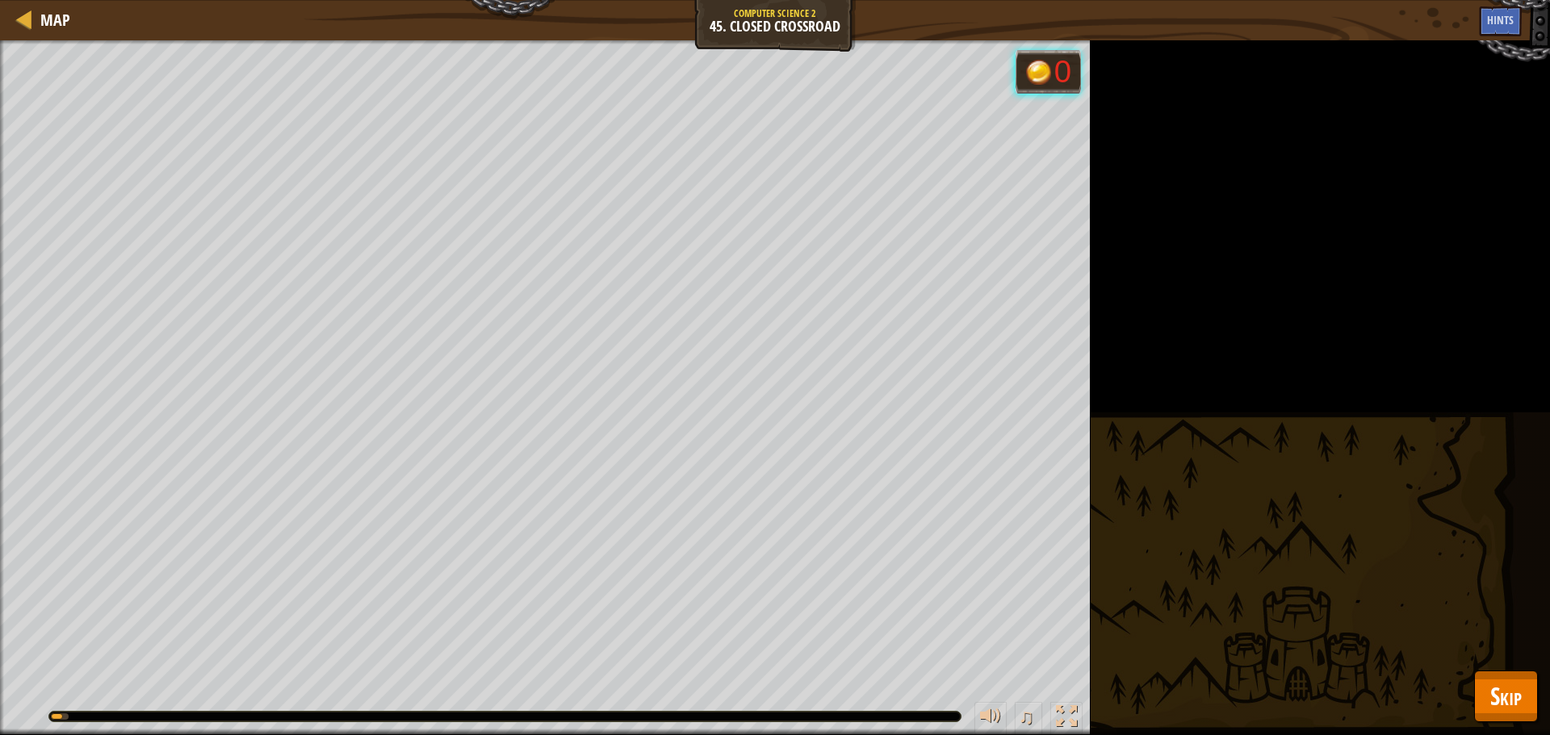
drag, startPoint x: 1463, startPoint y: 685, endPoint x: 1477, endPoint y: 688, distance: 13.9
click at [1464, 687] on div "Peasants must survive Protect the Village Goals : Running... 0 ♫ Gurulax - ogre…" at bounding box center [775, 387] width 1550 height 695
click at [1490, 686] on span "Skip" at bounding box center [1505, 696] width 31 height 33
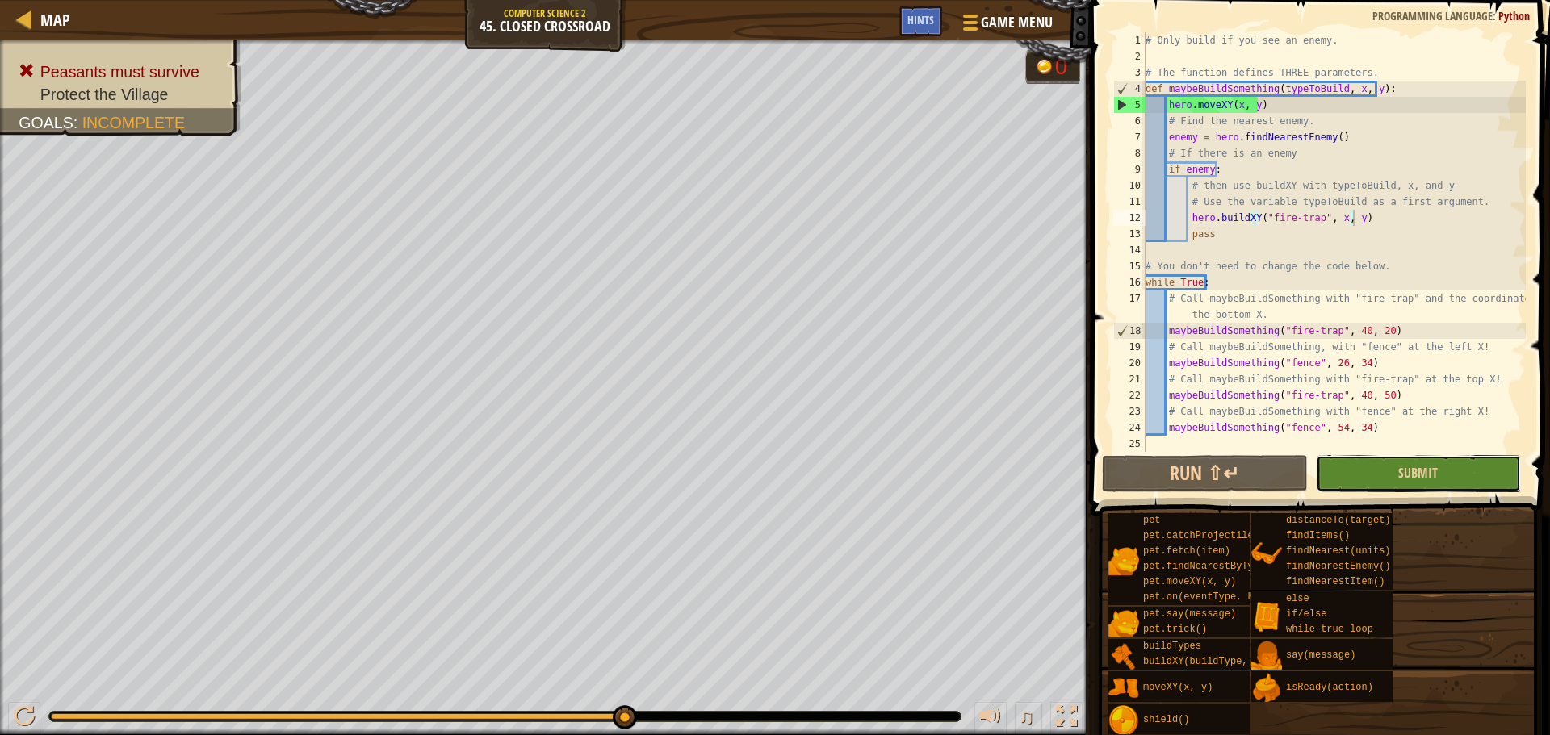
click at [1427, 458] on button "Submit" at bounding box center [1418, 473] width 205 height 37
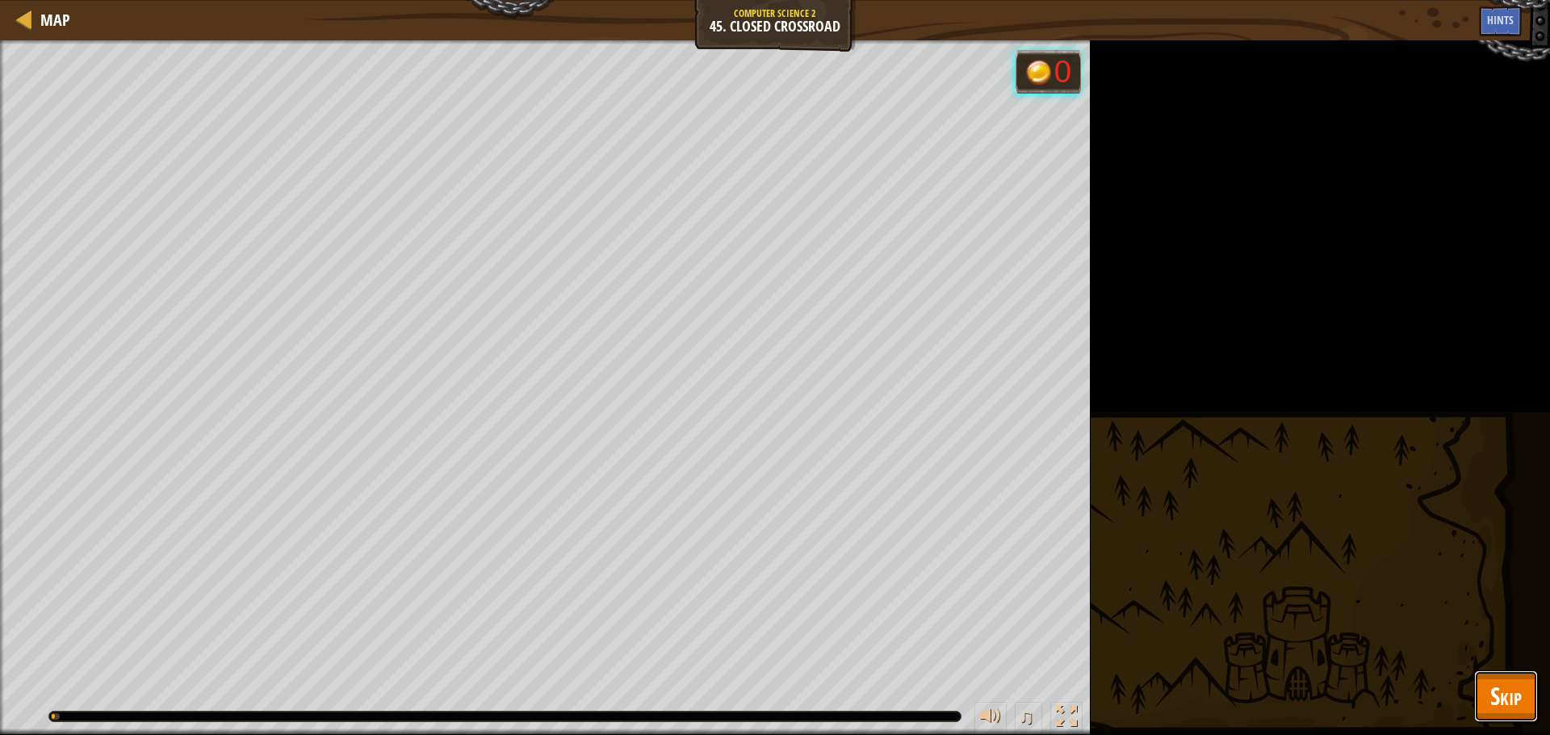
click at [1478, 684] on button "Skip" at bounding box center [1506, 697] width 64 height 52
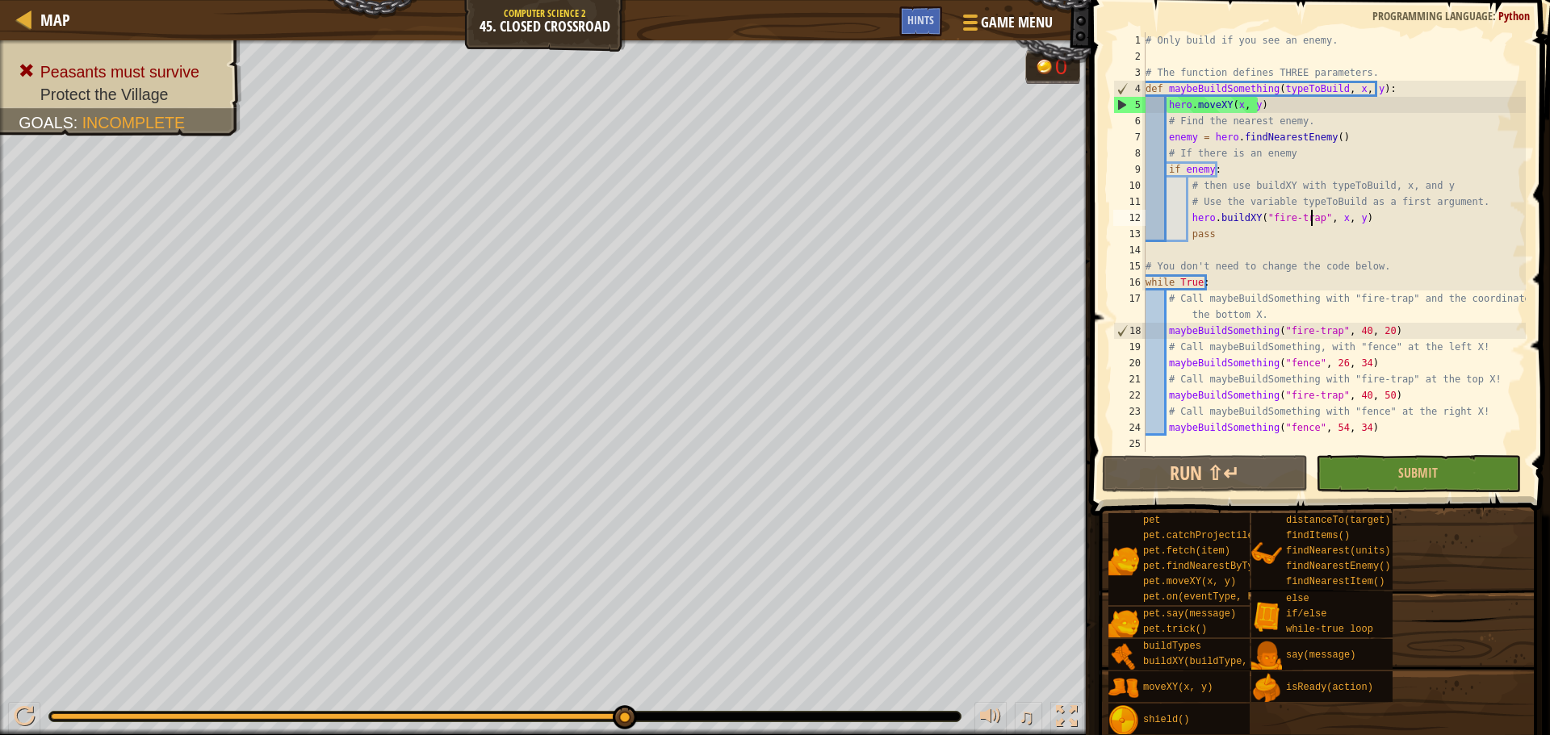
click at [1311, 216] on div "# Only build if you see an enemy. # The function defines THREE parameters. def …" at bounding box center [1333, 258] width 383 height 452
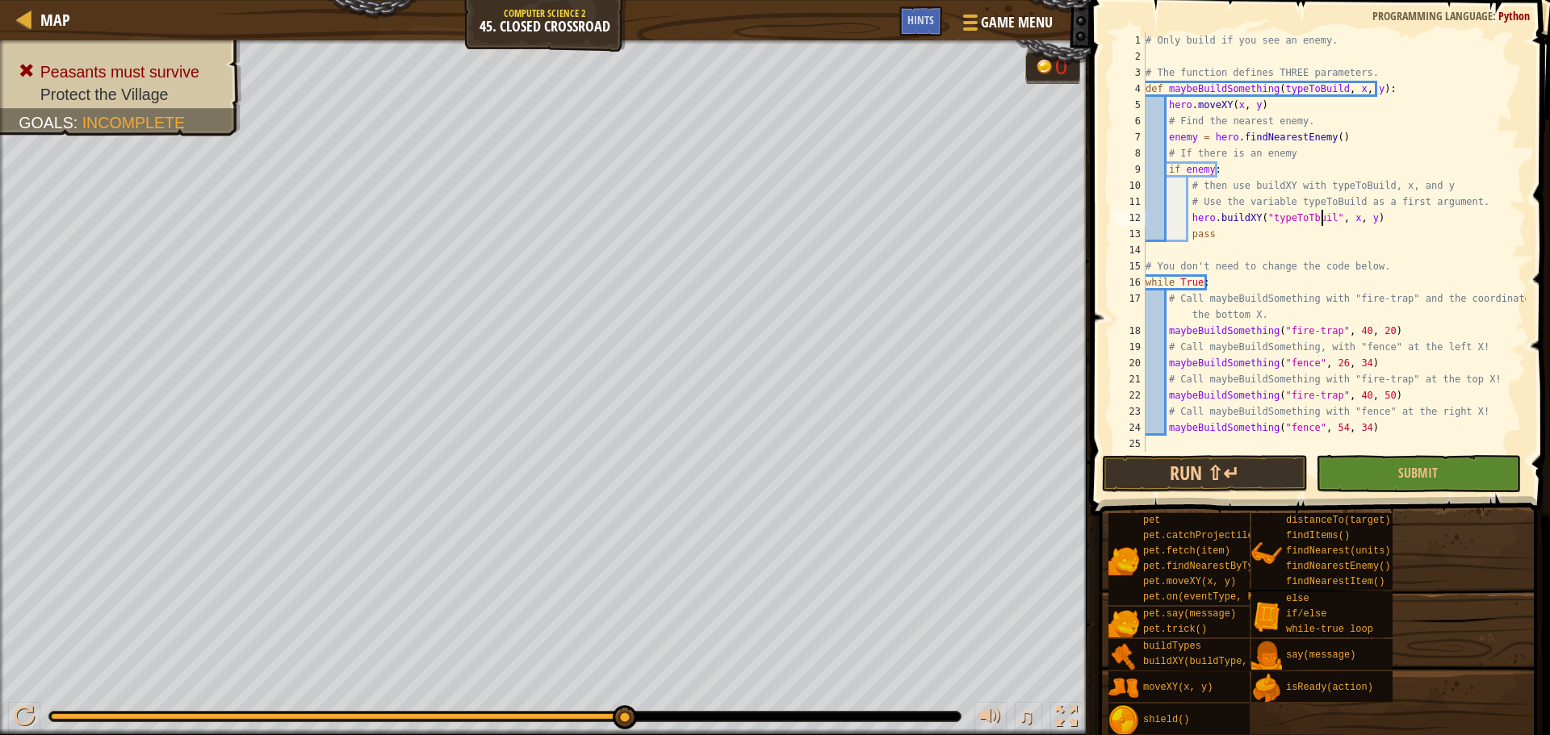
scroll to position [7, 15]
drag, startPoint x: 1300, startPoint y: 220, endPoint x: 1304, endPoint y: 239, distance: 19.6
click at [1300, 220] on div "# Only build if you see an enemy. # The function defines THREE parameters. def …" at bounding box center [1333, 258] width 383 height 452
click at [1438, 473] on button "Submit" at bounding box center [1418, 473] width 205 height 37
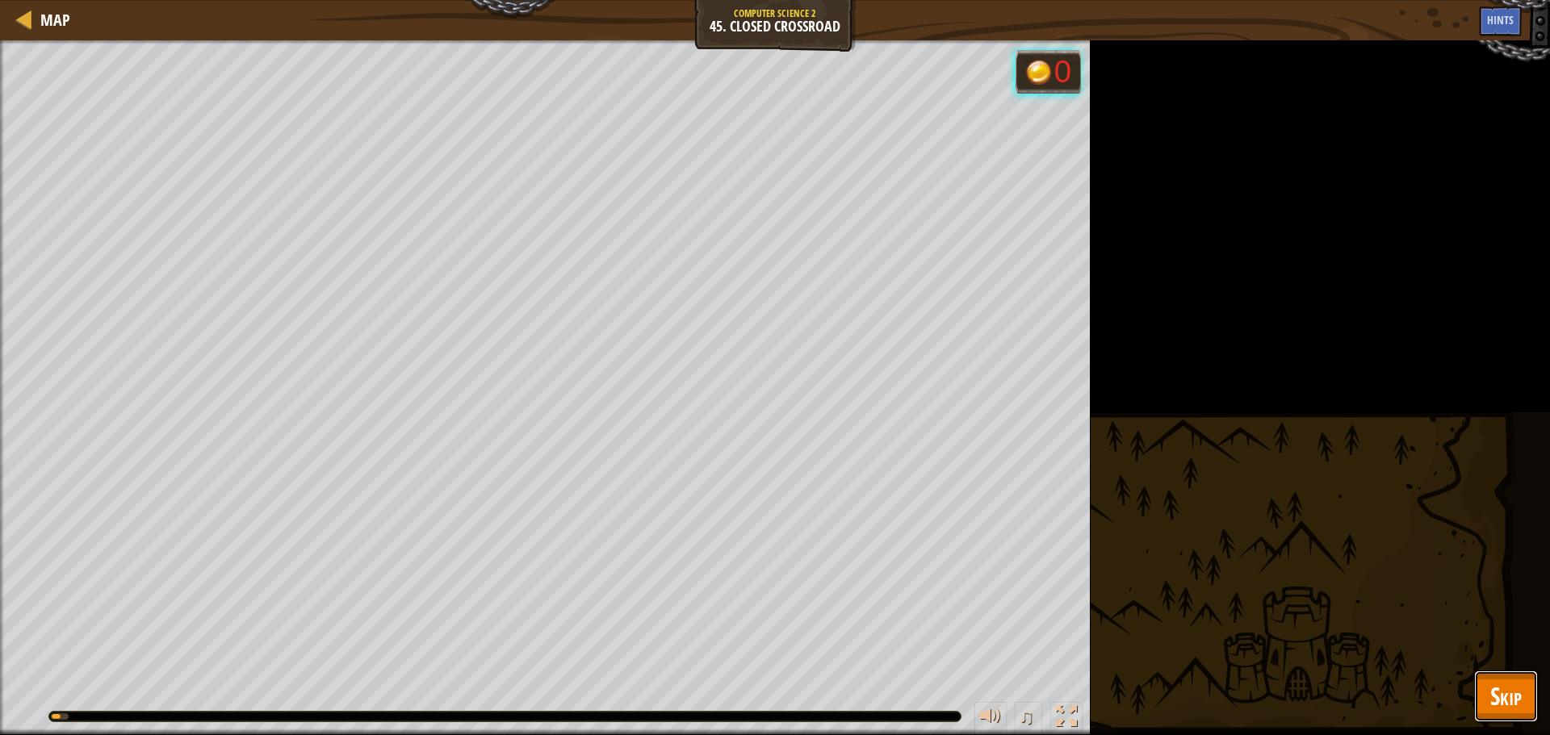
click at [1495, 680] on span "Skip" at bounding box center [1505, 696] width 31 height 33
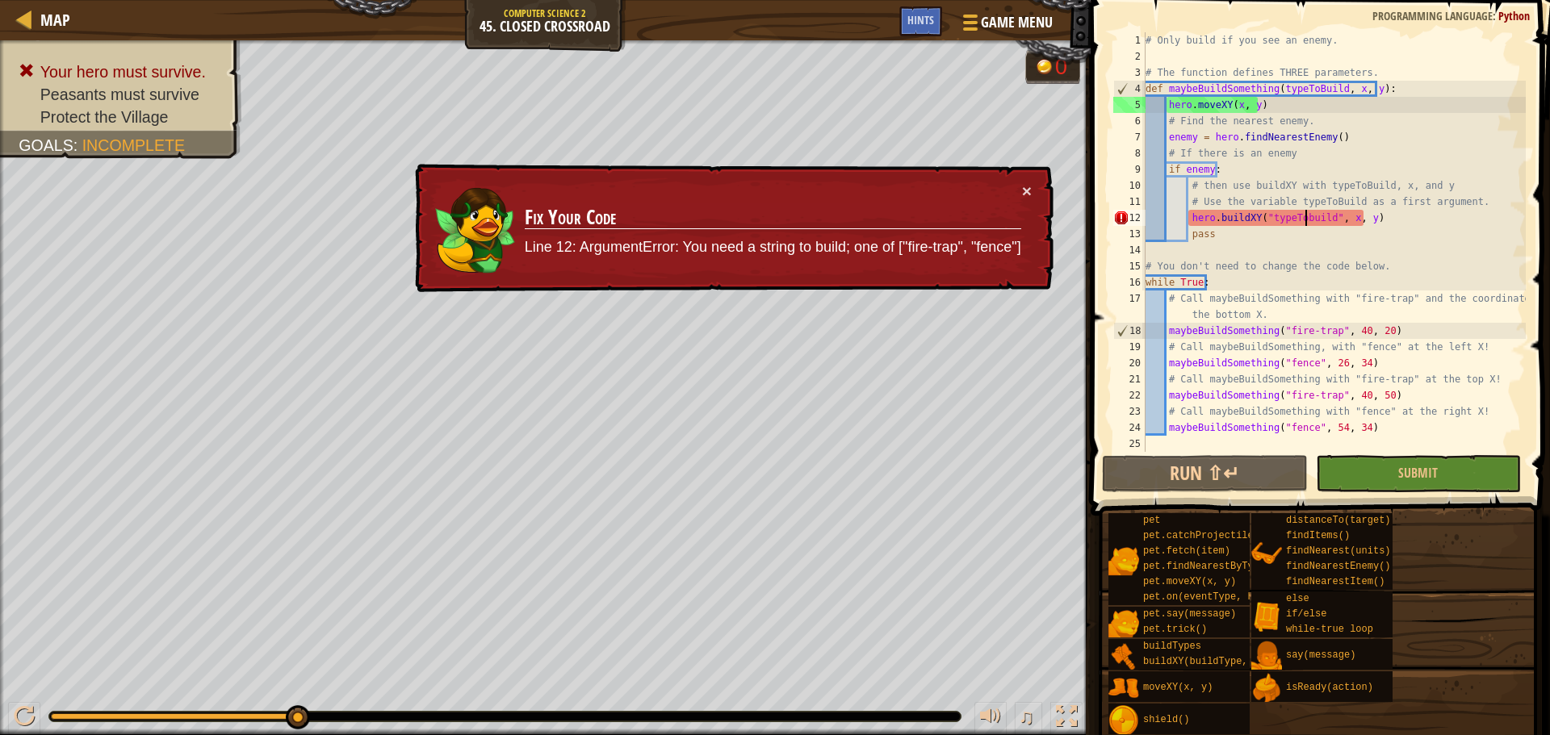
click at [1303, 221] on div "# Only build if you see an enemy. # The function defines THREE parameters. def …" at bounding box center [1333, 258] width 383 height 452
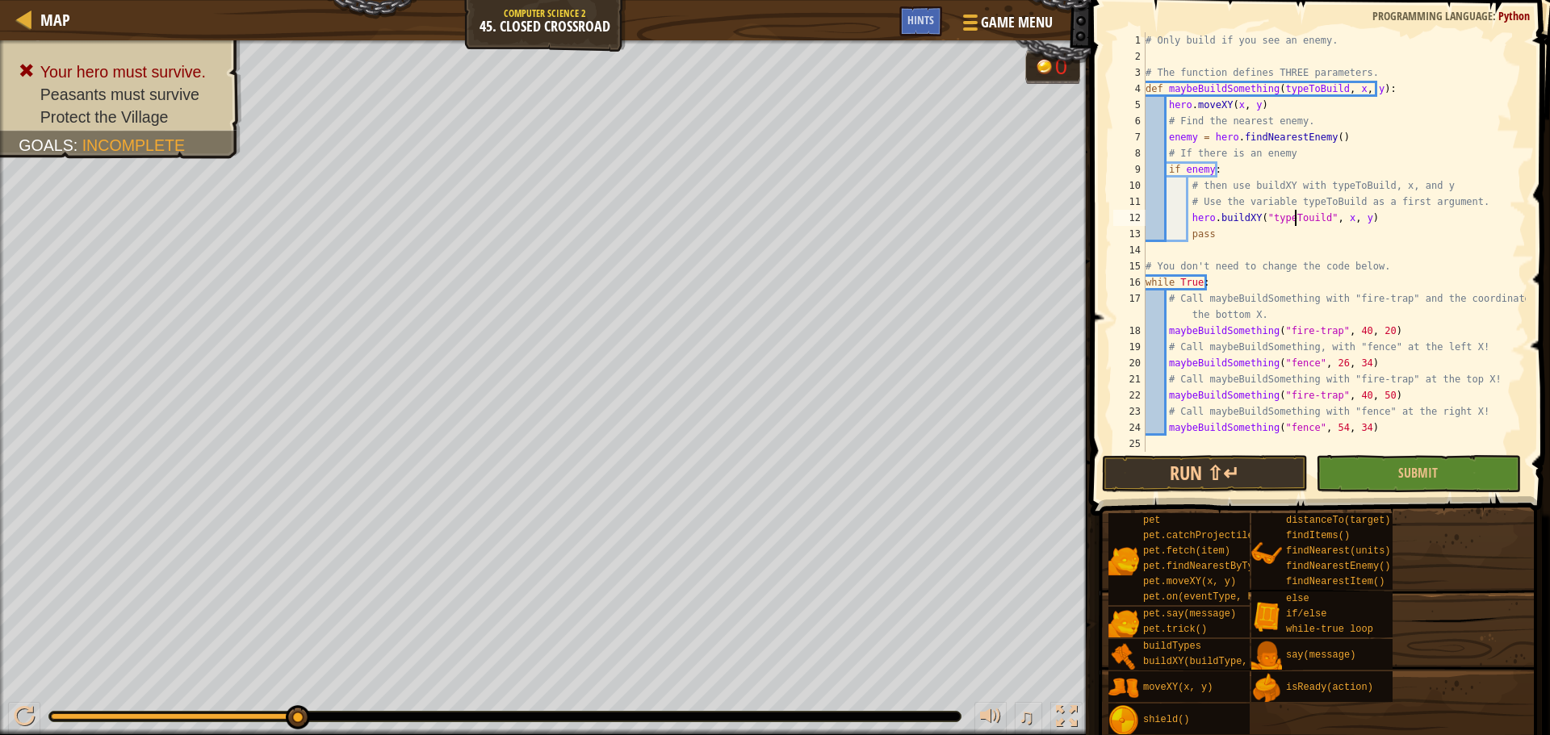
scroll to position [7, 12]
type textarea "hero.buildXY("typeToBuild", x, y)"
click at [1350, 467] on button "Submit" at bounding box center [1418, 473] width 205 height 37
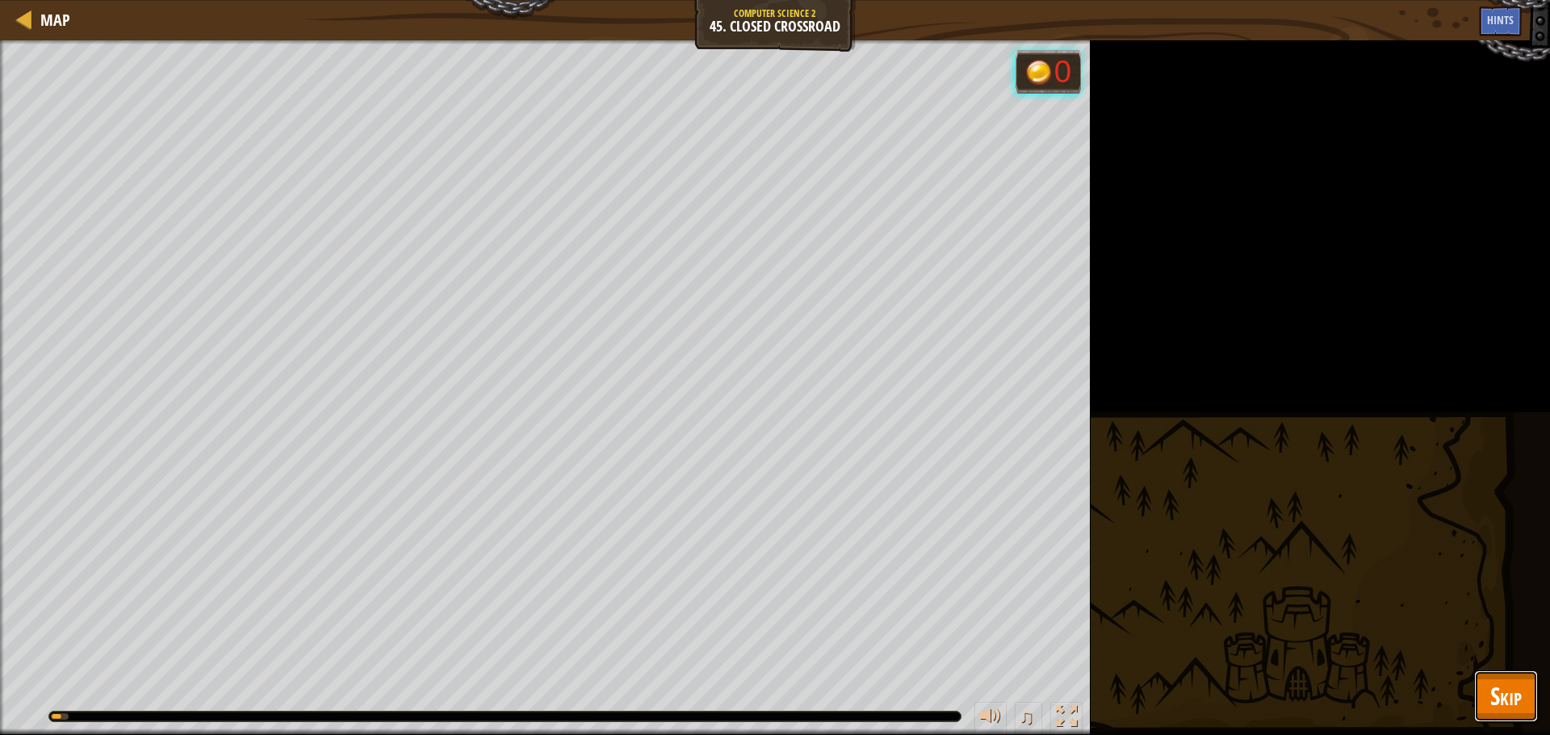
click at [1527, 691] on button "Skip" at bounding box center [1506, 697] width 64 height 52
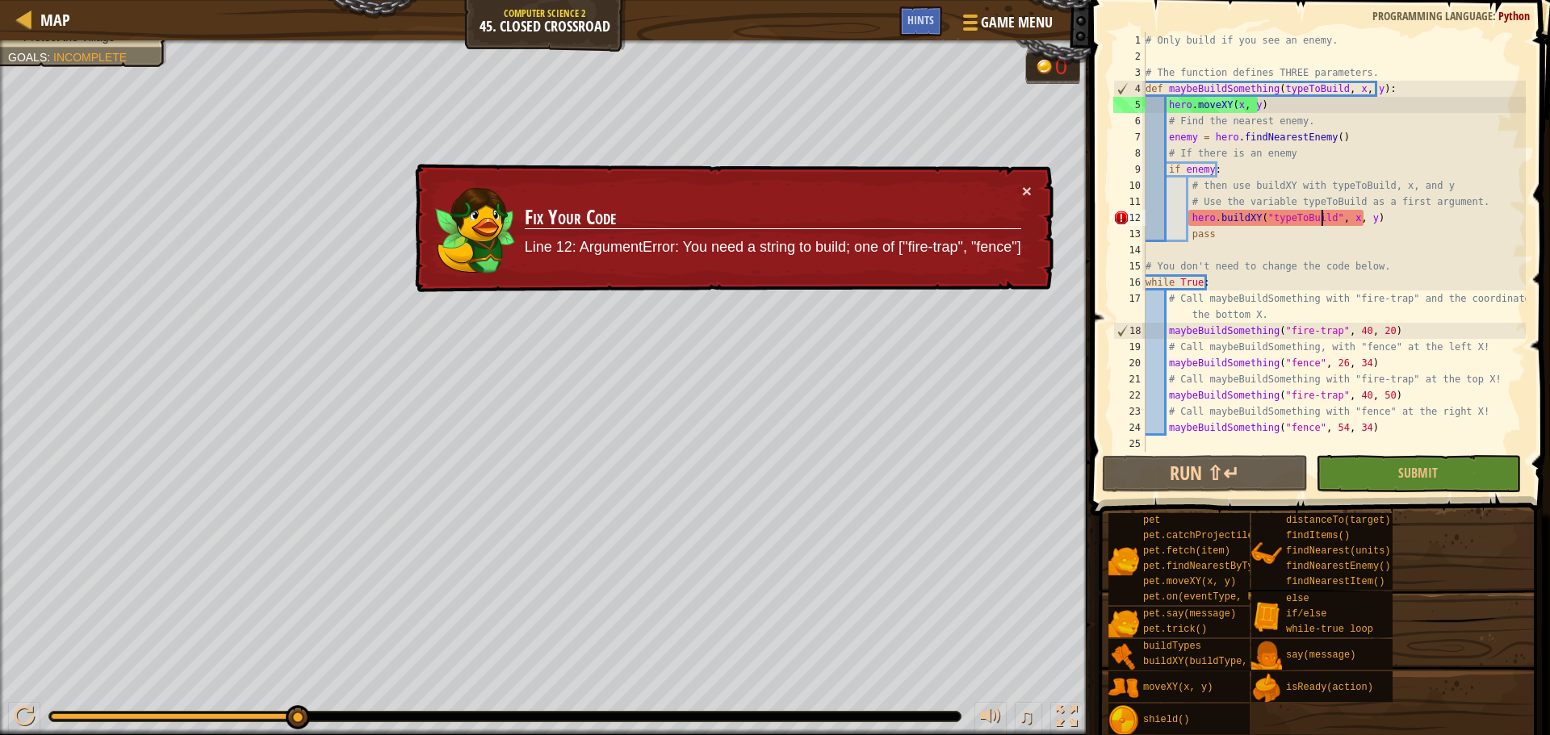
click at [1320, 224] on div "# Only build if you see an enemy. # The function defines THREE parameters. def …" at bounding box center [1333, 258] width 383 height 452
click at [788, 249] on p "Line 12: ArgumentError: You need a string to build; one of ["fire-trap", "fence…" at bounding box center [773, 247] width 496 height 21
click at [906, 18] on div "Hints" at bounding box center [920, 21] width 43 height 30
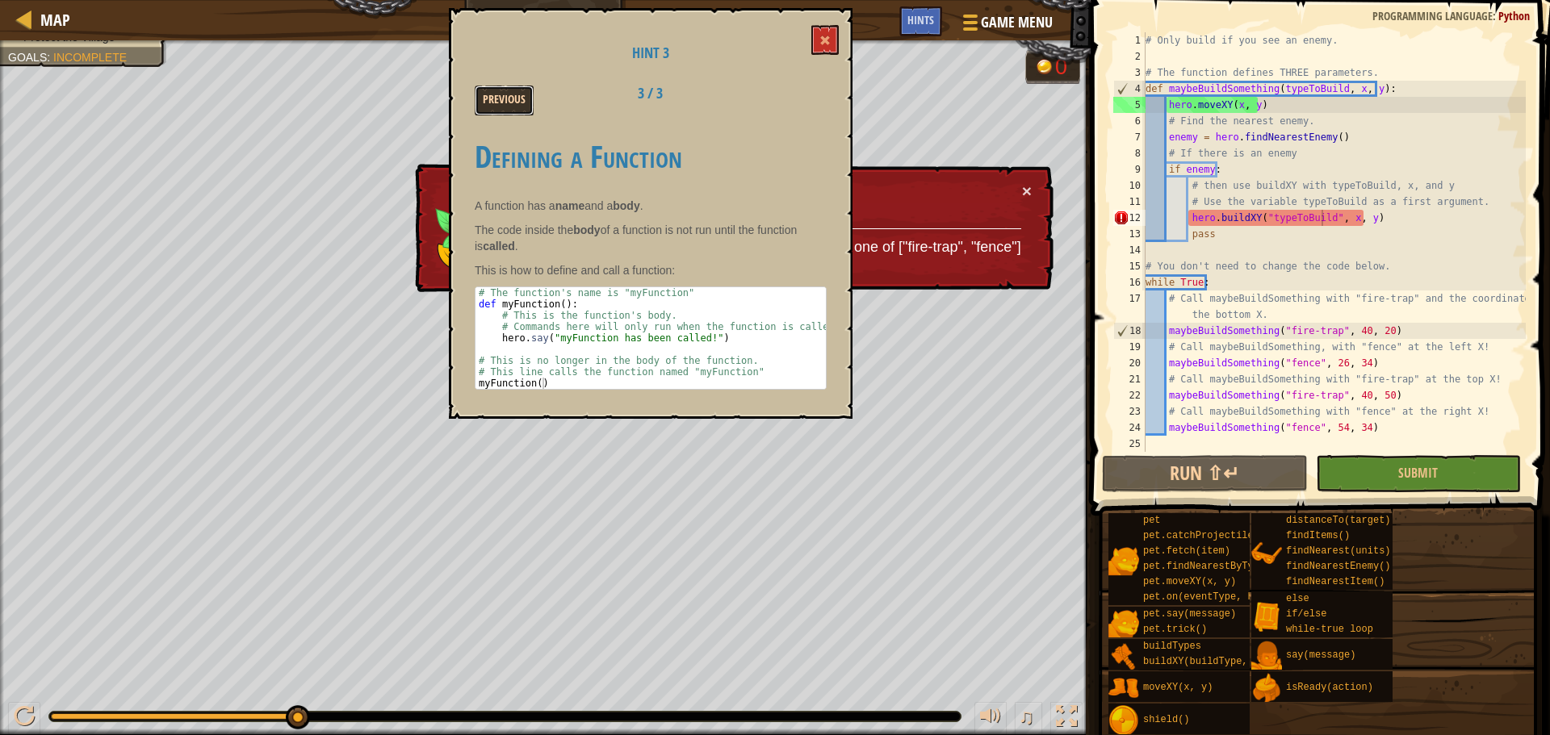
click at [521, 97] on button "Previous" at bounding box center [504, 101] width 59 height 30
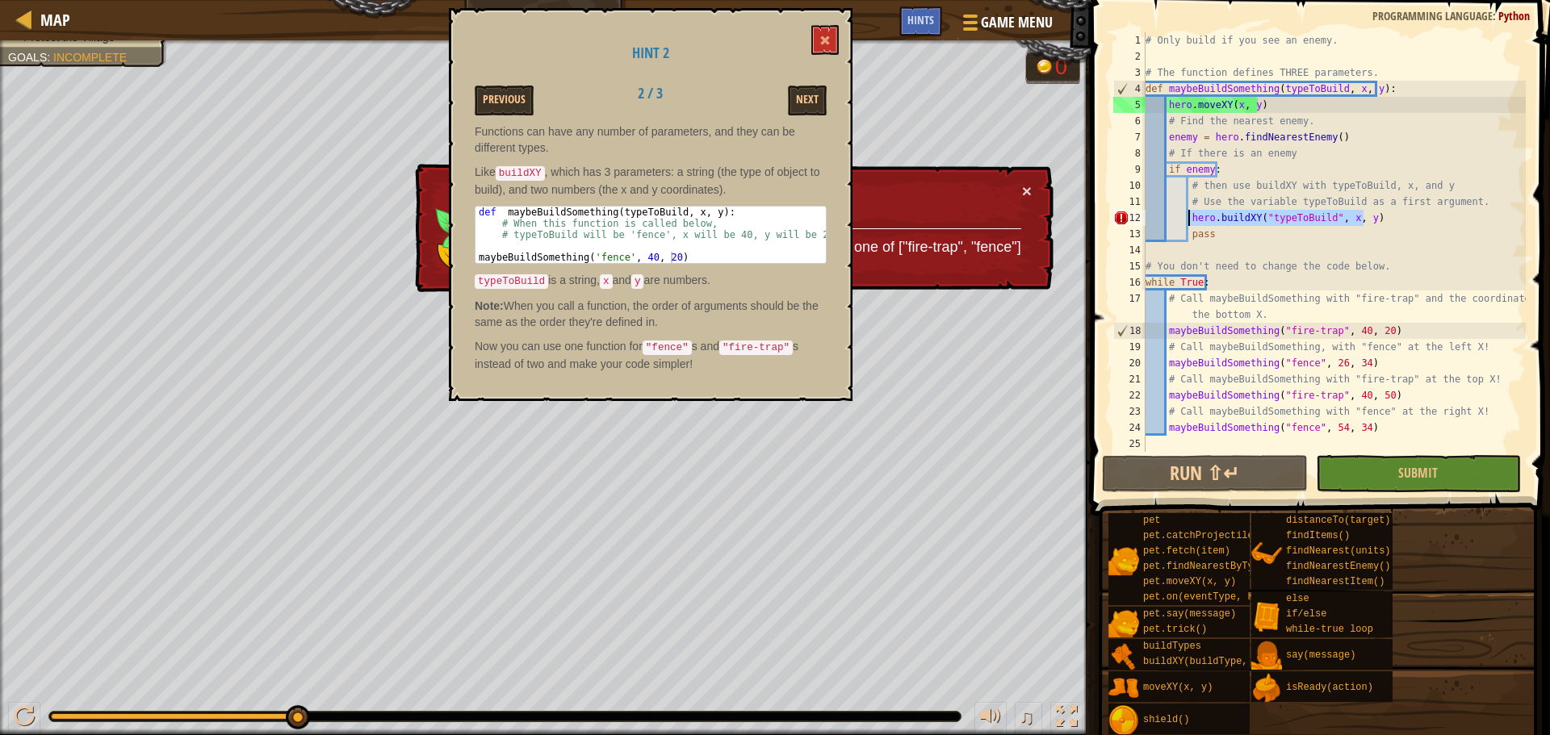
drag, startPoint x: 1368, startPoint y: 220, endPoint x: 1190, endPoint y: 223, distance: 178.4
click at [1190, 223] on div "# Only build if you see an enemy. # The function defines THREE parameters. def …" at bounding box center [1333, 258] width 383 height 452
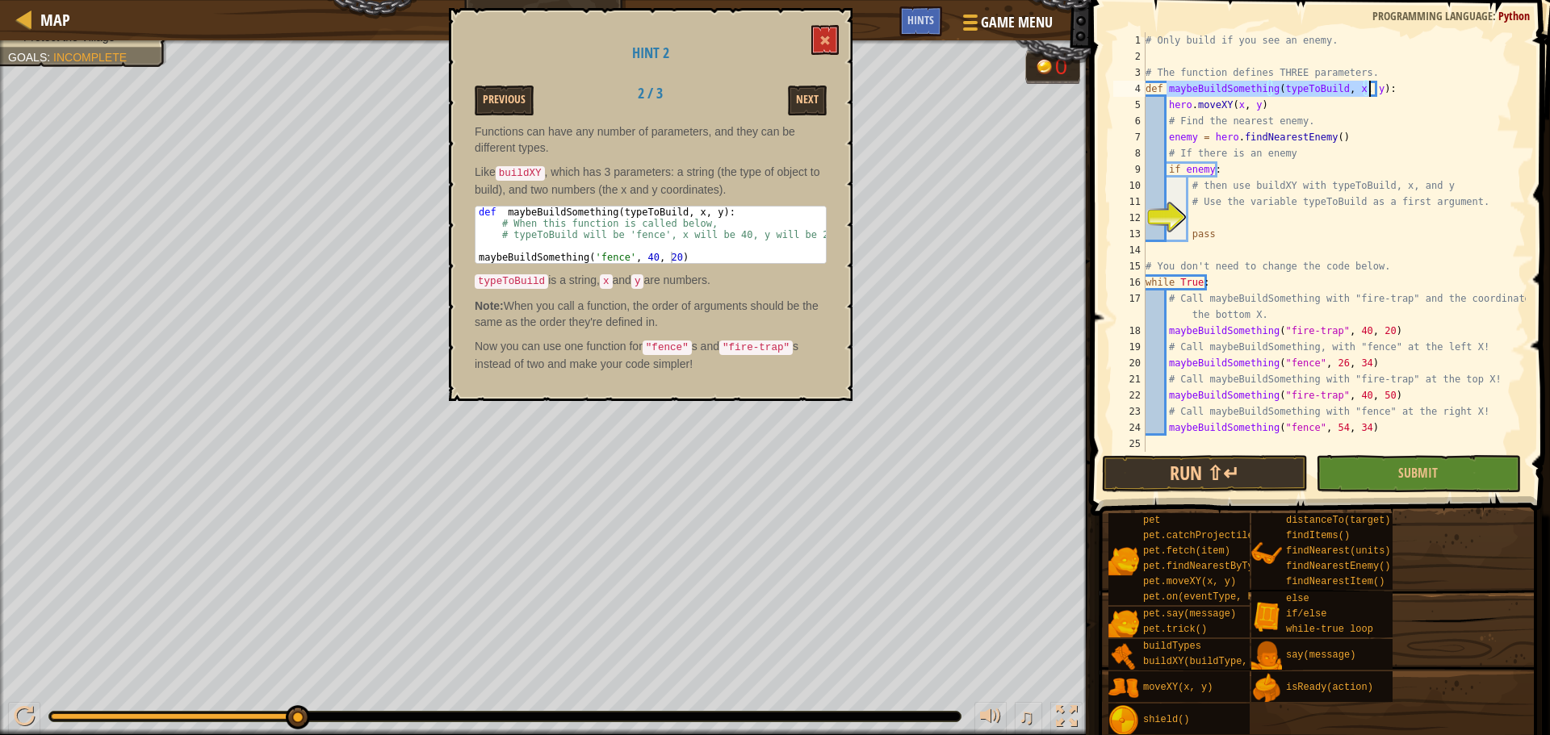
drag, startPoint x: 1167, startPoint y: 89, endPoint x: 1366, endPoint y: 97, distance: 198.7
click at [1368, 88] on div "# Only build if you see an enemy. # The function defines THREE parameters. def …" at bounding box center [1333, 258] width 383 height 452
type textarea "def maybeBuildSomething(typeToBuild, x, y):"
click at [1235, 217] on div "# Only build if you see an enemy. # The function defines THREE parameters. def …" at bounding box center [1333, 258] width 383 height 452
paste textarea "maybeBuildSomething(typeToBuild, x, y)"
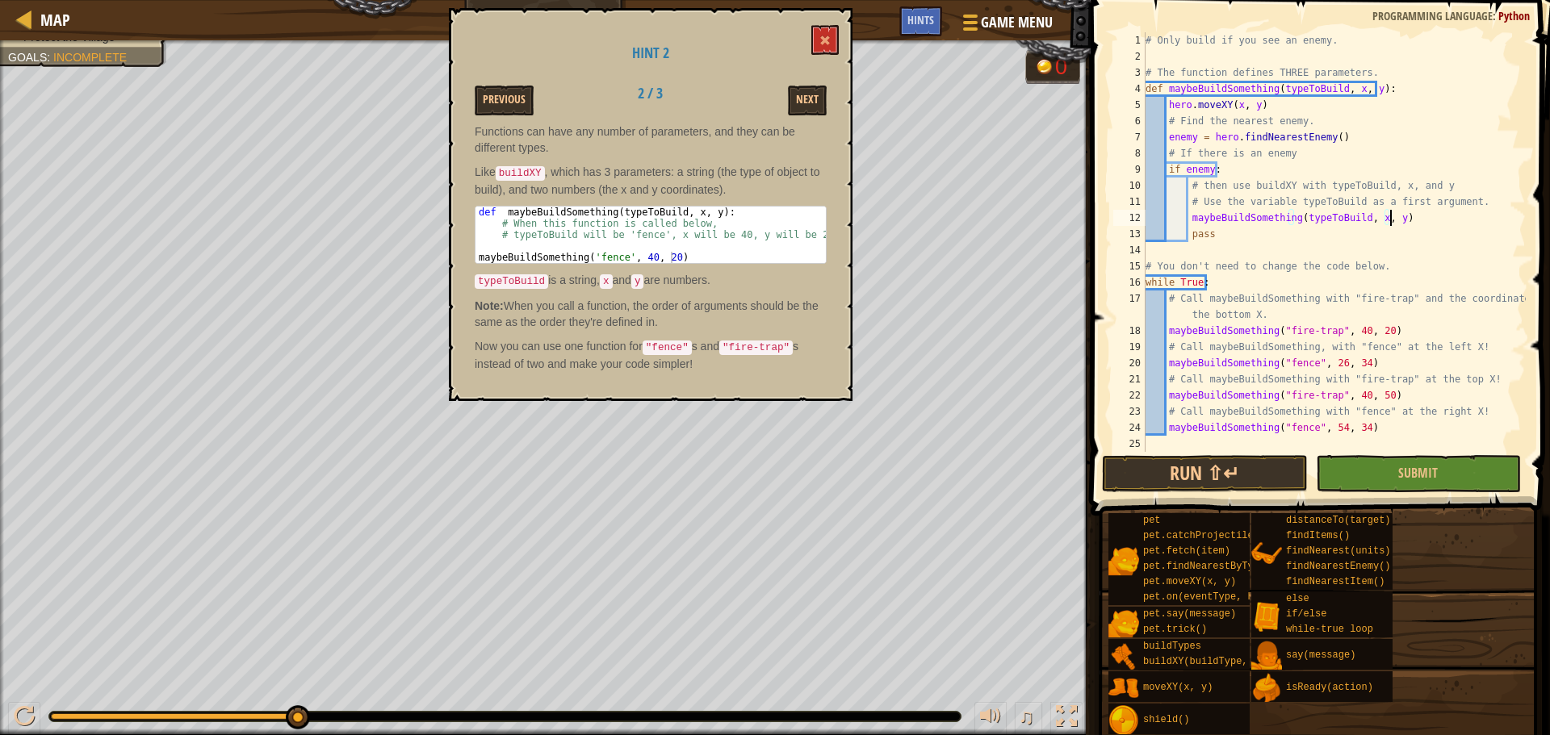
click at [1356, 213] on div "# Only build if you see an enemy. # The function defines THREE parameters. def …" at bounding box center [1333, 258] width 383 height 452
drag, startPoint x: 1353, startPoint y: 216, endPoint x: 1354, endPoint y: 242, distance: 25.9
click at [1353, 217] on div "# Only build if you see an enemy. # The function defines THREE parameters. def …" at bounding box center [1333, 258] width 383 height 452
click at [1370, 492] on div "maybeBuildSomething('fence', x, y) 1 2 3 4 5 6 7 8 9 10 11 12 13 14 15 16 17 18…" at bounding box center [1318, 289] width 464 height 563
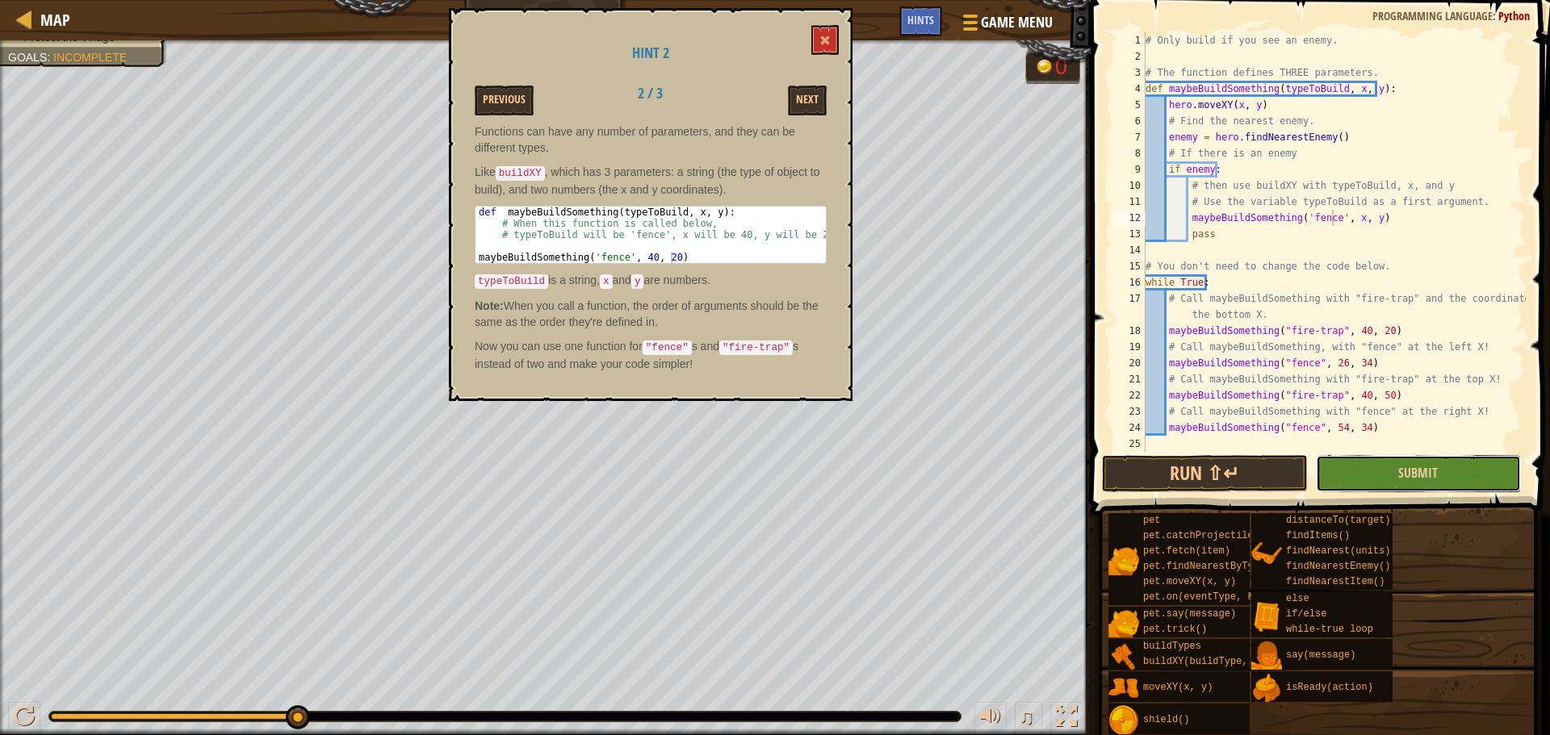
click at [1366, 471] on button "Submit" at bounding box center [1418, 473] width 205 height 37
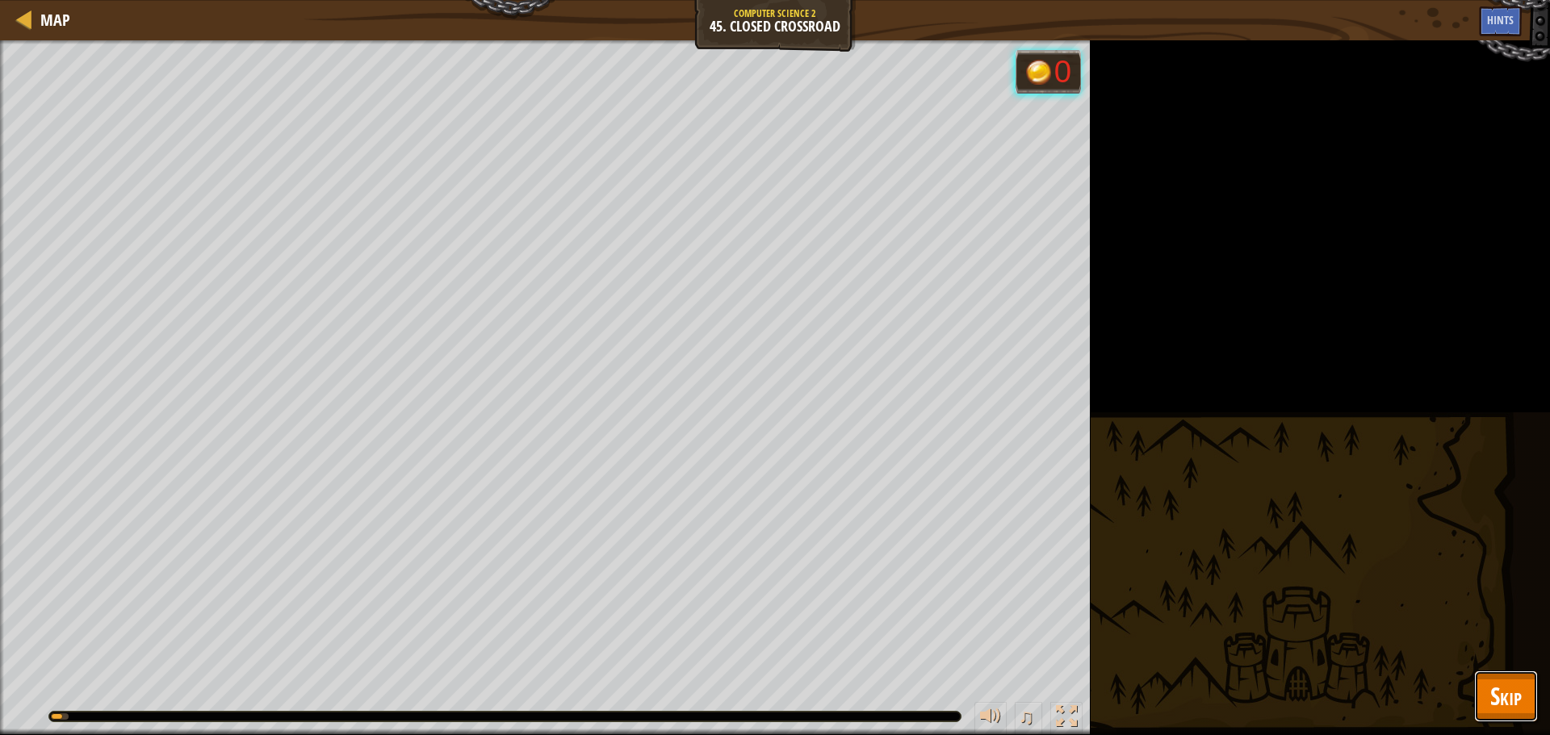
click at [1514, 688] on span "Skip" at bounding box center [1505, 696] width 31 height 33
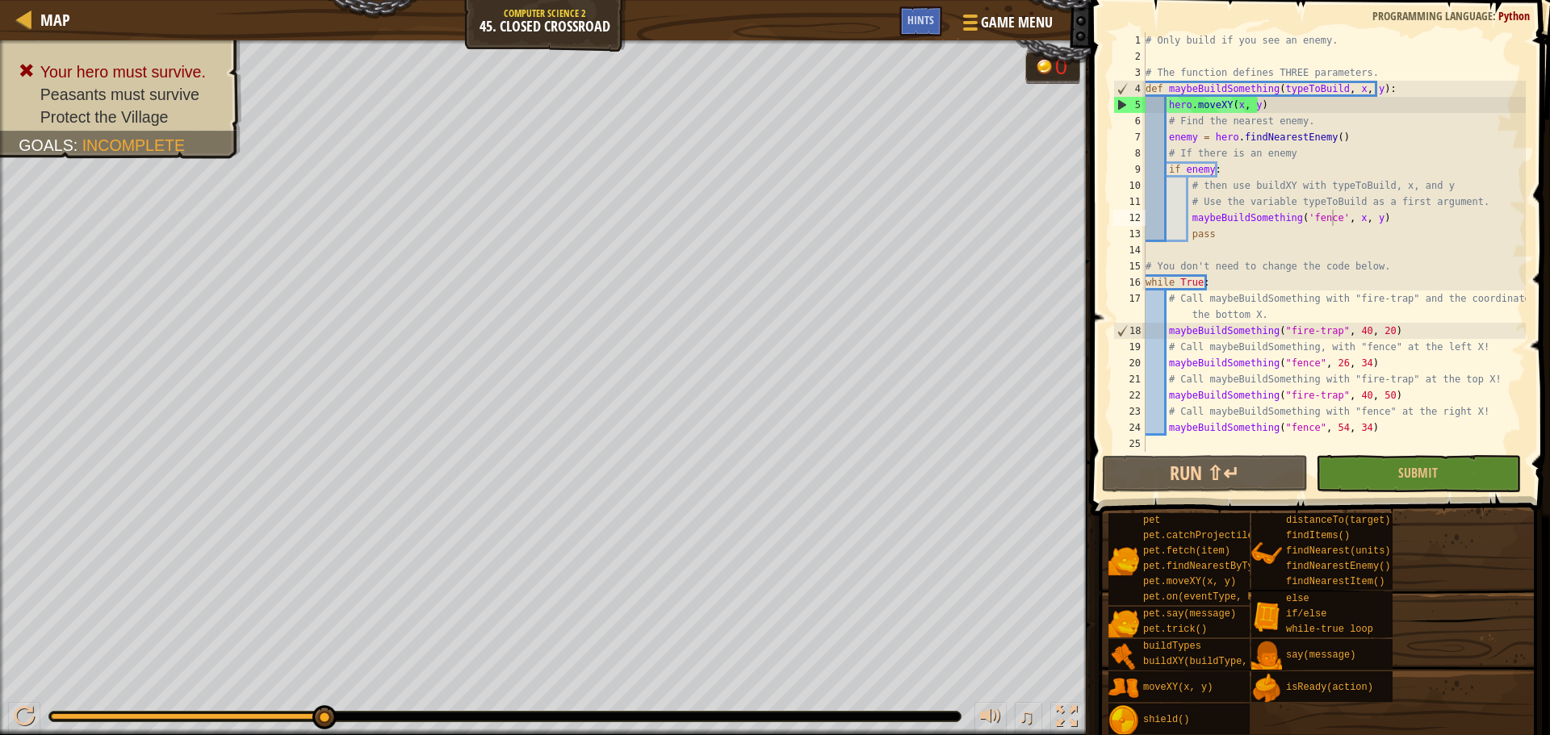
click at [1430, 495] on span at bounding box center [1322, 234] width 472 height 563
click at [1429, 482] on button "Submit" at bounding box center [1418, 473] width 205 height 37
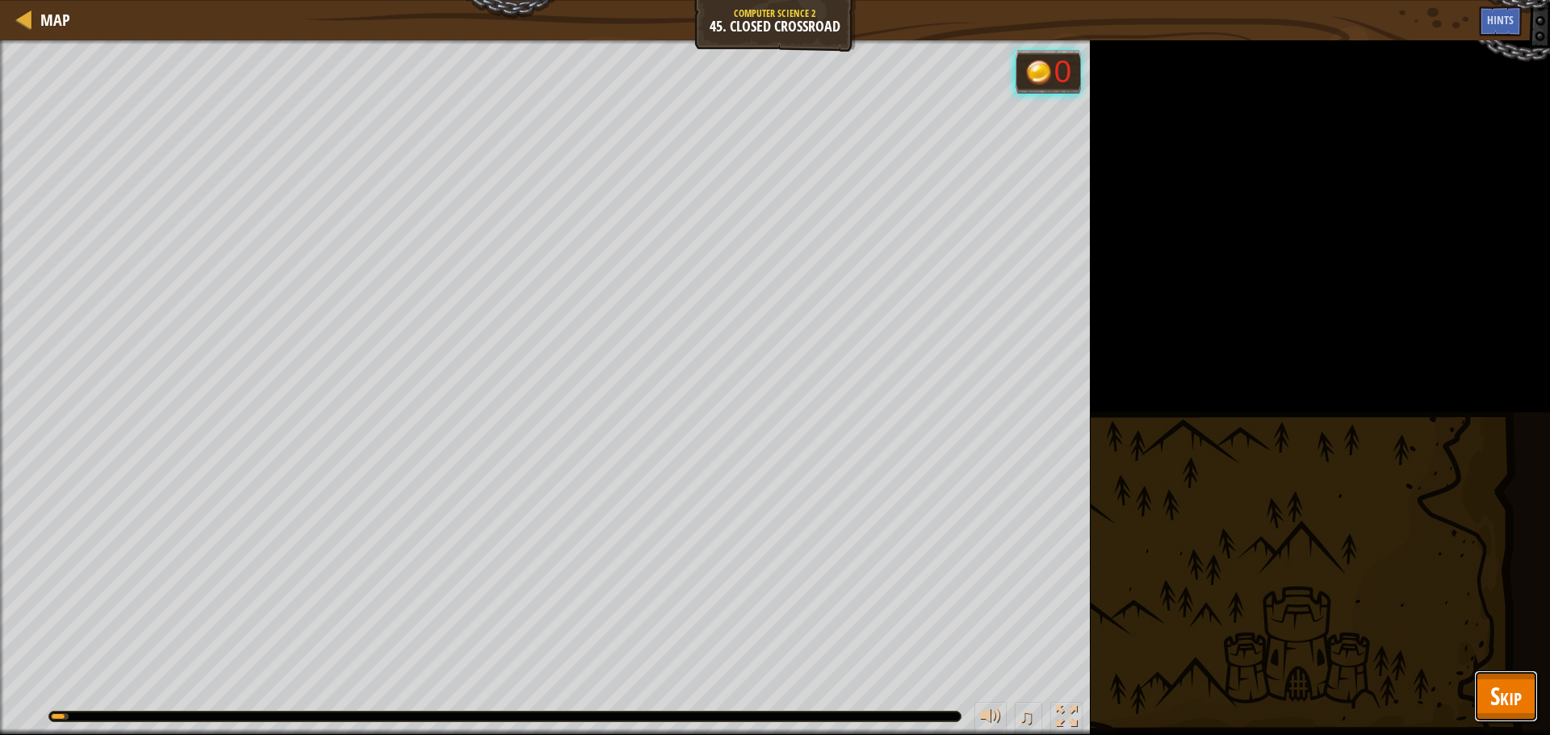
click at [1525, 709] on button "Skip" at bounding box center [1506, 697] width 64 height 52
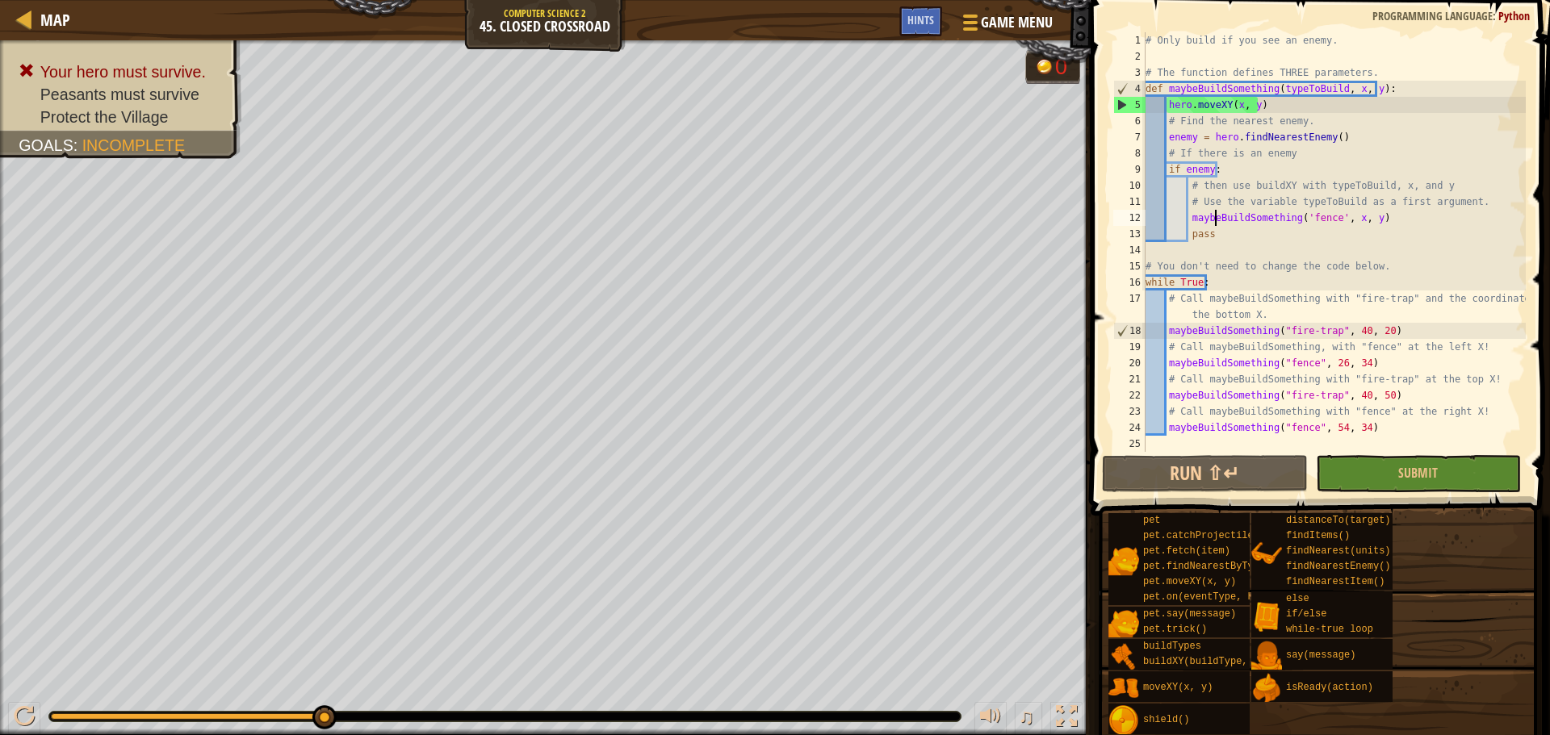
click at [1214, 218] on div "# Only build if you see an enemy. # The function defines THREE parameters. def …" at bounding box center [1333, 258] width 383 height 452
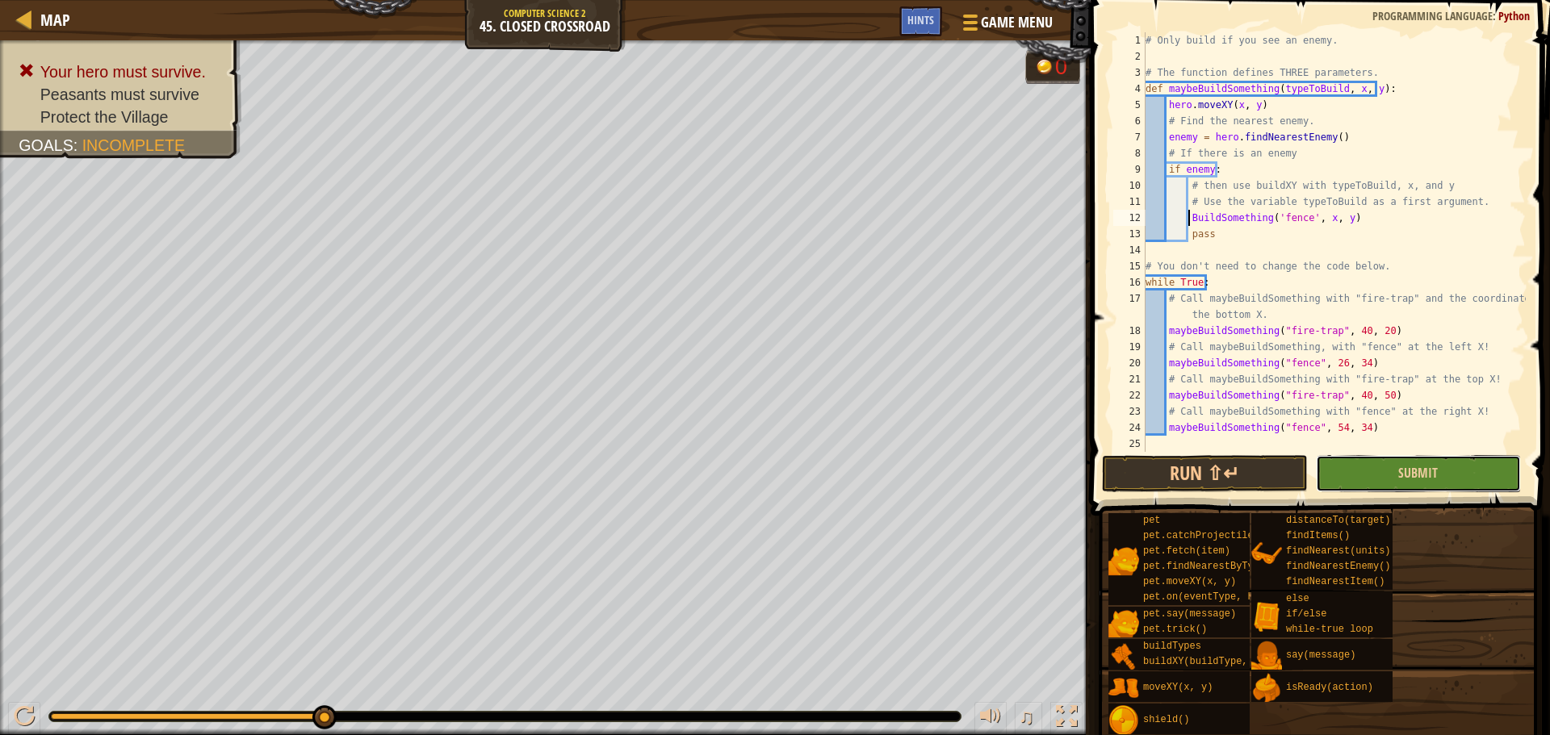
click at [1374, 485] on button "Submit" at bounding box center [1418, 473] width 205 height 37
click at [1378, 485] on div "Your hero must survive. Peasants must survive Protect the Village Goals : Incom…" at bounding box center [775, 387] width 1550 height 695
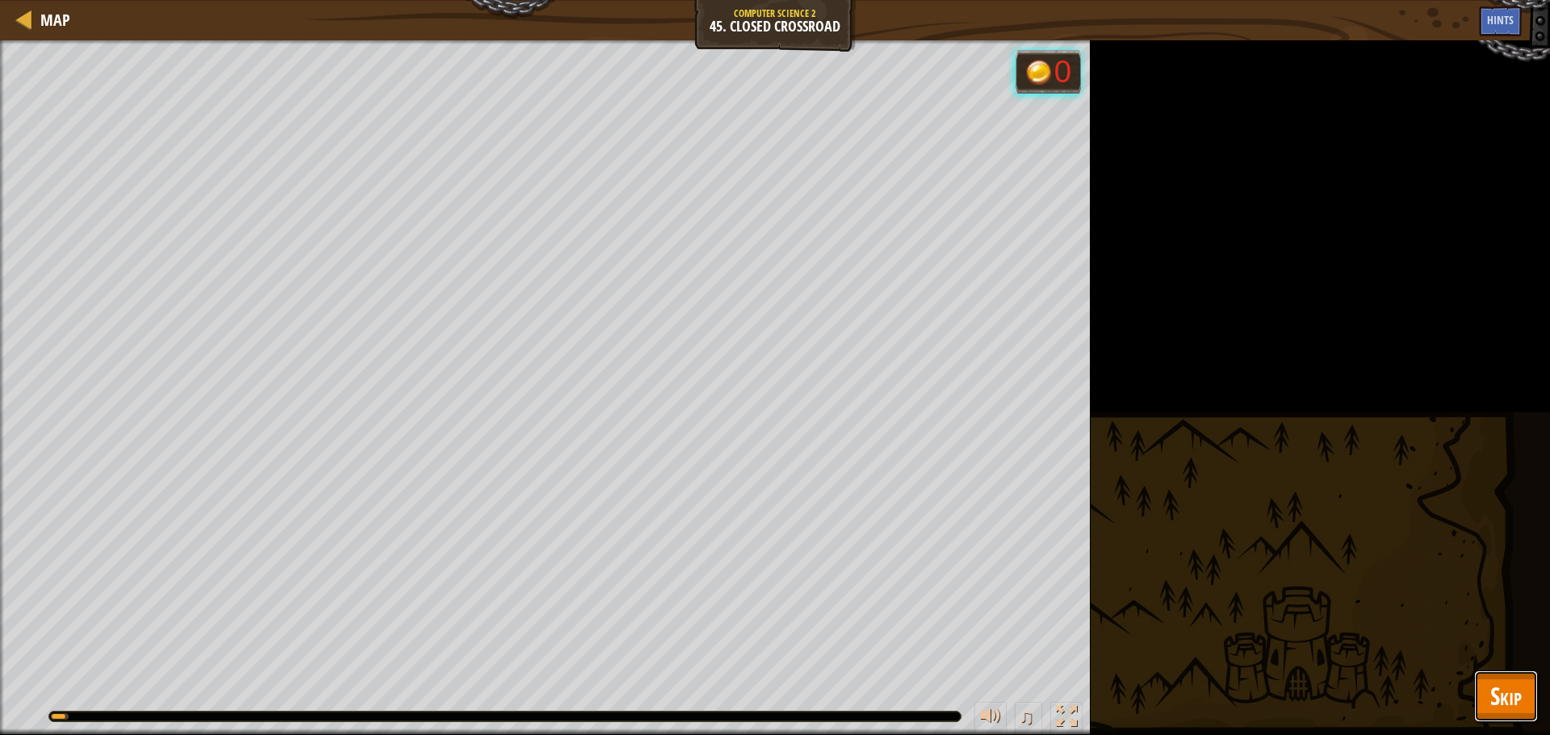
click at [1517, 684] on span "Skip" at bounding box center [1505, 696] width 31 height 33
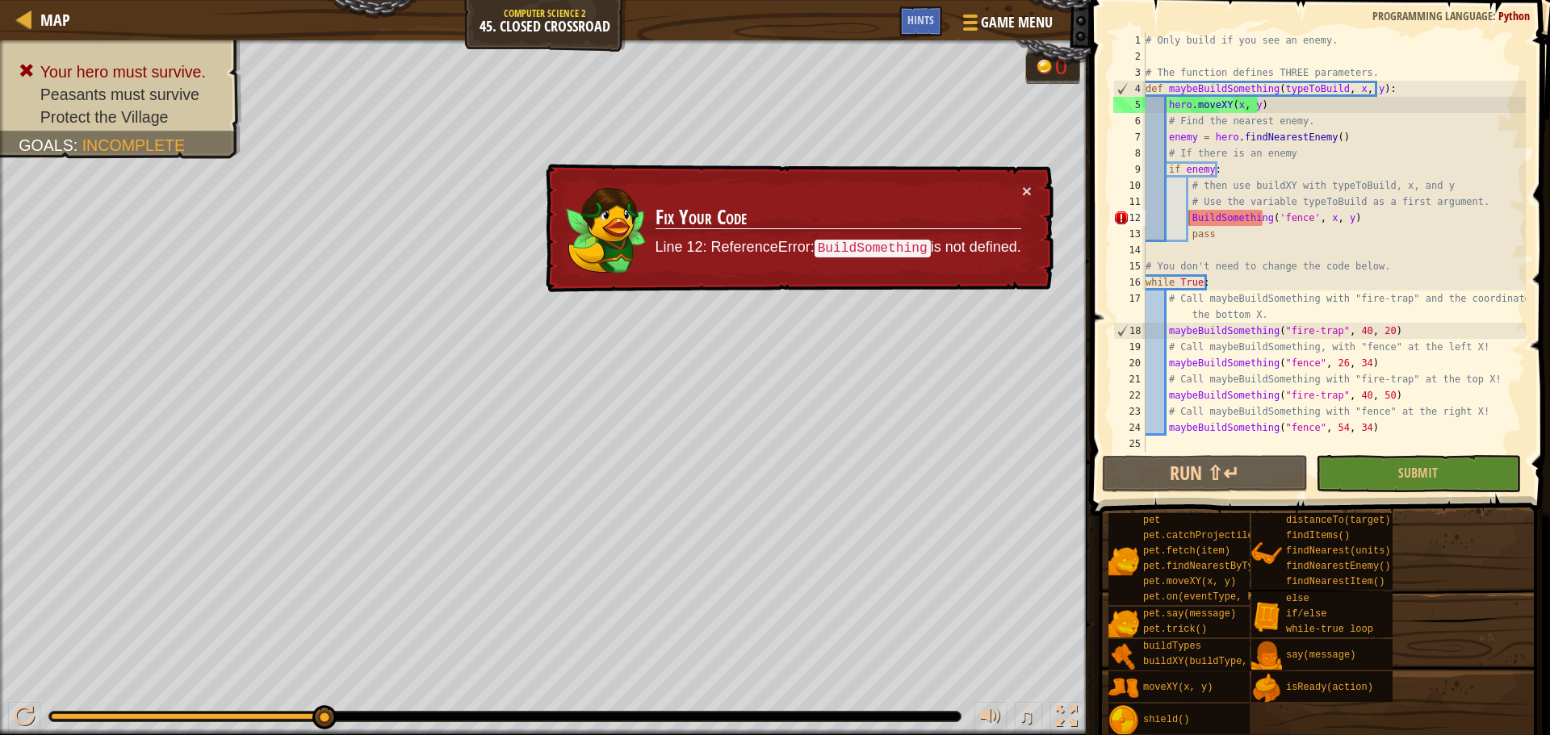
click at [1188, 216] on div "# Only build if you see an enemy. # The function defines THREE parameters. def …" at bounding box center [1333, 258] width 383 height 452
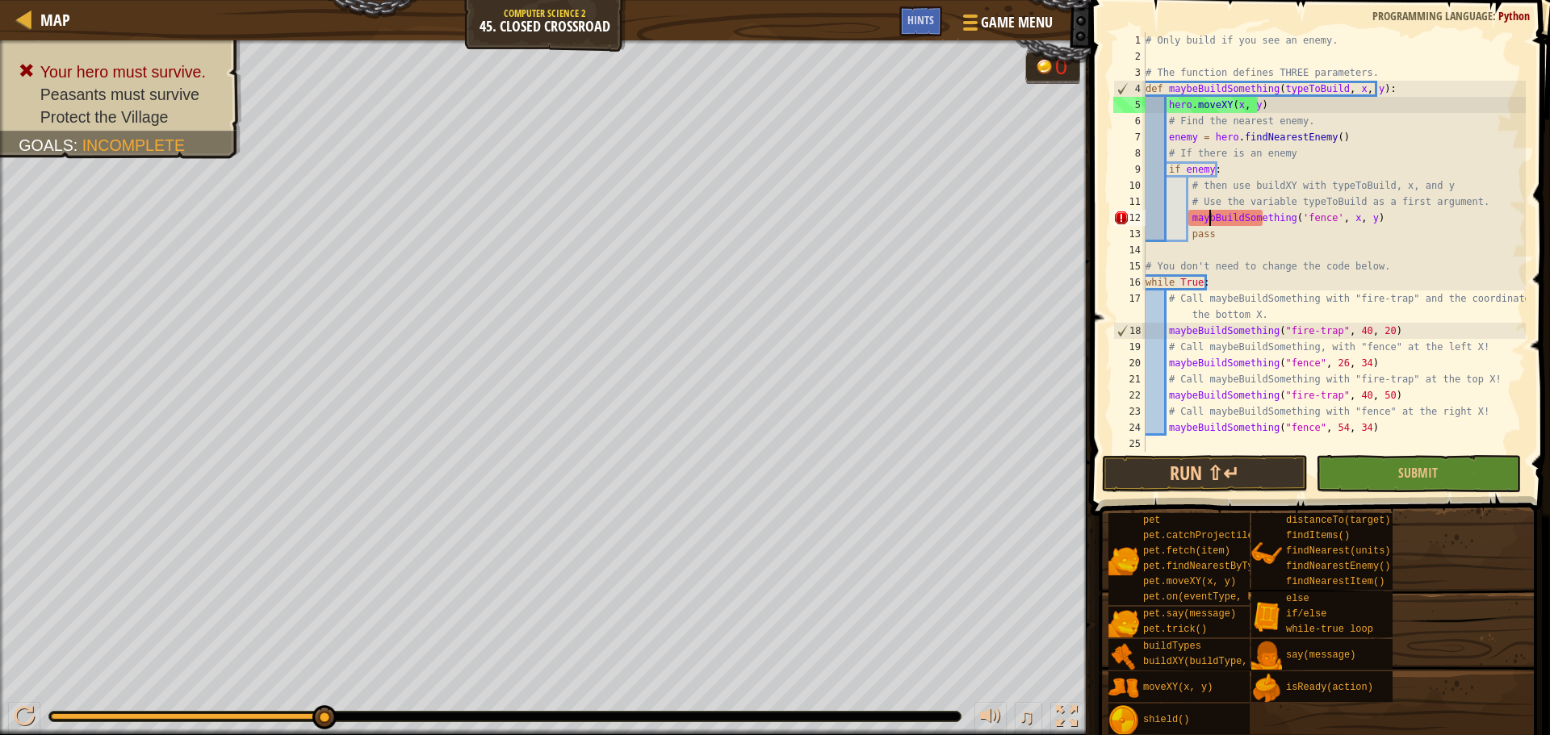
scroll to position [7, 6]
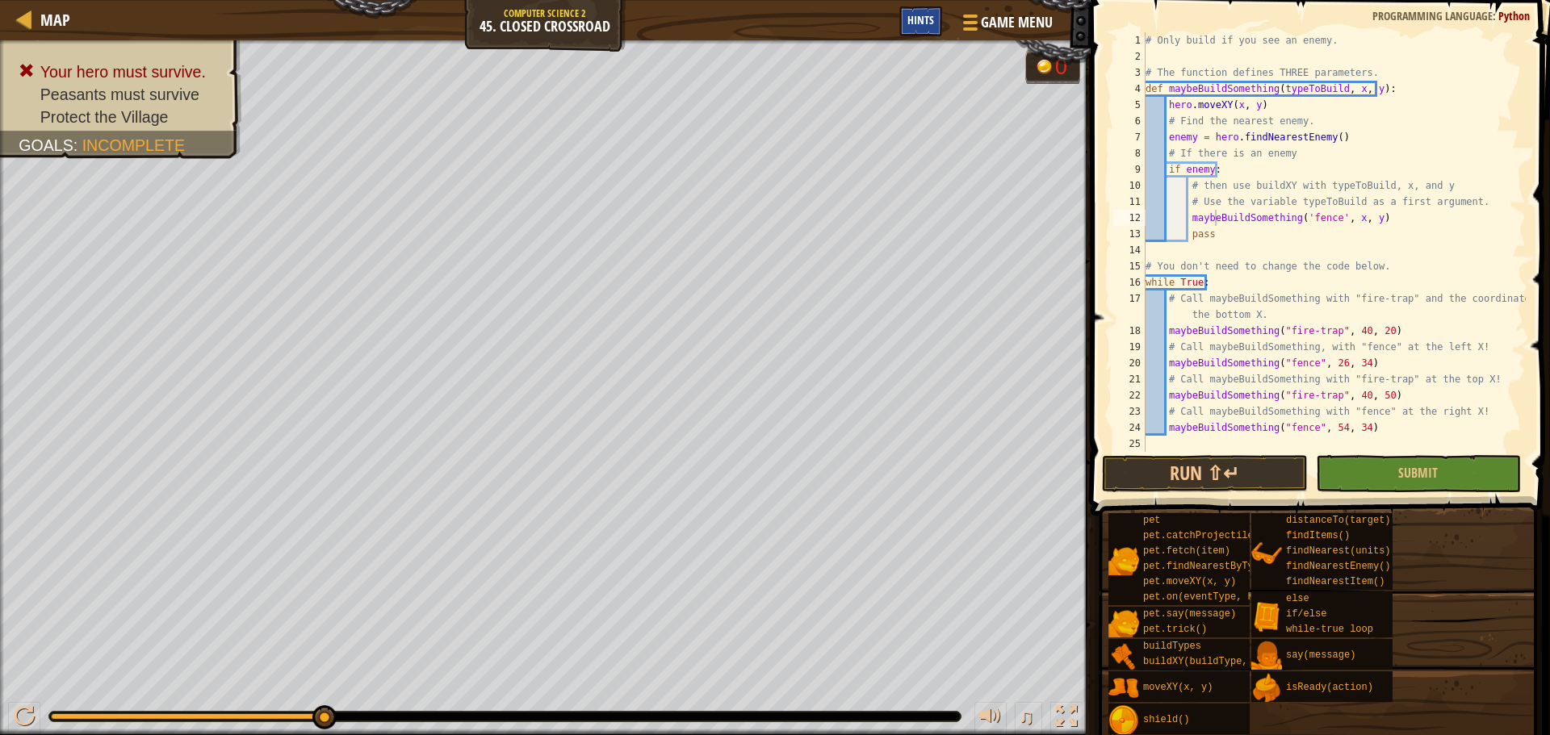
click at [916, 30] on div "Hints" at bounding box center [920, 21] width 43 height 30
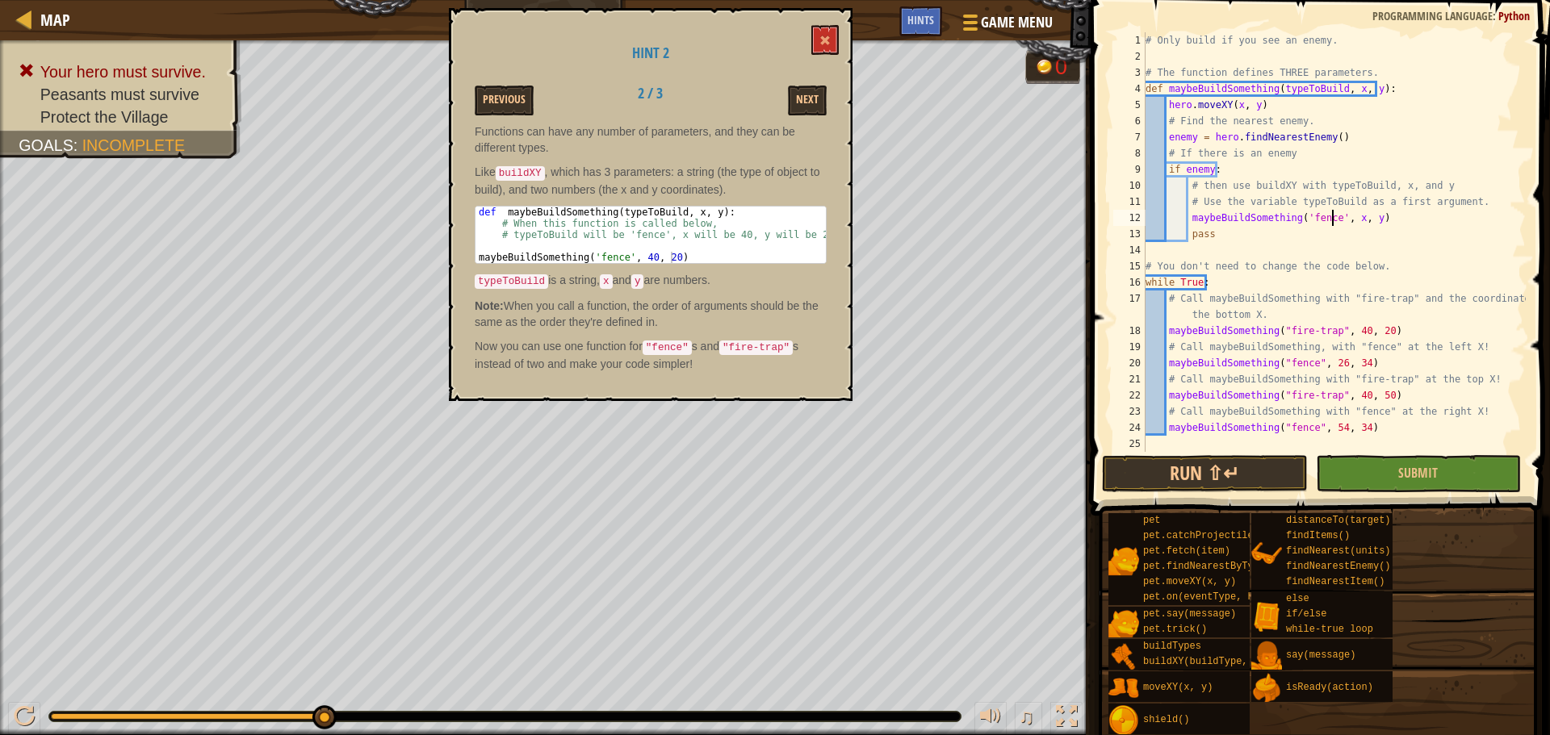
drag, startPoint x: 1333, startPoint y: 217, endPoint x: 1322, endPoint y: 225, distance: 13.2
click at [1322, 222] on div "# Only build if you see an enemy. # The function defines THREE parameters. def …" at bounding box center [1333, 258] width 383 height 452
drag, startPoint x: 1337, startPoint y: 219, endPoint x: 1338, endPoint y: 232, distance: 13.7
click at [1335, 219] on div "# Only build if you see an enemy. # The function defines THREE parameters. def …" at bounding box center [1333, 258] width 383 height 452
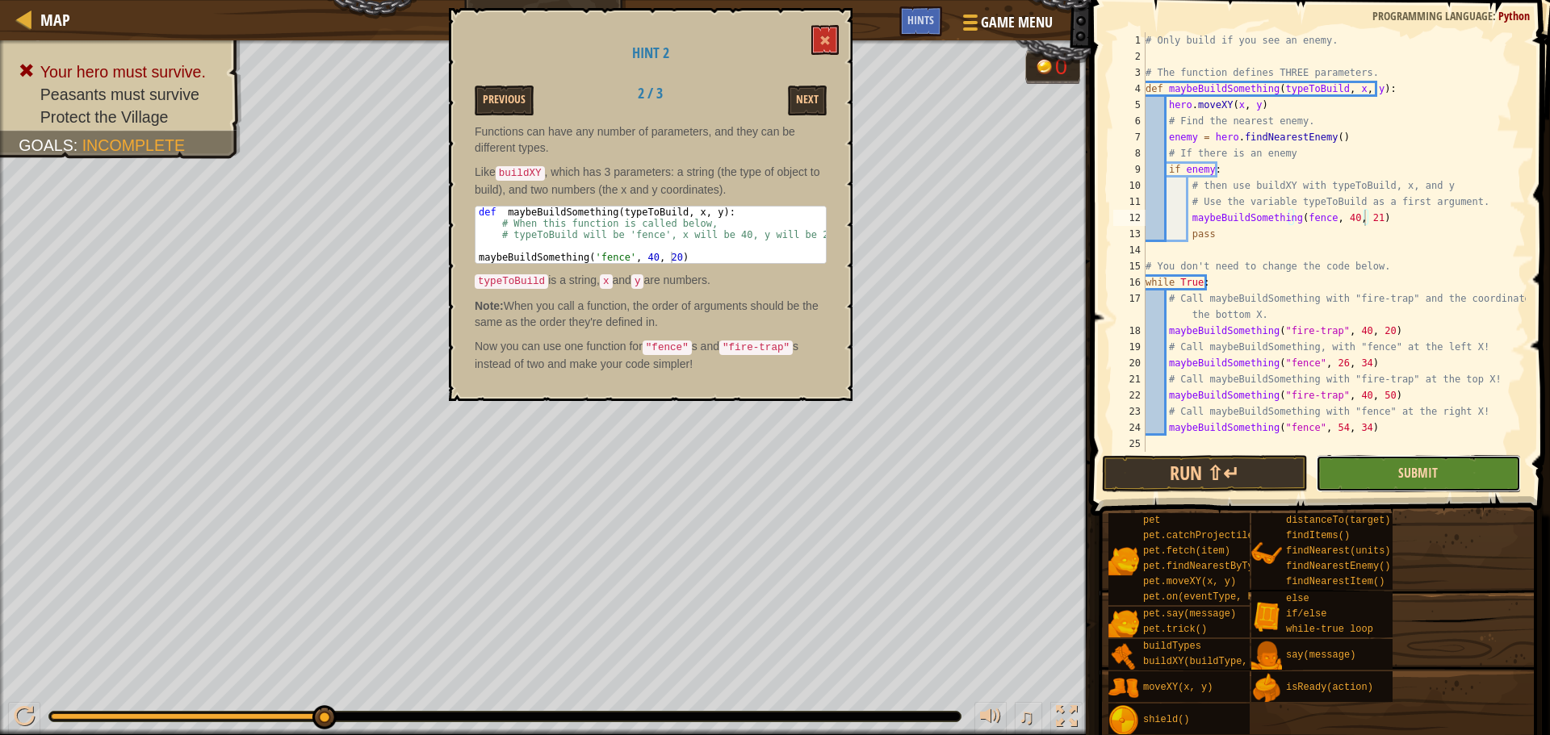
click at [1401, 466] on span "Submit" at bounding box center [1418, 473] width 40 height 18
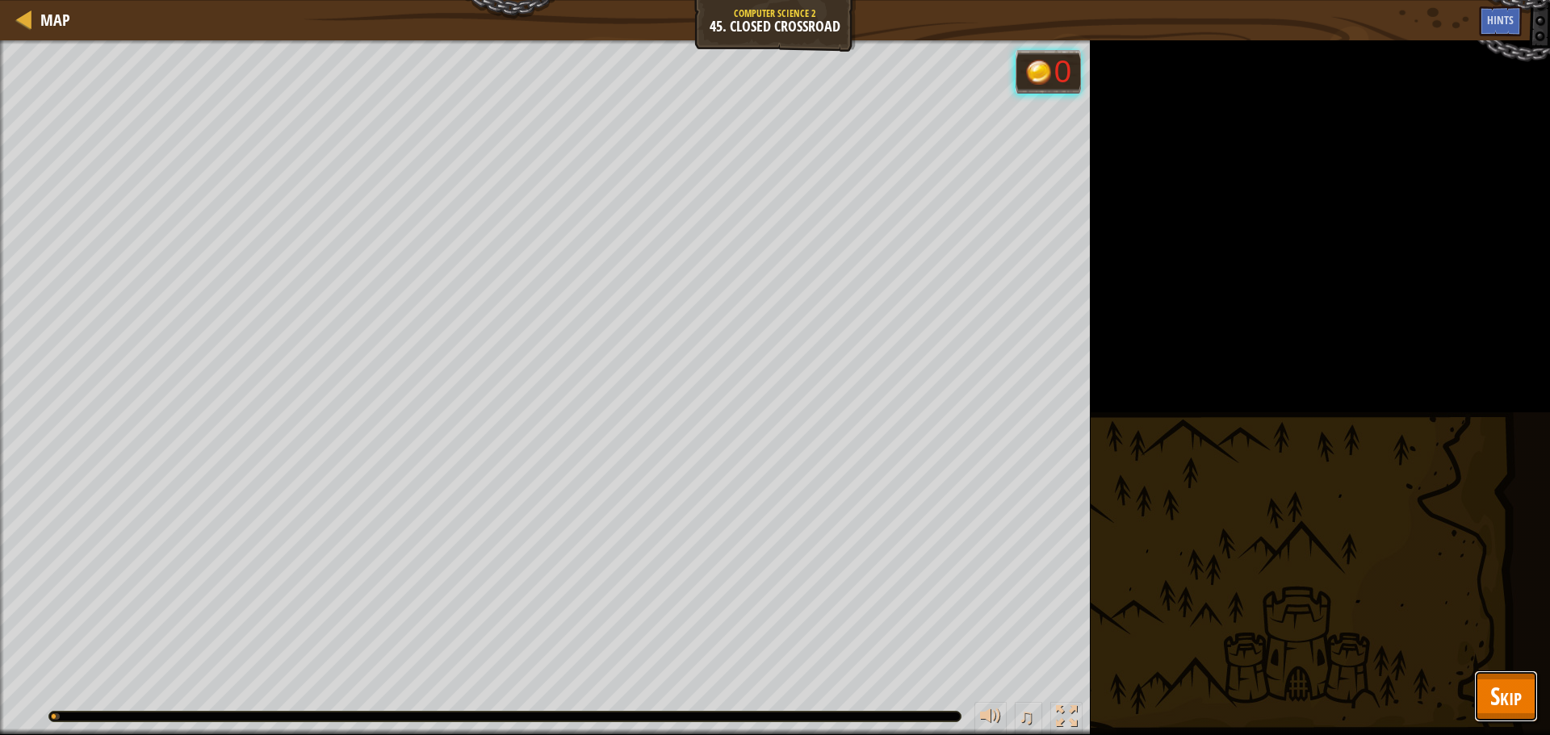
click at [1517, 687] on button "Skip" at bounding box center [1506, 697] width 64 height 52
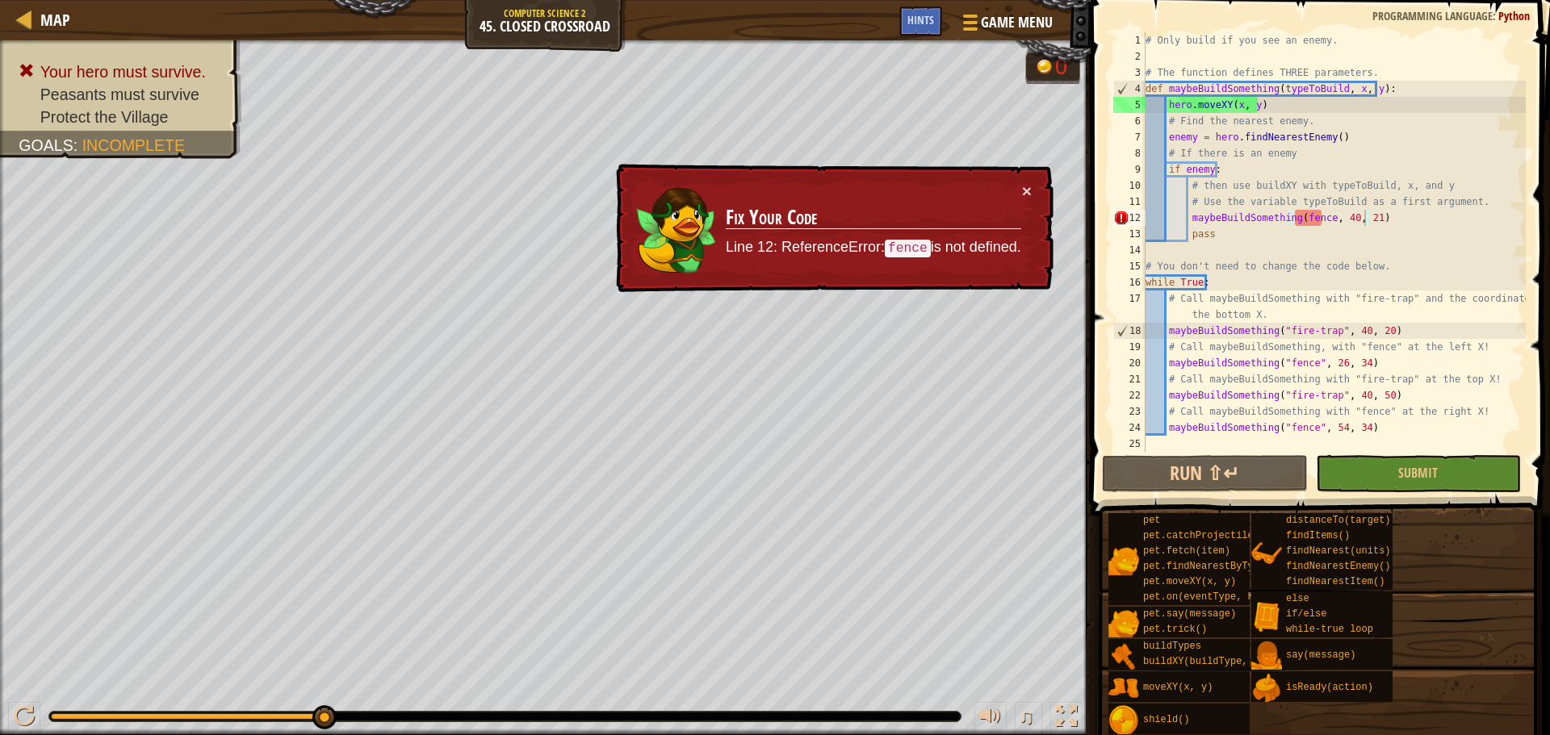
click at [1320, 222] on div "# Only build if you see an enemy. # The function defines THREE parameters. def …" at bounding box center [1333, 258] width 383 height 452
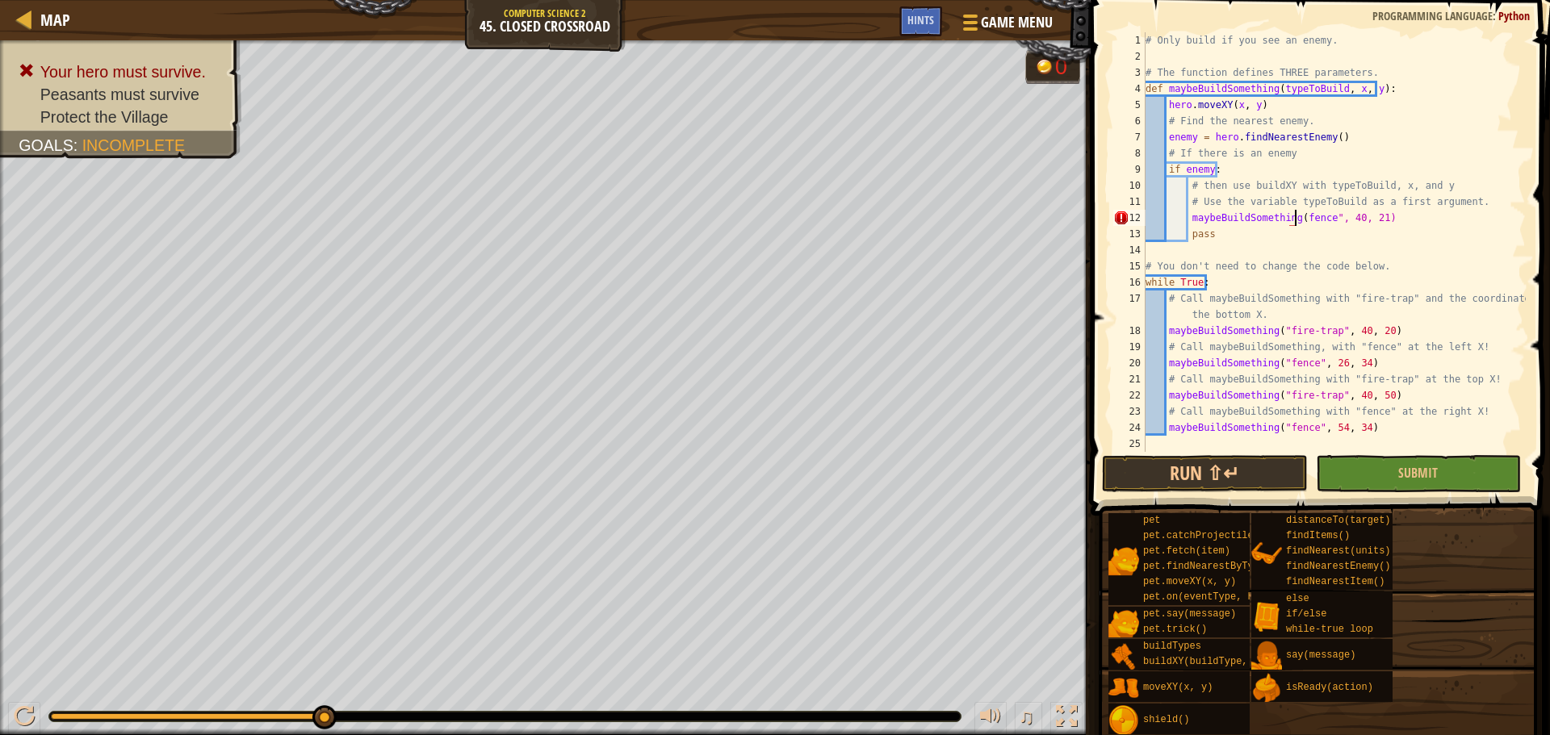
scroll to position [7, 12]
type textarea "maybeBuildSomething("fence", 40, 21)"
click at [1382, 462] on button "Submit" at bounding box center [1418, 473] width 205 height 37
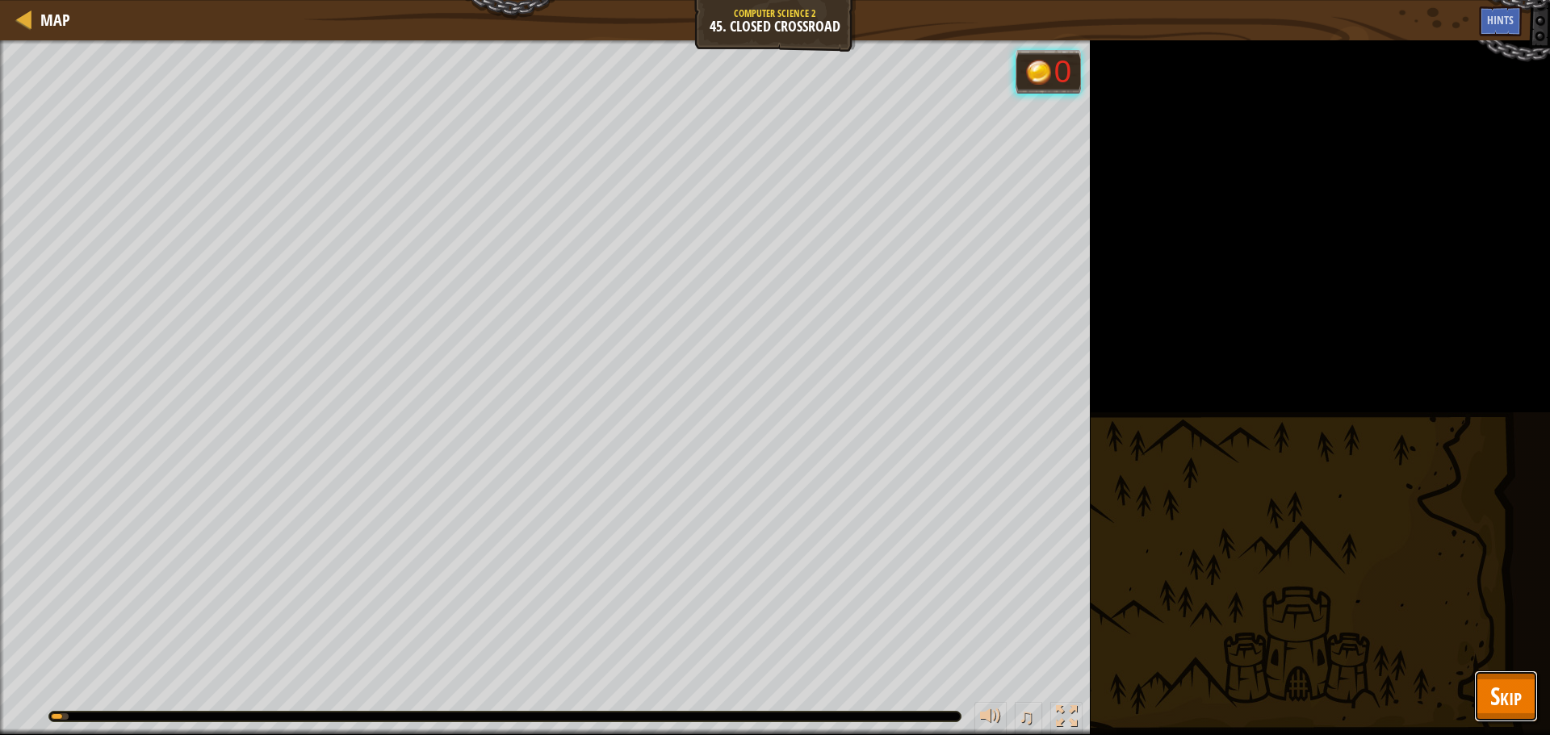
click at [1496, 701] on span "Skip" at bounding box center [1505, 696] width 31 height 33
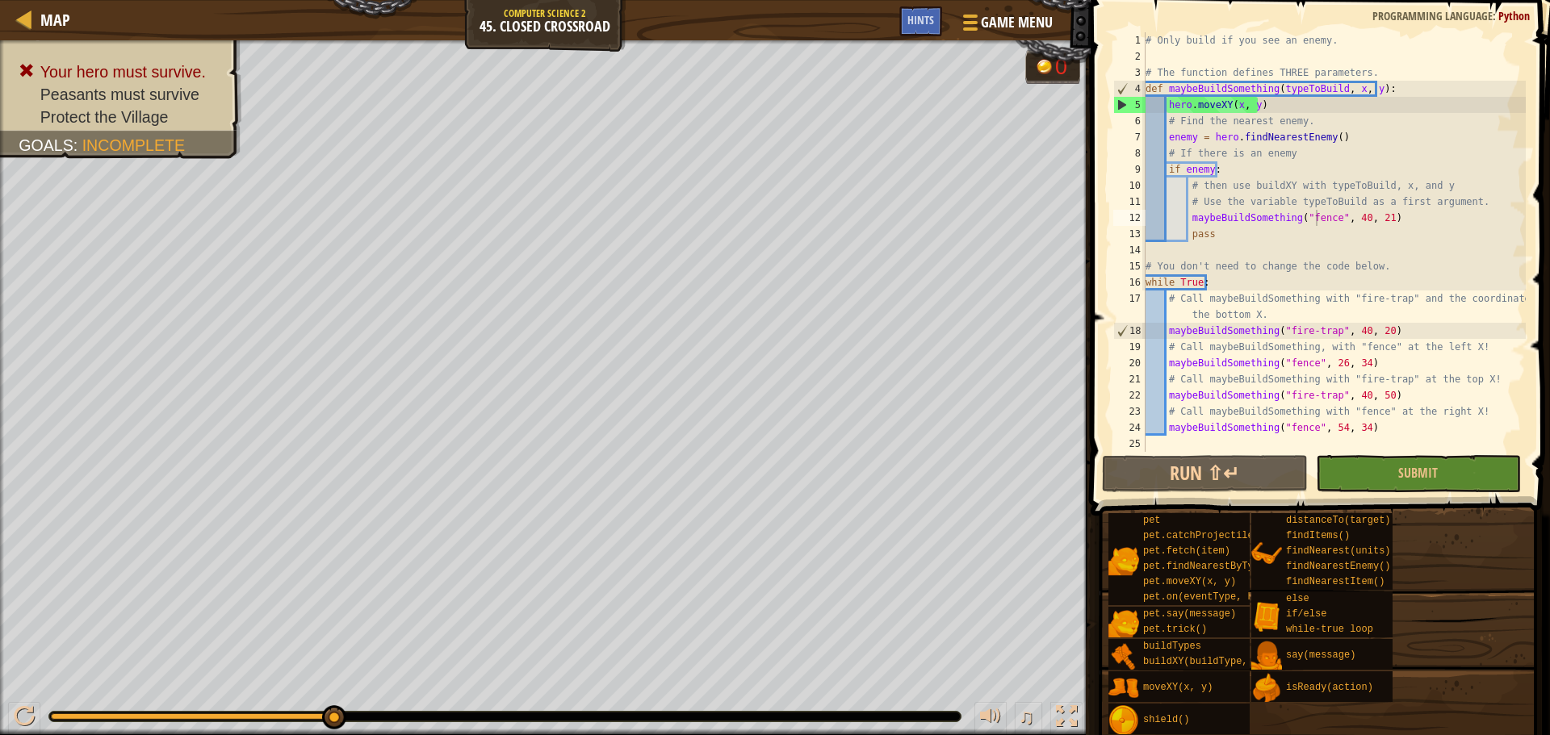
click at [559, 18] on div "Map Computer Science 2 45. Closed Crossroad Game Menu Done Hints" at bounding box center [545, 20] width 1090 height 40
click at [36, 32] on div "Map" at bounding box center [51, 20] width 38 height 40
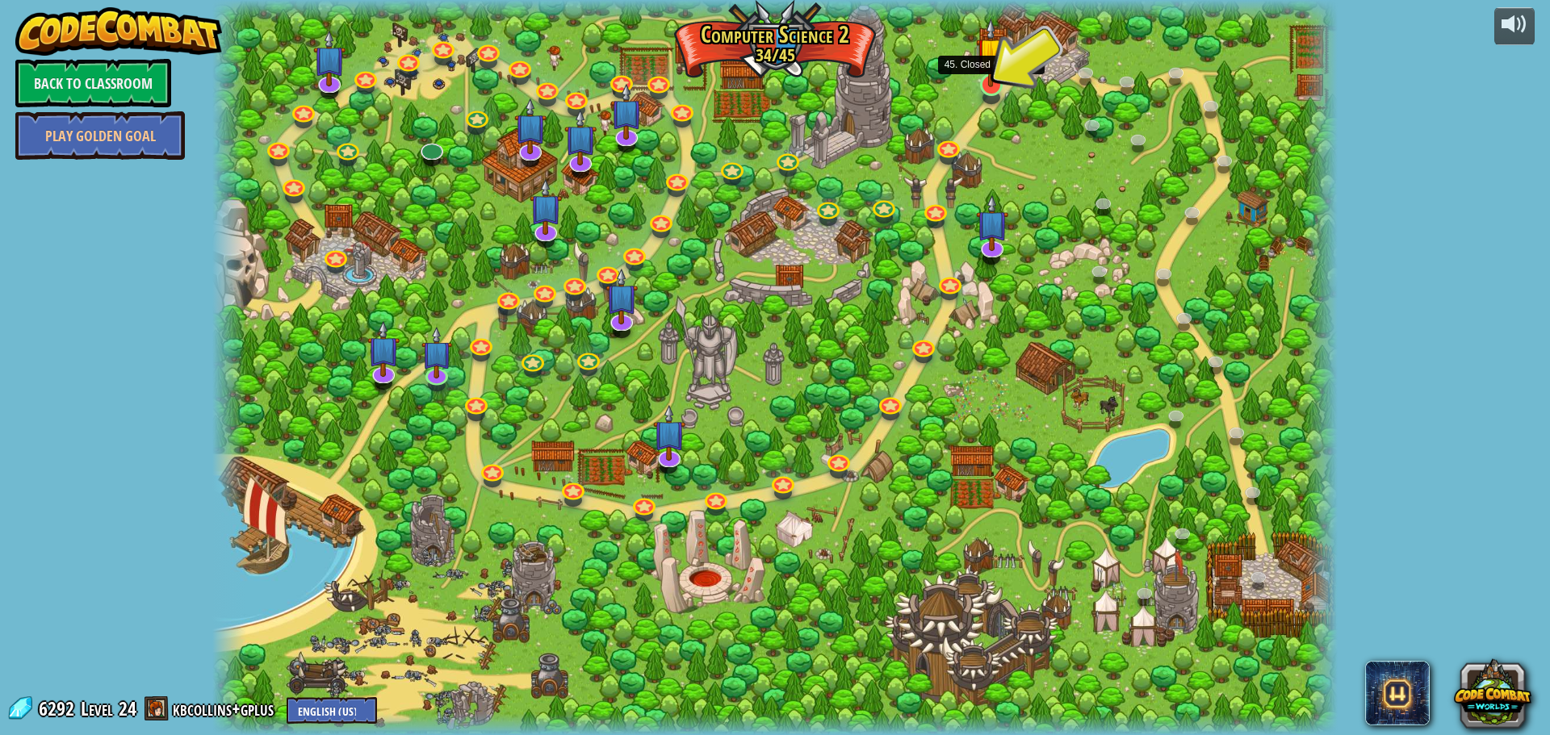
click at [997, 79] on img at bounding box center [991, 52] width 30 height 69
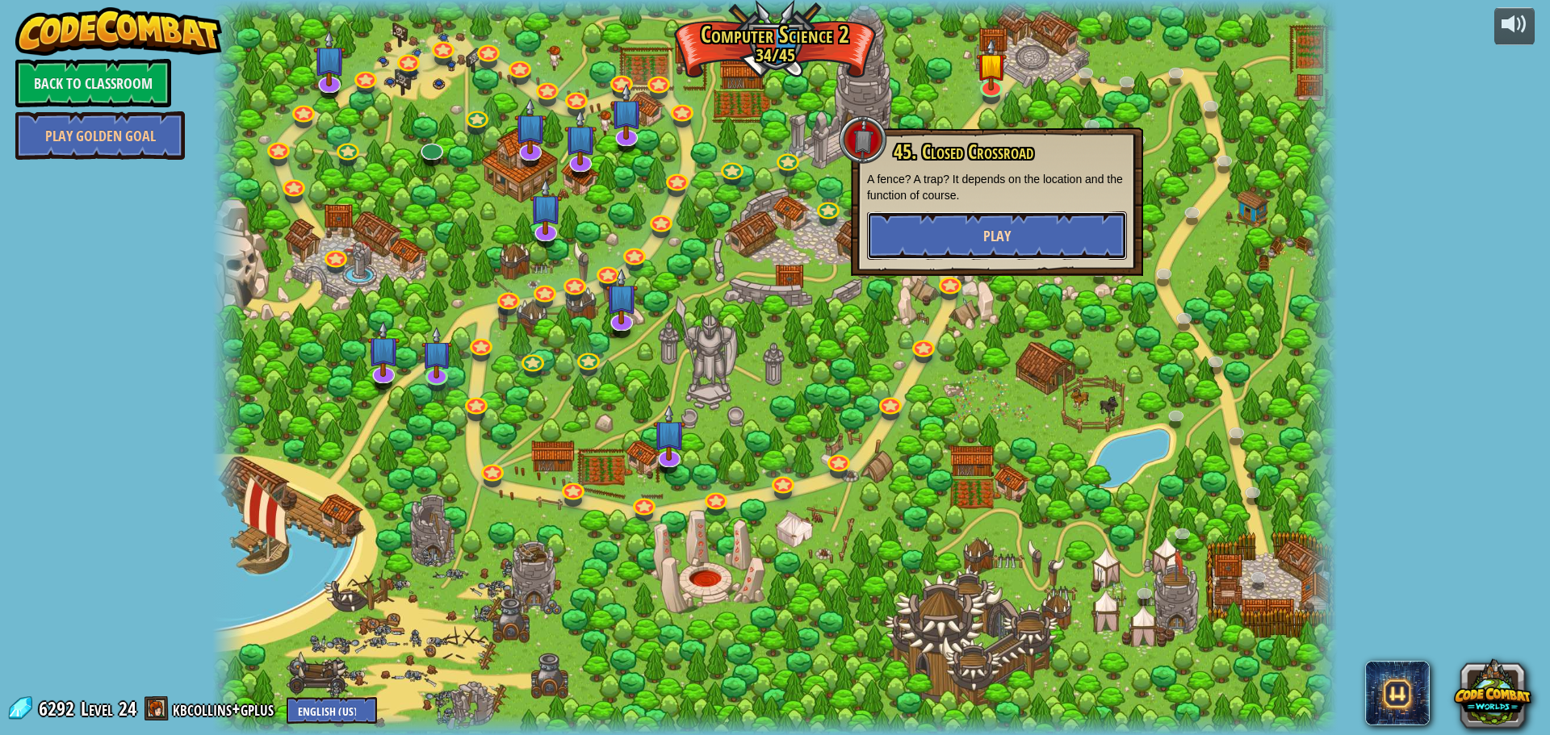
click at [1001, 214] on button "Play" at bounding box center [997, 235] width 260 height 48
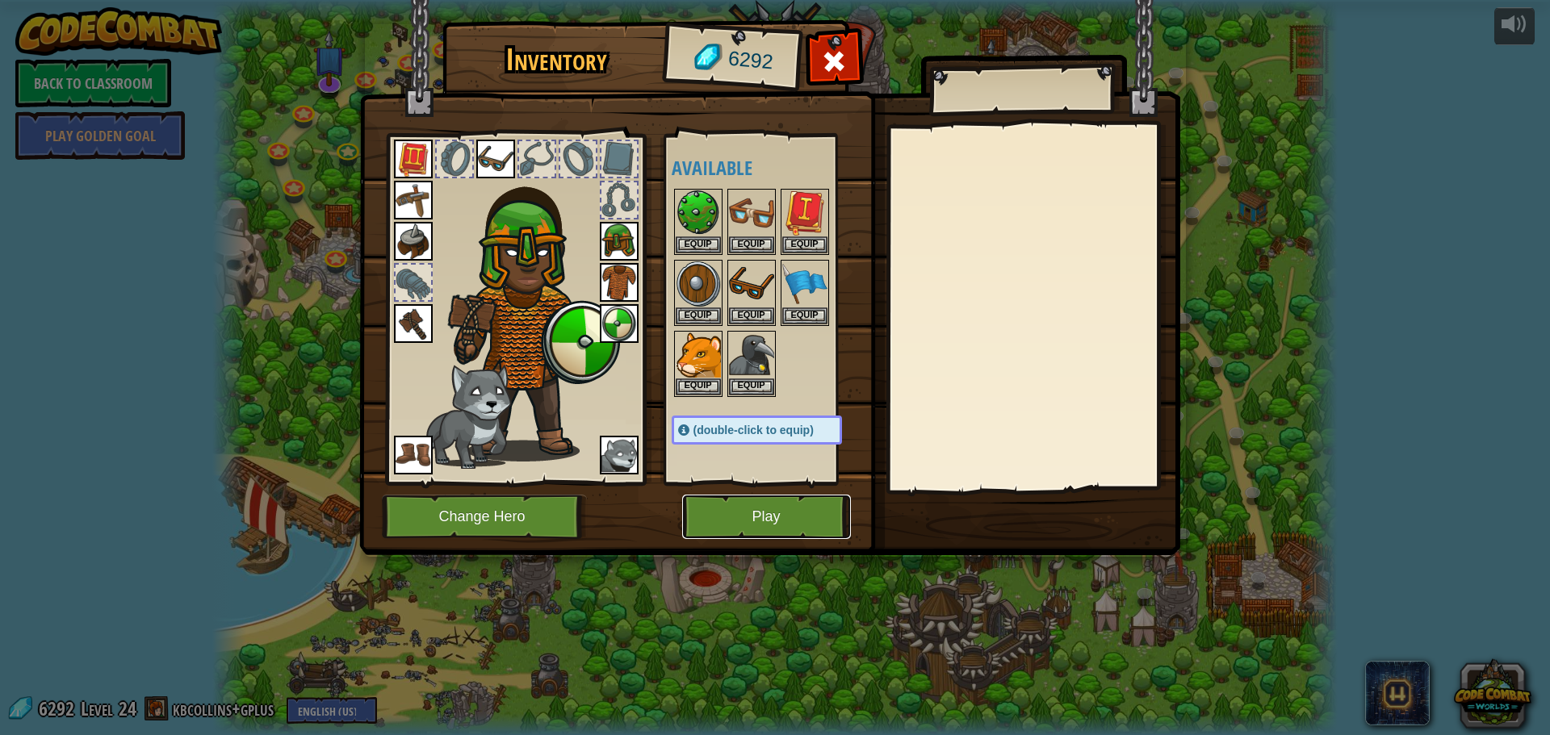
click at [806, 525] on button "Play" at bounding box center [766, 517] width 169 height 44
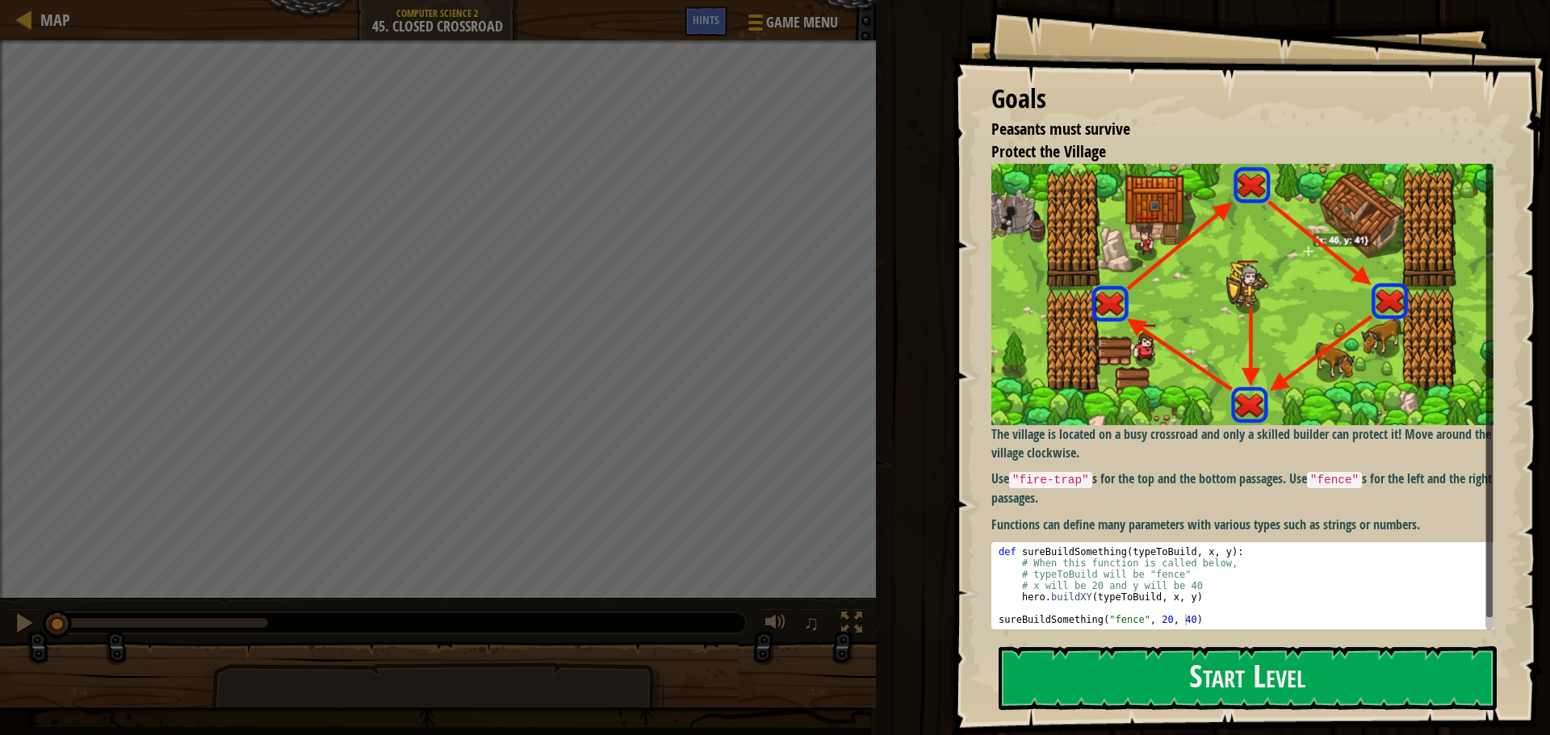
click at [1040, 581] on div "def sureBuildSomething ( typeToBuild , x , y ) : # When this function is called…" at bounding box center [1248, 597] width 506 height 102
click at [1123, 613] on div "def sureBuildSomething ( typeToBuild , x , y ) : # When this function is called…" at bounding box center [1248, 597] width 506 height 102
type textarea "sureBuildSomething("fence", 20, 40)"
click at [1158, 671] on button "Start Level" at bounding box center [1247, 679] width 498 height 64
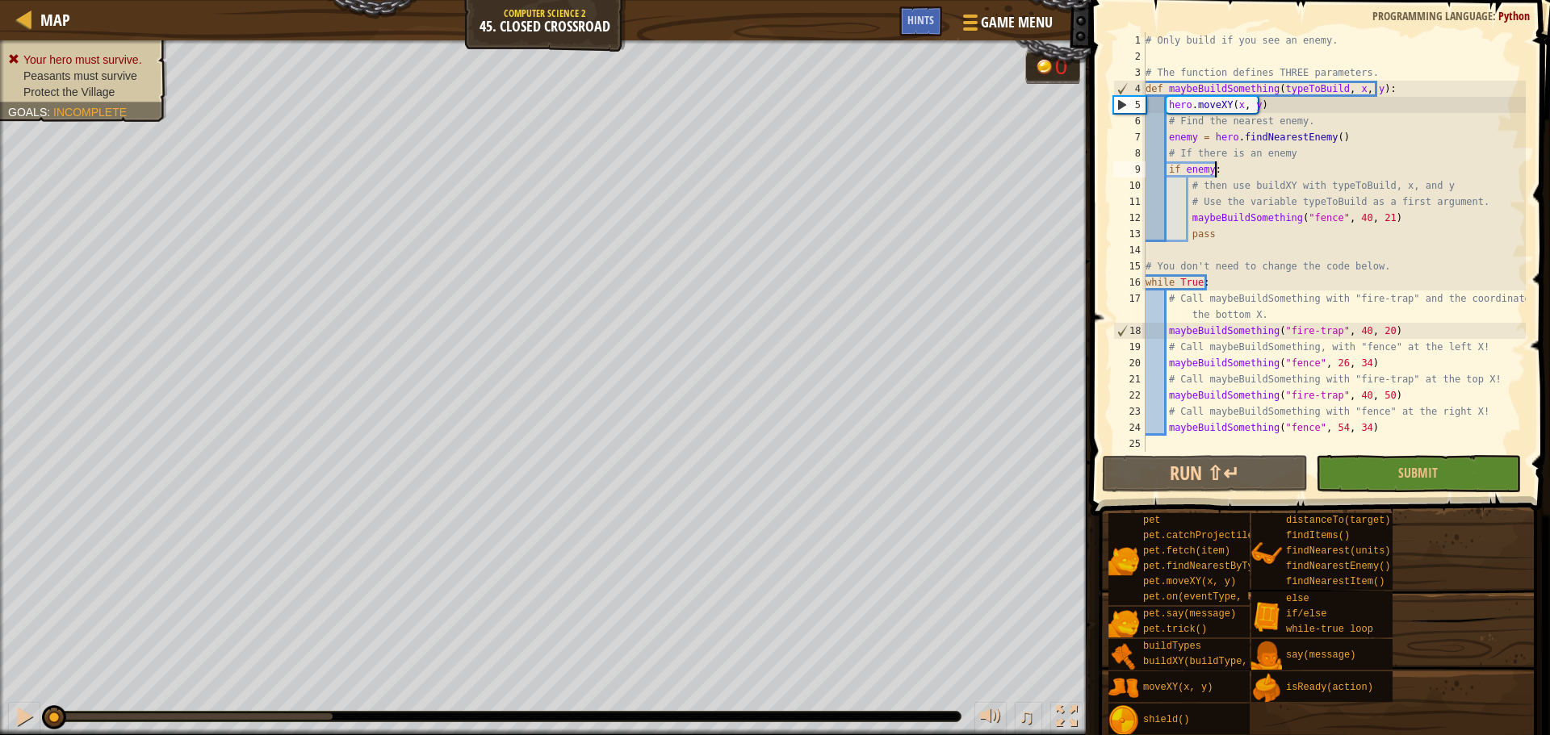
click at [1232, 174] on div "# Only build if you see an enemy. # The function defines THREE parameters. def …" at bounding box center [1333, 258] width 383 height 452
type textarea "if enemy:"
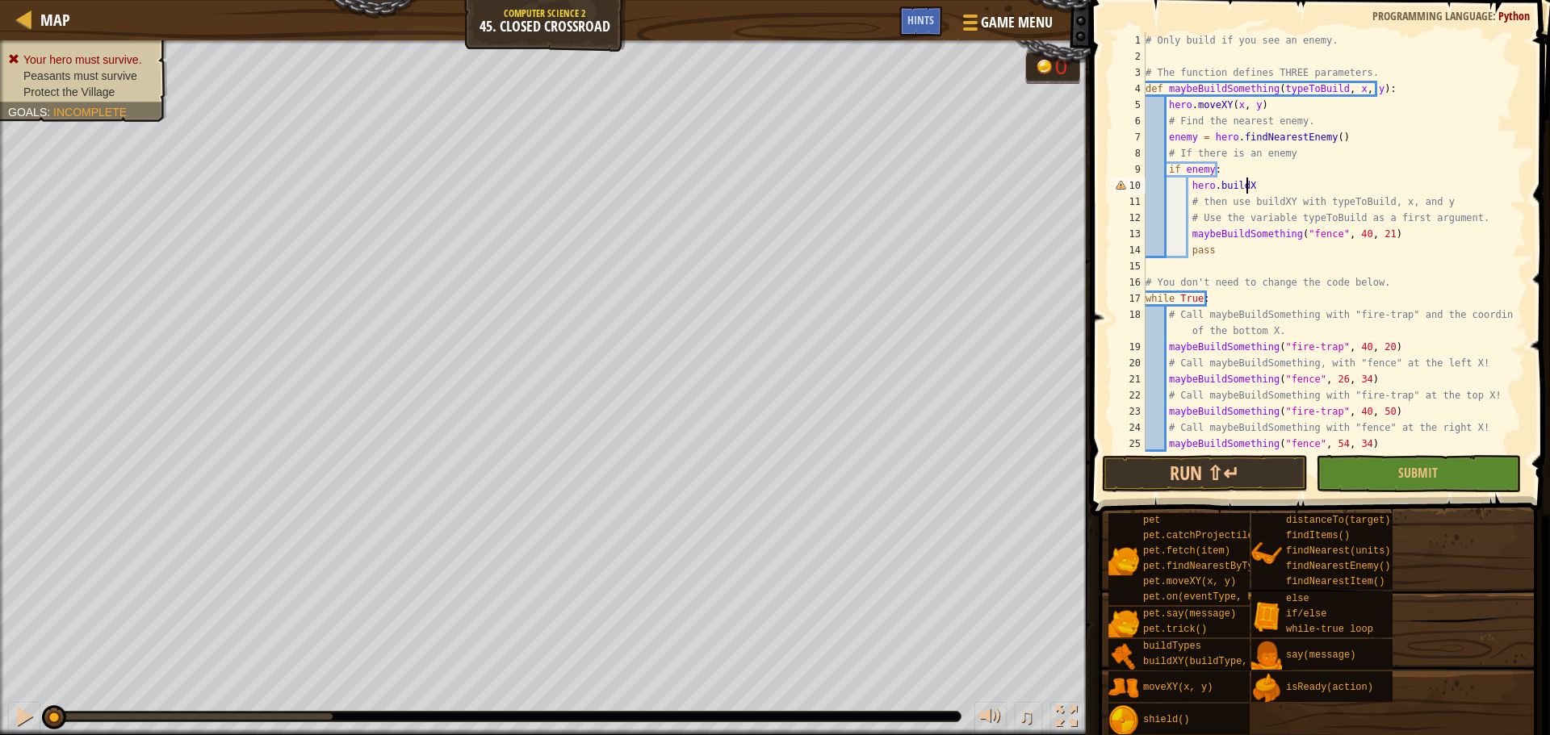
scroll to position [7, 8]
drag, startPoint x: 1271, startPoint y: 92, endPoint x: 1345, endPoint y: 88, distance: 73.6
click at [1345, 88] on div "# Only build if you see an enemy. # The function defines THREE parameters. def …" at bounding box center [1327, 258] width 371 height 452
click at [1344, 88] on div "# Only build if you see an enemy. # The function defines THREE parameters. def …" at bounding box center [1327, 242] width 371 height 420
drag, startPoint x: 1270, startPoint y: 92, endPoint x: 1333, endPoint y: 94, distance: 63.0
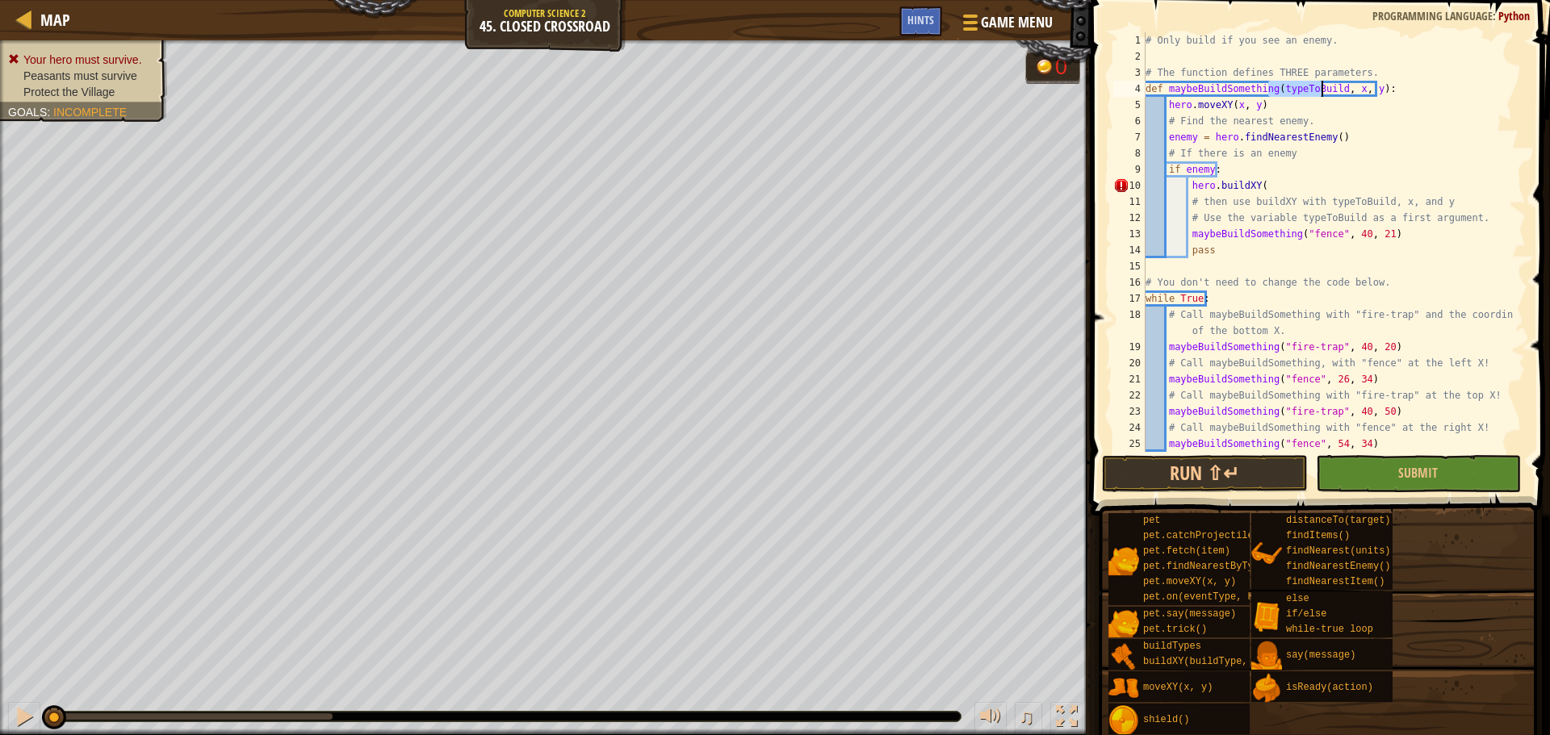
click at [1333, 94] on div "# Only build if you see an enemy. # The function defines THREE parameters. def …" at bounding box center [1327, 258] width 371 height 452
click at [1333, 94] on div "# Only build if you see an enemy. # The function defines THREE parameters. def …" at bounding box center [1327, 242] width 371 height 420
drag, startPoint x: 1272, startPoint y: 88, endPoint x: 1364, endPoint y: 94, distance: 92.2
click at [1366, 92] on div "# Only build if you see an enemy. # The function defines THREE parameters. def …" at bounding box center [1327, 258] width 371 height 452
click at [1295, 187] on div "# Only build if you see an enemy. # The function defines THREE parameters. def …" at bounding box center [1327, 258] width 371 height 452
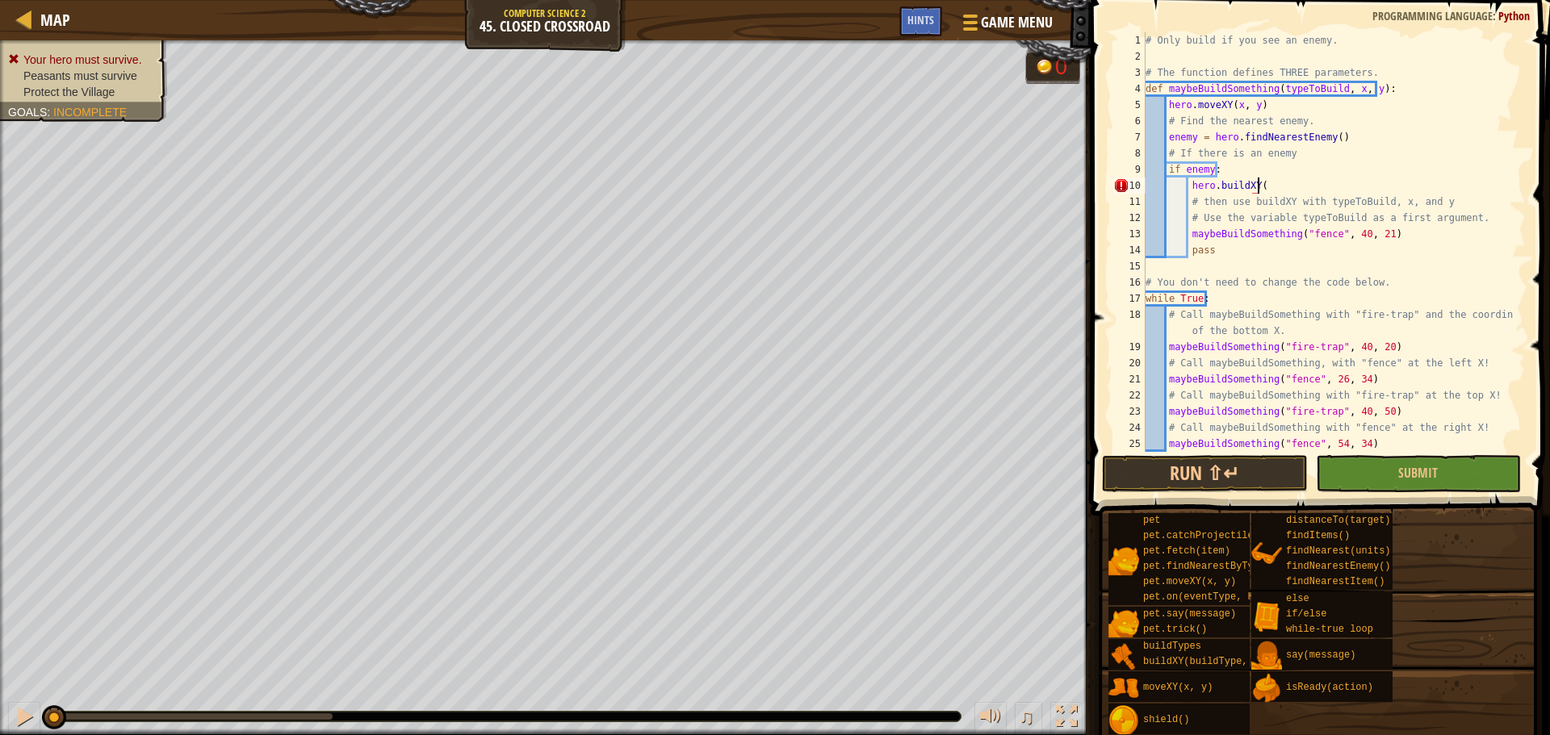
paste textarea "typeToBuild, x, y"
click at [1379, 473] on button "Submit" at bounding box center [1418, 473] width 205 height 37
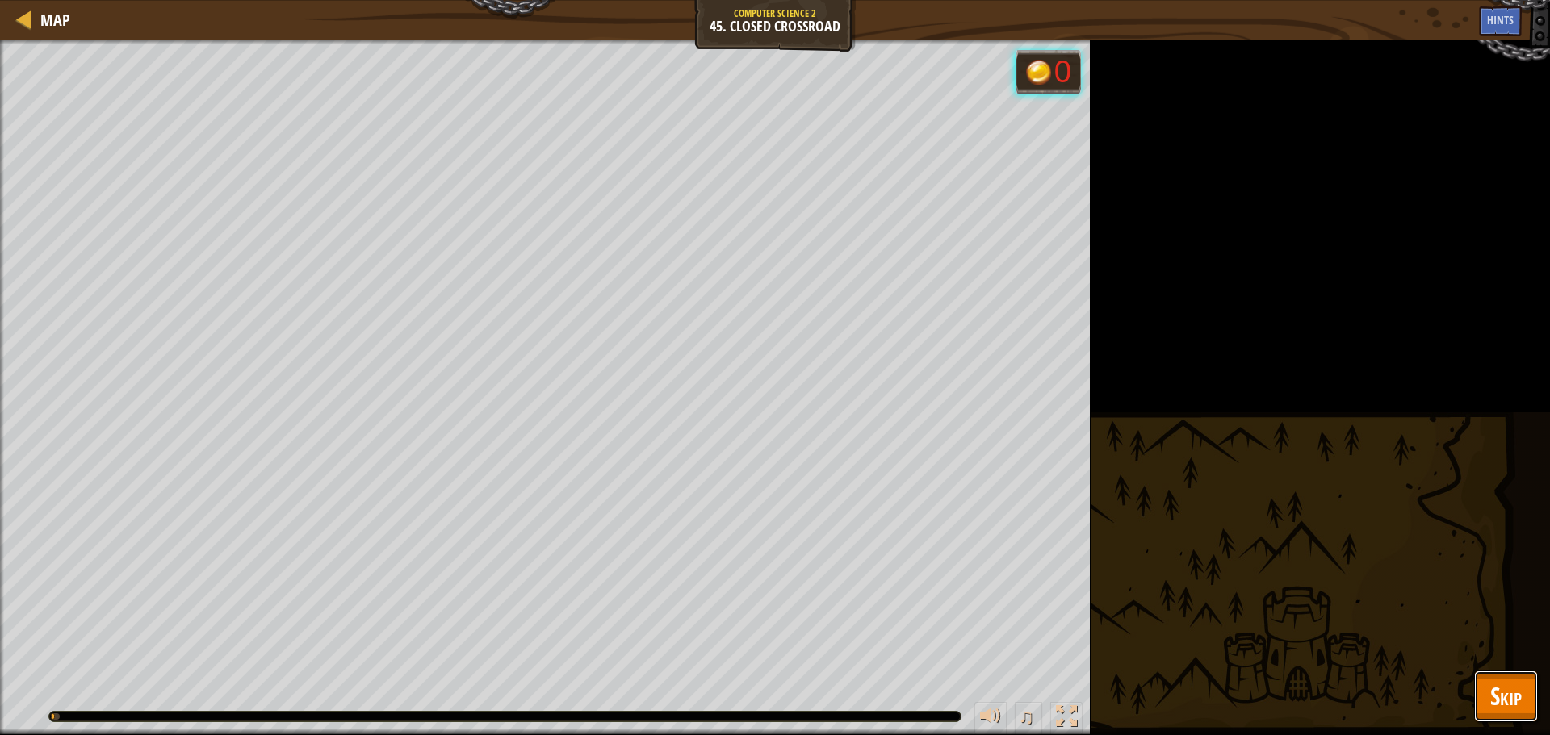
click at [1495, 691] on span "Skip" at bounding box center [1505, 696] width 31 height 33
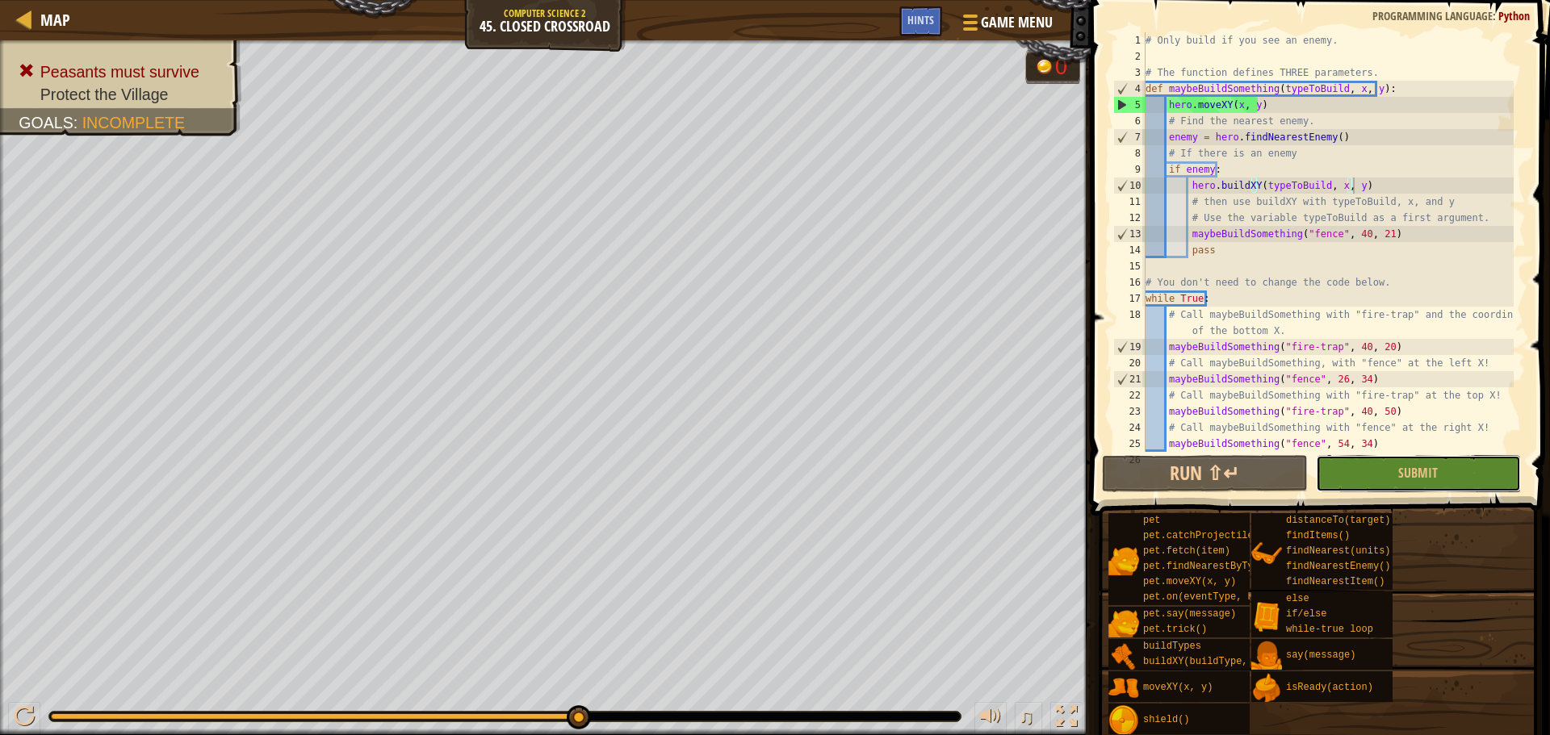
click at [1443, 468] on button "Submit" at bounding box center [1418, 473] width 205 height 37
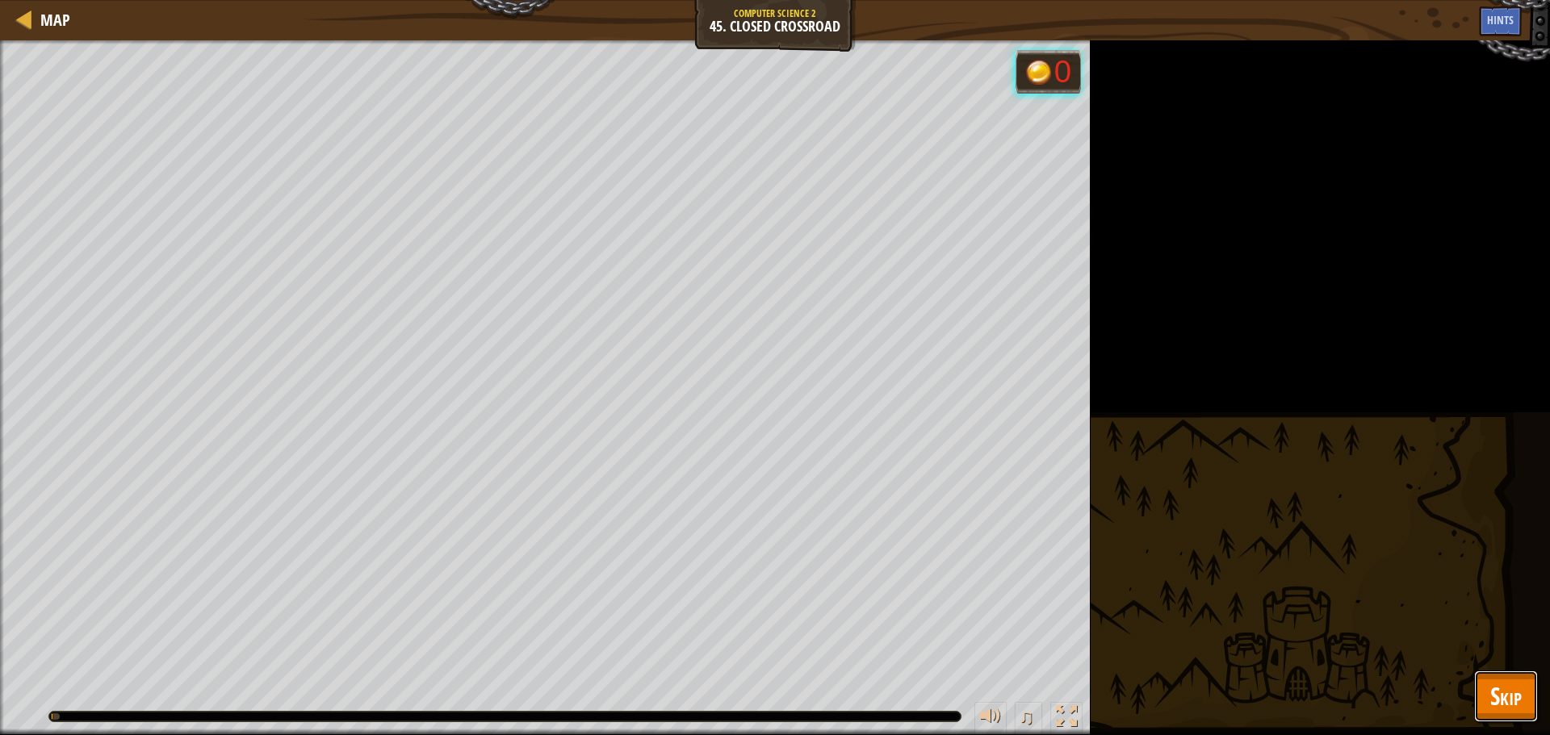
click at [1510, 688] on span "Skip" at bounding box center [1505, 696] width 31 height 33
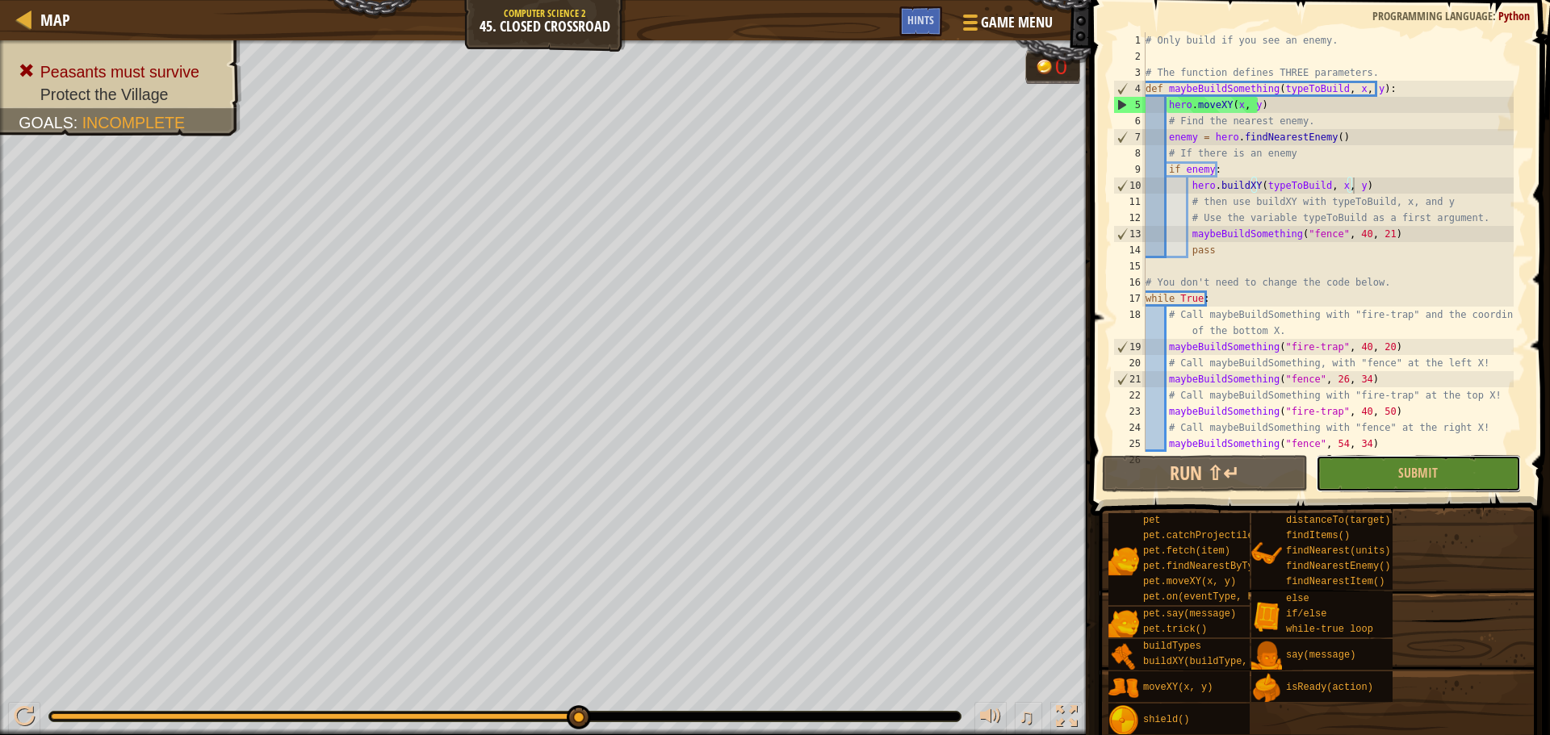
click at [1455, 476] on button "Submit" at bounding box center [1418, 473] width 205 height 37
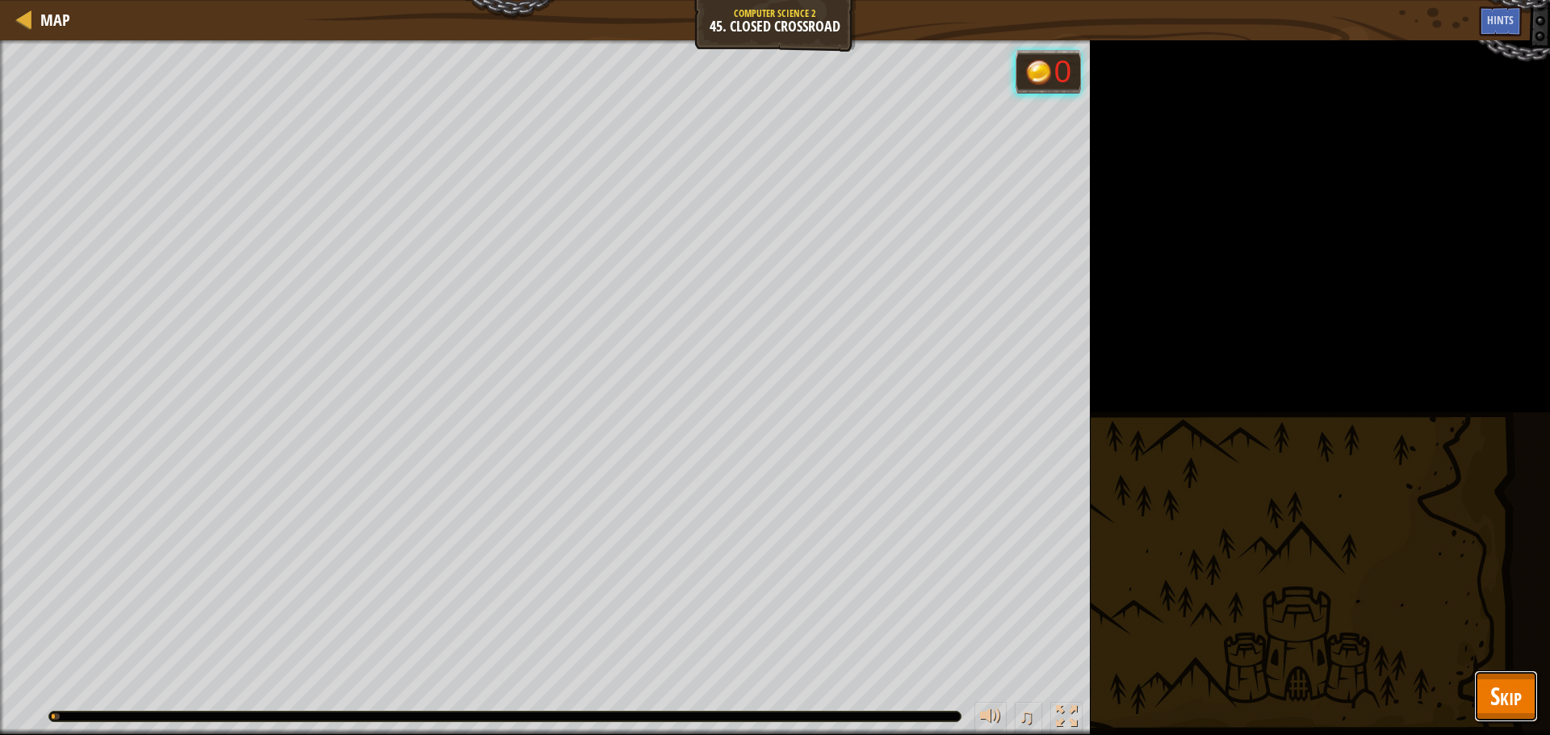
click at [1517, 701] on span "Skip" at bounding box center [1505, 696] width 31 height 33
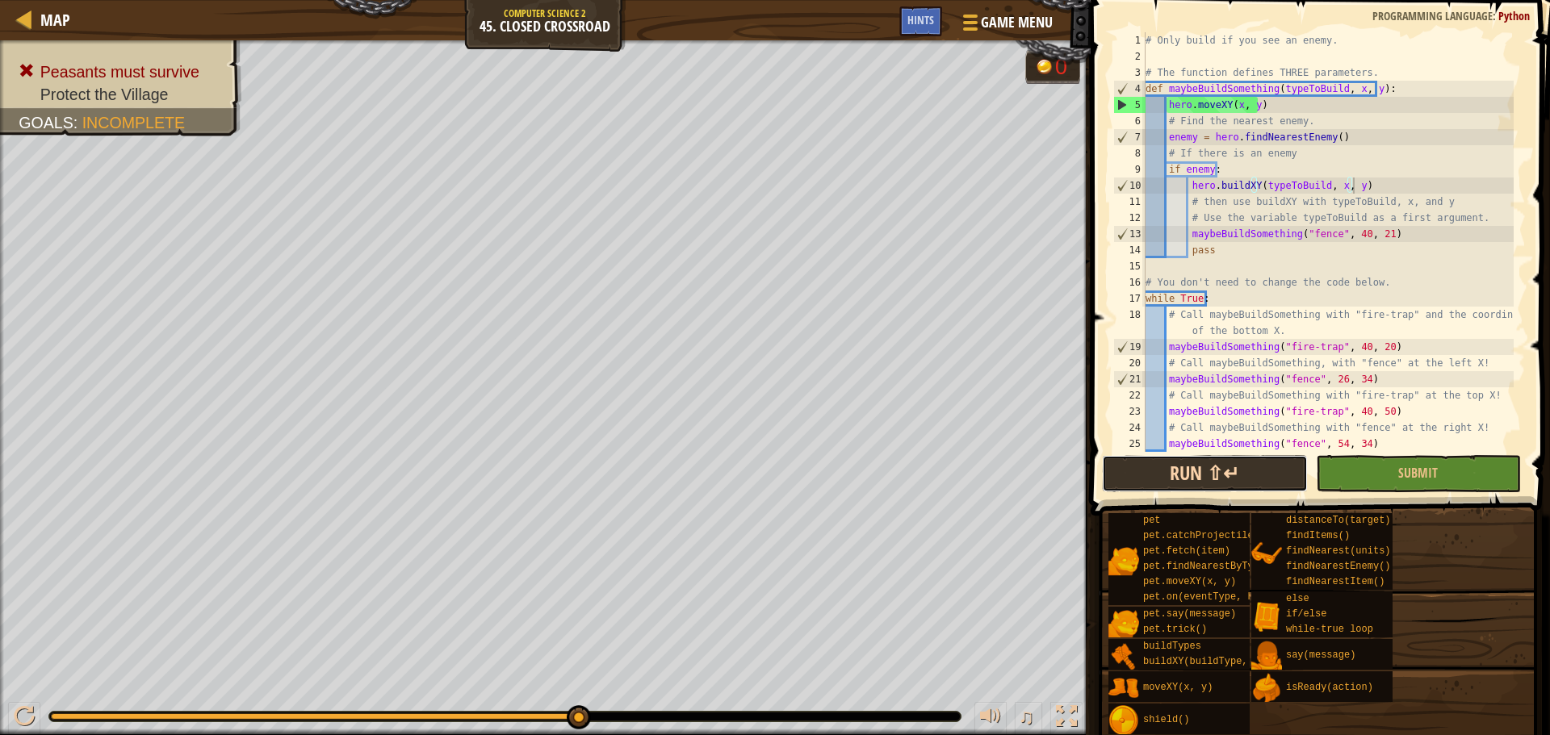
click at [1206, 479] on button "Run ⇧↵" at bounding box center [1204, 473] width 205 height 37
click at [1369, 487] on button "Submit" at bounding box center [1418, 473] width 205 height 37
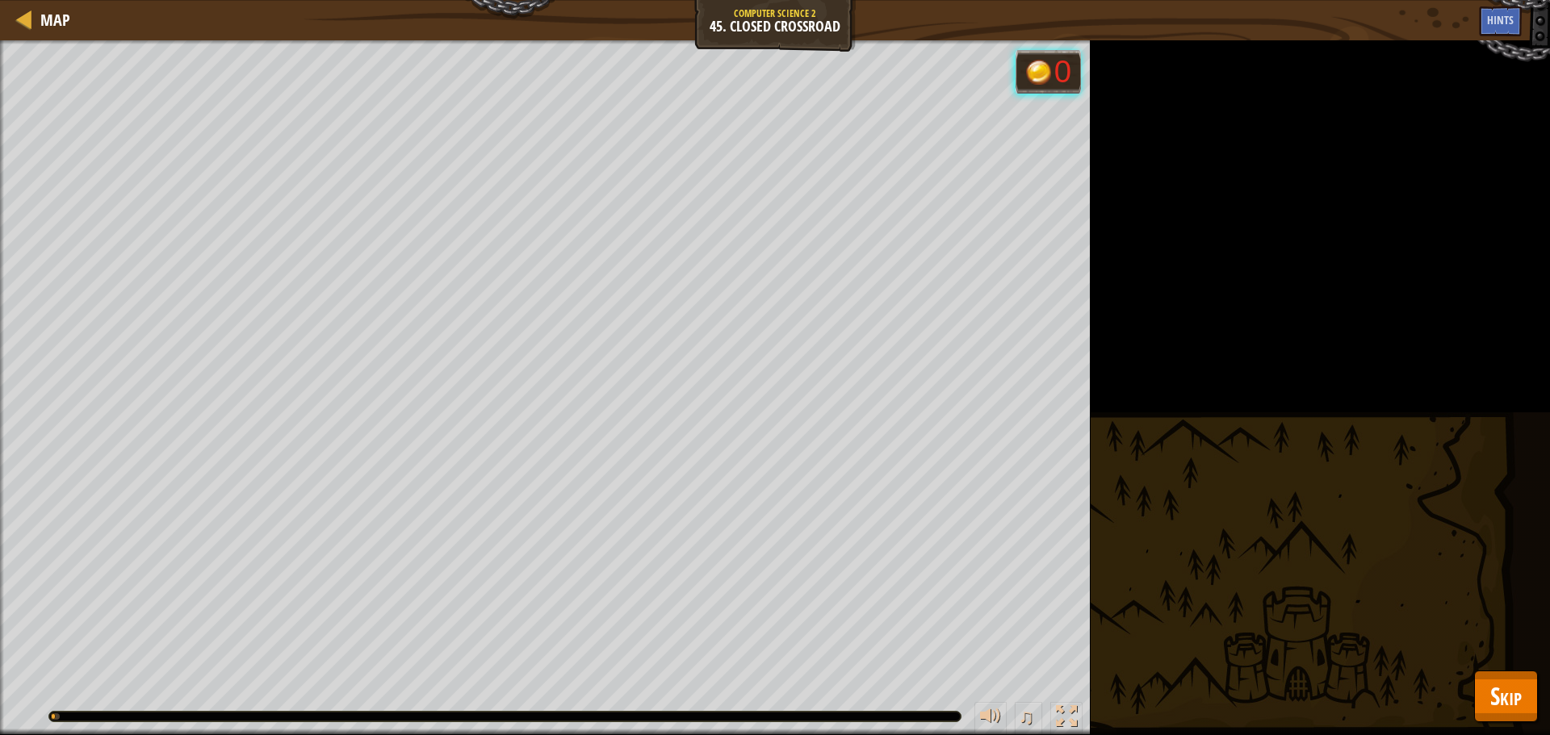
click at [1520, 687] on div "Map Computer Science 2 45. Closed Crossroad Game Menu Done Hints 1 הההההההההההה…" at bounding box center [775, 367] width 1550 height 735
click at [1521, 698] on button "Skip" at bounding box center [1506, 697] width 64 height 52
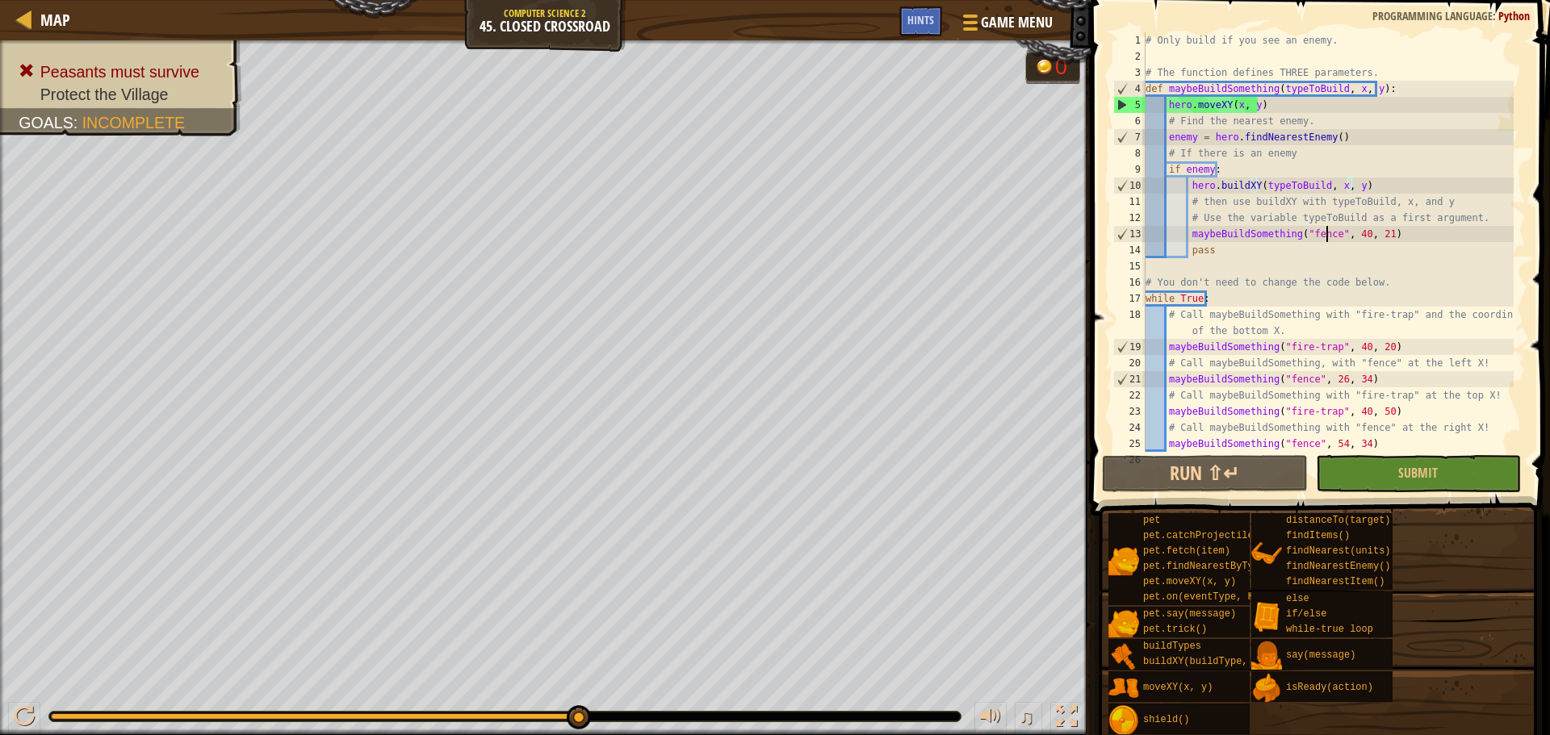
click at [1324, 235] on div "# Only build if you see an enemy. # The function defines THREE parameters. def …" at bounding box center [1327, 258] width 371 height 452
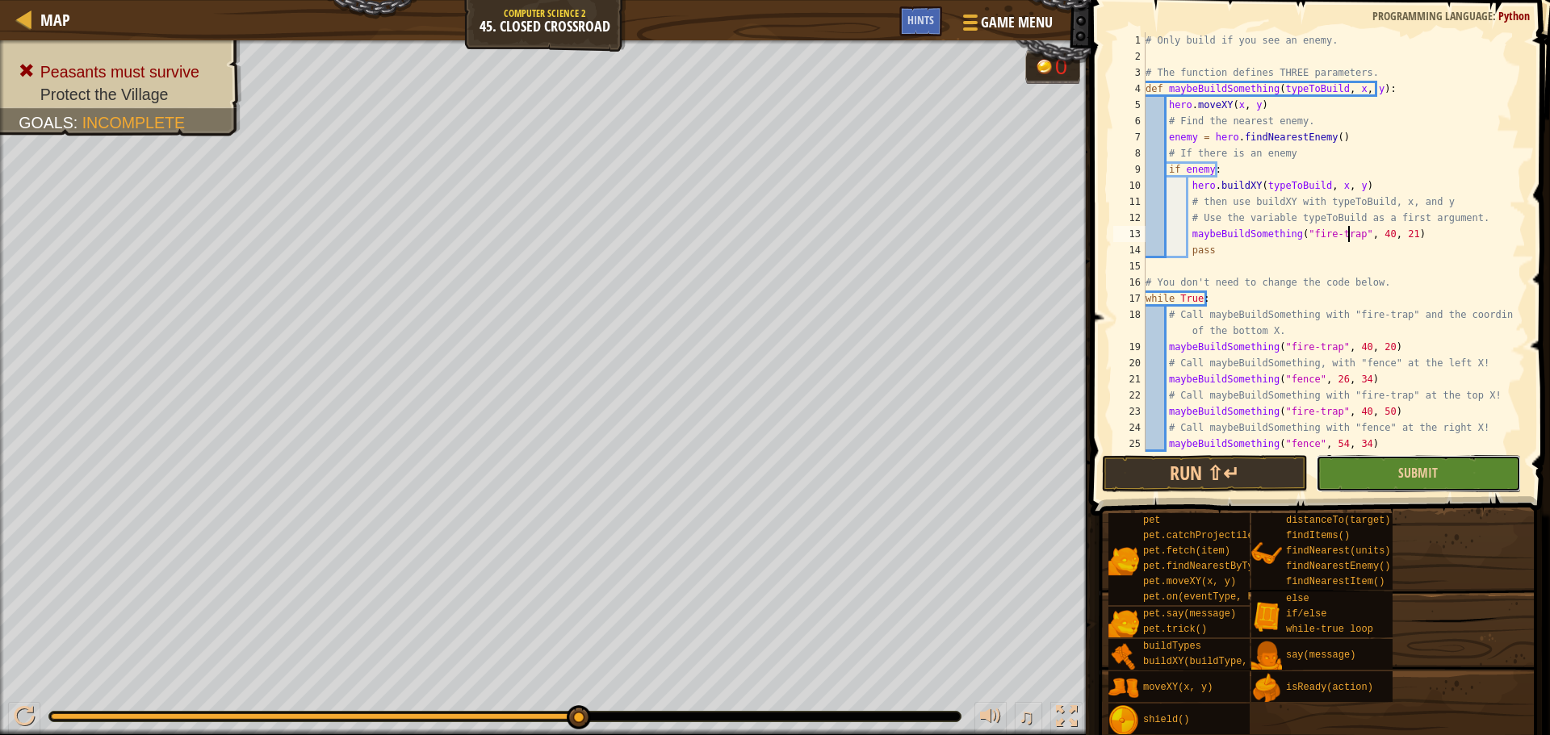
click at [1443, 462] on button "Submit" at bounding box center [1418, 473] width 205 height 37
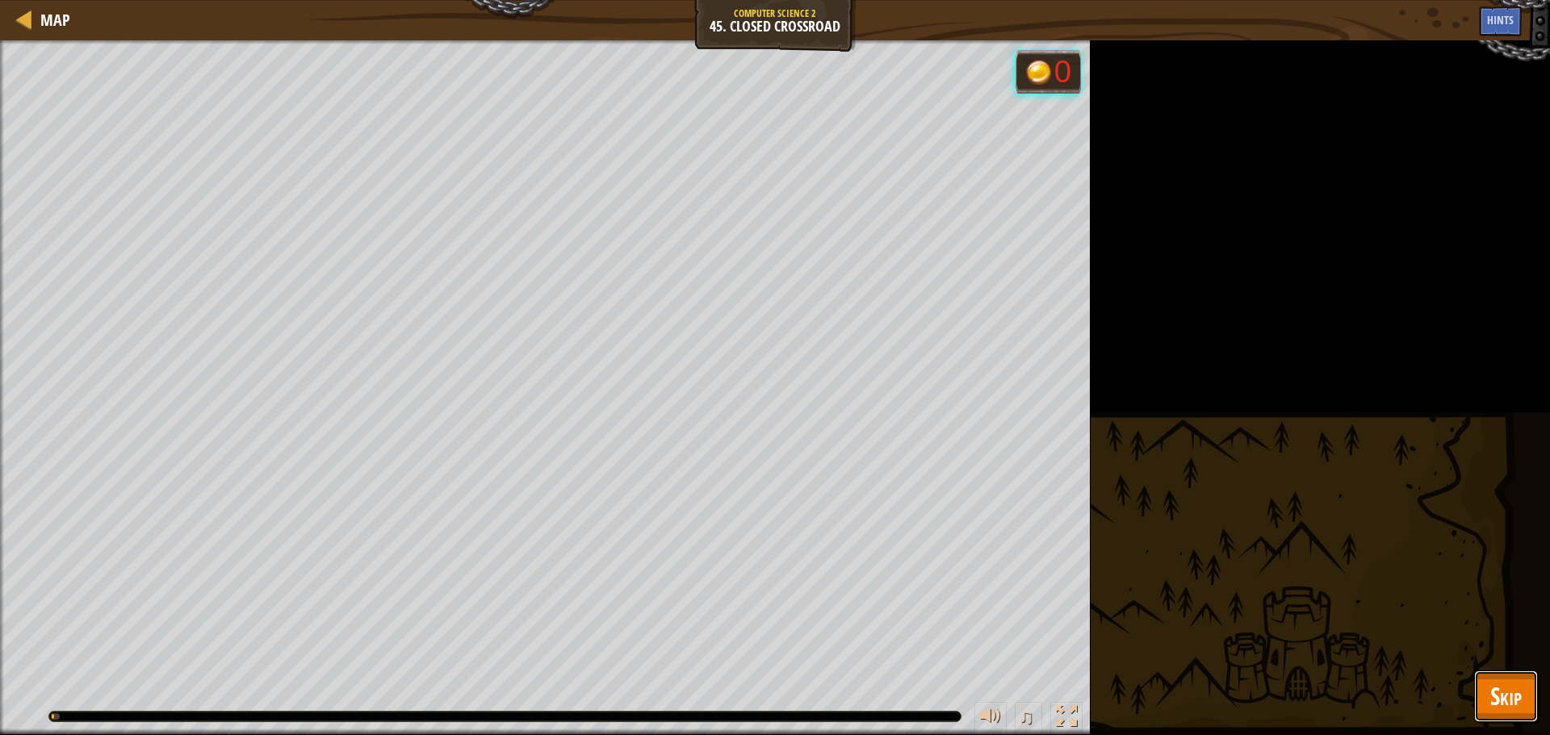
click at [1508, 704] on span "Skip" at bounding box center [1505, 696] width 31 height 33
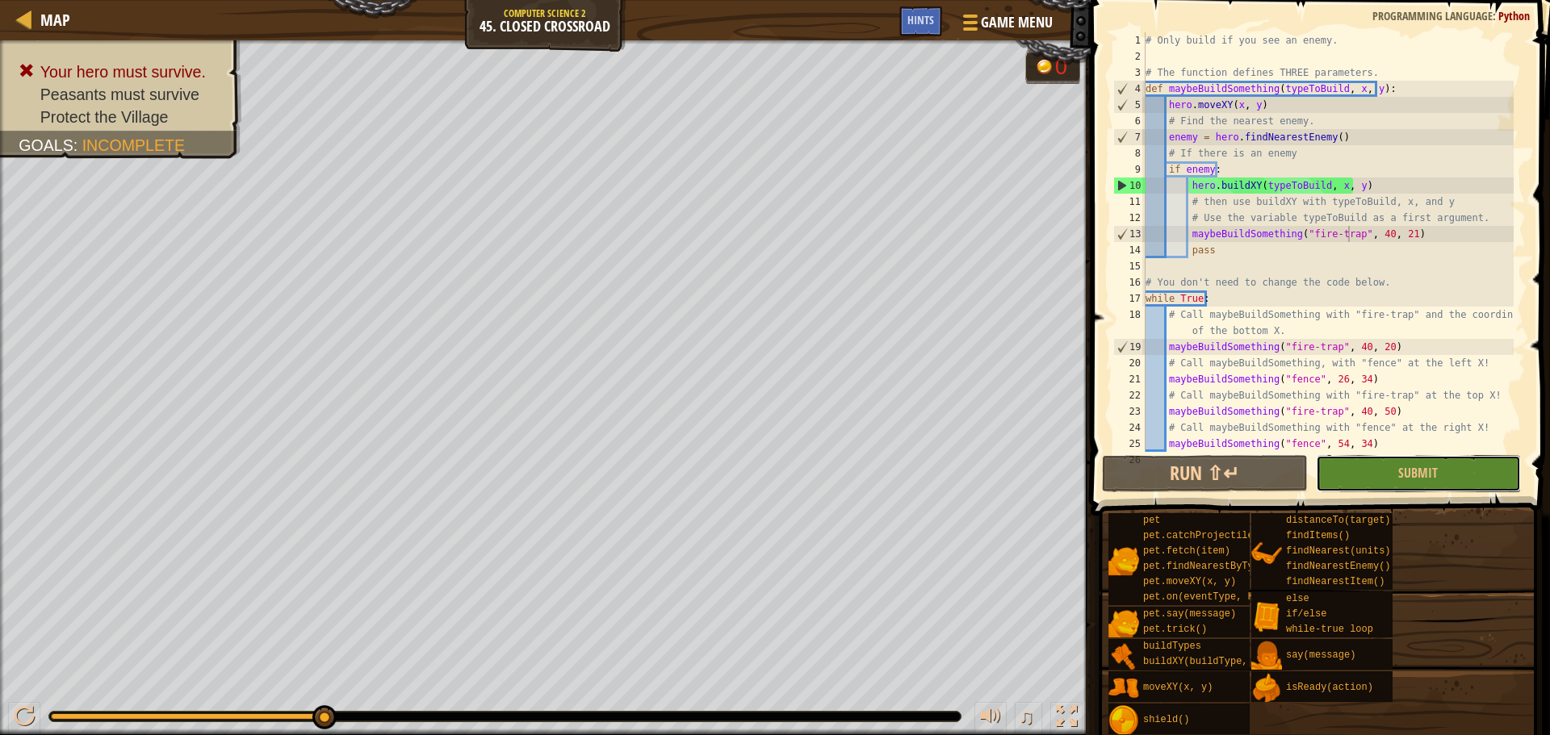
click at [1400, 470] on span "Submit" at bounding box center [1418, 473] width 40 height 18
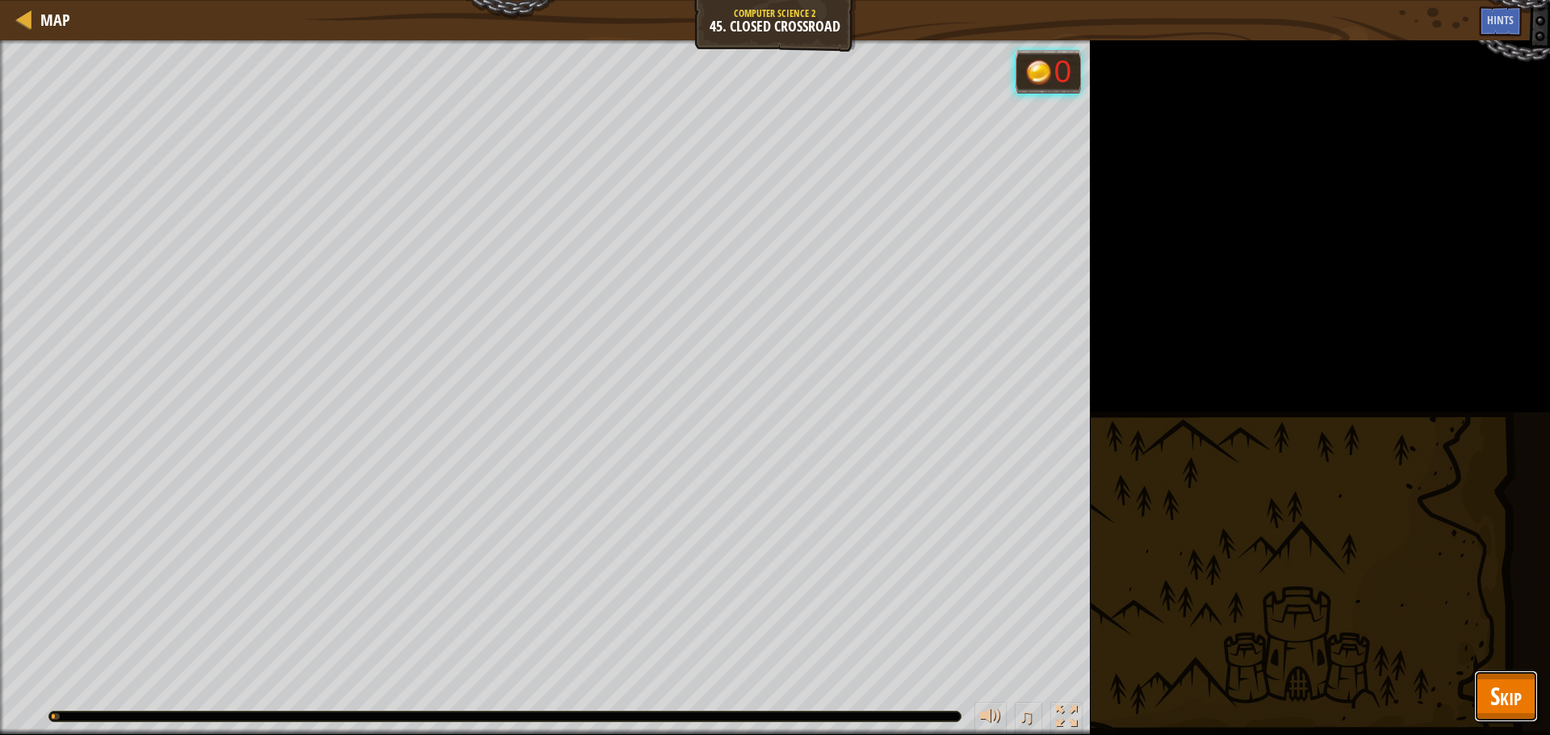
click at [1479, 693] on button "Skip" at bounding box center [1506, 697] width 64 height 52
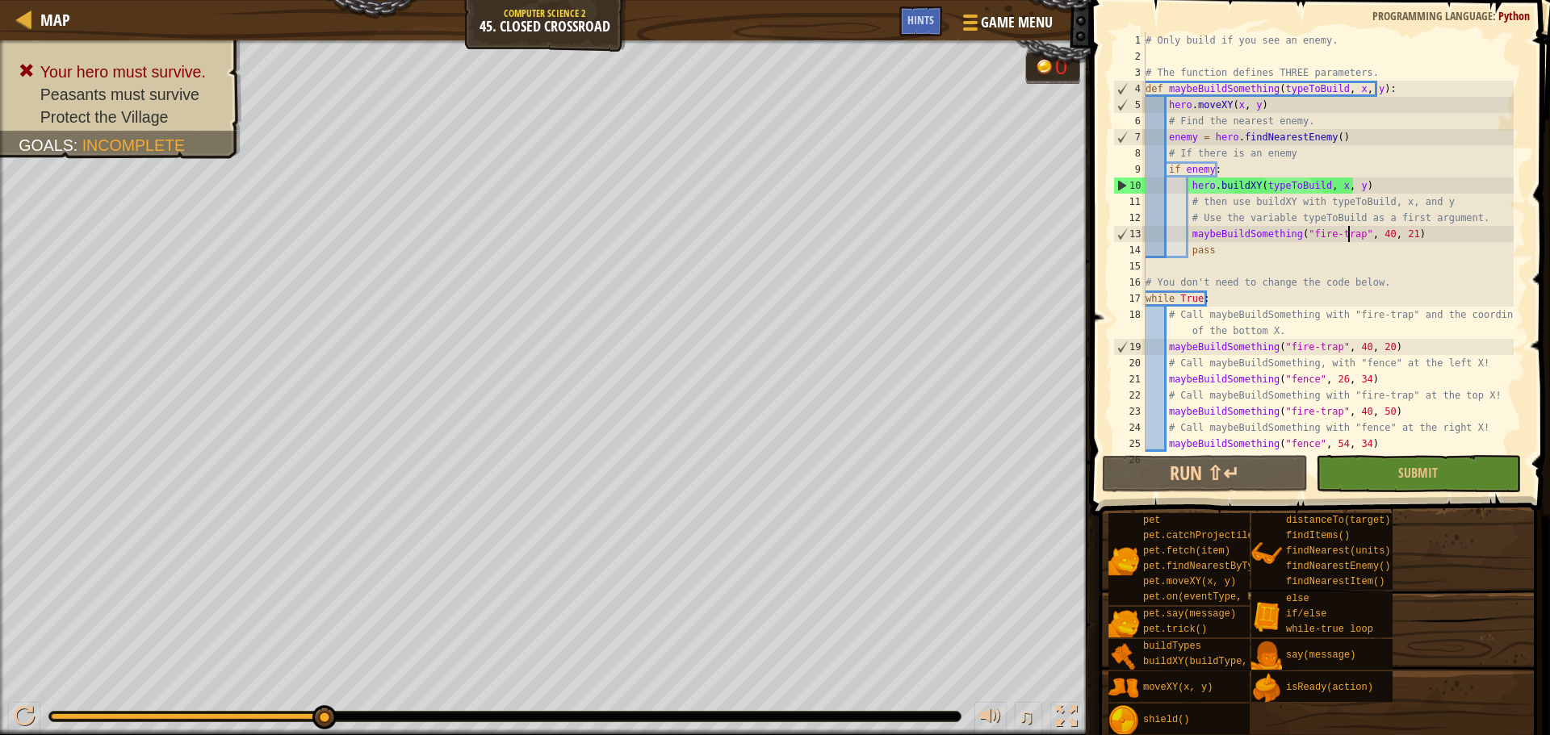
click at [1386, 456] on div "maybeBuildSomething("fire-trap", 40, 21) 1 2 3 4 5 6 7 8 9 10 11 12 13 14 15 16…" at bounding box center [1318, 289] width 464 height 563
click at [1388, 475] on button "Submit" at bounding box center [1418, 473] width 205 height 37
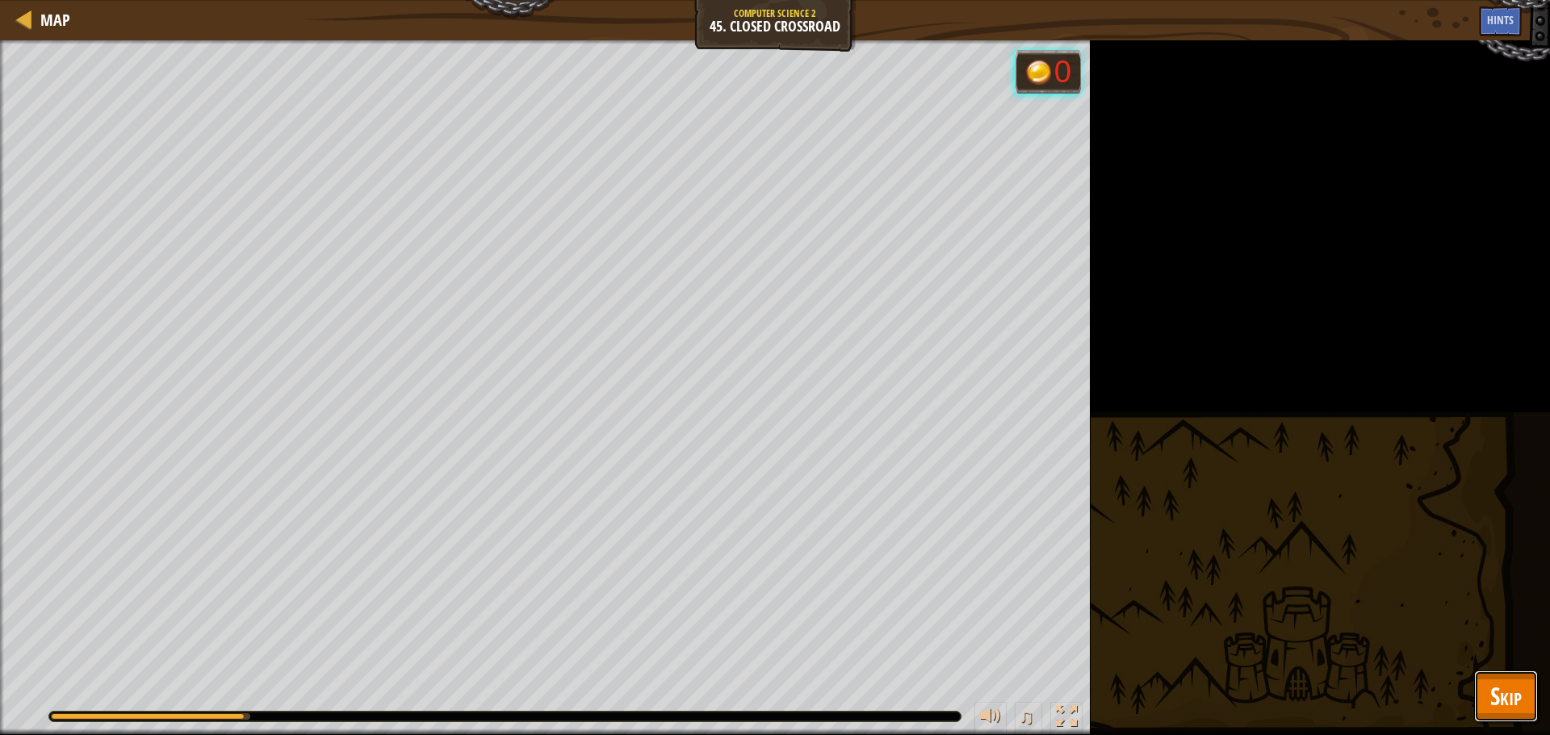
click at [1484, 701] on button "Skip" at bounding box center [1506, 697] width 64 height 52
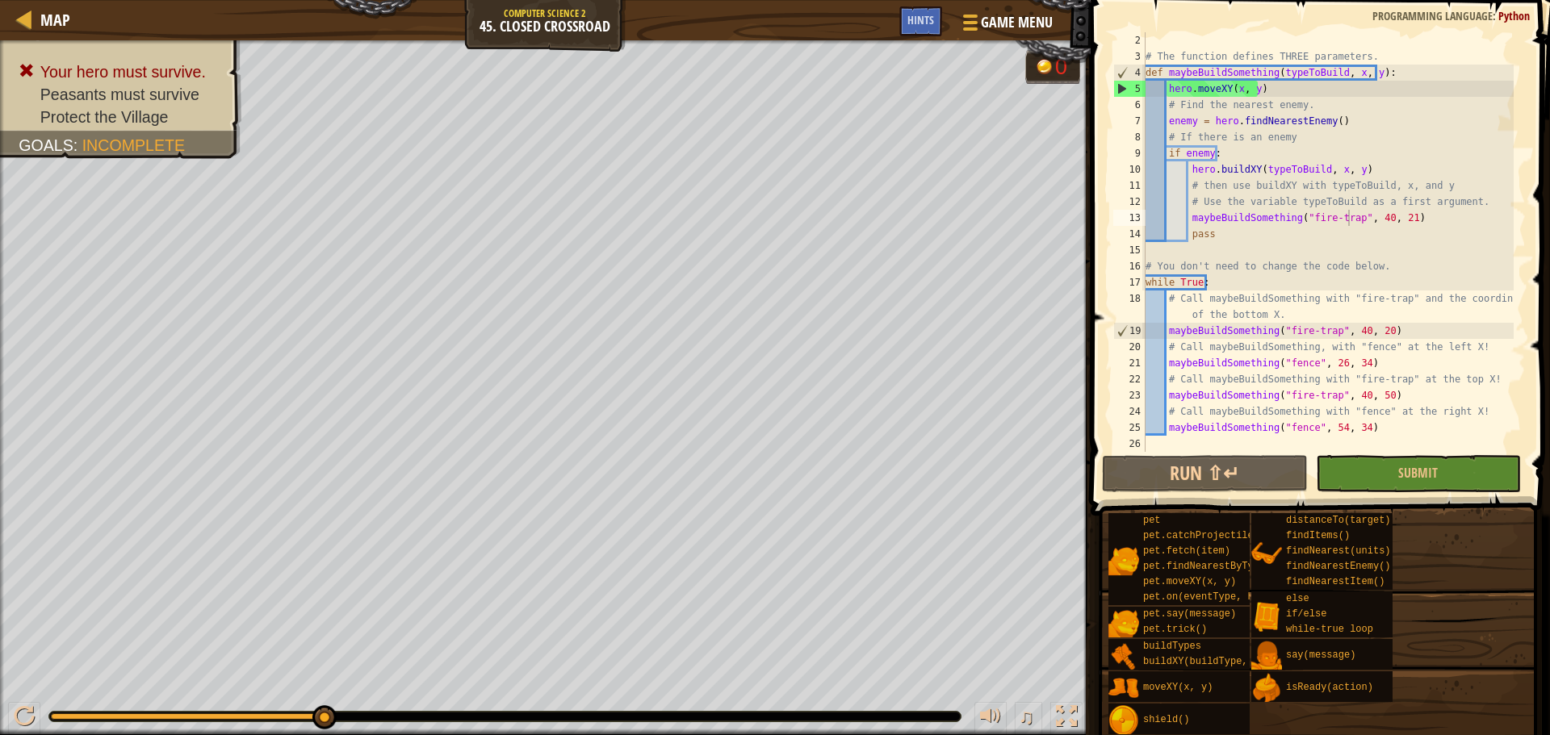
scroll to position [0, 0]
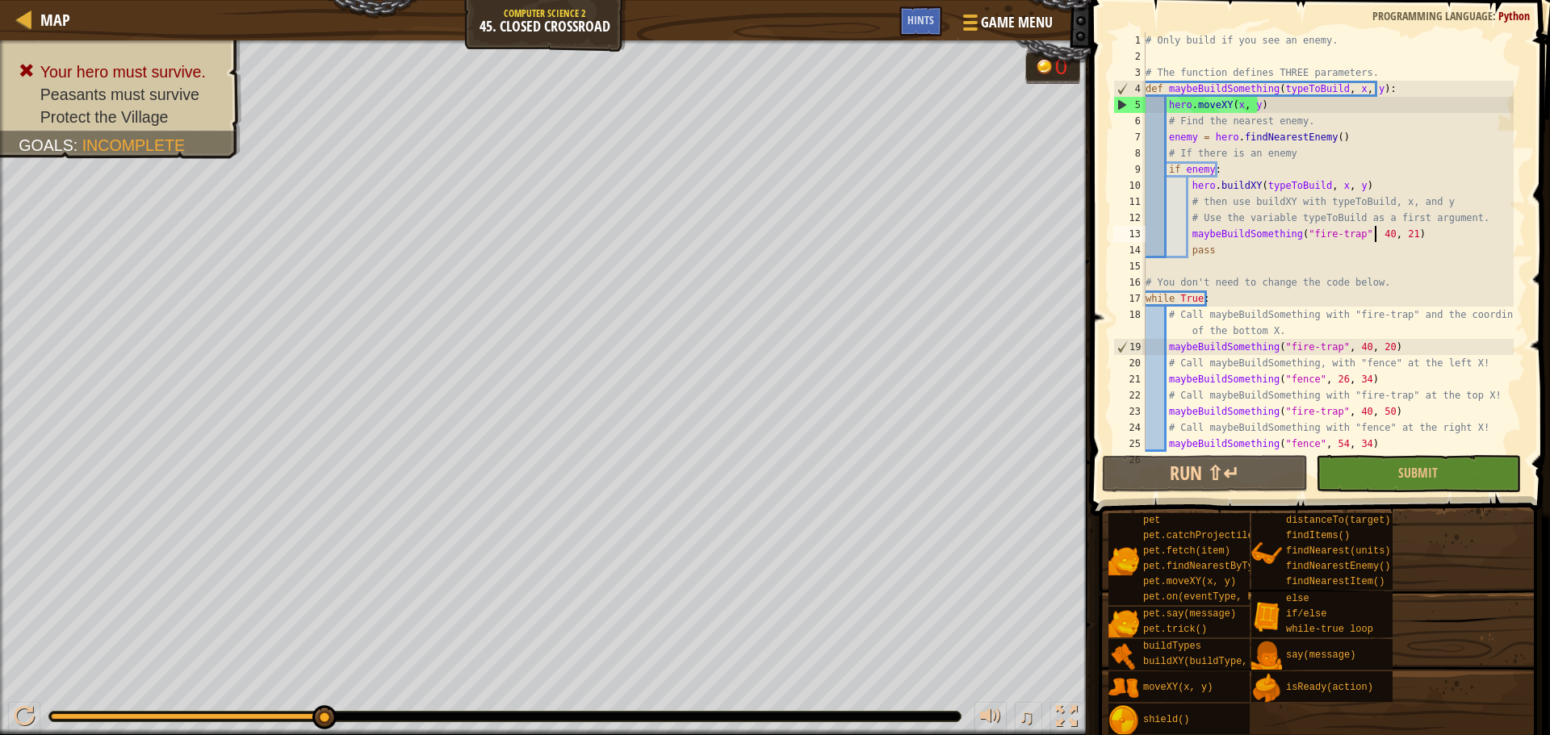
click at [1374, 237] on div "# Only build if you see an enemy. # The function defines THREE parameters. def …" at bounding box center [1327, 258] width 371 height 452
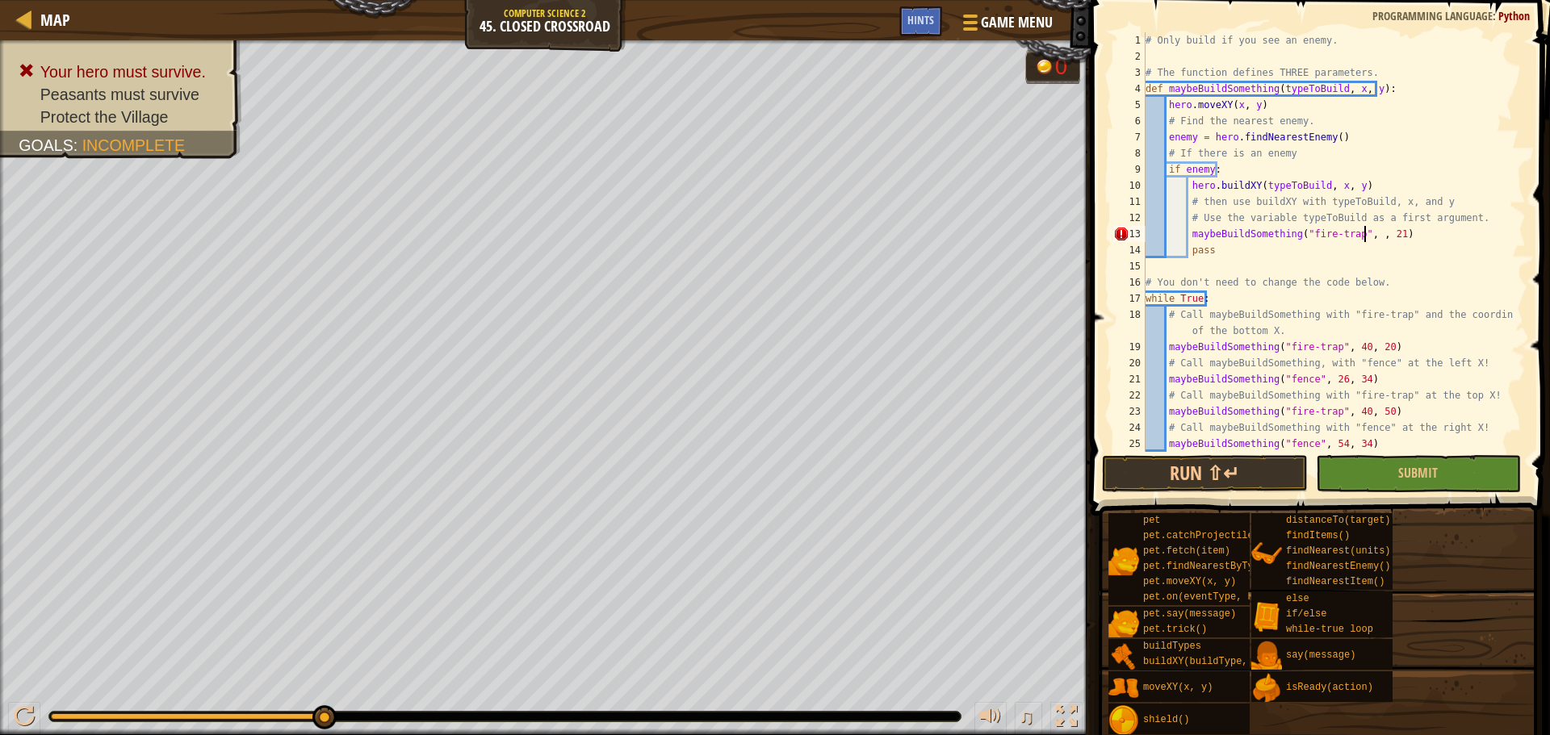
scroll to position [7, 19]
click at [1390, 238] on div "# Only build if you see an enemy. # The function defines THREE parameters. def …" at bounding box center [1327, 258] width 371 height 452
drag, startPoint x: 1435, startPoint y: 482, endPoint x: 1440, endPoint y: 475, distance: 8.7
click at [1439, 479] on button "Submit" at bounding box center [1418, 473] width 205 height 37
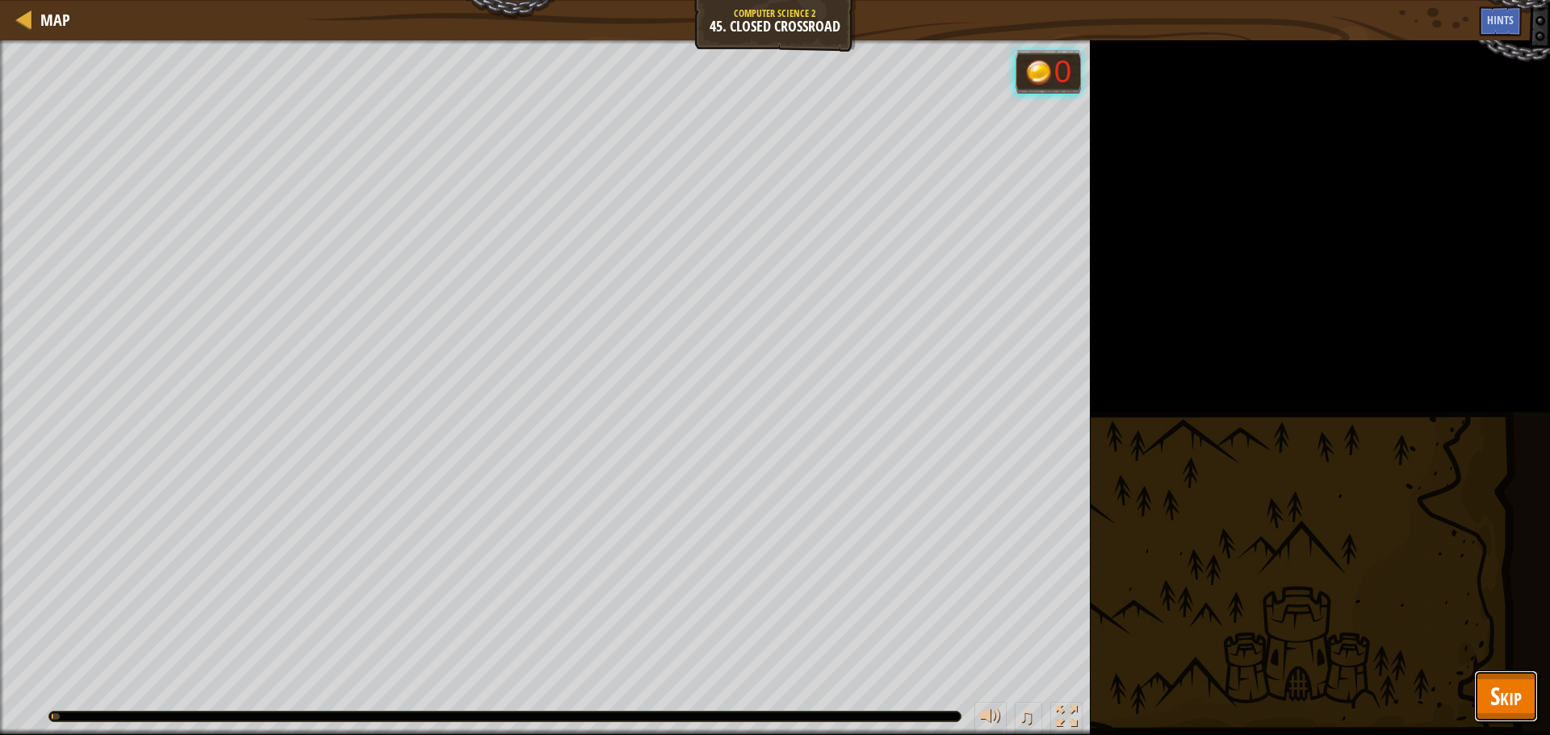
click at [1483, 688] on button "Skip" at bounding box center [1506, 697] width 64 height 52
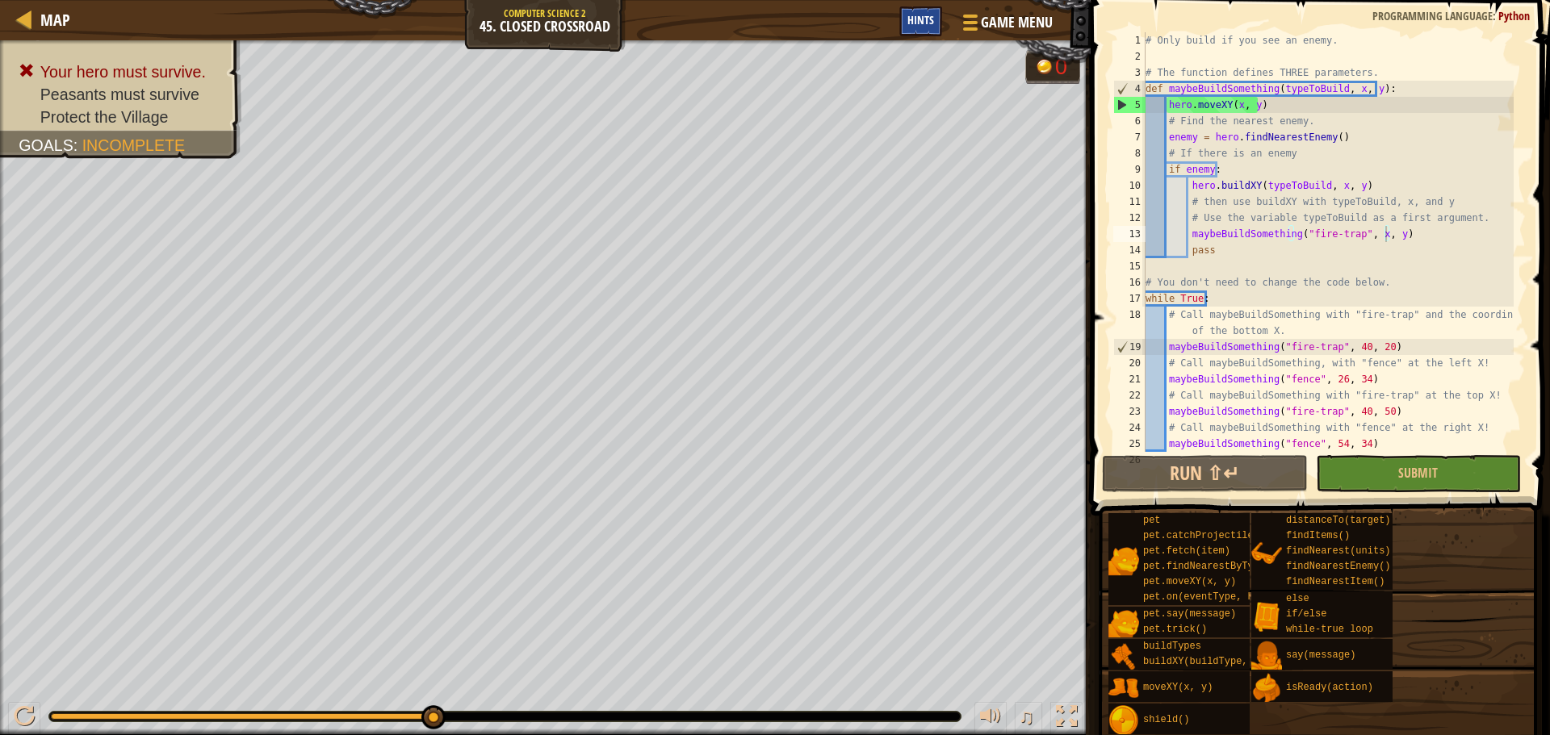
click at [919, 30] on div "Hints" at bounding box center [920, 21] width 43 height 30
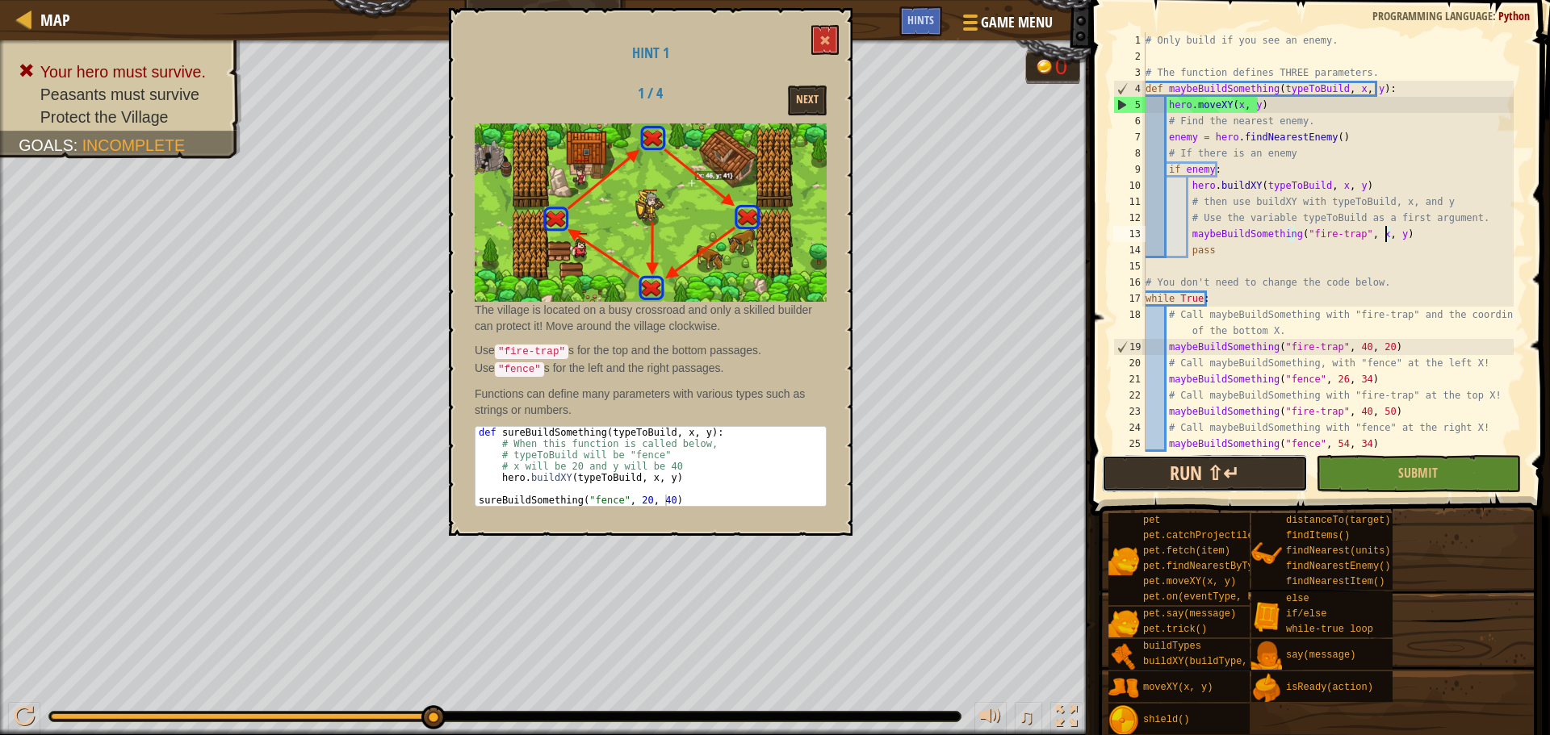
click at [1195, 476] on button "Run ⇧↵" at bounding box center [1204, 473] width 205 height 37
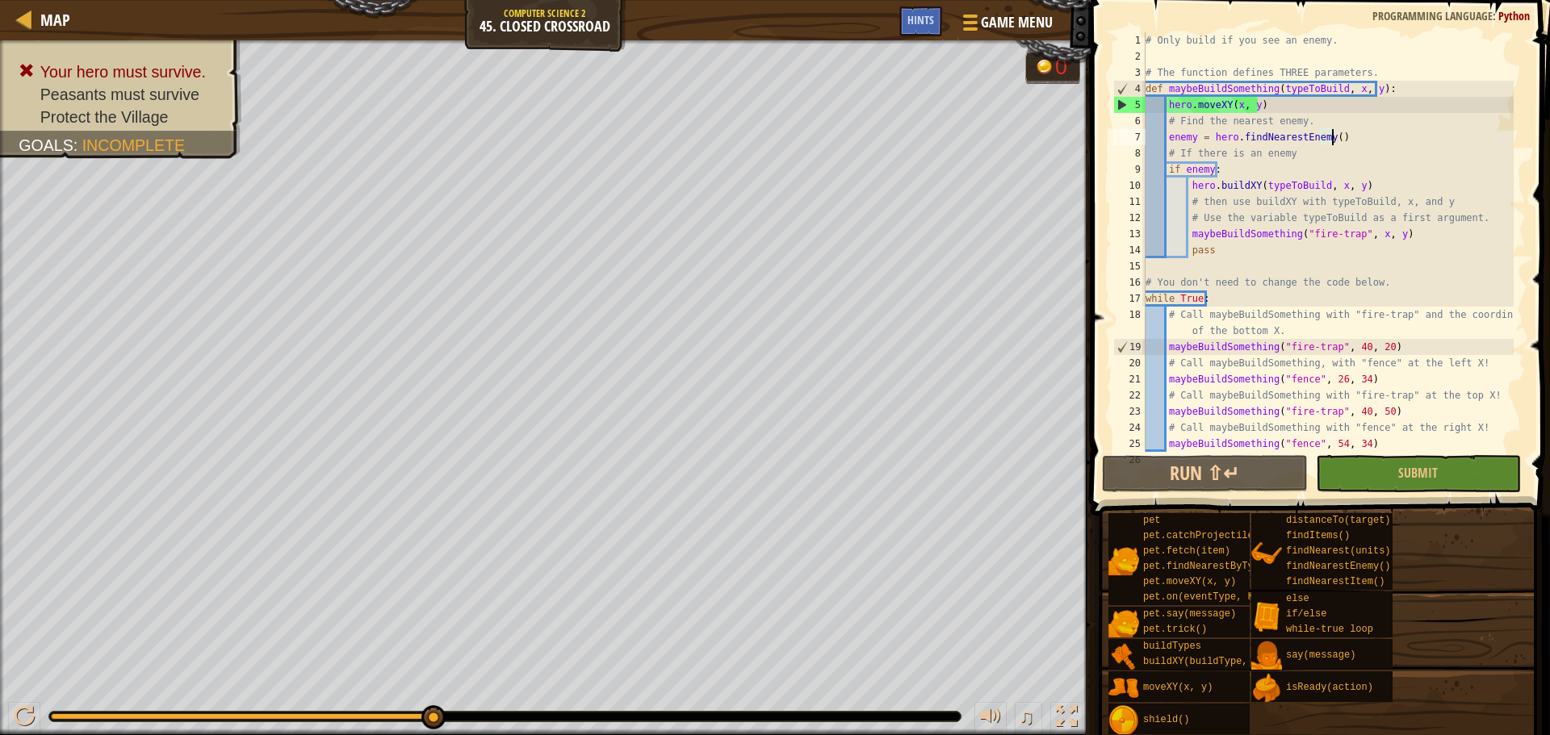
click at [1335, 139] on div "# Only build if you see an enemy. # The function defines THREE parameters. def …" at bounding box center [1327, 258] width 371 height 452
click at [1329, 159] on div "# Only build if you see an enemy. # The function defines THREE parameters. def …" at bounding box center [1327, 258] width 371 height 452
drag, startPoint x: 1343, startPoint y: 137, endPoint x: 1166, endPoint y: 144, distance: 176.9
click at [1166, 143] on div "# Only build if you see an enemy. # The function defines THREE parameters. def …" at bounding box center [1327, 258] width 371 height 452
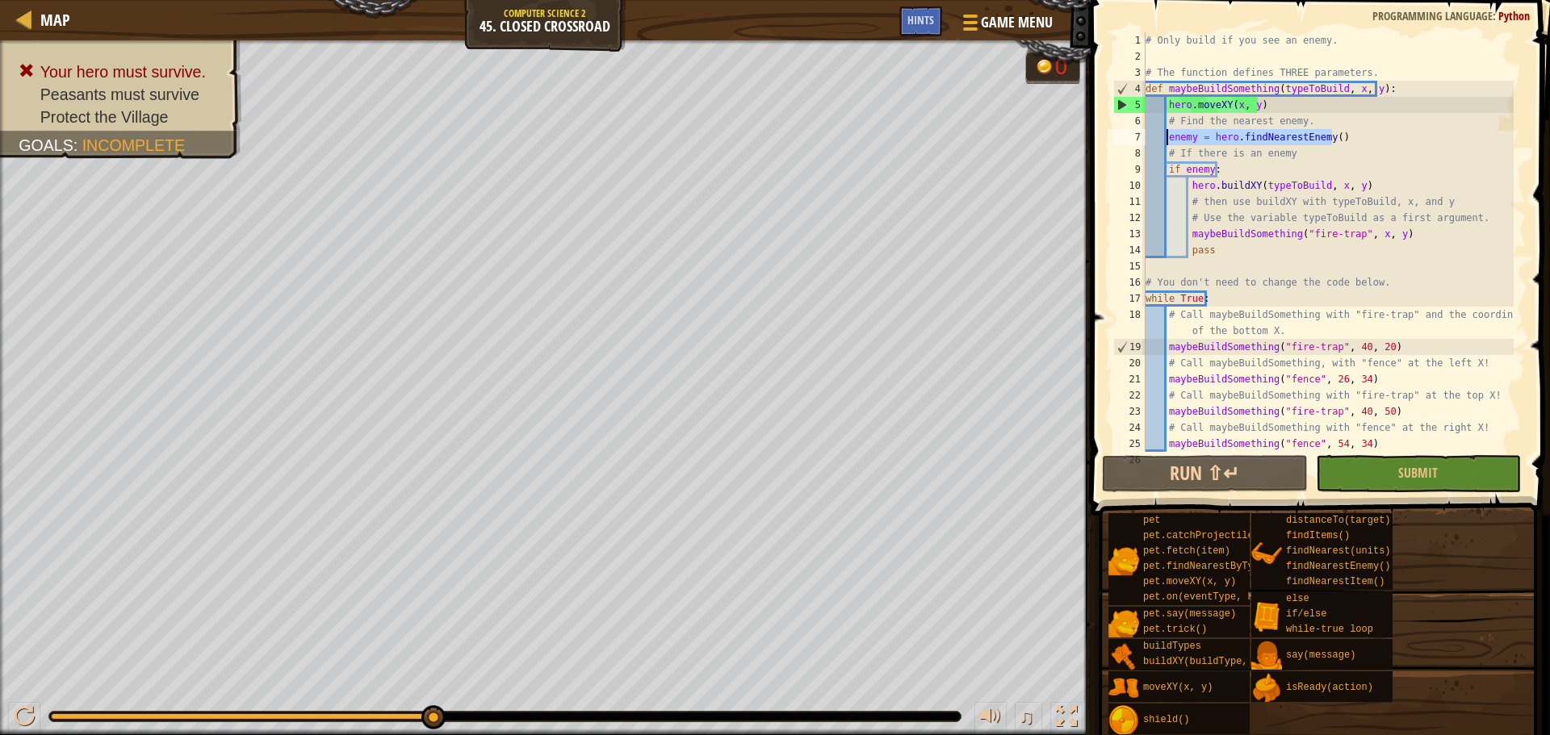
type textarea "enemy = hero.findNearestEnemy()"
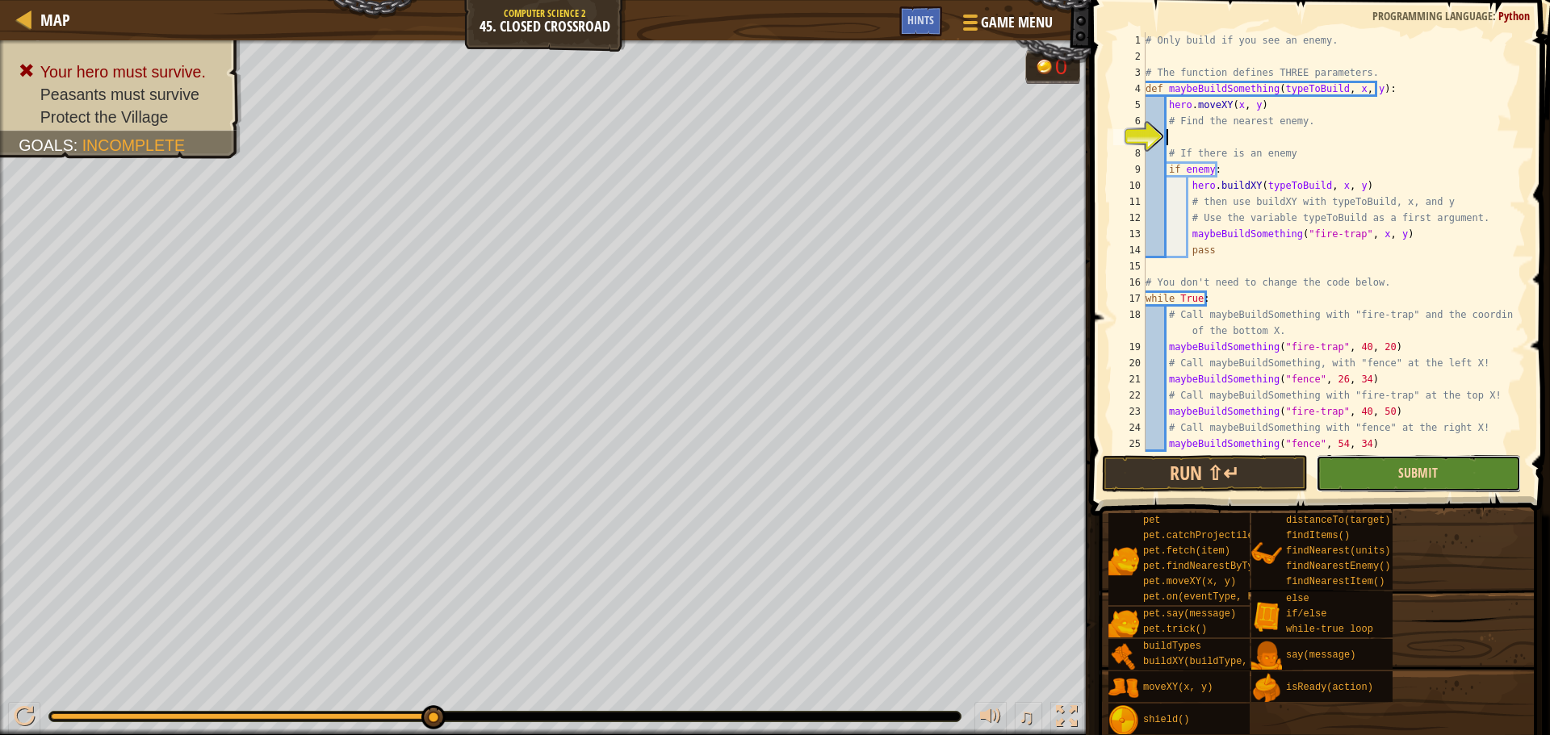
click at [1431, 467] on span "Submit" at bounding box center [1418, 473] width 40 height 18
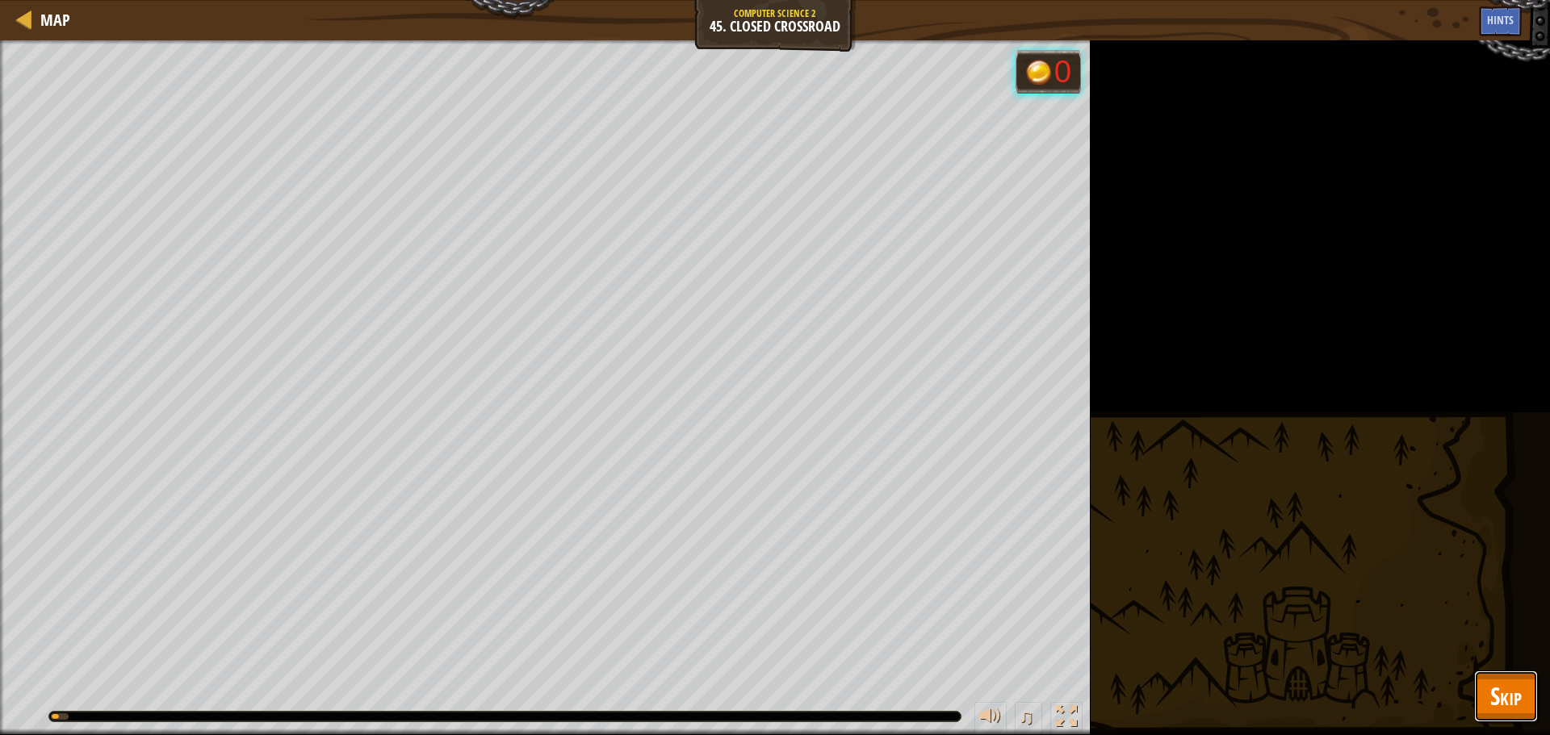
click at [1521, 691] on span "Skip" at bounding box center [1505, 696] width 31 height 33
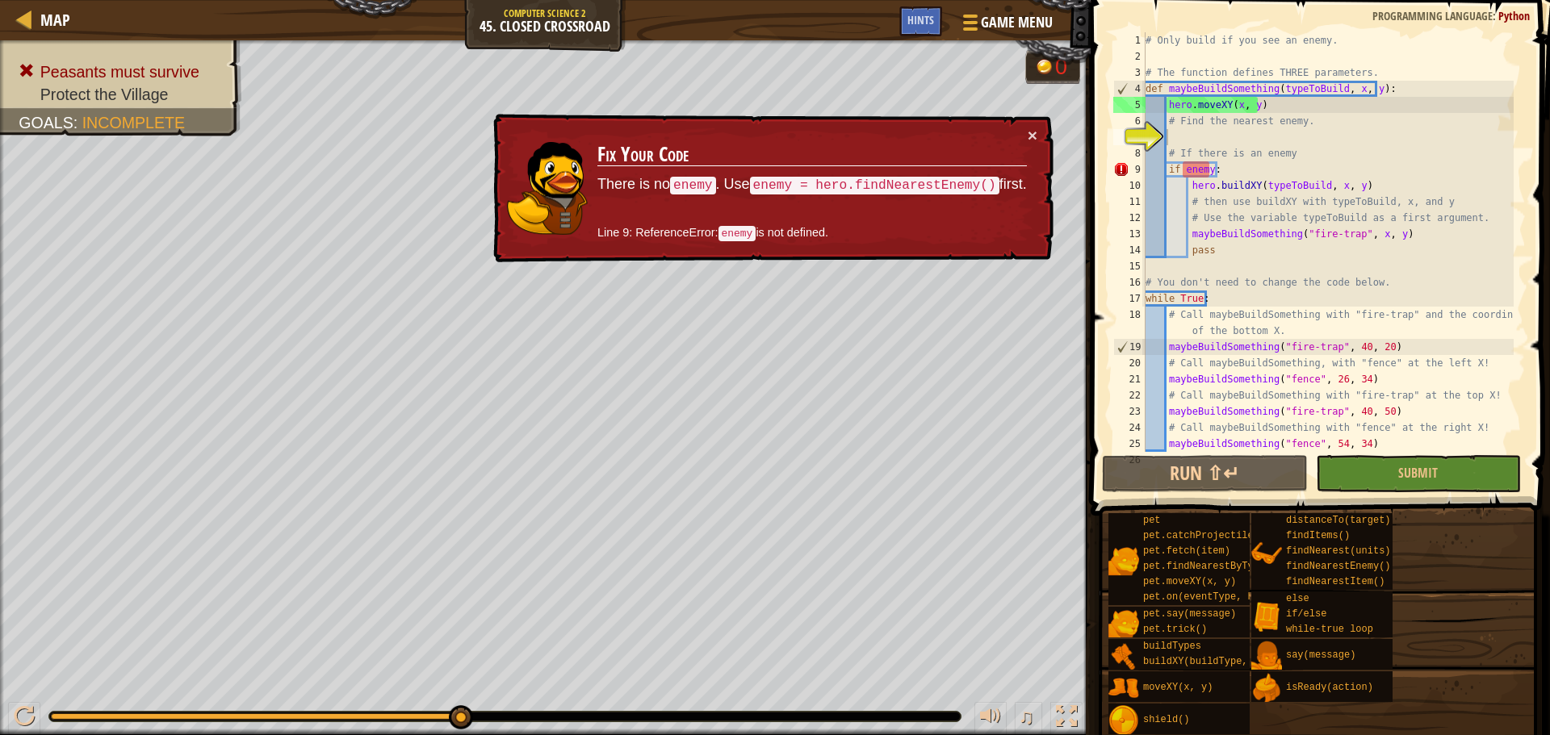
click at [1219, 144] on div "# Only build if you see an enemy. # The function defines THREE parameters. def …" at bounding box center [1327, 258] width 371 height 452
type textarea "# If there is an enemy"
click at [1221, 132] on div "# Only build if you see an enemy. # The function defines THREE parameters. def …" at bounding box center [1327, 258] width 371 height 452
paste textarea "enemy = hero.findNearestEnemy()"
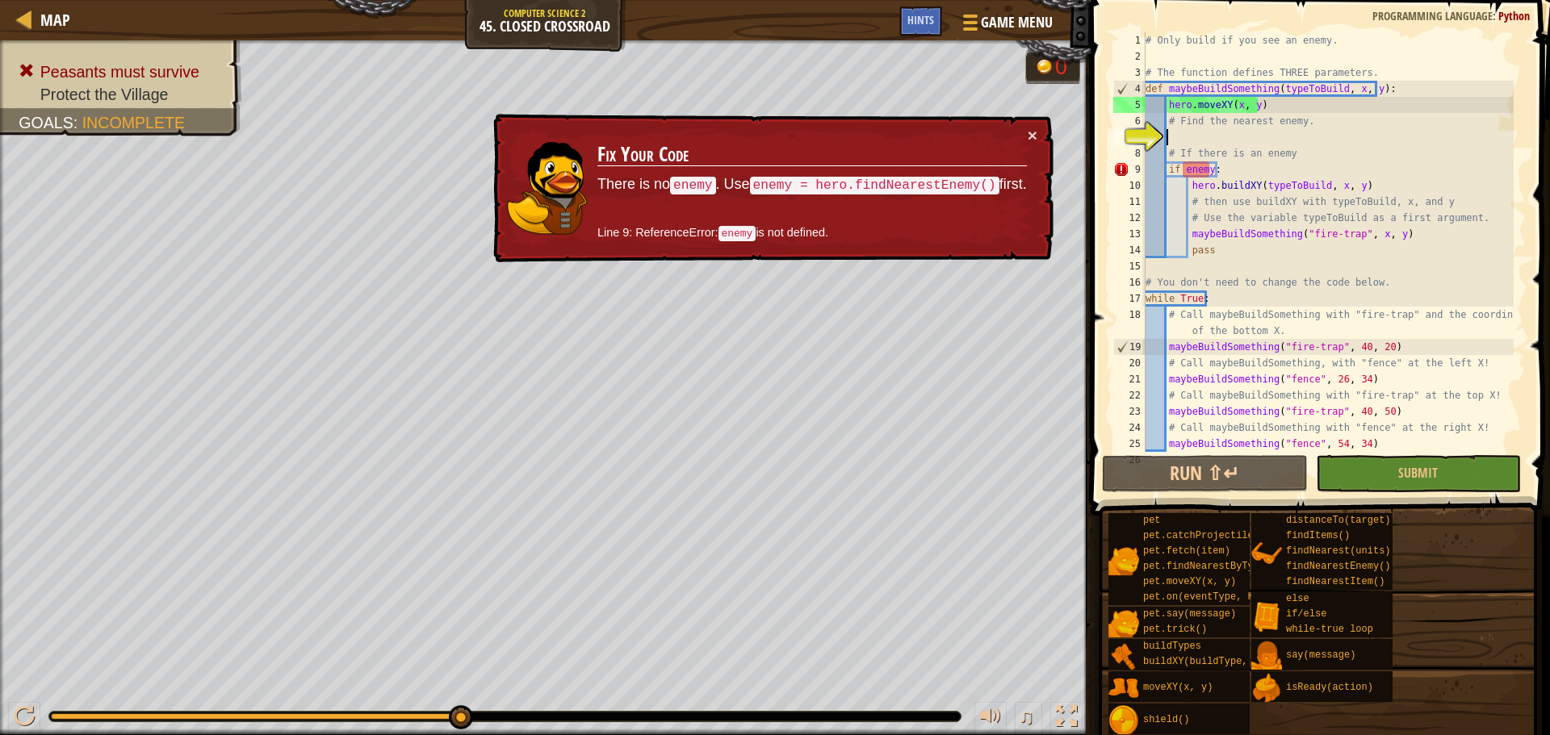
type textarea "enemy = hero.findNearestEnemy()"
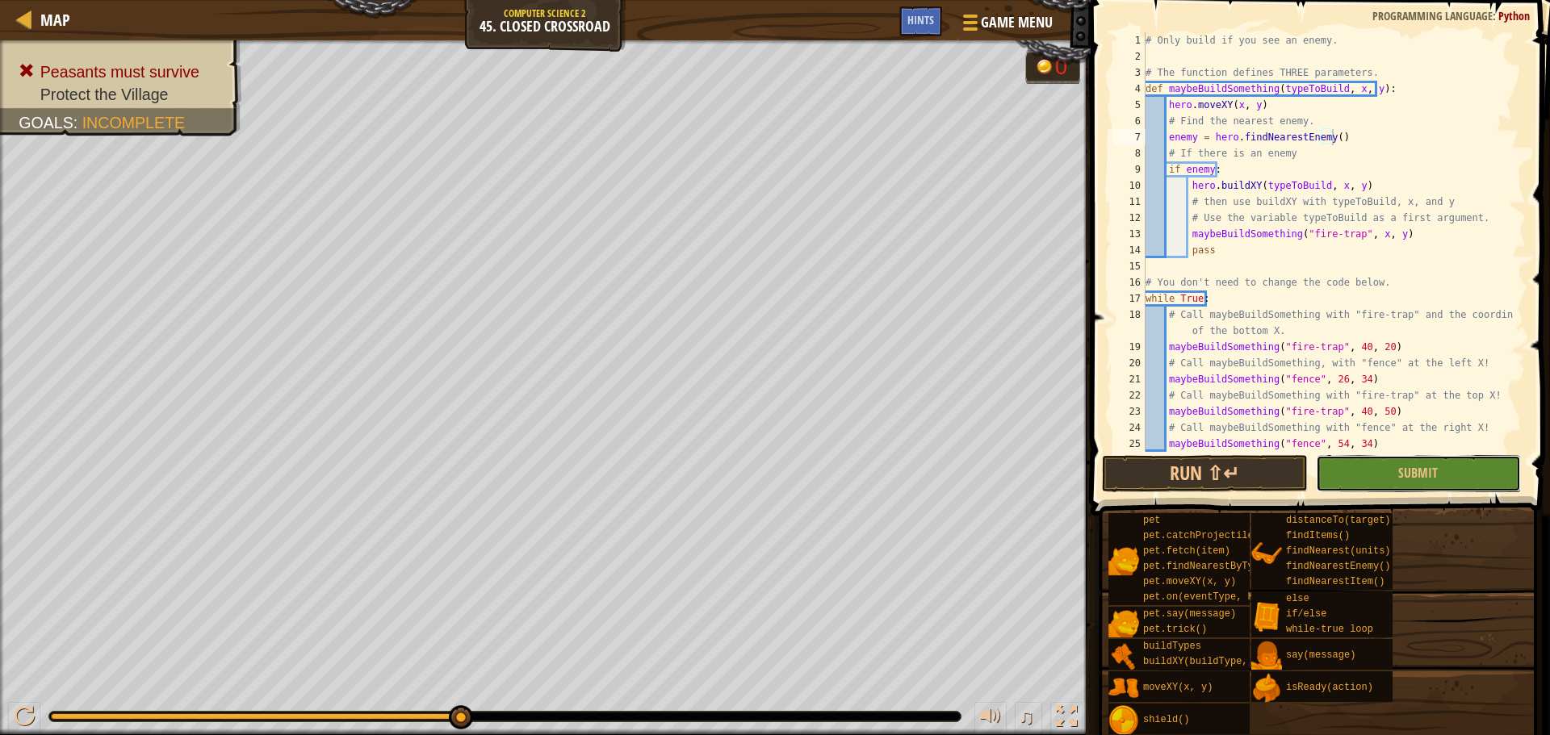
click at [1417, 471] on span "Submit" at bounding box center [1418, 473] width 40 height 18
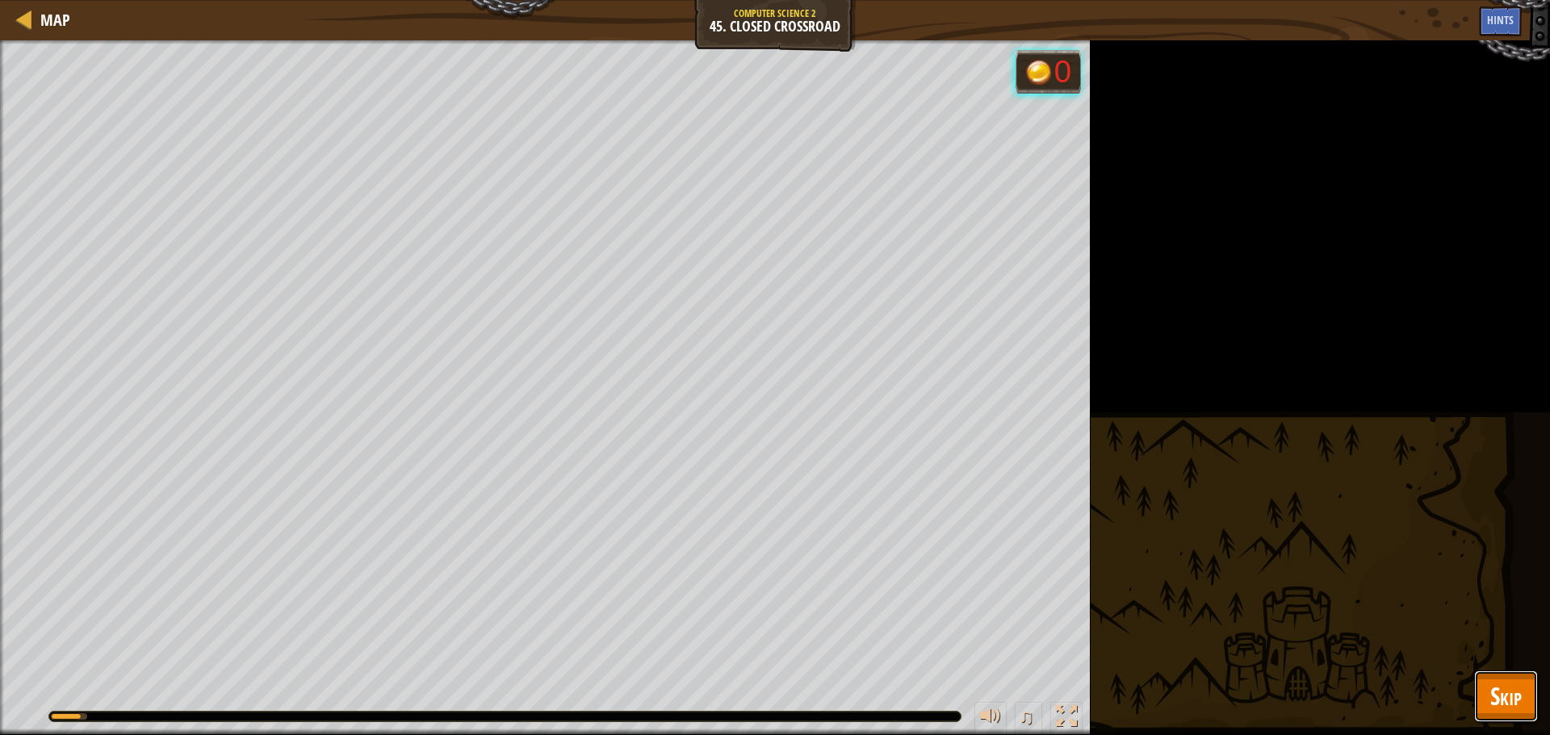
drag, startPoint x: 1497, startPoint y: 700, endPoint x: 1498, endPoint y: 684, distance: 15.4
click at [1498, 694] on span "Skip" at bounding box center [1505, 696] width 31 height 33
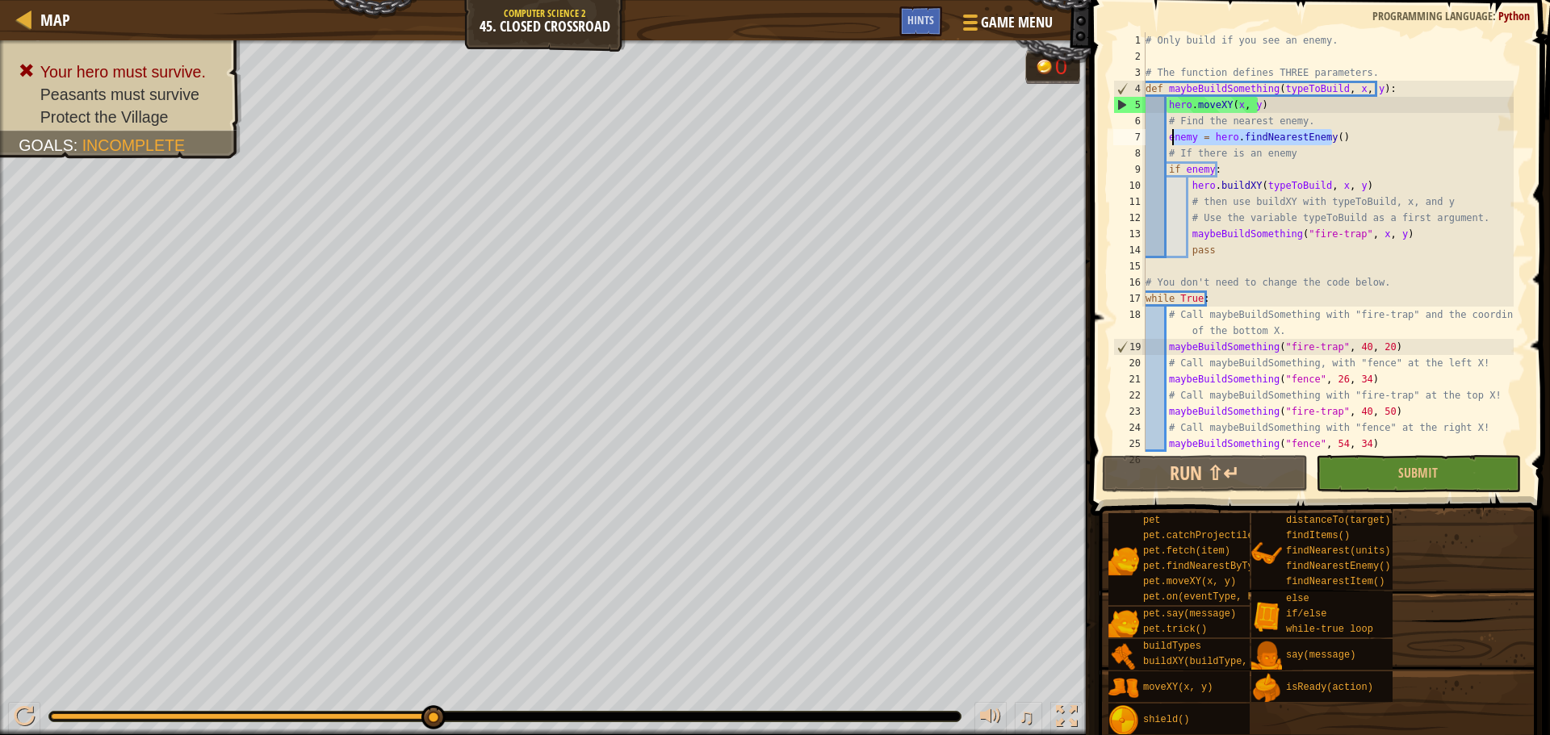
drag, startPoint x: 1336, startPoint y: 141, endPoint x: 1161, endPoint y: 137, distance: 174.4
click at [1161, 137] on div "# Only build if you see an enemy. # The function defines THREE parameters. def …" at bounding box center [1327, 258] width 371 height 452
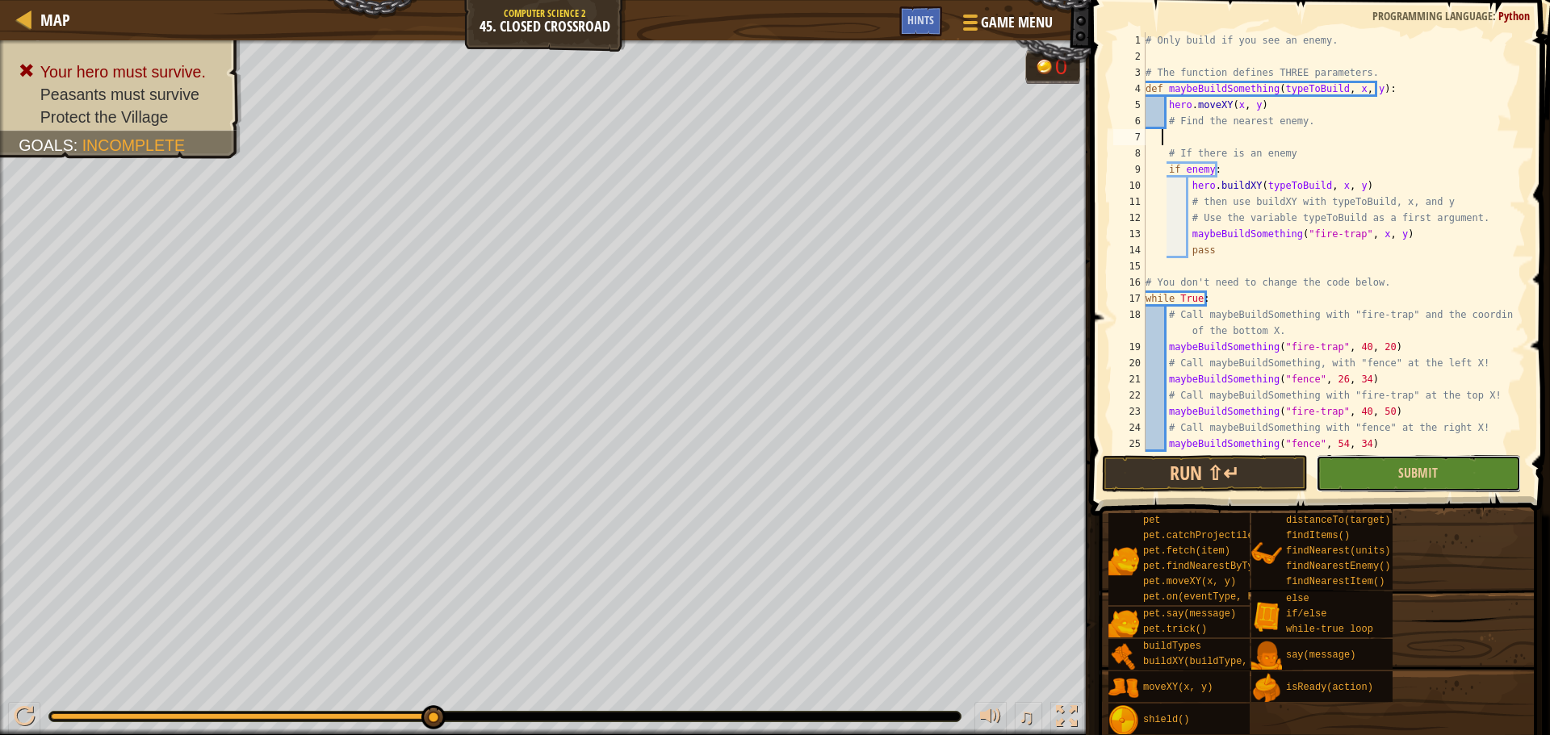
click at [1394, 475] on button "Submit" at bounding box center [1418, 473] width 205 height 37
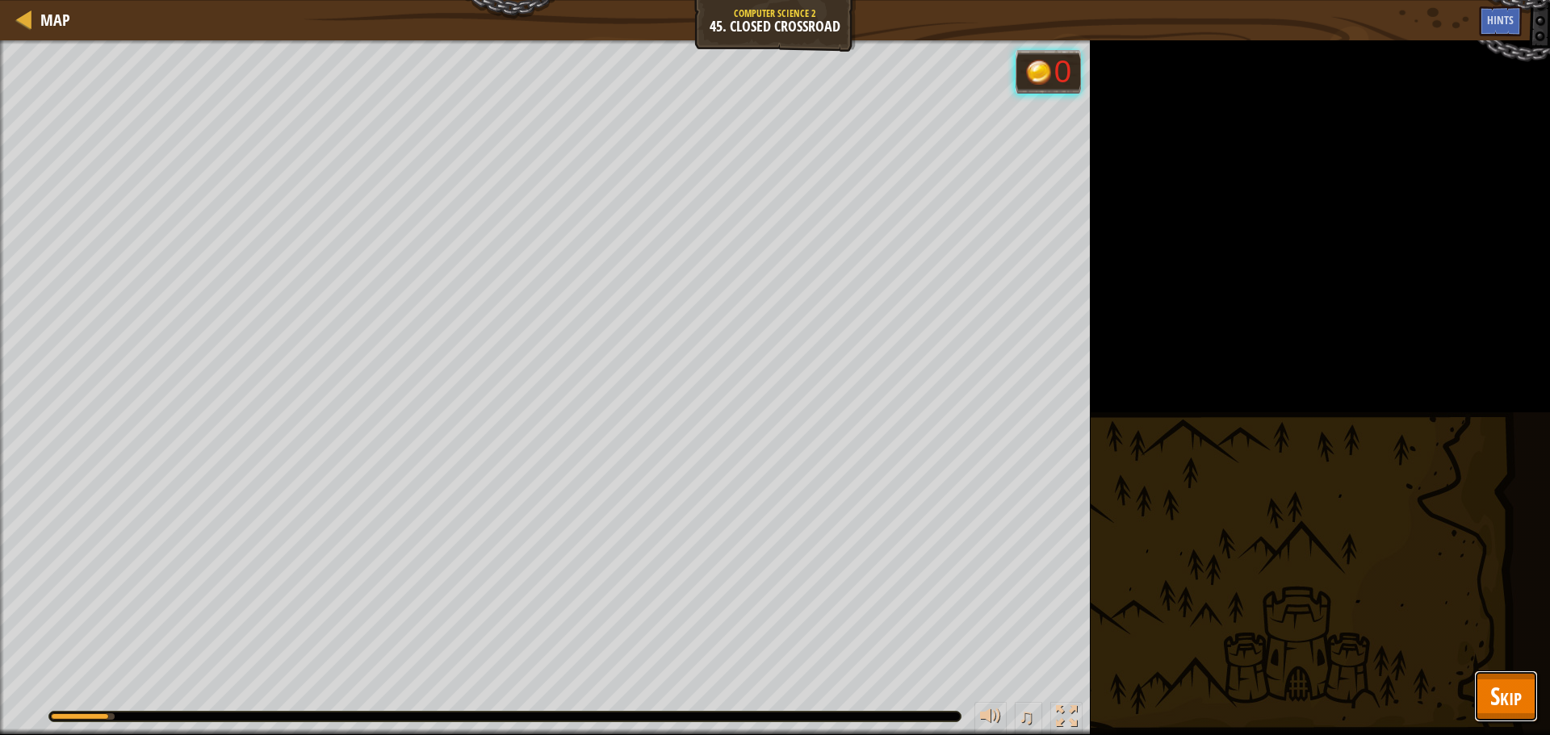
click at [1513, 690] on span "Skip" at bounding box center [1505, 696] width 31 height 33
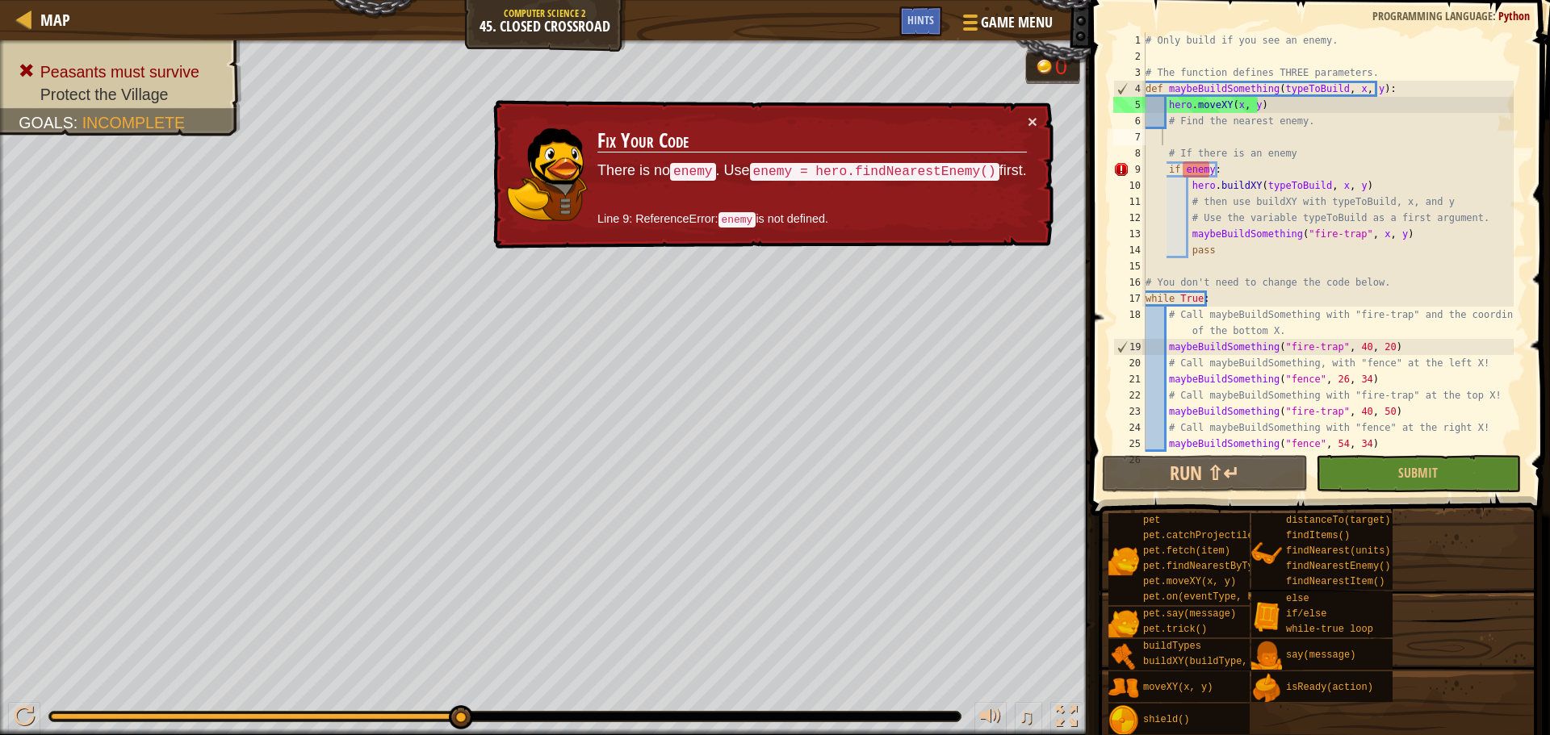
drag, startPoint x: 690, startPoint y: 221, endPoint x: 752, endPoint y: 233, distance: 63.3
click at [721, 225] on p "Line 9: ReferenceError: enemy is not defined." at bounding box center [811, 220] width 429 height 18
click at [762, 234] on td "Fix Your Code There is no enemy . Use enemy = hero.findNearestEnemy() first. Li…" at bounding box center [811, 174] width 431 height 123
click at [772, 226] on p "Line 9: ReferenceError: enemy is not defined." at bounding box center [811, 220] width 429 height 18
click at [1037, 123] on div "× Fix Your Code There is no enemy . Use enemy = hero.findNearestEnemy() first. …" at bounding box center [771, 174] width 563 height 149
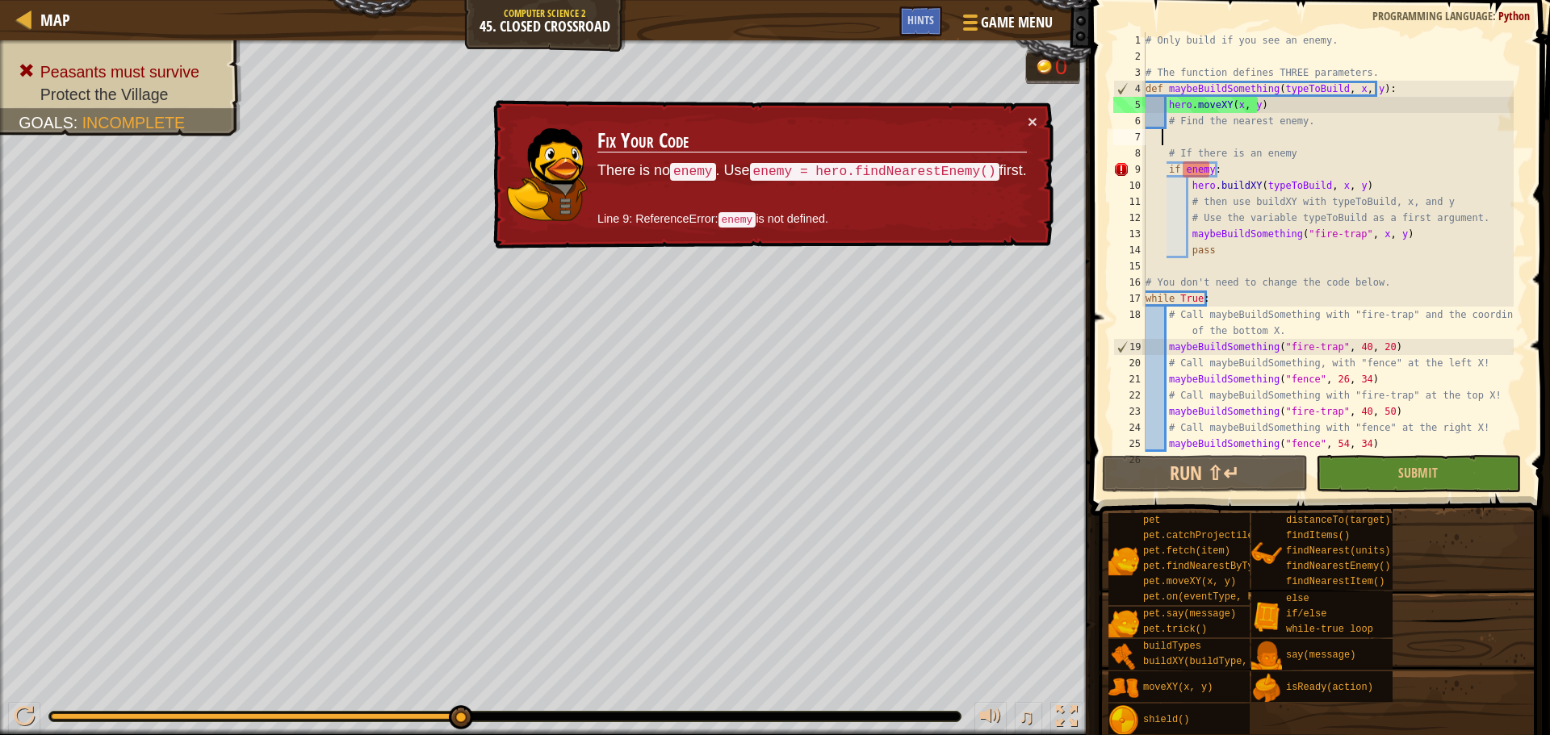
click at [1023, 119] on td "Fix Your Code There is no enemy . Use enemy = hero.findNearestEnemy() first. Li…" at bounding box center [811, 174] width 431 height 123
click at [1032, 120] on button "×" at bounding box center [1032, 121] width 10 height 17
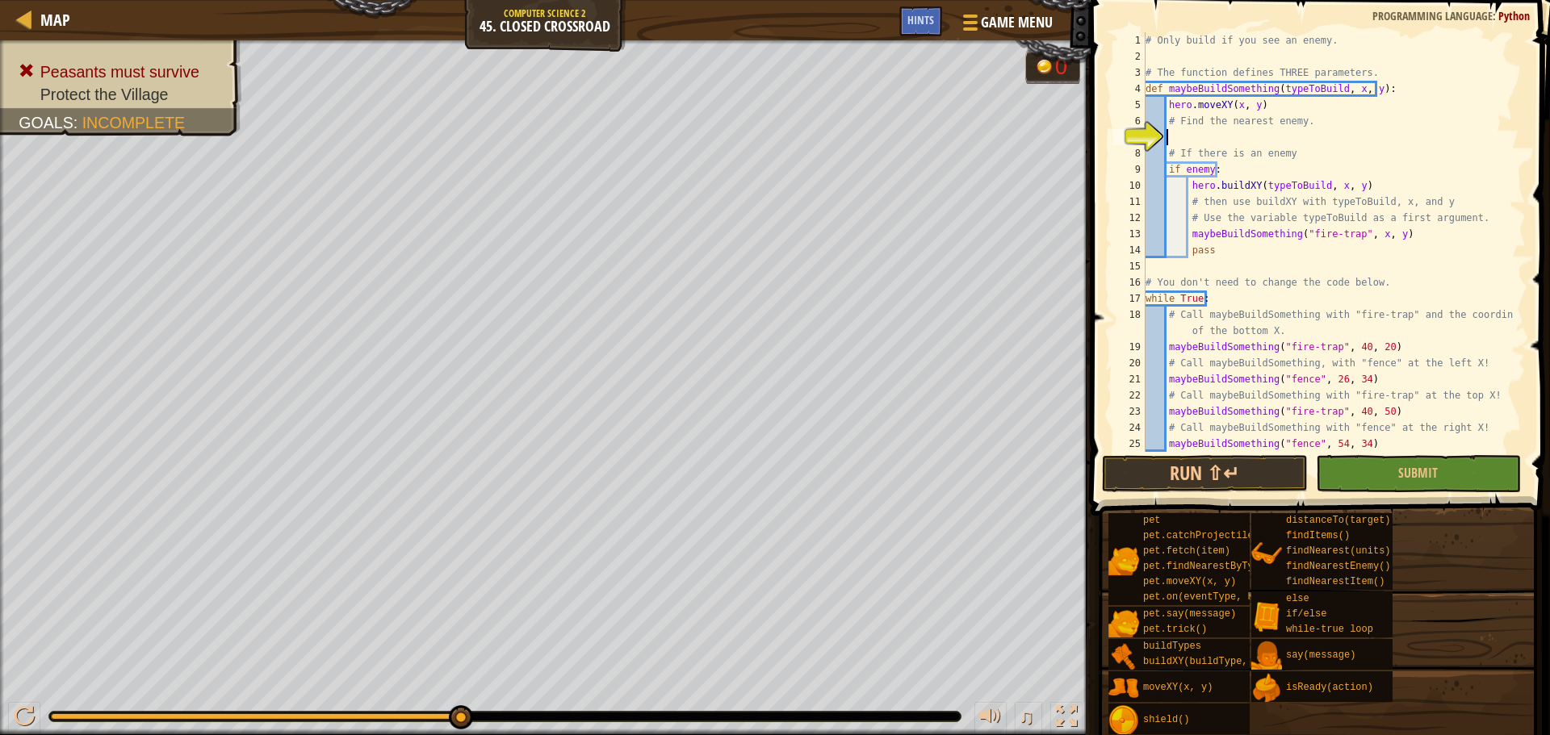
paste textarea "enemy = hero.findNearestEnemy()"
click at [1362, 487] on button "Submit" at bounding box center [1418, 473] width 205 height 37
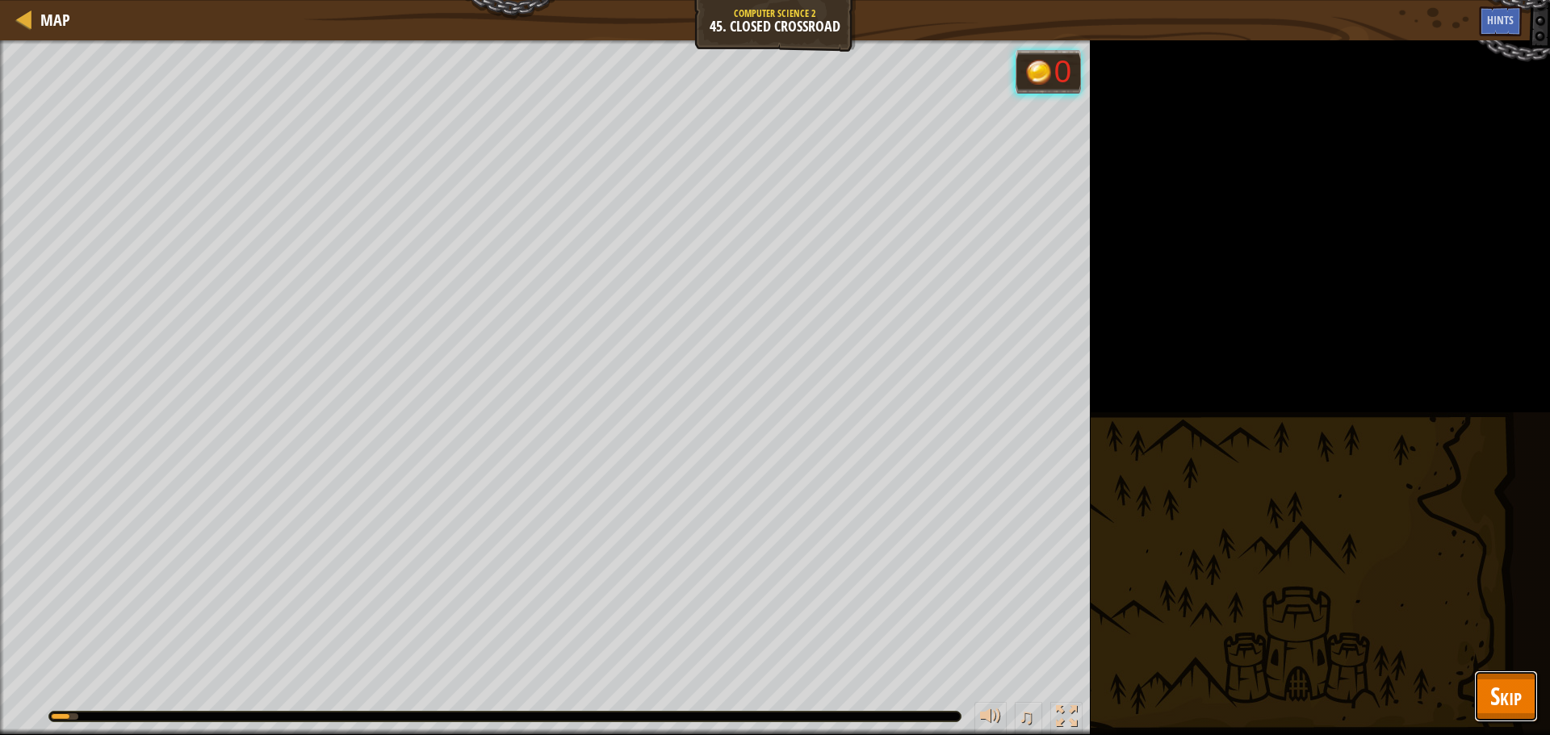
click at [1492, 701] on span "Skip" at bounding box center [1505, 696] width 31 height 33
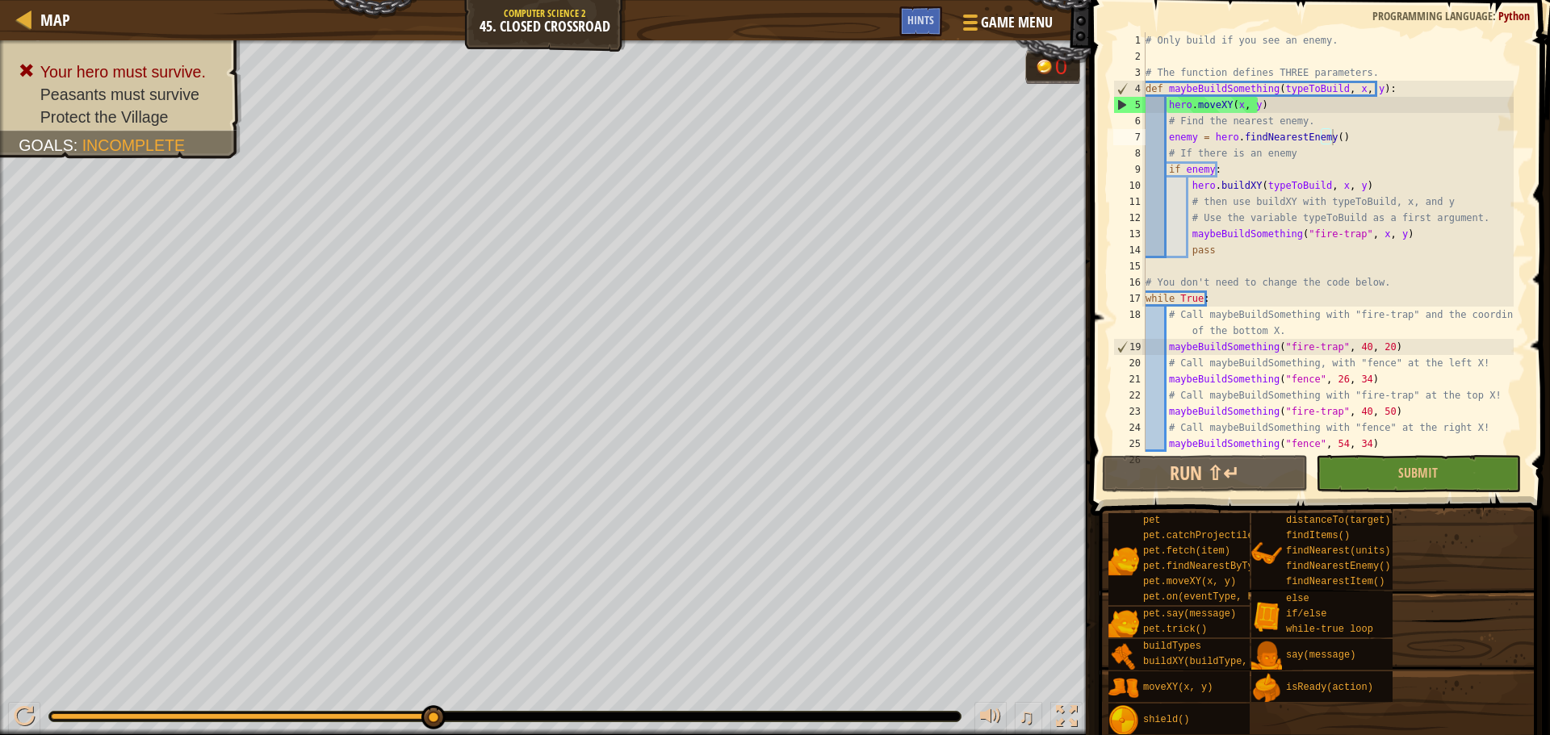
drag, startPoint x: 470, startPoint y: 19, endPoint x: 580, endPoint y: 27, distance: 110.1
click at [571, 27] on div "Map Computer Science 2 45. Closed Crossroad Game Menu Done Hints" at bounding box center [545, 20] width 1090 height 40
click at [1003, 17] on span "Game Menu" at bounding box center [1016, 22] width 75 height 22
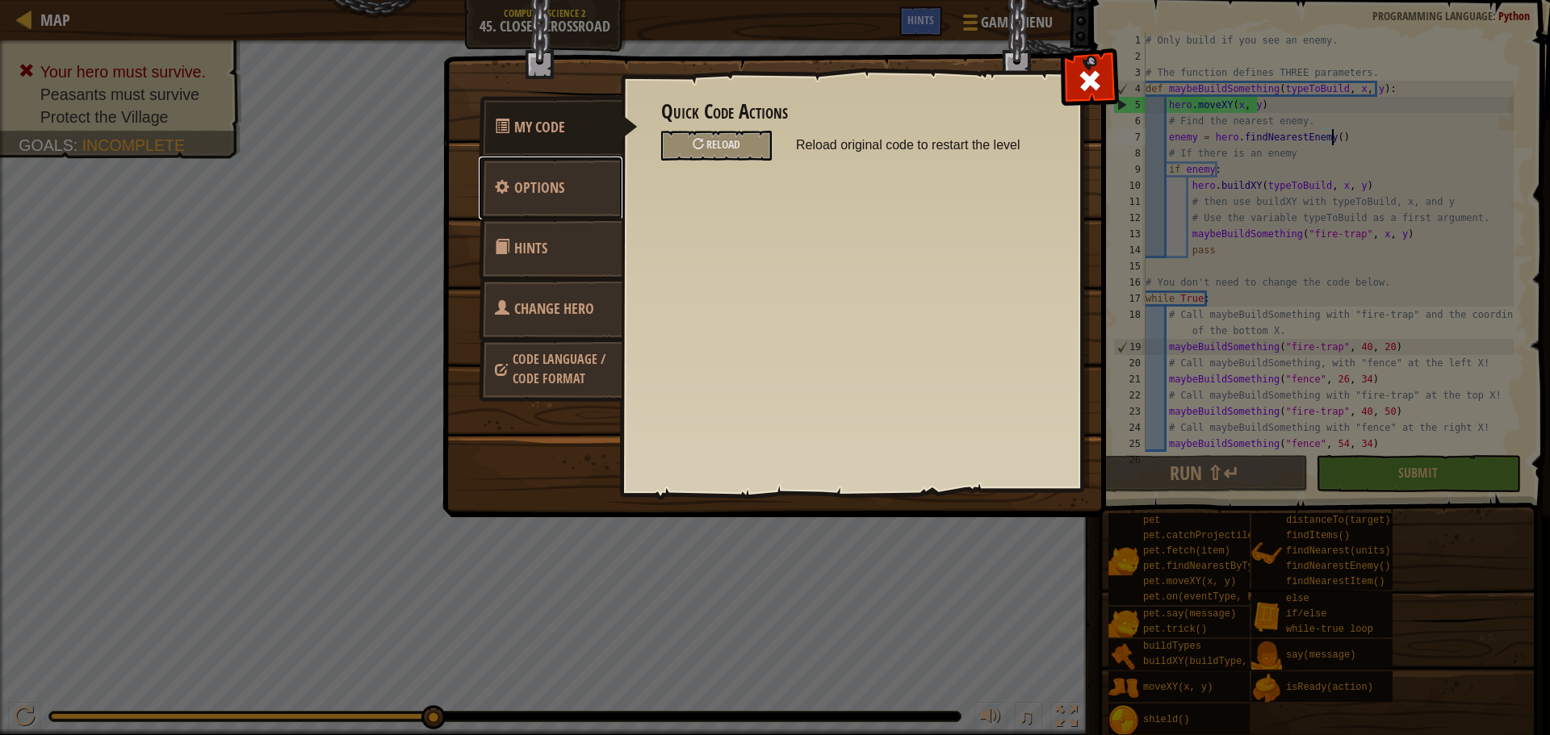
click at [531, 183] on span "Options" at bounding box center [539, 188] width 50 height 20
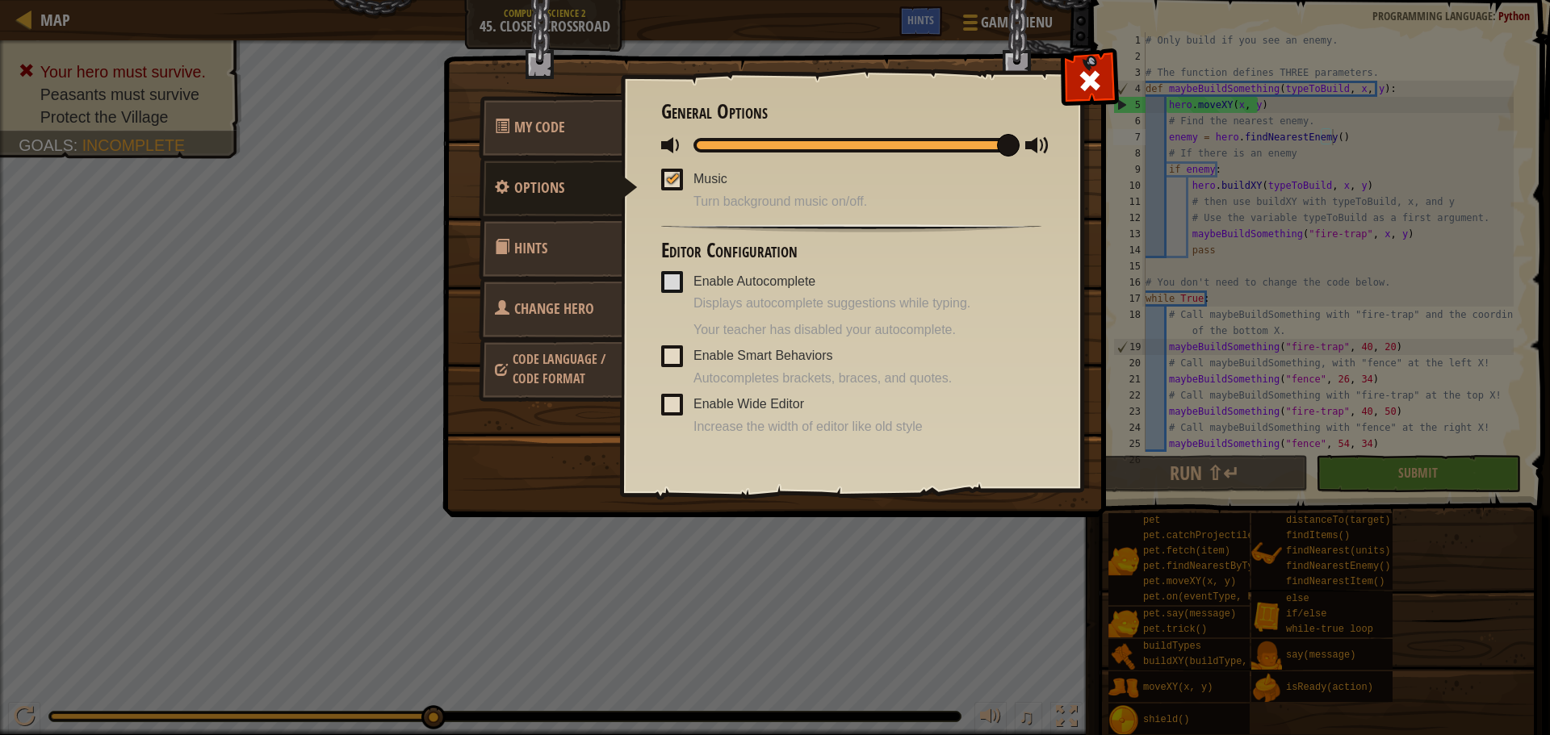
click at [559, 249] on link "Hints" at bounding box center [551, 248] width 144 height 63
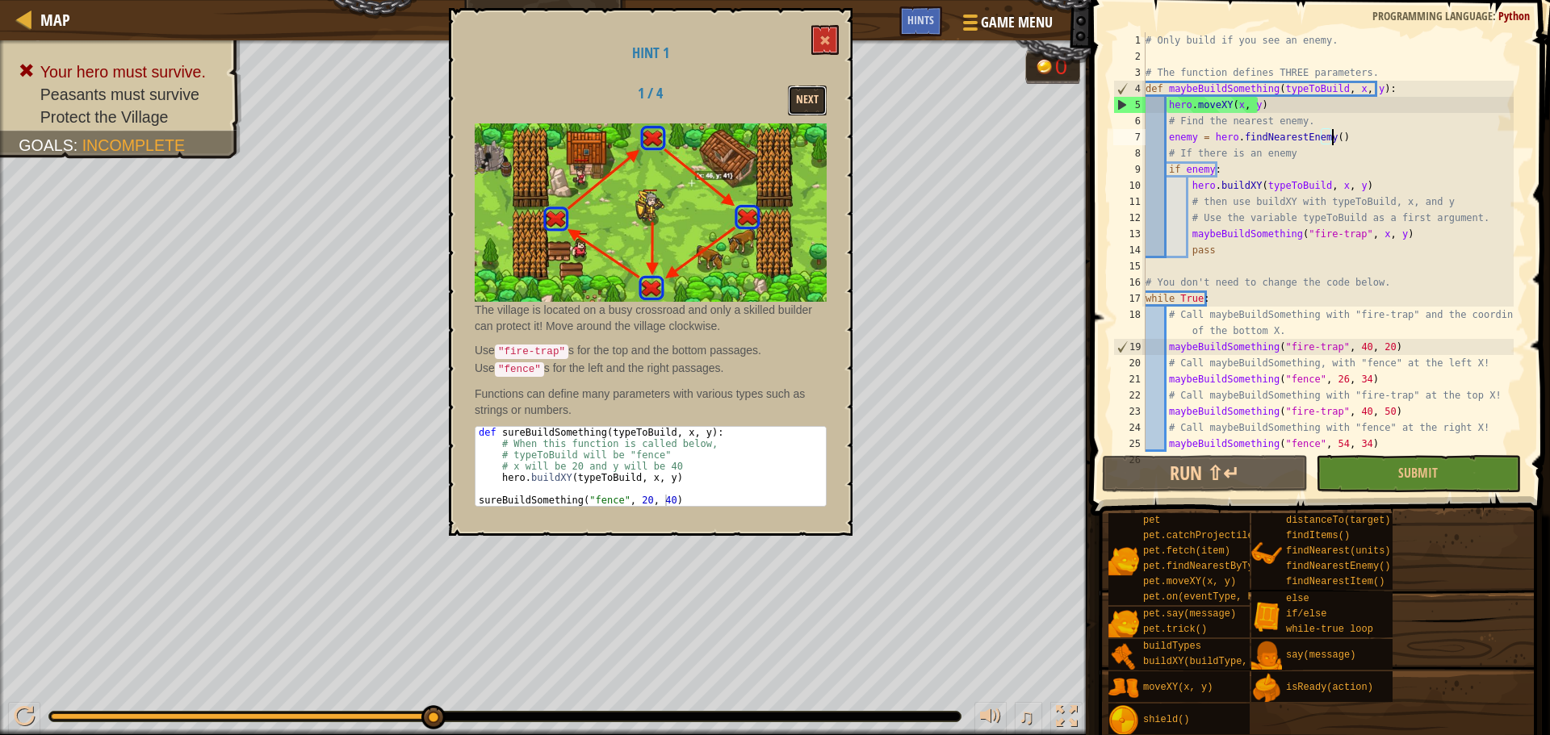
click at [797, 112] on button "Next" at bounding box center [807, 101] width 39 height 30
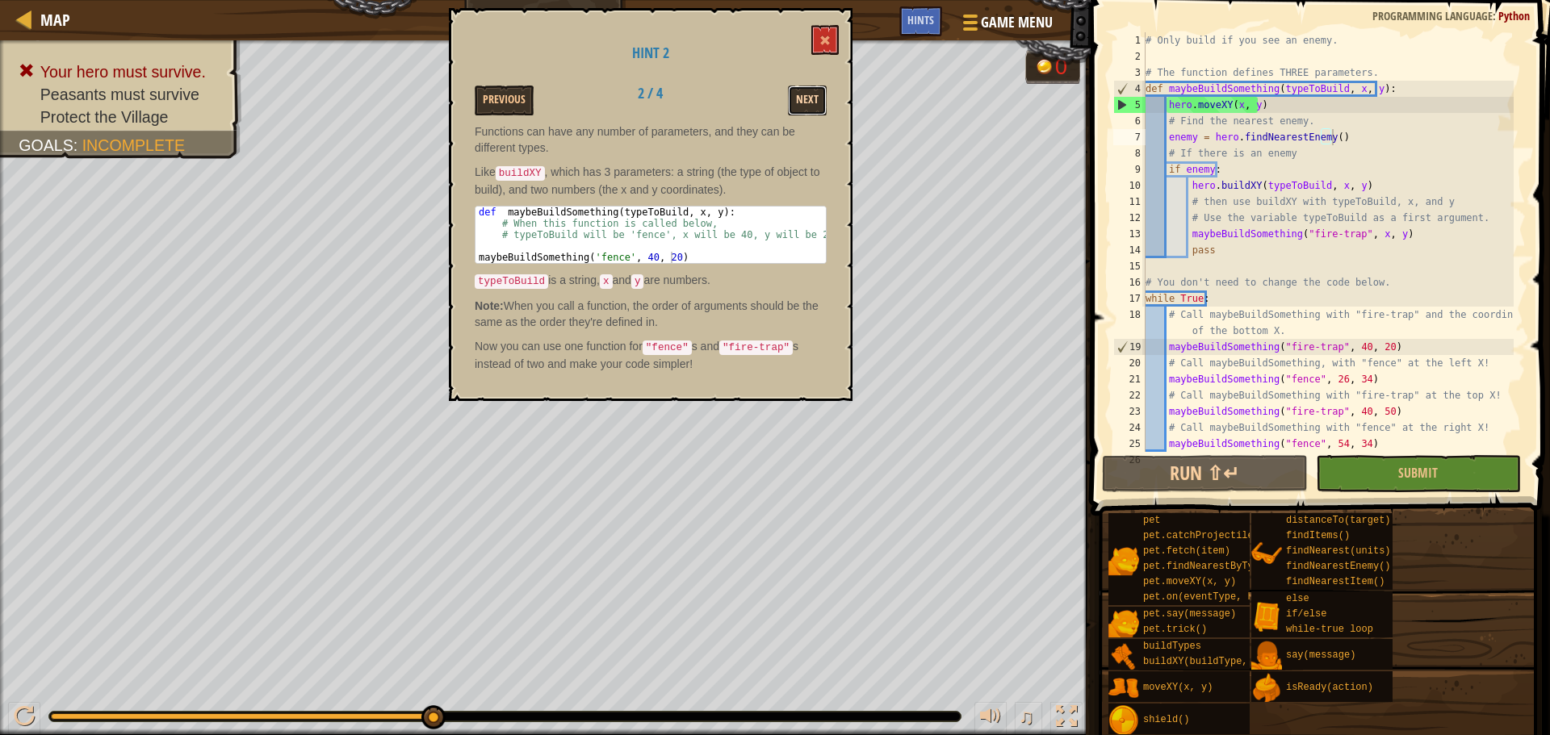
click at [816, 109] on button "Next" at bounding box center [807, 101] width 39 height 30
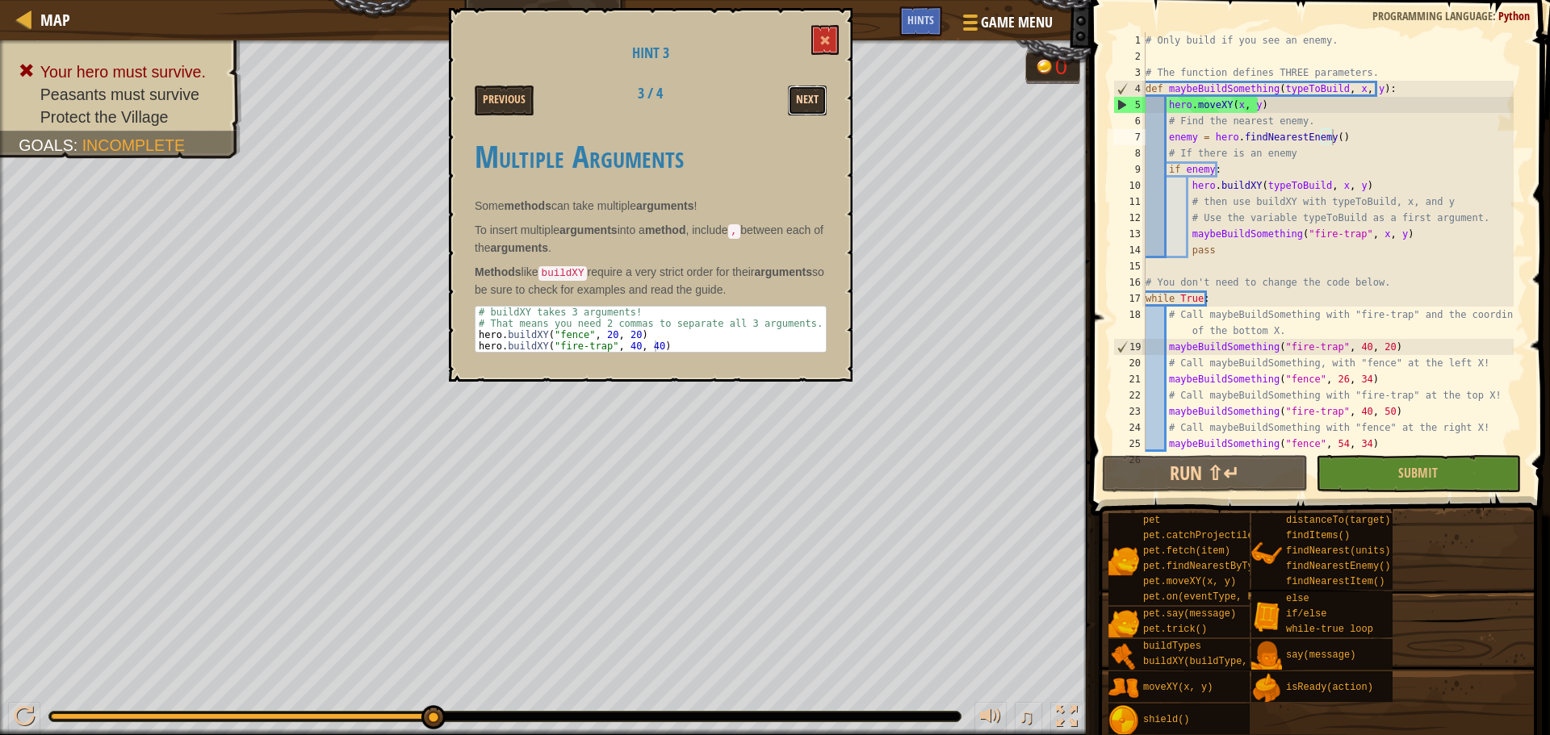
click at [816, 113] on button "Next" at bounding box center [807, 101] width 39 height 30
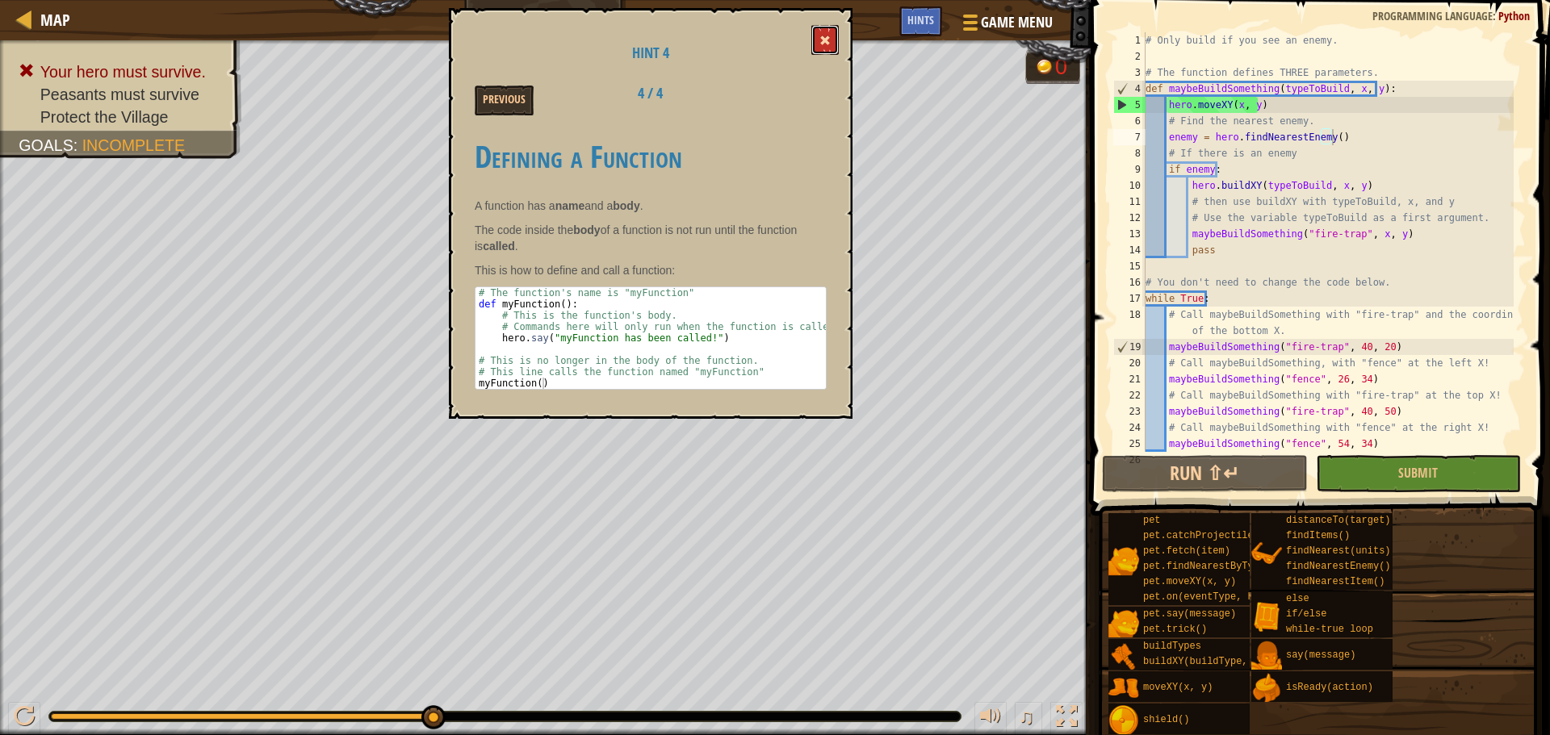
click at [823, 45] on span at bounding box center [824, 40] width 11 height 11
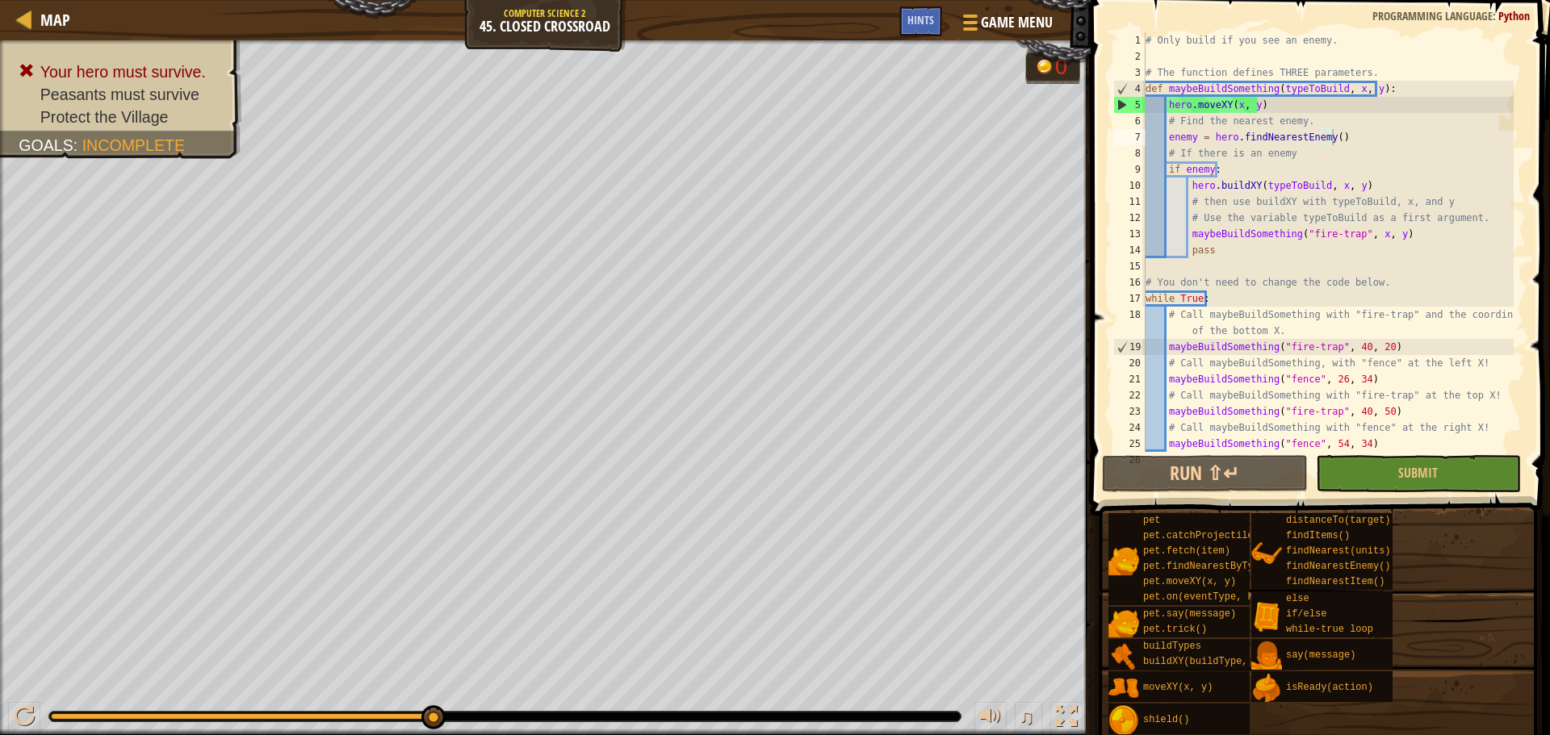
click at [944, 33] on div "Game Menu Done Hints" at bounding box center [980, 25] width 163 height 38
click at [969, 18] on div at bounding box center [968, 21] width 22 height 23
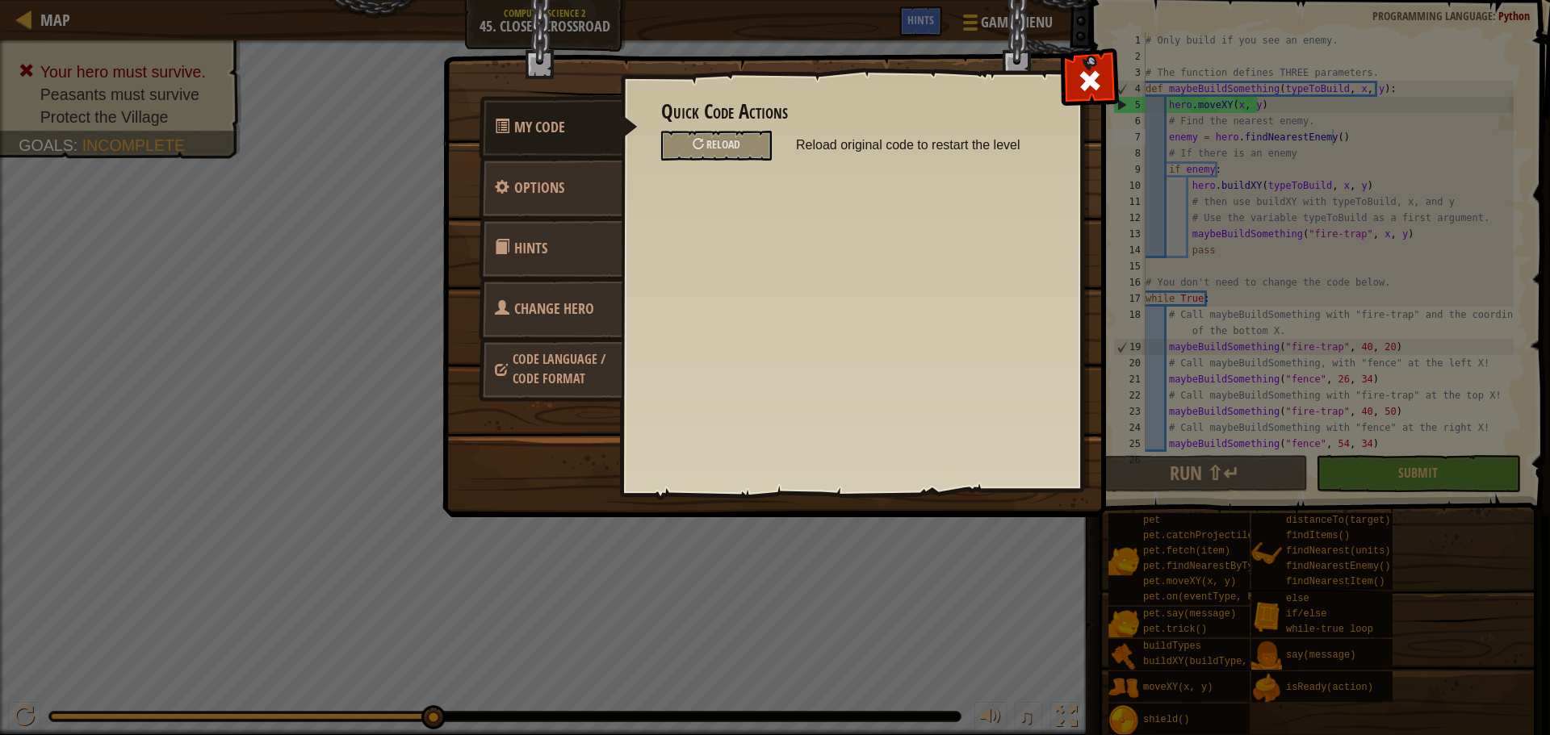
drag, startPoint x: 1086, startPoint y: 84, endPoint x: 1037, endPoint y: 73, distance: 50.5
click at [1086, 84] on span at bounding box center [1090, 81] width 26 height 26
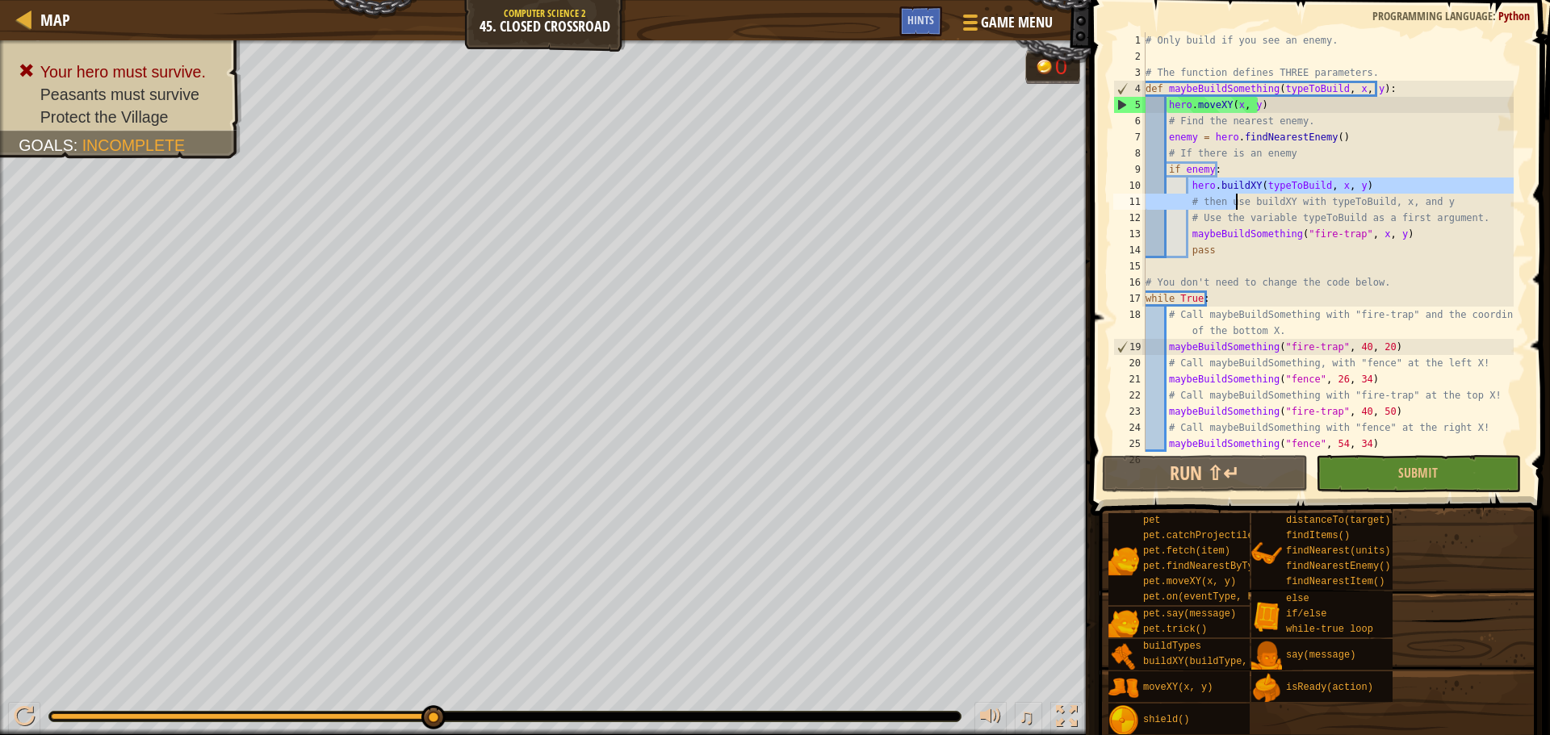
drag, startPoint x: 1189, startPoint y: 186, endPoint x: 1219, endPoint y: 191, distance: 30.4
click at [1220, 192] on div "# Only build if you see an enemy. # The function defines THREE parameters. def …" at bounding box center [1327, 258] width 371 height 452
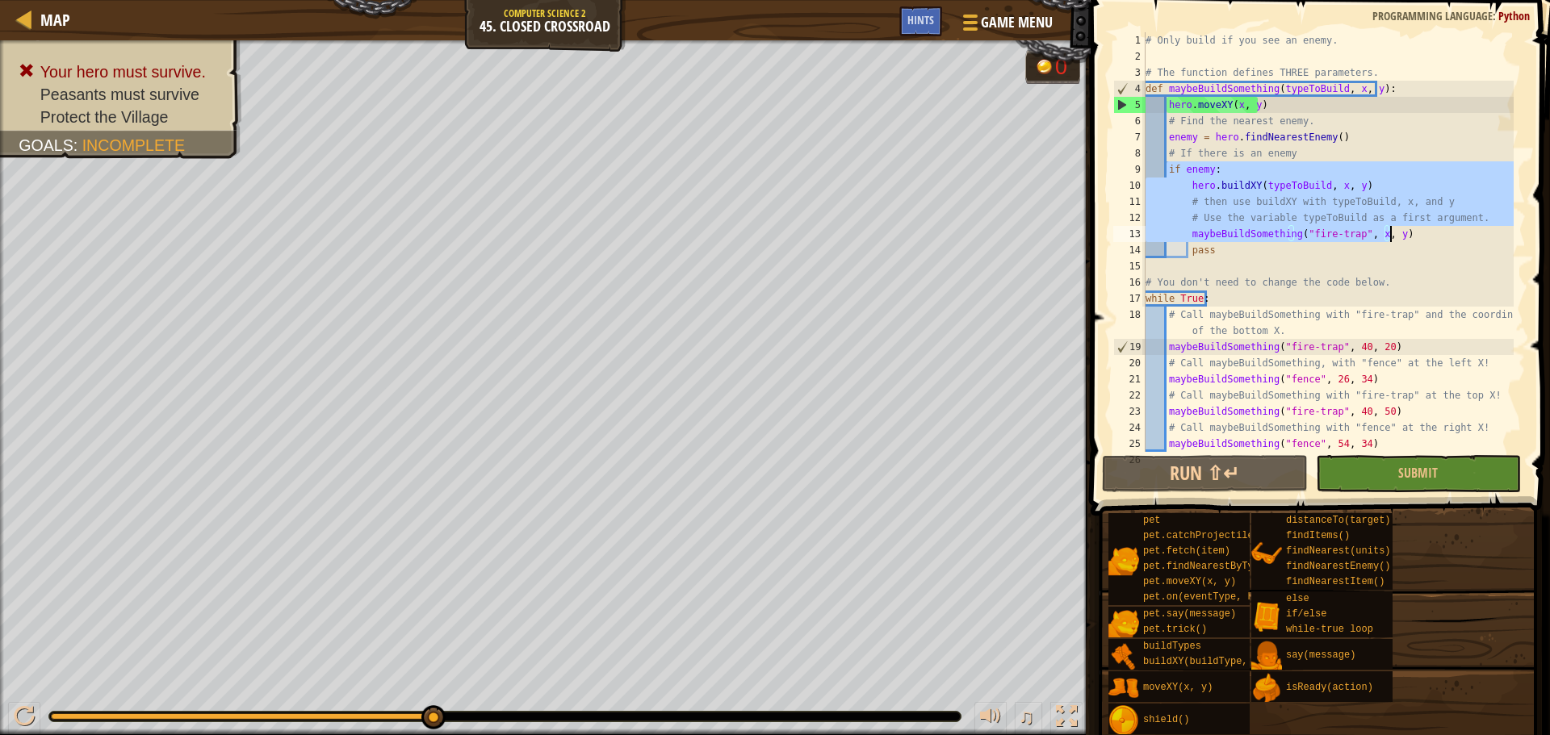
drag, startPoint x: 1166, startPoint y: 165, endPoint x: 1396, endPoint y: 242, distance: 241.7
click at [1400, 236] on div "# Only build if you see an enemy. # The function defines THREE parameters. def …" at bounding box center [1327, 258] width 371 height 452
type textarea "# Use the variable typeToBuild as a first argument. maybeBuildSomething("fire-t…"
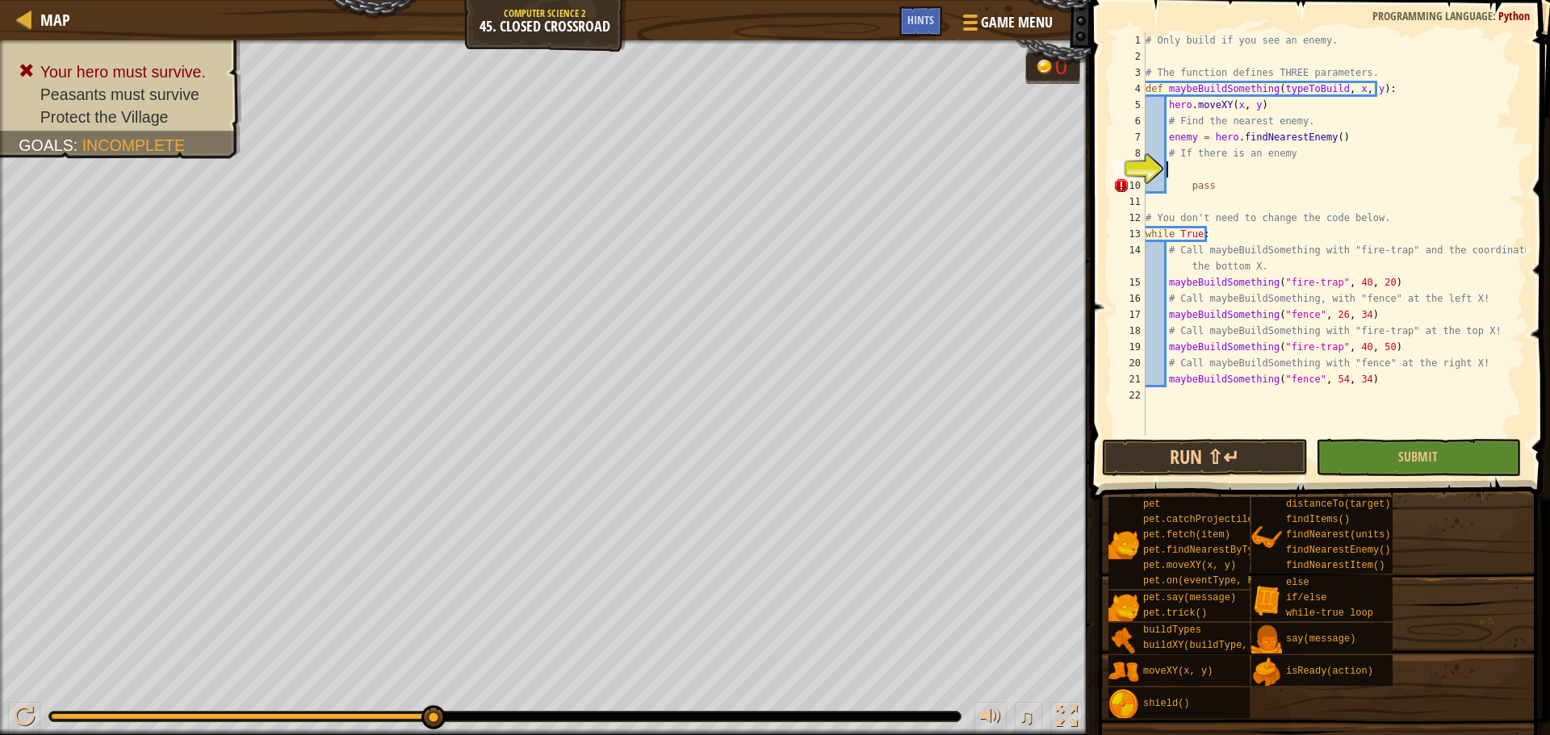
paste textarea "hero.buildXY(buildType, x, y)"
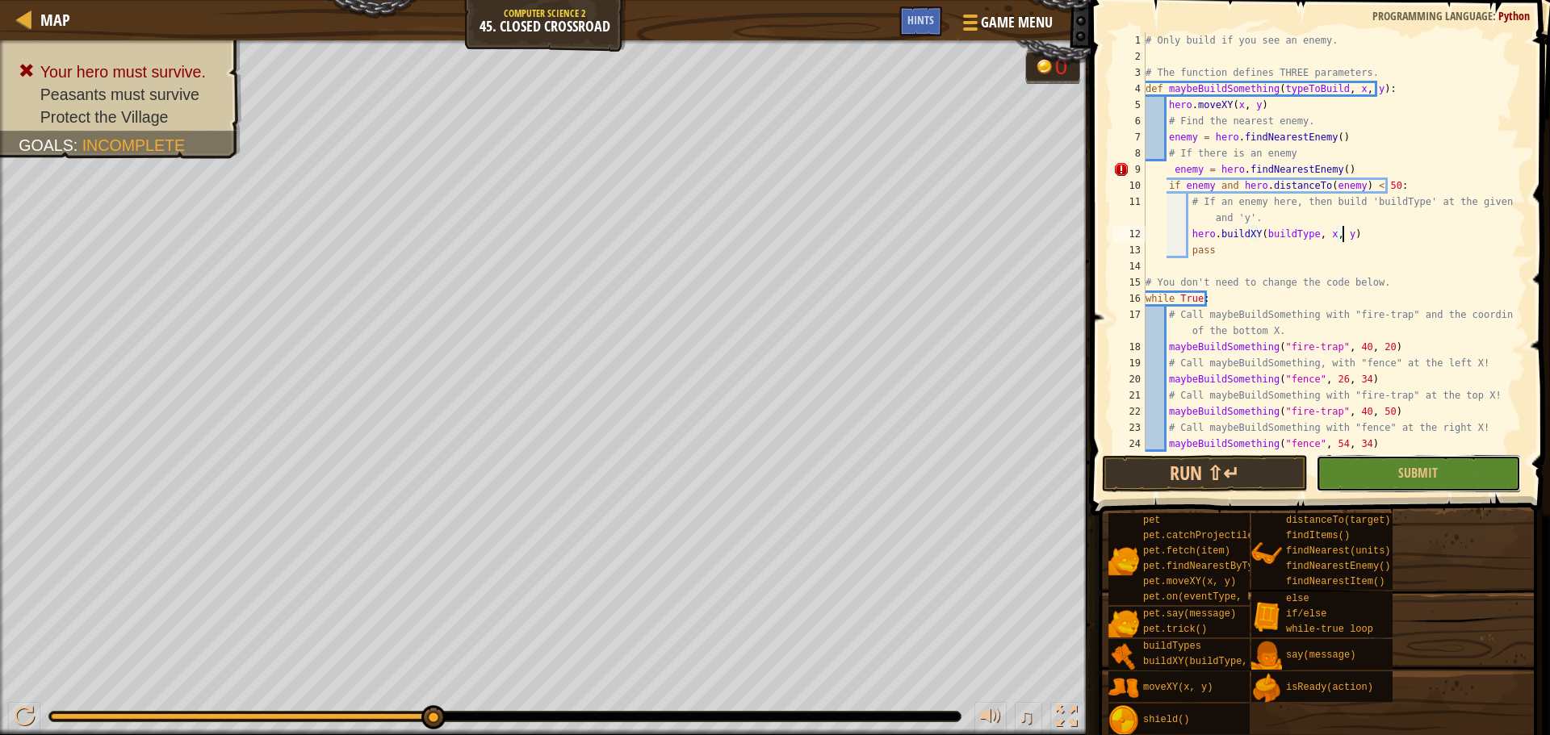
click at [1432, 471] on span "Submit" at bounding box center [1418, 473] width 40 height 18
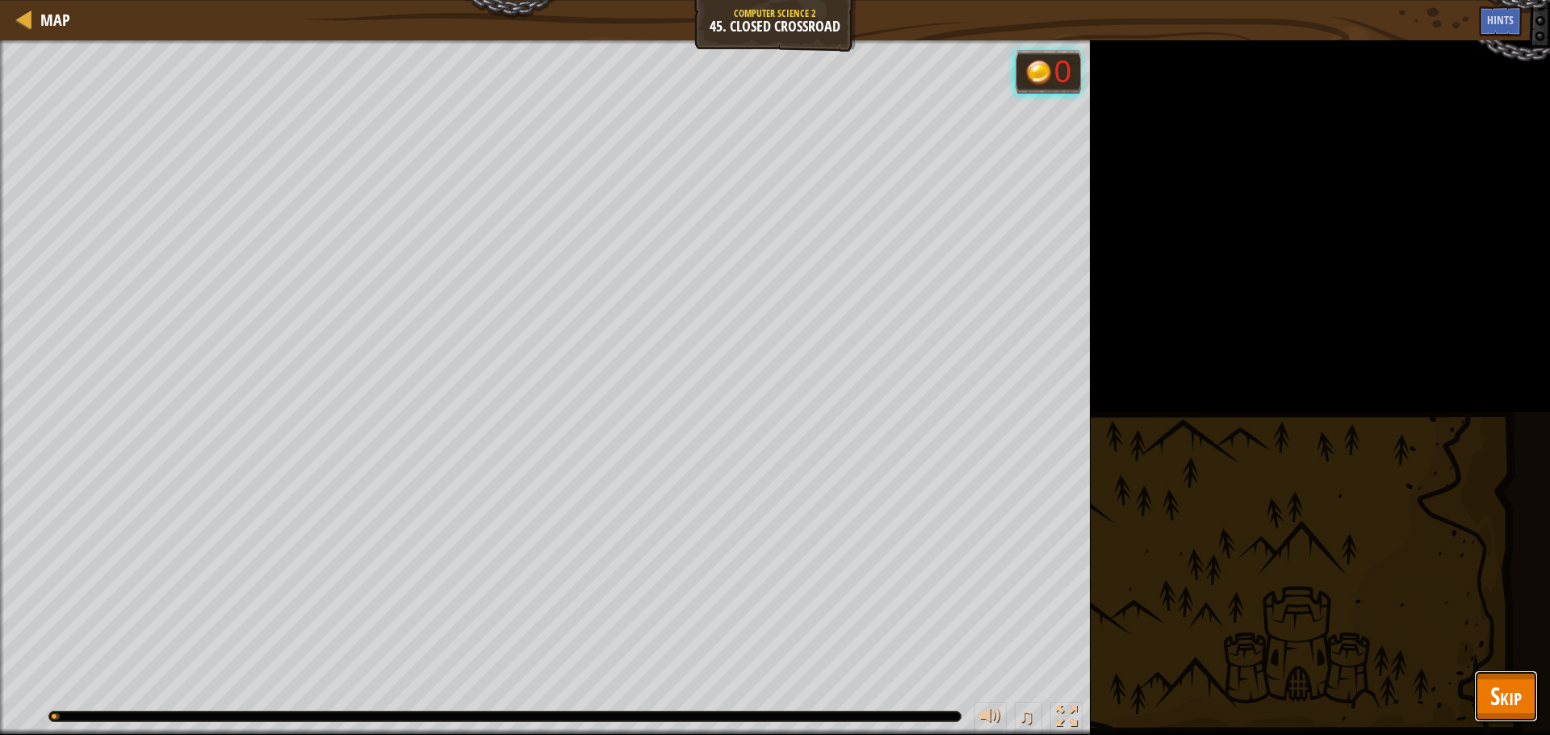
click at [1515, 679] on button "Skip" at bounding box center [1506, 697] width 64 height 52
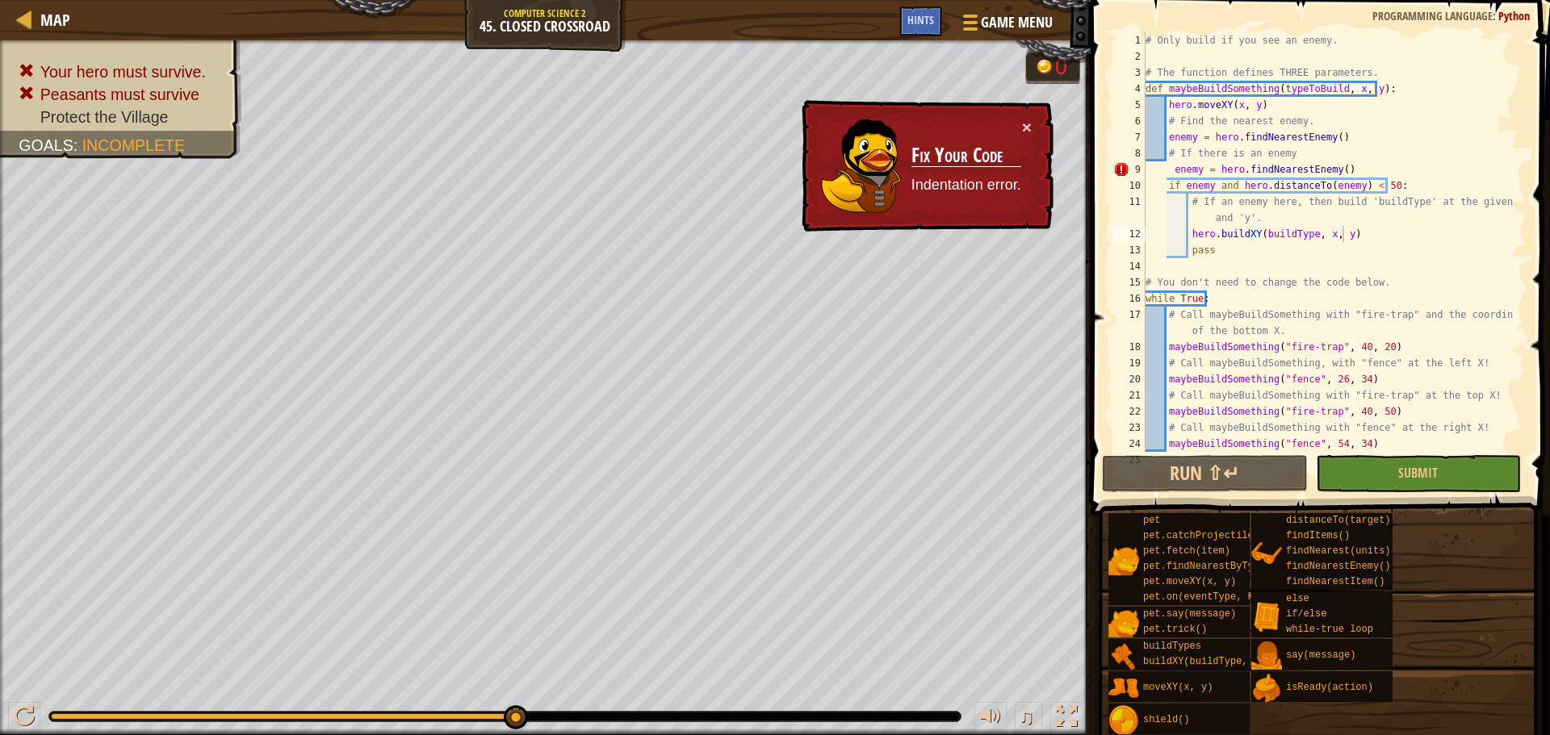
type textarea "enemy = hero.findNearestEnemy()"
click at [1169, 173] on div "# Only build if you see an enemy. # The function defines THREE parameters. def …" at bounding box center [1327, 258] width 371 height 452
drag, startPoint x: 1349, startPoint y: 167, endPoint x: 1164, endPoint y: 174, distance: 184.9
click at [1164, 174] on div "# Only build if you see an enemy. # The function defines THREE parameters. def …" at bounding box center [1327, 258] width 371 height 452
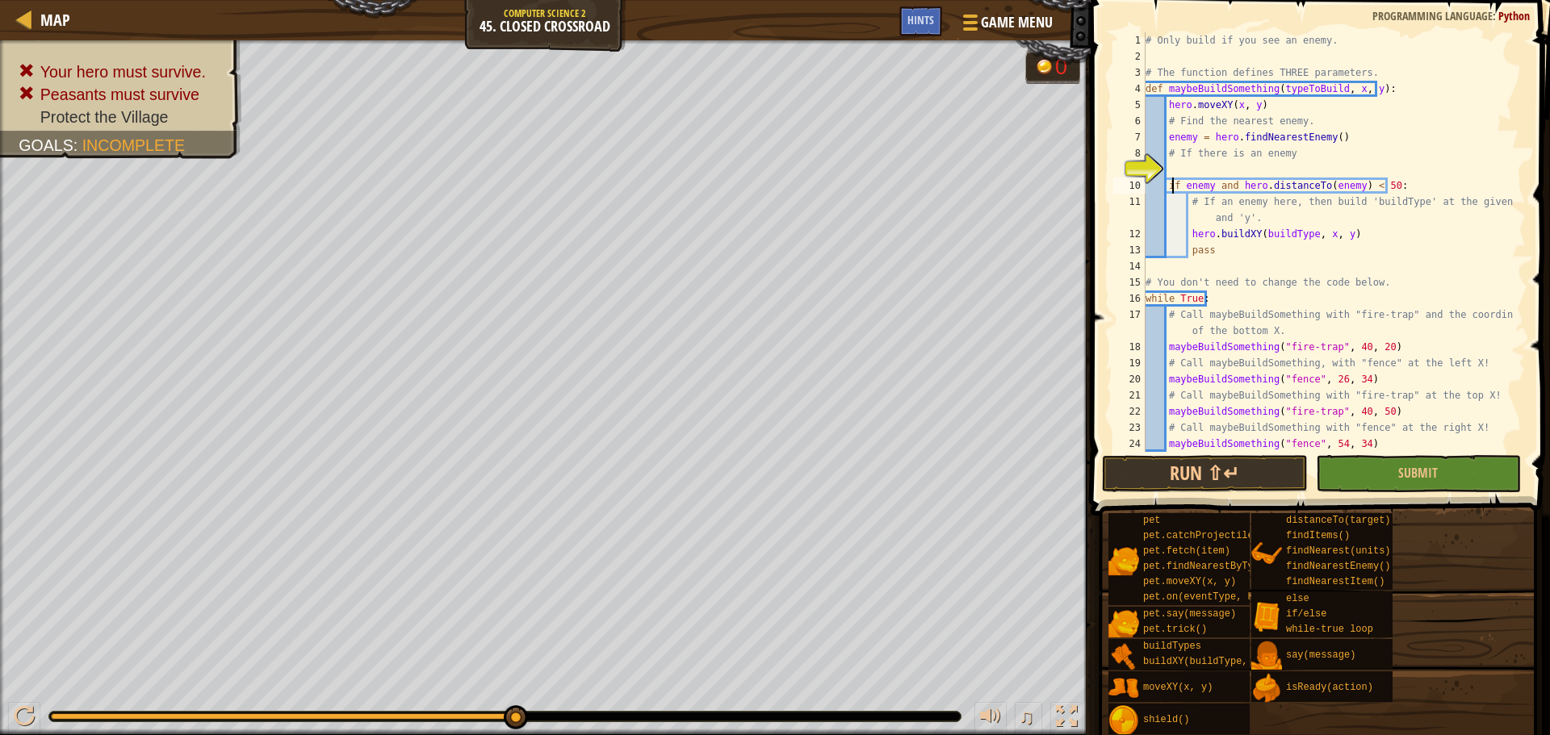
drag, startPoint x: 1170, startPoint y: 189, endPoint x: 1171, endPoint y: 205, distance: 16.2
click at [1169, 189] on div "# Only build if you see an enemy. # The function defines THREE parameters. def …" at bounding box center [1327, 258] width 371 height 452
click at [1165, 190] on div "# Only build if you see an enemy. # The function defines THREE parameters. def …" at bounding box center [1327, 242] width 371 height 420
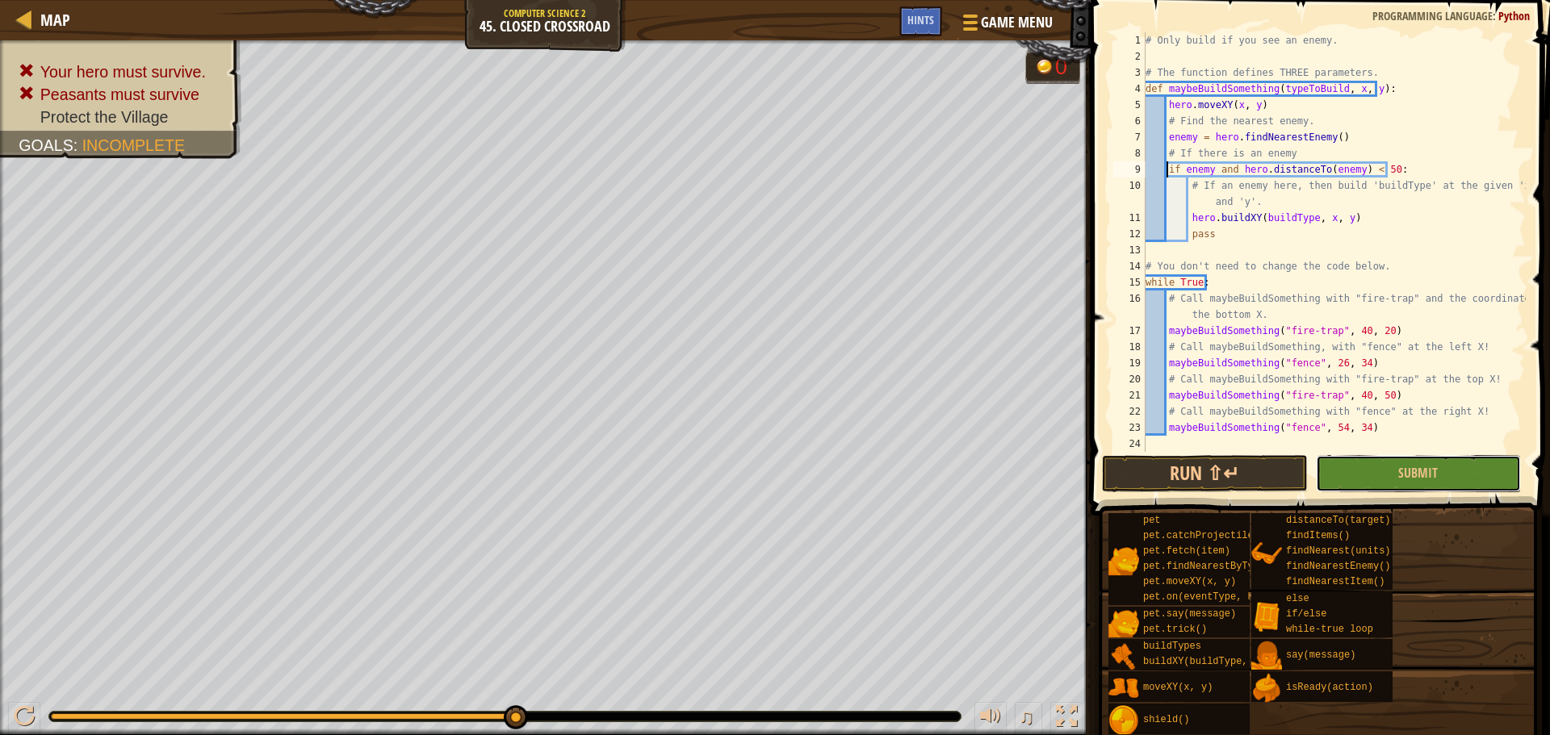
click at [1427, 481] on button "Submit" at bounding box center [1418, 473] width 205 height 37
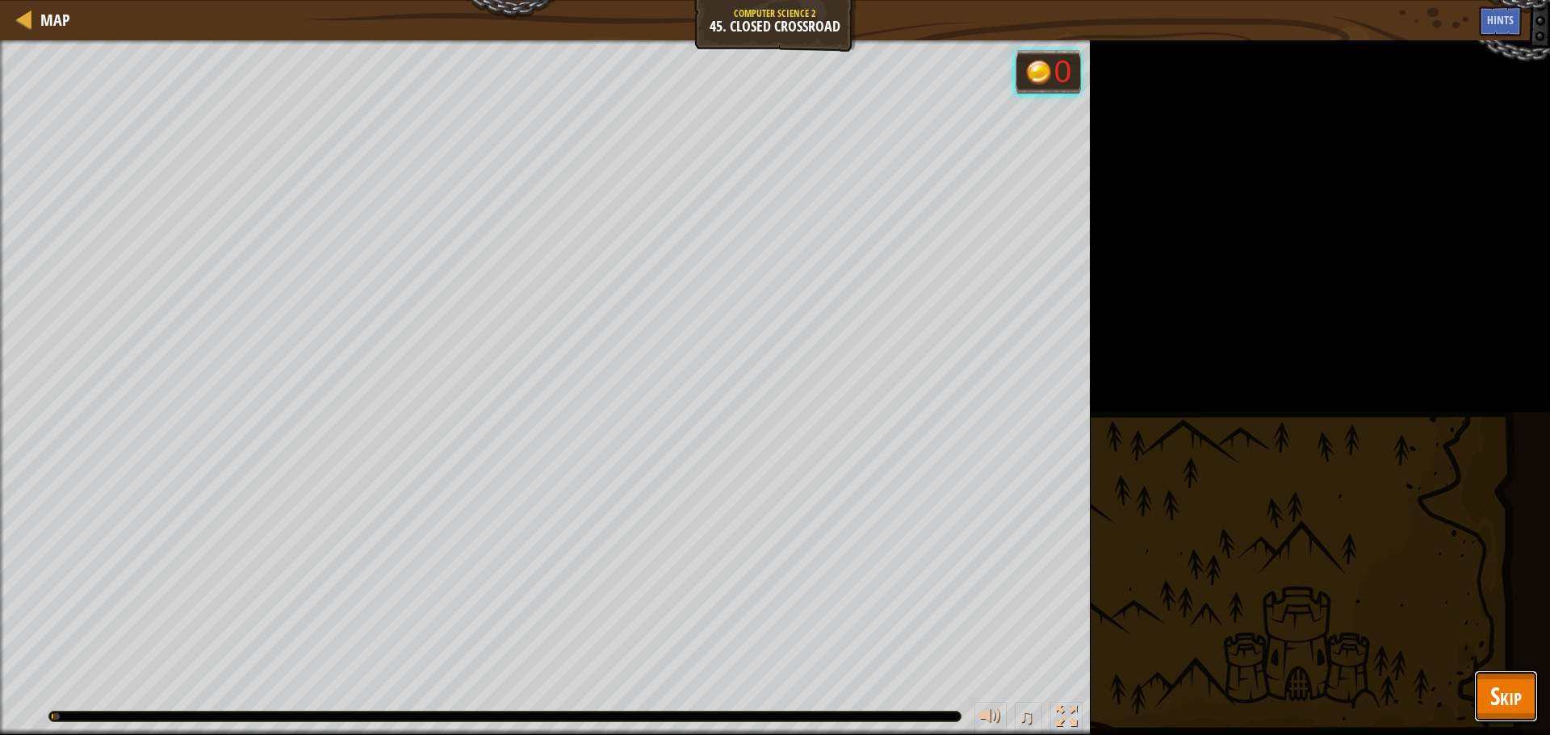
click at [1484, 688] on button "Skip" at bounding box center [1506, 697] width 64 height 52
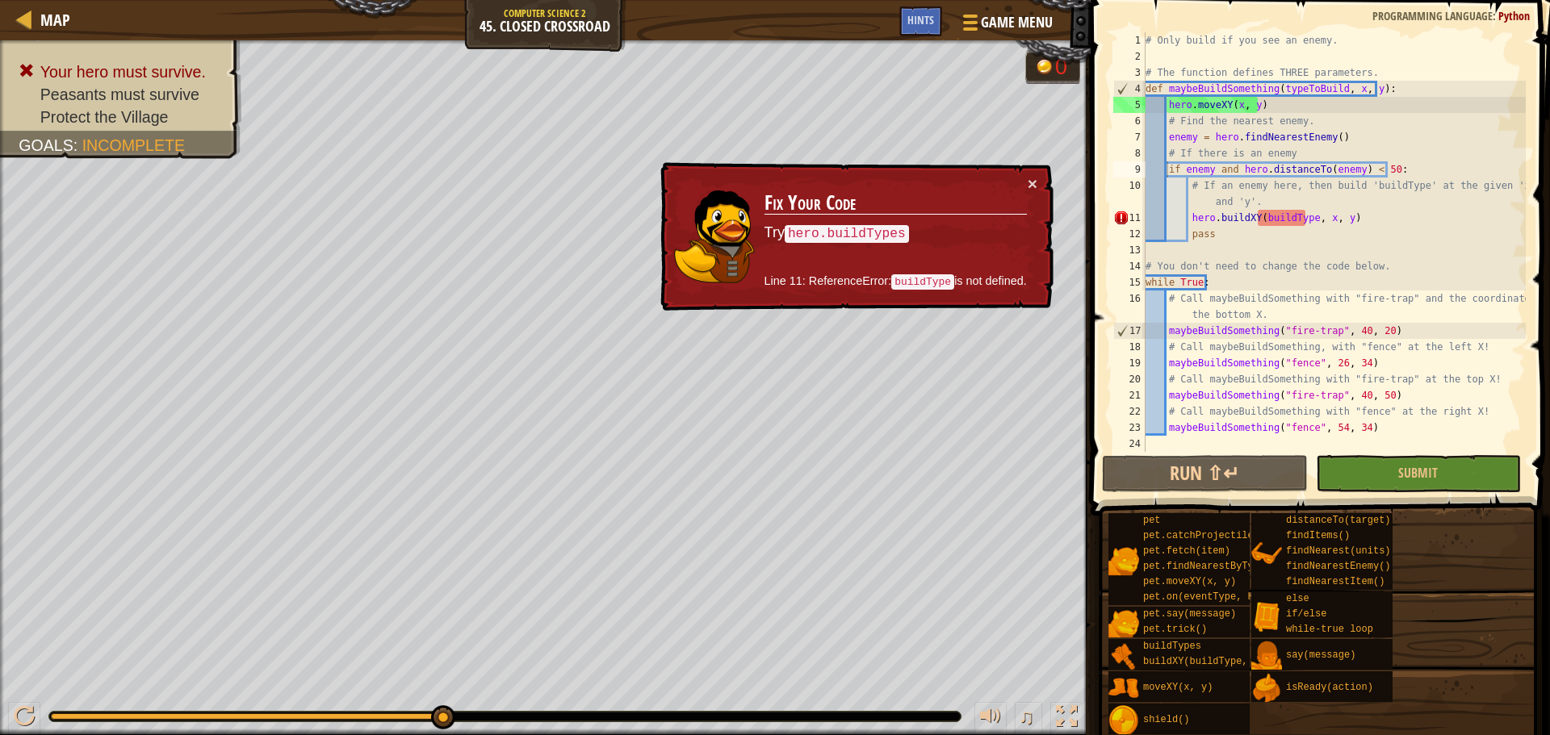
click at [1257, 220] on div "# Only build if you see an enemy. # The function defines THREE parameters. def …" at bounding box center [1333, 258] width 383 height 452
click at [1028, 182] on button "×" at bounding box center [1032, 183] width 10 height 17
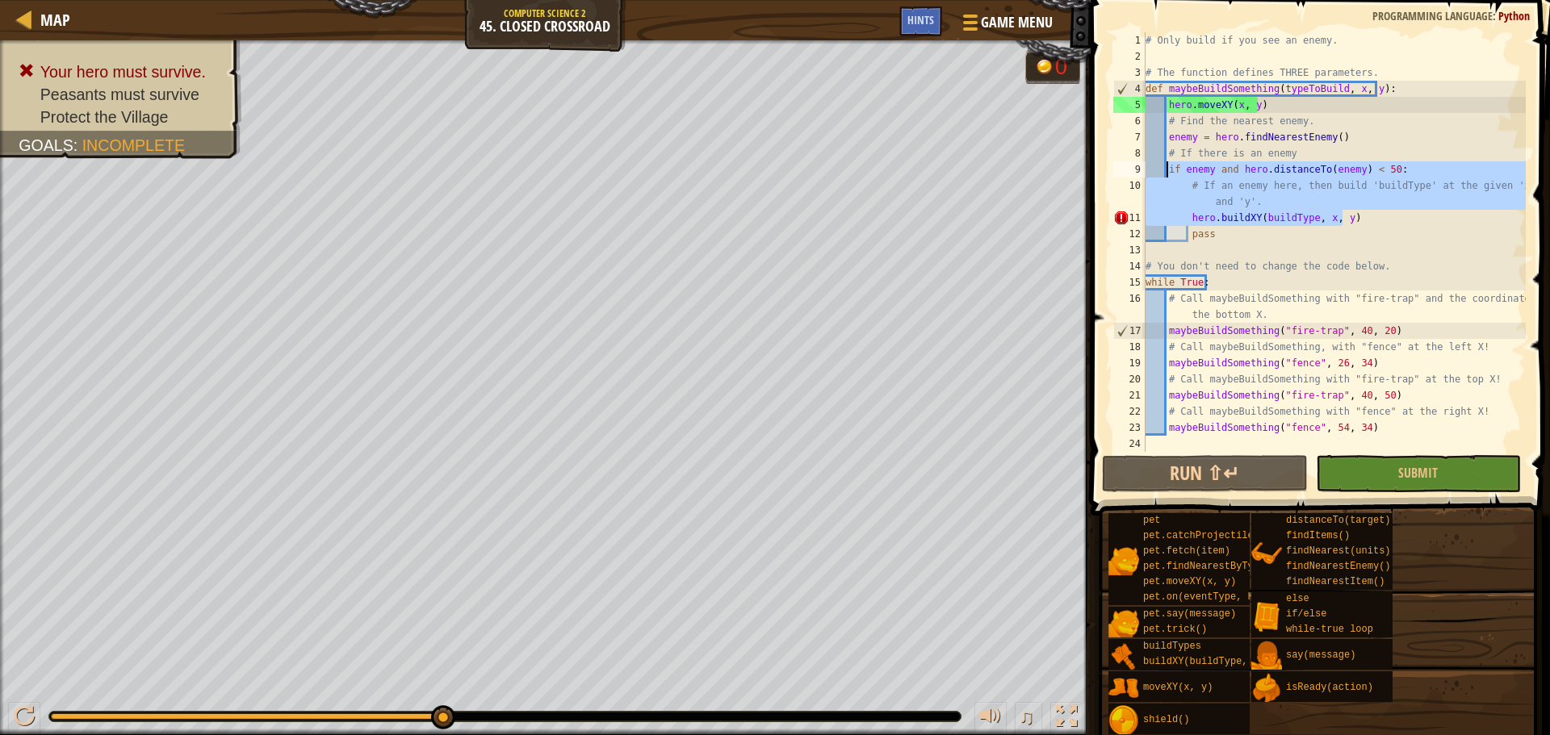
drag, startPoint x: 1362, startPoint y: 216, endPoint x: 1165, endPoint y: 173, distance: 201.7
click at [1165, 173] on div "# Only build if you see an enemy. # The function defines THREE parameters. def …" at bounding box center [1333, 258] width 383 height 452
type textarea "if enemy and hero.distanceTo(enemy) < 50: # If an enemy here, then build 'build…"
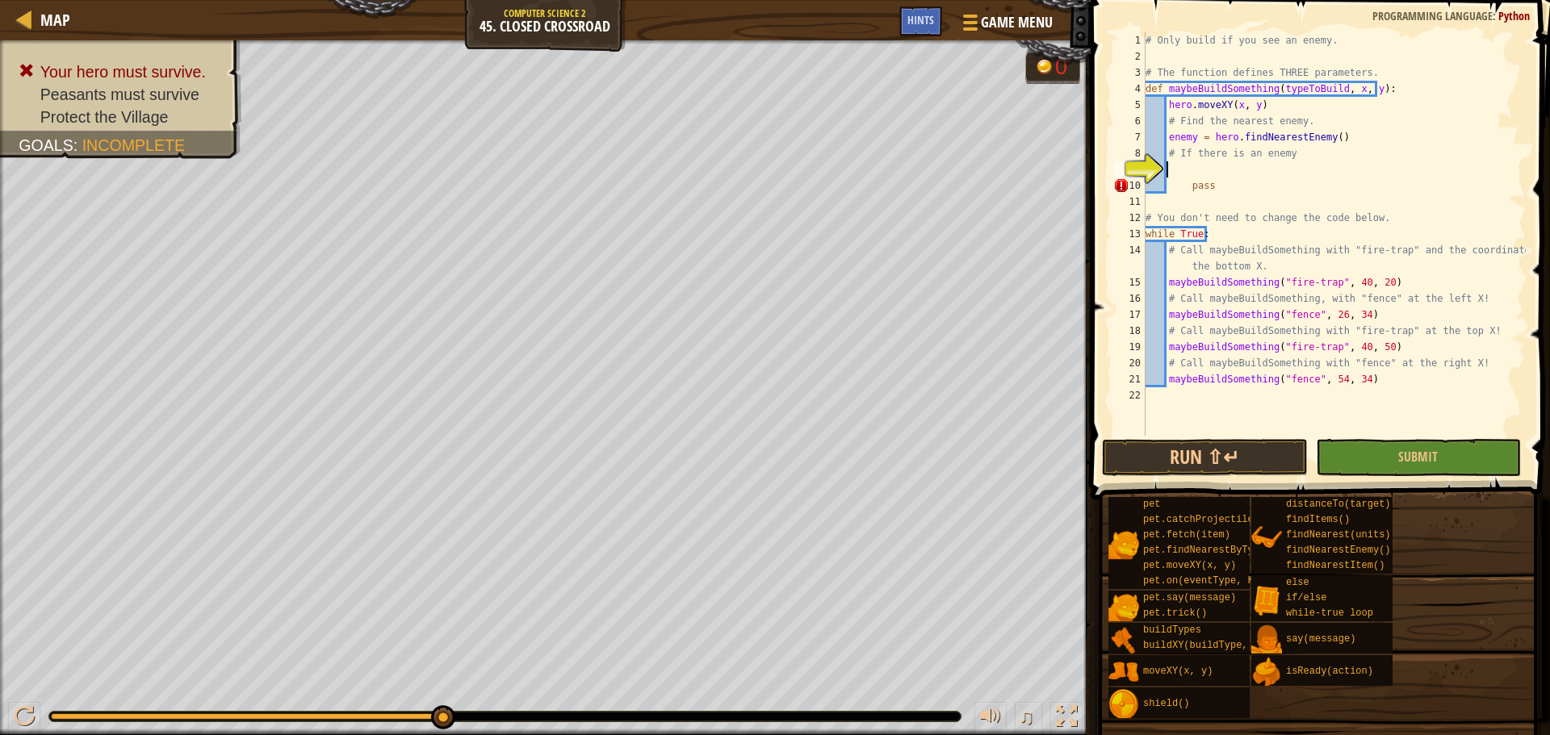
paste textarea "hero.buildXY("fence", 54, 35)"
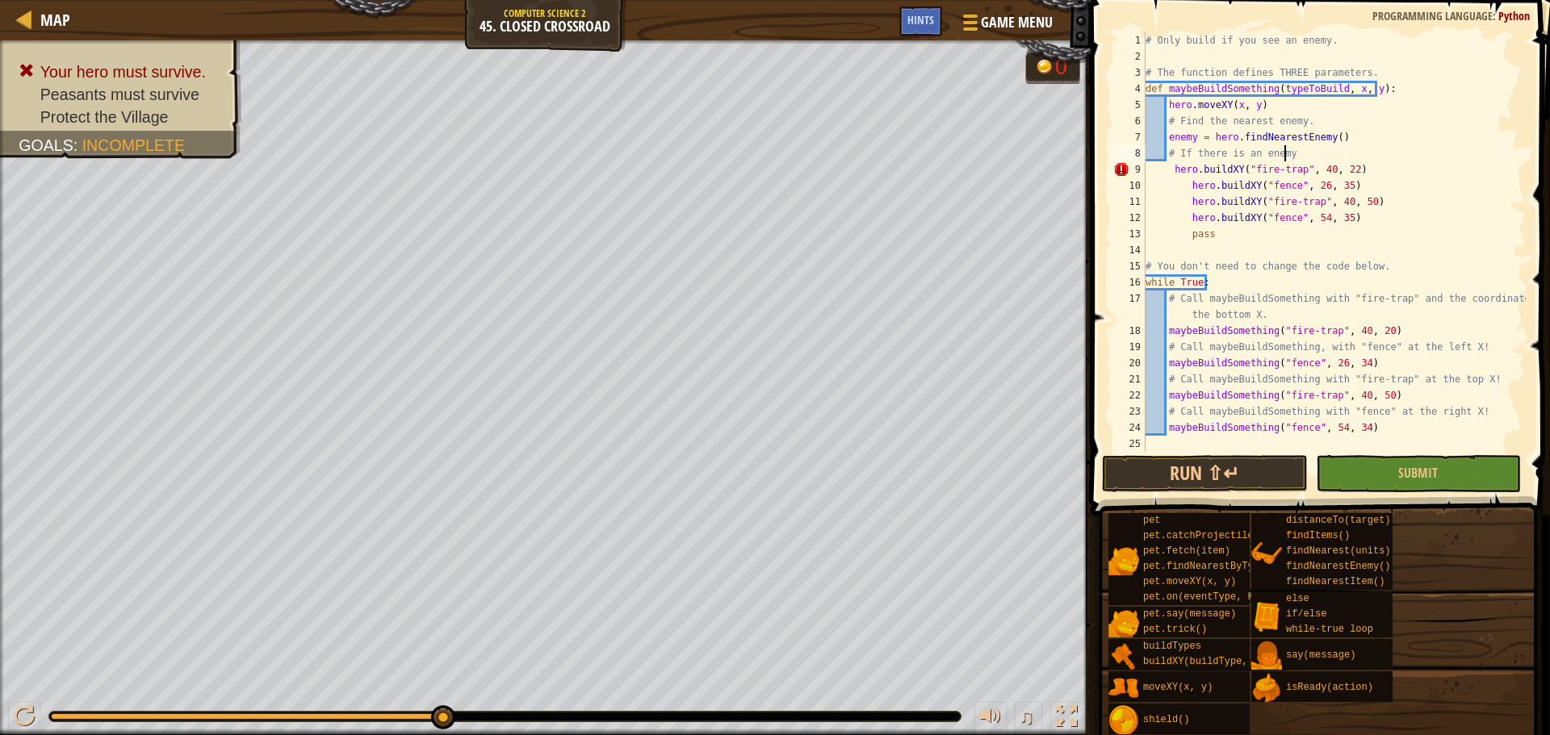
click at [1294, 158] on div "# Only build if you see an enemy. # The function defines THREE parameters. def …" at bounding box center [1333, 258] width 383 height 452
type textarea "# If there is an enemy"
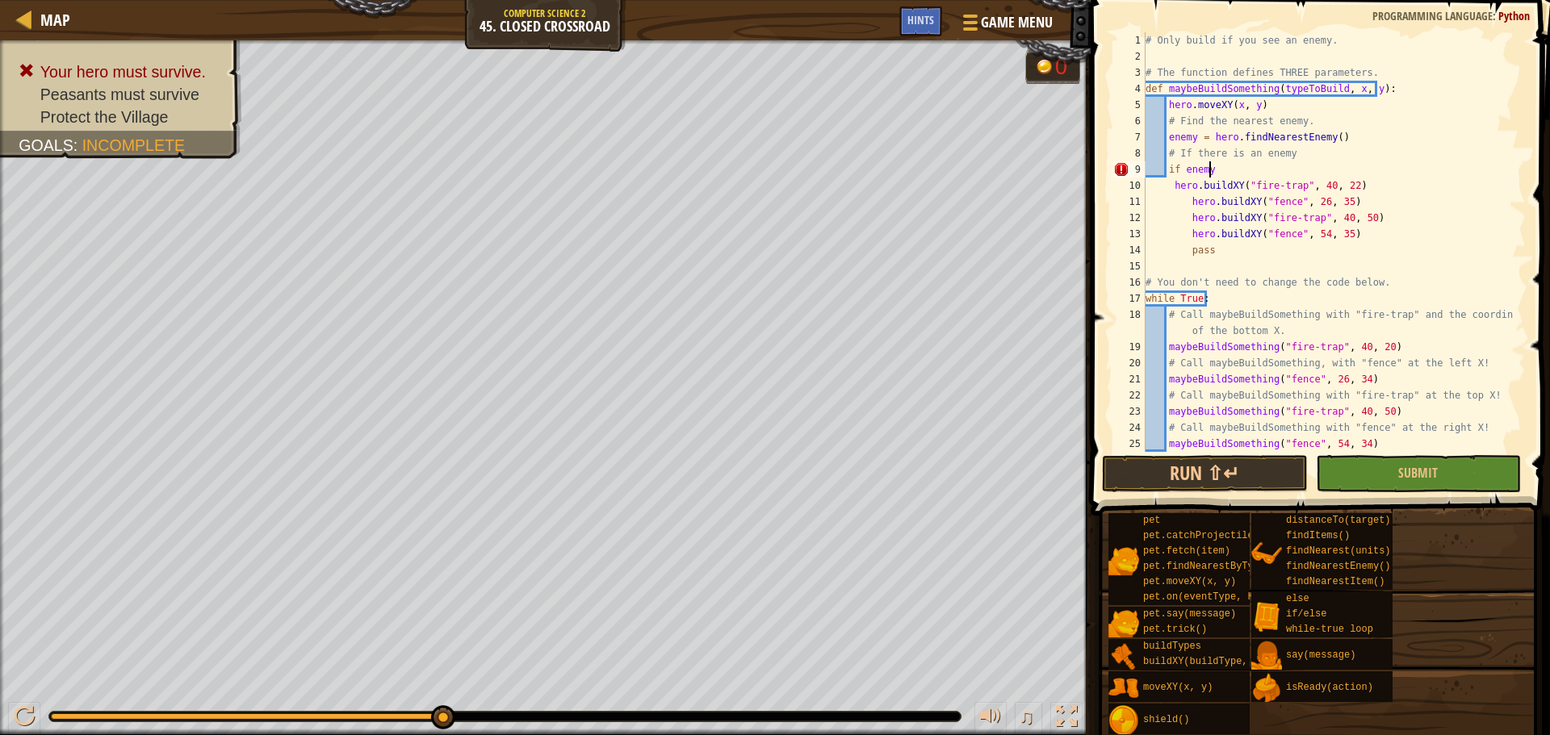
scroll to position [7, 5]
click at [1170, 186] on div "# Only build if you see an enemy. # The function defines THREE parameters. def …" at bounding box center [1327, 258] width 371 height 452
type textarea "hero.buildXY("fire-trap", 40, 22)"
click at [1385, 475] on button "Submit" at bounding box center [1418, 473] width 205 height 37
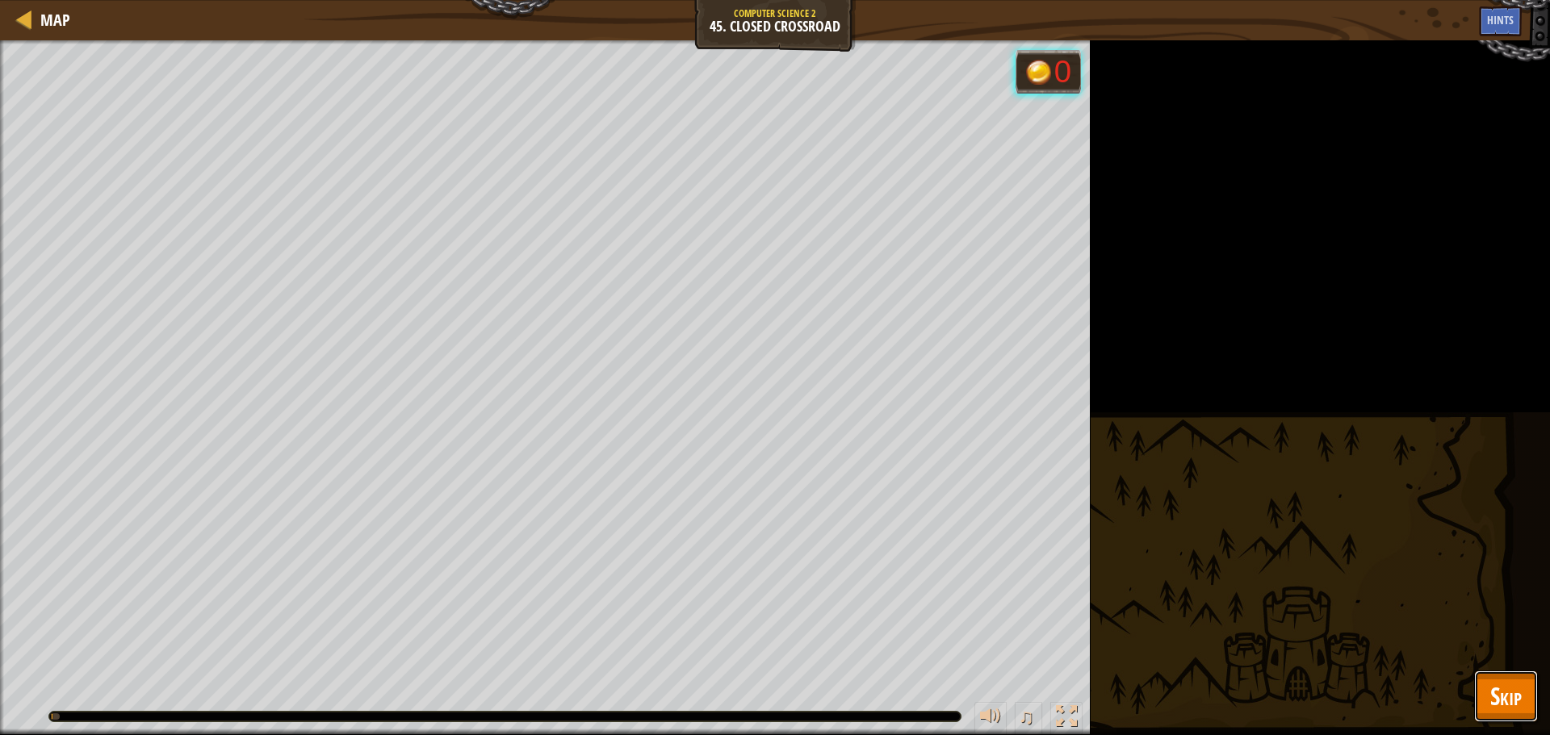
click at [1497, 685] on span "Skip" at bounding box center [1505, 696] width 31 height 33
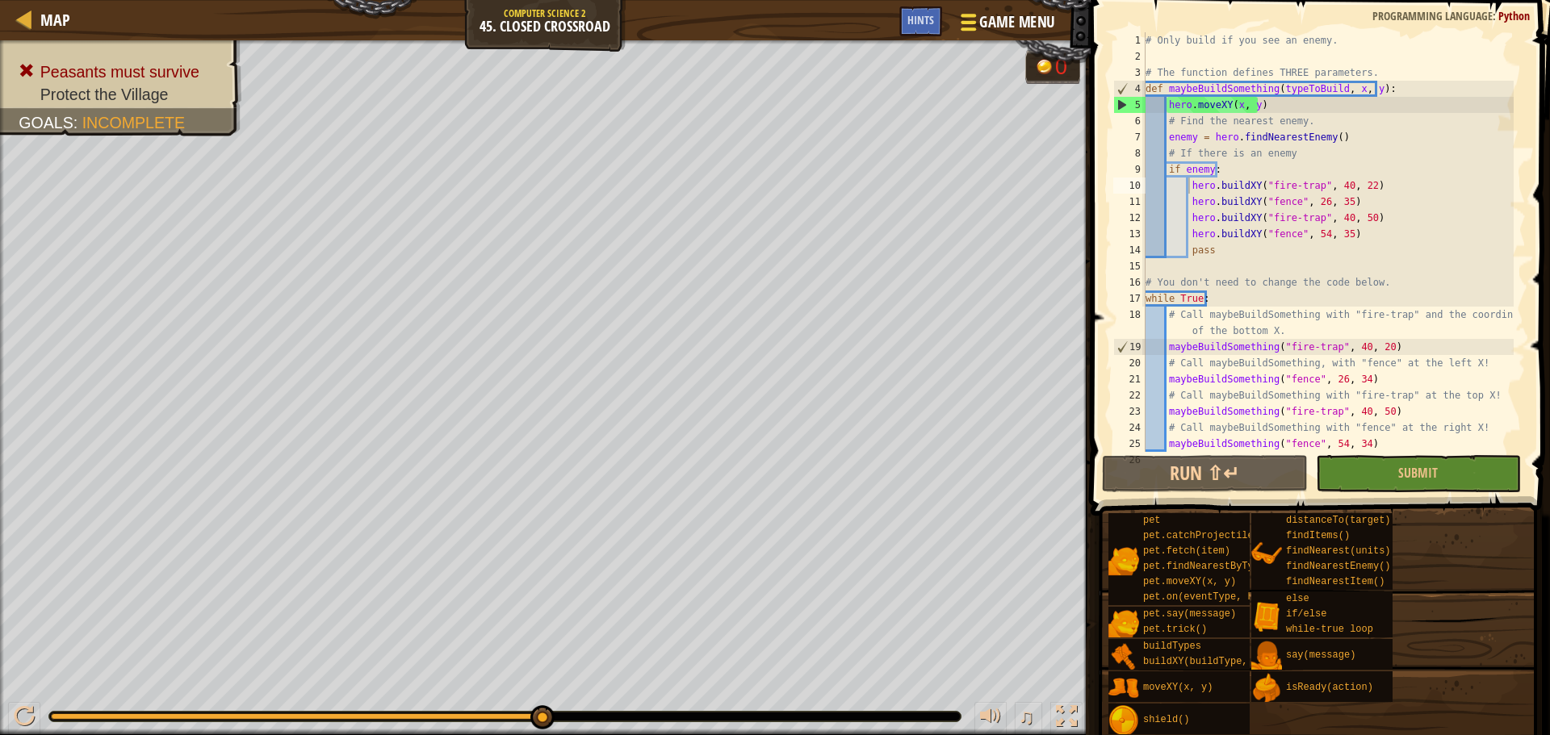
drag, startPoint x: 994, startPoint y: 0, endPoint x: 993, endPoint y: 12, distance: 12.2
click at [994, 10] on div "Map Computer Science 2 45. Closed Crossroad Game Menu Done Hints" at bounding box center [545, 20] width 1090 height 40
click at [992, 13] on span "Game Menu" at bounding box center [1016, 22] width 75 height 22
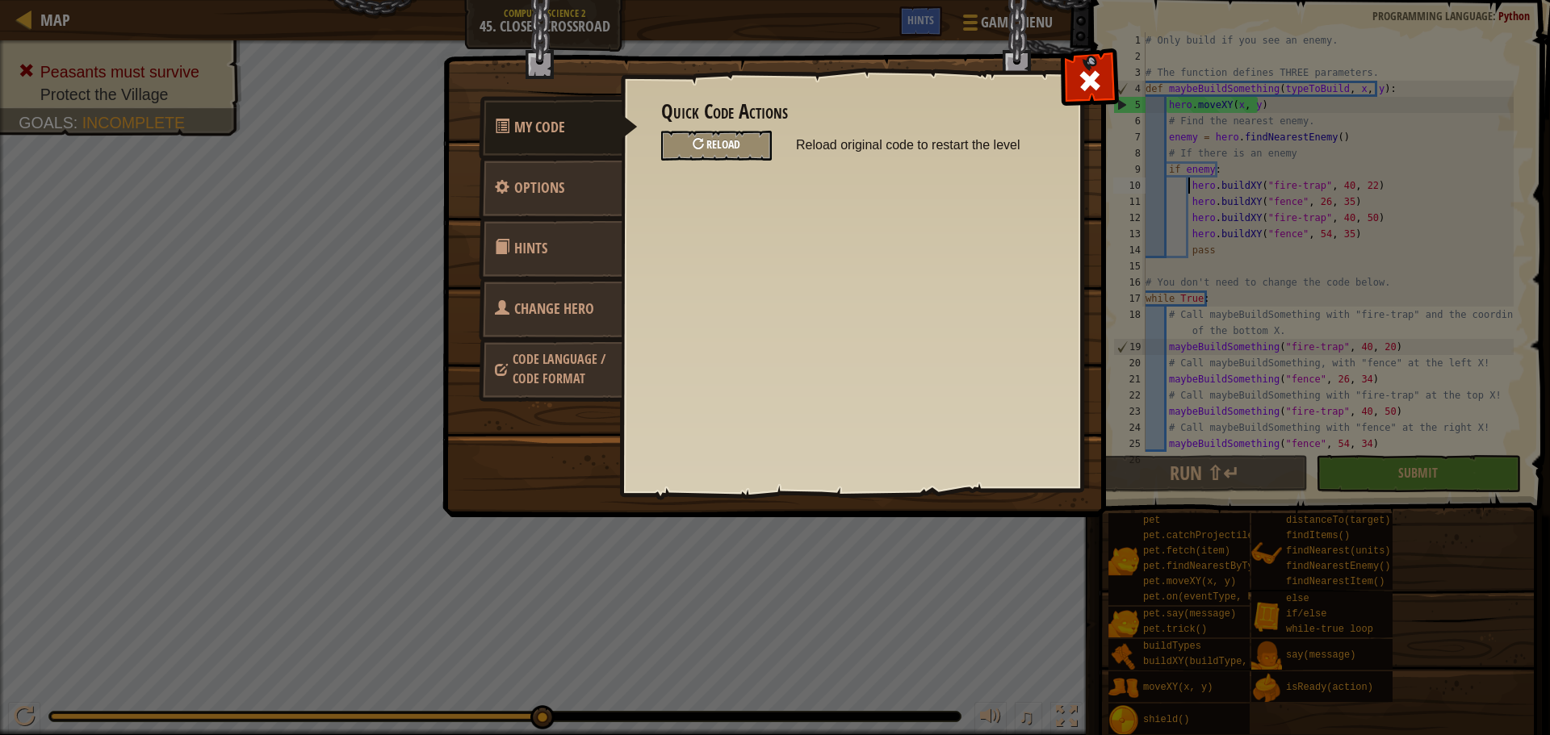
click at [722, 135] on div "Reload" at bounding box center [716, 146] width 111 height 30
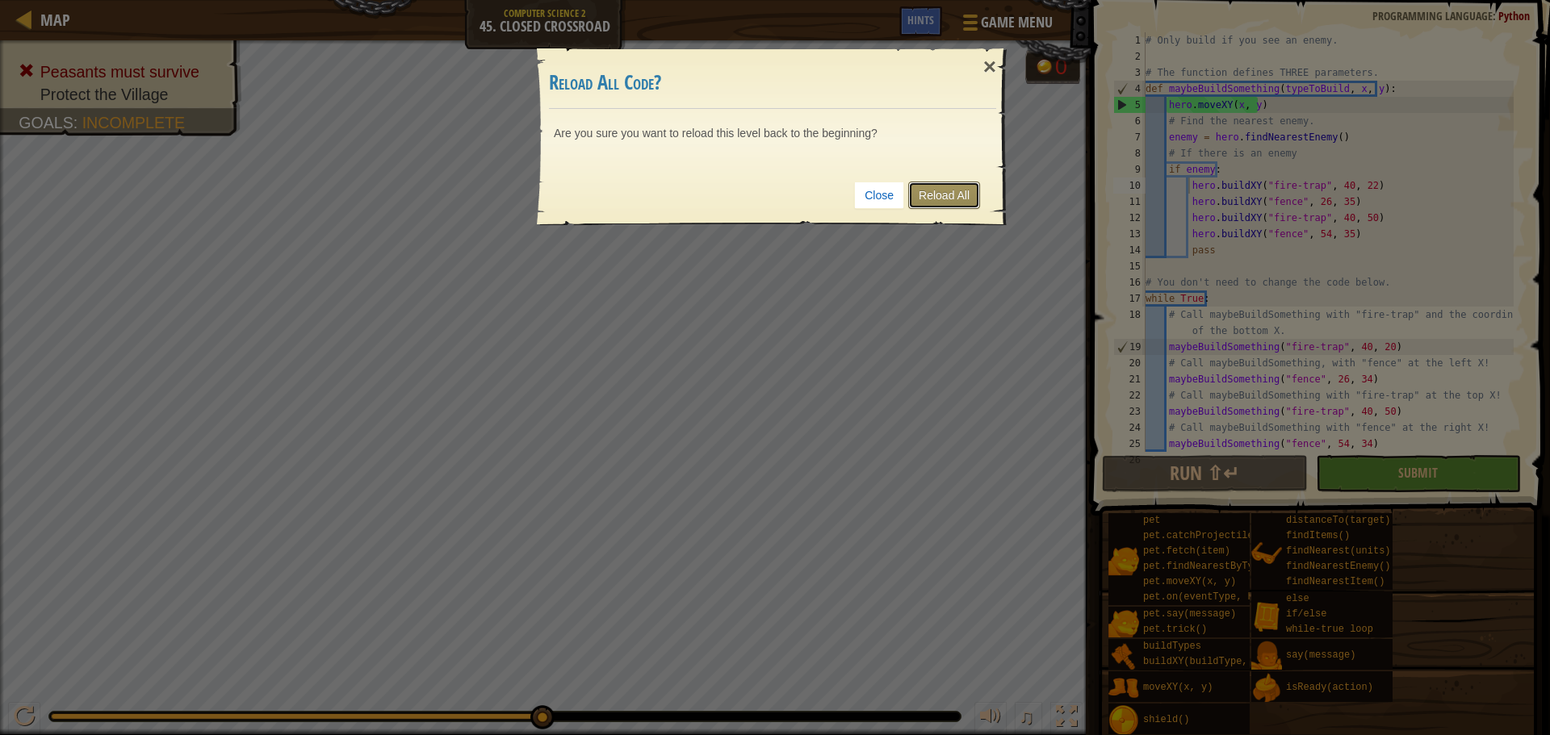
click at [960, 190] on link "Reload All" at bounding box center [944, 195] width 72 height 27
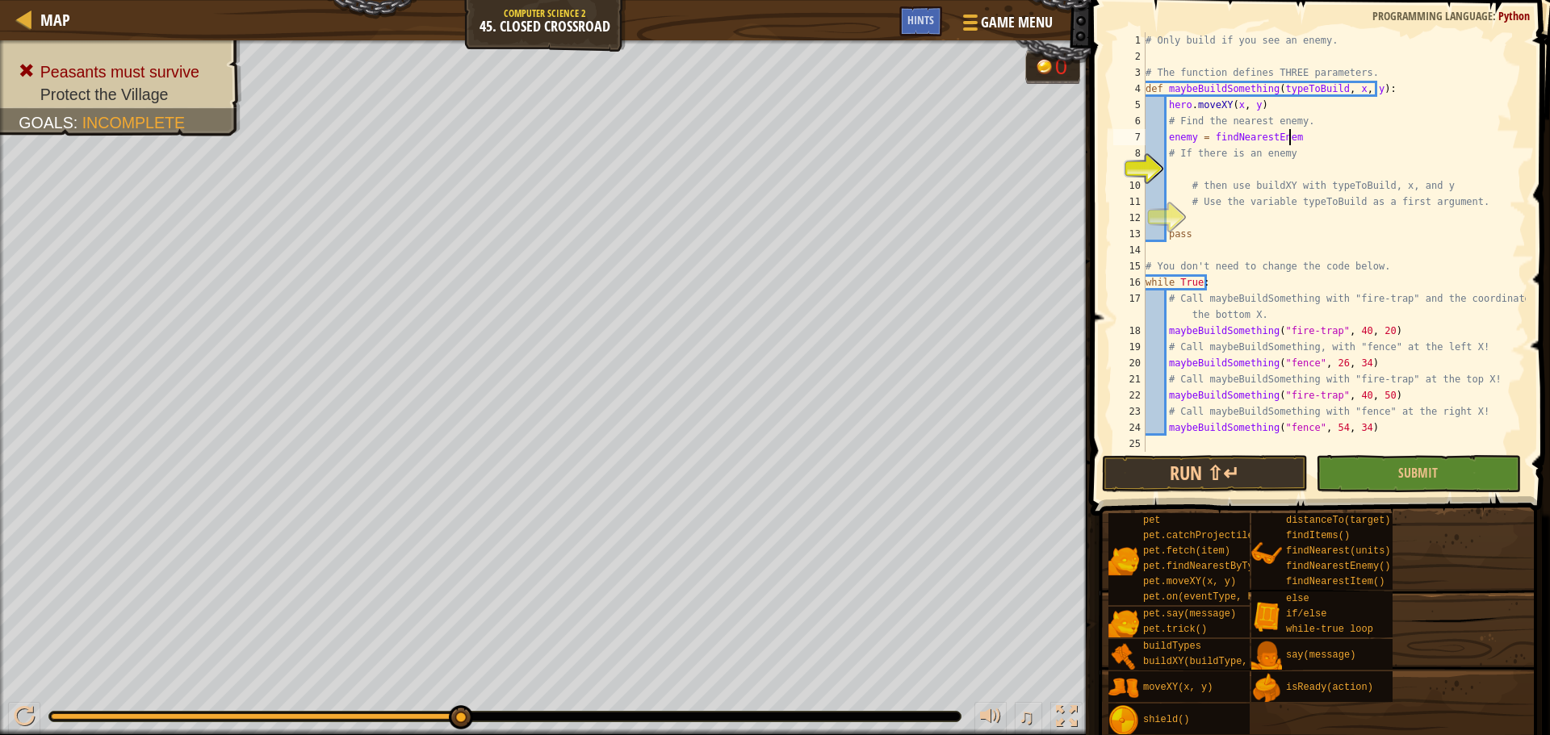
scroll to position [7, 11]
click at [1211, 134] on div "# Only build if you see an enemy. # The function defines THREE parameters. def …" at bounding box center [1333, 258] width 383 height 452
type textarea "enemy = herp.findNearestEnemy"
click at [1211, 174] on div "# Only build if you see an enemy. # The function defines THREE parameters. def …" at bounding box center [1333, 258] width 383 height 452
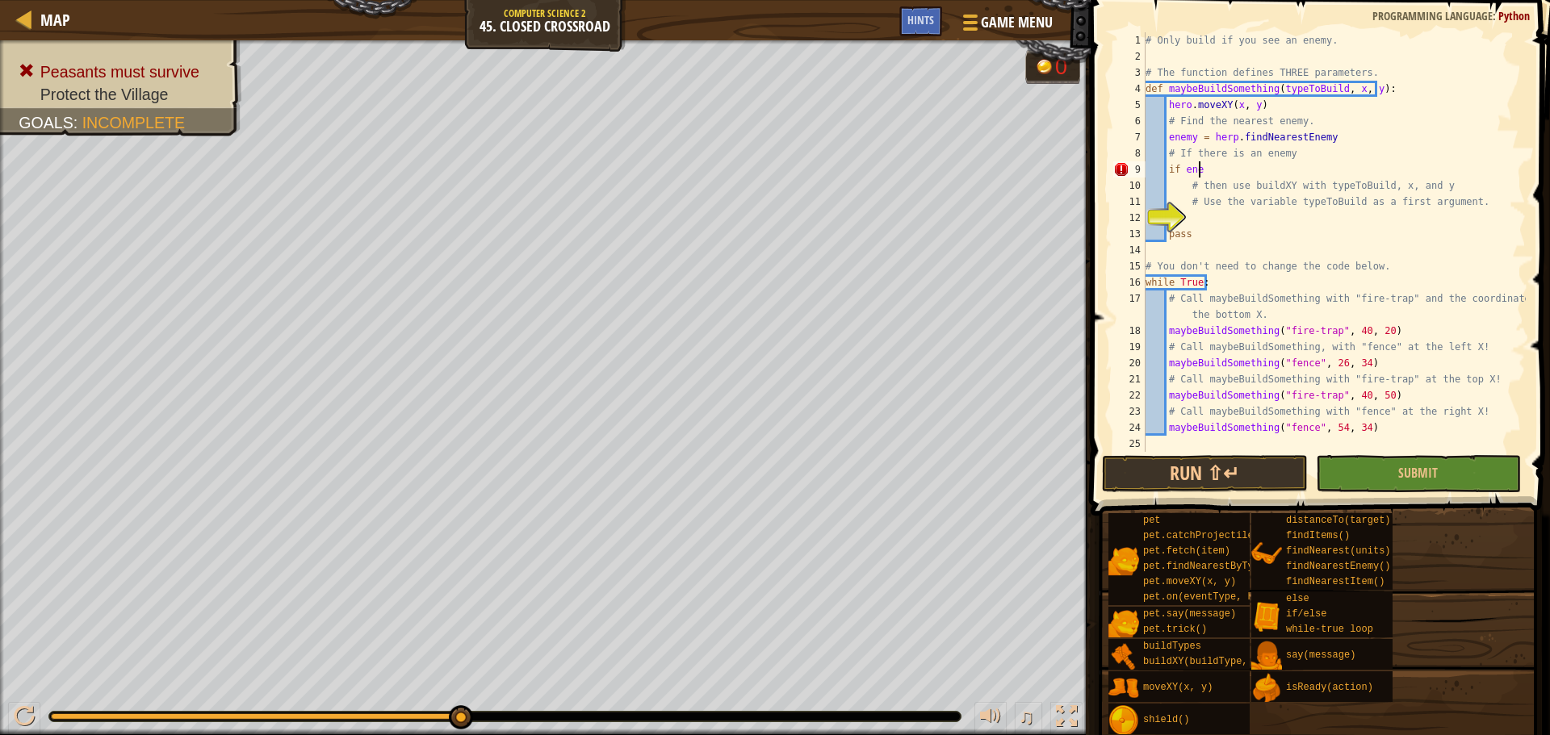
scroll to position [7, 4]
type textarea "if enemy:"
click at [1300, 222] on div "# Only build if you see an enemy. # The function defines THREE parameters. def …" at bounding box center [1333, 258] width 383 height 452
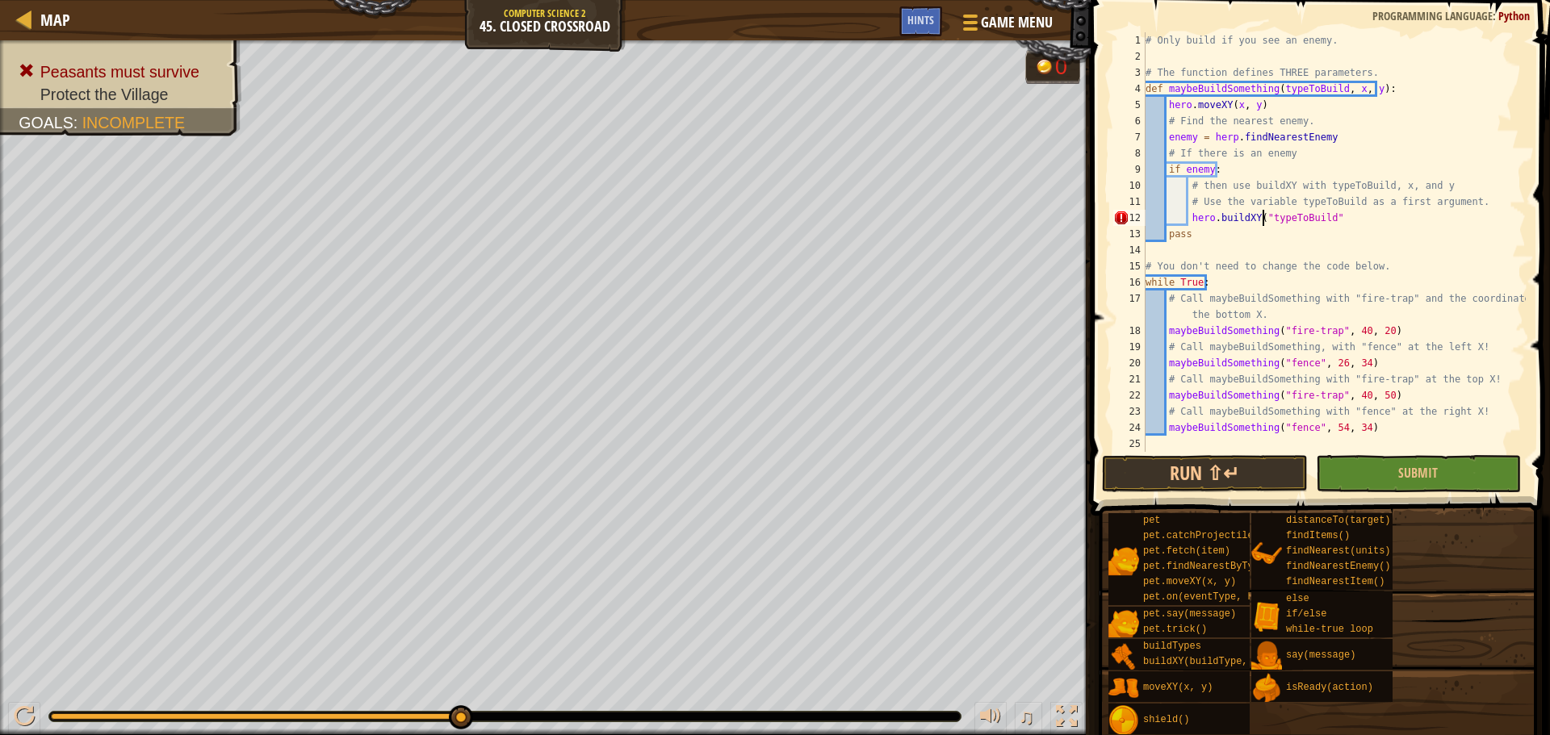
click at [1362, 223] on div "# Only build if you see an enemy. # The function defines THREE parameters. def …" at bounding box center [1333, 258] width 383 height 452
drag, startPoint x: 1291, startPoint y: 463, endPoint x: 1283, endPoint y: 465, distance: 9.0
click at [1288, 464] on button "Run ⇧↵" at bounding box center [1204, 473] width 205 height 37
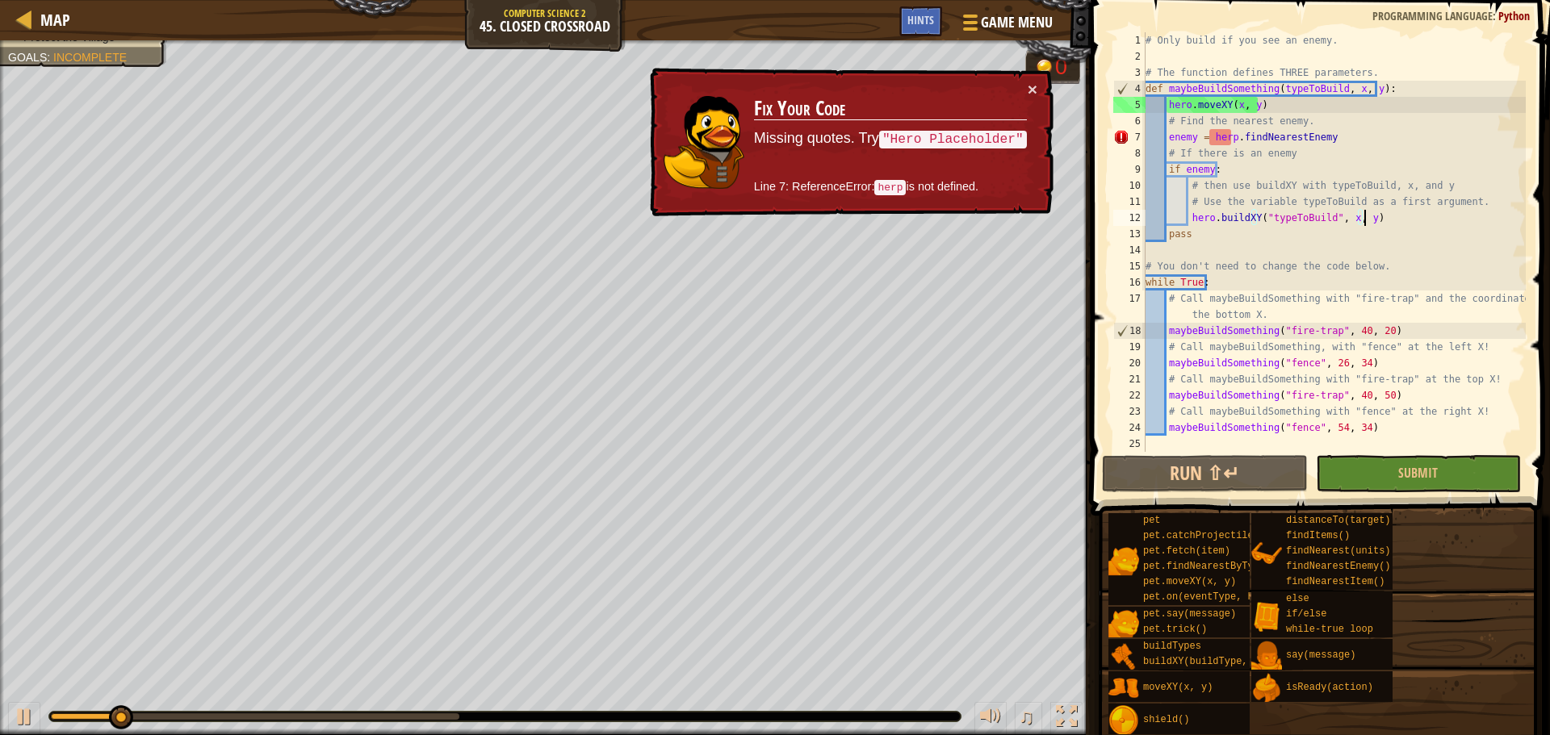
drag, startPoint x: 1231, startPoint y: 141, endPoint x: 1239, endPoint y: 175, distance: 34.8
click at [1232, 152] on div "# Only build if you see an enemy. # The function defines THREE parameters. def …" at bounding box center [1333, 258] width 383 height 452
click at [1182, 160] on div "# Only build if you see an enemy. # The function defines THREE parameters. def …" at bounding box center [1333, 258] width 383 height 452
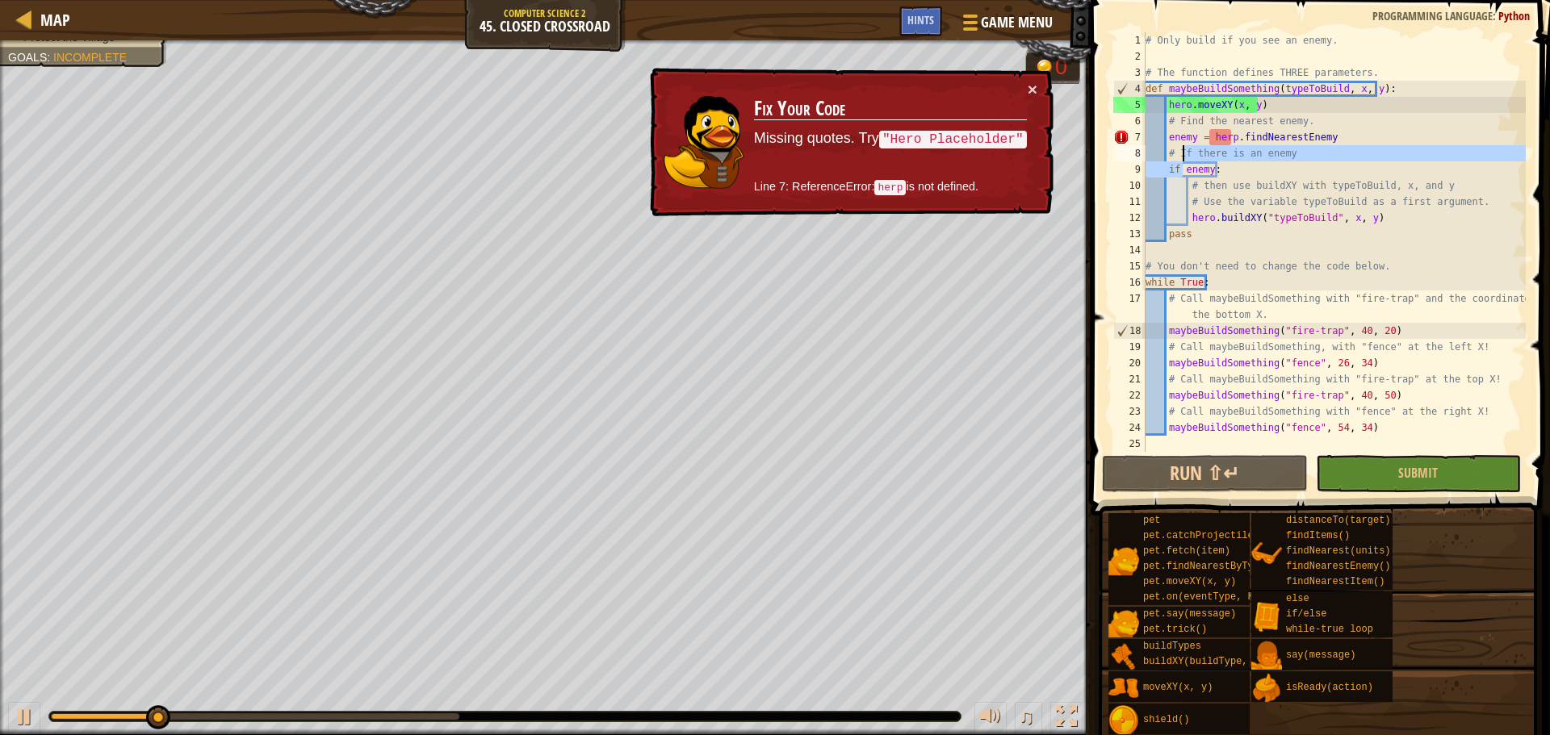
click at [1230, 136] on div "# Only build if you see an enemy. # The function defines THREE parameters. def …" at bounding box center [1333, 258] width 383 height 452
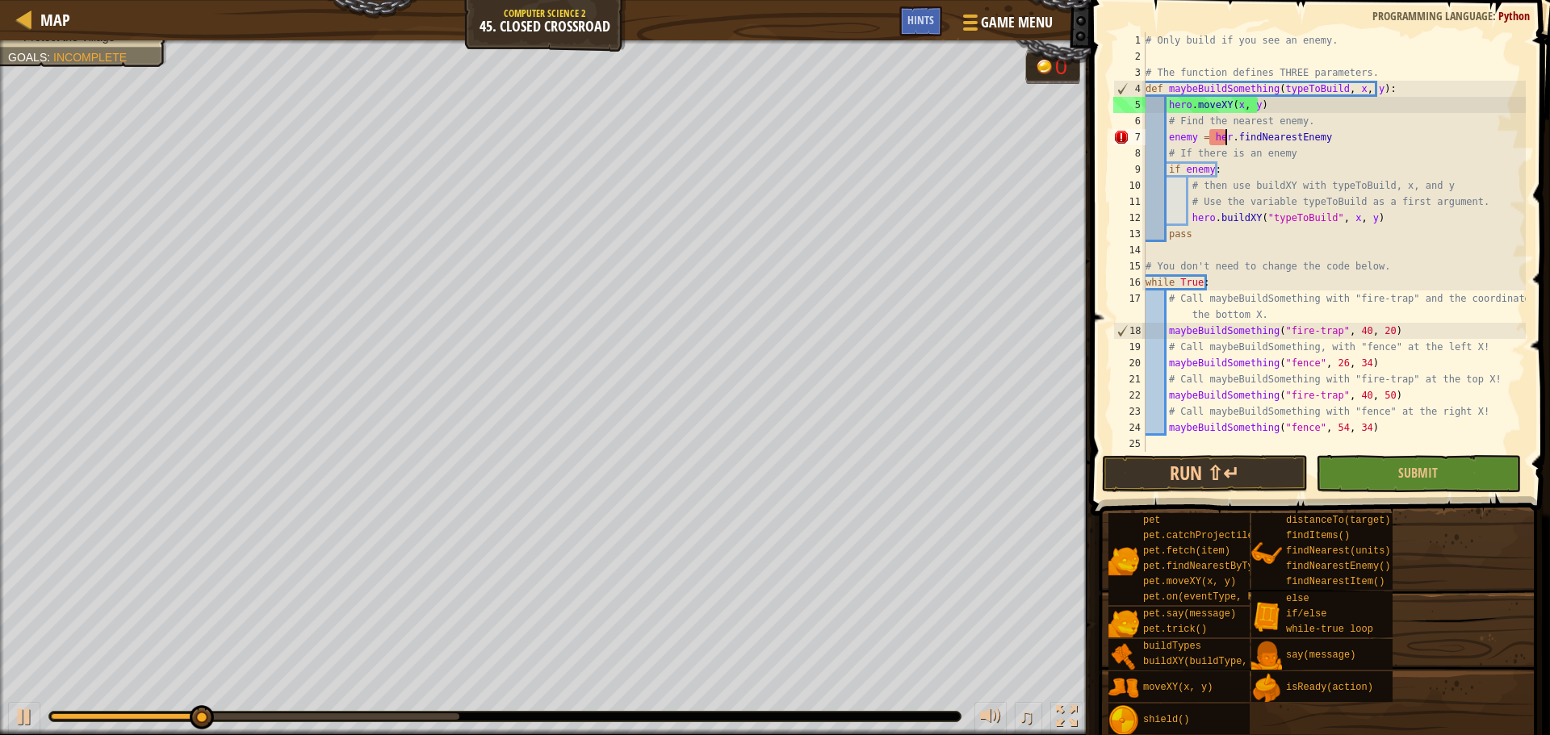
scroll to position [7, 6]
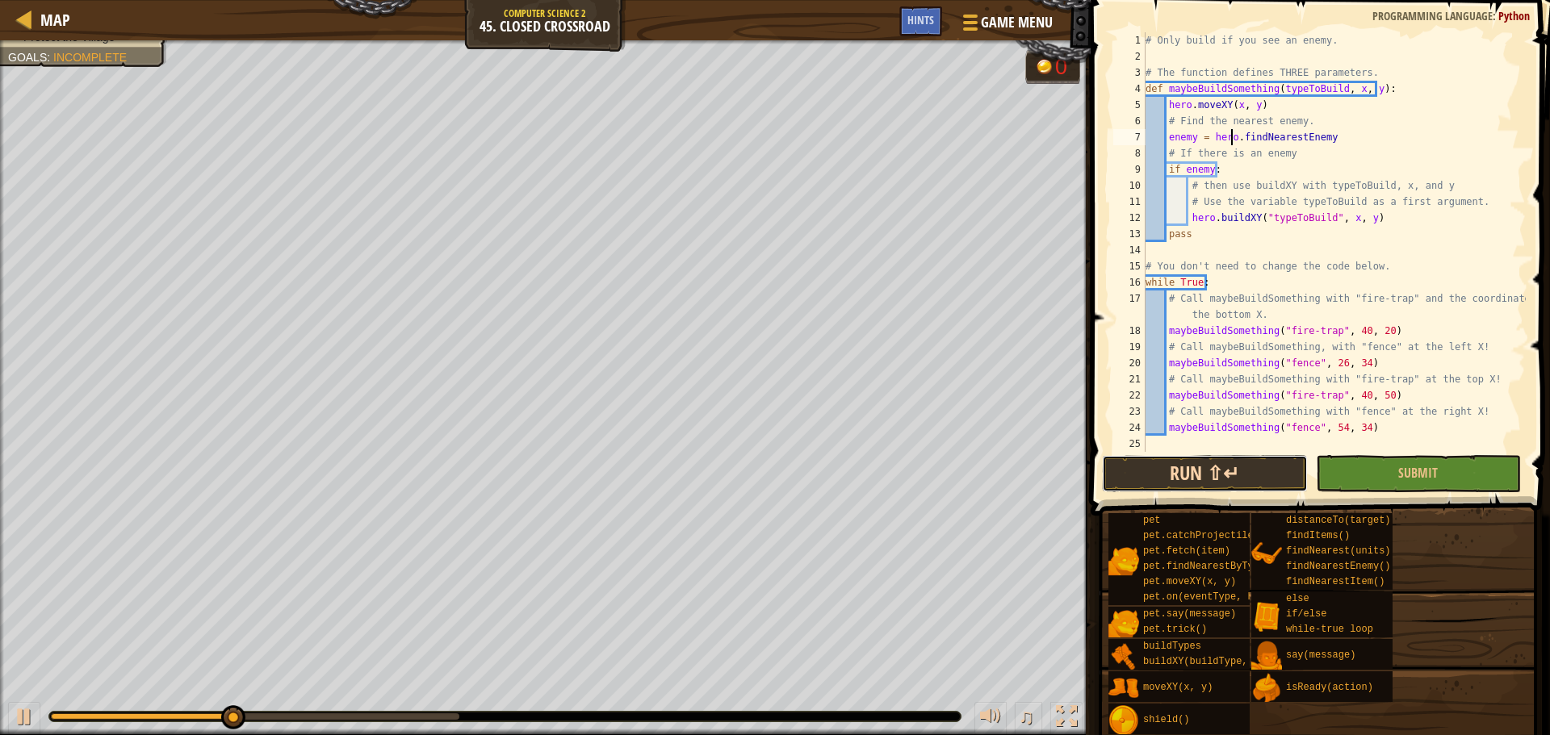
click at [1217, 471] on button "Run ⇧↵" at bounding box center [1204, 473] width 205 height 37
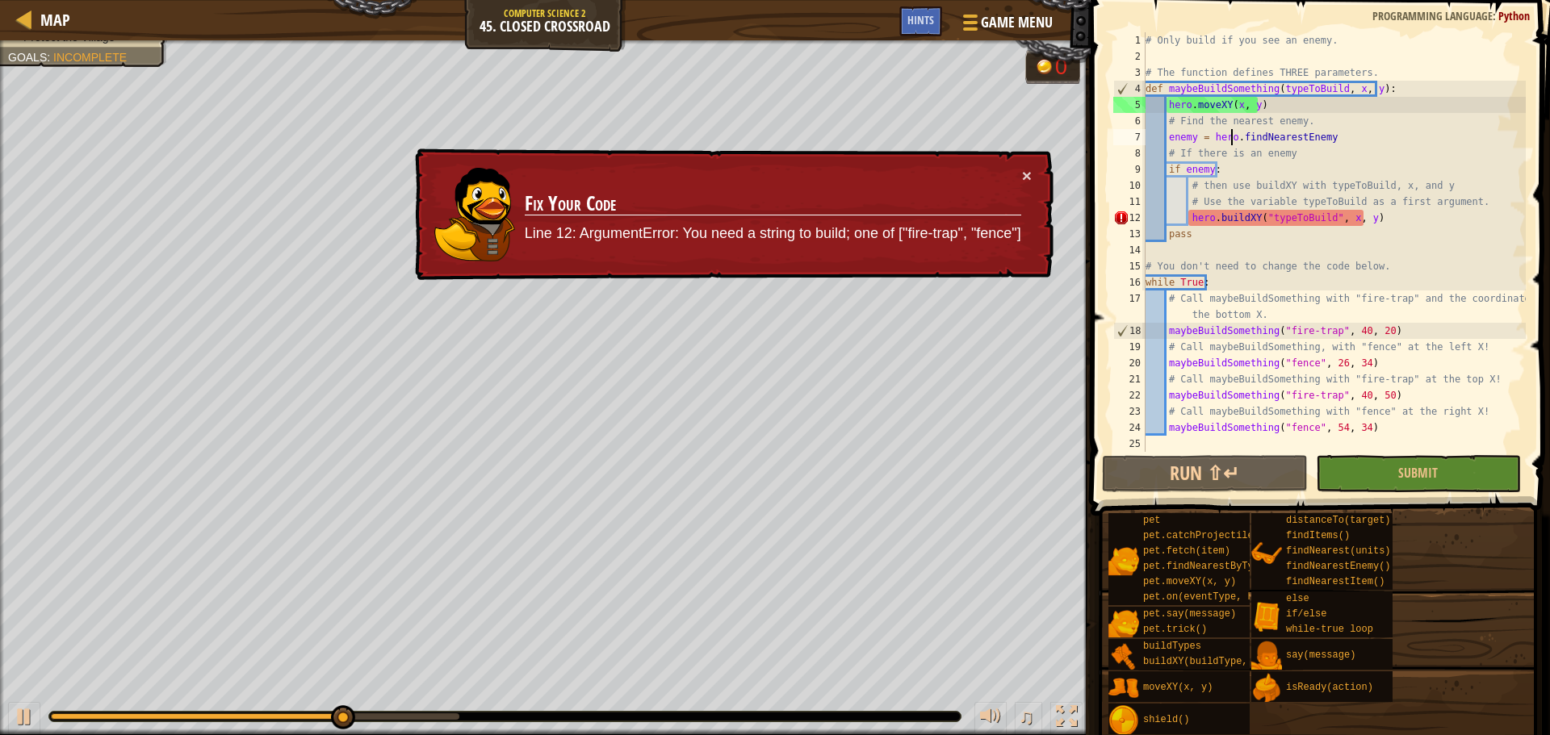
click at [1322, 136] on div "# Only build if you see an enemy. # The function defines THREE parameters. def …" at bounding box center [1333, 258] width 383 height 452
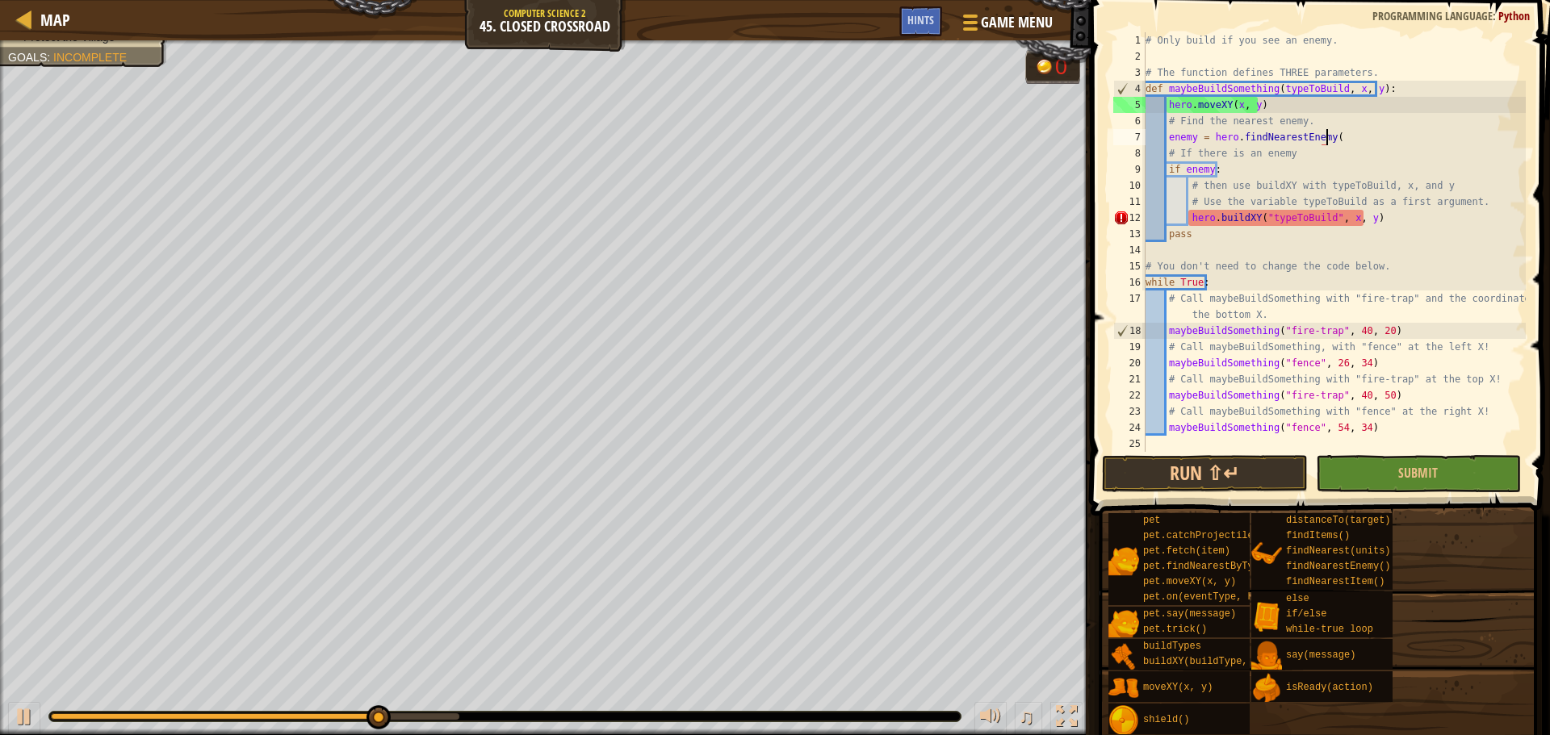
scroll to position [7, 15]
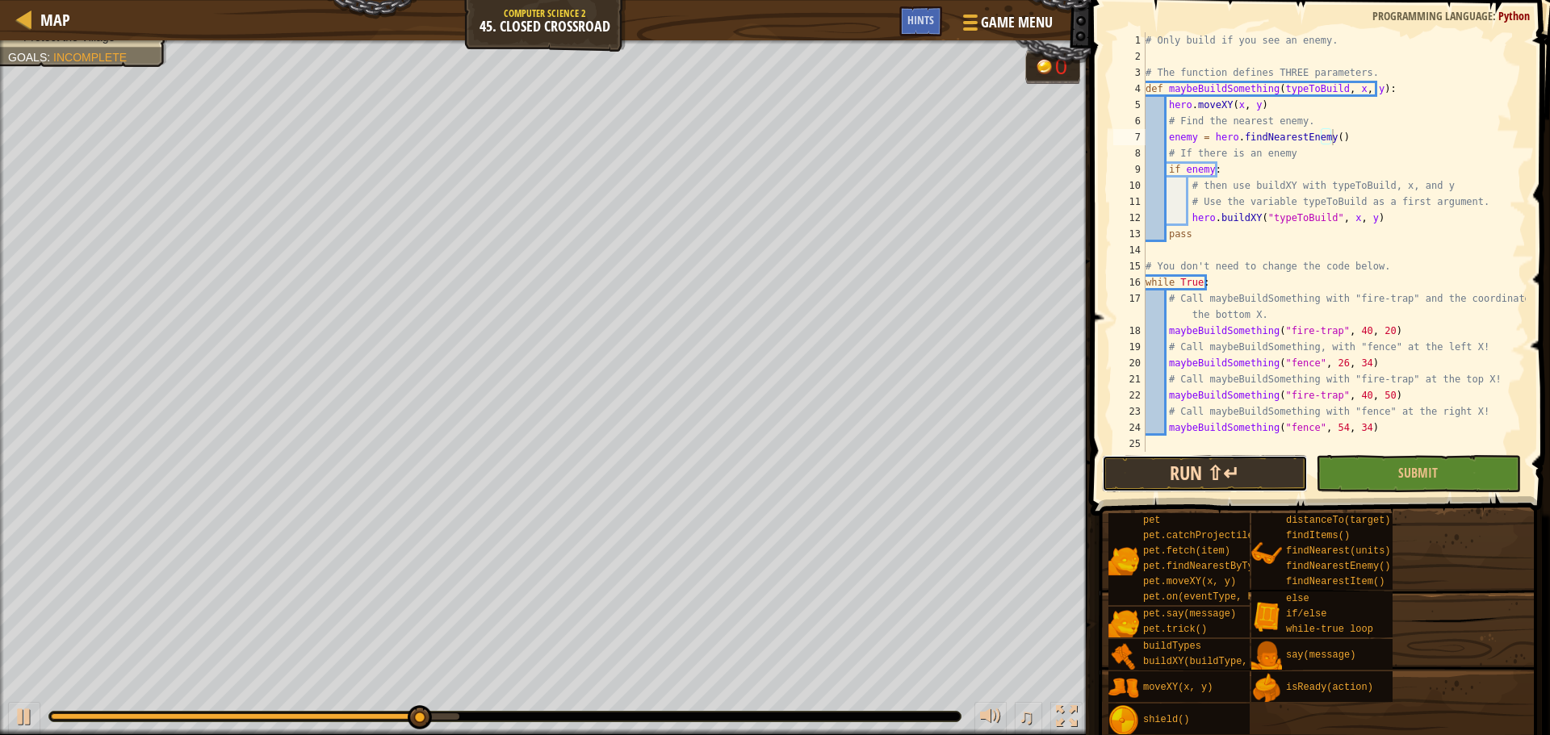
click at [1243, 474] on button "Run ⇧↵" at bounding box center [1204, 473] width 205 height 37
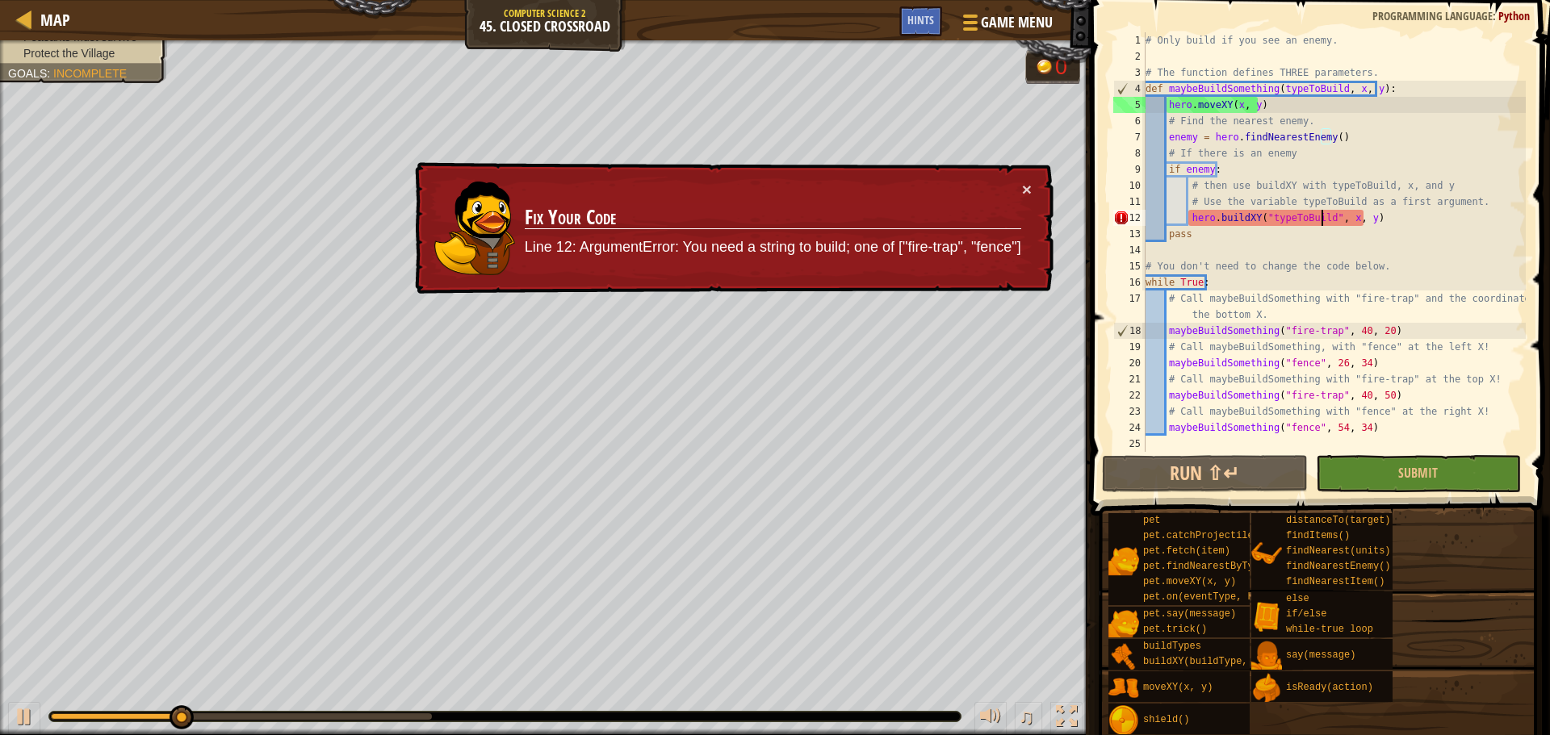
click at [1319, 218] on div "# Only build if you see an enemy. # The function defines THREE parameters. def …" at bounding box center [1333, 258] width 383 height 452
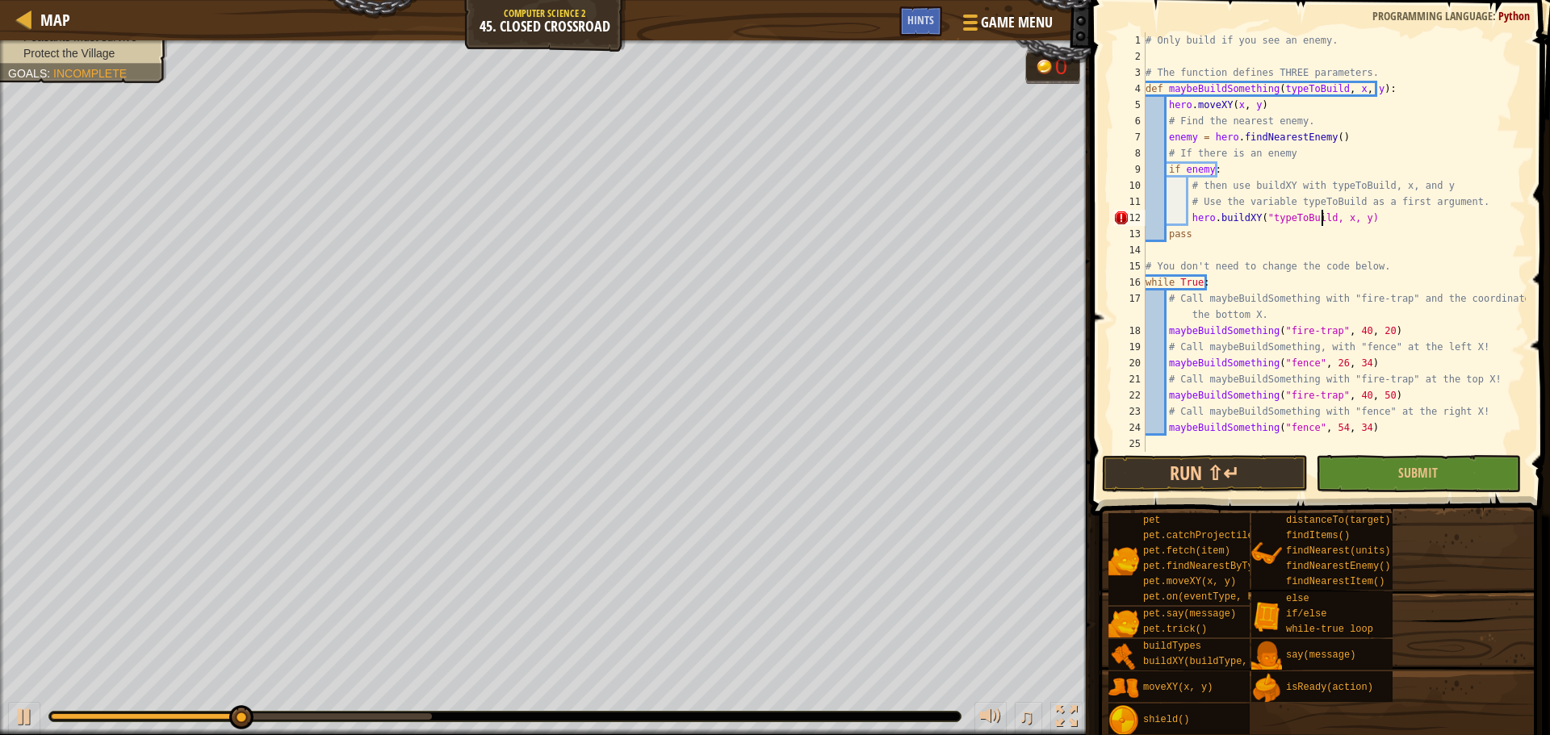
click at [1261, 218] on div "# Only build if you see an enemy. # The function defines THREE parameters. def …" at bounding box center [1333, 258] width 383 height 452
type textarea "hero.buildXY(typeToBuild, x, y)"
click at [1223, 472] on button "Run ⇧↵" at bounding box center [1204, 473] width 205 height 37
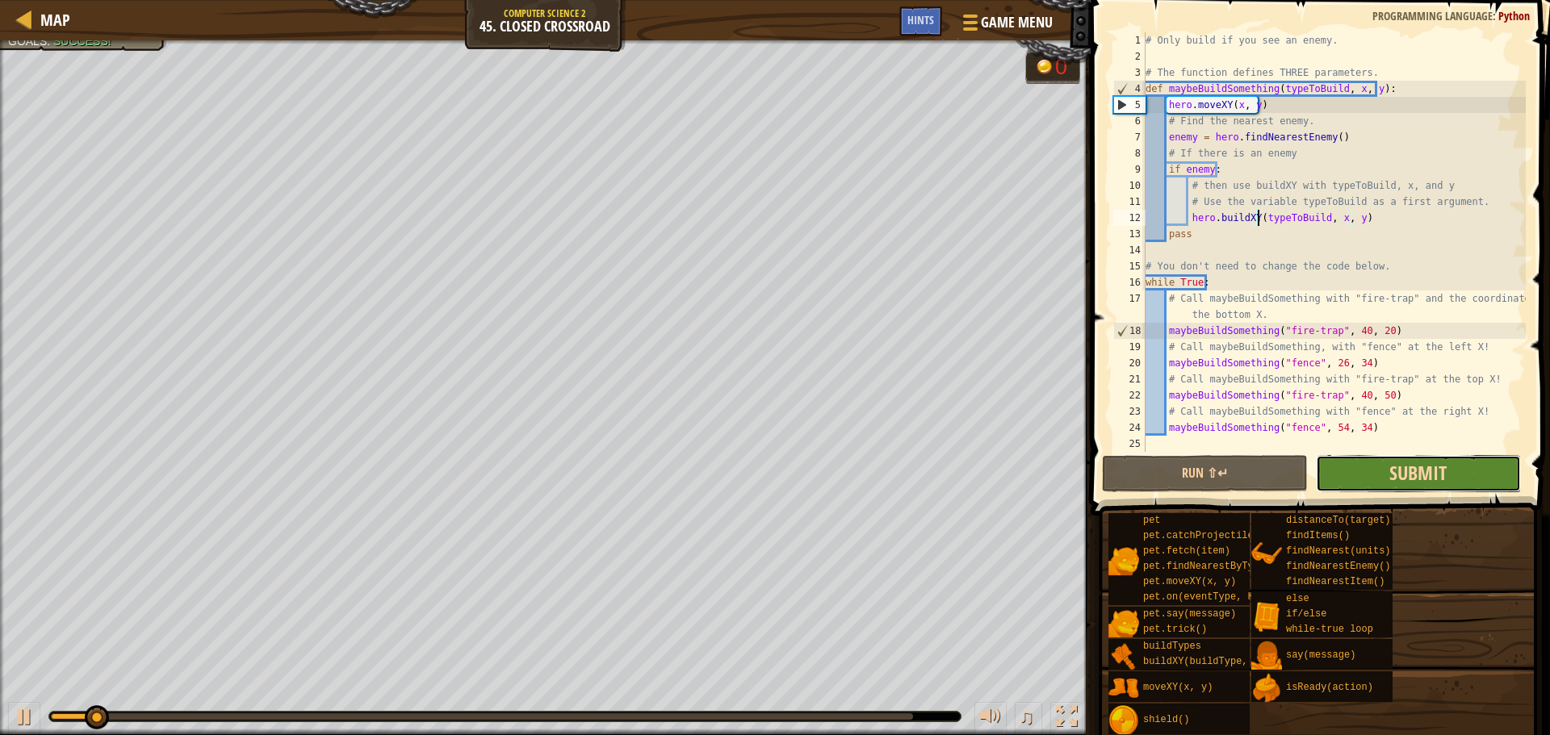
click at [1413, 471] on span "Submit" at bounding box center [1417, 473] width 57 height 26
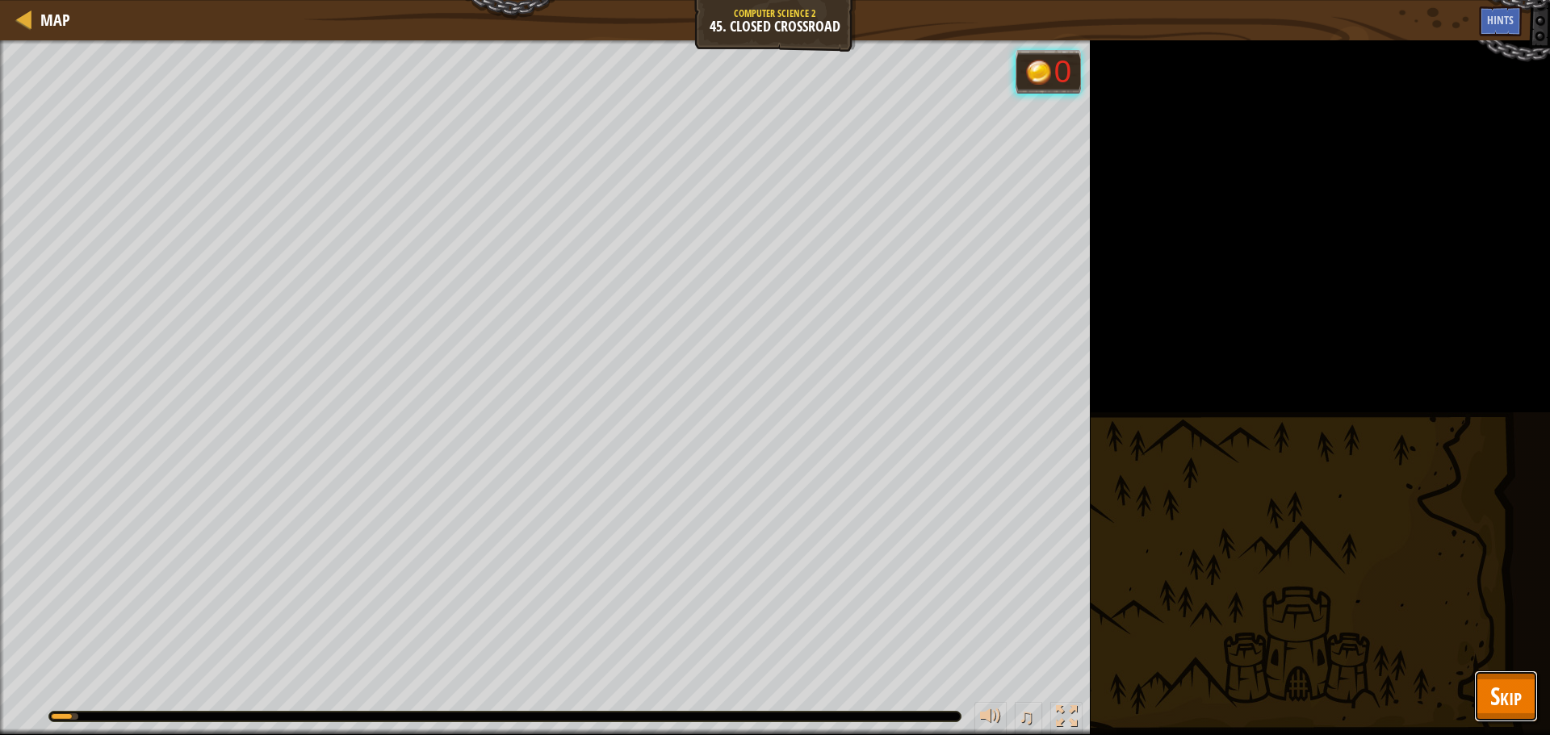
drag, startPoint x: 1509, startPoint y: 718, endPoint x: 1500, endPoint y: 710, distance: 12.6
click at [1509, 718] on button "Skip" at bounding box center [1506, 697] width 64 height 52
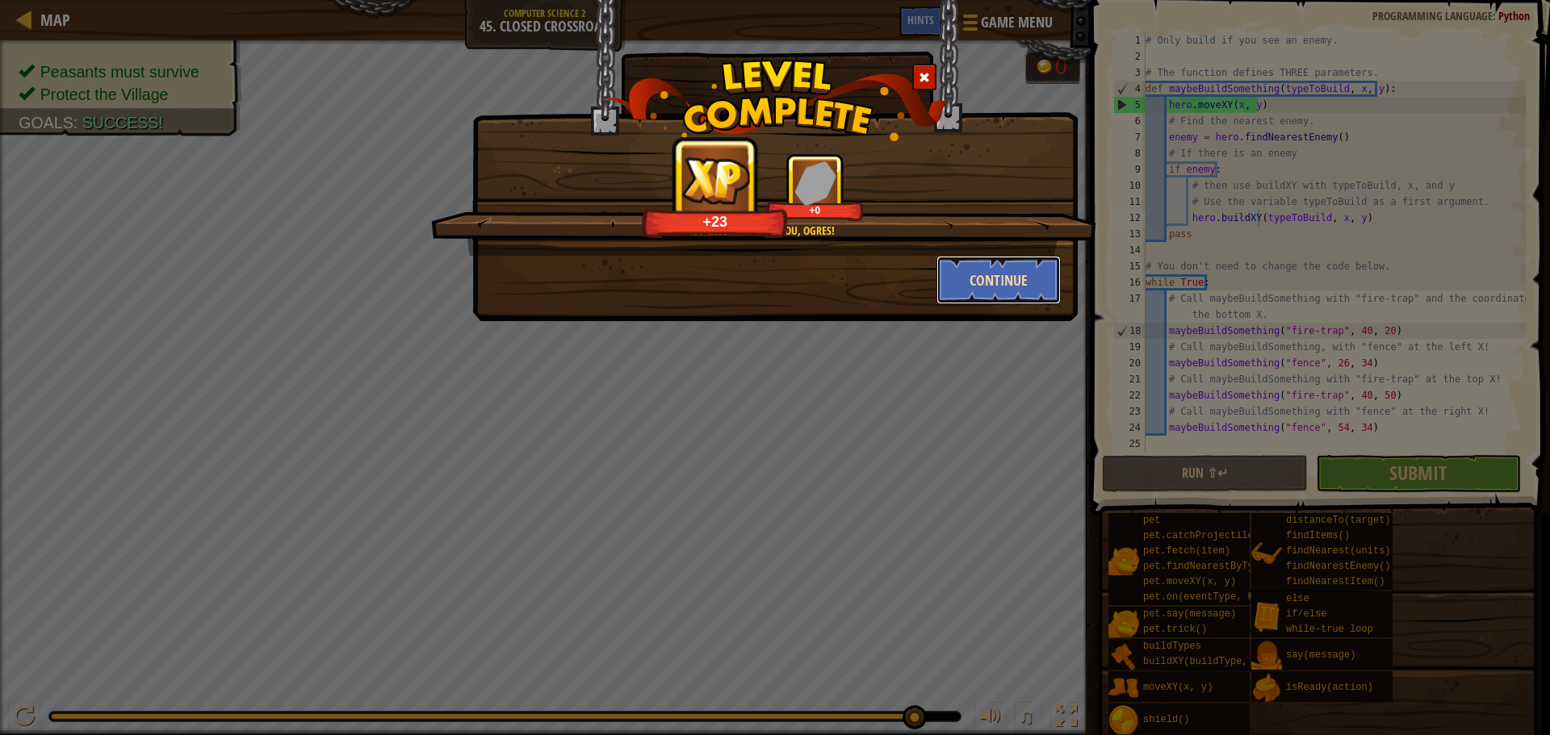
click at [1011, 289] on button "Continue" at bounding box center [998, 280] width 125 height 48
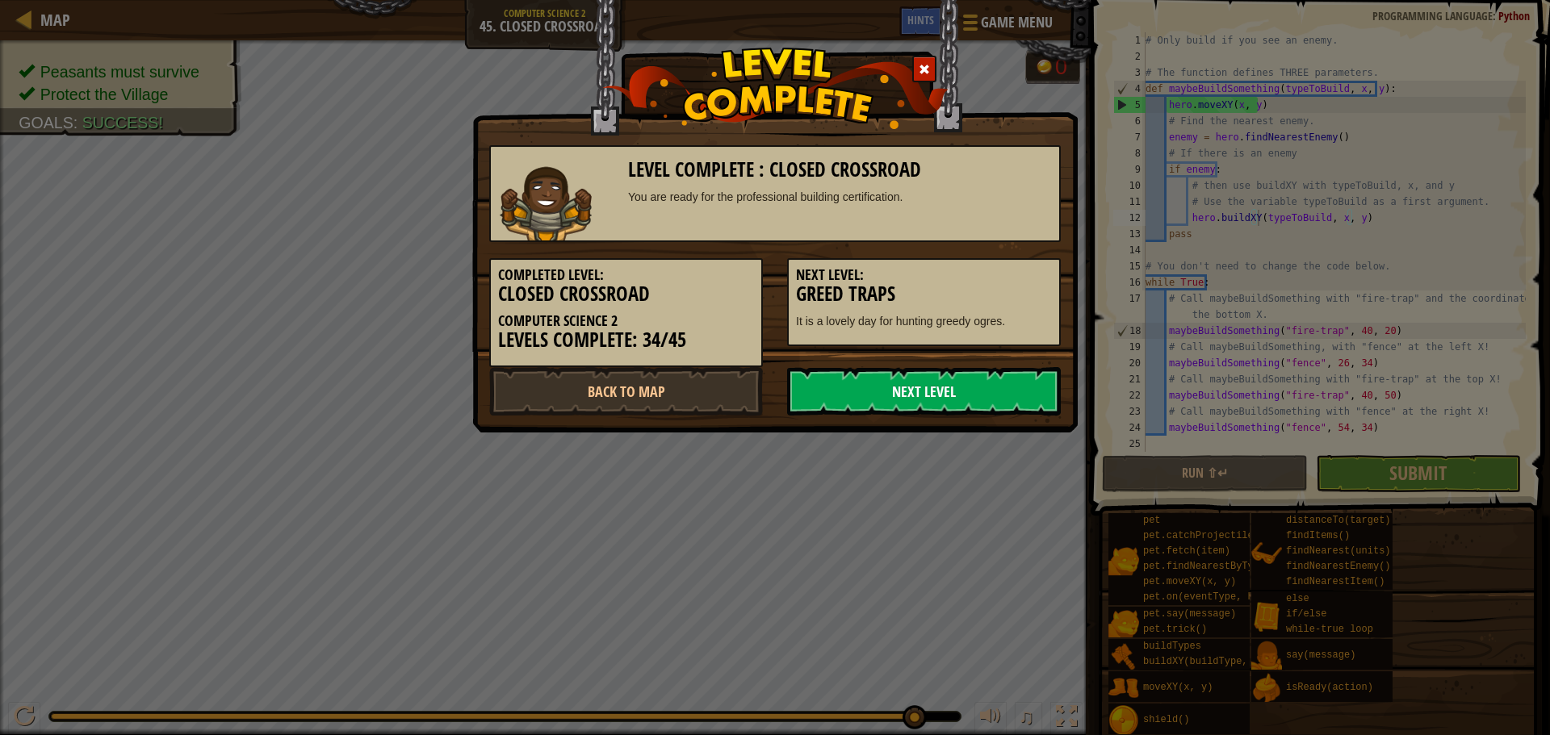
click at [891, 390] on link "Next Level" at bounding box center [924, 391] width 274 height 48
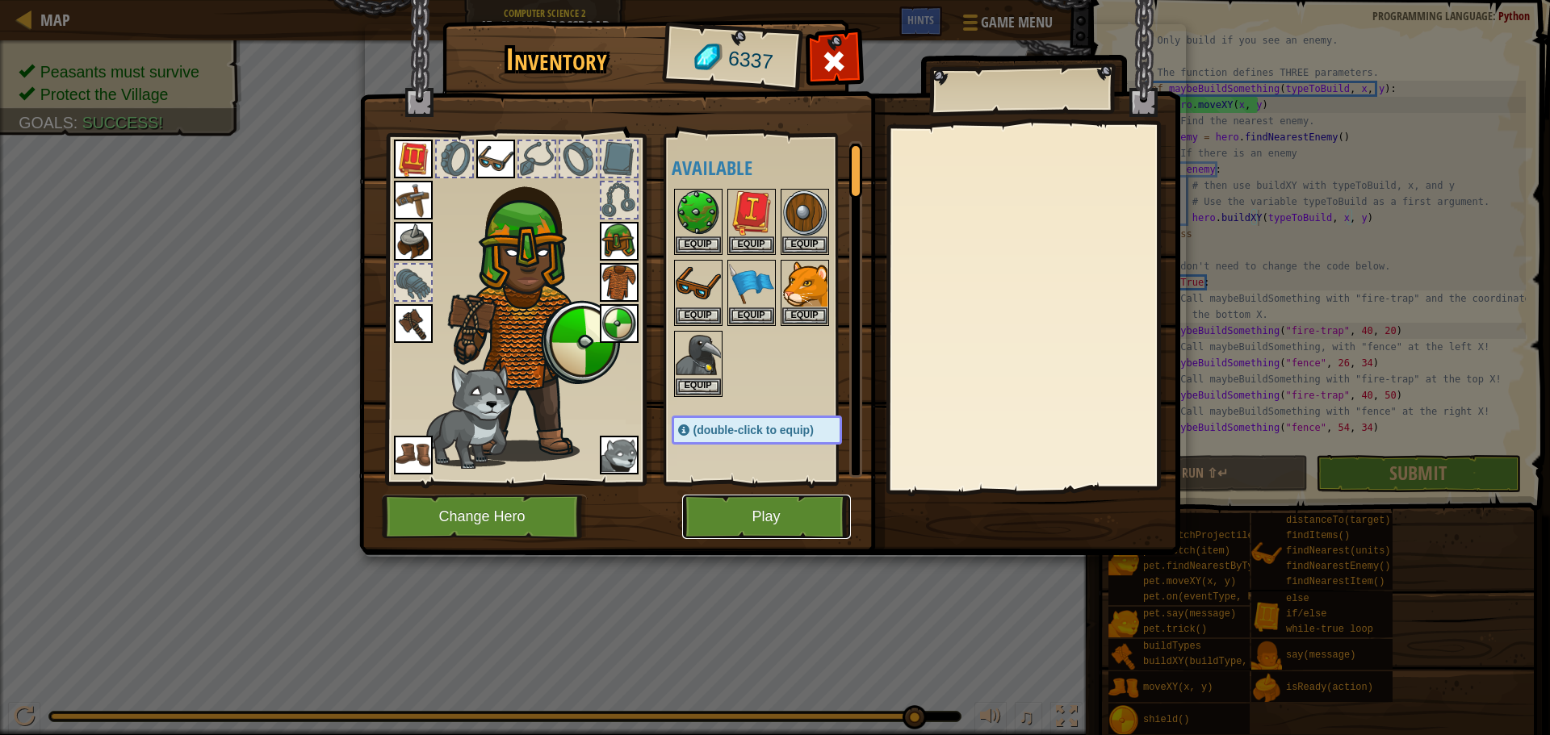
click at [713, 507] on button "Play" at bounding box center [766, 517] width 169 height 44
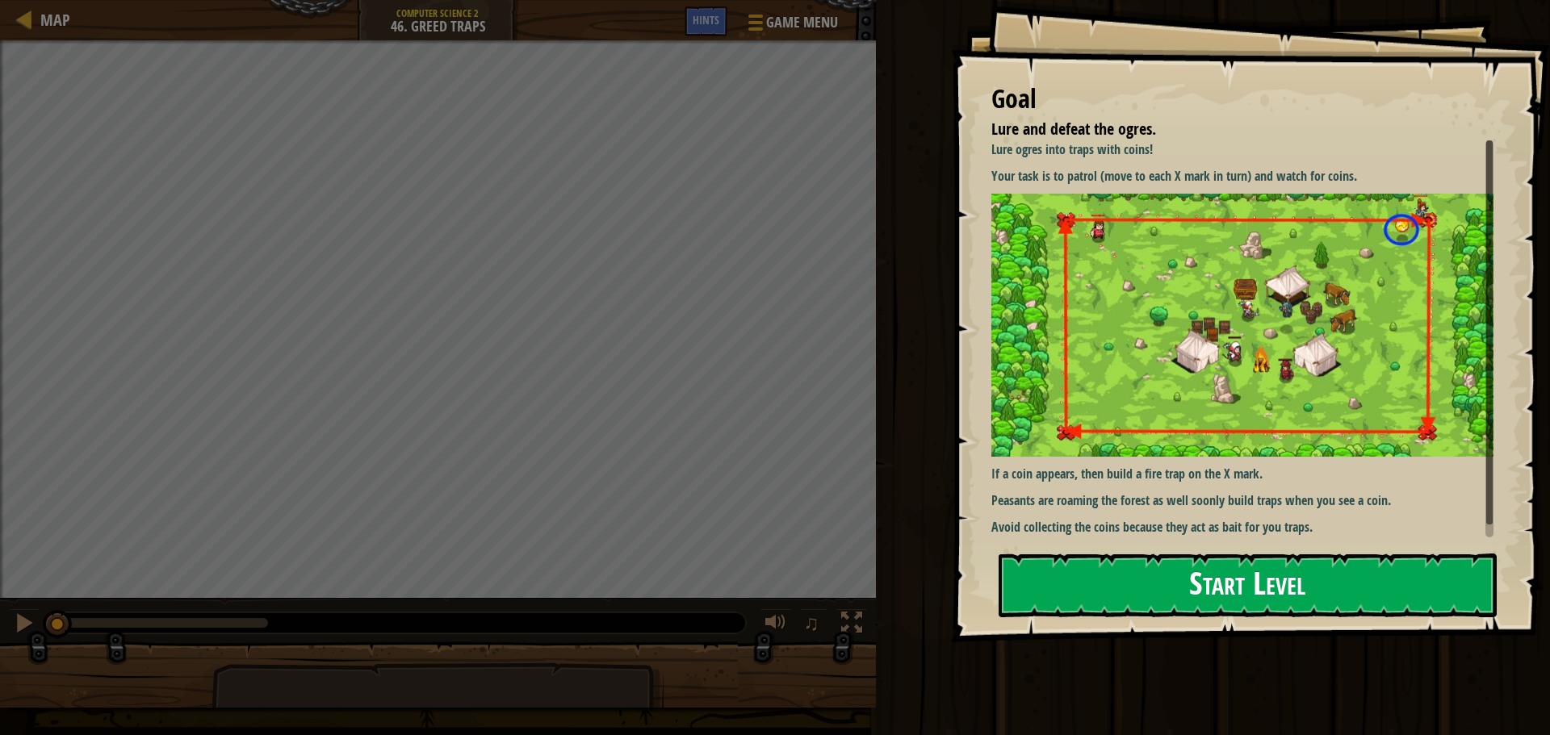
click at [1145, 588] on button "Start Level" at bounding box center [1247, 586] width 498 height 64
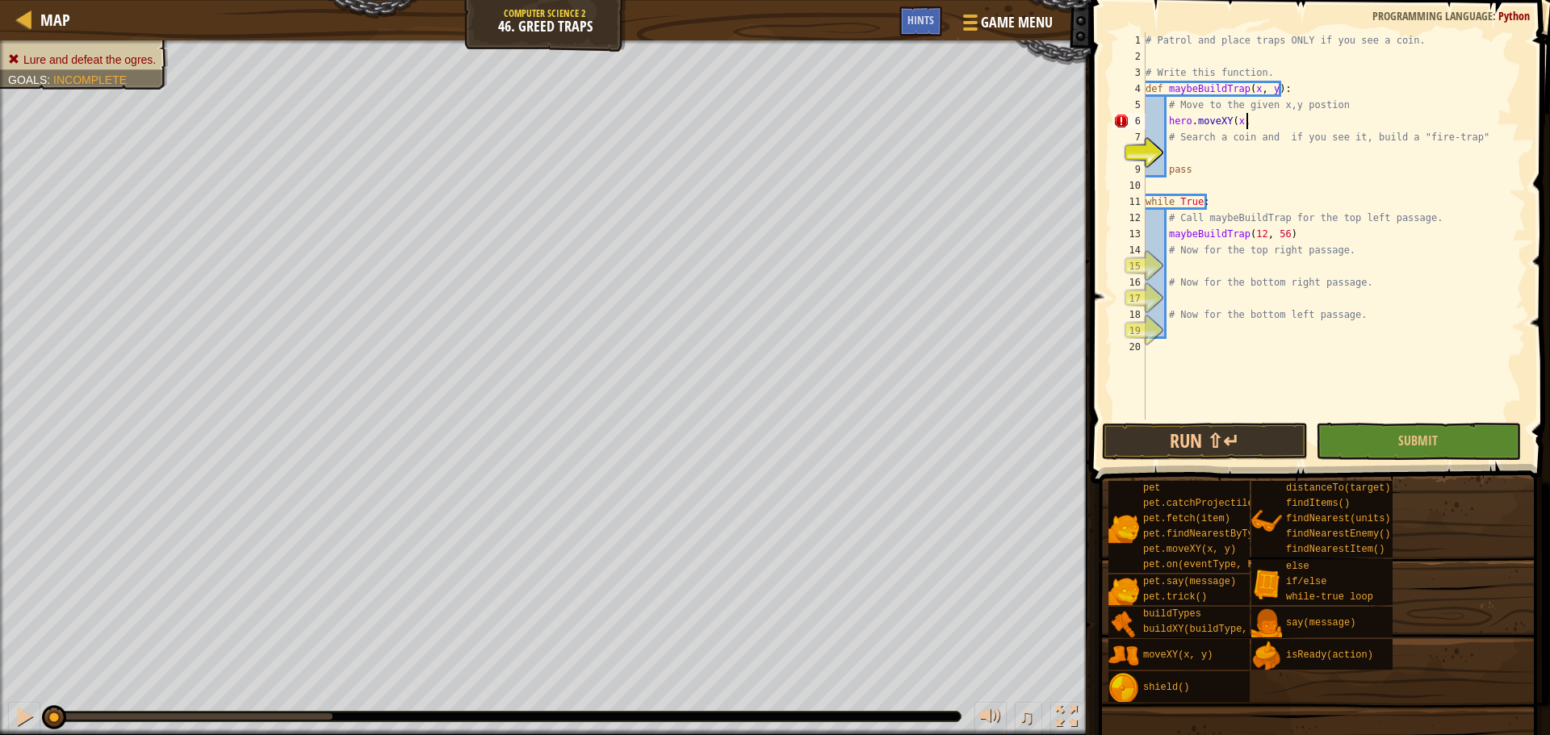
scroll to position [7, 8]
type textarea "hero.moveXY(x, y)"
click at [1232, 157] on div "# Patrol and place traps ONLY if you see a coin. # Write this function. def may…" at bounding box center [1333, 242] width 383 height 420
